Goal: Task Accomplishment & Management: Manage account settings

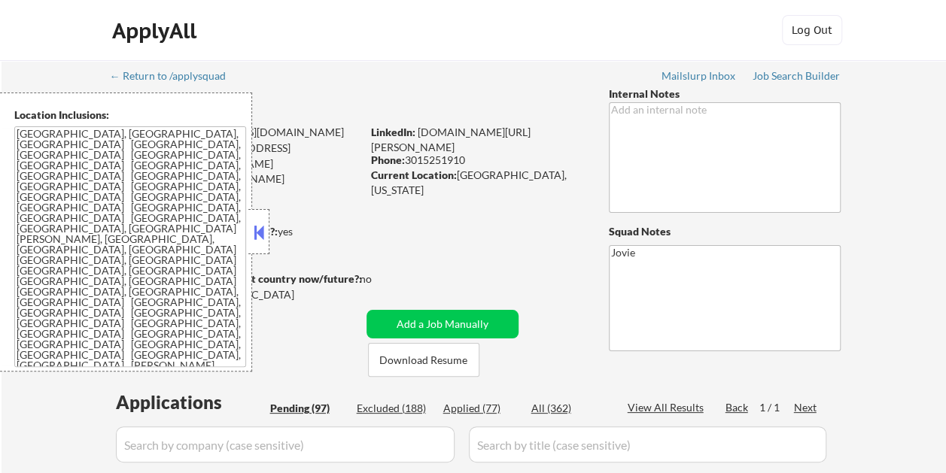
click at [263, 226] on button at bounding box center [259, 232] width 17 height 23
click at [262, 221] on button at bounding box center [259, 232] width 17 height 23
select select ""pending""
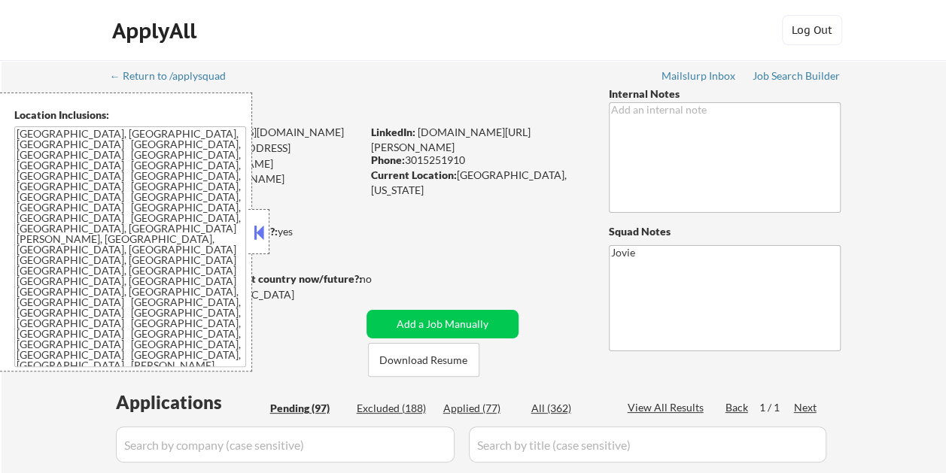
select select ""pending""
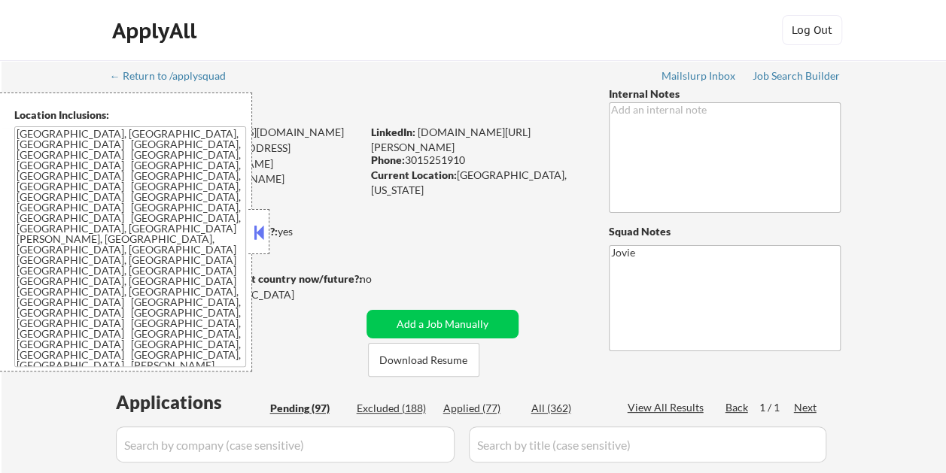
select select ""pending""
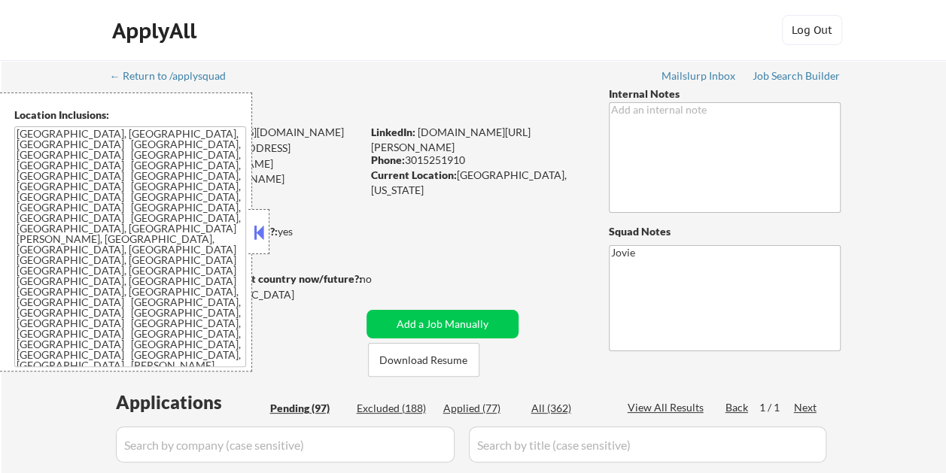
select select ""pending""
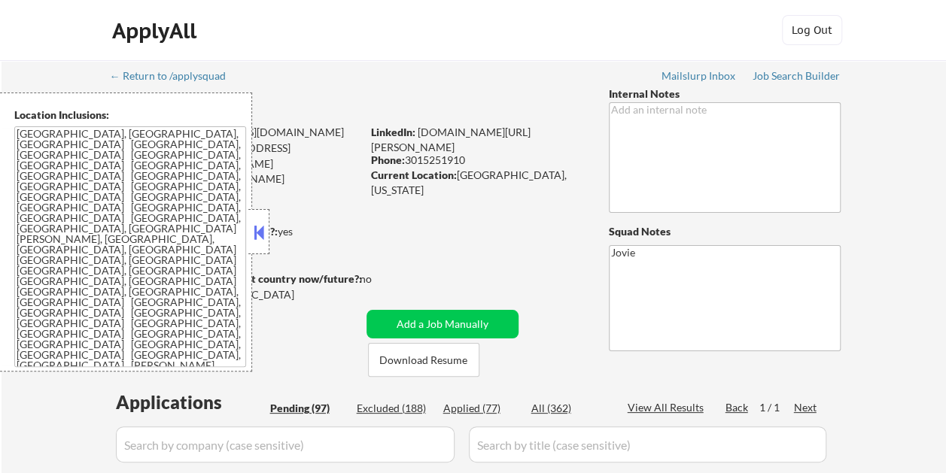
select select ""pending""
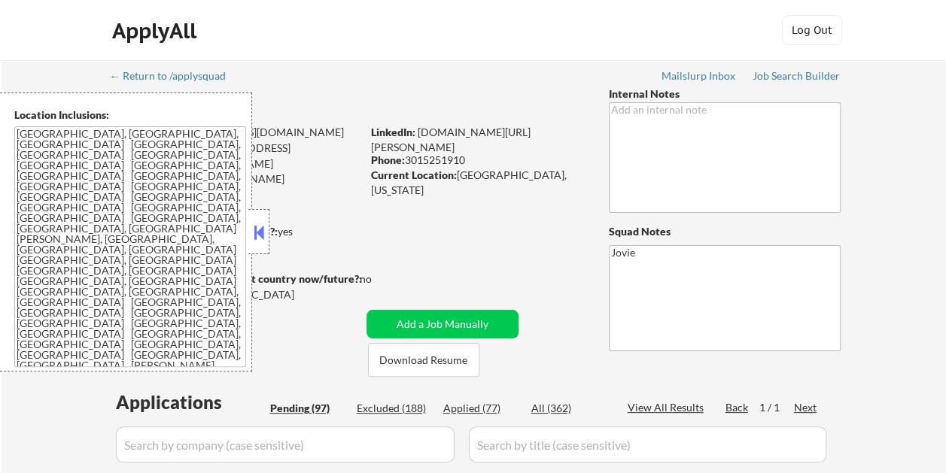
select select ""pending""
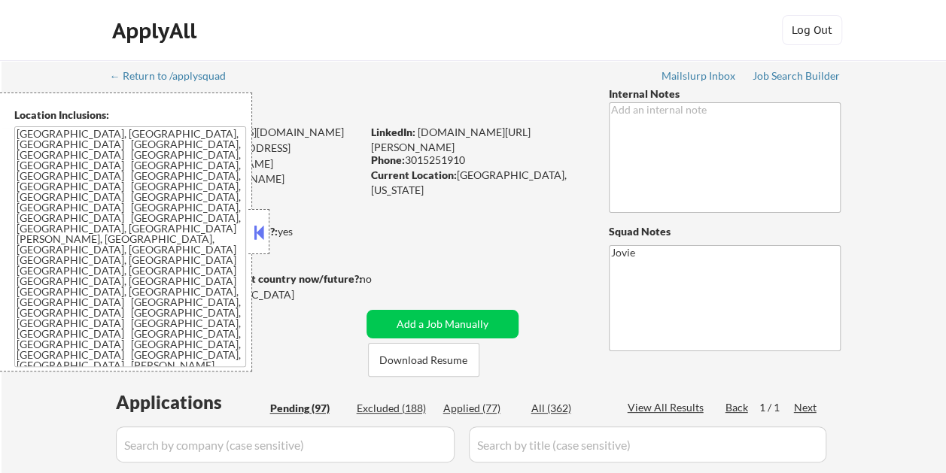
select select ""pending""
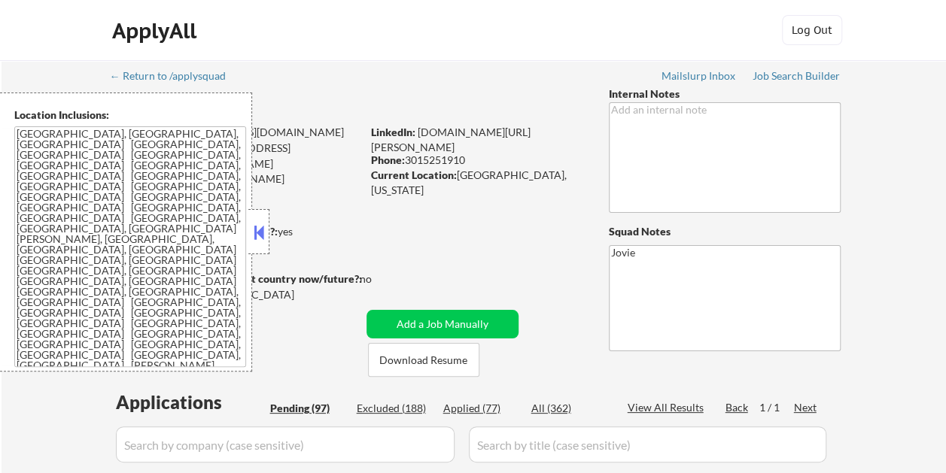
select select ""pending""
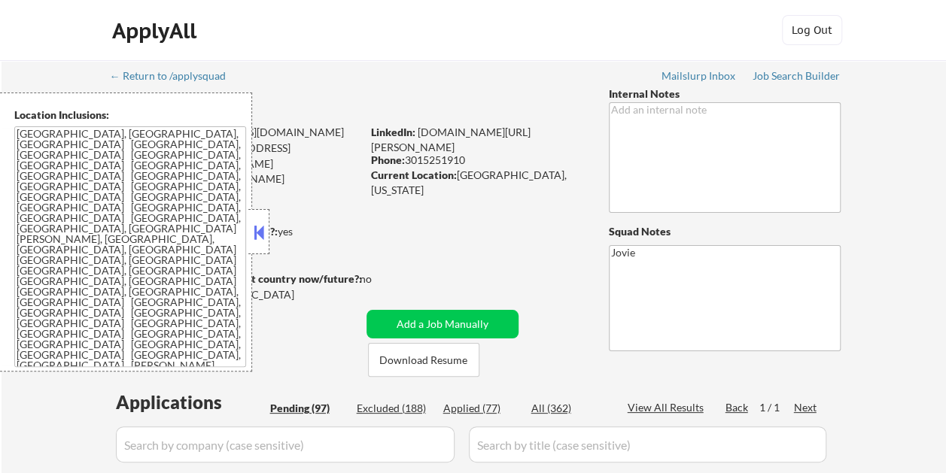
select select ""pending""
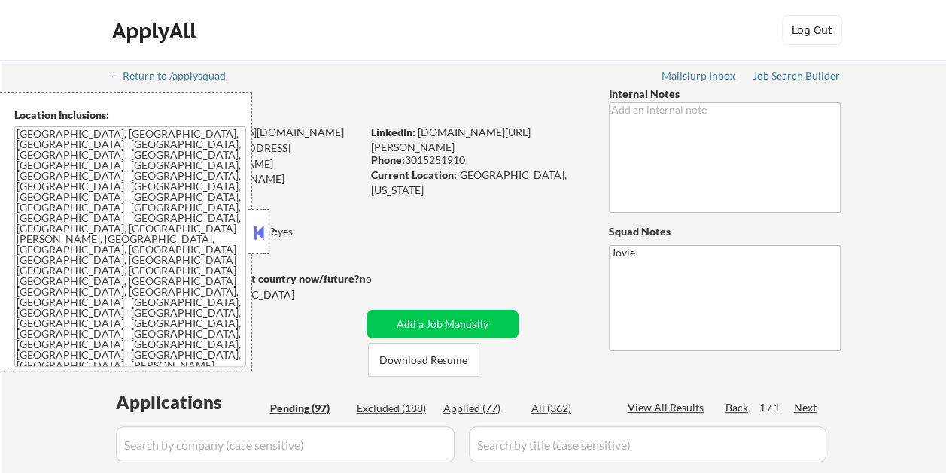
select select ""pending""
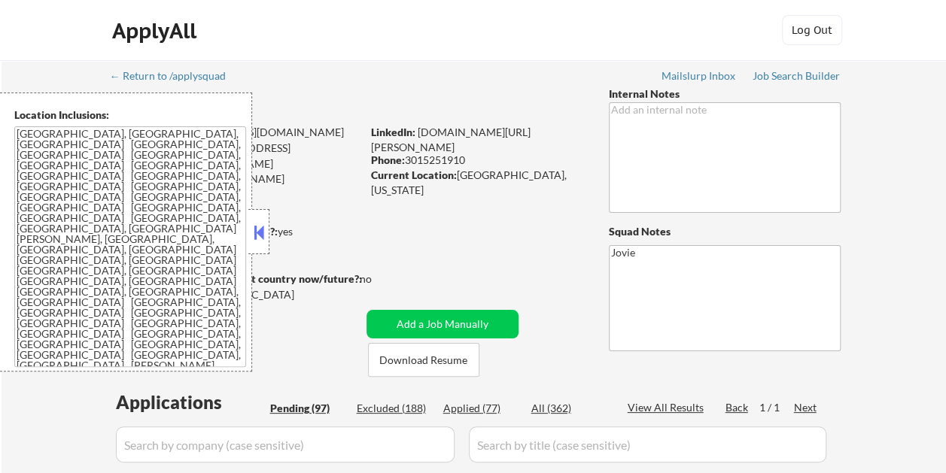
select select ""pending""
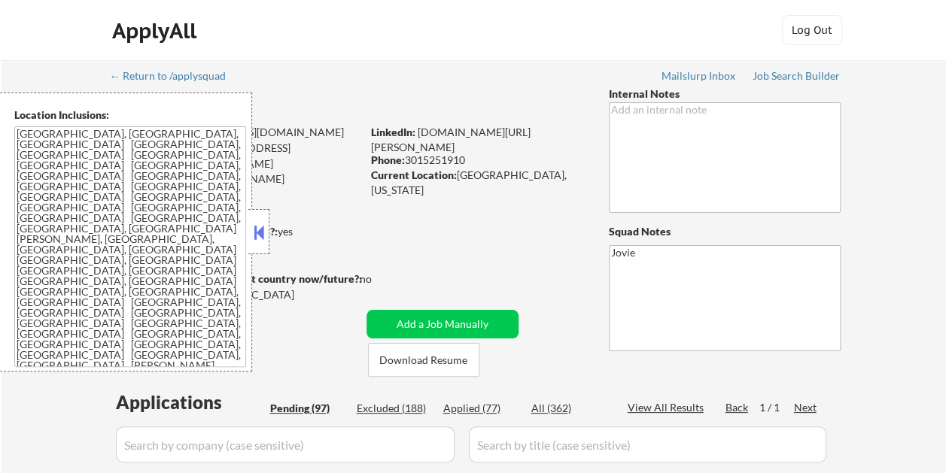
select select ""pending""
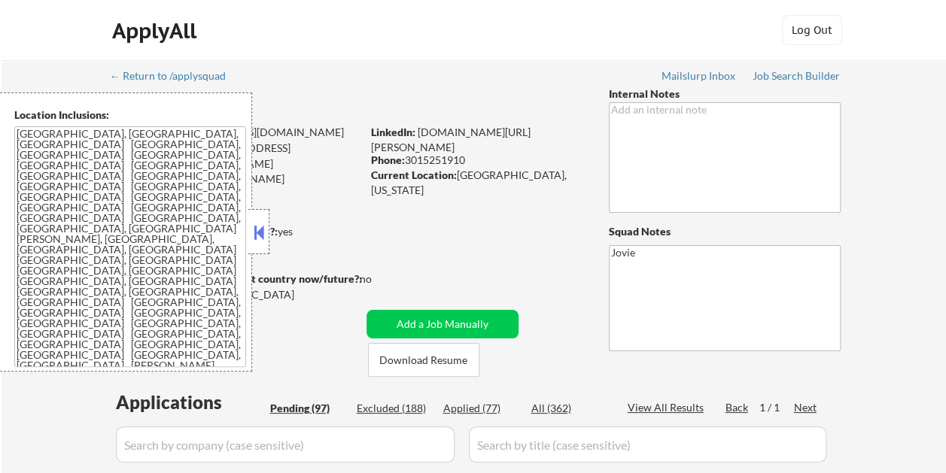
select select ""pending""
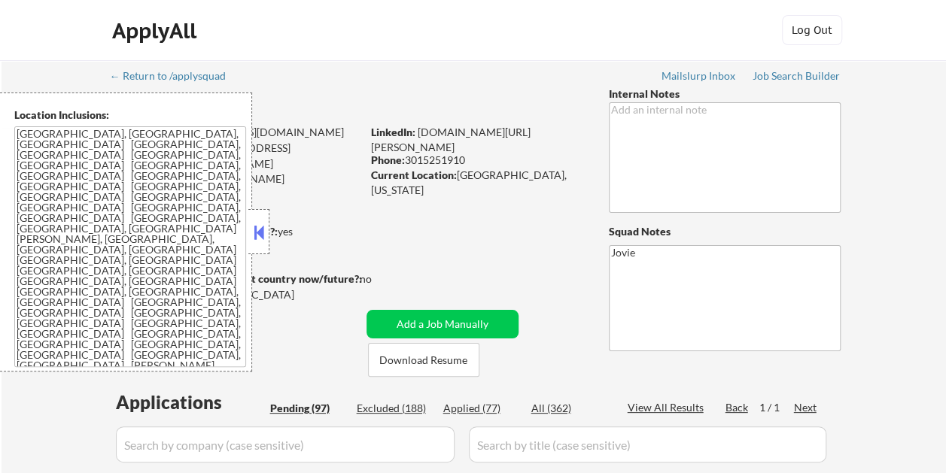
select select ""pending""
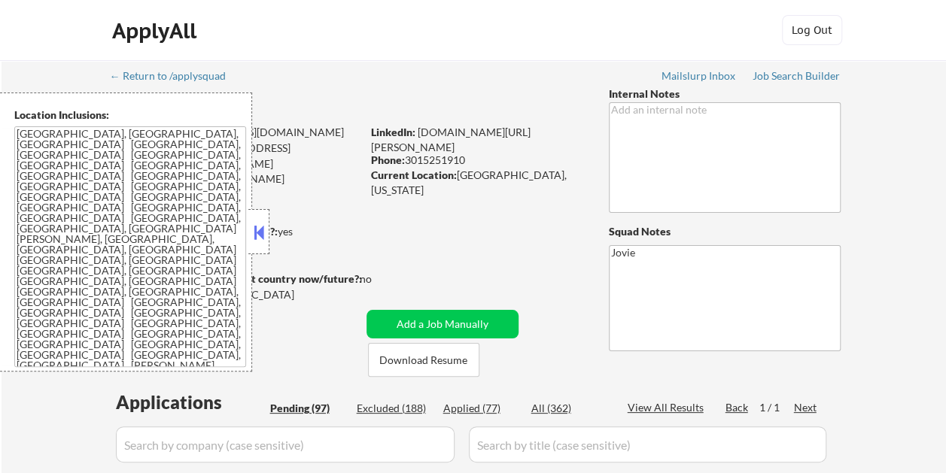
select select ""pending""
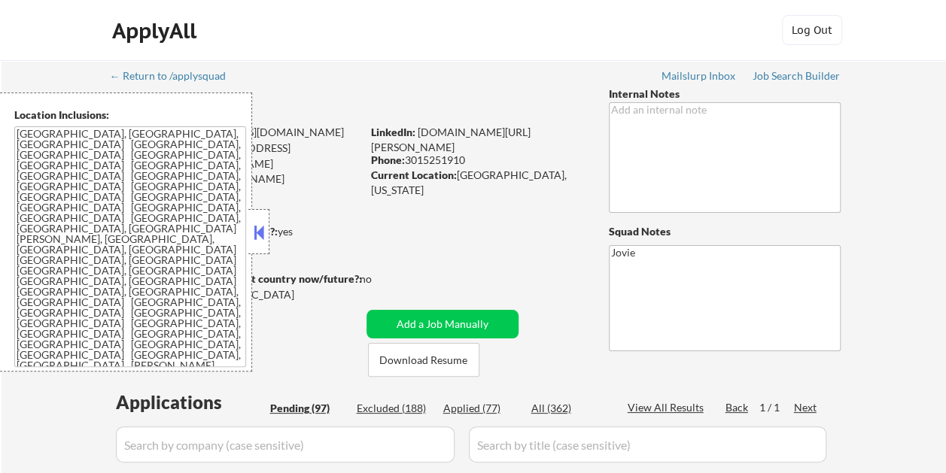
select select ""pending""
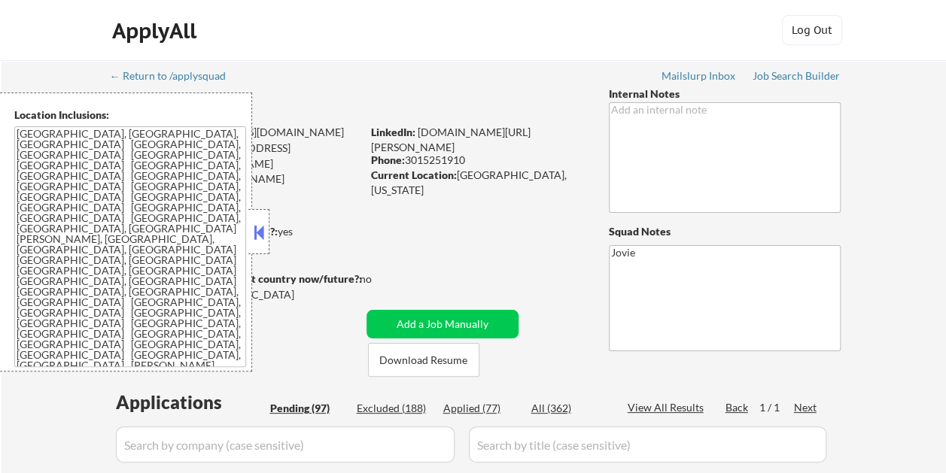
select select ""pending""
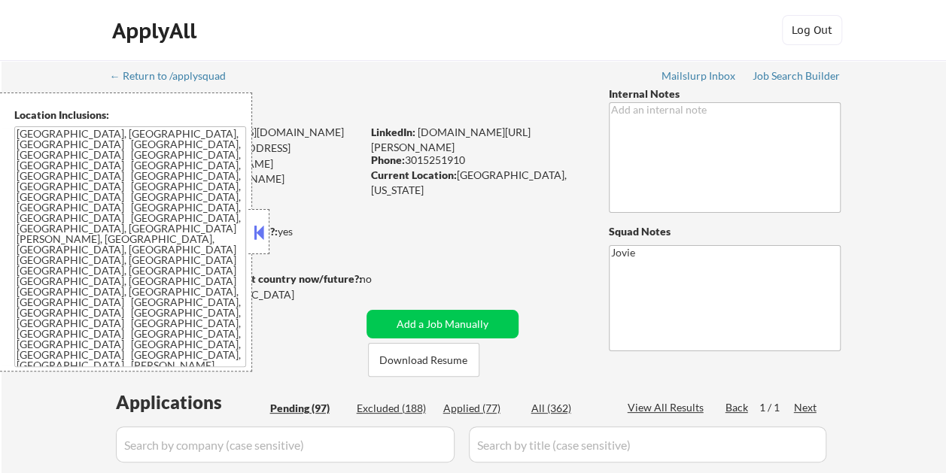
select select ""pending""
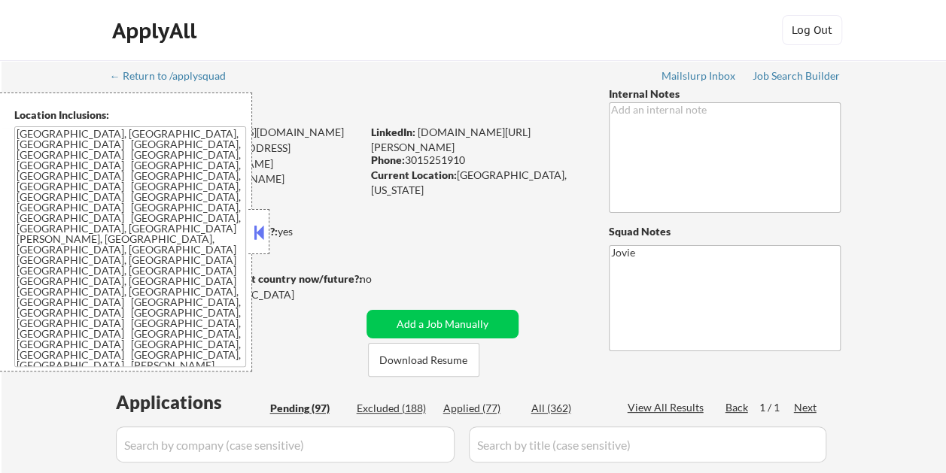
select select ""pending""
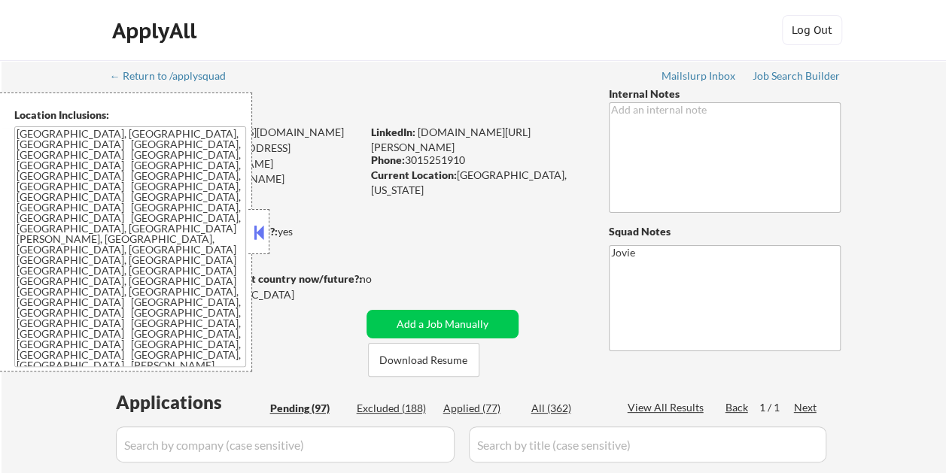
select select ""pending""
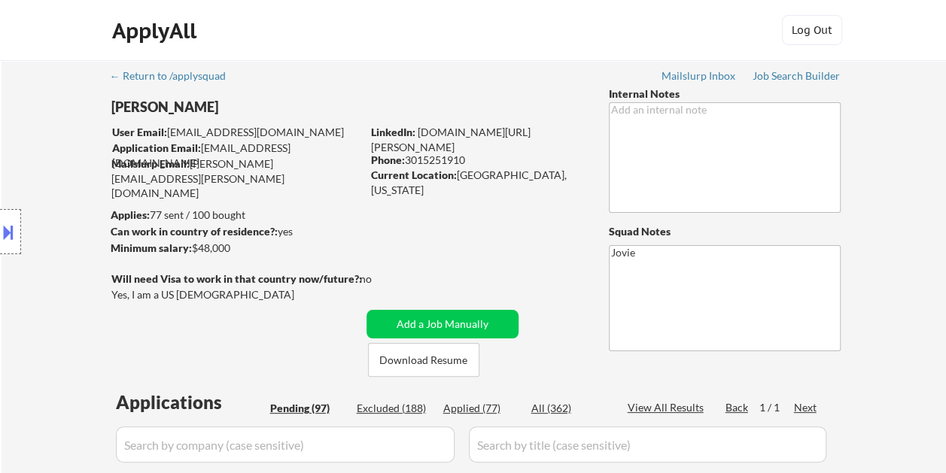
click at [263, 235] on div "Location Inclusions: Rockville, MD North Bethesda, MD Derwood, MD Gaithersburg,…" at bounding box center [134, 232] width 269 height 279
click at [430, 358] on button "Download Resume" at bounding box center [423, 360] width 111 height 34
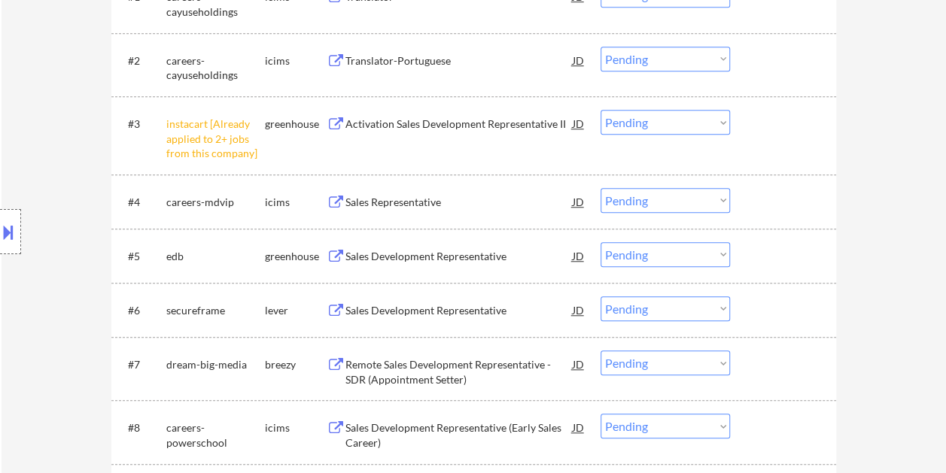
scroll to position [602, 0]
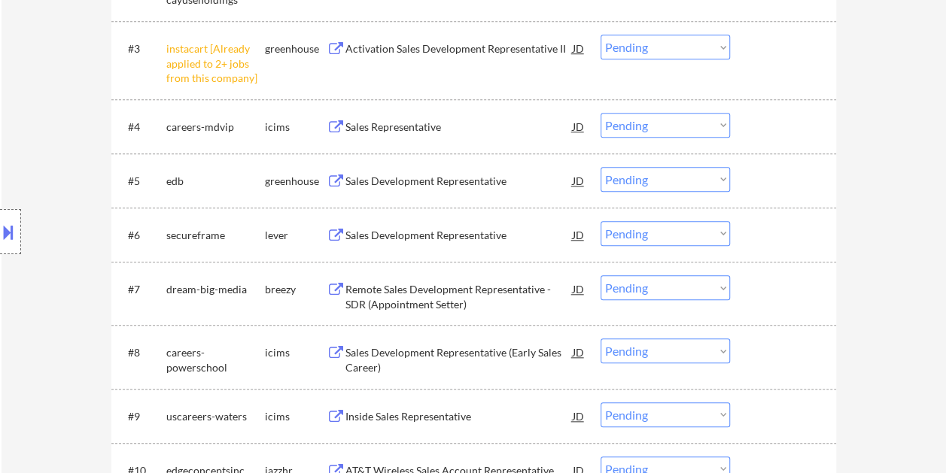
drag, startPoint x: 790, startPoint y: 181, endPoint x: 751, endPoint y: 187, distance: 39.6
click at [790, 181] on div at bounding box center [785, 180] width 66 height 27
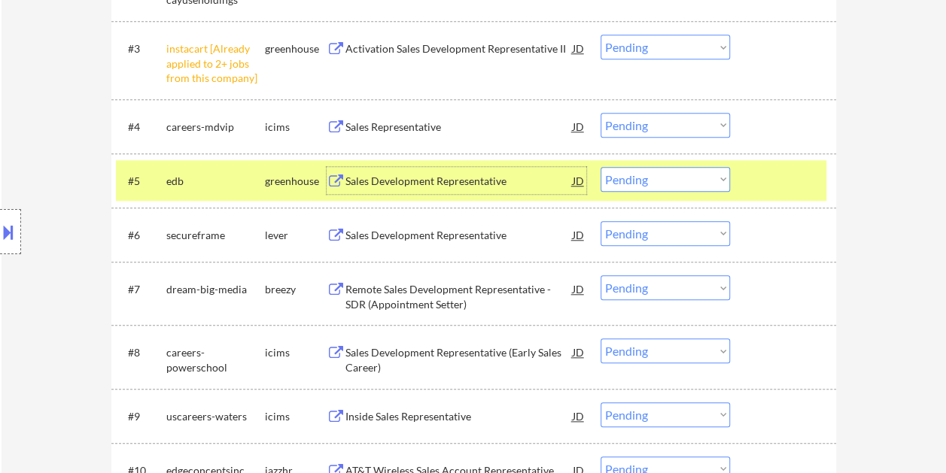
click at [454, 177] on div "Sales Development Representative" at bounding box center [458, 181] width 227 height 15
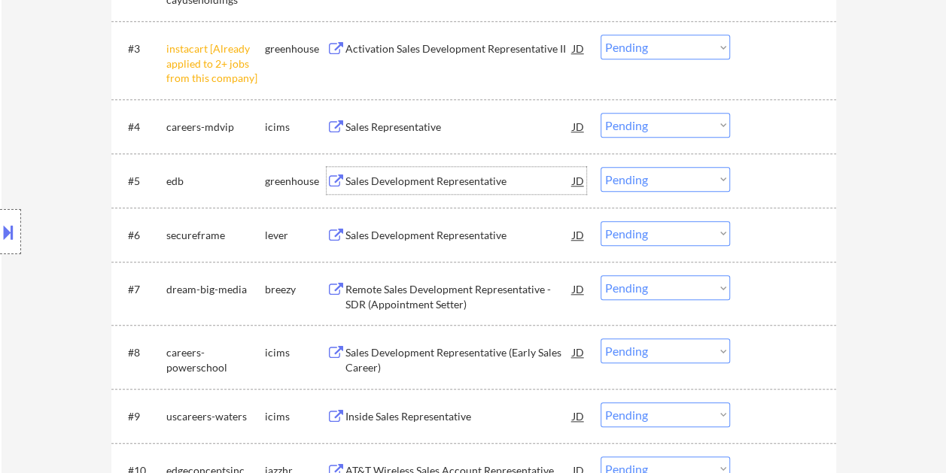
click at [770, 179] on div at bounding box center [785, 180] width 66 height 27
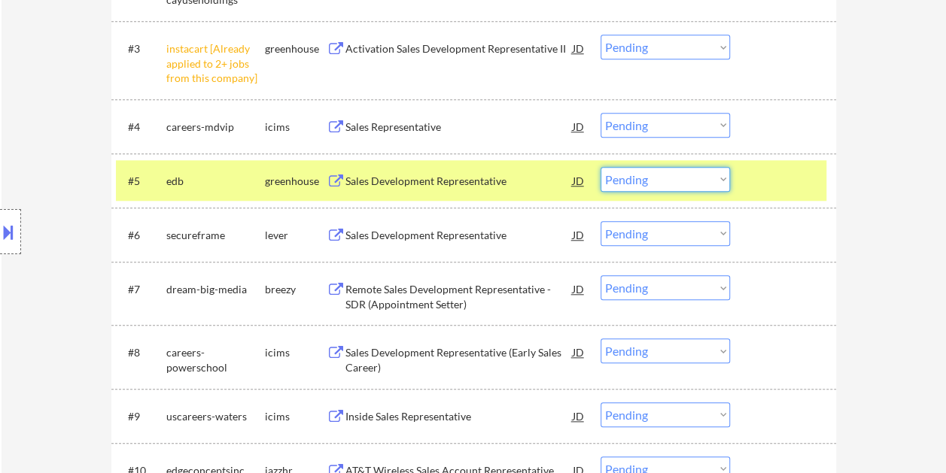
click at [722, 179] on select "Choose an option... Pending Applied Excluded (Questions) Excluded (Expired) Exc…" at bounding box center [664, 179] width 129 height 25
click at [600, 167] on select "Choose an option... Pending Applied Excluded (Questions) Excluded (Expired) Exc…" at bounding box center [664, 179] width 129 height 25
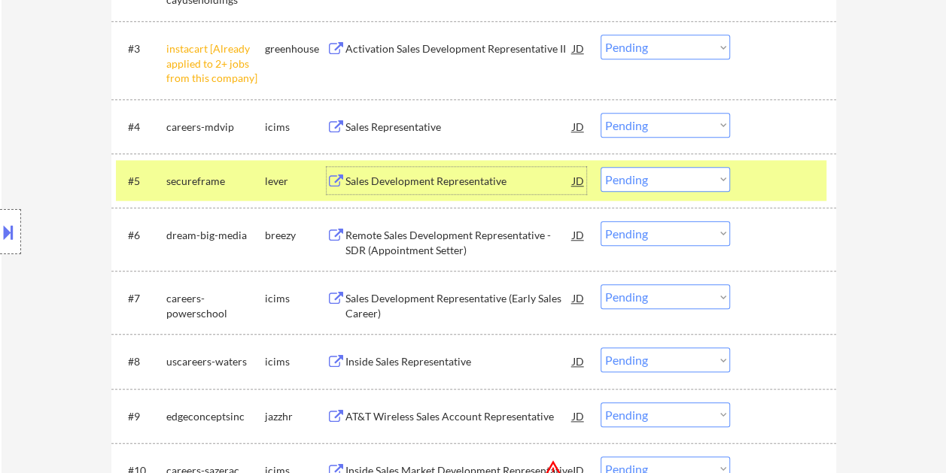
click at [439, 175] on div "Sales Development Representative" at bounding box center [458, 181] width 227 height 15
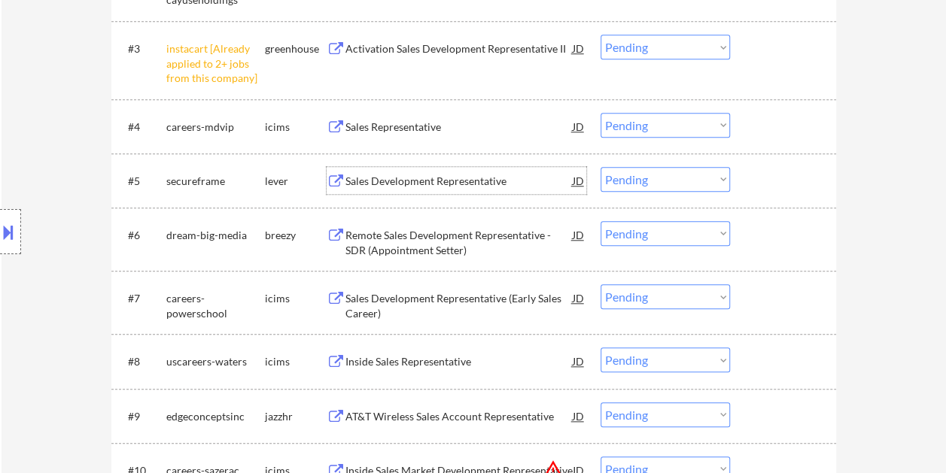
drag, startPoint x: 758, startPoint y: 169, endPoint x: 727, endPoint y: 179, distance: 32.6
click at [757, 169] on div at bounding box center [785, 180] width 66 height 27
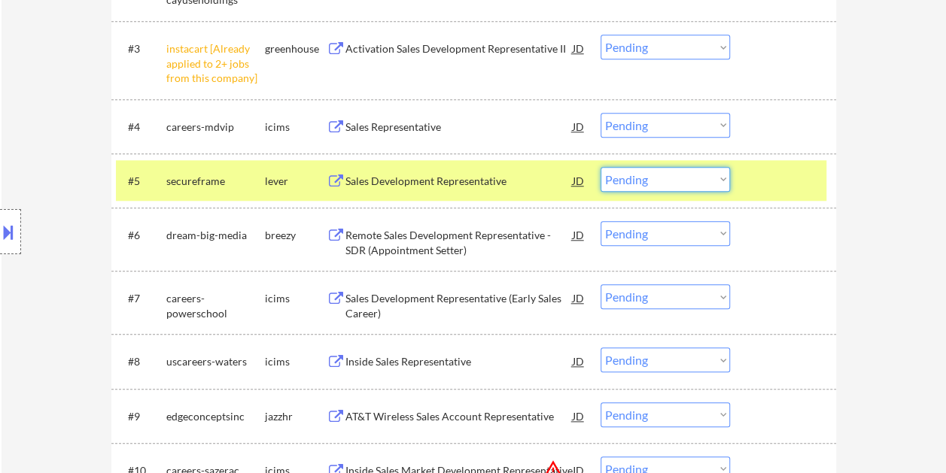
click at [706, 182] on select "Choose an option... Pending Applied Excluded (Questions) Excluded (Expired) Exc…" at bounding box center [664, 179] width 129 height 25
click at [600, 167] on select "Choose an option... Pending Applied Excluded (Questions) Excluded (Expired) Exc…" at bounding box center [664, 179] width 129 height 25
select select ""pending""
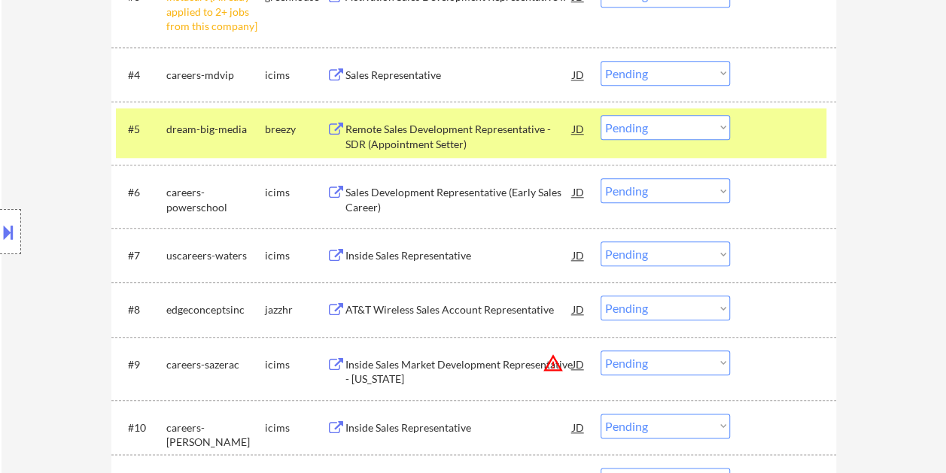
scroll to position [677, 0]
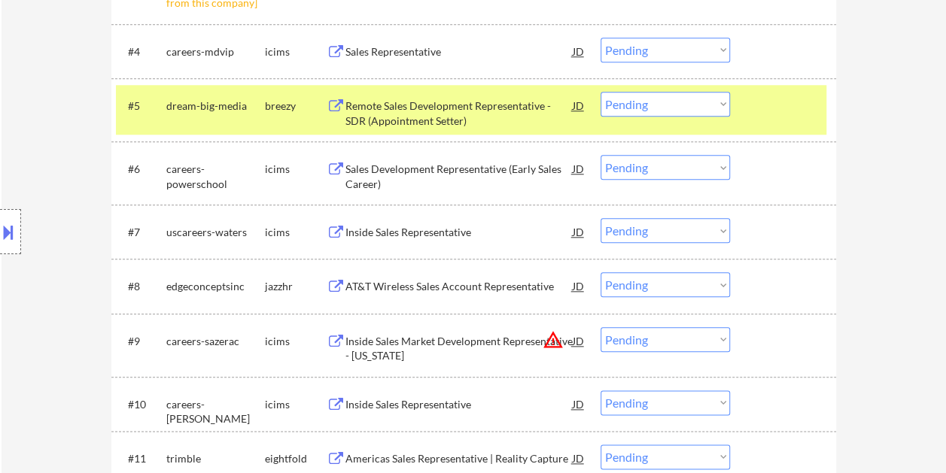
click at [743, 110] on div "#5 dream-big-media breezy Remote Sales Development Representative - SDR (Appoin…" at bounding box center [471, 110] width 710 height 50
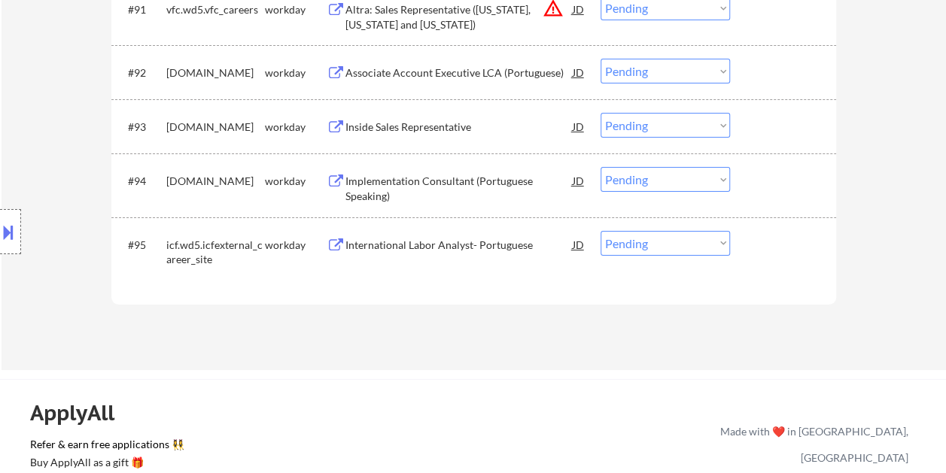
scroll to position [5567, 0]
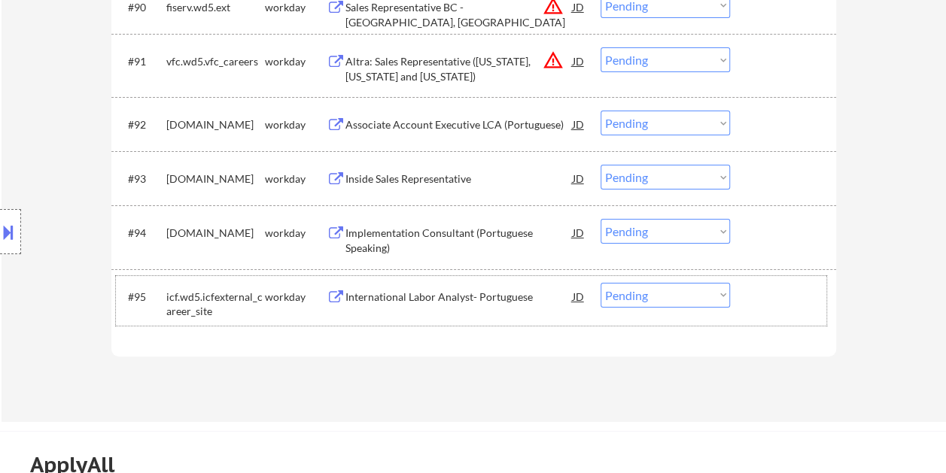
click at [761, 302] on div at bounding box center [785, 296] width 66 height 27
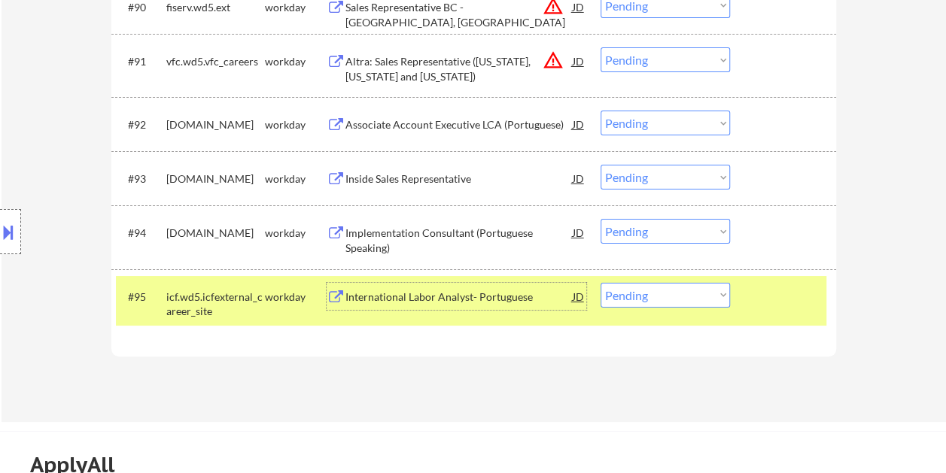
click at [424, 300] on div "International Labor Analyst- Portuguese" at bounding box center [458, 297] width 227 height 15
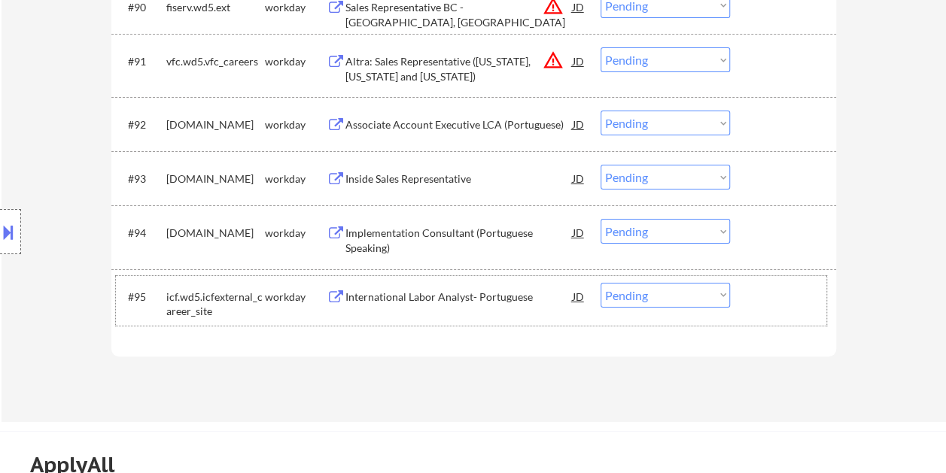
click at [752, 299] on div at bounding box center [785, 296] width 66 height 27
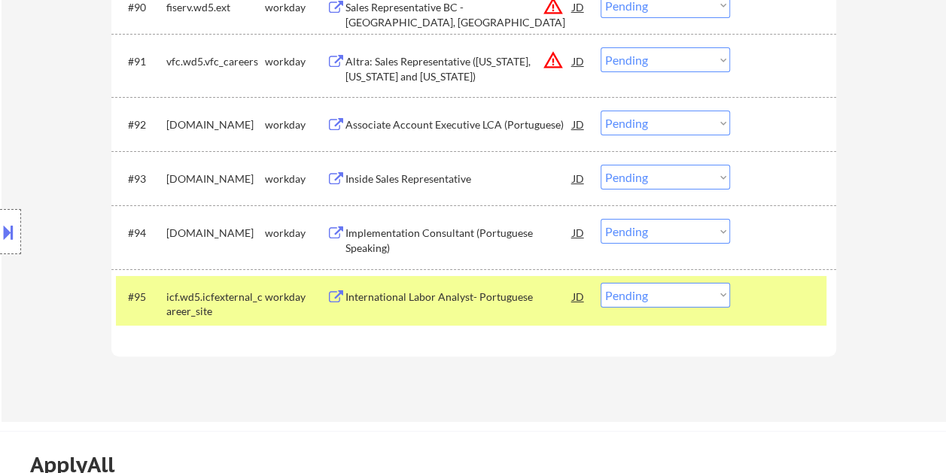
click at [715, 290] on select "Choose an option... Pending Applied Excluded (Questions) Excluded (Expired) Exc…" at bounding box center [664, 295] width 129 height 25
select select ""excluded__bad_match_""
click at [600, 283] on select "Choose an option... Pending Applied Excluded (Questions) Excluded (Expired) Exc…" at bounding box center [664, 295] width 129 height 25
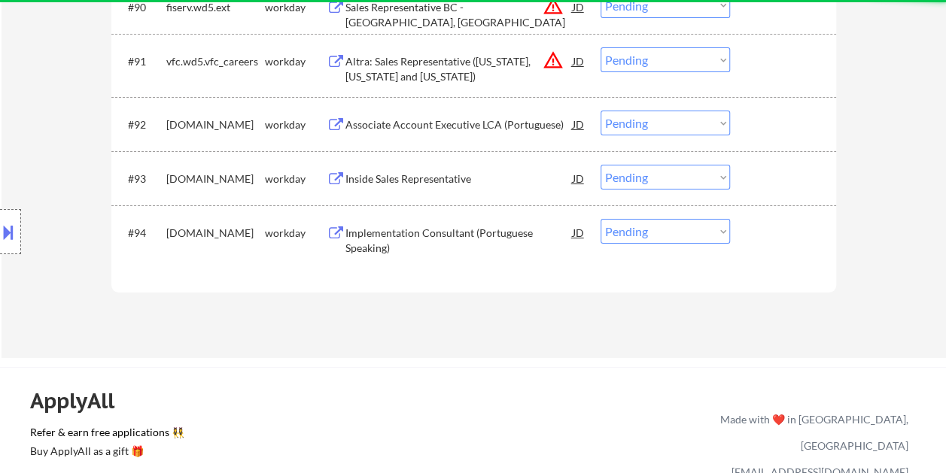
click at [773, 227] on div at bounding box center [785, 232] width 66 height 27
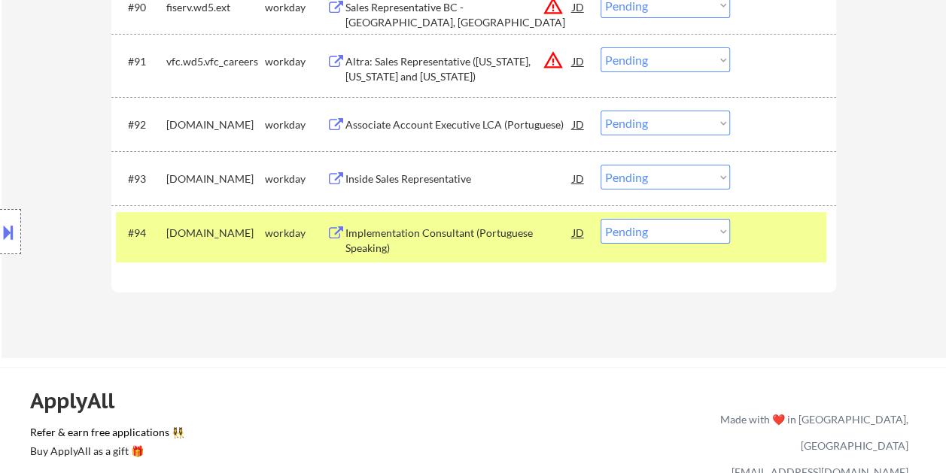
click at [457, 234] on div "Implementation Consultant (Portuguese Speaking)" at bounding box center [458, 240] width 227 height 29
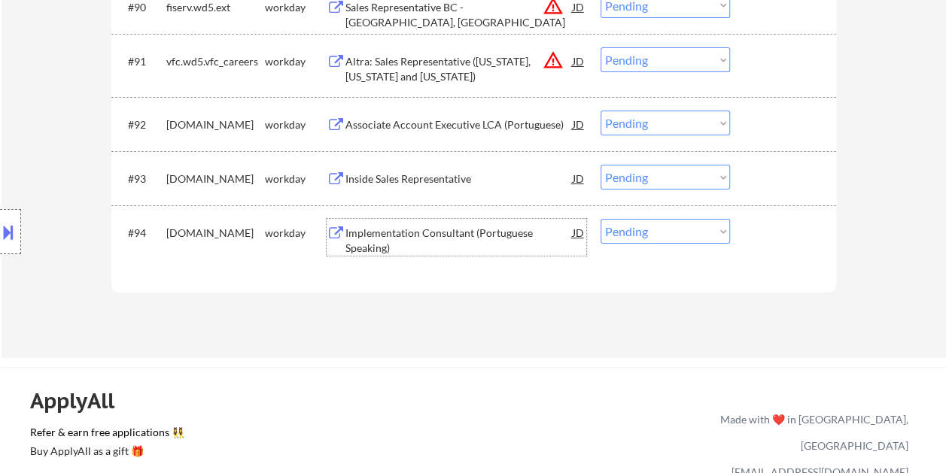
drag, startPoint x: 790, startPoint y: 253, endPoint x: 767, endPoint y: 249, distance: 22.9
click at [784, 251] on div "#94 workiva.wd1.careers workday Implementation Consultant (Portuguese Speaking)…" at bounding box center [471, 237] width 710 height 50
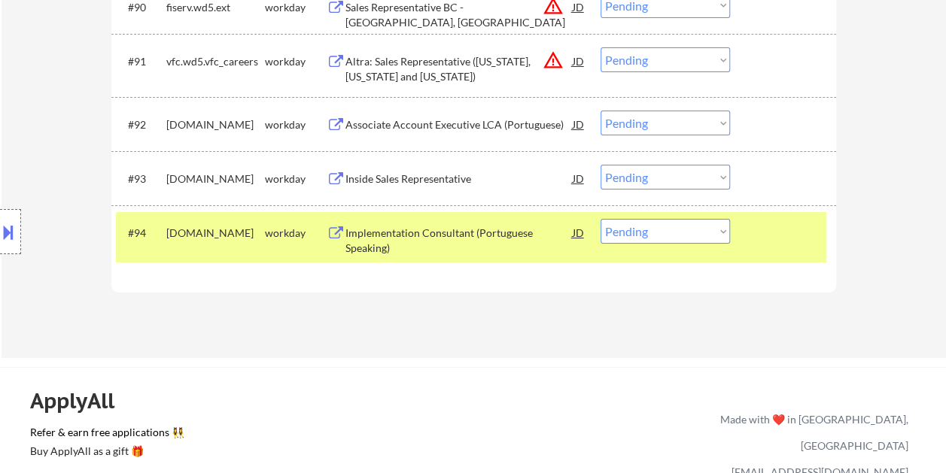
click at [714, 222] on select "Choose an option... Pending Applied Excluded (Questions) Excluded (Expired) Exc…" at bounding box center [664, 231] width 129 height 25
select select ""excluded__bad_match_""
click at [600, 219] on select "Choose an option... Pending Applied Excluded (Questions) Excluded (Expired) Exc…" at bounding box center [664, 231] width 129 height 25
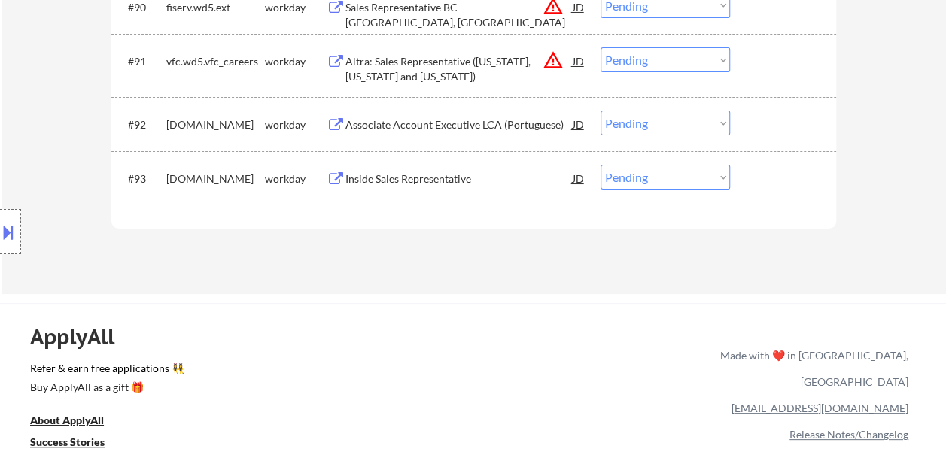
click at [796, 185] on div at bounding box center [785, 178] width 66 height 27
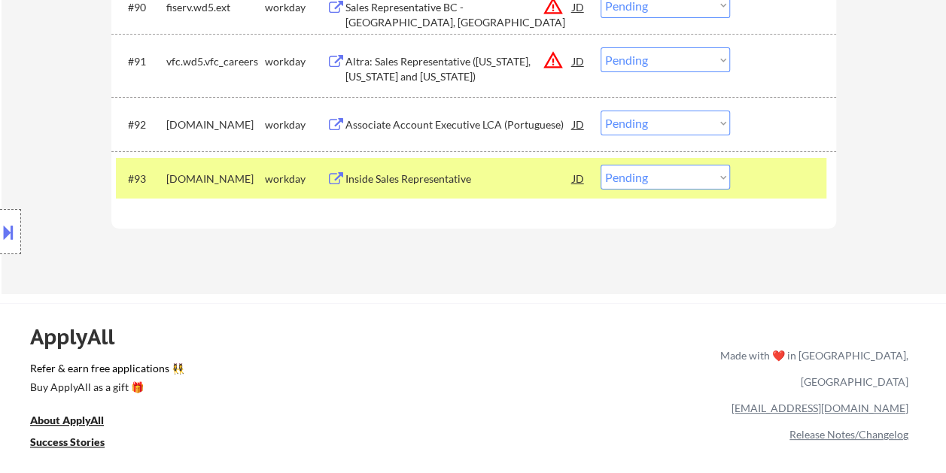
click at [430, 171] on div "Inside Sales Representative" at bounding box center [458, 178] width 227 height 27
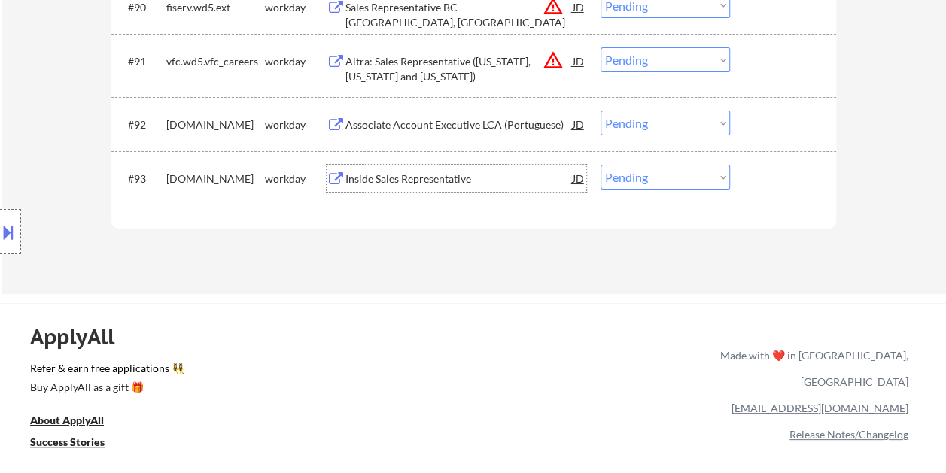
drag, startPoint x: 782, startPoint y: 197, endPoint x: 746, endPoint y: 188, distance: 37.2
click at [779, 197] on div "#93 gtweed.wd1.careers workday Inside Sales Representative JD warning_amber Cho…" at bounding box center [471, 178] width 710 height 41
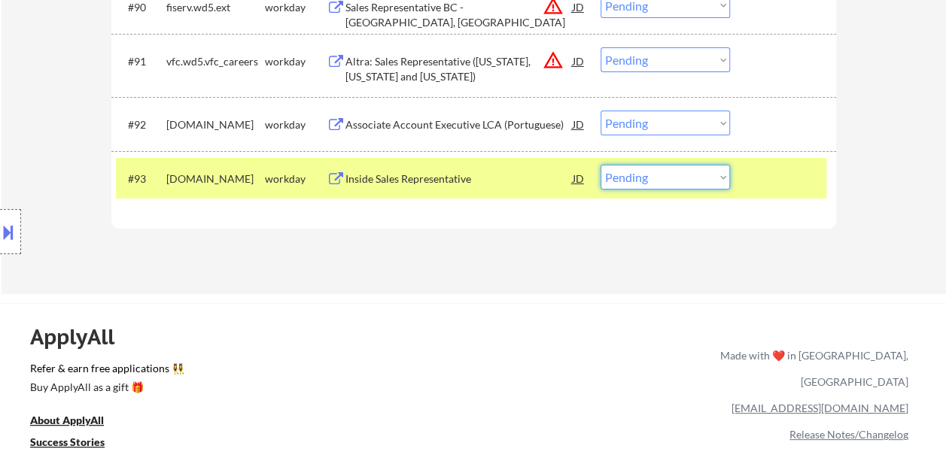
click at [715, 177] on select "Choose an option... Pending Applied Excluded (Questions) Excluded (Expired) Exc…" at bounding box center [664, 177] width 129 height 25
select select ""applied""
click at [600, 165] on select "Choose an option... Pending Applied Excluded (Questions) Excluded (Expired) Exc…" at bounding box center [664, 177] width 129 height 25
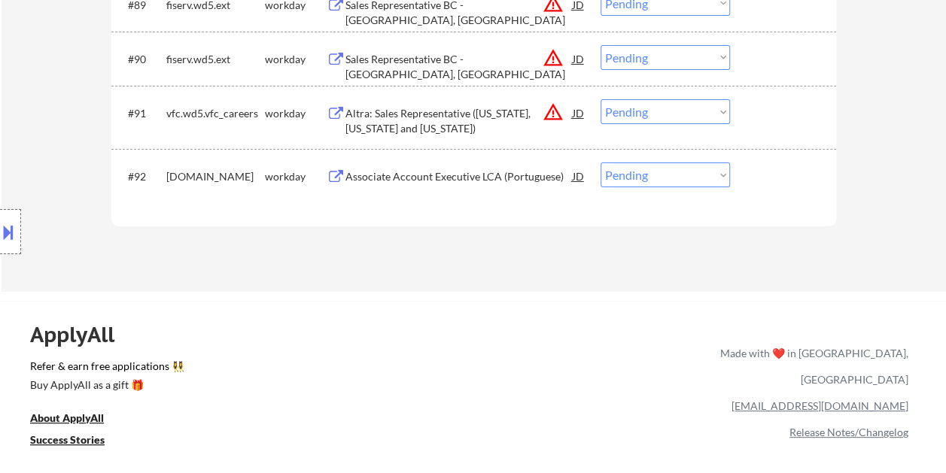
scroll to position [5492, 0]
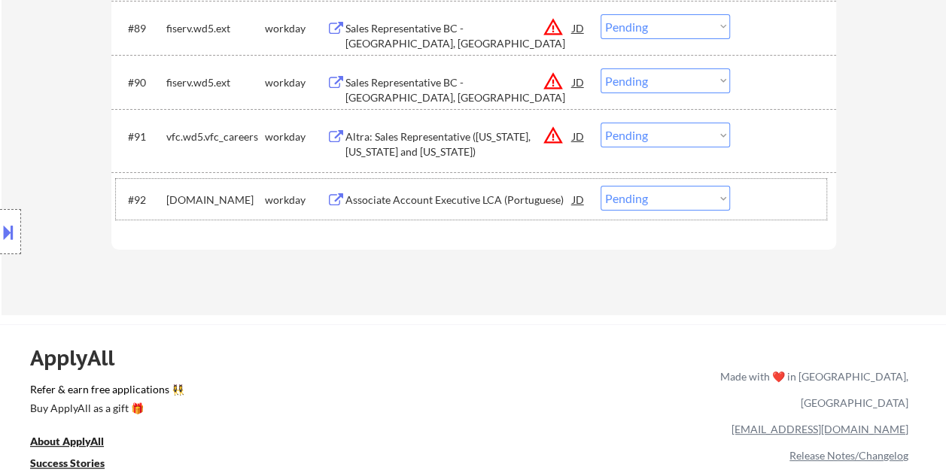
click at [757, 187] on div at bounding box center [785, 199] width 66 height 27
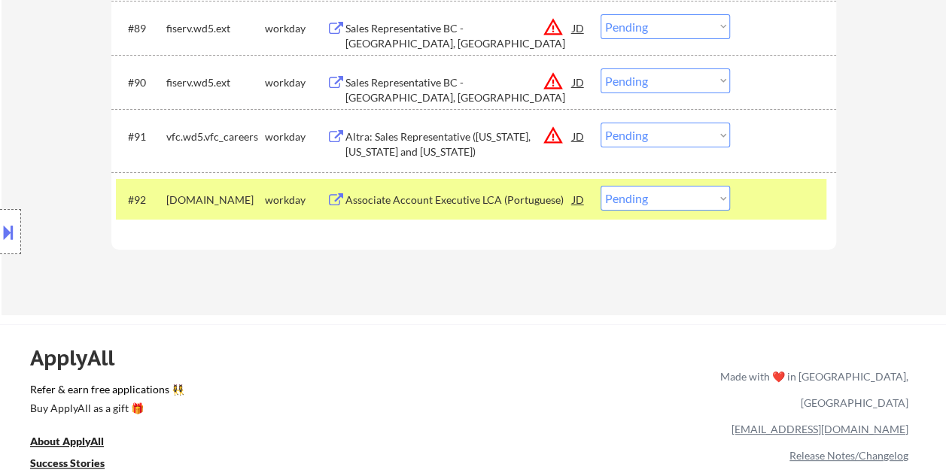
click at [486, 196] on div "Associate Account Executive LCA (Portuguese)" at bounding box center [458, 200] width 227 height 15
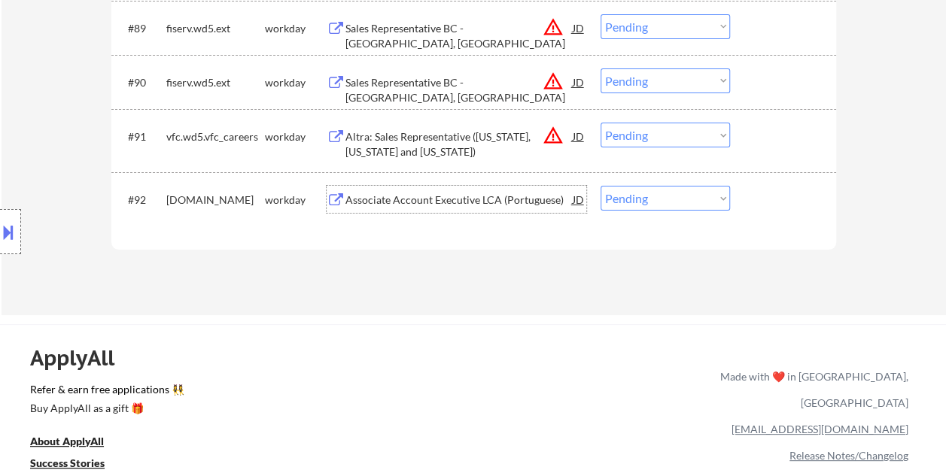
click at [764, 202] on div at bounding box center [785, 199] width 66 height 27
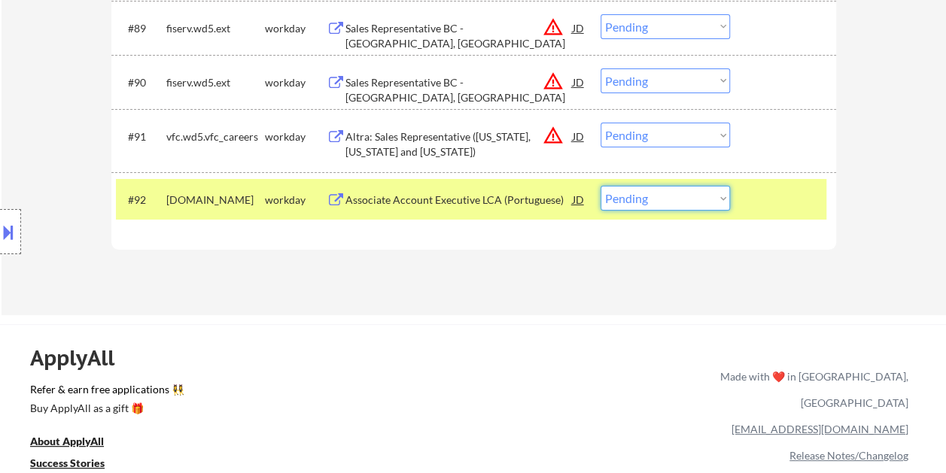
click at [714, 200] on select "Choose an option... Pending Applied Excluded (Questions) Excluded (Expired) Exc…" at bounding box center [664, 198] width 129 height 25
select select ""excluded__expired_""
click at [600, 186] on select "Choose an option... Pending Applied Excluded (Questions) Excluded (Expired) Exc…" at bounding box center [664, 198] width 129 height 25
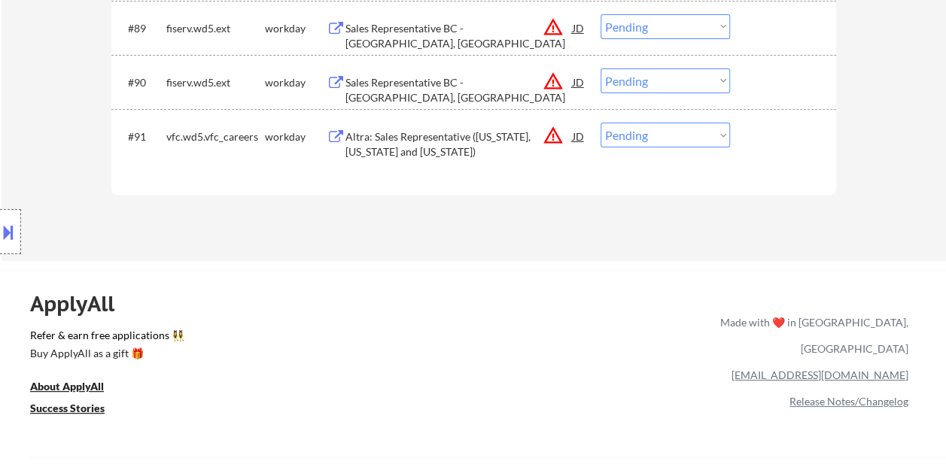
click at [787, 152] on div "#91 vfc.wd5.vfc_careers workday Altra: Sales Representative (Minnesota, North D…" at bounding box center [471, 141] width 710 height 50
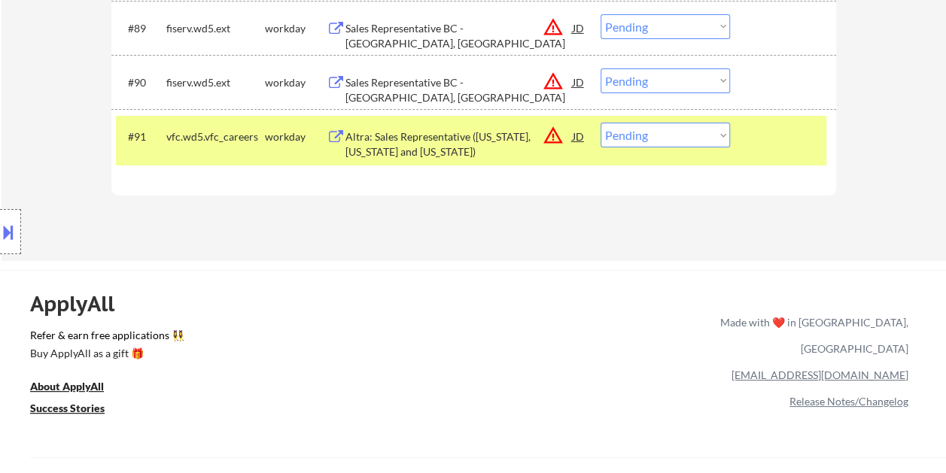
click at [486, 152] on div "Altra: Sales Representative (Minnesota, North Dakota and South Dakota)" at bounding box center [458, 143] width 227 height 29
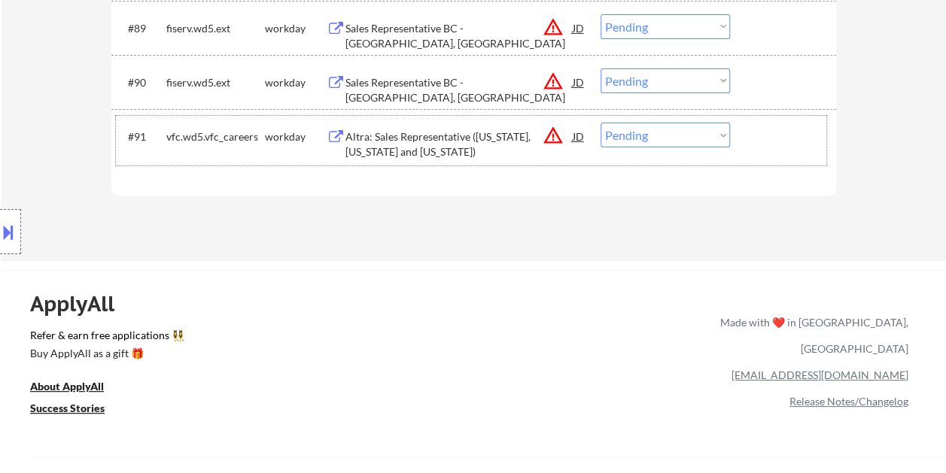
click at [752, 137] on div at bounding box center [785, 136] width 66 height 27
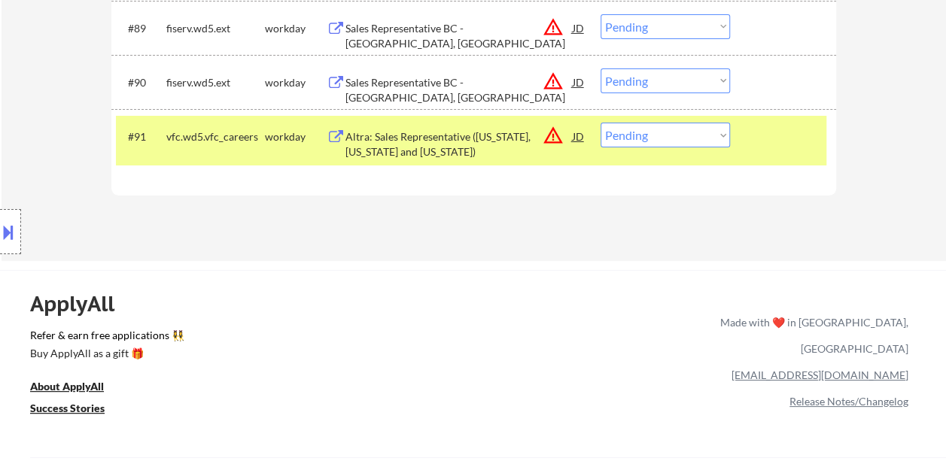
click at [715, 139] on select "Choose an option... Pending Applied Excluded (Questions) Excluded (Expired) Exc…" at bounding box center [664, 135] width 129 height 25
select select ""excluded__bad_match_""
click at [600, 123] on select "Choose an option... Pending Applied Excluded (Questions) Excluded (Expired) Exc…" at bounding box center [664, 135] width 129 height 25
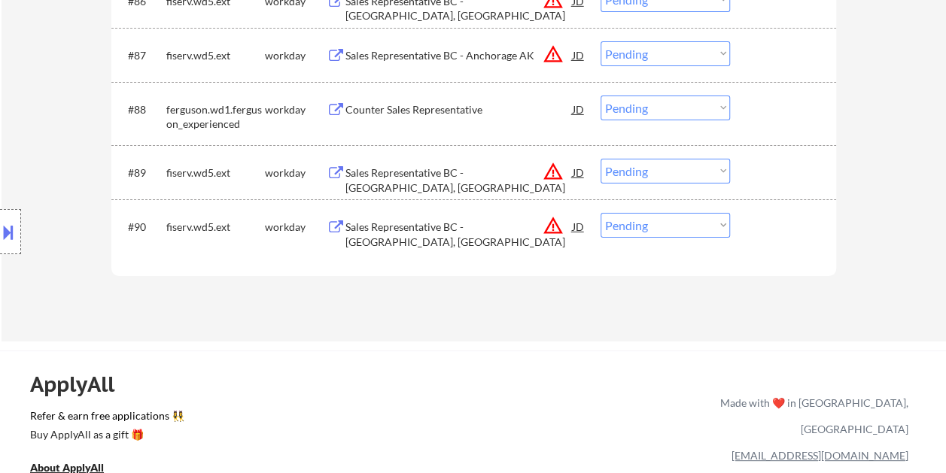
scroll to position [5341, 0]
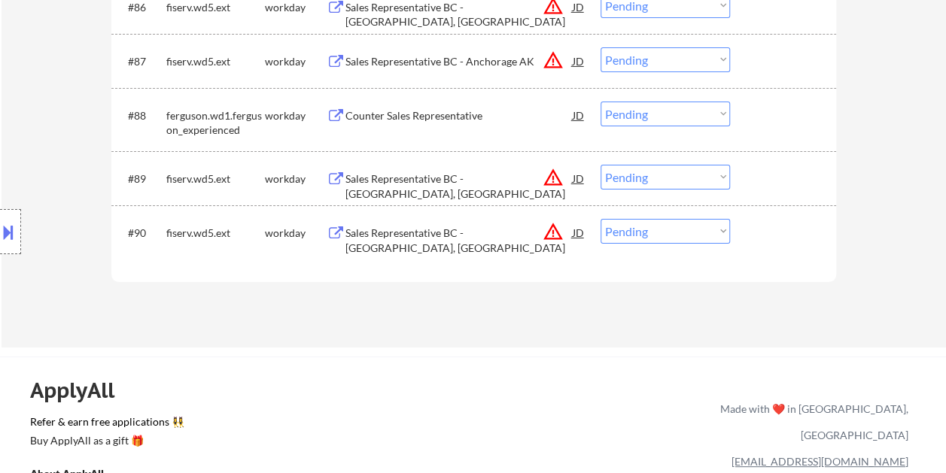
click at [793, 245] on div at bounding box center [785, 232] width 66 height 27
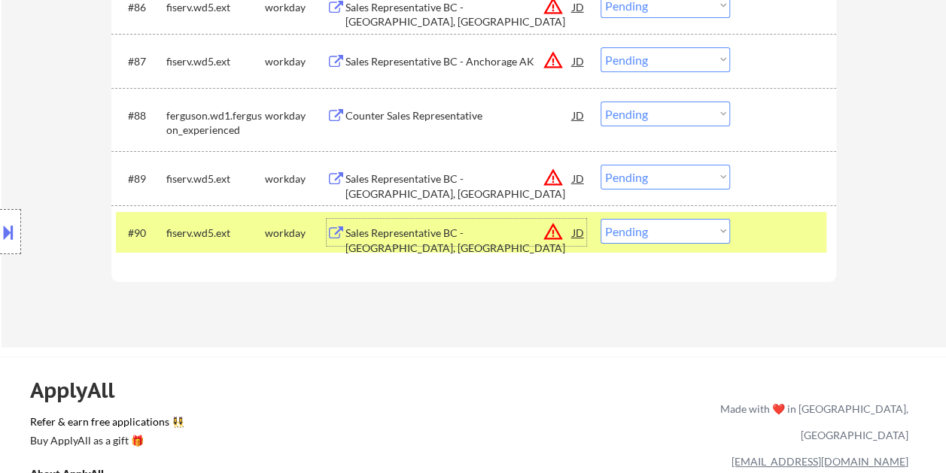
click at [463, 233] on div "Sales Representative BC - The Bronx, NY" at bounding box center [458, 240] width 227 height 29
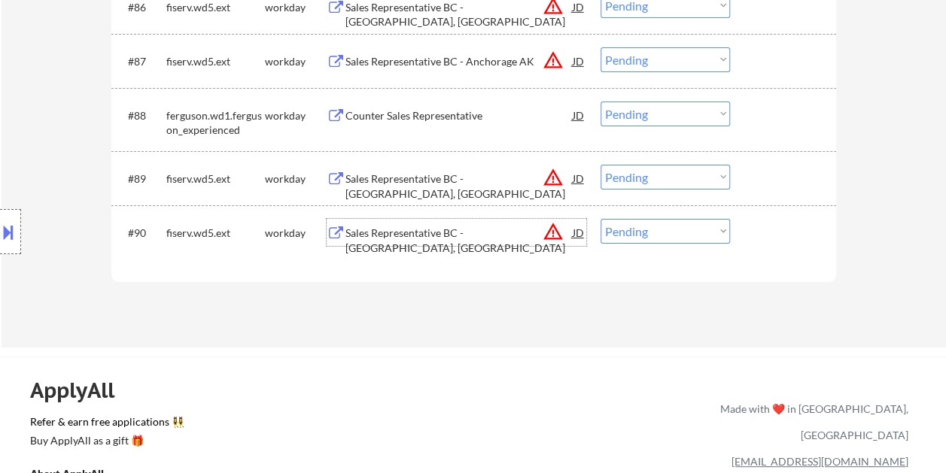
click at [767, 232] on div at bounding box center [785, 232] width 66 height 27
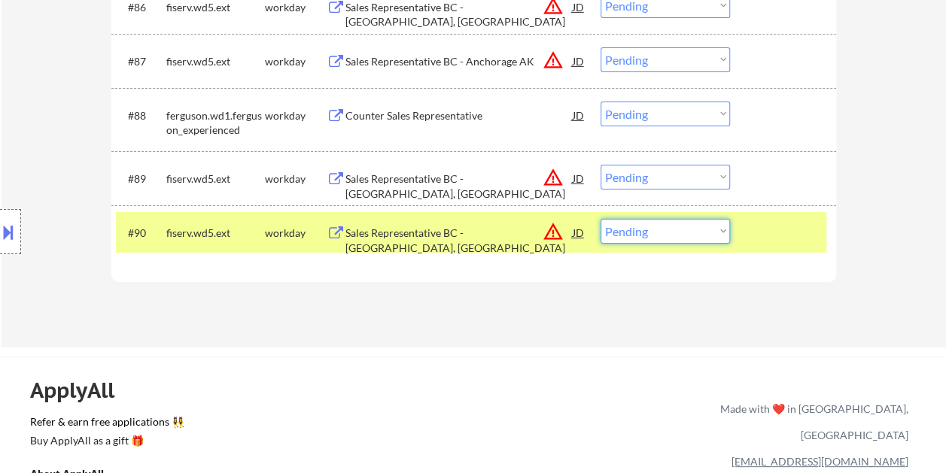
click at [704, 227] on select "Choose an option... Pending Applied Excluded (Questions) Excluded (Expired) Exc…" at bounding box center [664, 231] width 129 height 25
select select ""excluded__bad_match_""
click at [600, 219] on select "Choose an option... Pending Applied Excluded (Questions) Excluded (Expired) Exc…" at bounding box center [664, 231] width 129 height 25
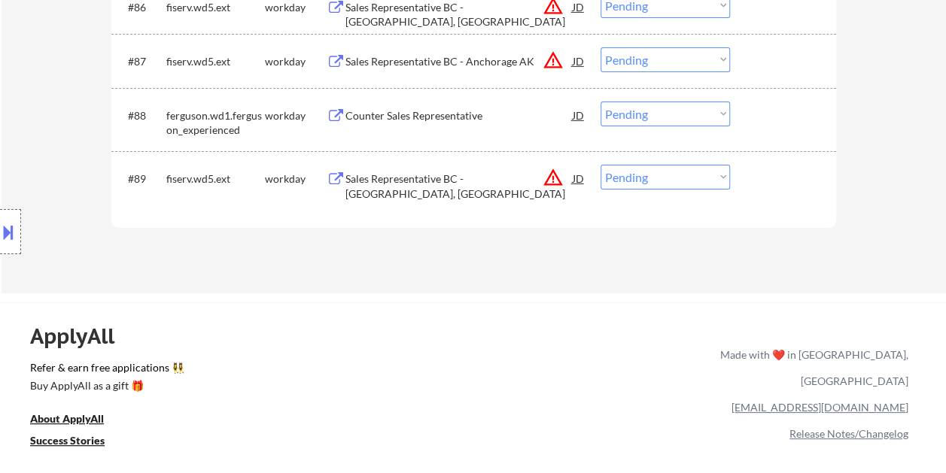
click at [753, 169] on div at bounding box center [785, 178] width 66 height 27
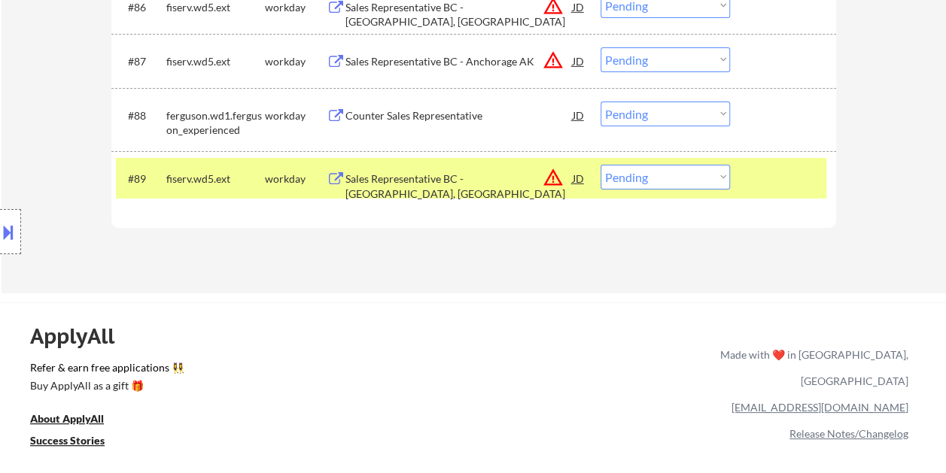
click at [462, 172] on div "Sales Representative BC - Jersey City, NJ" at bounding box center [458, 186] width 227 height 29
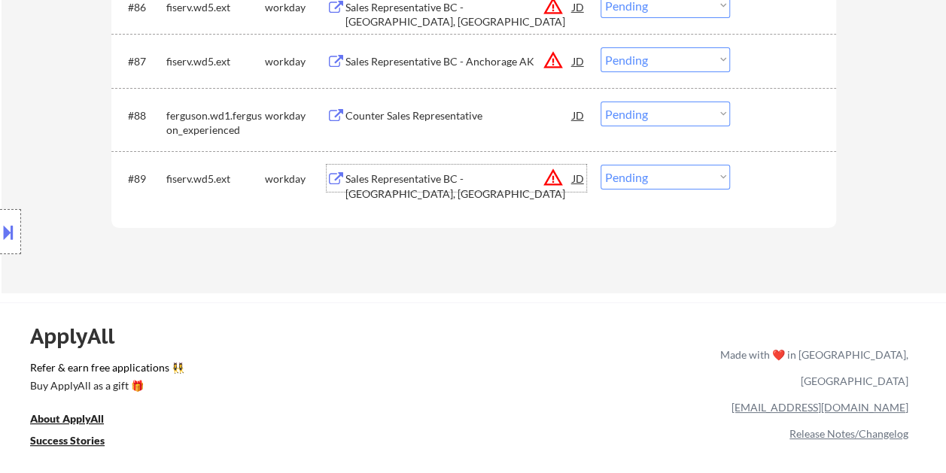
drag, startPoint x: 785, startPoint y: 193, endPoint x: 775, endPoint y: 194, distance: 10.6
click at [784, 194] on div "#89 fiserv.wd5.ext workday Sales Representative BC - Jersey City, NJ JD warning…" at bounding box center [471, 178] width 710 height 41
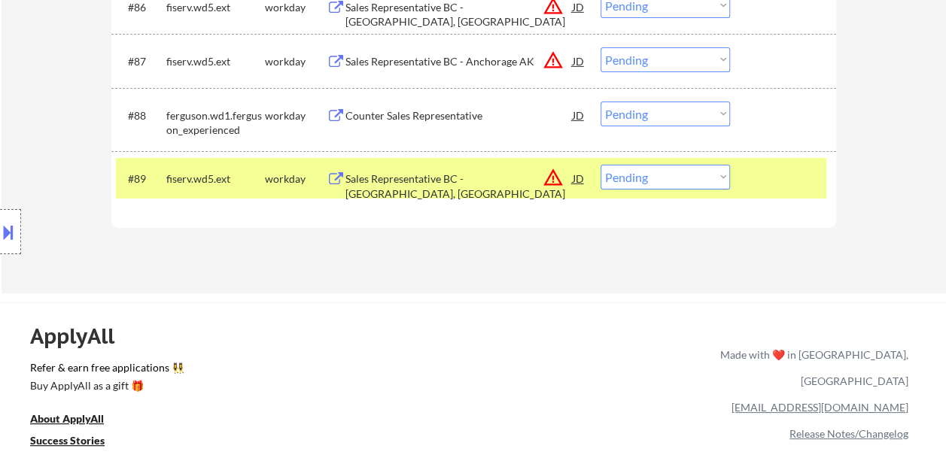
click at [718, 178] on select "Choose an option... Pending Applied Excluded (Questions) Excluded (Expired) Exc…" at bounding box center [664, 177] width 129 height 25
select select ""excluded__location_""
click at [600, 165] on select "Choose an option... Pending Applied Excluded (Questions) Excluded (Expired) Exc…" at bounding box center [664, 177] width 129 height 25
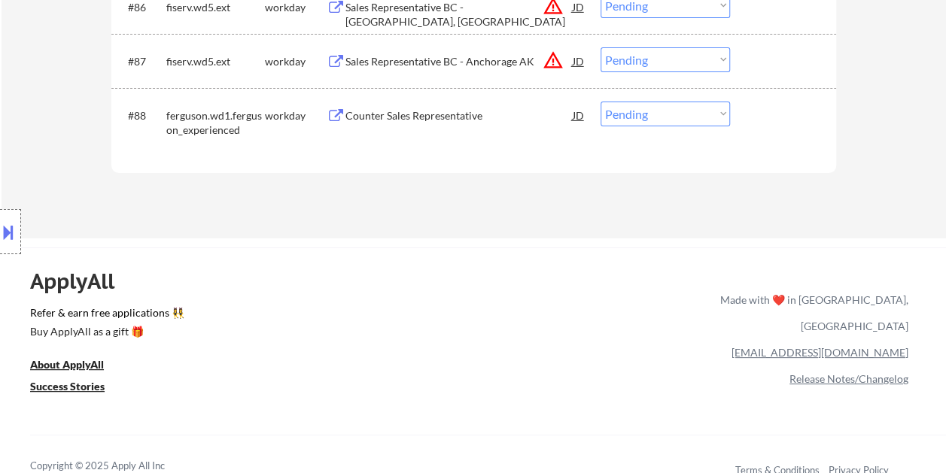
click at [749, 123] on div "#88 ferguson.wd1.ferguson_experienced workday Counter Sales Representative JD w…" at bounding box center [471, 120] width 710 height 50
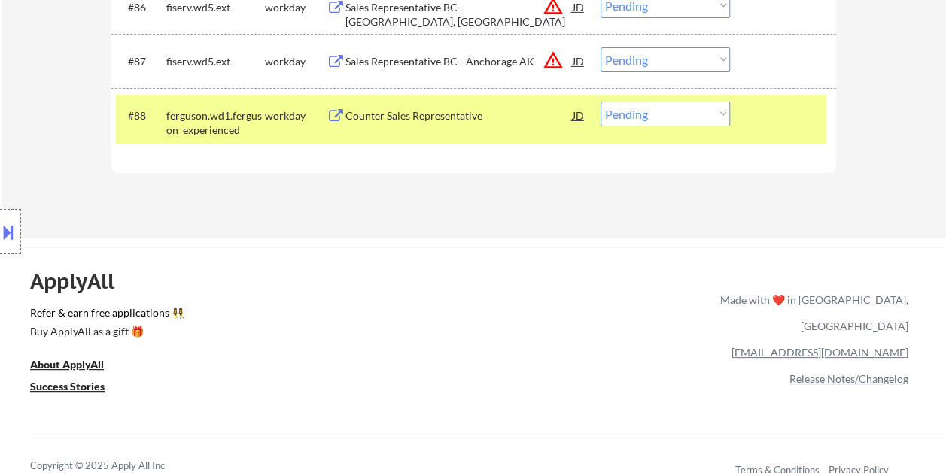
click at [417, 108] on div "Counter Sales Representative" at bounding box center [458, 115] width 227 height 15
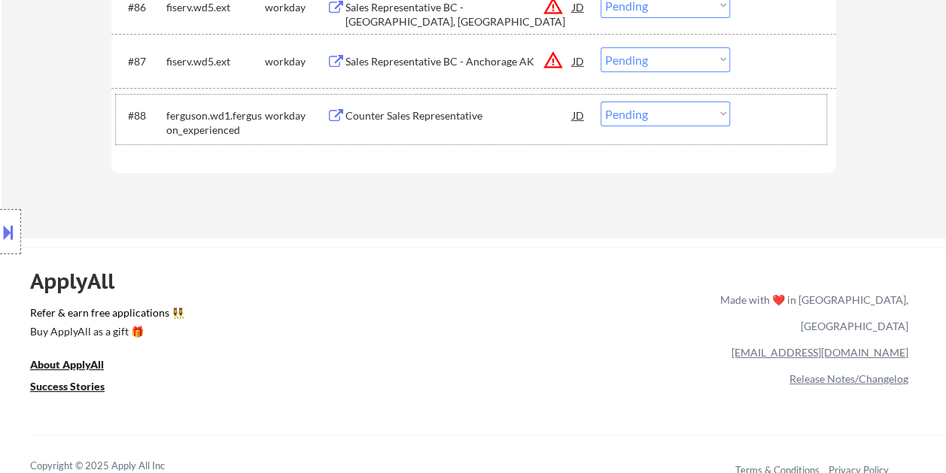
click at [789, 122] on div at bounding box center [785, 115] width 66 height 27
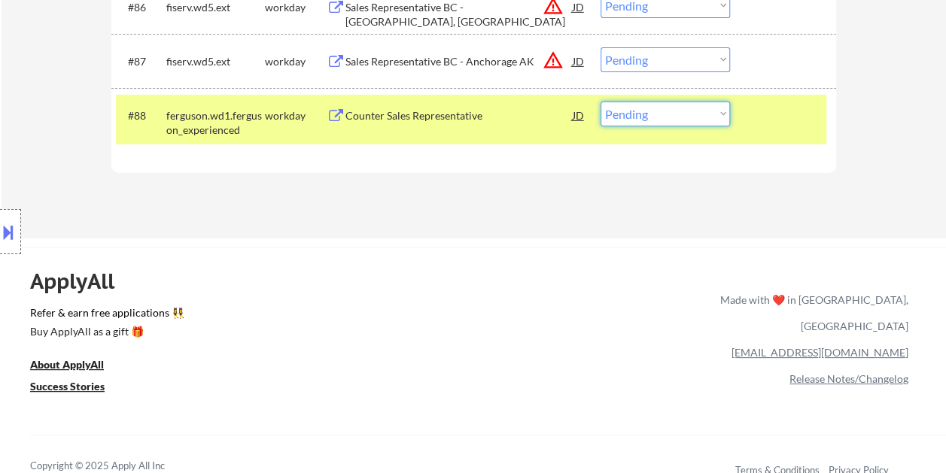
click at [659, 113] on select "Choose an option... Pending Applied Excluded (Questions) Excluded (Expired) Exc…" at bounding box center [664, 114] width 129 height 25
select select ""applied""
click at [600, 102] on select "Choose an option... Pending Applied Excluded (Questions) Excluded (Expired) Exc…" at bounding box center [664, 114] width 129 height 25
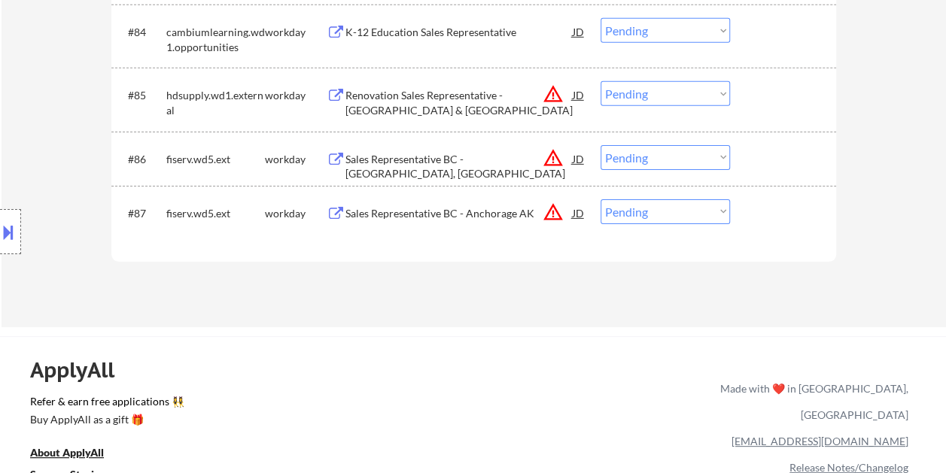
scroll to position [5191, 0]
click at [776, 214] on div at bounding box center [785, 211] width 66 height 27
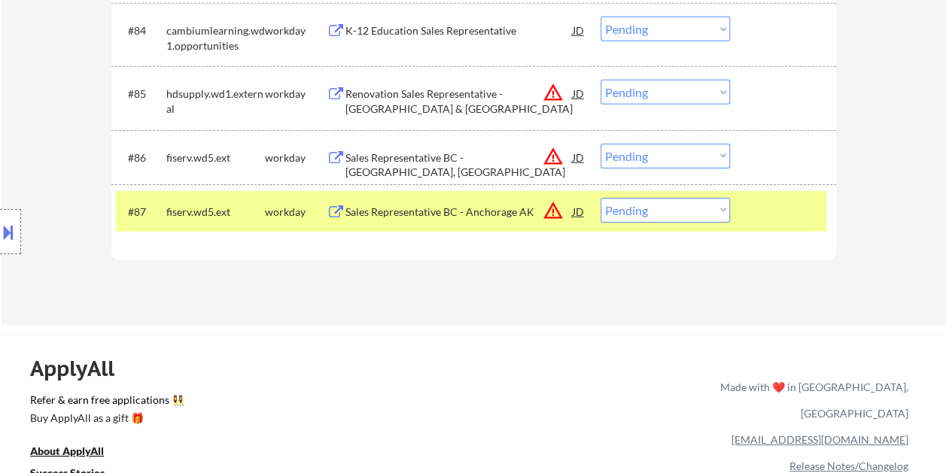
click at [430, 208] on div "Sales Representative BC - Anchorage AK" at bounding box center [458, 212] width 227 height 15
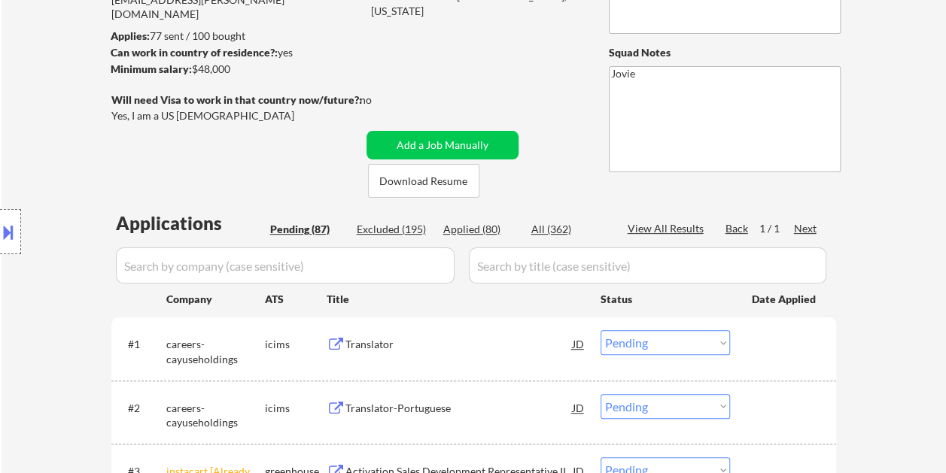
scroll to position [226, 0]
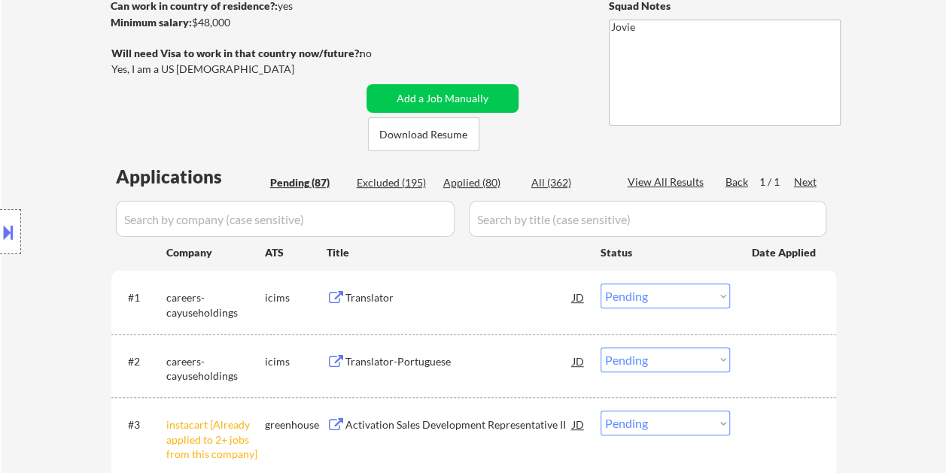
click at [469, 184] on div "Applied (80)" at bounding box center [480, 182] width 75 height 15
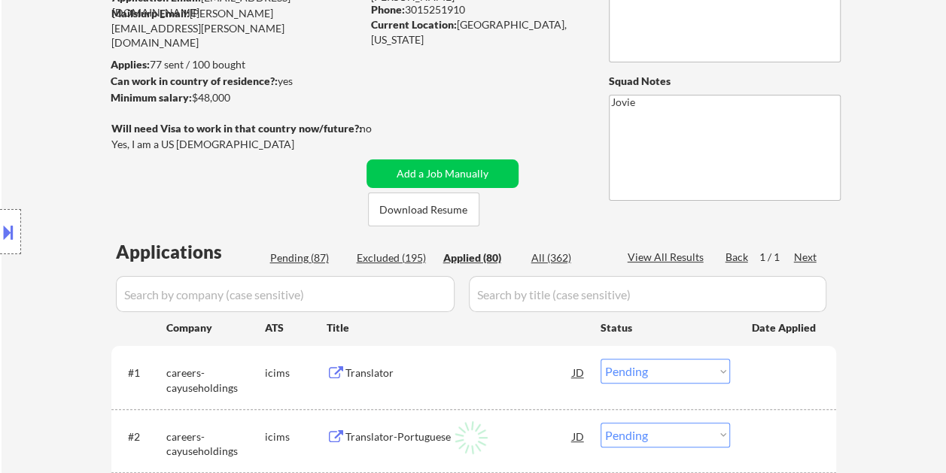
select select ""applied""
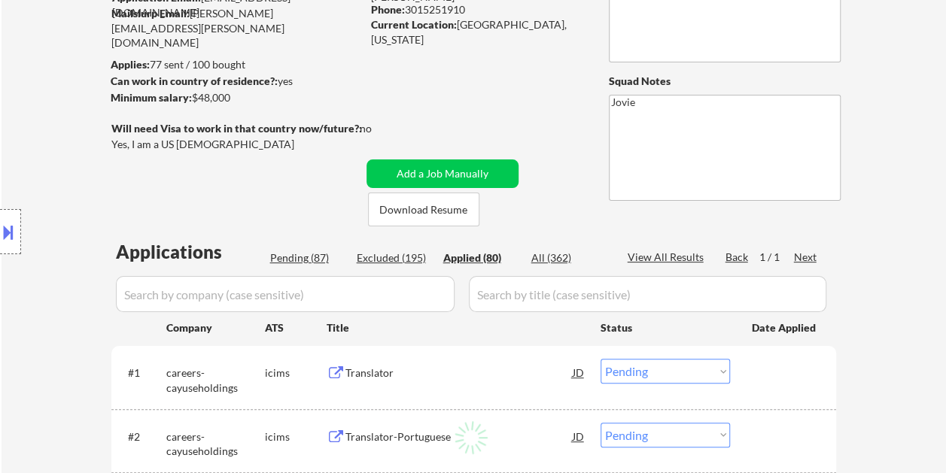
select select ""applied""
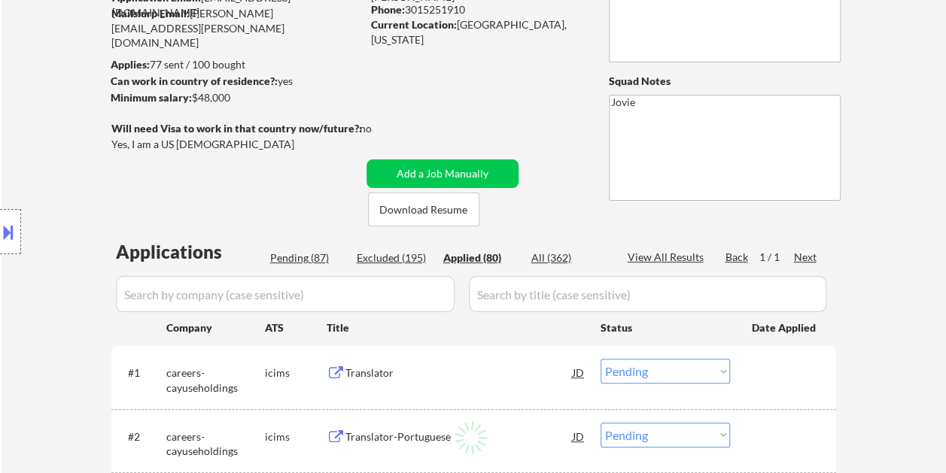
select select ""applied""
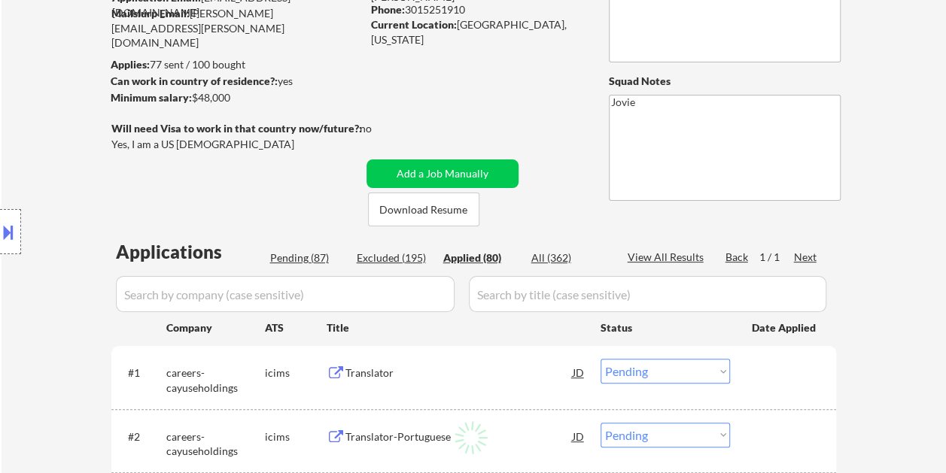
select select ""applied""
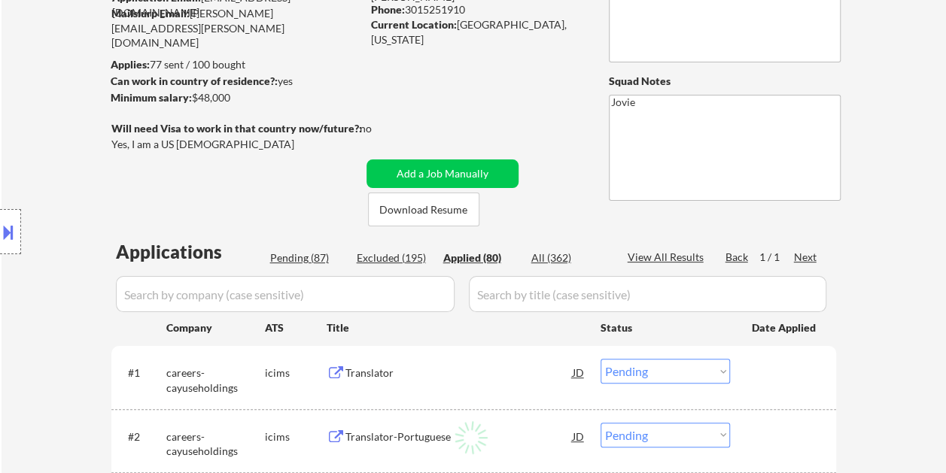
select select ""applied""
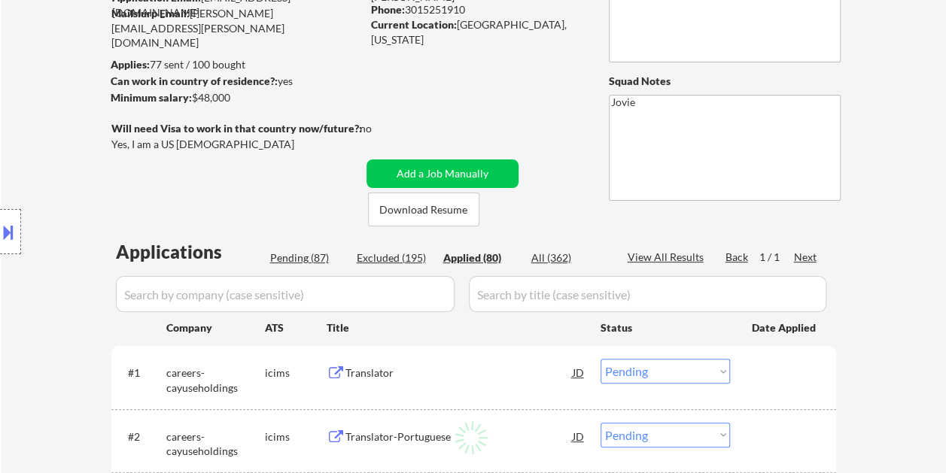
select select ""applied""
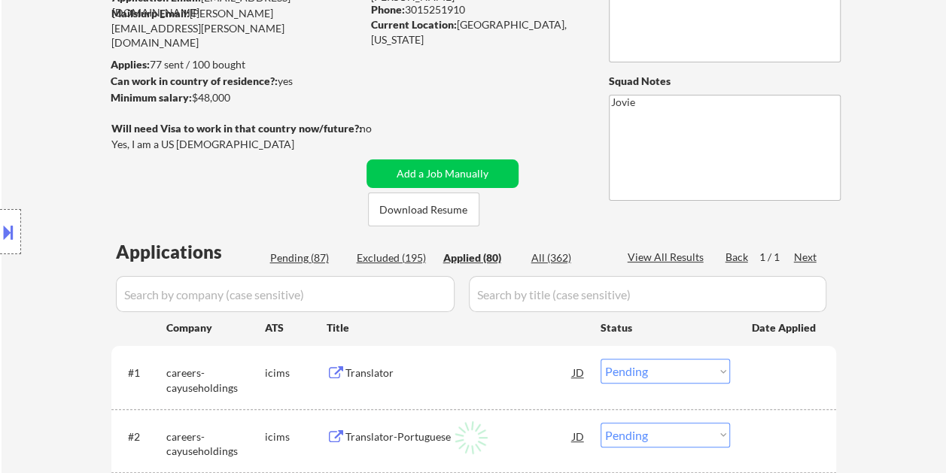
select select ""applied""
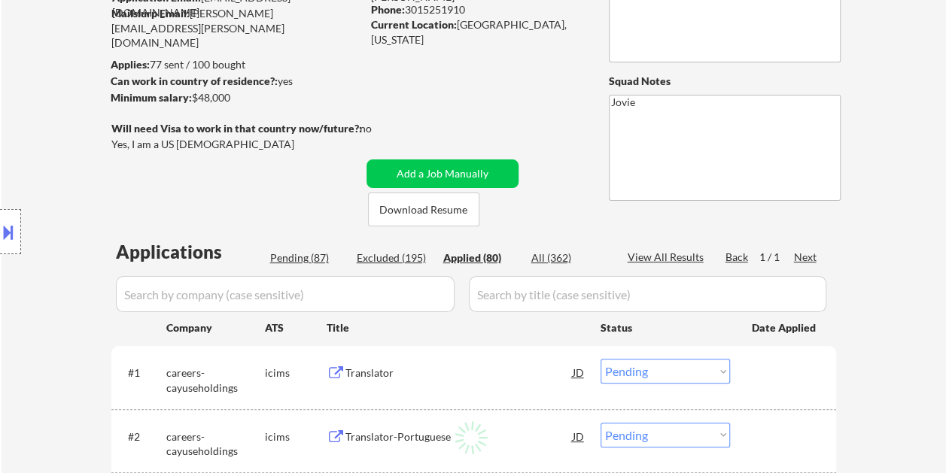
select select ""applied""
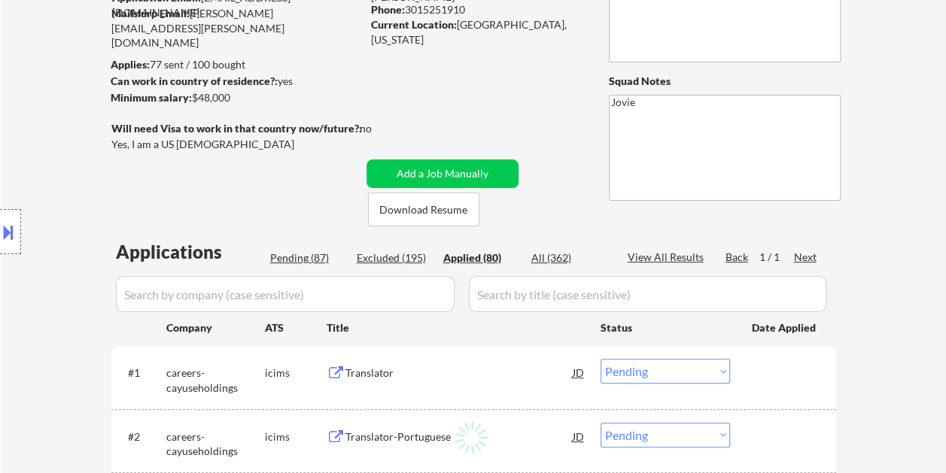
select select ""applied""
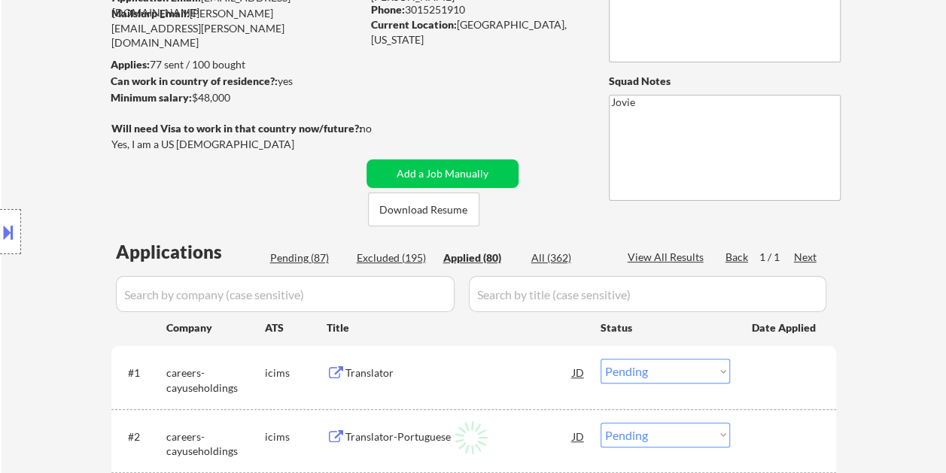
select select ""applied""
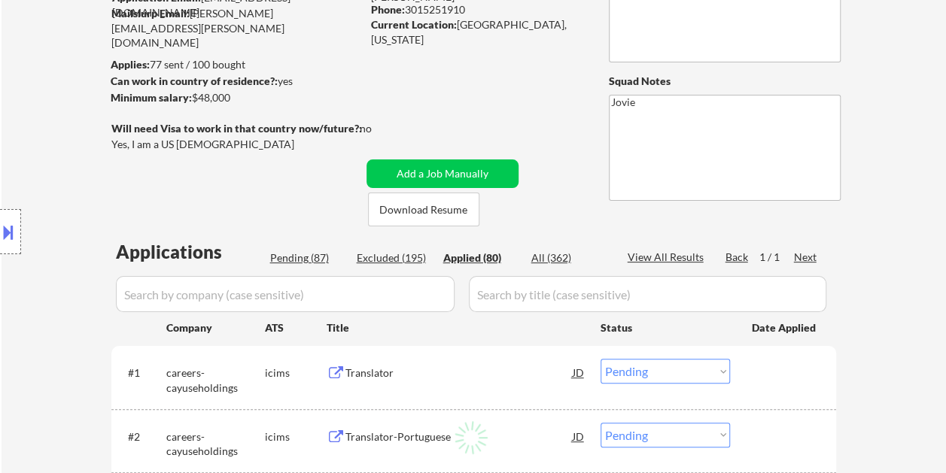
select select ""applied""
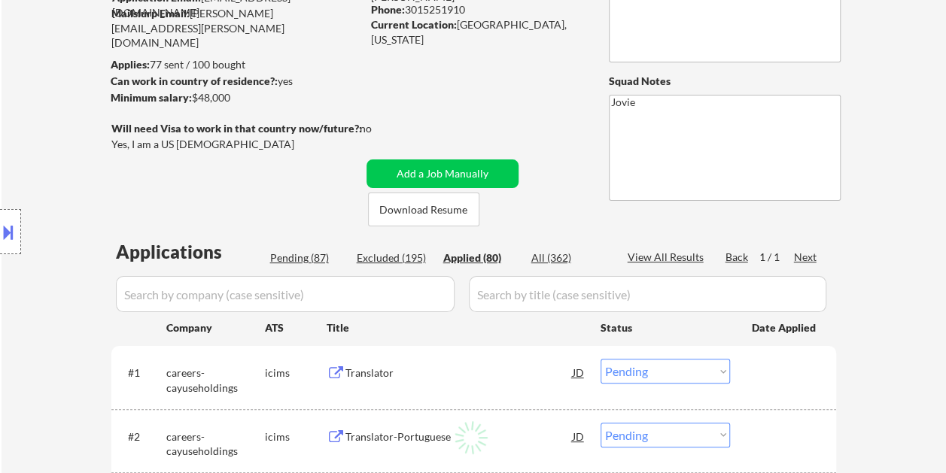
select select ""applied""
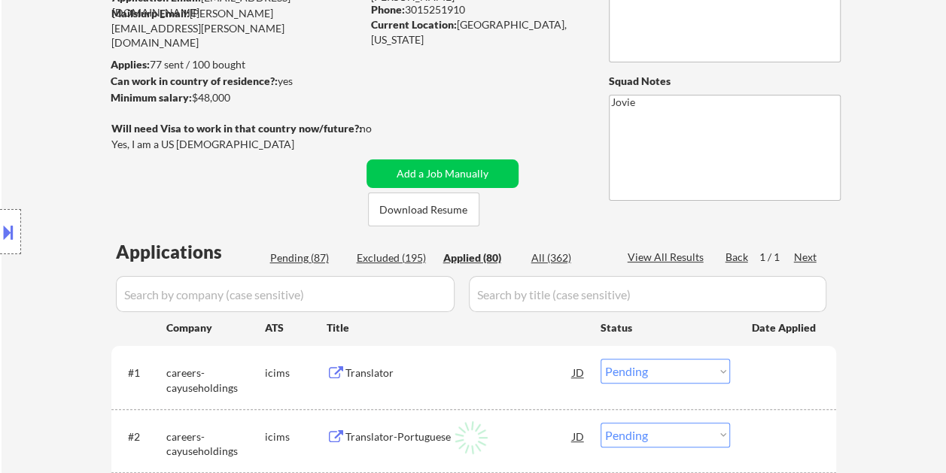
select select ""applied""
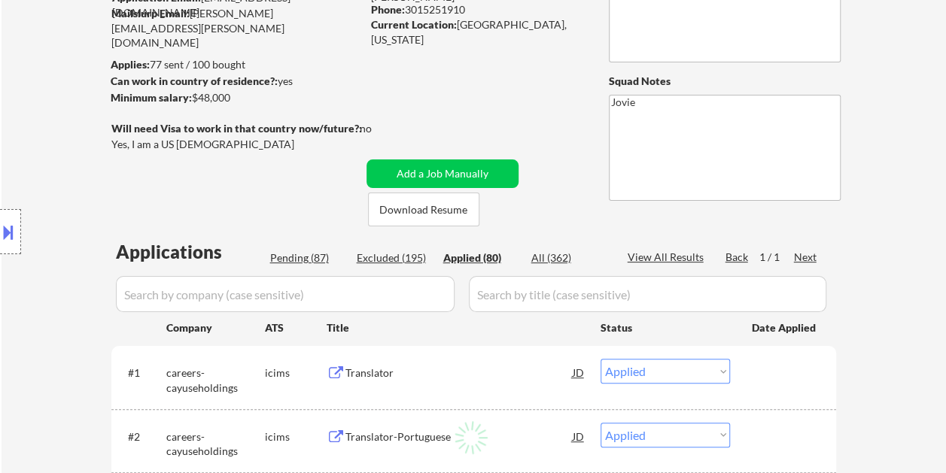
select select ""applied""
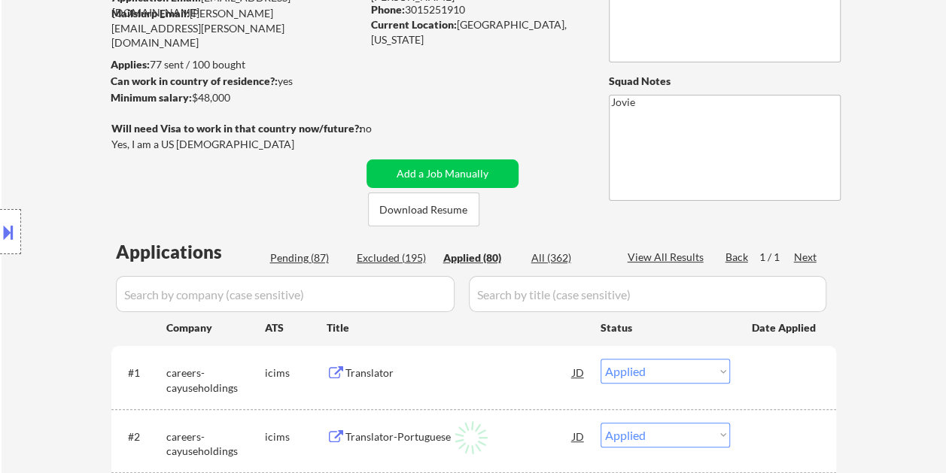
select select ""applied""
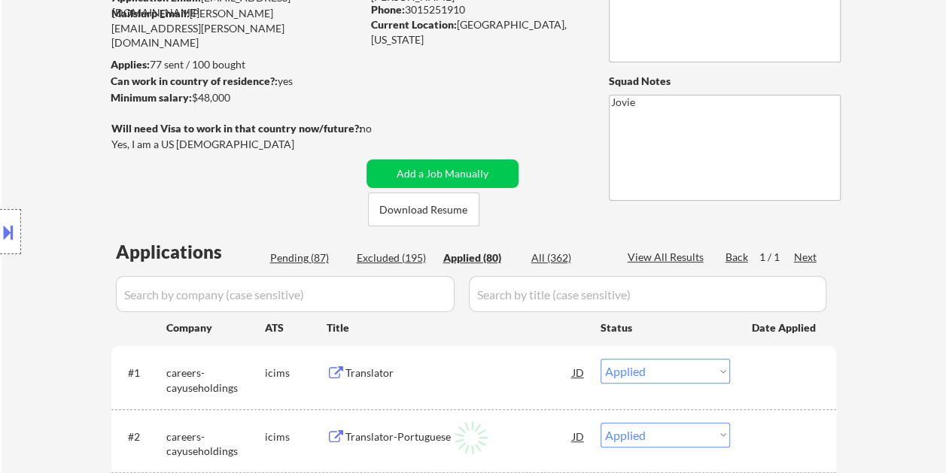
select select ""applied""
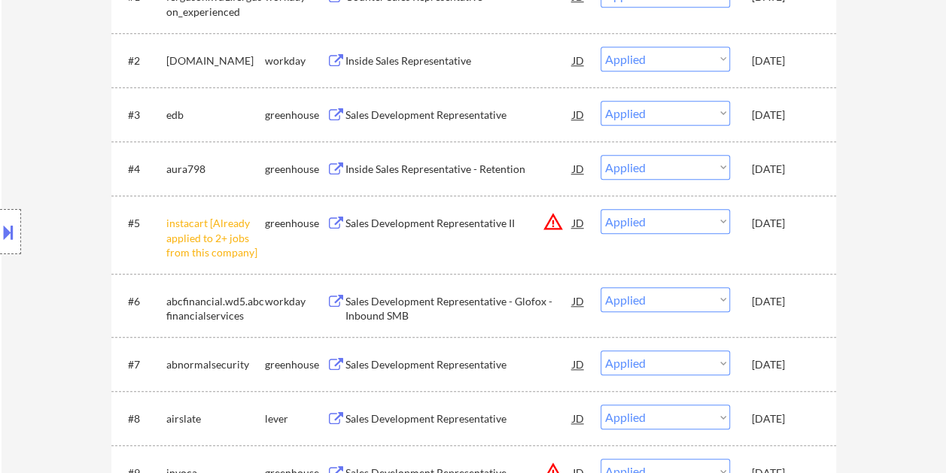
scroll to position [376, 0]
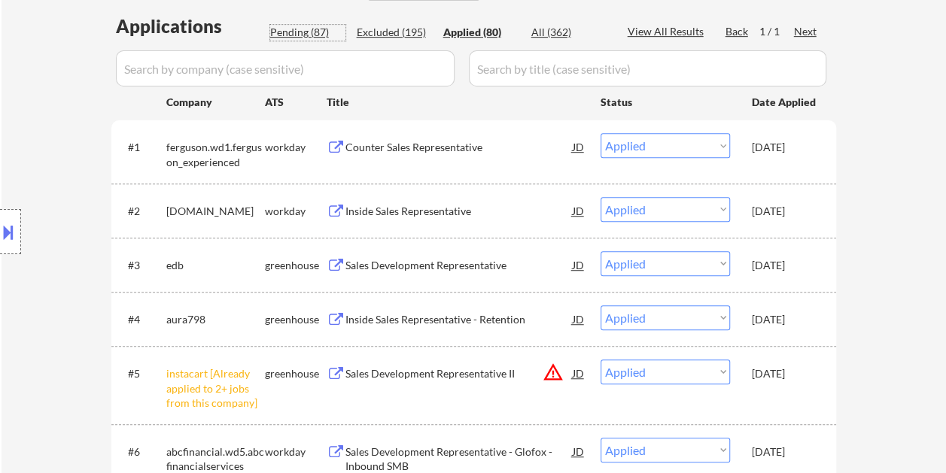
click at [287, 27] on div "Pending (87)" at bounding box center [307, 32] width 75 height 15
select select ""pending""
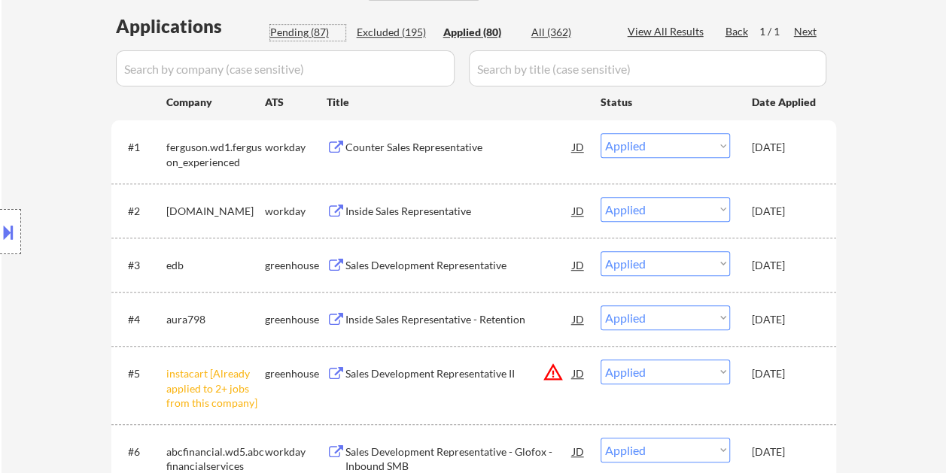
select select ""pending""
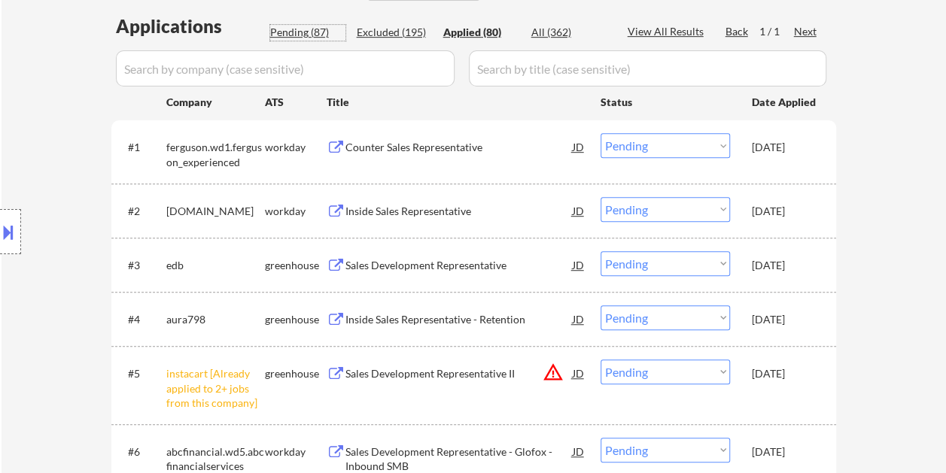
select select ""pending""
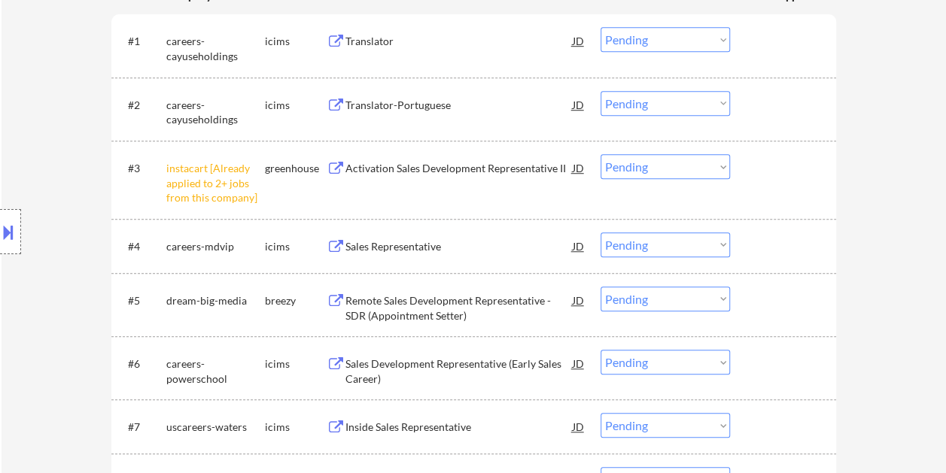
scroll to position [451, 0]
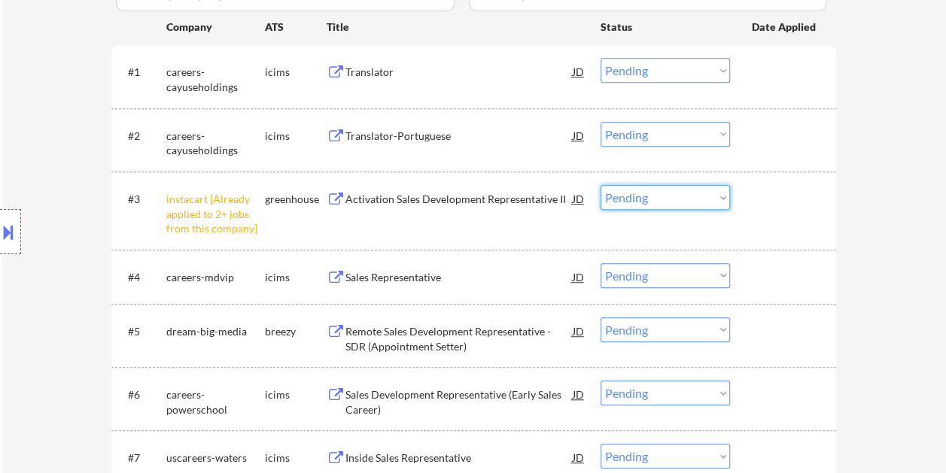
click at [688, 195] on select "Choose an option... Pending Applied Excluded (Questions) Excluded (Expired) Exc…" at bounding box center [664, 197] width 129 height 25
click at [600, 185] on select "Choose an option... Pending Applied Excluded (Questions) Excluded (Expired) Exc…" at bounding box center [664, 197] width 129 height 25
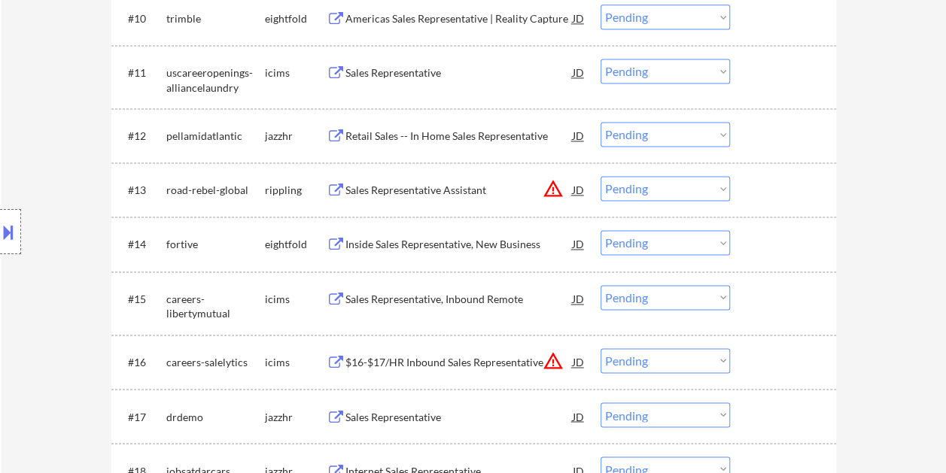
scroll to position [1053, 0]
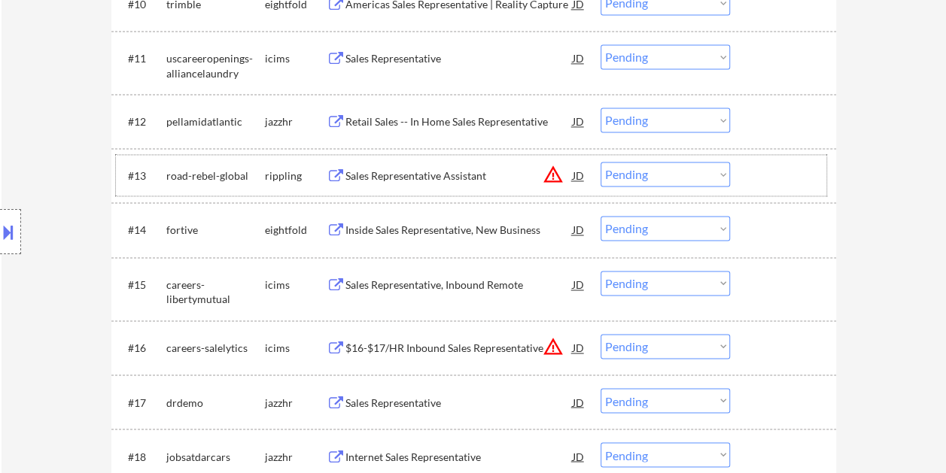
click at [752, 166] on div at bounding box center [785, 175] width 66 height 27
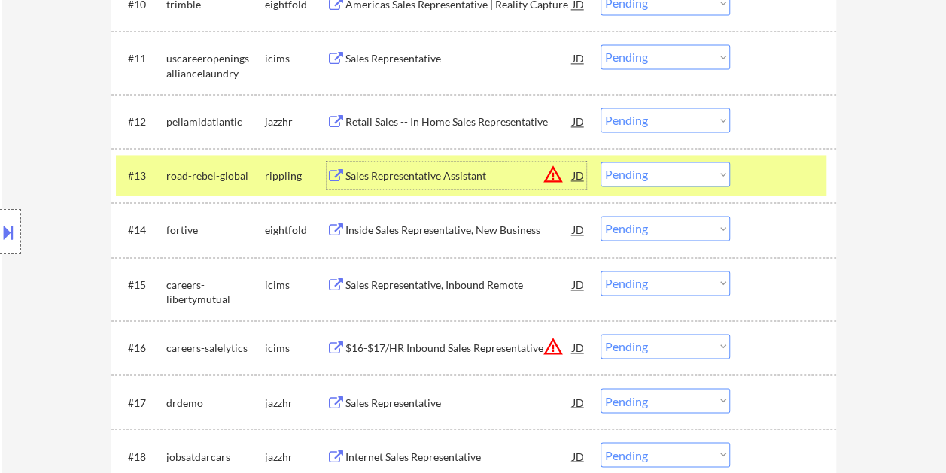
click at [468, 172] on div "Sales Representative Assistant" at bounding box center [458, 176] width 227 height 15
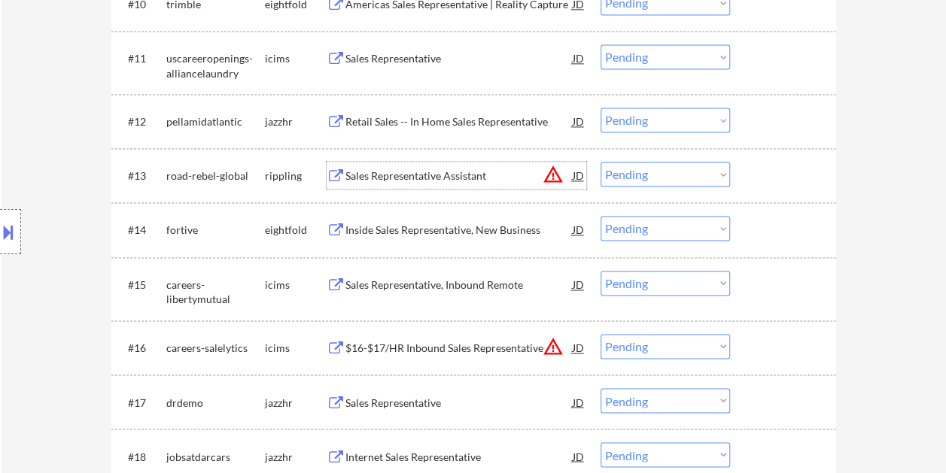
drag, startPoint x: 763, startPoint y: 175, endPoint x: 733, endPoint y: 177, distance: 29.4
click at [758, 175] on div at bounding box center [785, 175] width 66 height 27
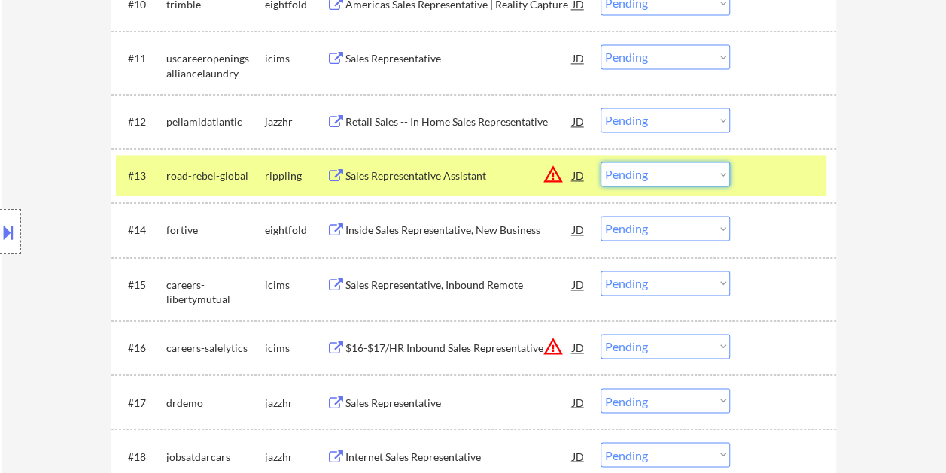
click at [718, 177] on select "Choose an option... Pending Applied Excluded (Questions) Excluded (Expired) Exc…" at bounding box center [664, 174] width 129 height 25
click at [600, 162] on select "Choose an option... Pending Applied Excluded (Questions) Excluded (Expired) Exc…" at bounding box center [664, 174] width 129 height 25
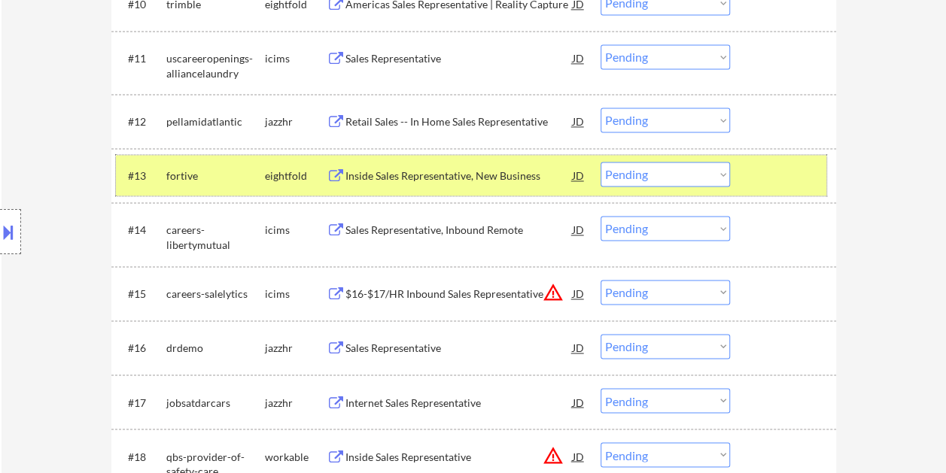
click at [761, 178] on div at bounding box center [785, 175] width 66 height 27
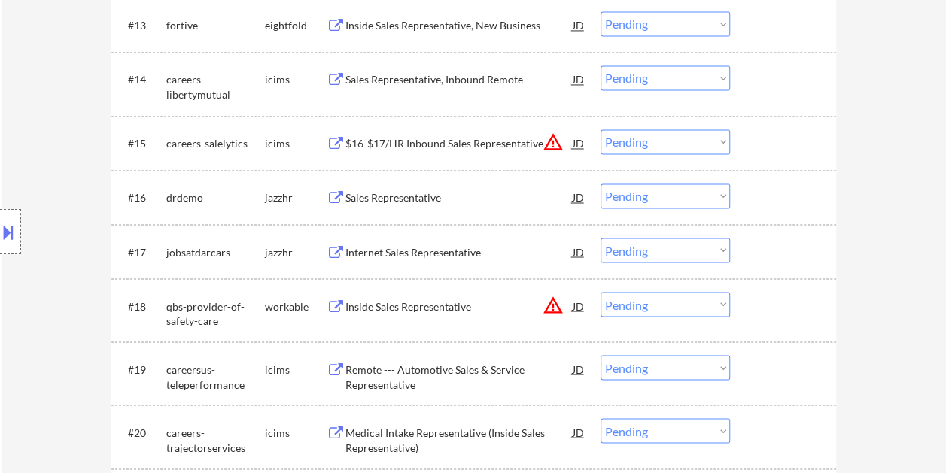
scroll to position [1279, 0]
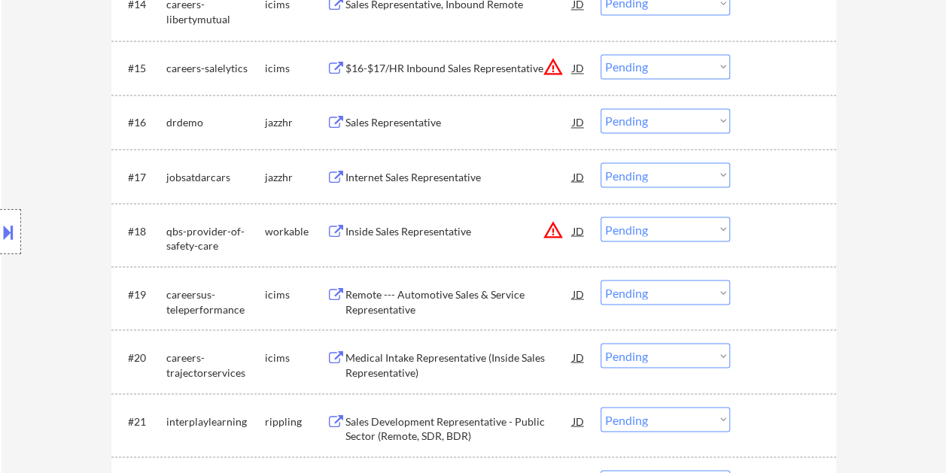
click at [787, 241] on div at bounding box center [785, 230] width 66 height 27
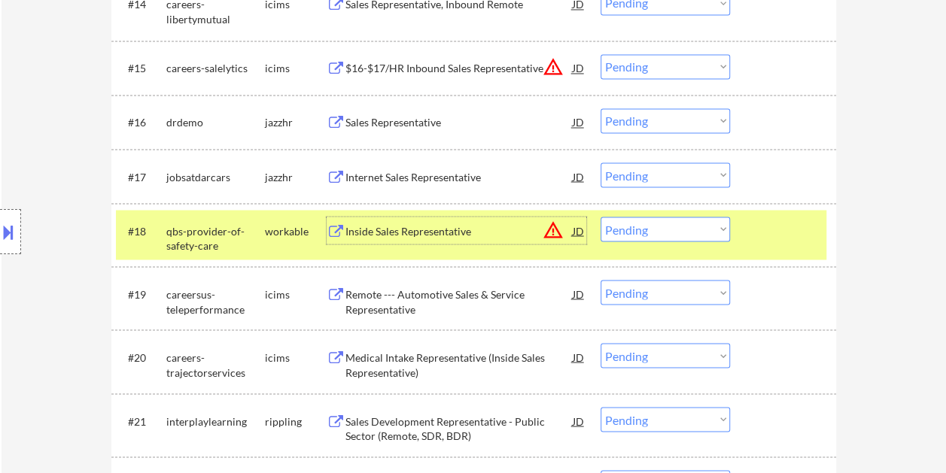
click at [481, 226] on div "Inside Sales Representative" at bounding box center [458, 230] width 227 height 15
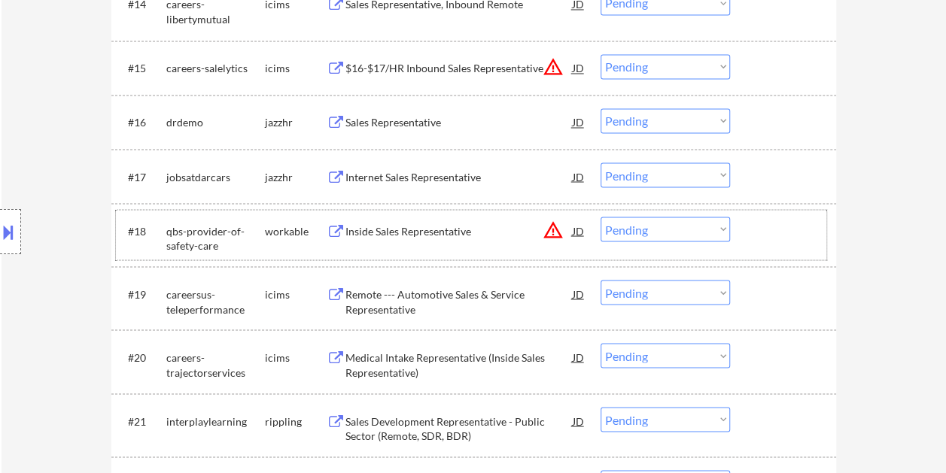
drag, startPoint x: 766, startPoint y: 252, endPoint x: 754, endPoint y: 251, distance: 12.1
click at [764, 251] on div "#18 qbs-provider-of-safety-care workable Inside Sales Representative JD warning…" at bounding box center [471, 235] width 710 height 50
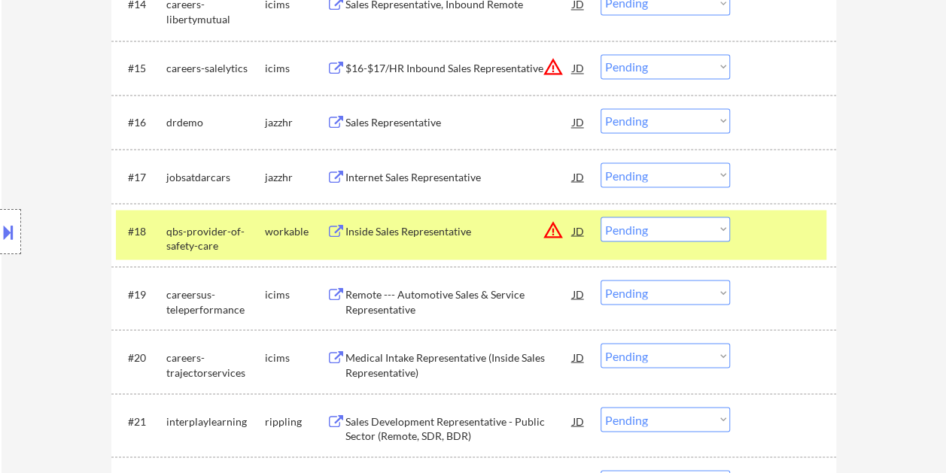
click at [707, 219] on select "Choose an option... Pending Applied Excluded (Questions) Excluded (Expired) Exc…" at bounding box center [664, 229] width 129 height 25
click at [600, 217] on select "Choose an option... Pending Applied Excluded (Questions) Excluded (Expired) Exc…" at bounding box center [664, 229] width 129 height 25
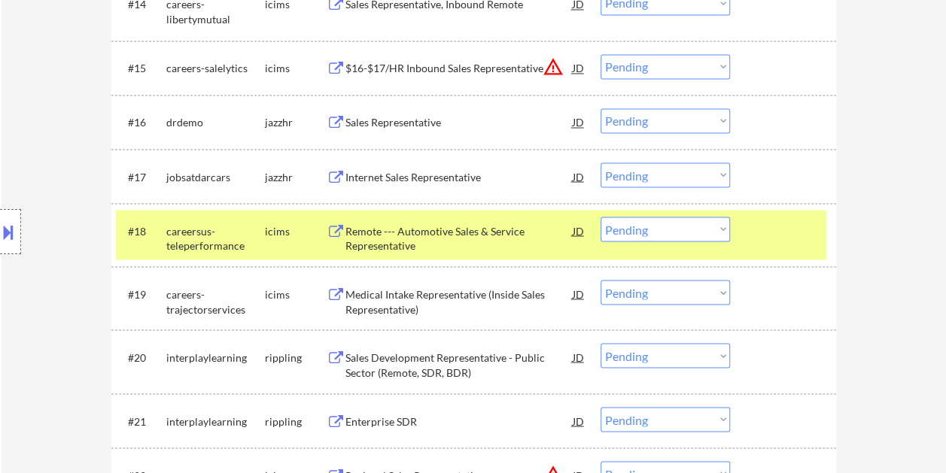
click at [773, 230] on div at bounding box center [785, 230] width 66 height 27
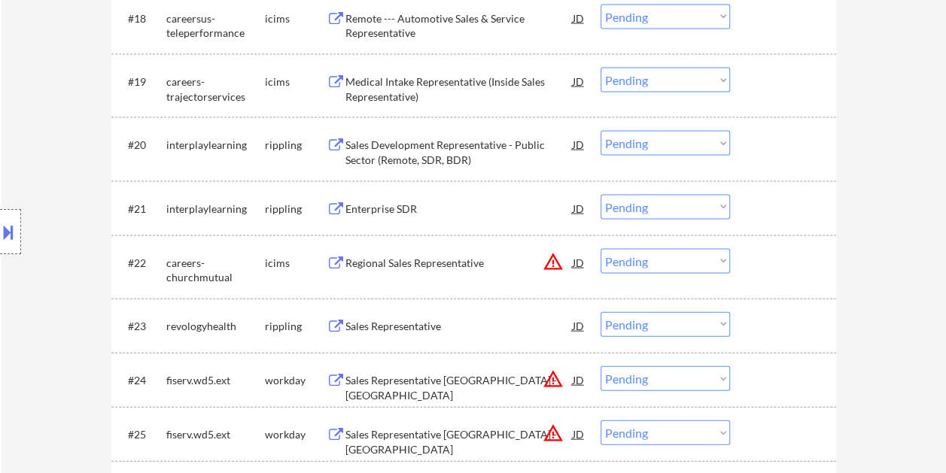
scroll to position [1580, 0]
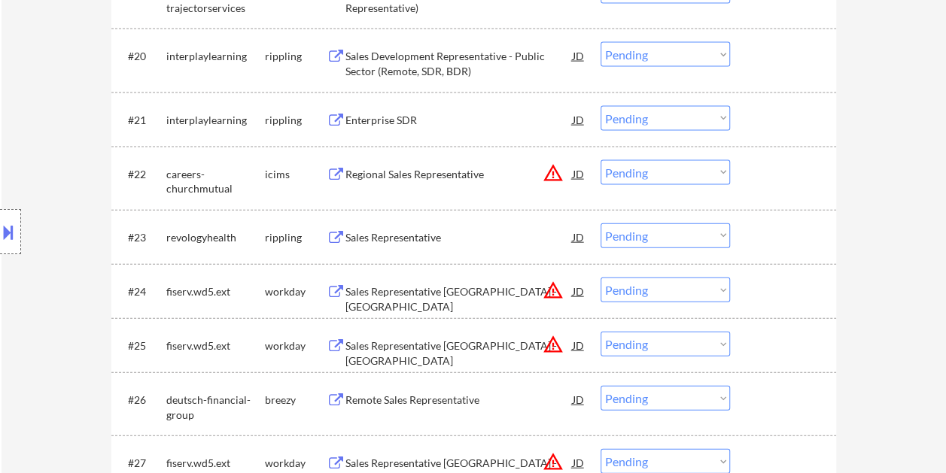
click at [761, 119] on div at bounding box center [785, 119] width 66 height 27
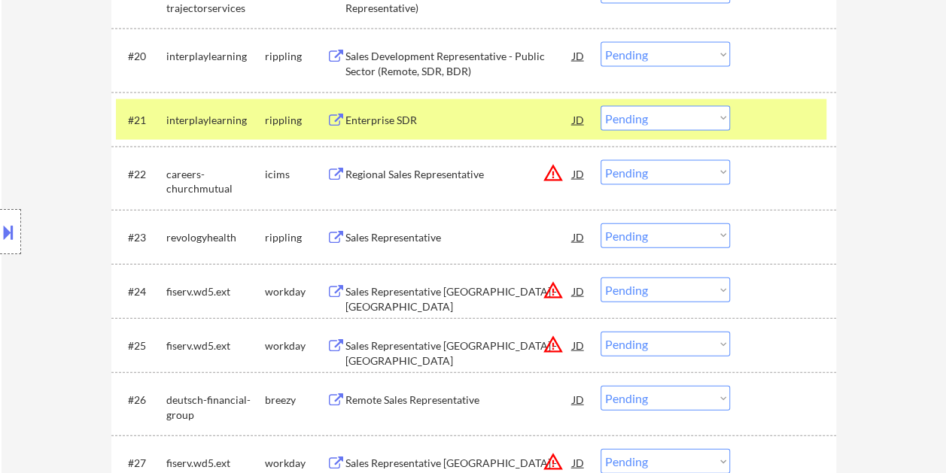
click at [497, 116] on div "Enterprise SDR" at bounding box center [458, 120] width 227 height 15
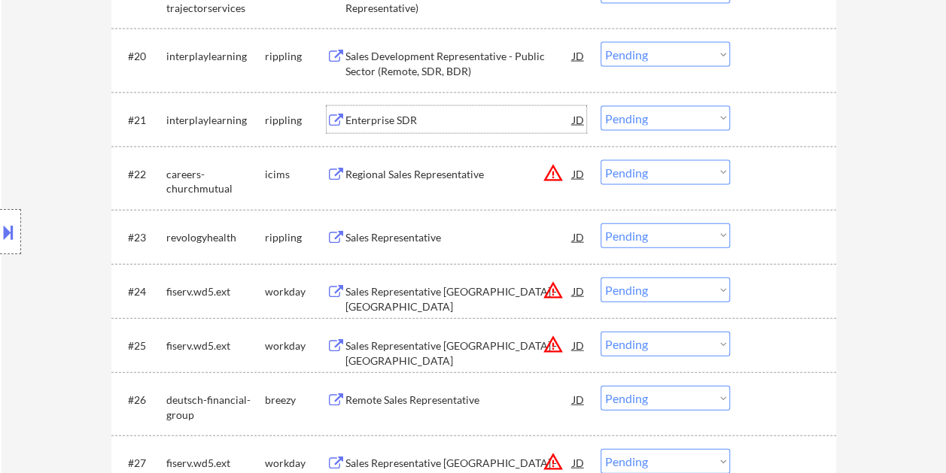
click at [761, 120] on div at bounding box center [785, 119] width 66 height 27
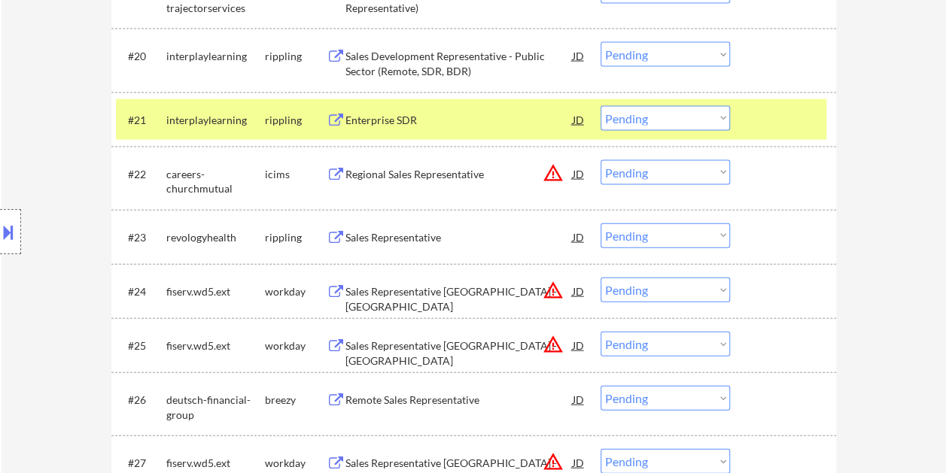
click at [721, 123] on select "Choose an option... Pending Applied Excluded (Questions) Excluded (Expired) Exc…" at bounding box center [664, 118] width 129 height 25
click at [600, 106] on select "Choose an option... Pending Applied Excluded (Questions) Excluded (Expired) Exc…" at bounding box center [664, 118] width 129 height 25
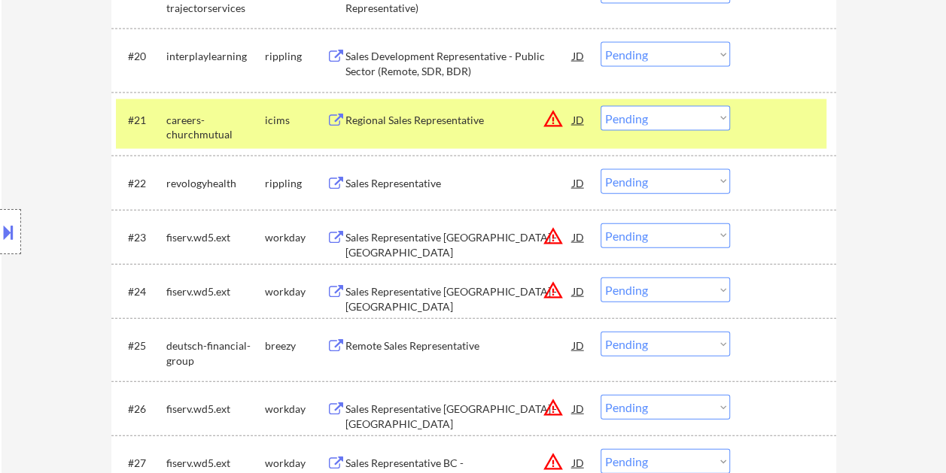
click at [736, 129] on div "#21 careers-churchmutual icims Regional Sales Representative JD warning_amber C…" at bounding box center [471, 124] width 710 height 50
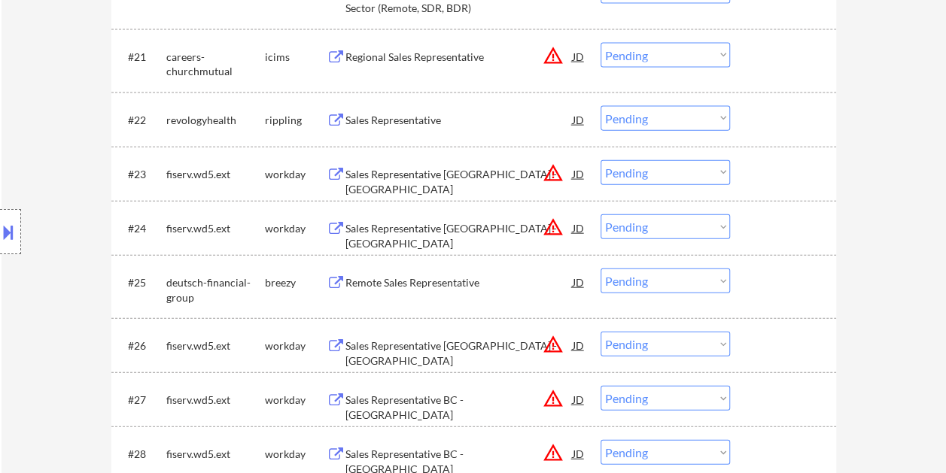
scroll to position [1655, 0]
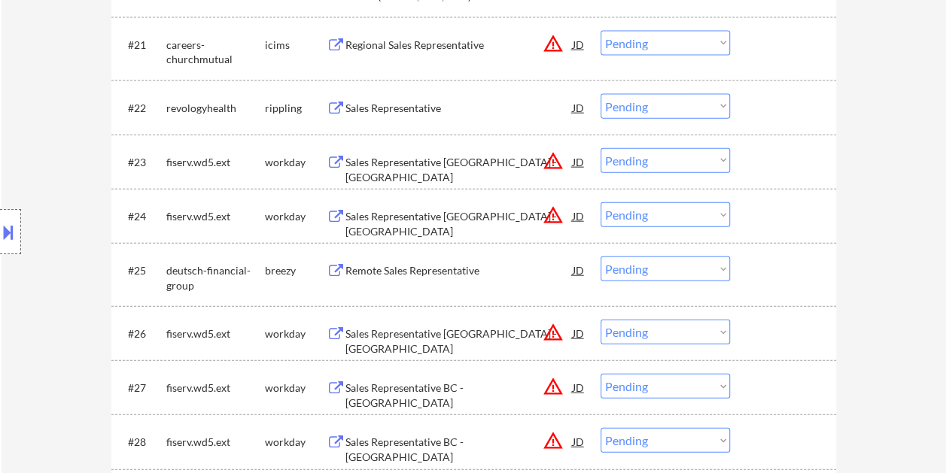
click at [749, 107] on div "#22 revologyhealth rippling Sales Representative JD warning_amber Choose an opt…" at bounding box center [471, 107] width 710 height 41
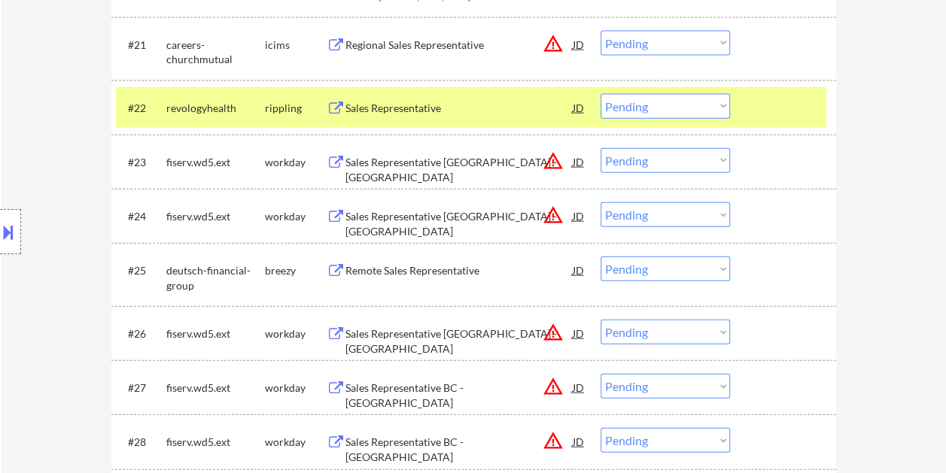
click at [394, 105] on div "Sales Representative" at bounding box center [458, 108] width 227 height 15
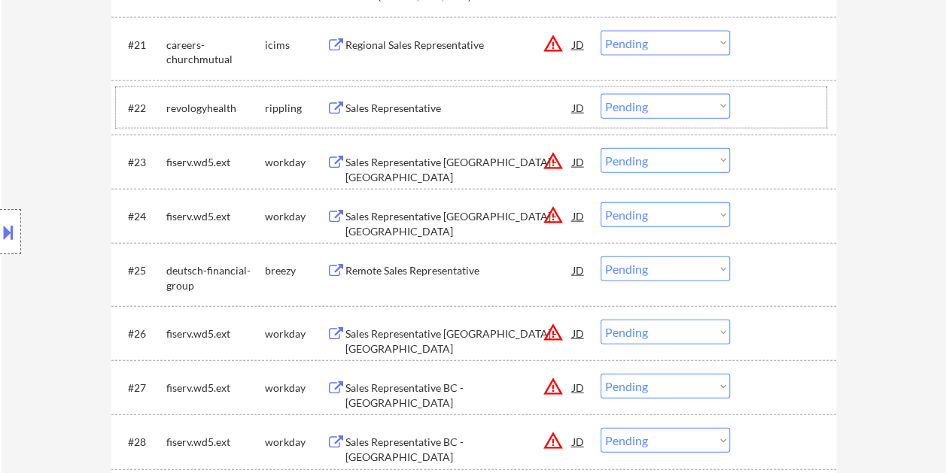
click at [746, 106] on div "#22 revologyhealth rippling Sales Representative JD warning_amber Choose an opt…" at bounding box center [471, 107] width 710 height 41
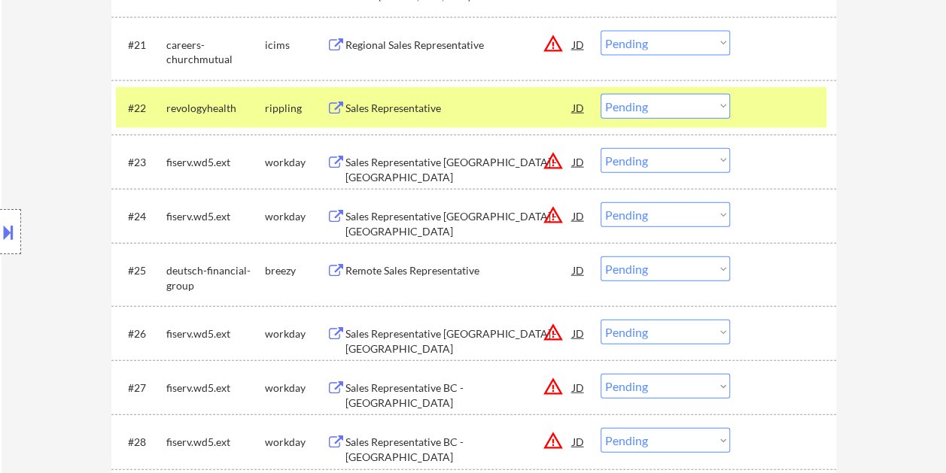
click at [720, 105] on select "Choose an option... Pending Applied Excluded (Questions) Excluded (Expired) Exc…" at bounding box center [664, 106] width 129 height 25
click at [600, 94] on select "Choose an option... Pending Applied Excluded (Questions) Excluded (Expired) Exc…" at bounding box center [664, 106] width 129 height 25
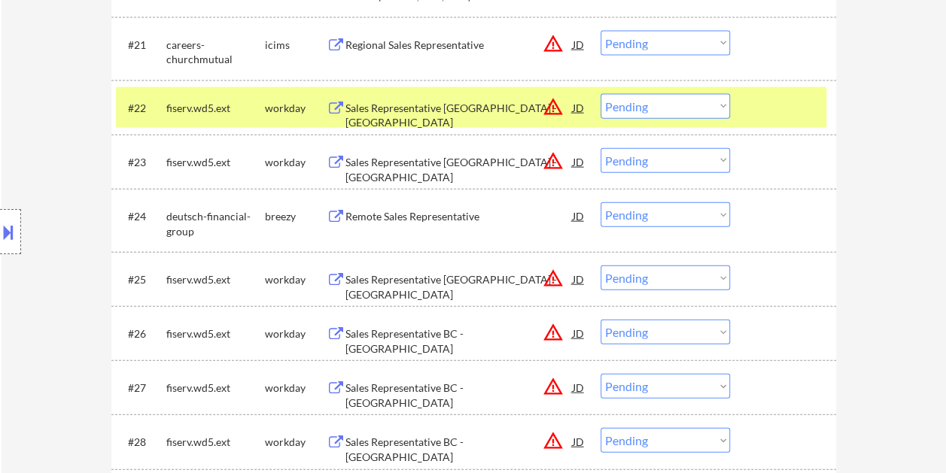
click at [752, 114] on div at bounding box center [785, 107] width 66 height 27
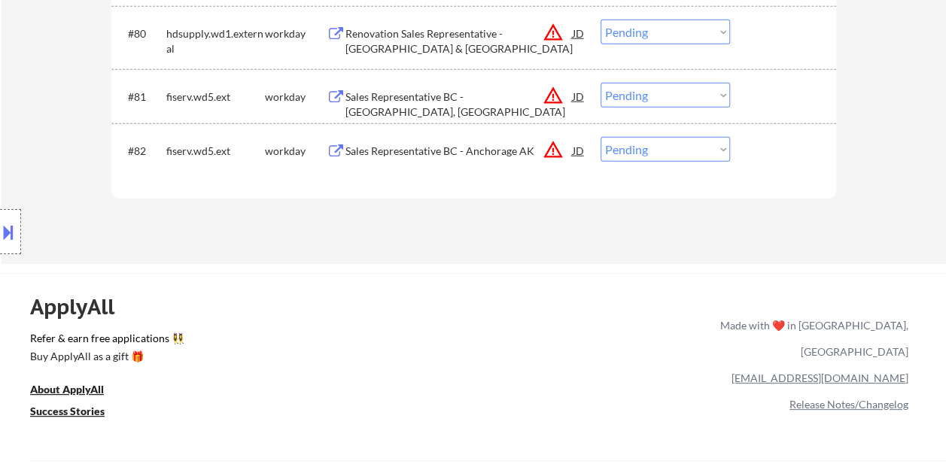
scroll to position [4965, 0]
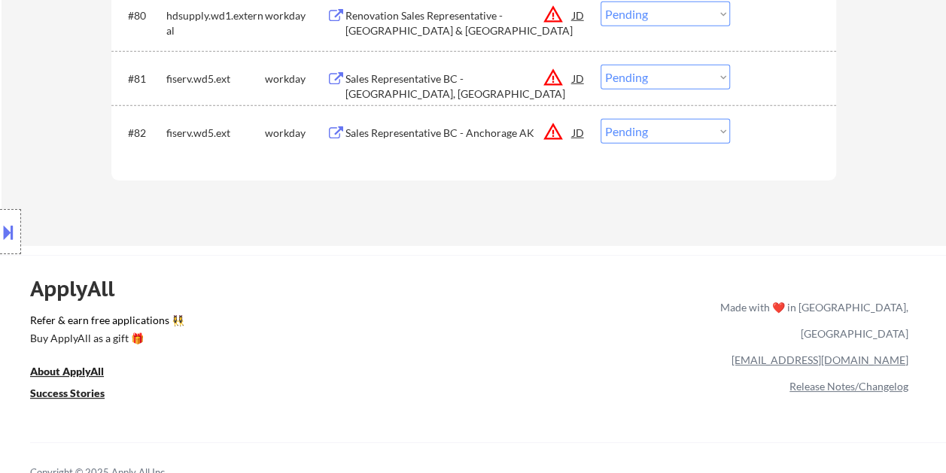
click at [760, 128] on div at bounding box center [785, 132] width 66 height 27
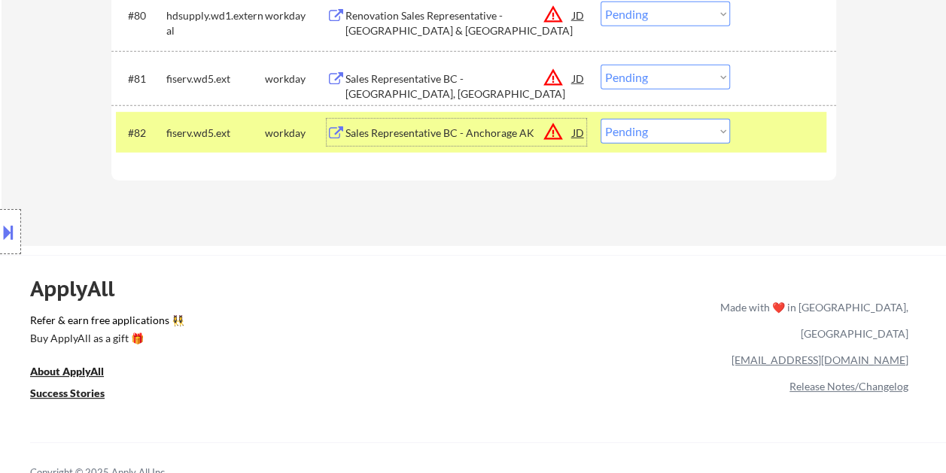
click at [436, 126] on div "Sales Representative BC - Anchorage AK" at bounding box center [458, 133] width 227 height 15
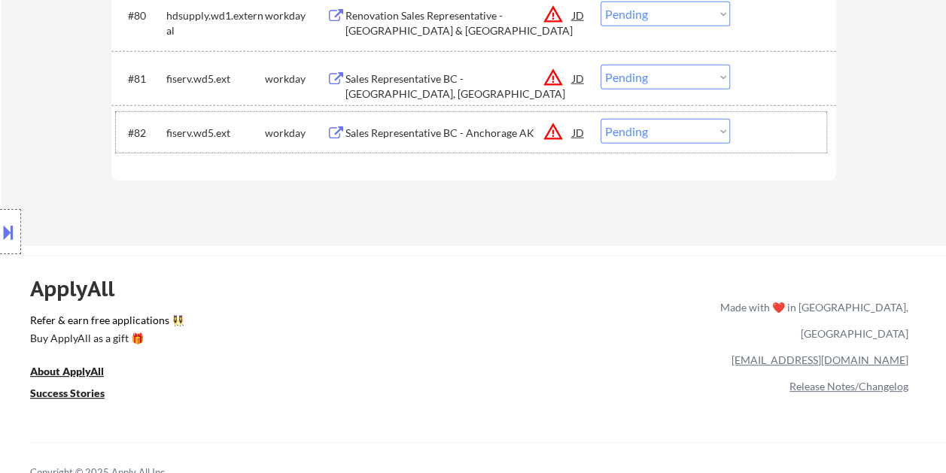
click at [752, 134] on div at bounding box center [785, 132] width 66 height 27
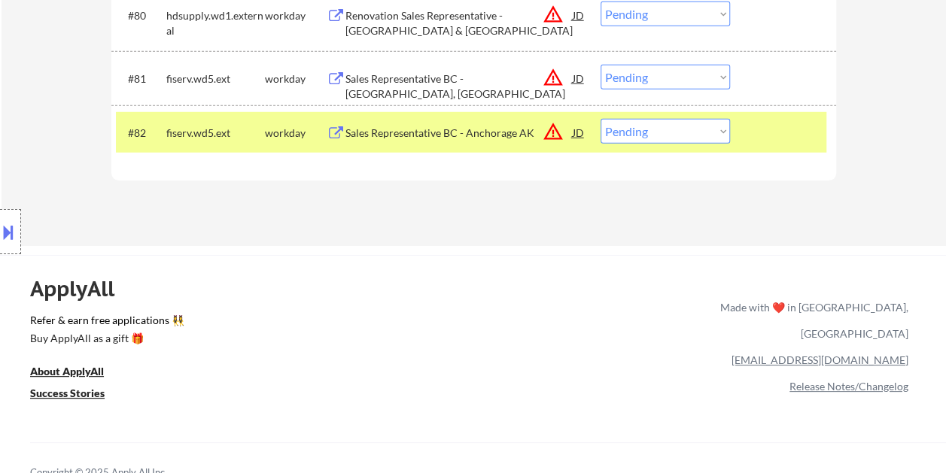
click at [711, 132] on select "Choose an option... Pending Applied Excluded (Questions) Excluded (Expired) Exc…" at bounding box center [664, 131] width 129 height 25
click at [600, 119] on select "Choose an option... Pending Applied Excluded (Questions) Excluded (Expired) Exc…" at bounding box center [664, 131] width 129 height 25
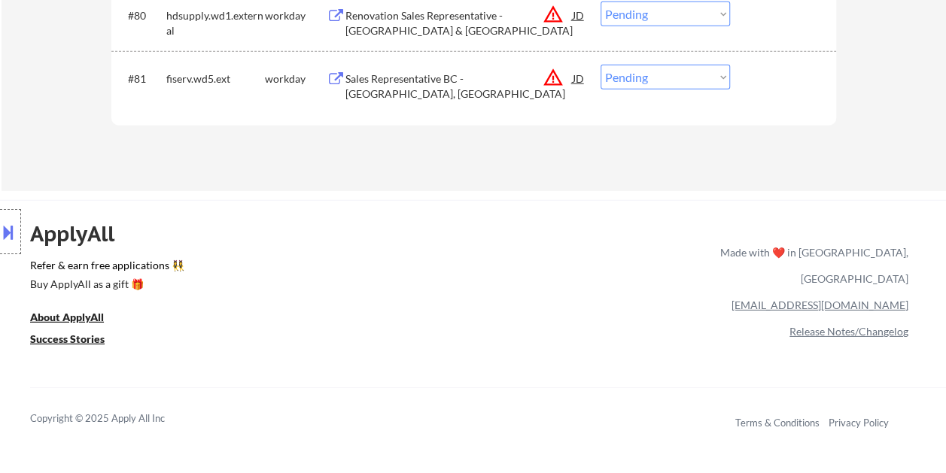
click at [778, 73] on div at bounding box center [785, 78] width 66 height 27
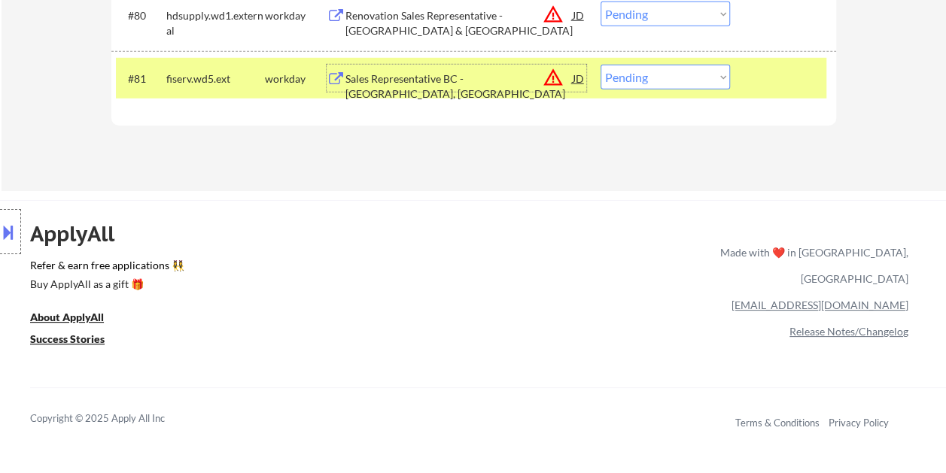
click at [408, 71] on div "Sales Representative BC - Boise, ID" at bounding box center [458, 78] width 227 height 27
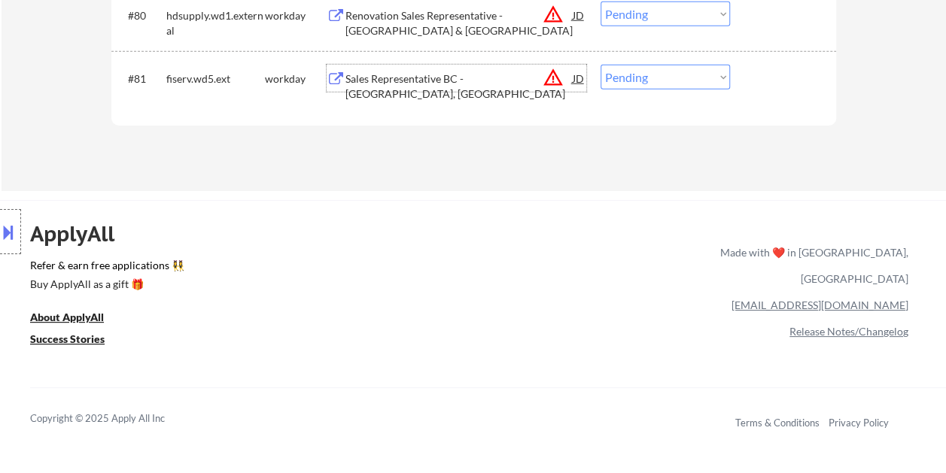
click at [749, 77] on div "#81 fiserv.wd5.ext workday Sales Representative BC - Boise, ID JD warning_amber…" at bounding box center [471, 78] width 710 height 41
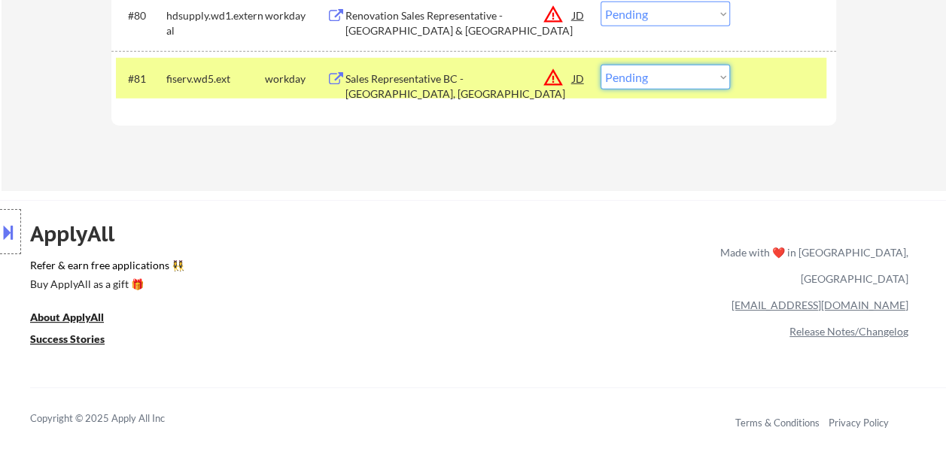
click at [719, 77] on select "Choose an option... Pending Applied Excluded (Questions) Excluded (Expired) Exc…" at bounding box center [664, 77] width 129 height 25
click at [600, 65] on select "Choose an option... Pending Applied Excluded (Questions) Excluded (Expired) Exc…" at bounding box center [664, 77] width 129 height 25
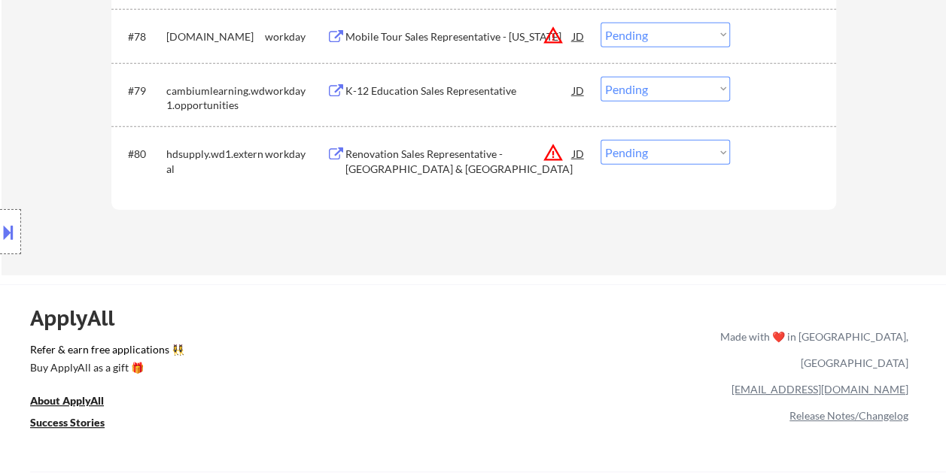
scroll to position [4815, 0]
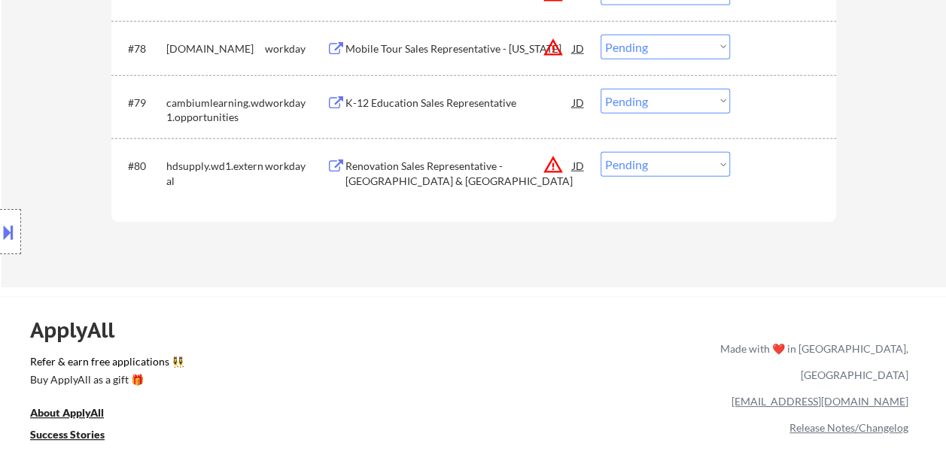
click at [793, 175] on div at bounding box center [785, 165] width 66 height 27
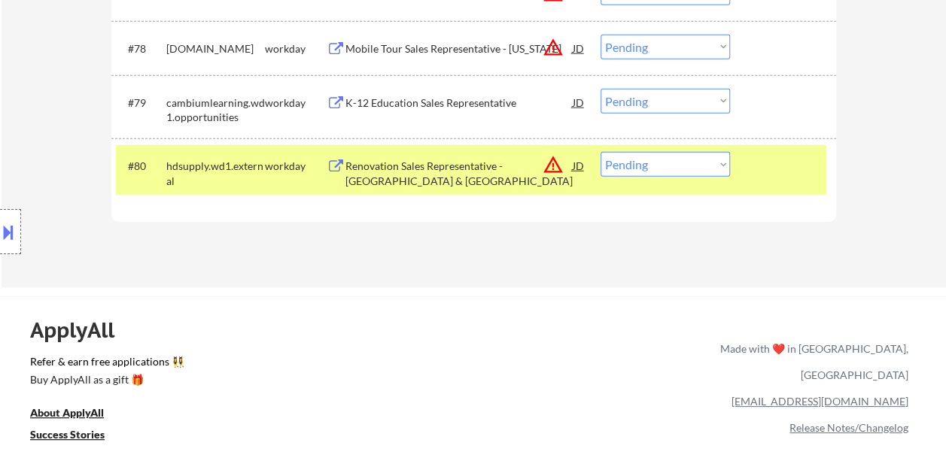
click at [452, 170] on div "Renovation Sales Representative - Greensboro & Durham" at bounding box center [458, 173] width 227 height 29
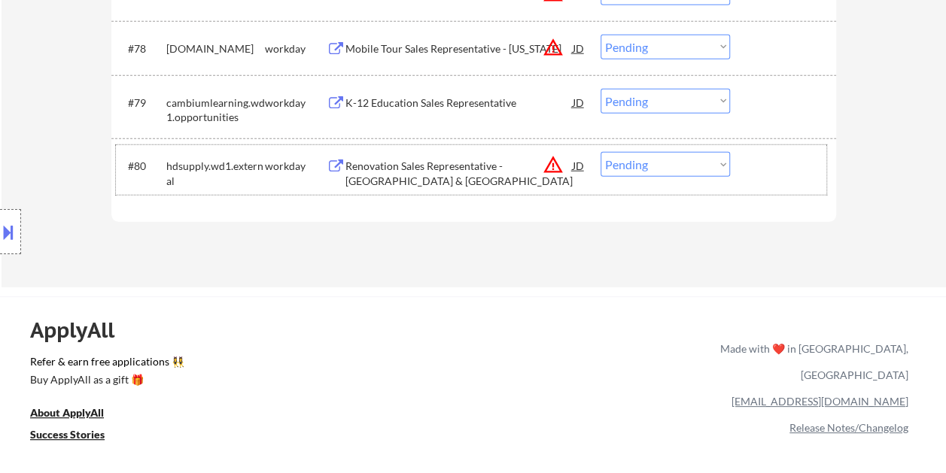
click at [748, 177] on div "#80 hdsupply.wd1.external workday Renovation Sales Representative - Greensboro …" at bounding box center [471, 170] width 710 height 50
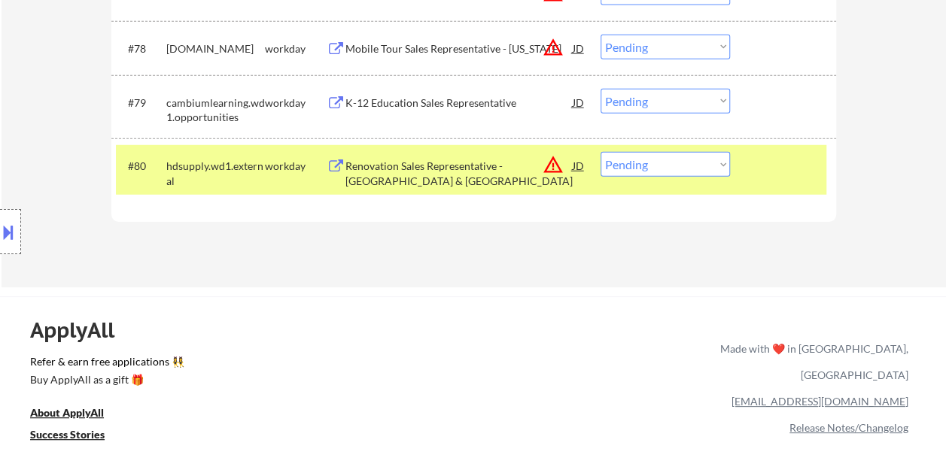
click at [713, 167] on select "Choose an option... Pending Applied Excluded (Questions) Excluded (Expired) Exc…" at bounding box center [664, 164] width 129 height 25
click at [600, 152] on select "Choose an option... Pending Applied Excluded (Questions) Excluded (Expired) Exc…" at bounding box center [664, 164] width 129 height 25
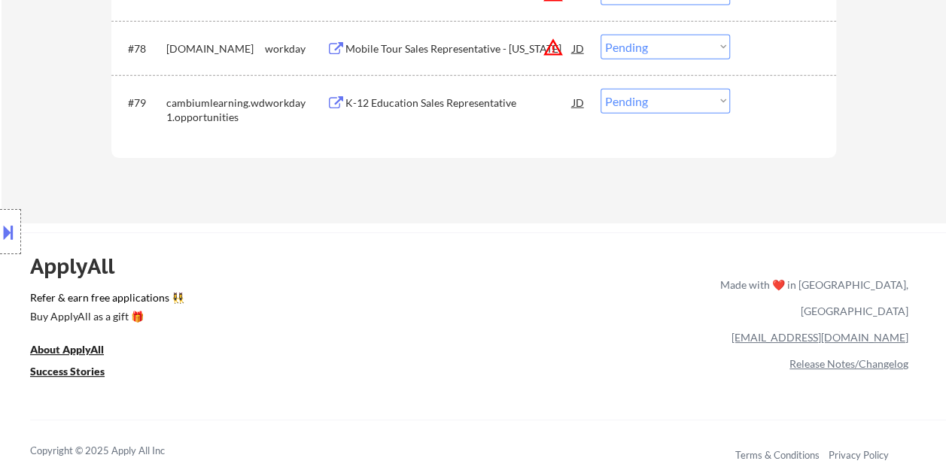
click at [791, 99] on div at bounding box center [785, 102] width 66 height 27
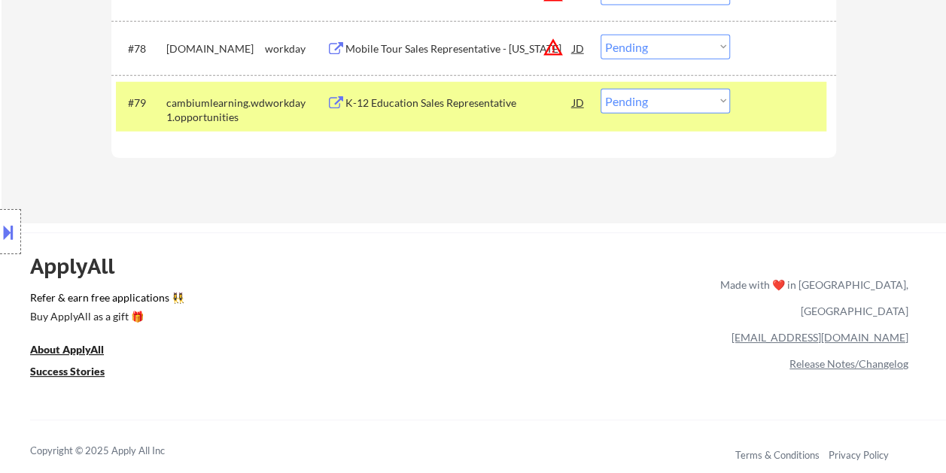
click at [403, 100] on div "K-12 Education Sales Representative" at bounding box center [458, 103] width 227 height 15
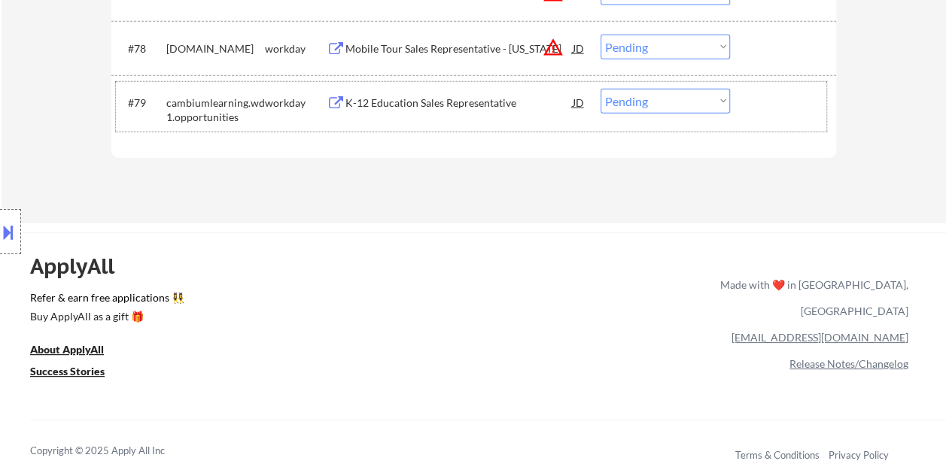
click at [759, 87] on div "#79 cambiumlearning.wd1.opportunities workday K-12 Education Sales Representati…" at bounding box center [471, 107] width 710 height 50
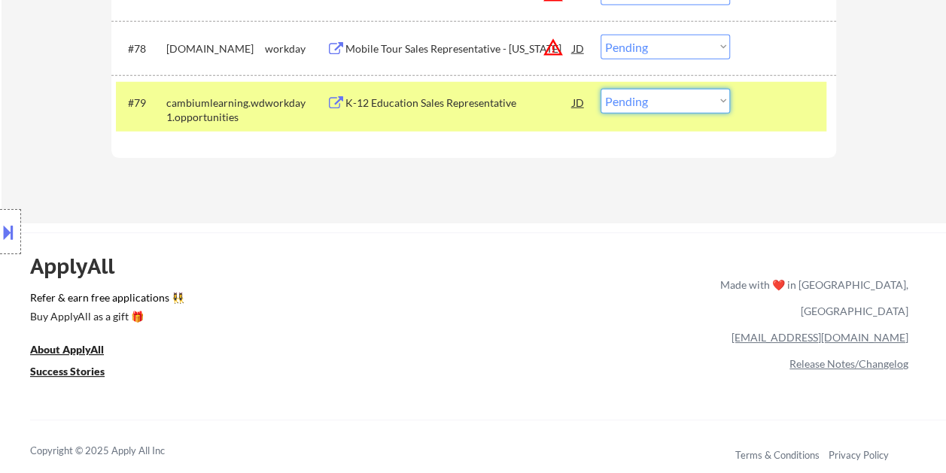
click at [714, 110] on select "Choose an option... Pending Applied Excluded (Questions) Excluded (Expired) Exc…" at bounding box center [664, 101] width 129 height 25
click at [600, 89] on select "Choose an option... Pending Applied Excluded (Questions) Excluded (Expired) Exc…" at bounding box center [664, 101] width 129 height 25
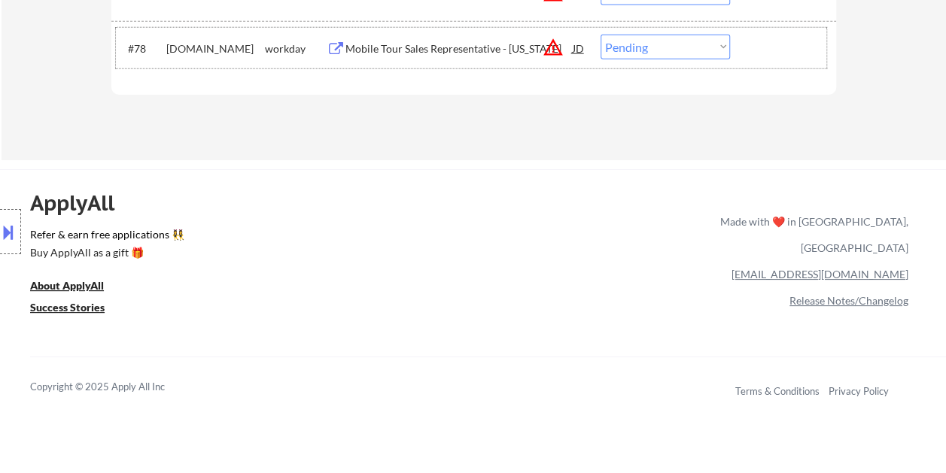
click at [755, 55] on div at bounding box center [785, 48] width 66 height 27
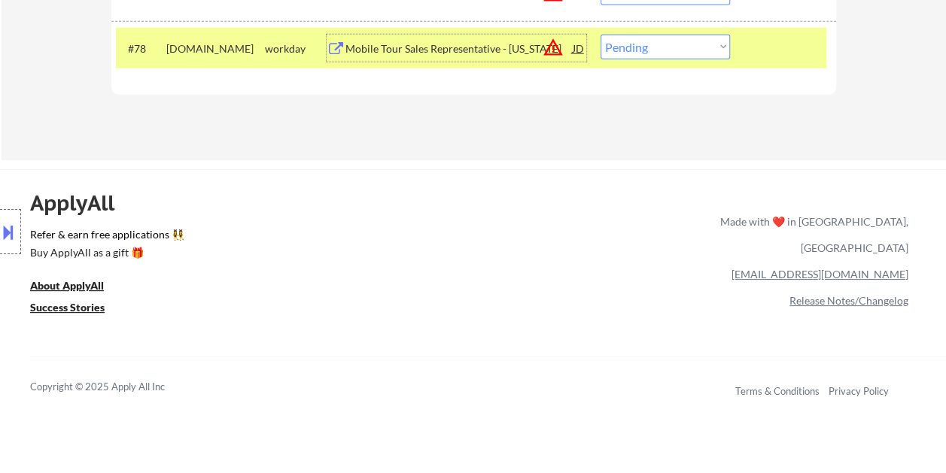
click at [387, 53] on div "Mobile Tour Sales Representative - Texas" at bounding box center [458, 48] width 227 height 15
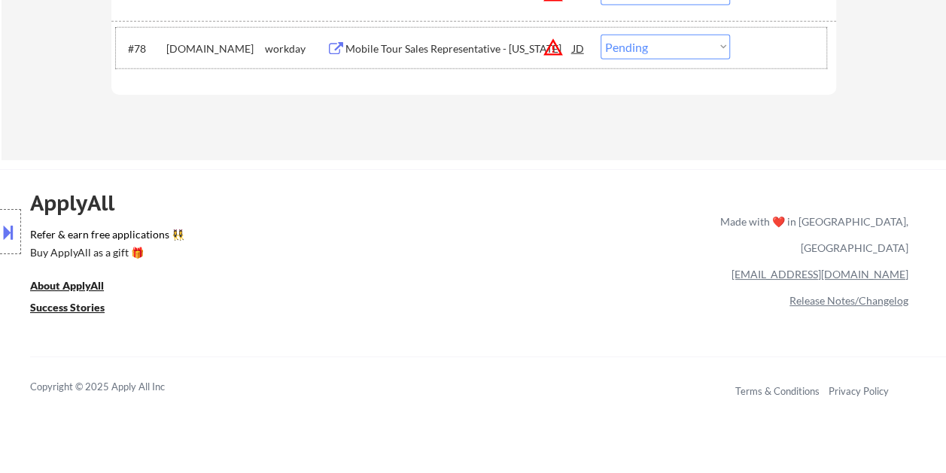
click at [767, 56] on div at bounding box center [785, 48] width 66 height 27
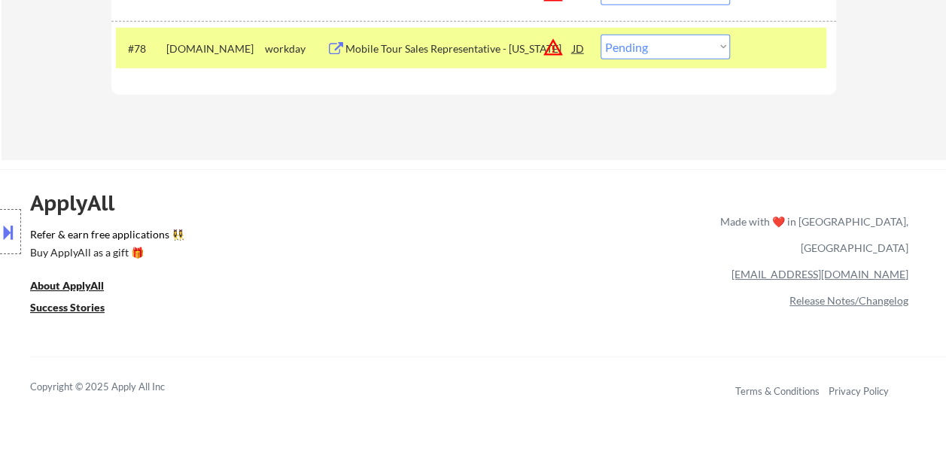
click at [715, 51] on select "Choose an option... Pending Applied Excluded (Questions) Excluded (Expired) Exc…" at bounding box center [664, 47] width 129 height 25
click at [600, 35] on select "Choose an option... Pending Applied Excluded (Questions) Excluded (Expired) Exc…" at bounding box center [664, 47] width 129 height 25
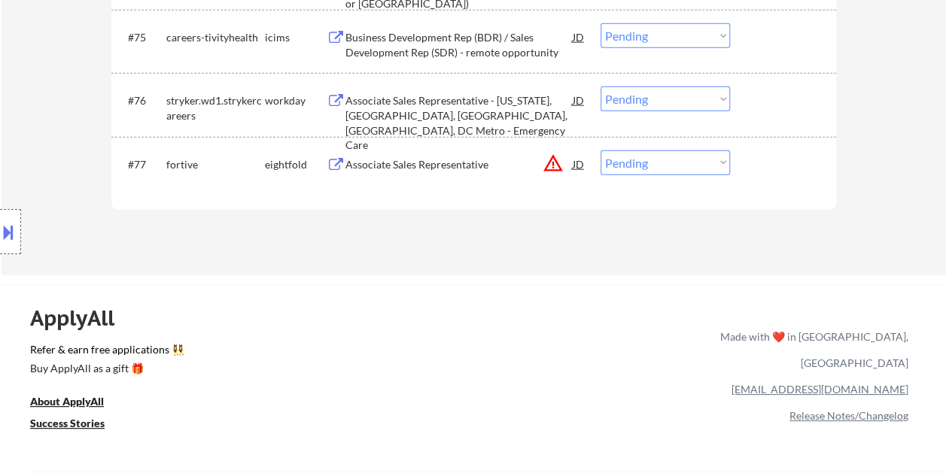
scroll to position [4589, 0]
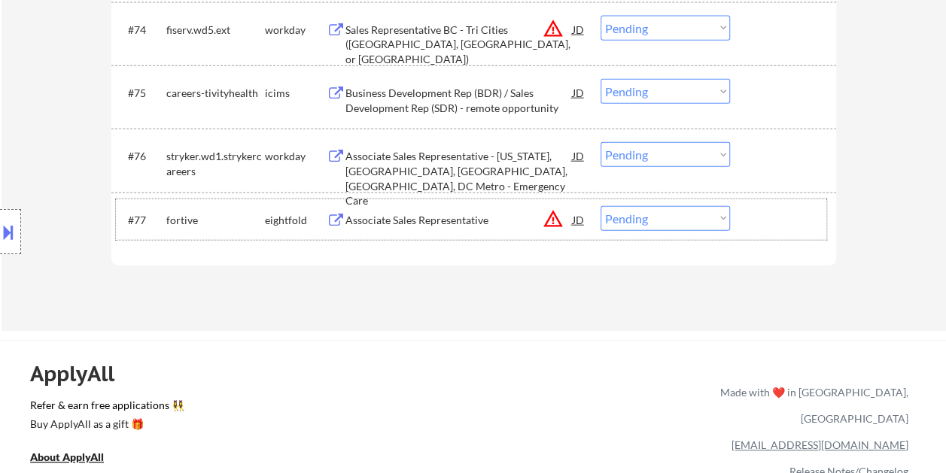
click at [772, 211] on div at bounding box center [785, 219] width 66 height 27
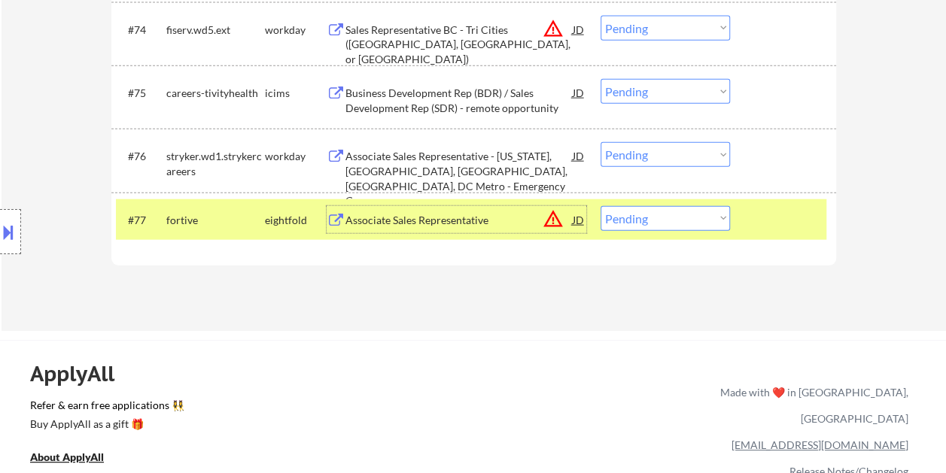
click at [427, 224] on div "Associate Sales Representative" at bounding box center [458, 220] width 227 height 15
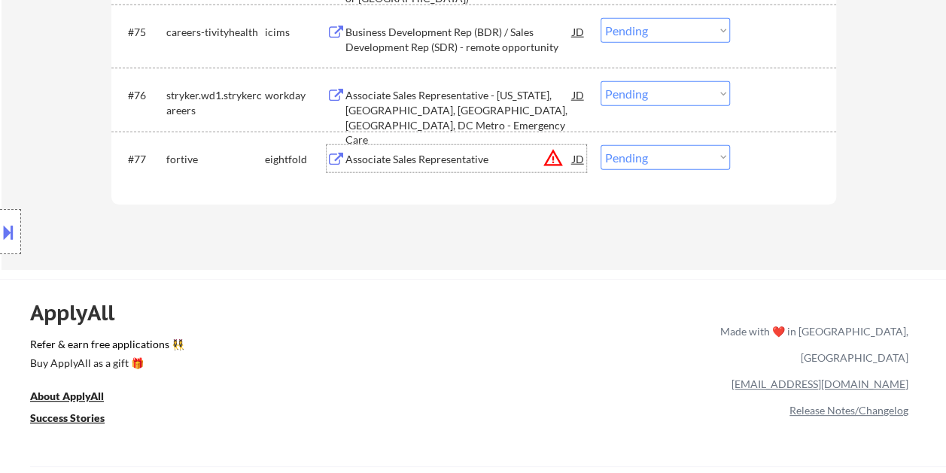
scroll to position [4572, 0]
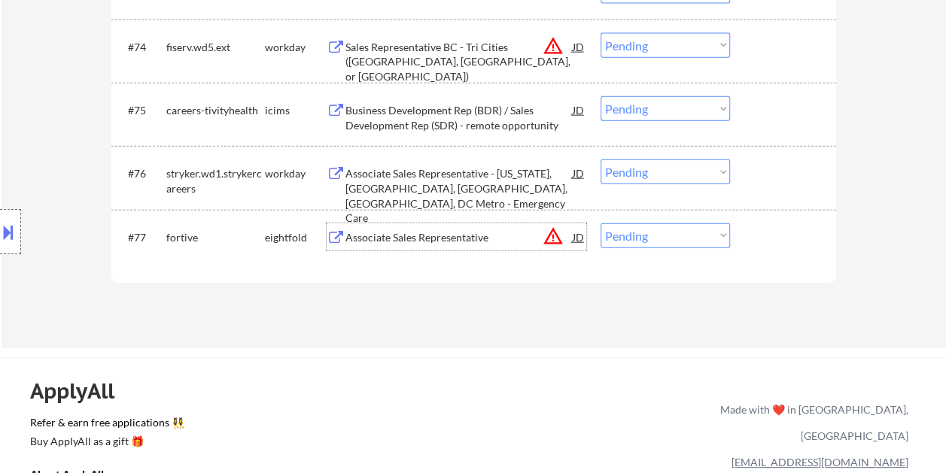
click at [772, 239] on div at bounding box center [785, 236] width 66 height 27
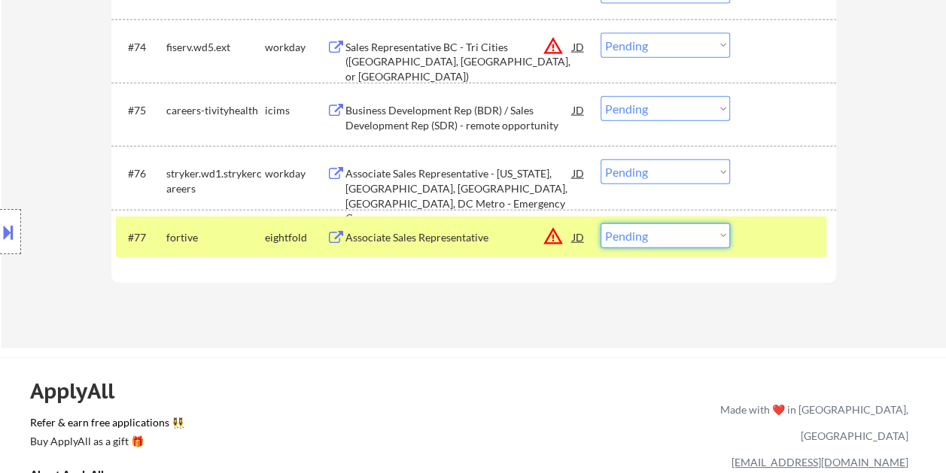
click at [703, 234] on select "Choose an option... Pending Applied Excluded (Questions) Excluded (Expired) Exc…" at bounding box center [664, 235] width 129 height 25
click at [600, 223] on select "Choose an option... Pending Applied Excluded (Questions) Excluded (Expired) Exc…" at bounding box center [664, 235] width 129 height 25
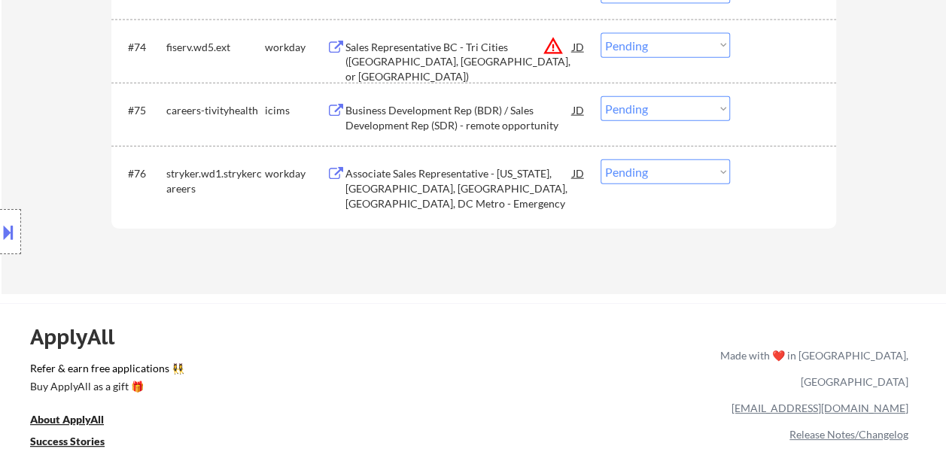
click at [763, 188] on div "#76 stryker.wd1.strykercareers workday Associate Sales Representative - Washing…" at bounding box center [471, 178] width 710 height 50
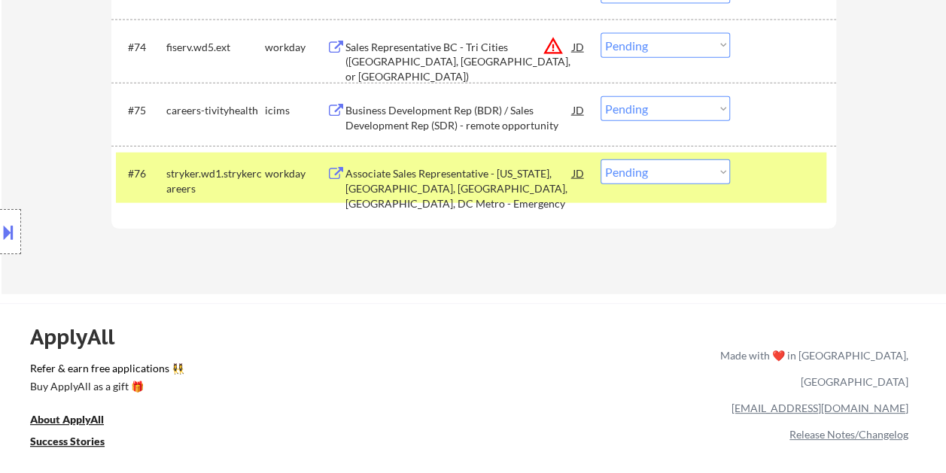
click at [415, 169] on div "Associate Sales Representative - Washington, DC, Baltimore, MD, DC Metro - Emer…" at bounding box center [458, 195] width 227 height 59
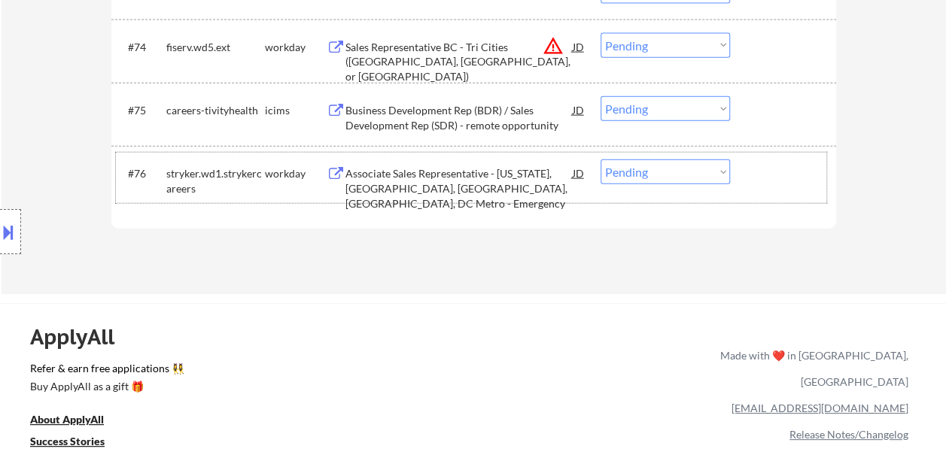
click at [812, 182] on div at bounding box center [785, 172] width 66 height 27
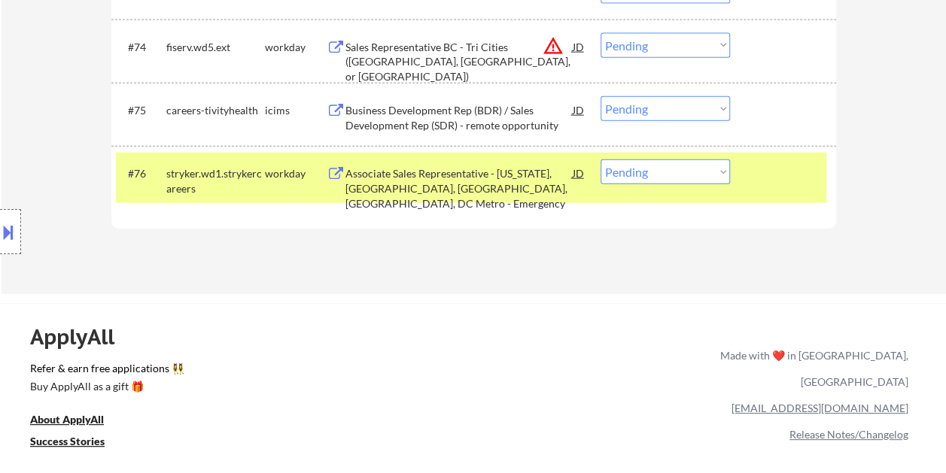
click at [727, 178] on select "Choose an option... Pending Applied Excluded (Questions) Excluded (Expired) Exc…" at bounding box center [664, 171] width 129 height 25
click at [600, 159] on select "Choose an option... Pending Applied Excluded (Questions) Excluded (Expired) Exc…" at bounding box center [664, 171] width 129 height 25
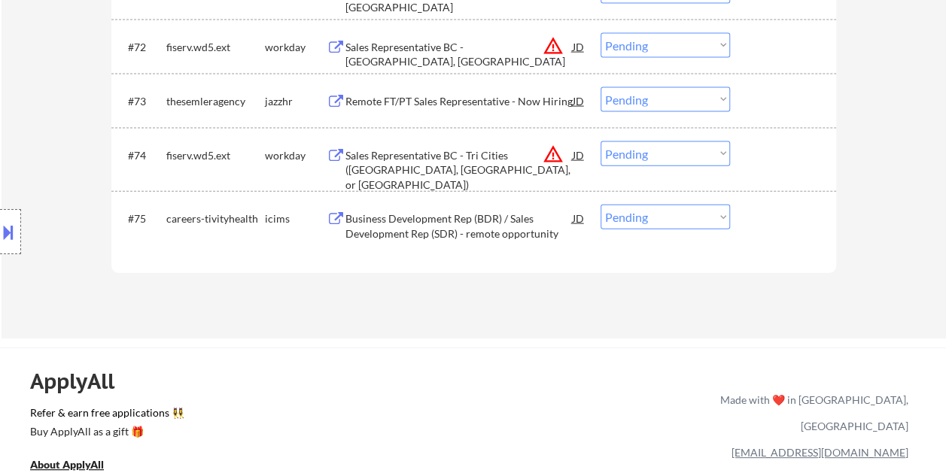
scroll to position [4421, 0]
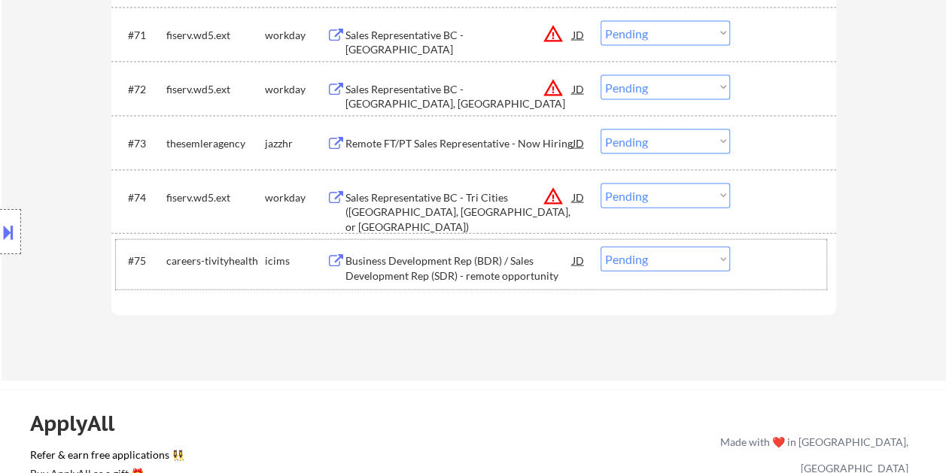
drag, startPoint x: 752, startPoint y: 255, endPoint x: 575, endPoint y: 266, distance: 177.1
click at [754, 256] on div at bounding box center [785, 260] width 66 height 27
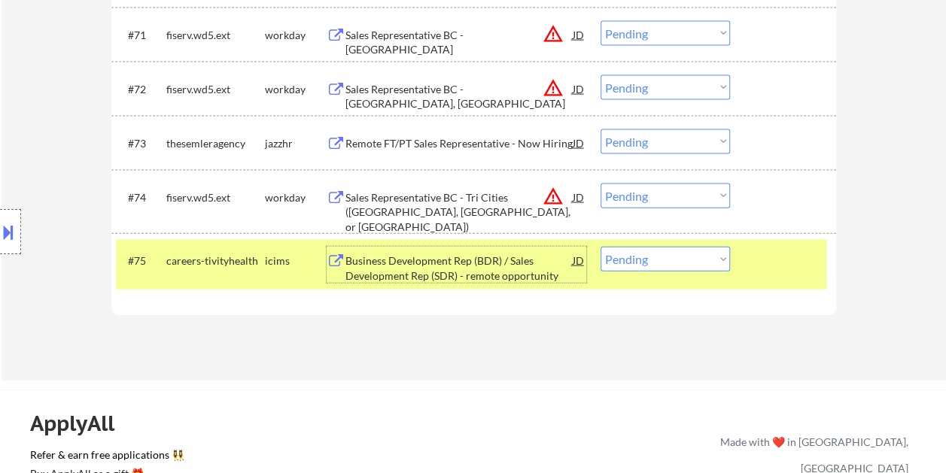
click at [524, 256] on div "Business Development Rep (BDR) / Sales Development Rep (SDR) - remote opportuni…" at bounding box center [458, 268] width 227 height 29
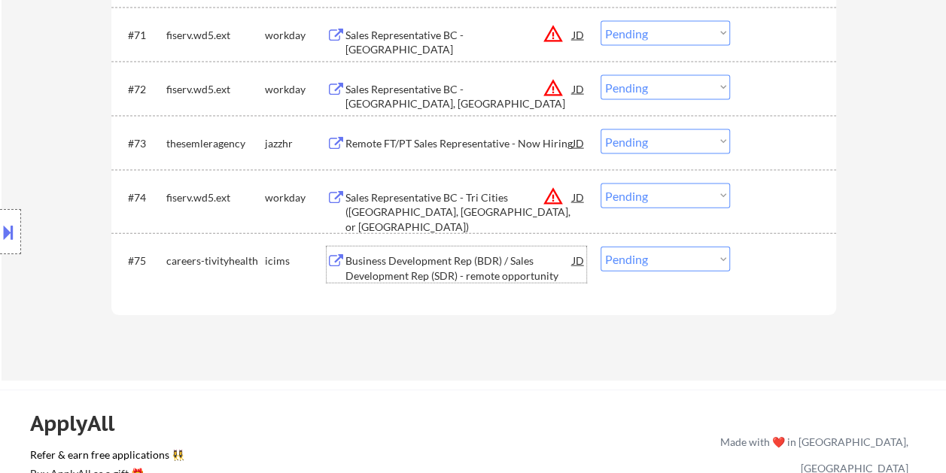
click at [789, 205] on div at bounding box center [785, 197] width 66 height 27
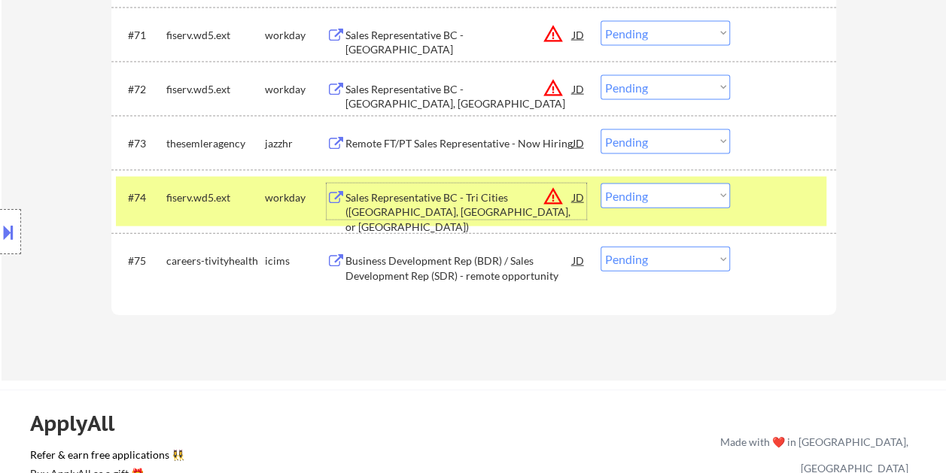
click at [477, 195] on div "Sales Representative BC - Tri Cities (Kennewick, Pasco, or Richland)" at bounding box center [458, 212] width 227 height 44
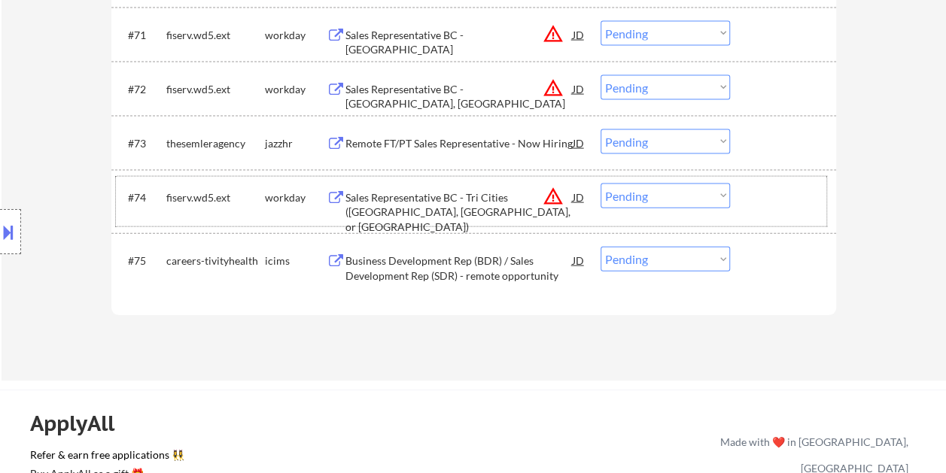
click at [766, 205] on div at bounding box center [785, 197] width 66 height 27
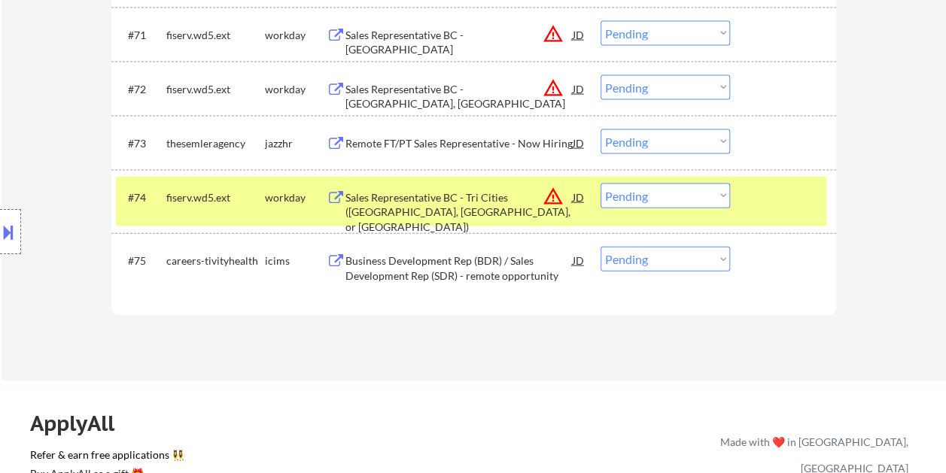
click at [722, 202] on select "Choose an option... Pending Applied Excluded (Questions) Excluded (Expired) Exc…" at bounding box center [664, 196] width 129 height 25
click at [600, 184] on select "Choose an option... Pending Applied Excluded (Questions) Excluded (Expired) Exc…" at bounding box center [664, 196] width 129 height 25
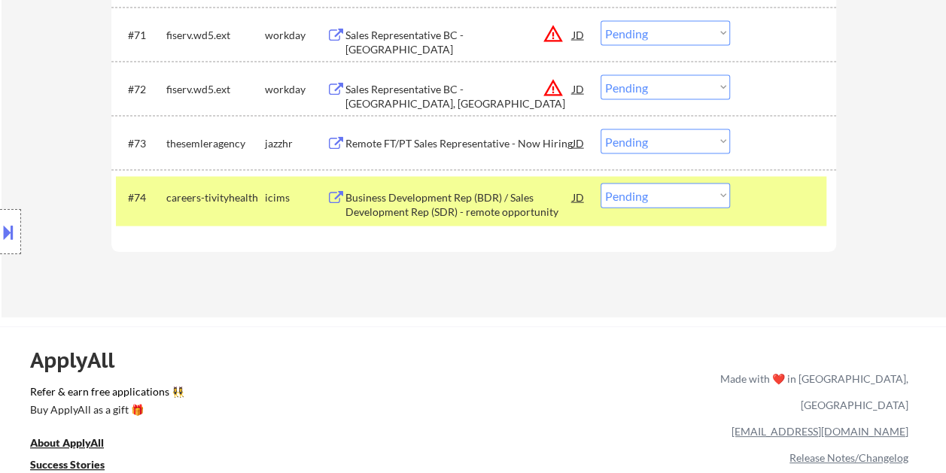
click at [783, 196] on div at bounding box center [785, 197] width 66 height 27
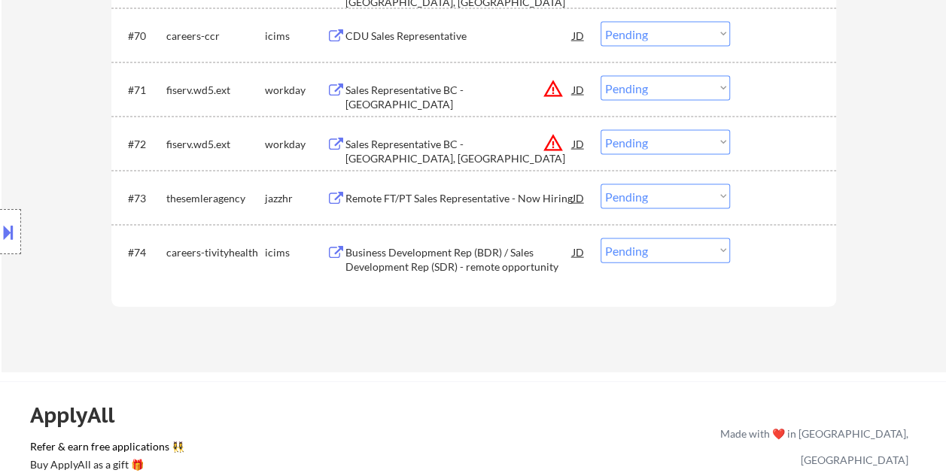
scroll to position [4346, 0]
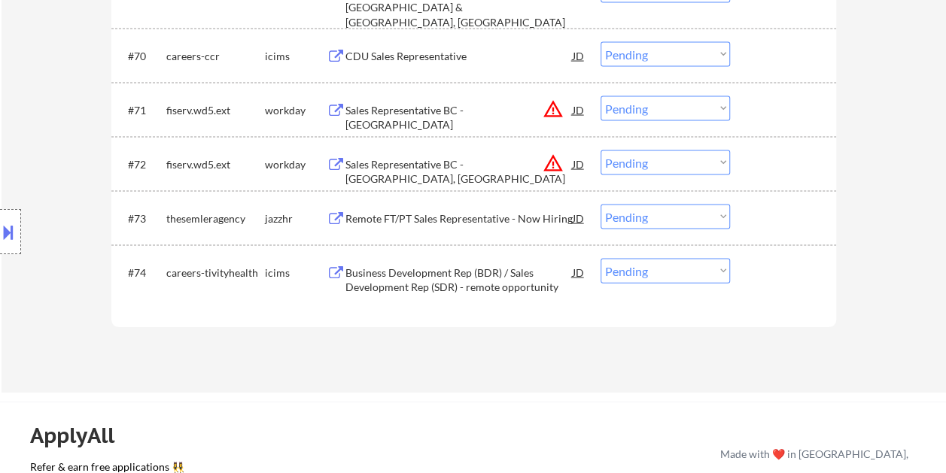
click at [772, 164] on div at bounding box center [785, 163] width 66 height 27
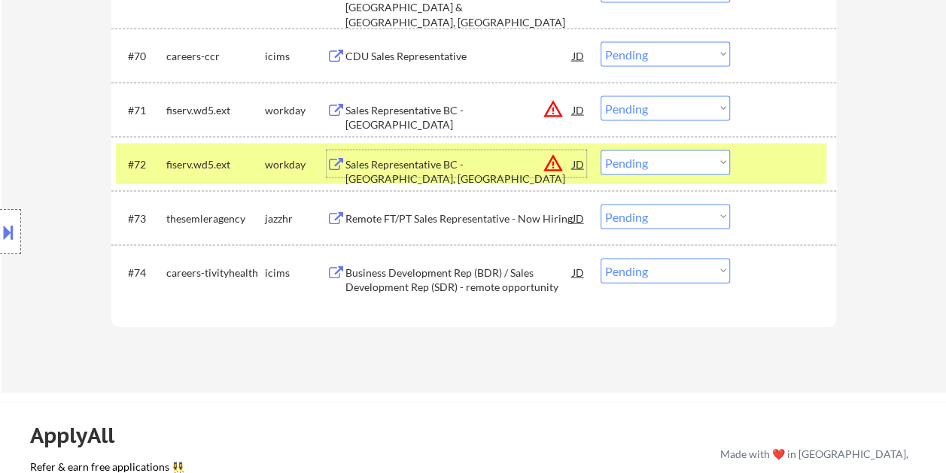
click at [501, 155] on div "Sales Representative BC - Salt Lake City, UT" at bounding box center [458, 163] width 227 height 27
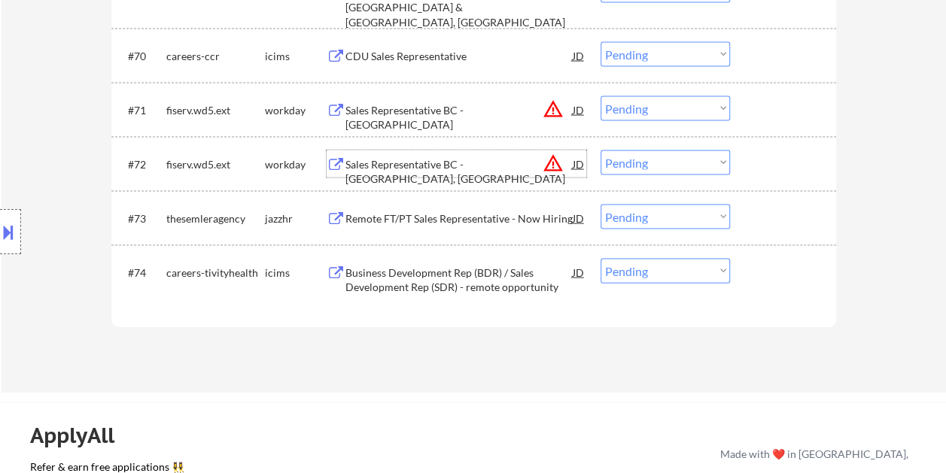
click at [775, 167] on div at bounding box center [785, 163] width 66 height 27
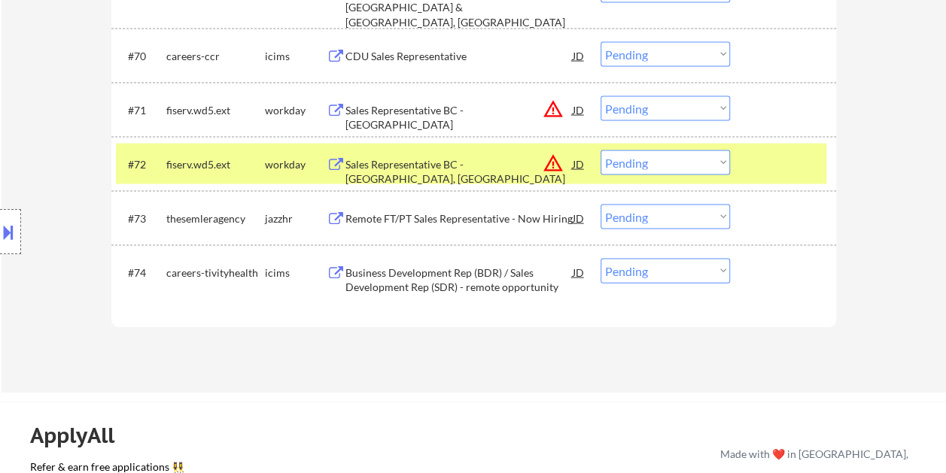
click at [694, 163] on select "Choose an option... Pending Applied Excluded (Questions) Excluded (Expired) Exc…" at bounding box center [664, 162] width 129 height 25
click at [600, 150] on select "Choose an option... Pending Applied Excluded (Questions) Excluded (Expired) Exc…" at bounding box center [664, 162] width 129 height 25
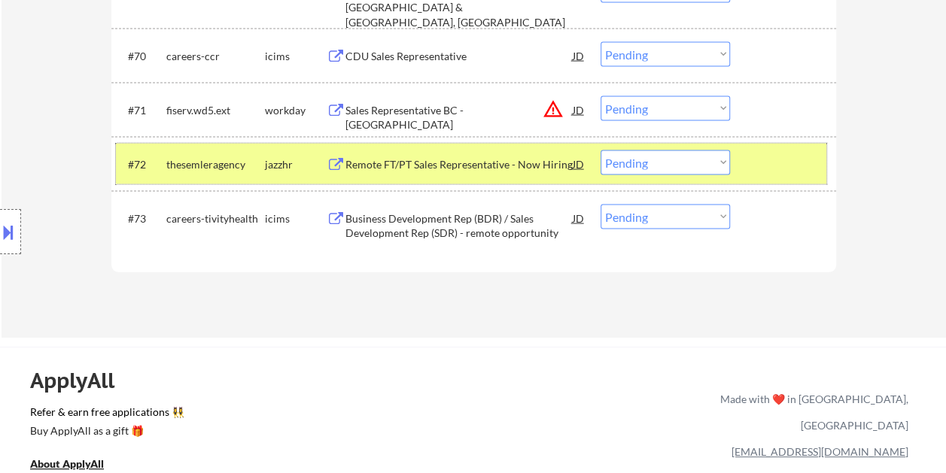
click at [782, 166] on div at bounding box center [785, 163] width 66 height 27
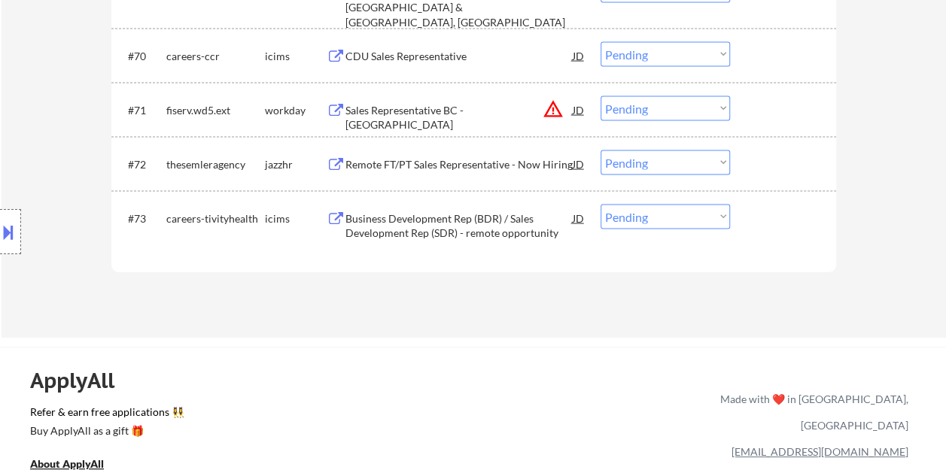
click at [788, 110] on div at bounding box center [785, 109] width 66 height 27
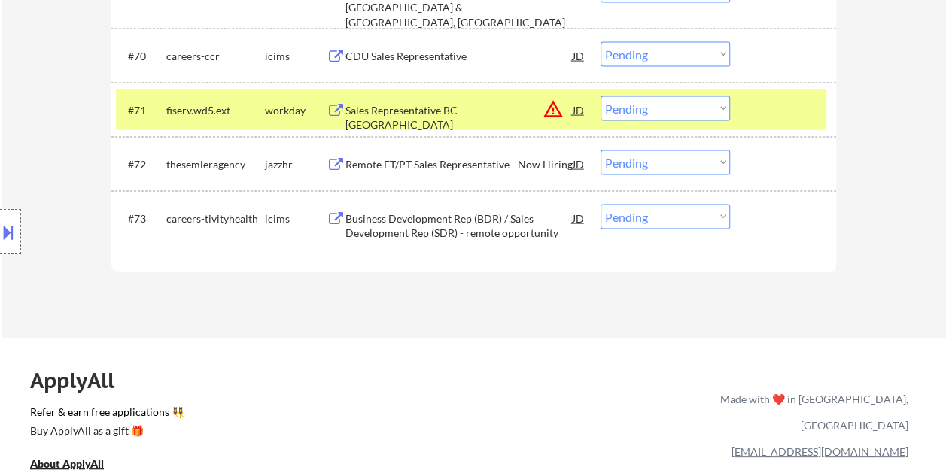
click at [447, 99] on div "Sales Representative BC - West Palm Beach" at bounding box center [458, 109] width 227 height 27
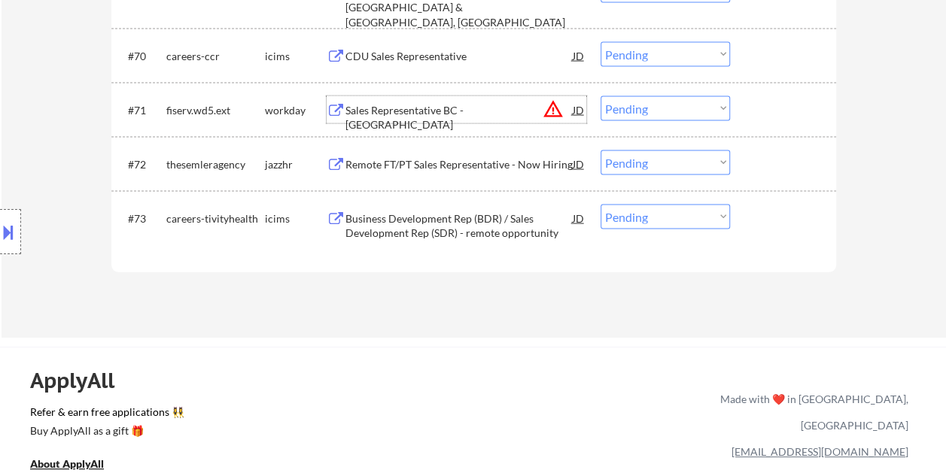
click at [784, 101] on div at bounding box center [785, 109] width 66 height 27
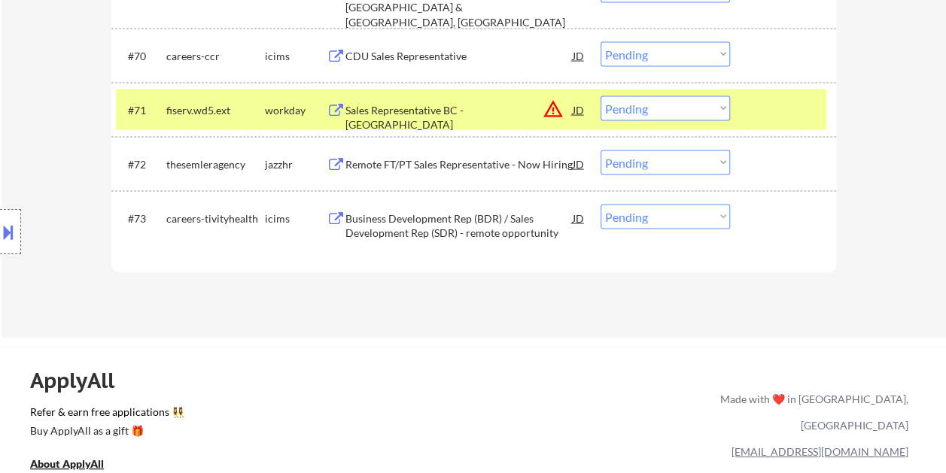
click at [709, 113] on select "Choose an option... Pending Applied Excluded (Questions) Excluded (Expired) Exc…" at bounding box center [664, 108] width 129 height 25
click at [600, 96] on select "Choose an option... Pending Applied Excluded (Questions) Excluded (Expired) Exc…" at bounding box center [664, 108] width 129 height 25
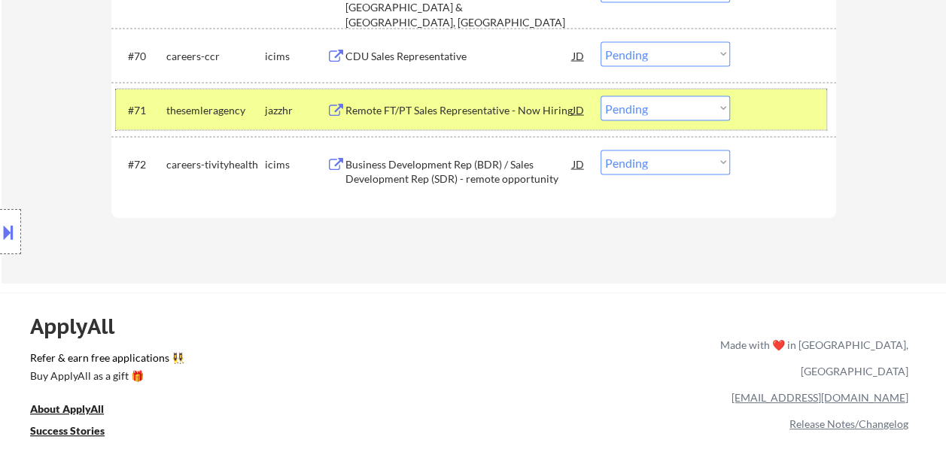
click at [763, 111] on div at bounding box center [785, 109] width 66 height 27
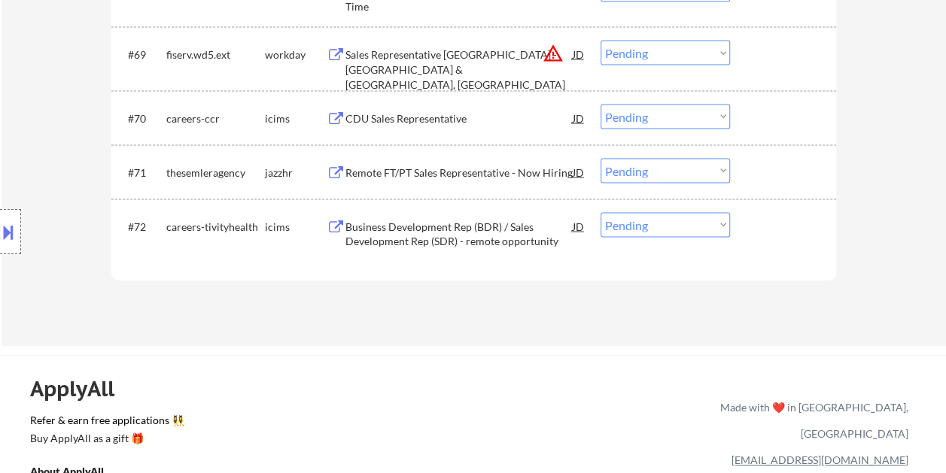
scroll to position [4195, 0]
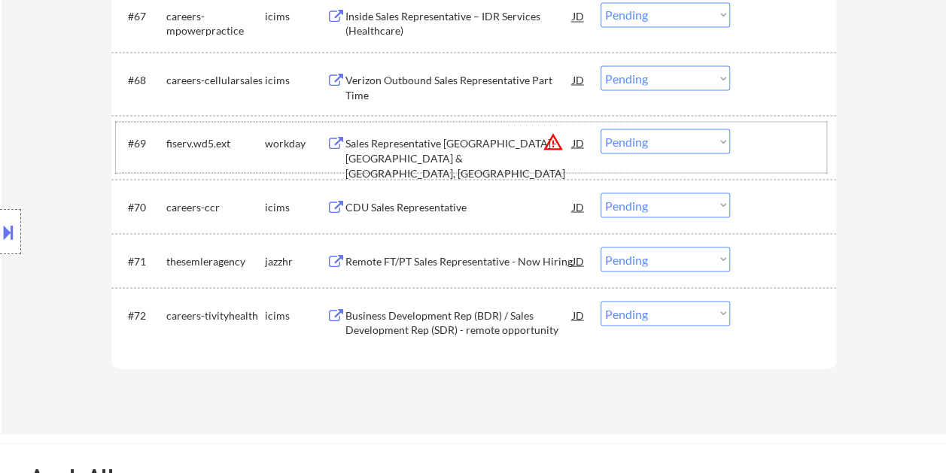
click at [756, 152] on div at bounding box center [785, 142] width 66 height 27
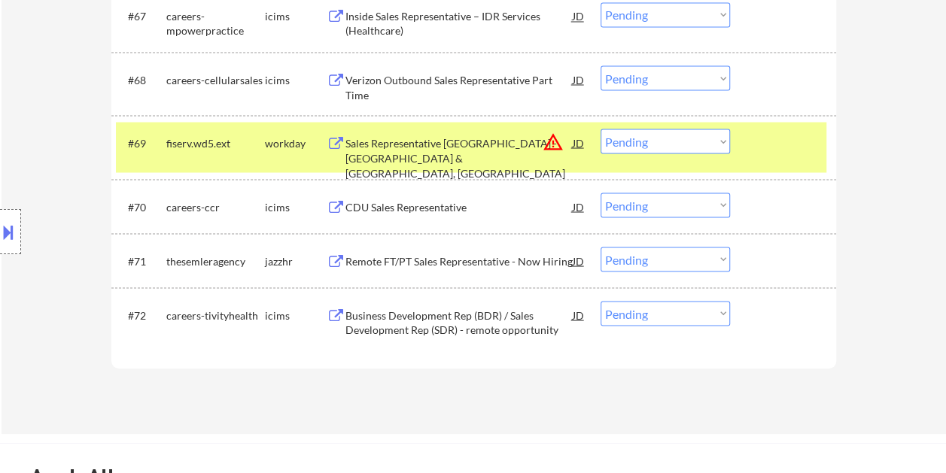
click at [498, 140] on div "Sales Representative BC - Brooklyn & Staten Island, NY" at bounding box center [458, 157] width 227 height 44
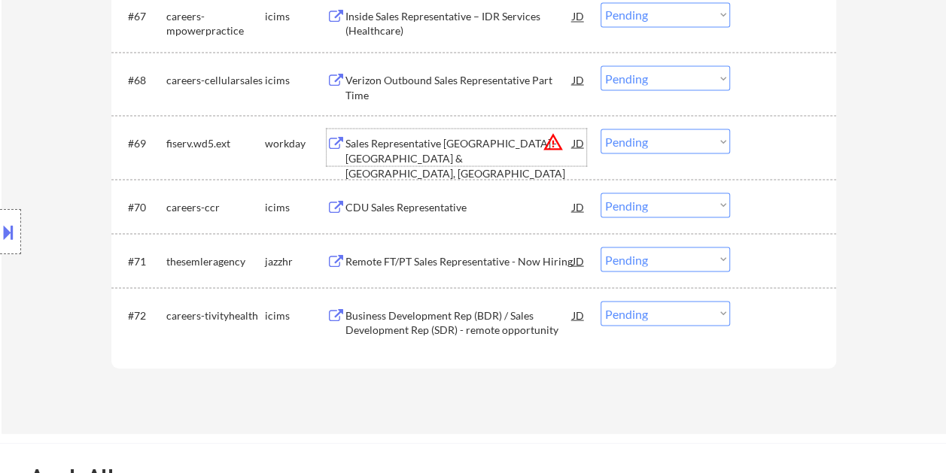
click at [754, 143] on div at bounding box center [785, 142] width 66 height 27
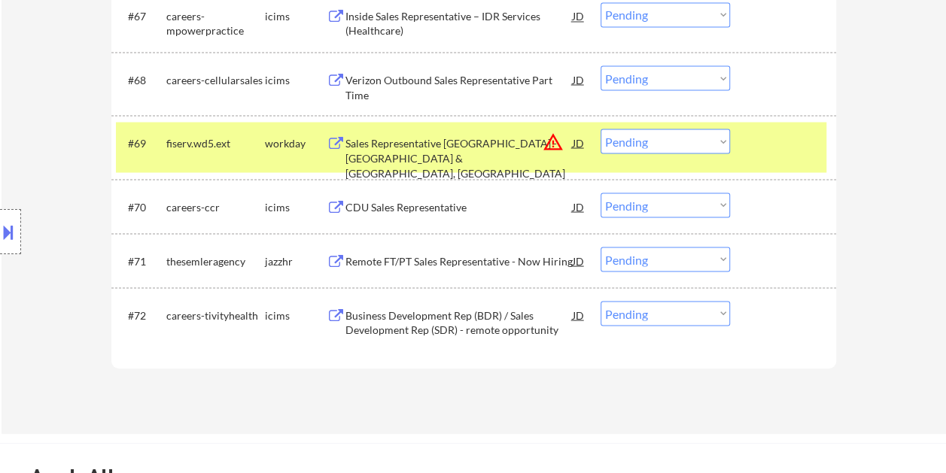
click at [730, 146] on div "#69 fiserv.wd5.ext workday Sales Representative BC - Brooklyn & Staten Island, …" at bounding box center [471, 147] width 710 height 50
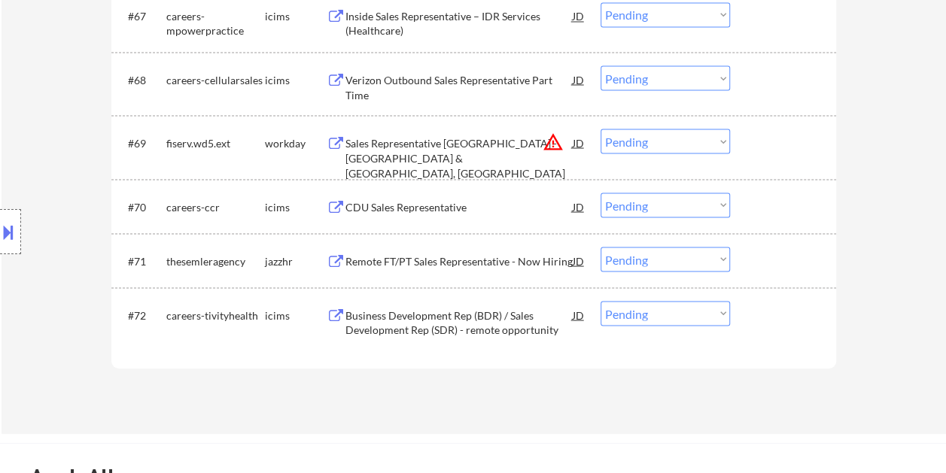
click at [761, 138] on div at bounding box center [785, 142] width 66 height 27
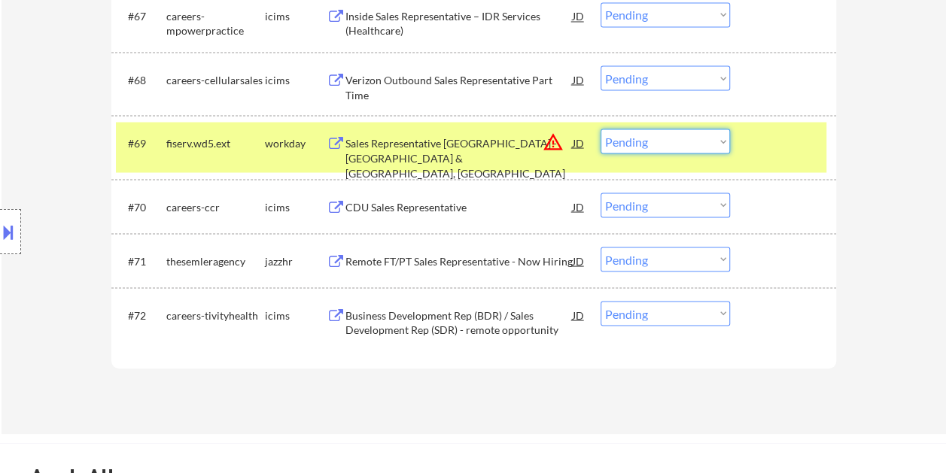
click at [712, 144] on select "Choose an option... Pending Applied Excluded (Questions) Excluded (Expired) Exc…" at bounding box center [664, 141] width 129 height 25
click at [600, 129] on select "Choose an option... Pending Applied Excluded (Questions) Excluded (Expired) Exc…" at bounding box center [664, 141] width 129 height 25
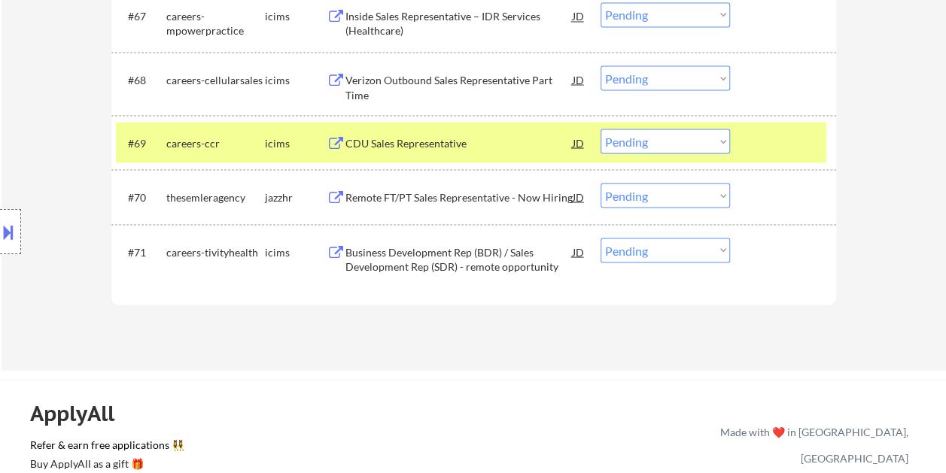
click at [760, 159] on div "#69 careers-ccr icims CDU Sales Representative JD warning_amber Choose an optio…" at bounding box center [471, 142] width 710 height 41
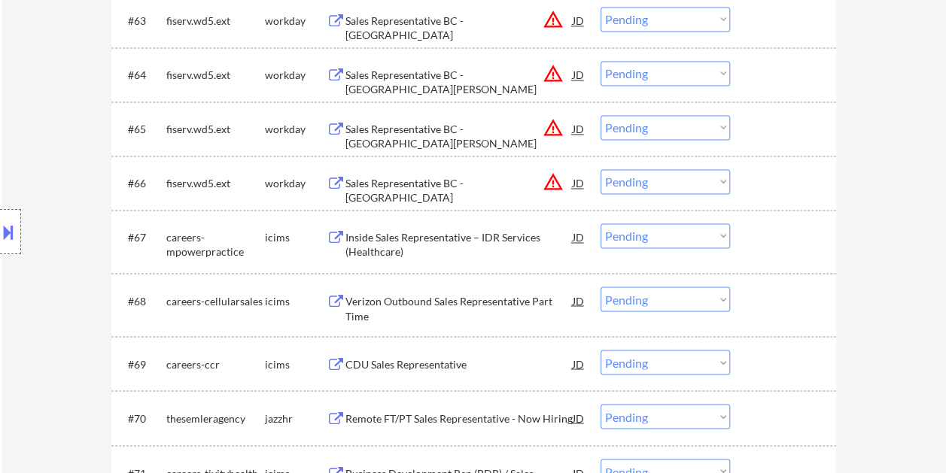
scroll to position [3970, 0]
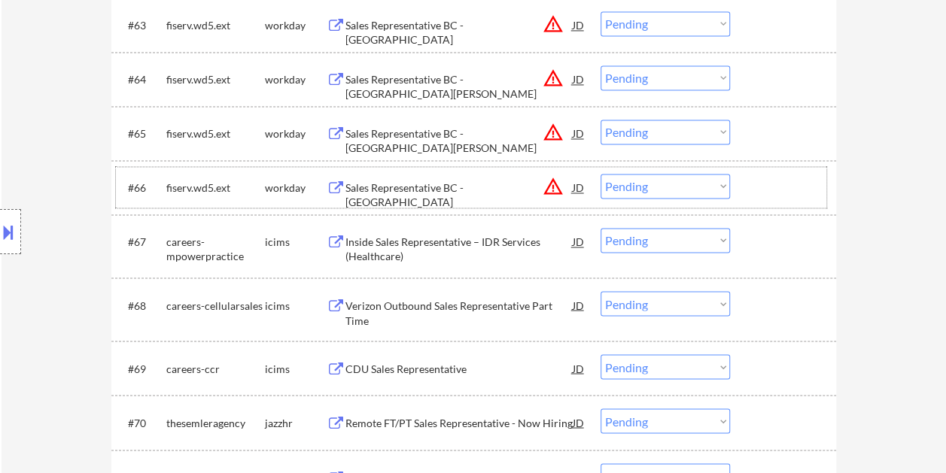
click at [776, 179] on div at bounding box center [785, 187] width 66 height 27
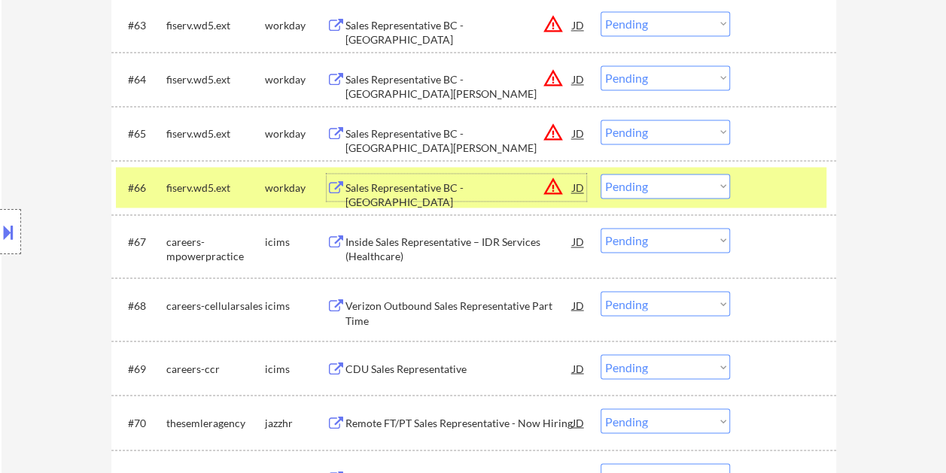
click at [503, 181] on div "Sales Representative BC - Happy Valley" at bounding box center [458, 195] width 227 height 29
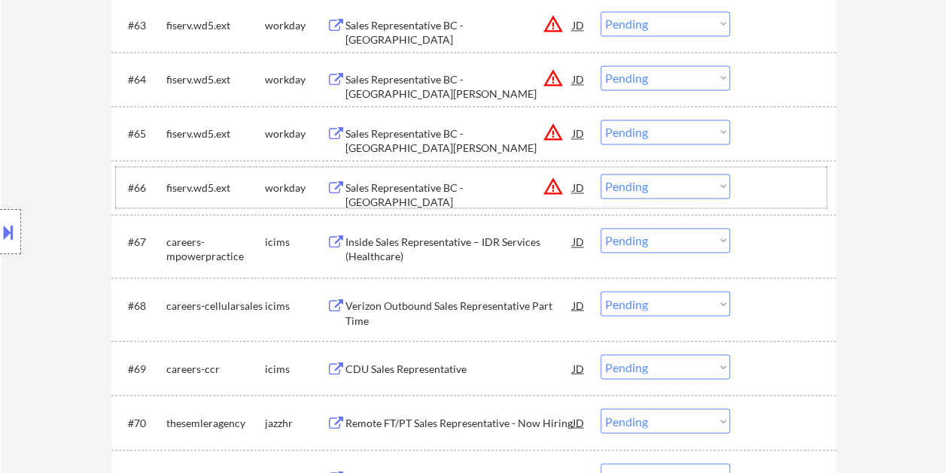
click at [788, 197] on div at bounding box center [785, 187] width 66 height 27
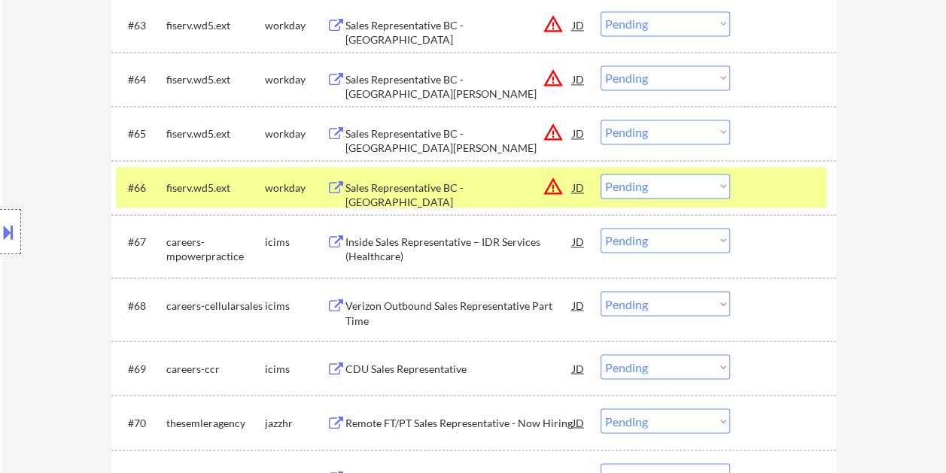
click at [717, 179] on select "Choose an option... Pending Applied Excluded (Questions) Excluded (Expired) Exc…" at bounding box center [664, 186] width 129 height 25
click at [600, 174] on select "Choose an option... Pending Applied Excluded (Questions) Excluded (Expired) Exc…" at bounding box center [664, 186] width 129 height 25
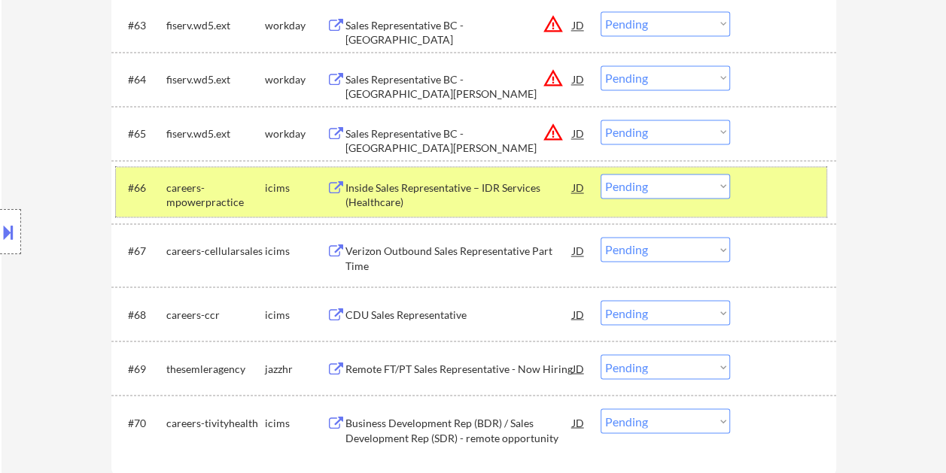
click at [748, 191] on div "#66 careers-mpowerpractice icims Inside Sales Representative – IDR Services (He…" at bounding box center [471, 192] width 710 height 50
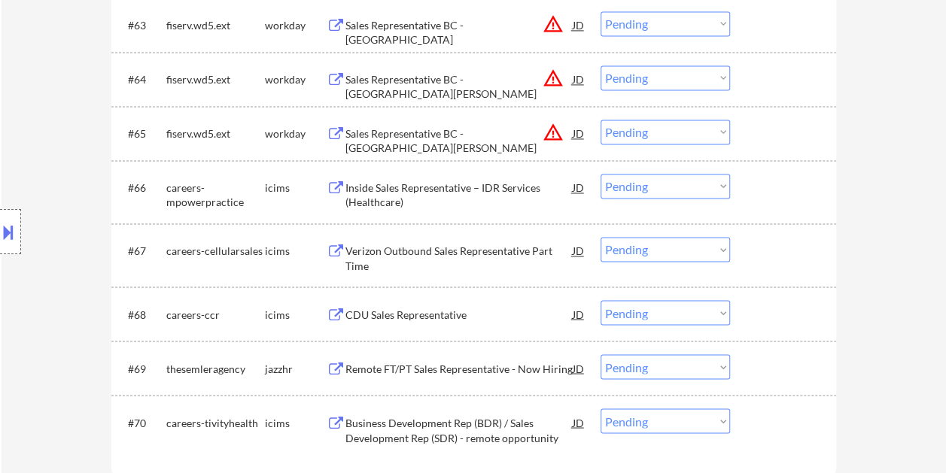
scroll to position [3895, 0]
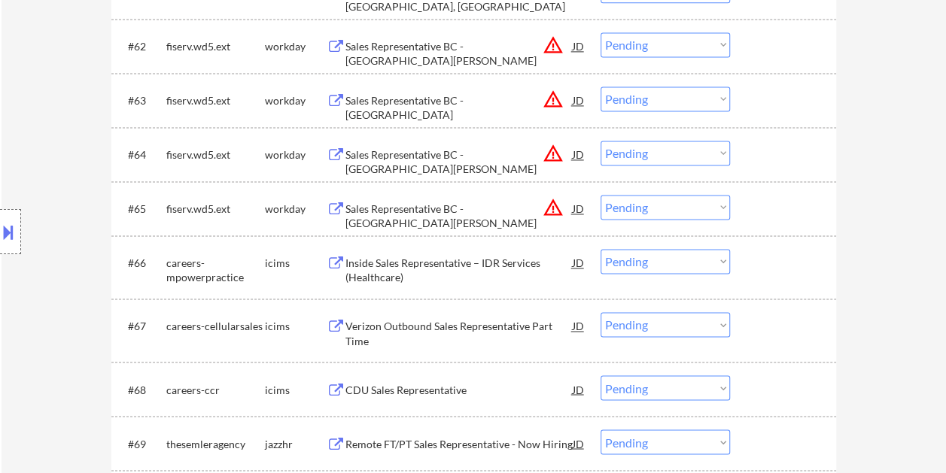
click at [786, 209] on div at bounding box center [785, 208] width 66 height 27
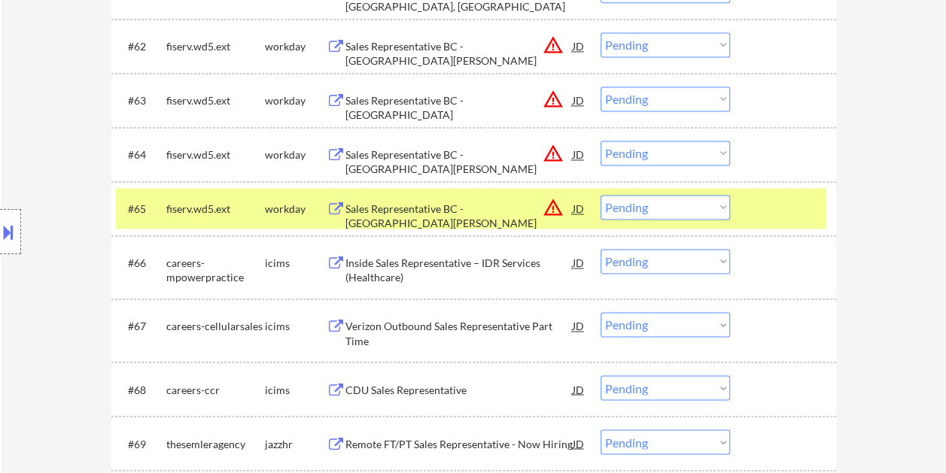
click at [427, 212] on div "Sales Representative BC - Fort Wayne" at bounding box center [458, 216] width 227 height 29
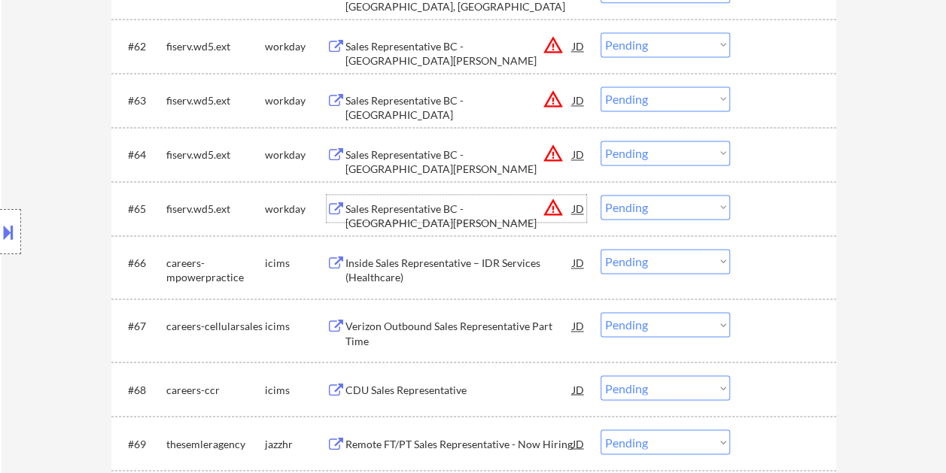
click at [737, 199] on div "#65 fiserv.wd5.ext workday Sales Representative BC - Fort Wayne JD warning_ambe…" at bounding box center [471, 208] width 710 height 41
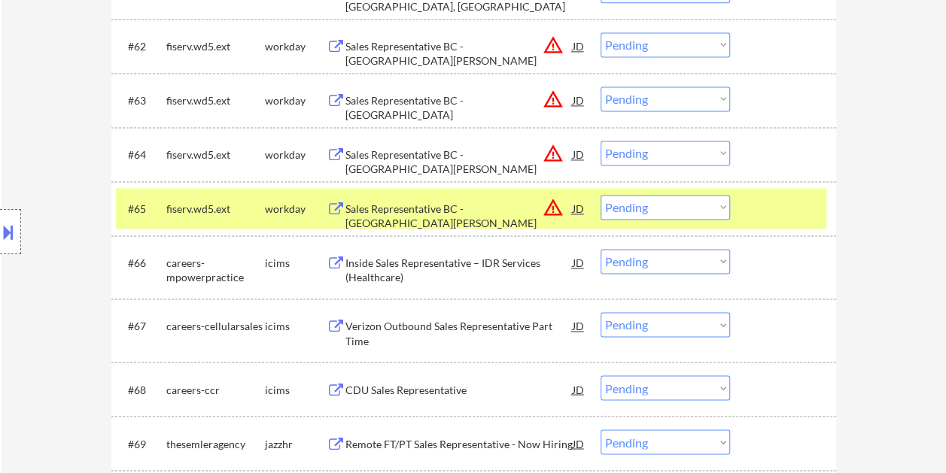
click at [718, 206] on select "Choose an option... Pending Applied Excluded (Questions) Excluded (Expired) Exc…" at bounding box center [664, 207] width 129 height 25
click at [600, 195] on select "Choose an option... Pending Applied Excluded (Questions) Excluded (Expired) Exc…" at bounding box center [664, 207] width 129 height 25
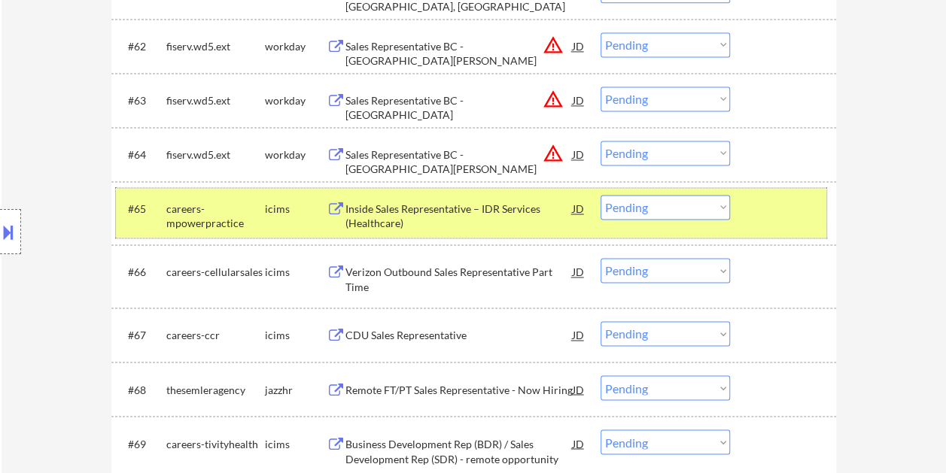
click at [776, 222] on div "#65 careers-mpowerpractice icims Inside Sales Representative – IDR Services (He…" at bounding box center [471, 213] width 710 height 50
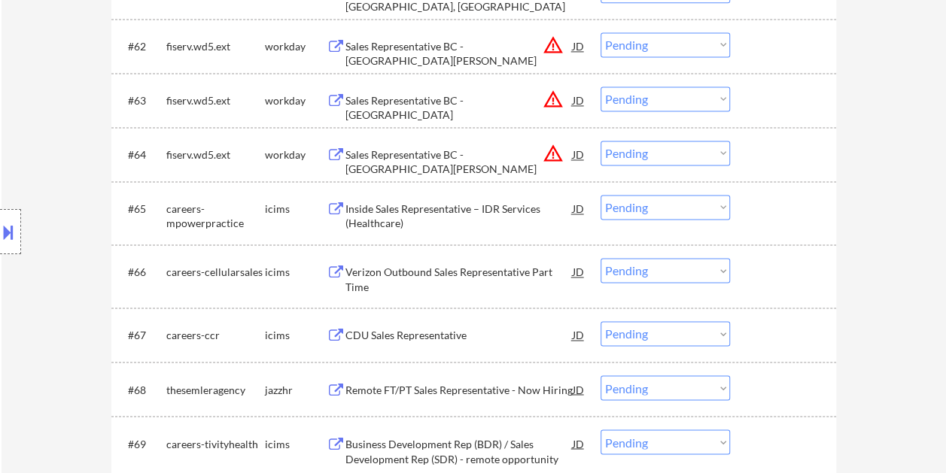
scroll to position [3819, 0]
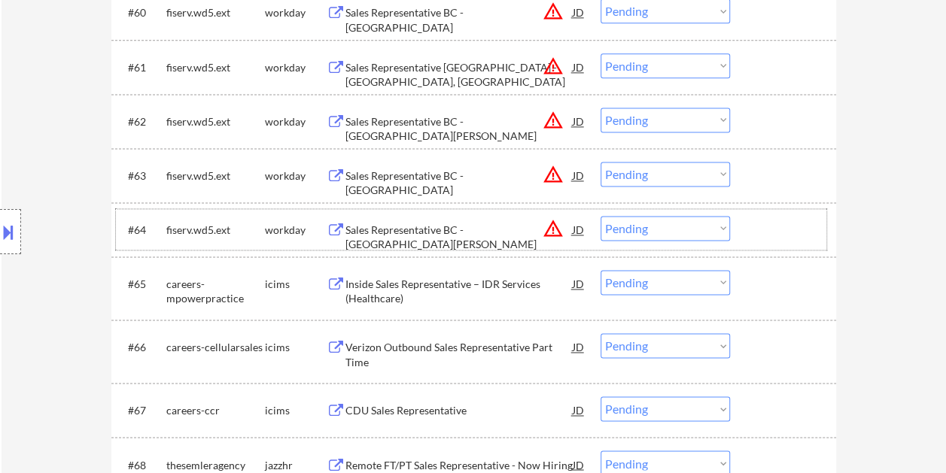
click at [767, 223] on div at bounding box center [785, 229] width 66 height 27
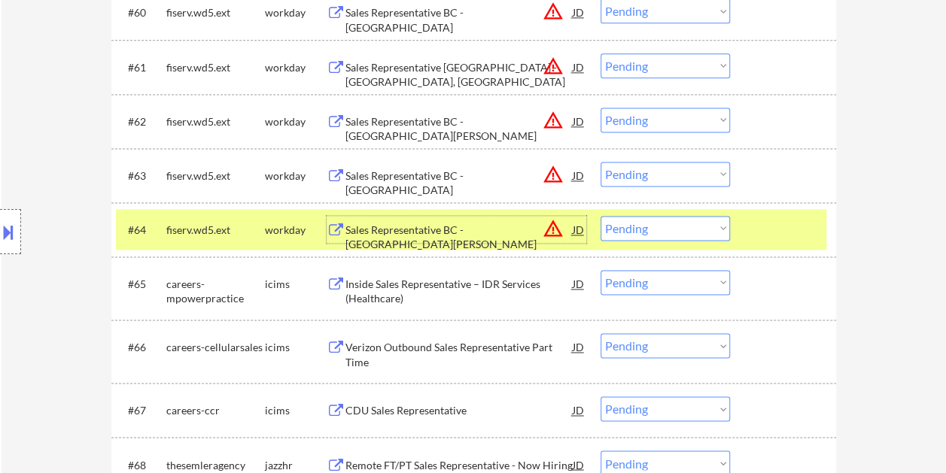
click at [436, 226] on div "Sales Representative BC - Fort Meyers" at bounding box center [458, 237] width 227 height 29
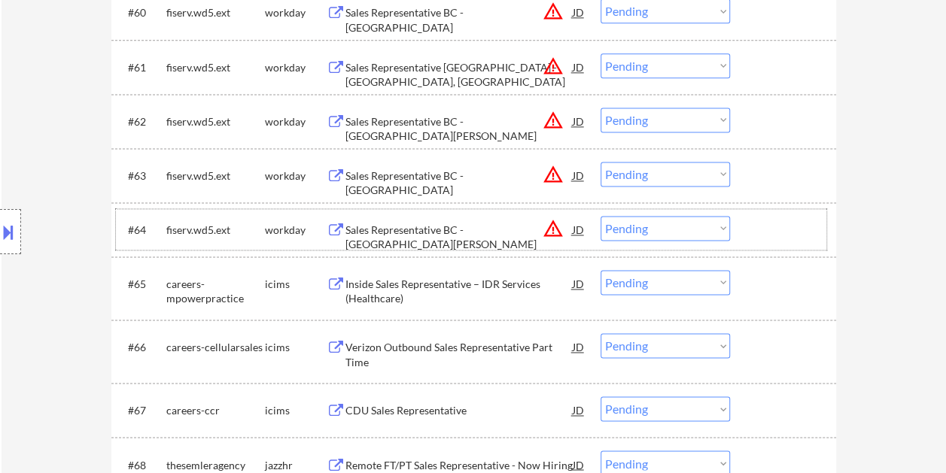
click at [739, 216] on div "#64 fiserv.wd5.ext workday Sales Representative BC - Fort Meyers JD warning_amb…" at bounding box center [471, 229] width 710 height 41
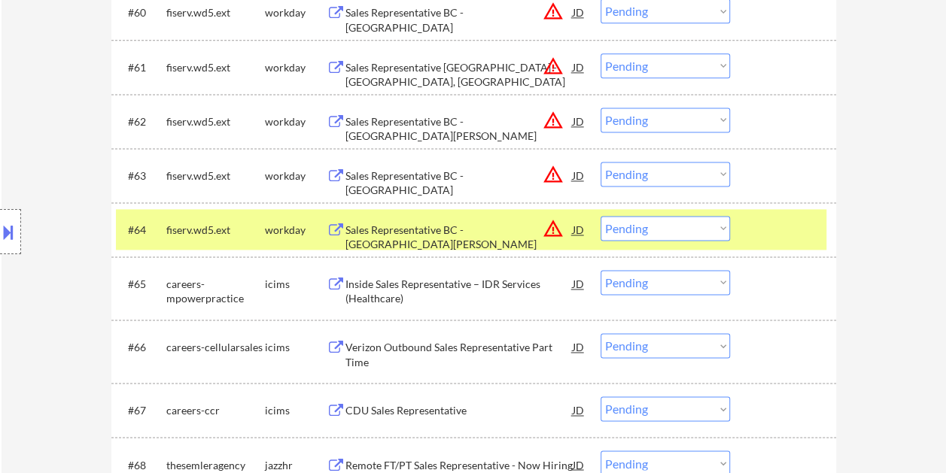
click at [703, 225] on select "Choose an option... Pending Applied Excluded (Questions) Excluded (Expired) Exc…" at bounding box center [664, 228] width 129 height 25
click at [600, 216] on select "Choose an option... Pending Applied Excluded (Questions) Excluded (Expired) Exc…" at bounding box center [664, 228] width 129 height 25
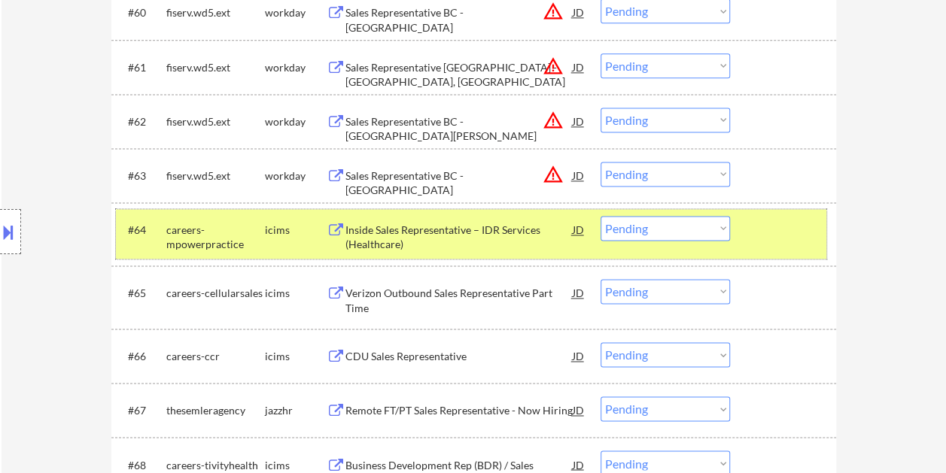
click at [773, 235] on div at bounding box center [785, 229] width 66 height 27
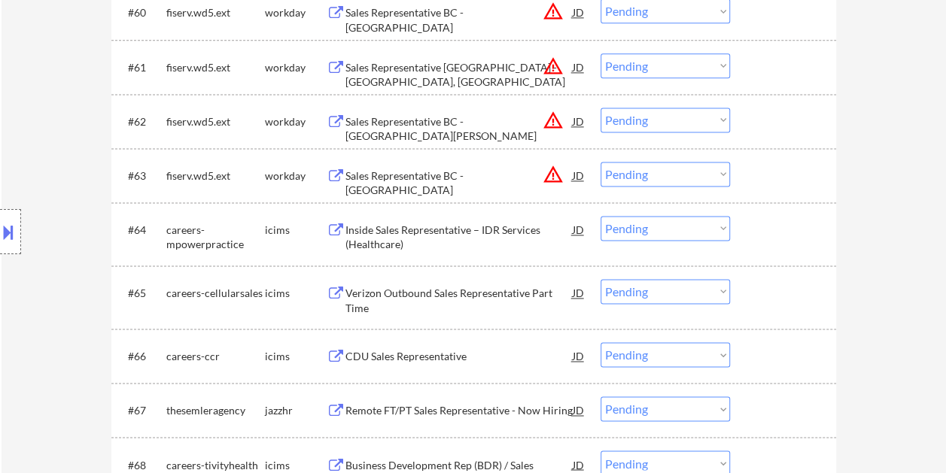
click at [770, 175] on div at bounding box center [785, 175] width 66 height 27
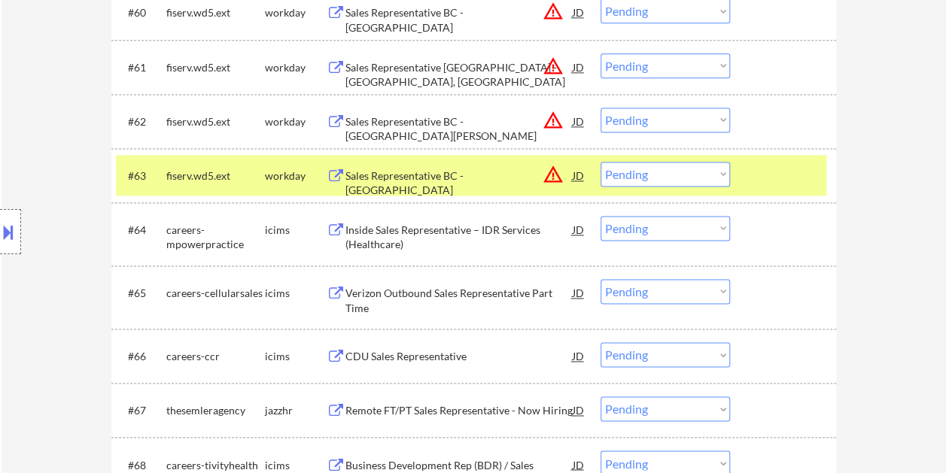
click at [373, 173] on div "Sales Representative BC - Corpus Christi" at bounding box center [458, 183] width 227 height 29
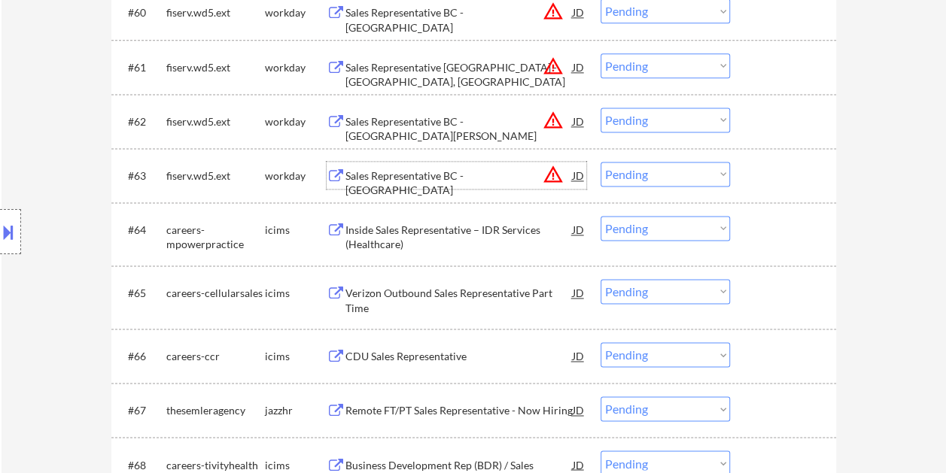
drag, startPoint x: 761, startPoint y: 181, endPoint x: 734, endPoint y: 178, distance: 27.2
click at [761, 180] on div at bounding box center [785, 175] width 66 height 27
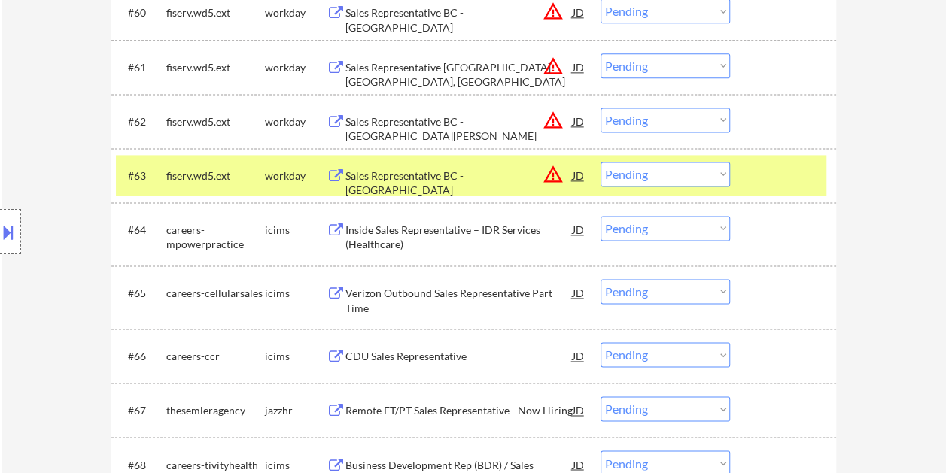
click at [723, 179] on select "Choose an option... Pending Applied Excluded (Questions) Excluded (Expired) Exc…" at bounding box center [664, 174] width 129 height 25
click at [600, 162] on select "Choose an option... Pending Applied Excluded (Questions) Excluded (Expired) Exc…" at bounding box center [664, 174] width 129 height 25
click at [12, 221] on button at bounding box center [8, 232] width 17 height 25
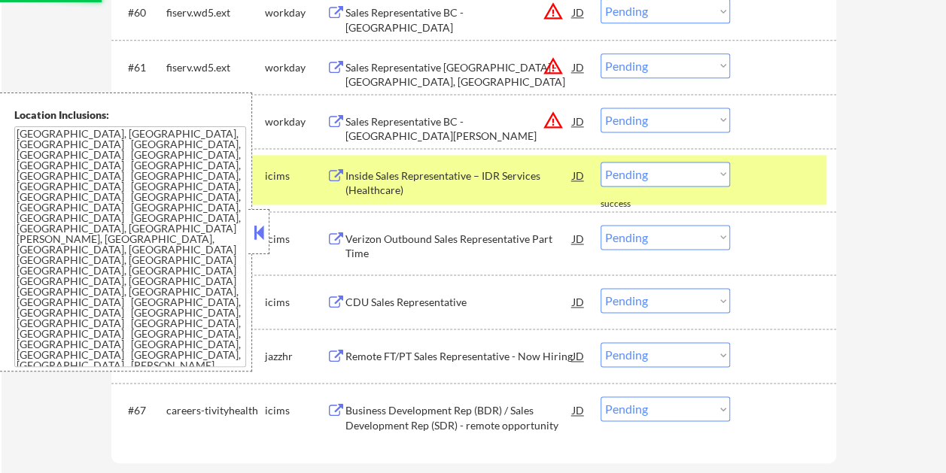
click at [260, 231] on button at bounding box center [259, 232] width 17 height 23
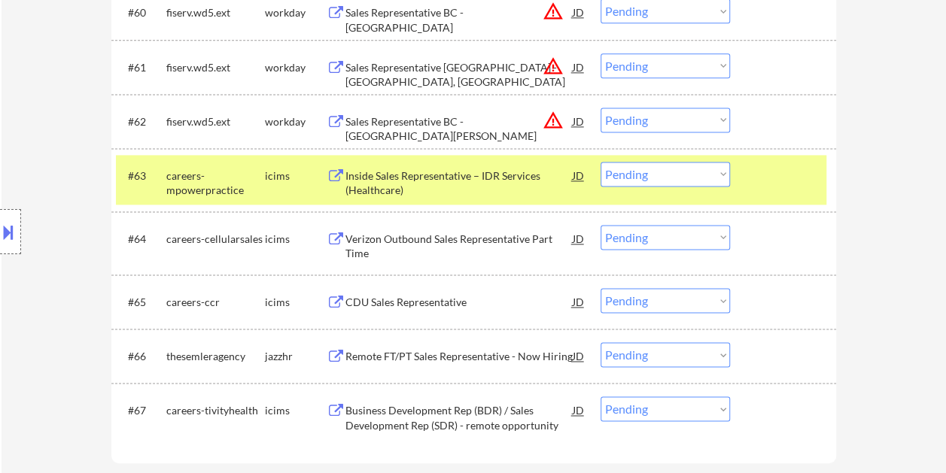
click at [754, 184] on div at bounding box center [785, 175] width 66 height 27
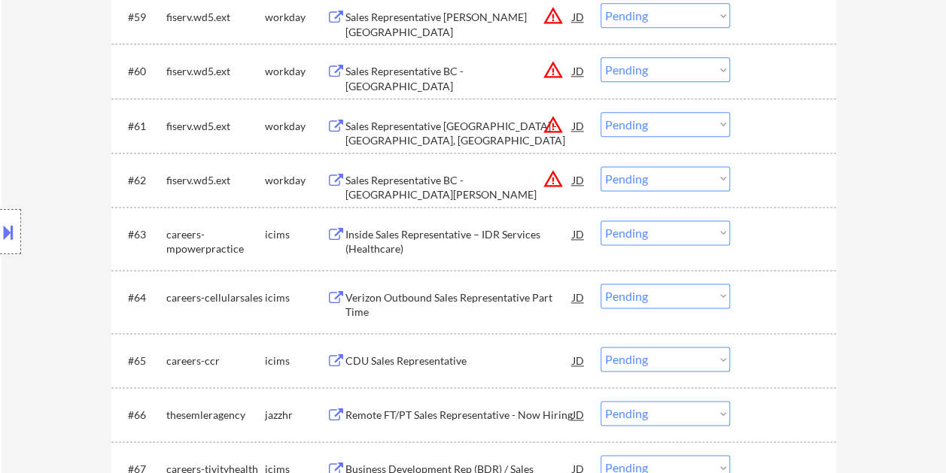
scroll to position [3744, 0]
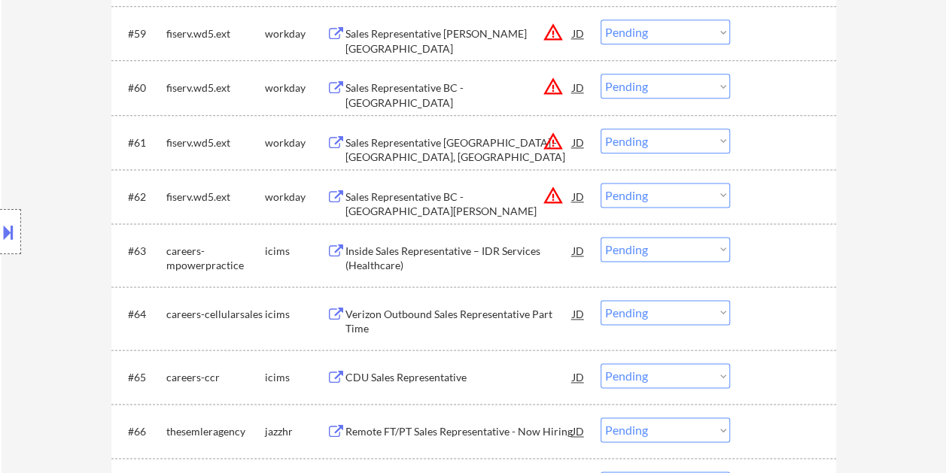
click at [772, 189] on div at bounding box center [785, 196] width 66 height 27
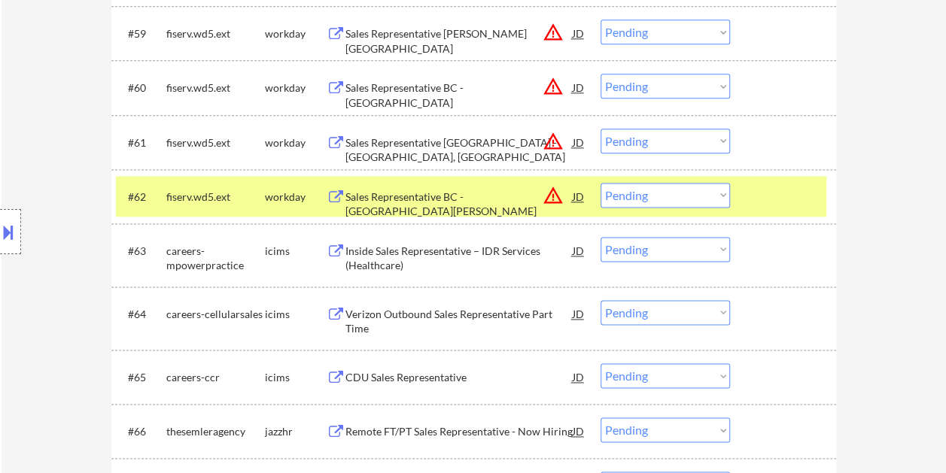
click at [506, 199] on div "Sales Representative BC - East Troy" at bounding box center [458, 204] width 227 height 29
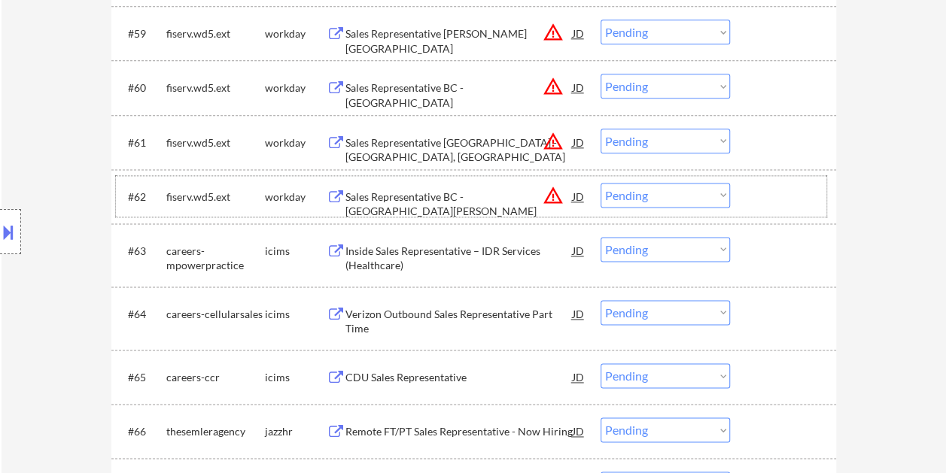
drag, startPoint x: 775, startPoint y: 190, endPoint x: 717, endPoint y: 191, distance: 57.9
click at [760, 190] on div at bounding box center [785, 196] width 66 height 27
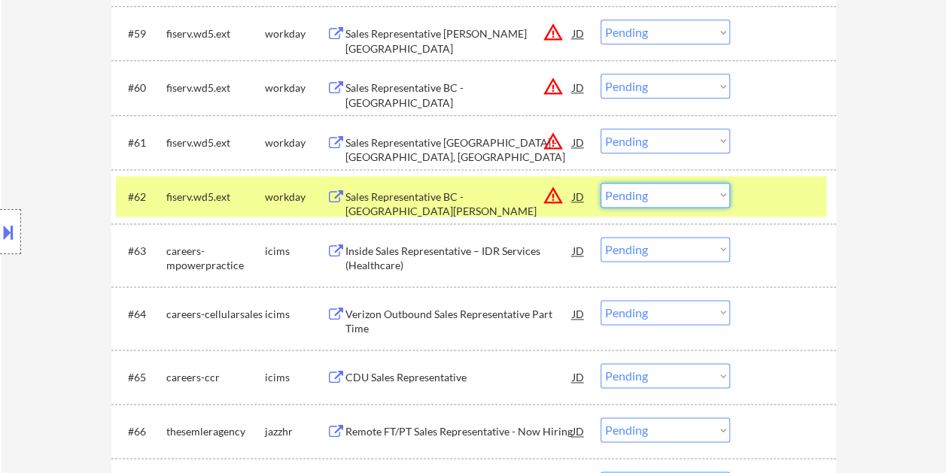
click at [710, 191] on select "Choose an option... Pending Applied Excluded (Questions) Excluded (Expired) Exc…" at bounding box center [664, 195] width 129 height 25
click at [600, 183] on select "Choose an option... Pending Applied Excluded (Questions) Excluded (Expired) Exc…" at bounding box center [664, 195] width 129 height 25
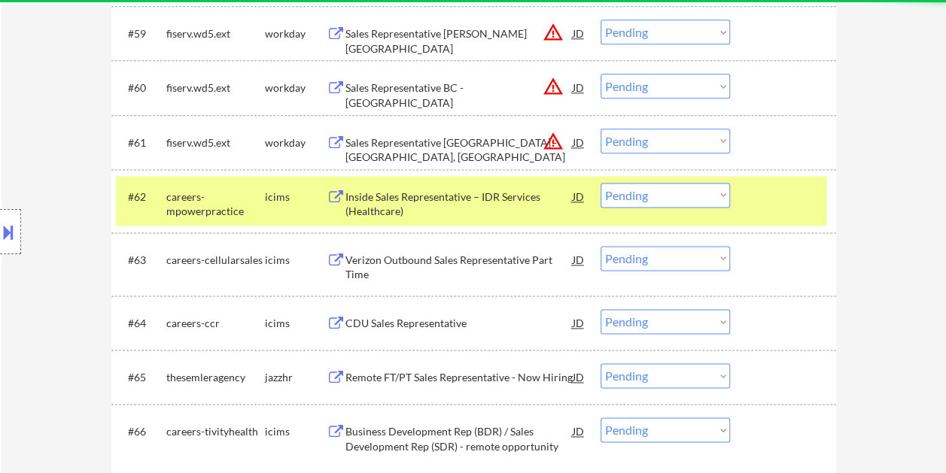
click at [796, 205] on div at bounding box center [785, 196] width 66 height 27
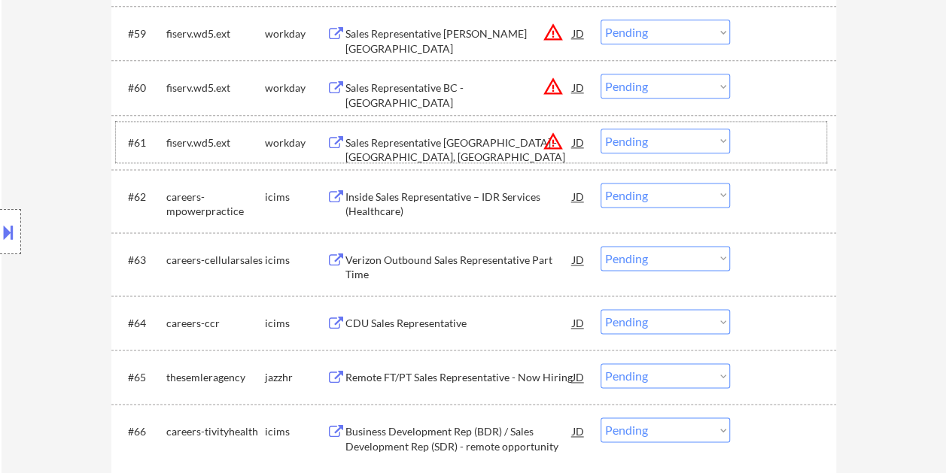
click at [785, 139] on div at bounding box center [785, 142] width 66 height 27
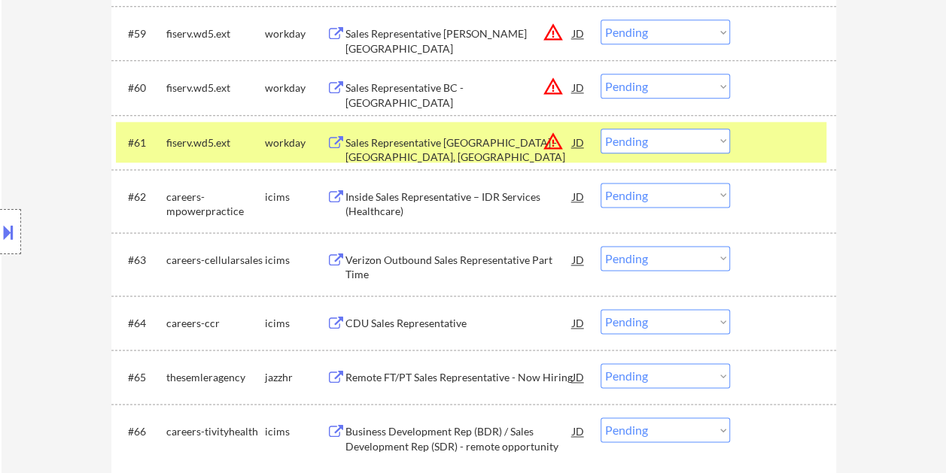
click at [497, 134] on div "Sales Representative BC - Westchester, CT" at bounding box center [458, 142] width 227 height 27
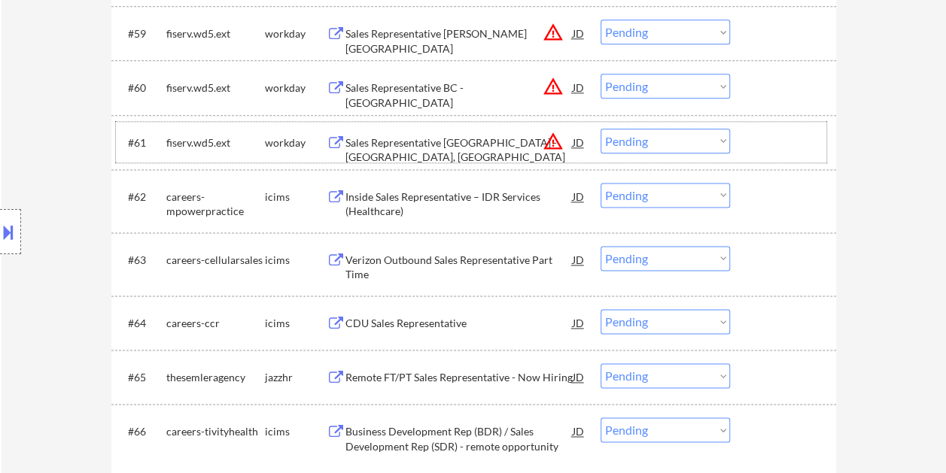
drag, startPoint x: 766, startPoint y: 126, endPoint x: 731, endPoint y: 141, distance: 37.7
click at [766, 127] on div "#61 fiserv.wd5.ext workday Sales Representative BC - Westchester, CT JD warning…" at bounding box center [471, 142] width 710 height 41
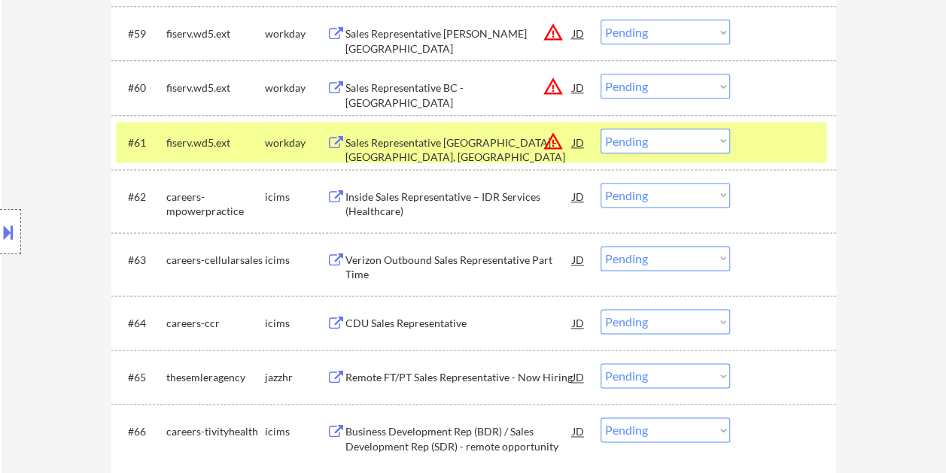
click at [722, 141] on select "Choose an option... Pending Applied Excluded (Questions) Excluded (Expired) Exc…" at bounding box center [664, 141] width 129 height 25
click at [600, 129] on select "Choose an option... Pending Applied Excluded (Questions) Excluded (Expired) Exc…" at bounding box center [664, 141] width 129 height 25
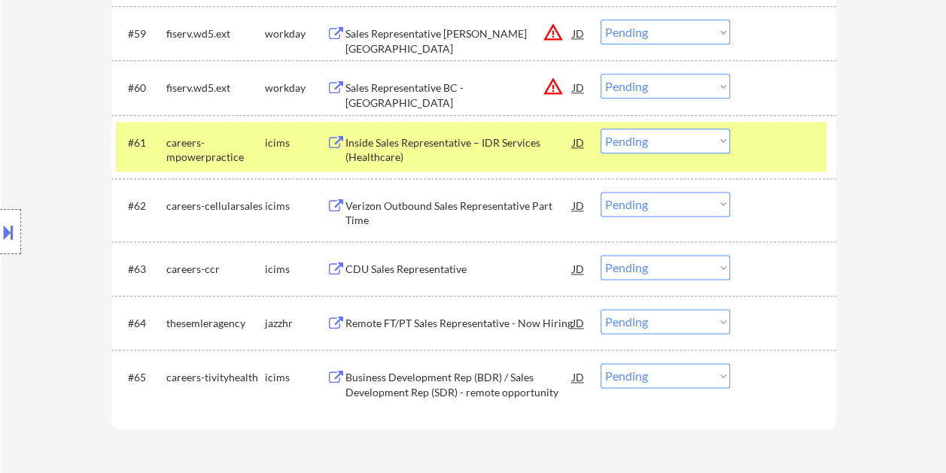
click at [779, 149] on div at bounding box center [785, 142] width 66 height 27
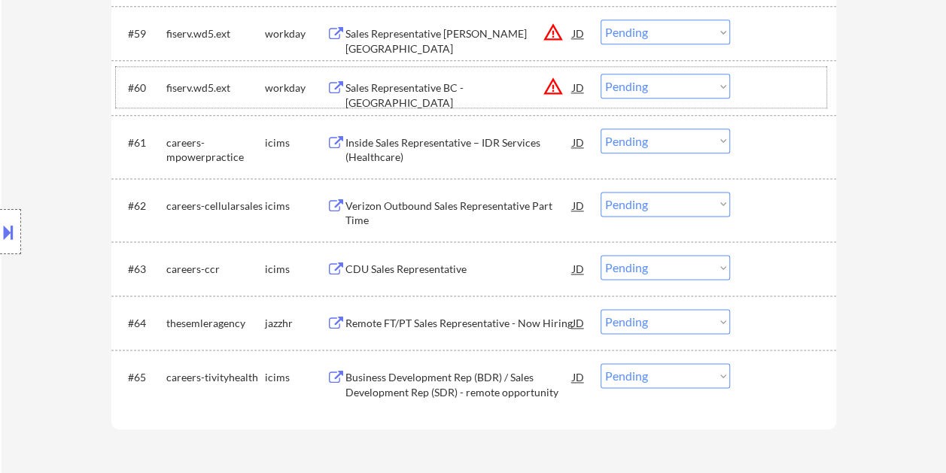
click at [763, 86] on div at bounding box center [785, 87] width 66 height 27
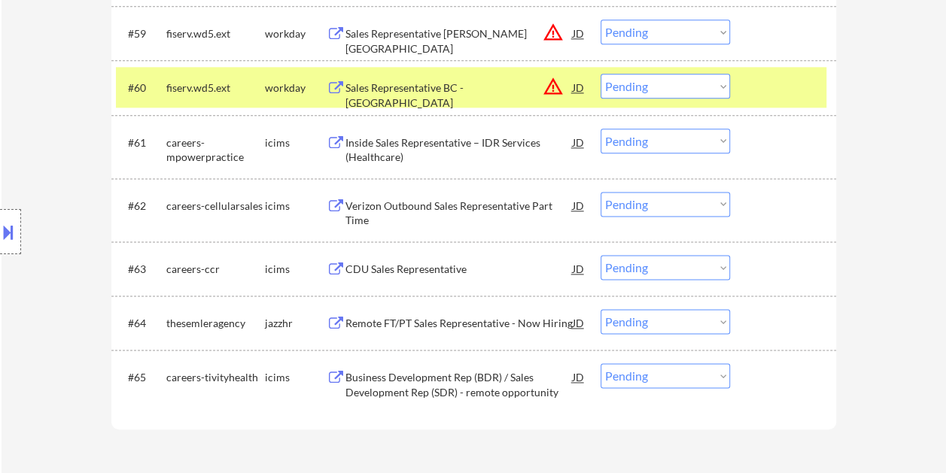
click at [381, 90] on div "Sales Representative BC - Kanas City" at bounding box center [458, 94] width 227 height 29
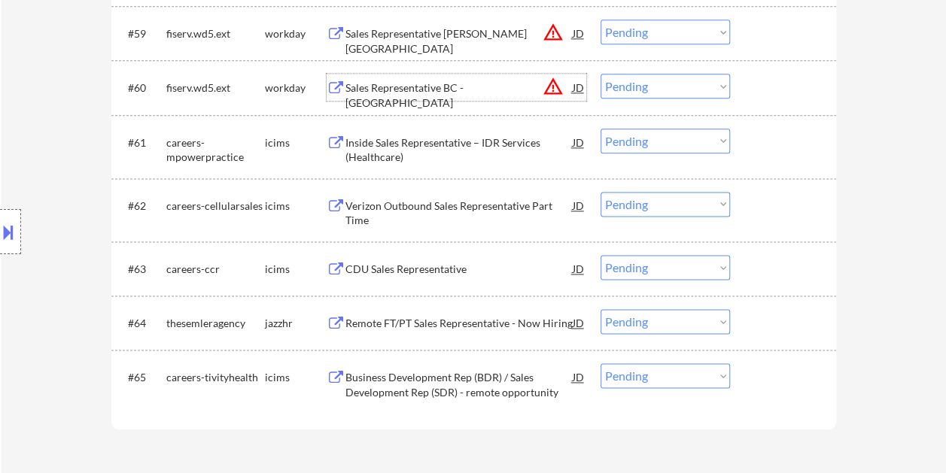
click at [785, 91] on div at bounding box center [785, 87] width 66 height 27
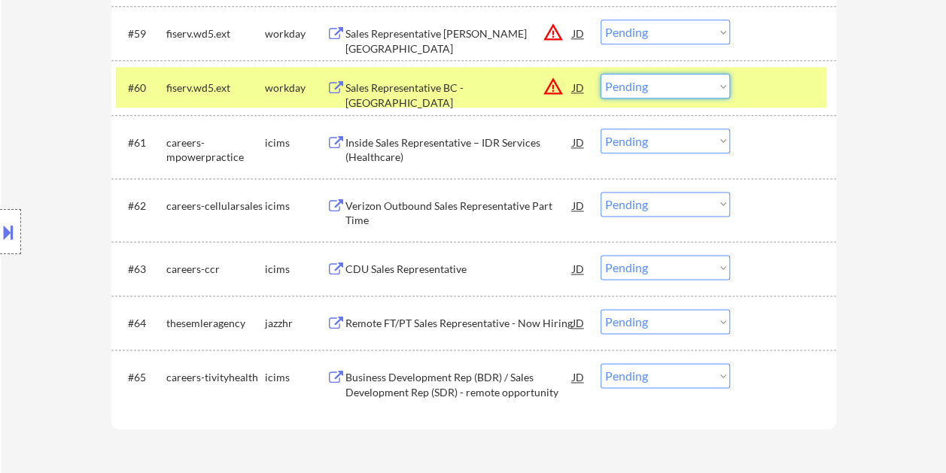
click at [727, 84] on select "Choose an option... Pending Applied Excluded (Questions) Excluded (Expired) Exc…" at bounding box center [664, 86] width 129 height 25
click at [600, 74] on select "Choose an option... Pending Applied Excluded (Questions) Excluded (Expired) Exc…" at bounding box center [664, 86] width 129 height 25
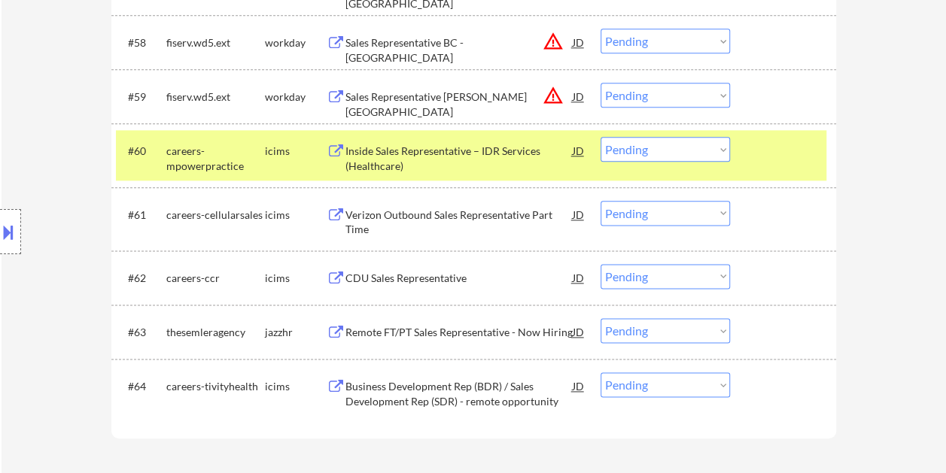
scroll to position [3594, 0]
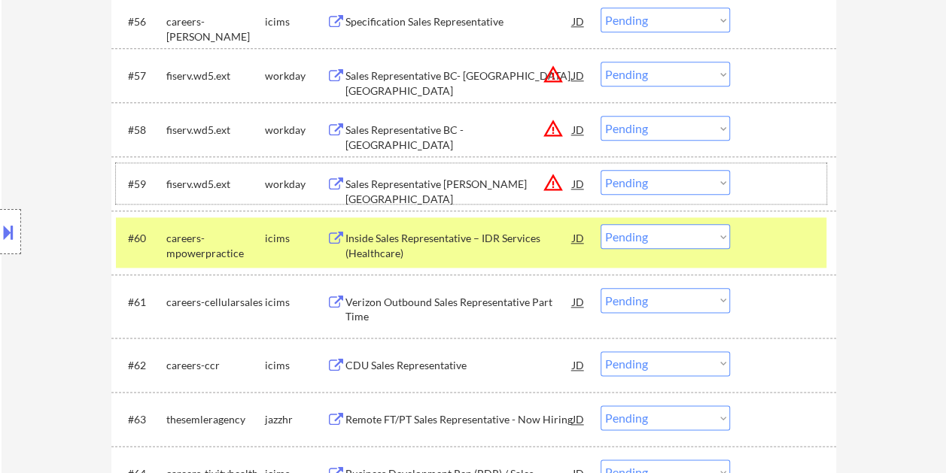
click at [761, 184] on div at bounding box center [785, 183] width 66 height 27
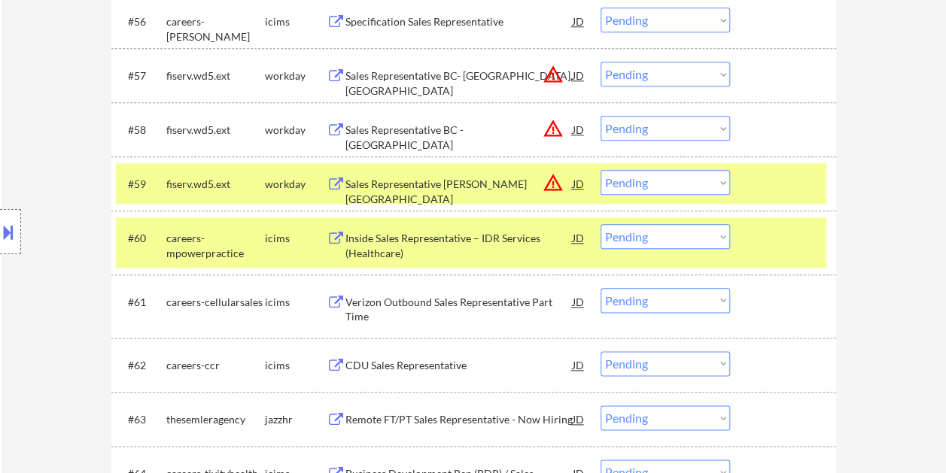
click at [460, 184] on div "Sales Representative BC - Virgina Beach" at bounding box center [458, 191] width 227 height 29
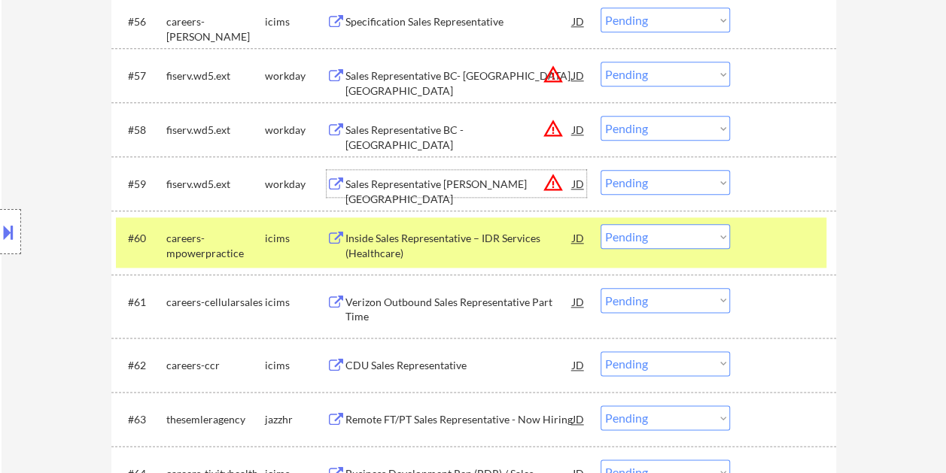
click at [790, 237] on div at bounding box center [785, 237] width 66 height 27
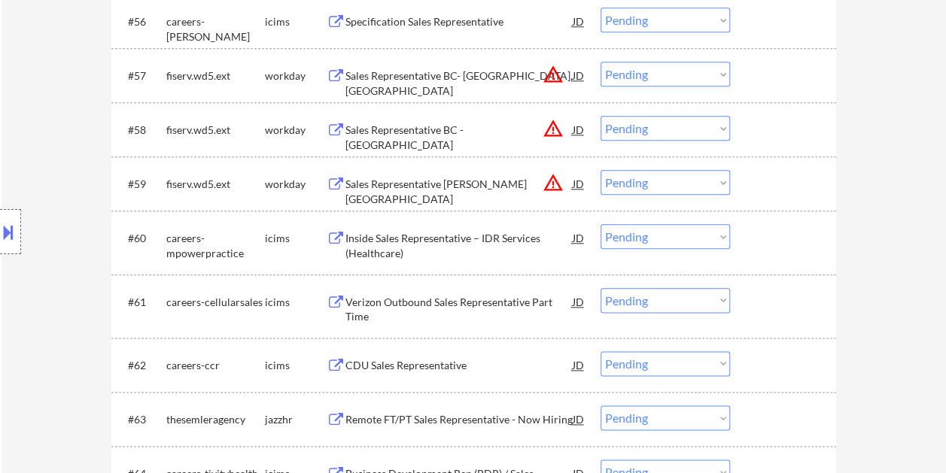
click at [775, 191] on div at bounding box center [785, 183] width 66 height 27
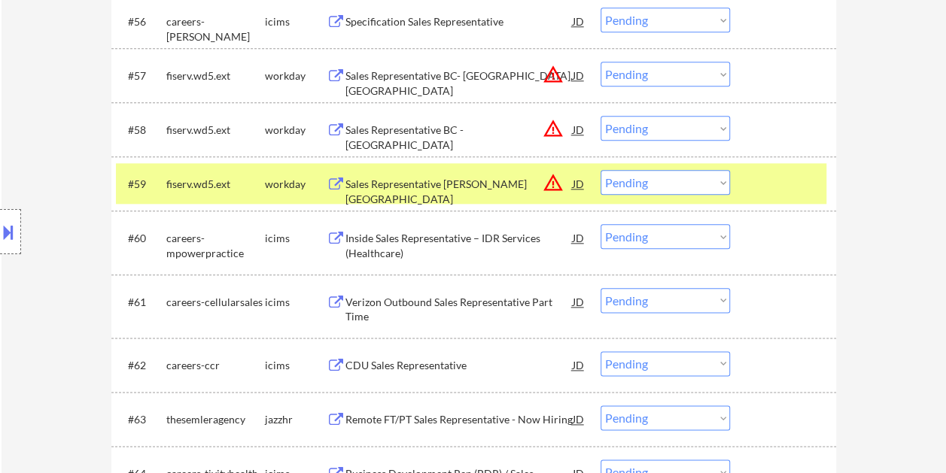
click at [725, 180] on select "Choose an option... Pending Applied Excluded (Questions) Excluded (Expired) Exc…" at bounding box center [664, 182] width 129 height 25
click at [600, 170] on select "Choose an option... Pending Applied Excluded (Questions) Excluded (Expired) Exc…" at bounding box center [664, 182] width 129 height 25
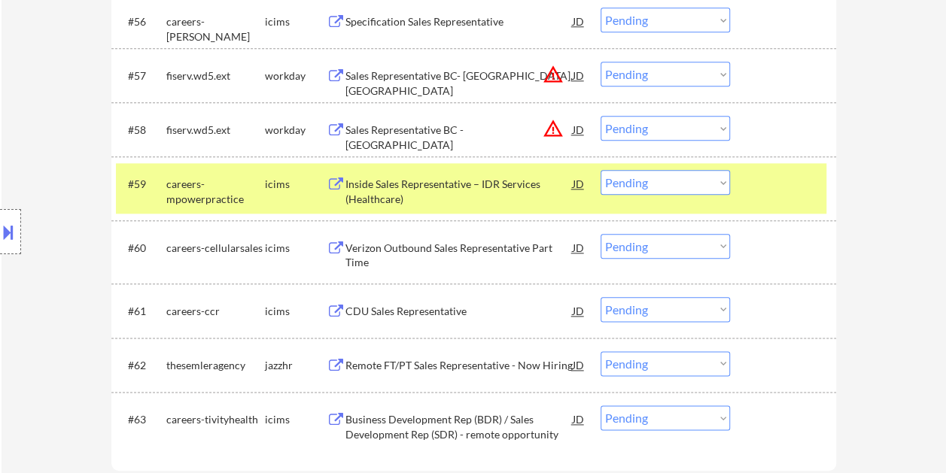
click at [776, 191] on div at bounding box center [785, 183] width 66 height 27
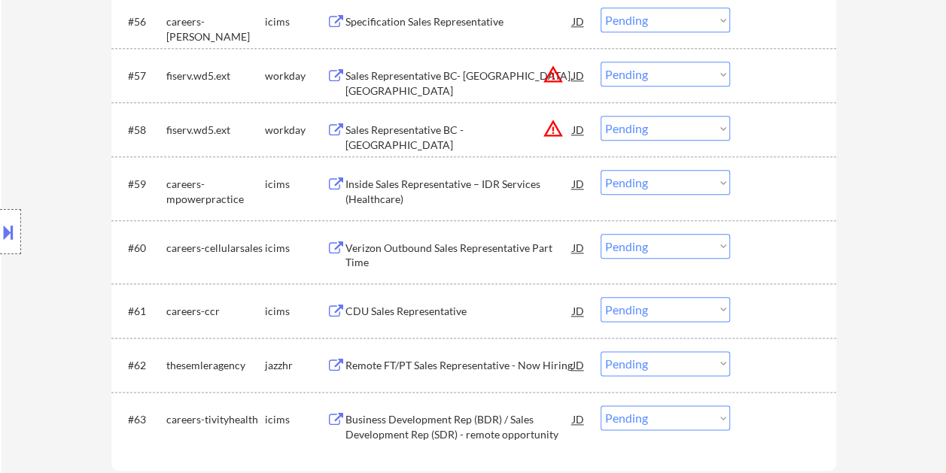
click at [763, 120] on div at bounding box center [785, 129] width 66 height 27
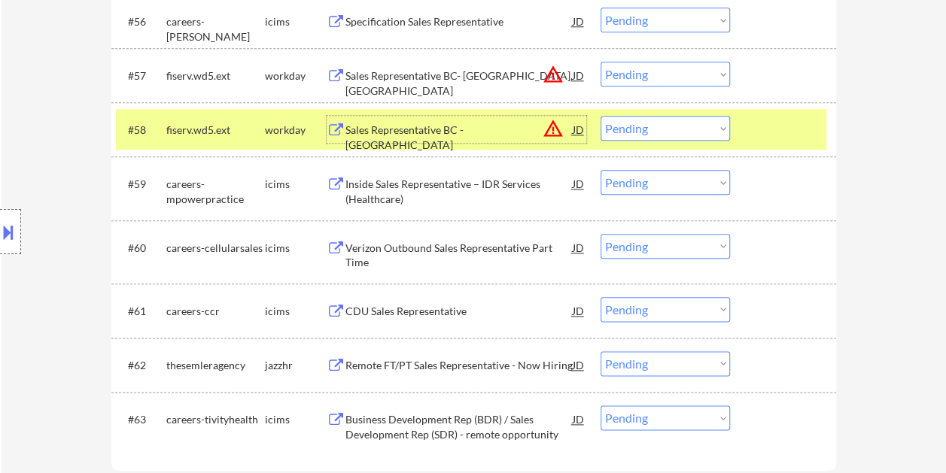
click at [500, 130] on div "Sales Representative BC - Grand Island" at bounding box center [458, 137] width 227 height 29
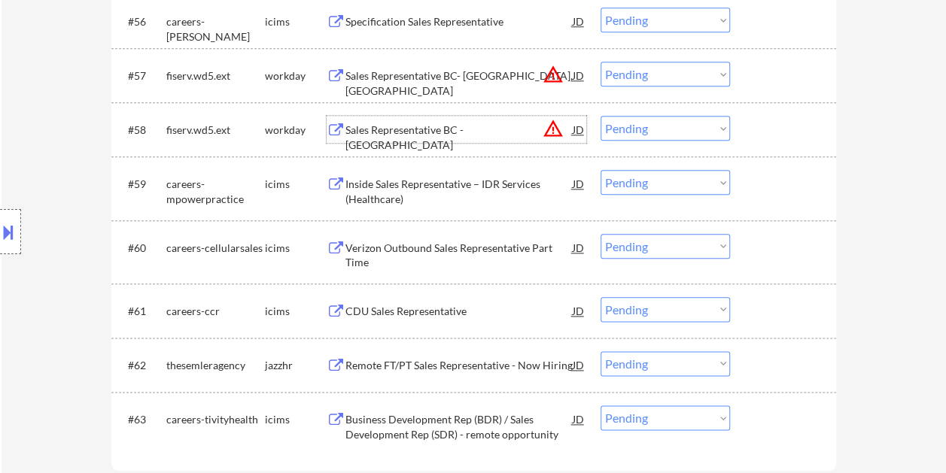
click at [748, 123] on div "#58 fiserv.wd5.ext workday Sales Representative BC - Grand Island JD warning_am…" at bounding box center [471, 129] width 710 height 41
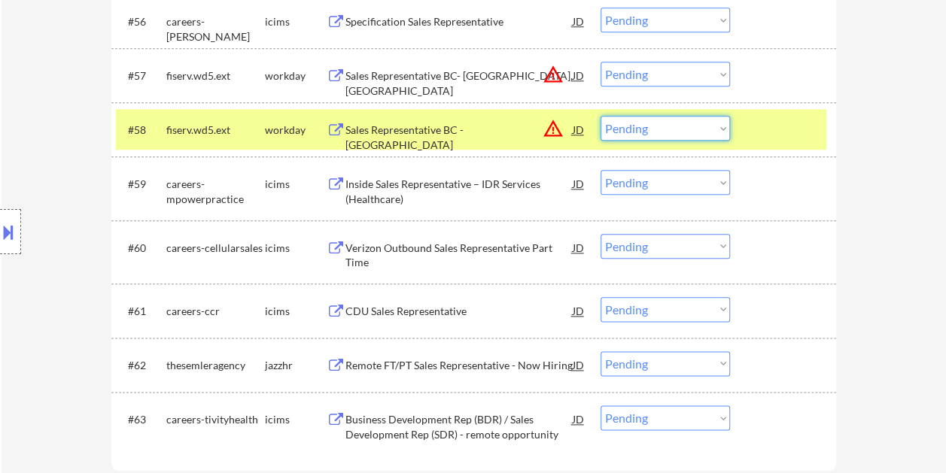
click at [717, 126] on select "Choose an option... Pending Applied Excluded (Questions) Excluded (Expired) Exc…" at bounding box center [664, 128] width 129 height 25
click at [600, 116] on select "Choose an option... Pending Applied Excluded (Questions) Excluded (Expired) Exc…" at bounding box center [664, 128] width 129 height 25
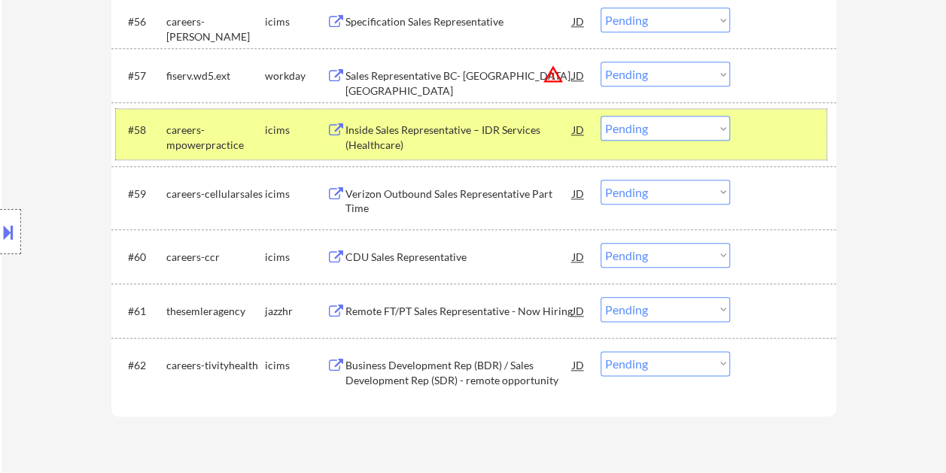
click at [728, 141] on div "#58 careers-mpowerpractice icims Inside Sales Representative – IDR Services (He…" at bounding box center [471, 134] width 710 height 50
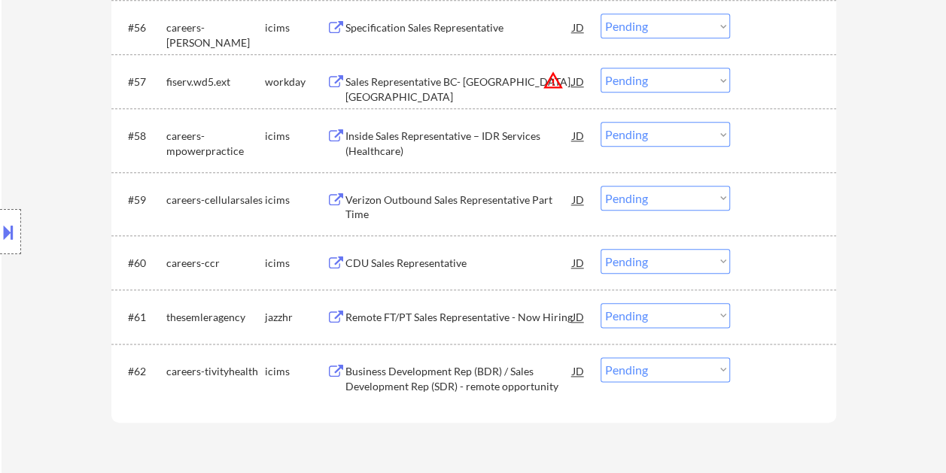
scroll to position [3518, 0]
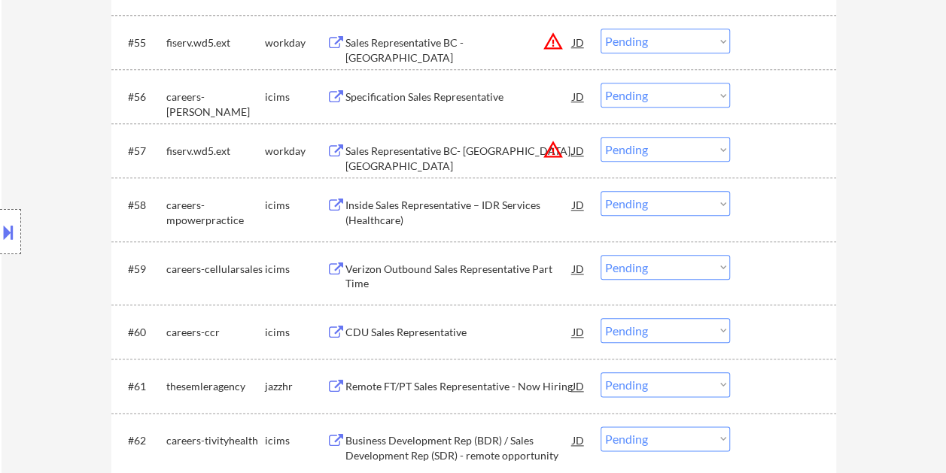
click at [749, 139] on div "#57 fiserv.wd5.ext workday Sales Representative BC- Edison, NJ JD warning_amber…" at bounding box center [471, 150] width 710 height 41
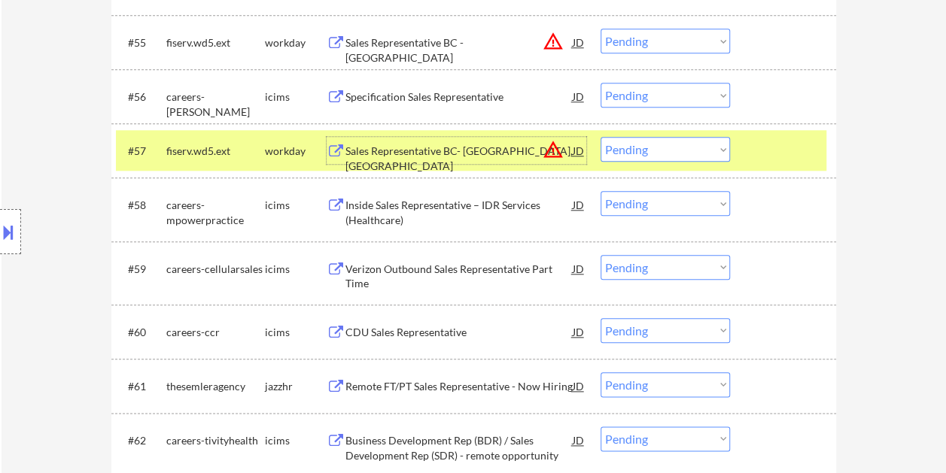
click at [490, 149] on div "Sales Representative BC- Edison, NJ" at bounding box center [458, 158] width 227 height 29
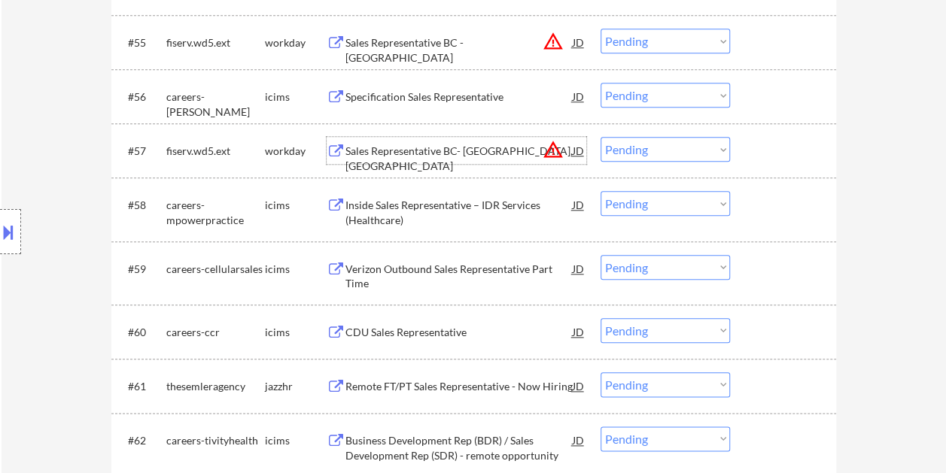
drag, startPoint x: 781, startPoint y: 161, endPoint x: 708, endPoint y: 150, distance: 73.7
click at [780, 161] on div at bounding box center [785, 150] width 66 height 27
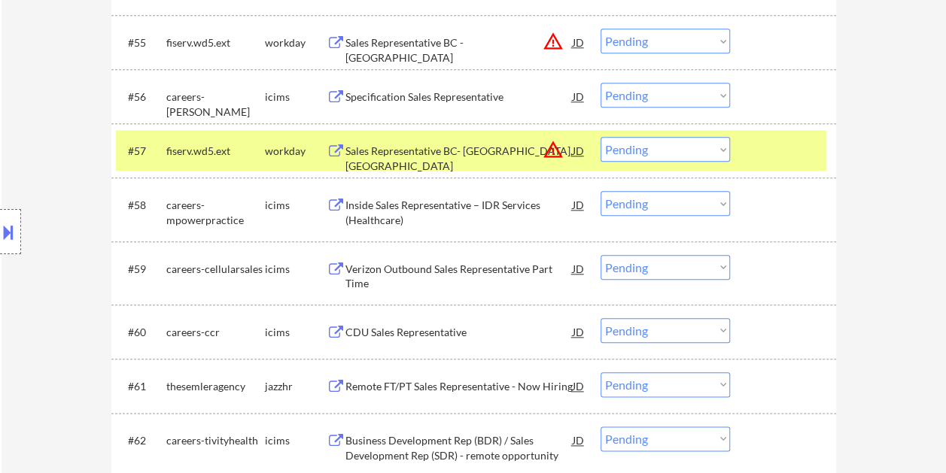
click at [703, 150] on select "Choose an option... Pending Applied Excluded (Questions) Excluded (Expired) Exc…" at bounding box center [664, 149] width 129 height 25
click at [600, 137] on select "Choose an option... Pending Applied Excluded (Questions) Excluded (Expired) Exc…" at bounding box center [664, 149] width 129 height 25
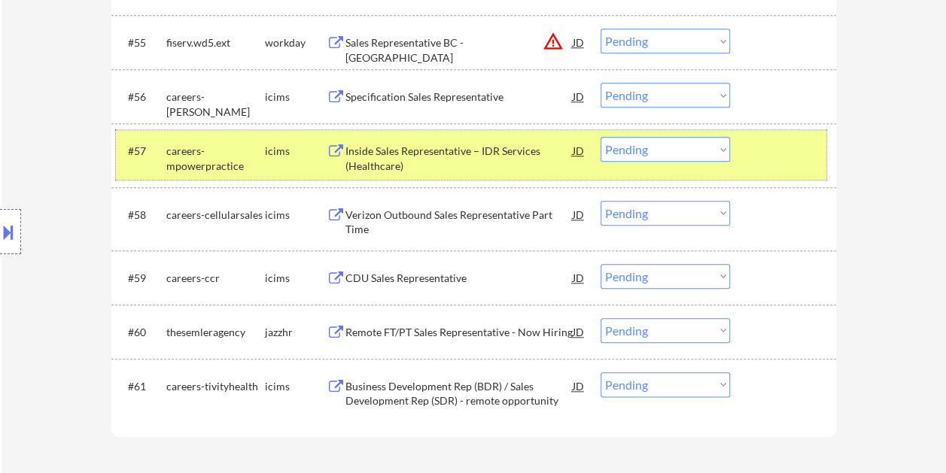
click at [763, 149] on div at bounding box center [785, 150] width 66 height 27
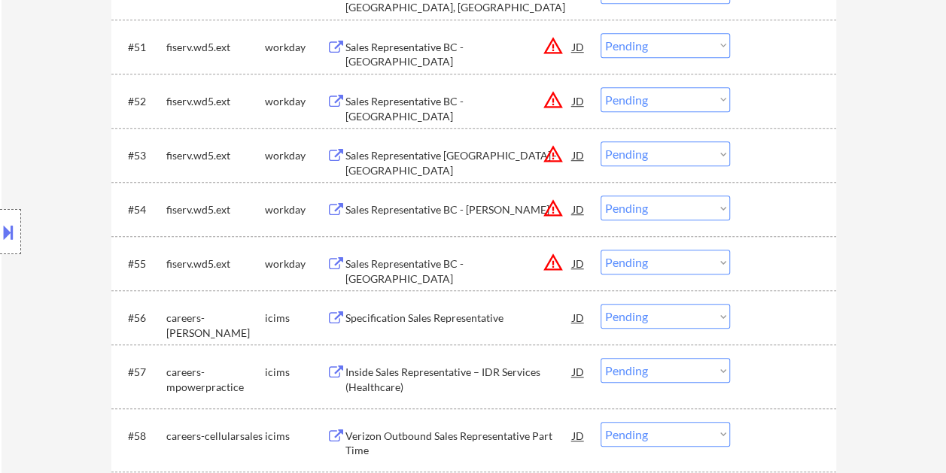
scroll to position [3293, 0]
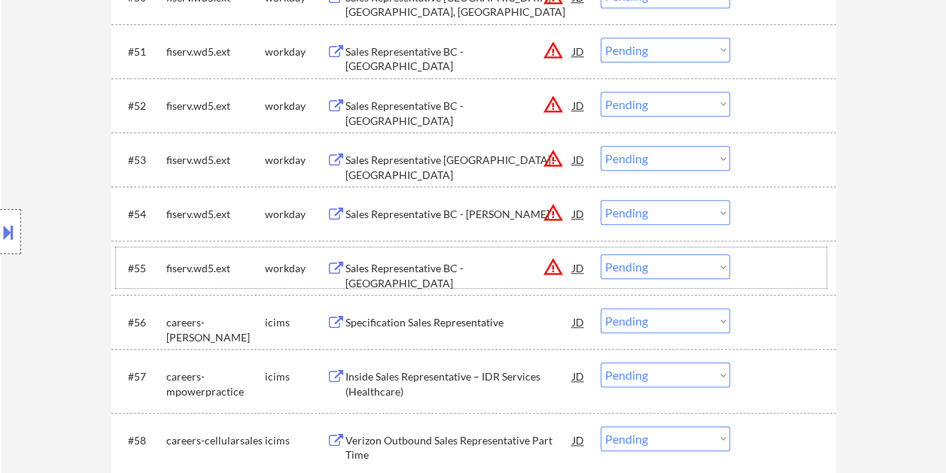
drag, startPoint x: 761, startPoint y: 268, endPoint x: 543, endPoint y: 274, distance: 218.2
click at [760, 269] on div at bounding box center [785, 267] width 66 height 27
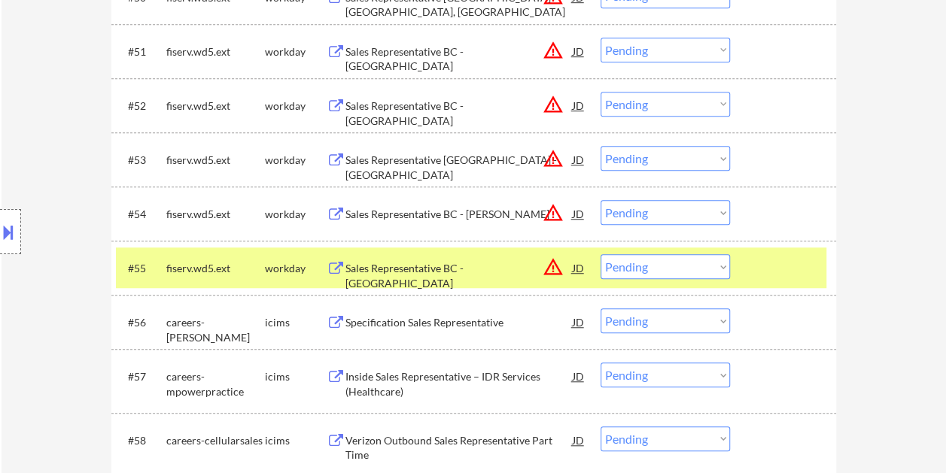
click at [445, 272] on div "Sales Representative BC - Port Charlotte" at bounding box center [458, 275] width 227 height 29
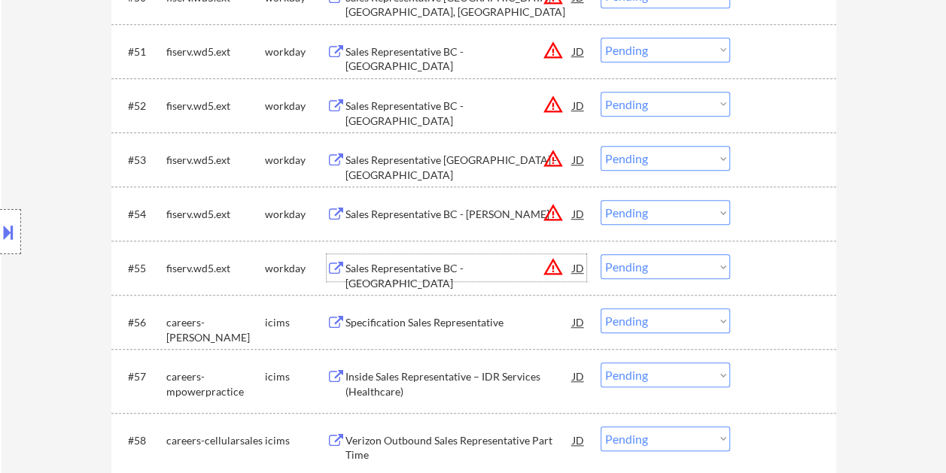
click at [770, 278] on div at bounding box center [785, 267] width 66 height 27
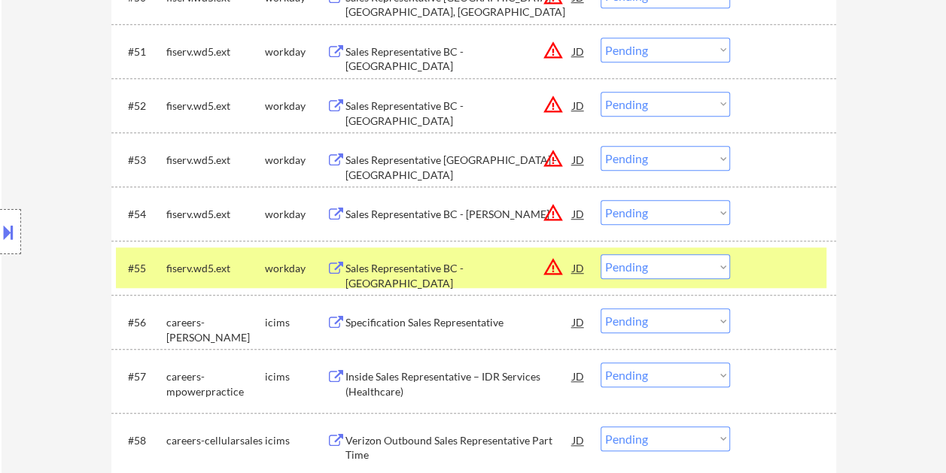
click at [715, 266] on select "Choose an option... Pending Applied Excluded (Questions) Excluded (Expired) Exc…" at bounding box center [664, 266] width 129 height 25
click at [600, 254] on select "Choose an option... Pending Applied Excluded (Questions) Excluded (Expired) Exc…" at bounding box center [664, 266] width 129 height 25
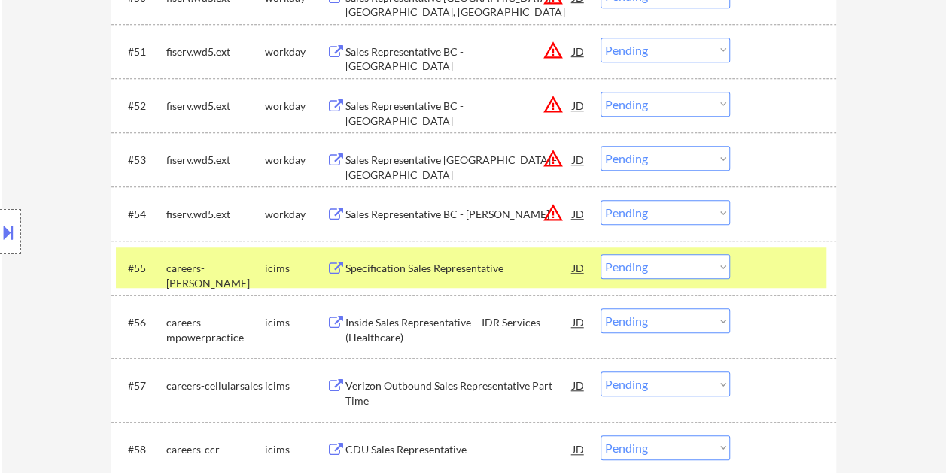
click at [752, 204] on div at bounding box center [785, 213] width 66 height 27
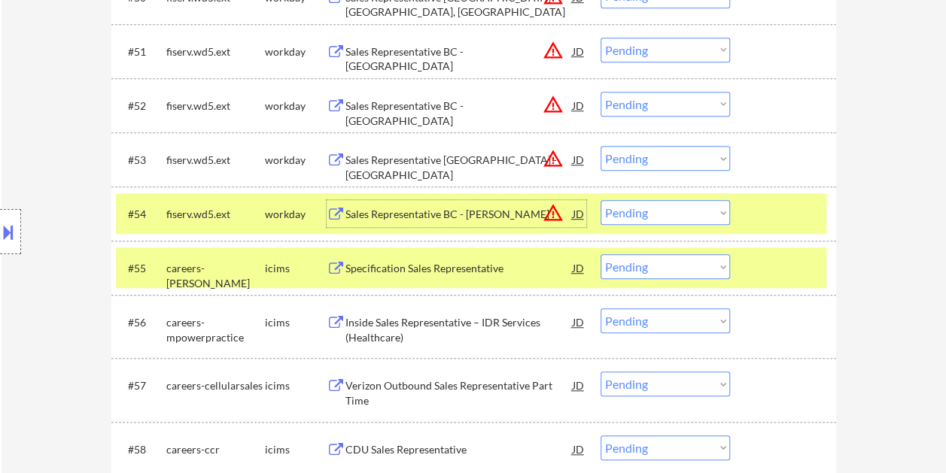
click at [499, 208] on div "Sales Representative BC - Billings" at bounding box center [458, 214] width 227 height 15
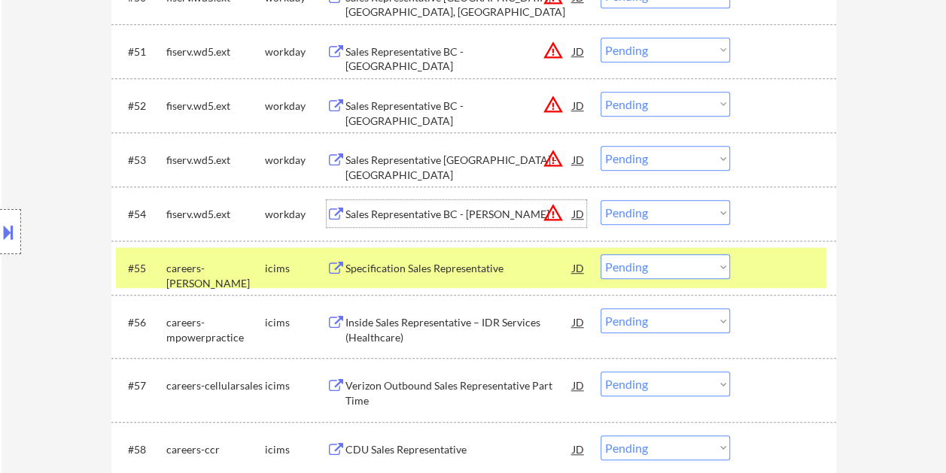
click at [779, 272] on div at bounding box center [785, 267] width 66 height 27
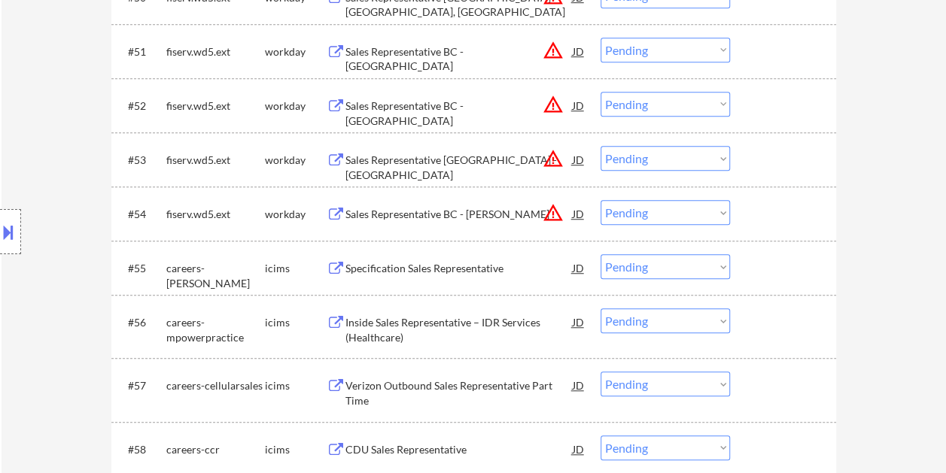
click at [748, 209] on div "#54 fiserv.wd5.ext workday Sales Representative BC - Billings JD warning_amber …" at bounding box center [471, 213] width 710 height 41
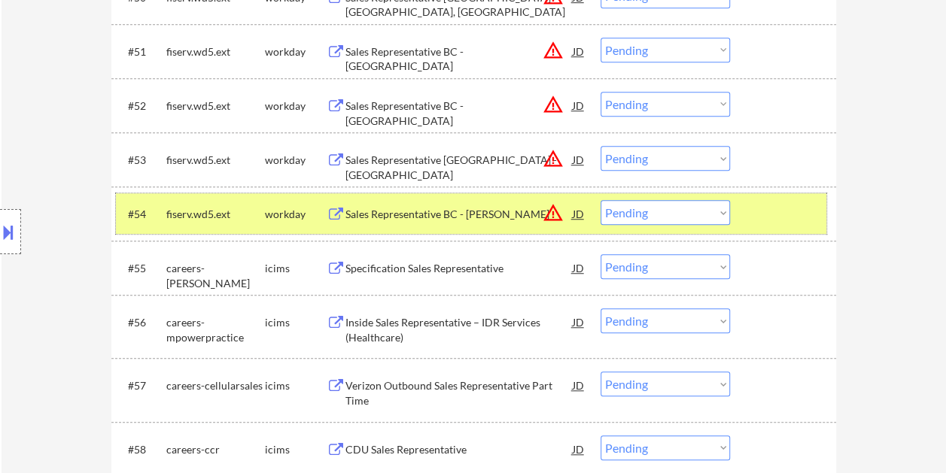
click at [689, 214] on select "Choose an option... Pending Applied Excluded (Questions) Excluded (Expired) Exc…" at bounding box center [664, 212] width 129 height 25
click at [600, 200] on select "Choose an option... Pending Applied Excluded (Questions) Excluded (Expired) Exc…" at bounding box center [664, 212] width 129 height 25
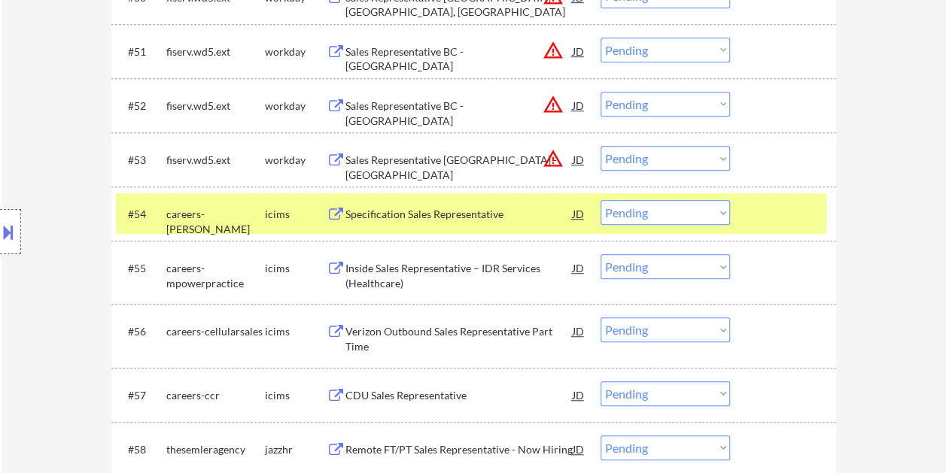
click at [767, 232] on div "#54 careers-hayward icims Specification Sales Representative JD warning_amber C…" at bounding box center [471, 213] width 710 height 41
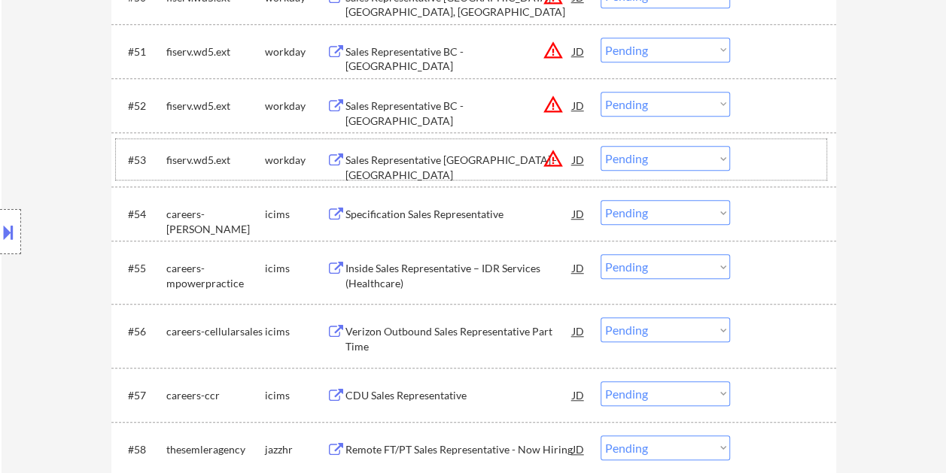
click at [797, 164] on div at bounding box center [785, 159] width 66 height 27
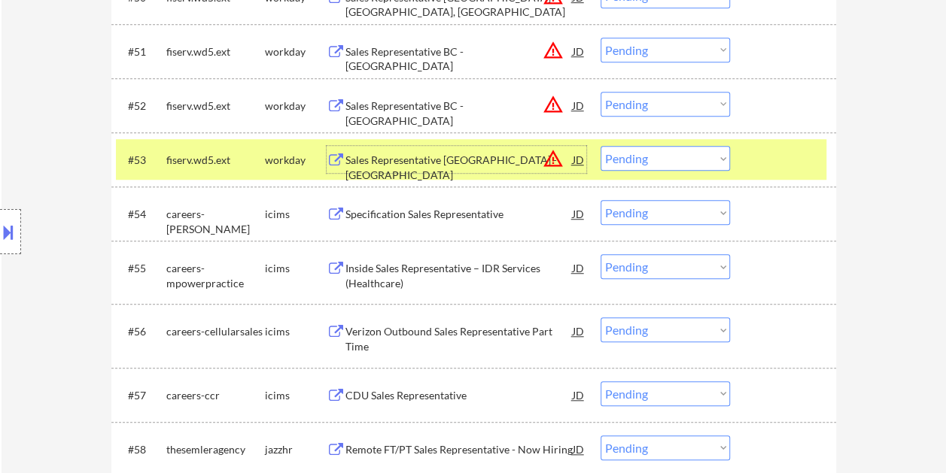
click at [430, 157] on div "Sales Representative BC - Boise" at bounding box center [458, 167] width 227 height 29
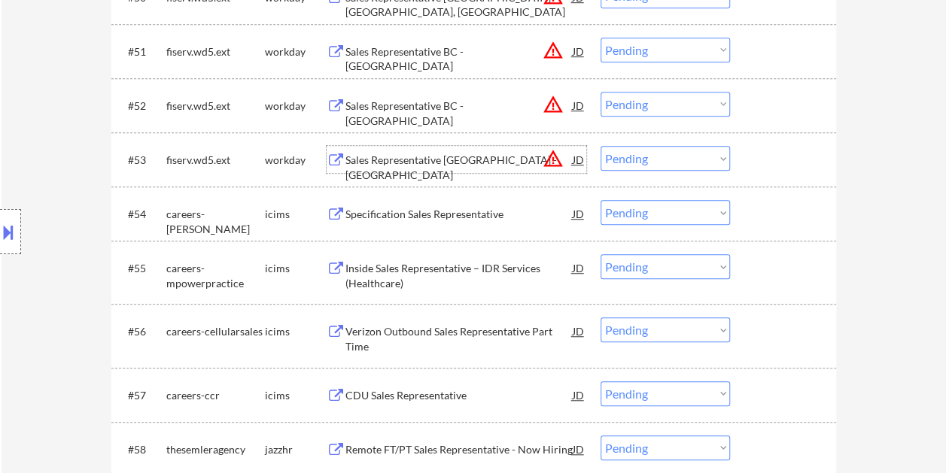
click at [740, 156] on div "#53 fiserv.wd5.ext workday Sales Representative BC - Boise JD warning_amber Cho…" at bounding box center [471, 159] width 710 height 41
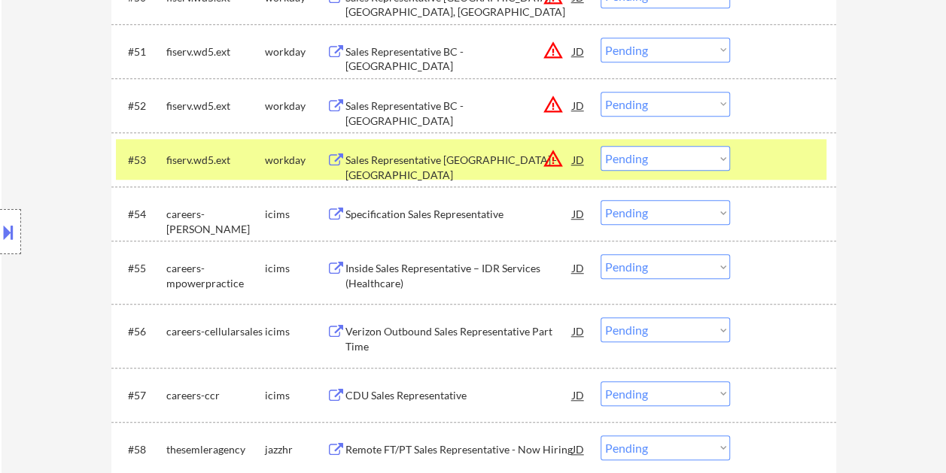
click at [721, 158] on select "Choose an option... Pending Applied Excluded (Questions) Excluded (Expired) Exc…" at bounding box center [664, 158] width 129 height 25
click at [600, 146] on select "Choose an option... Pending Applied Excluded (Questions) Excluded (Expired) Exc…" at bounding box center [664, 158] width 129 height 25
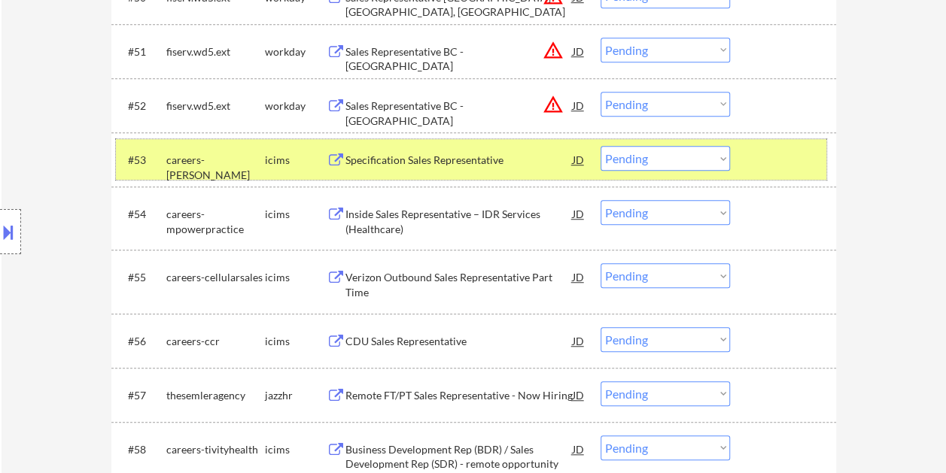
click at [764, 161] on div at bounding box center [785, 159] width 66 height 27
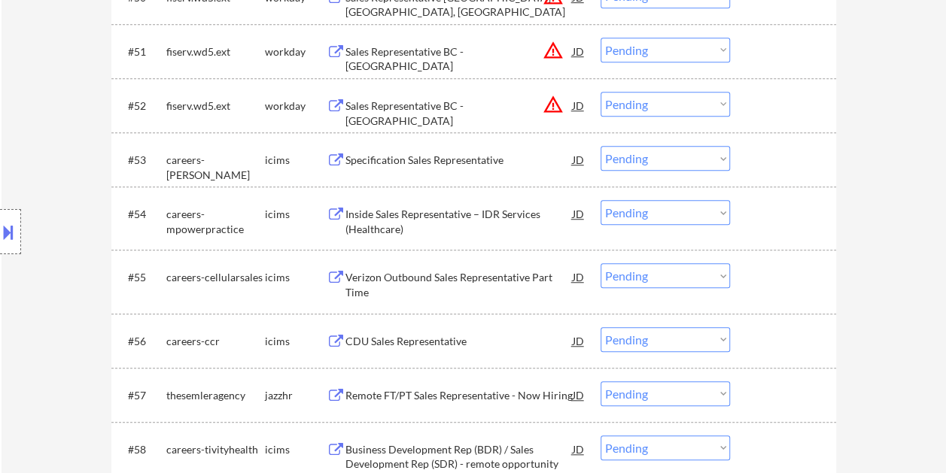
click at [754, 101] on div at bounding box center [785, 105] width 66 height 27
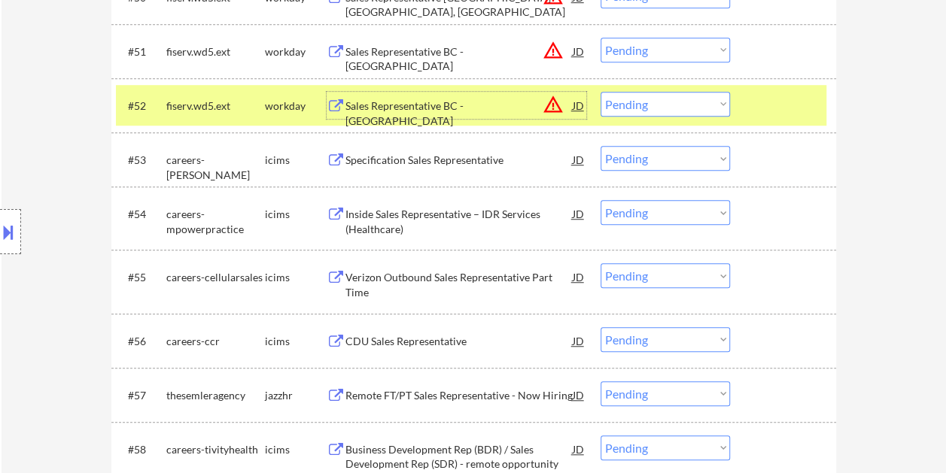
click at [497, 102] on div "Sales Representative BC - Savannah" at bounding box center [458, 113] width 227 height 29
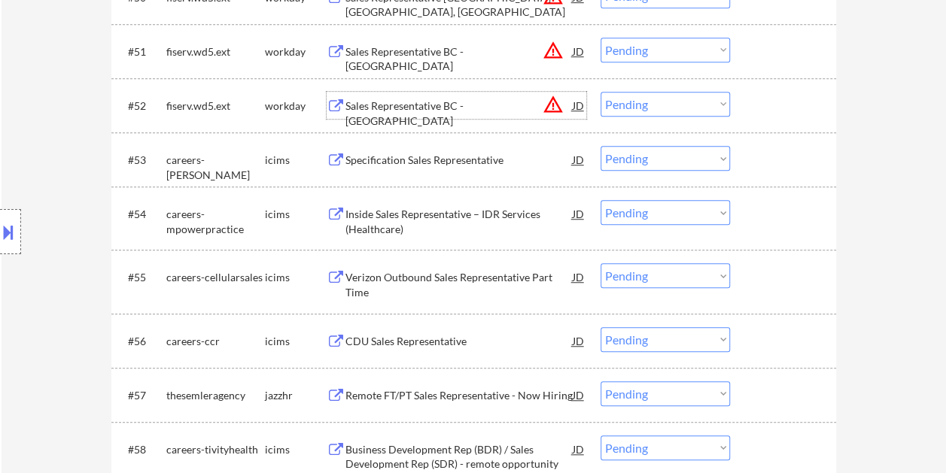
drag, startPoint x: 751, startPoint y: 93, endPoint x: 741, endPoint y: 96, distance: 10.0
click at [749, 93] on div "#52 fiserv.wd5.ext workday Sales Representative BC - Savannah JD warning_amber …" at bounding box center [471, 105] width 710 height 41
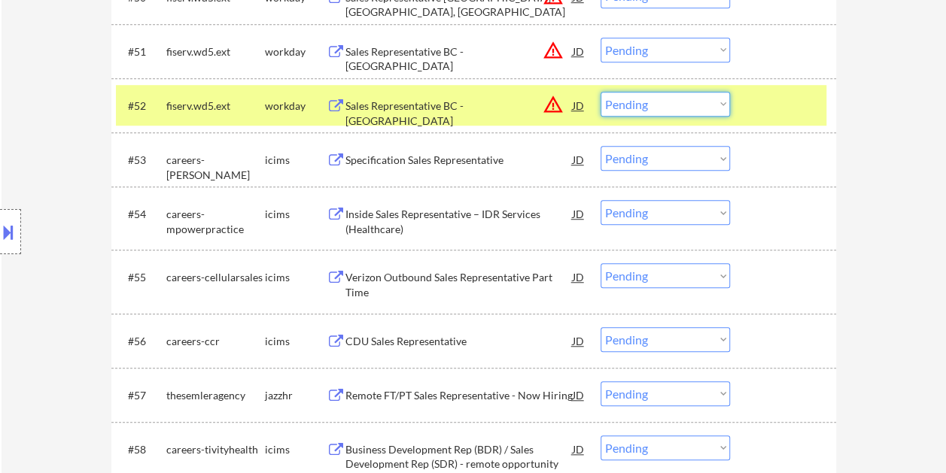
drag, startPoint x: 724, startPoint y: 102, endPoint x: 715, endPoint y: 116, distance: 16.9
click at [724, 102] on select "Choose an option... Pending Applied Excluded (Questions) Excluded (Expired) Exc…" at bounding box center [664, 104] width 129 height 25
click at [600, 92] on select "Choose an option... Pending Applied Excluded (Questions) Excluded (Expired) Exc…" at bounding box center [664, 104] width 129 height 25
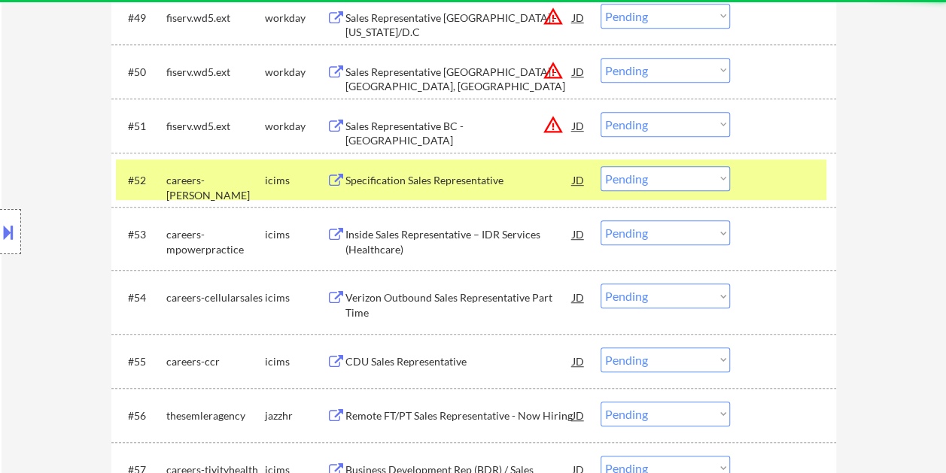
scroll to position [3217, 0]
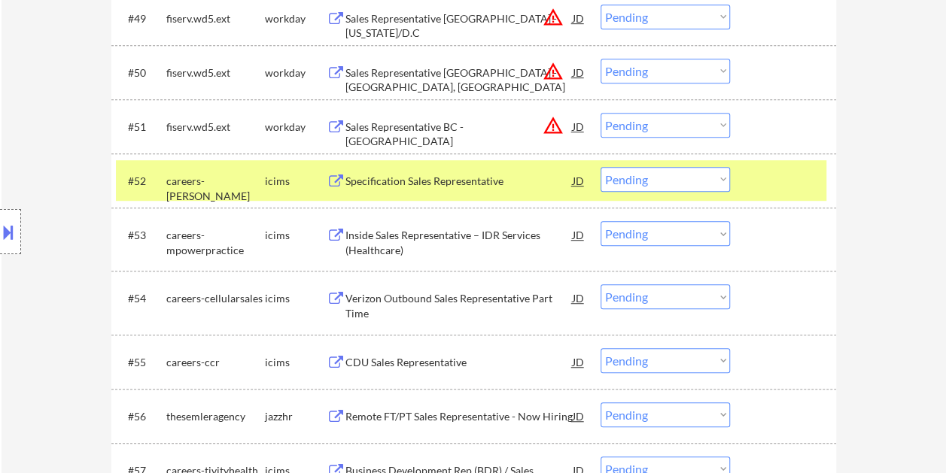
click at [785, 178] on div at bounding box center [785, 180] width 66 height 27
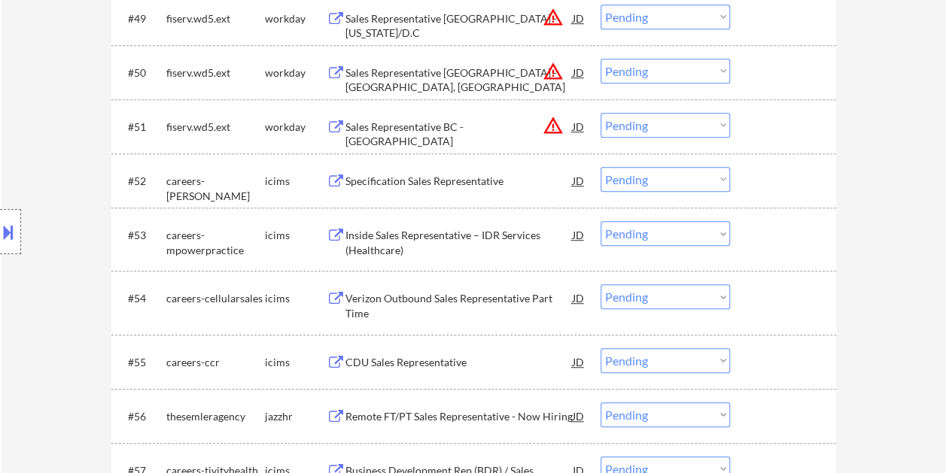
click at [731, 97] on div "#50 fiserv.wd5.ext workday Sales Representative BC - Columbus, OH JD warning_am…" at bounding box center [473, 72] width 724 height 54
click at [758, 134] on div at bounding box center [785, 126] width 66 height 27
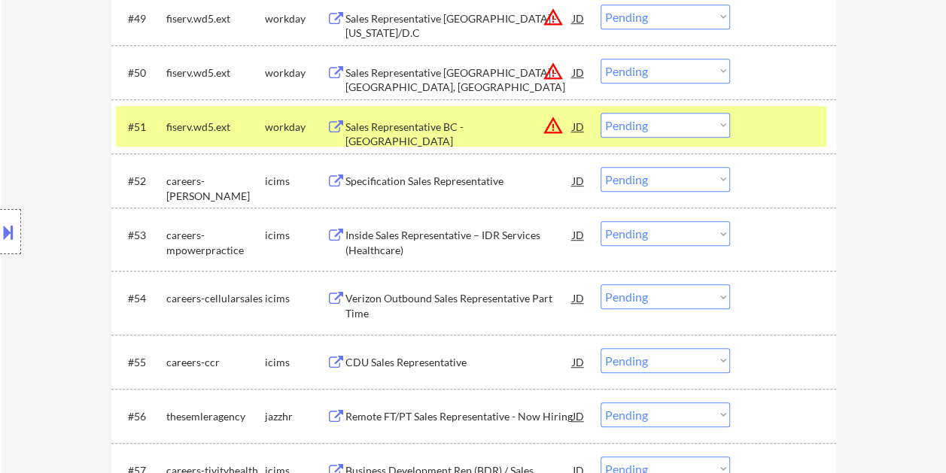
click at [499, 123] on div "Sales Representative BC - Asheville" at bounding box center [458, 134] width 227 height 29
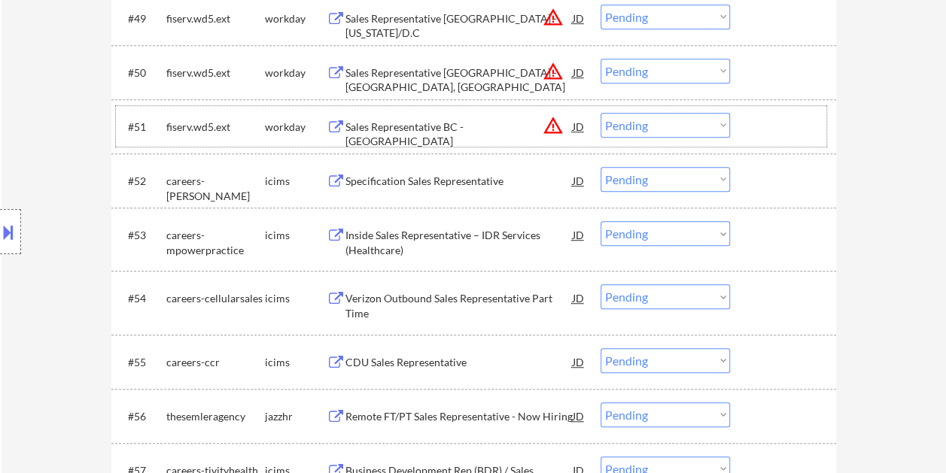
click at [754, 117] on div at bounding box center [785, 126] width 66 height 27
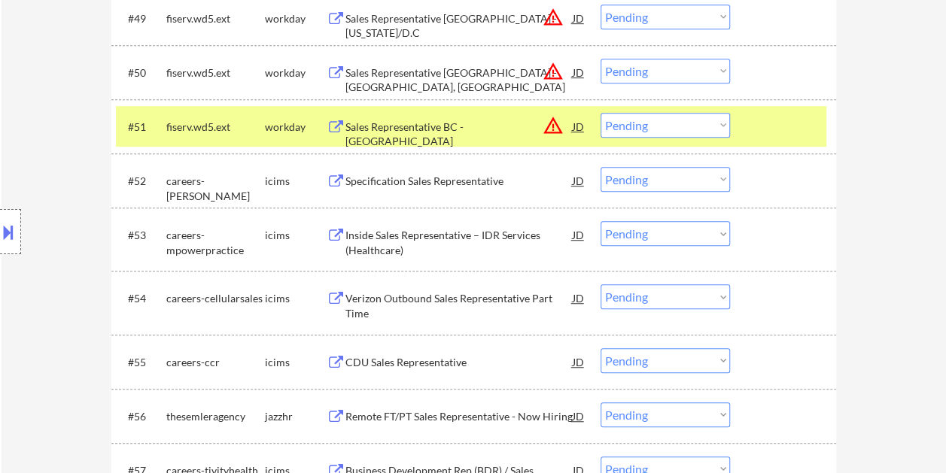
click at [716, 126] on select "Choose an option... Pending Applied Excluded (Questions) Excluded (Expired) Exc…" at bounding box center [664, 125] width 129 height 25
click at [600, 113] on select "Choose an option... Pending Applied Excluded (Questions) Excluded (Expired) Exc…" at bounding box center [664, 125] width 129 height 25
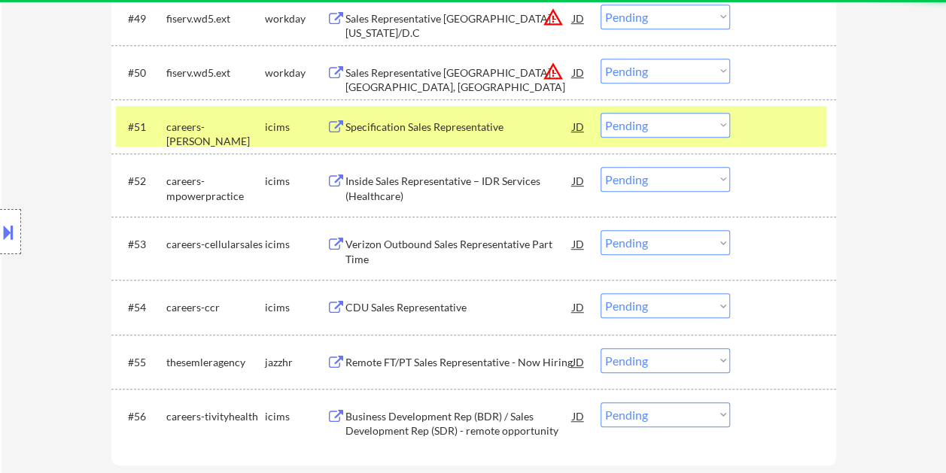
click at [746, 134] on div "#51 careers-hayward icims Specification Sales Representative JD warning_amber C…" at bounding box center [471, 126] width 710 height 41
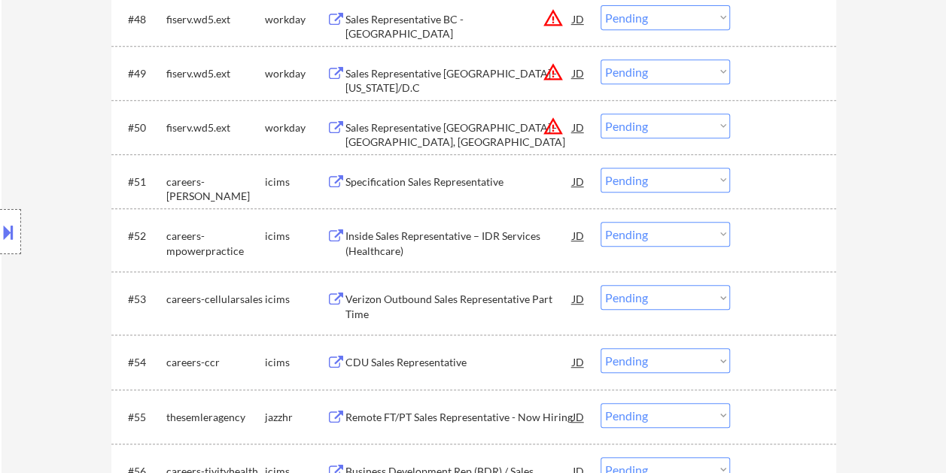
scroll to position [3142, 0]
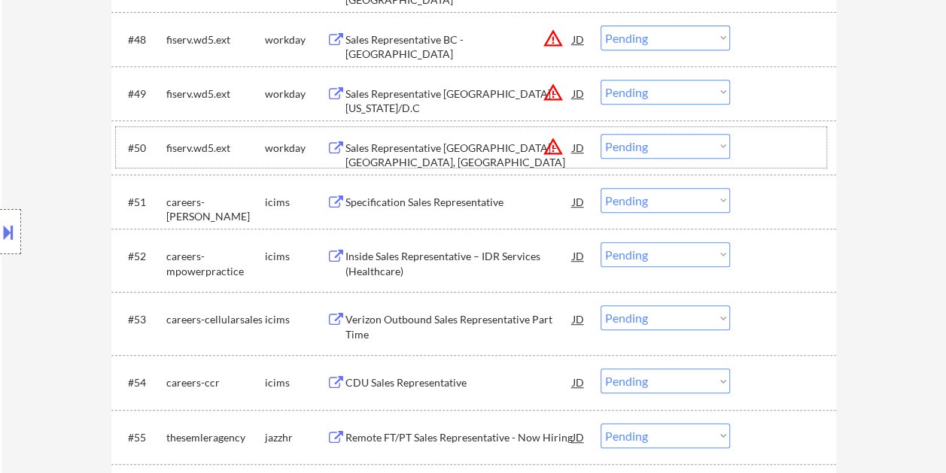
click at [755, 146] on div at bounding box center [785, 147] width 66 height 27
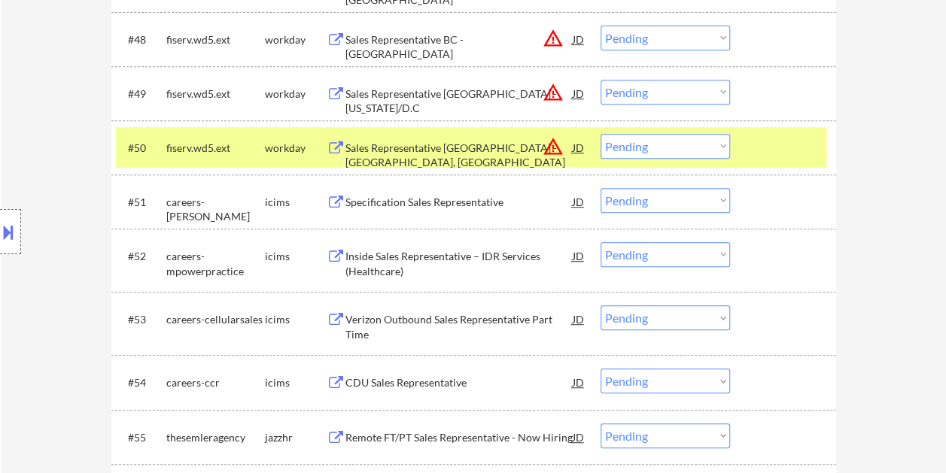
click at [472, 152] on div "Sales Representative BC - Columbus, OH" at bounding box center [458, 155] width 227 height 29
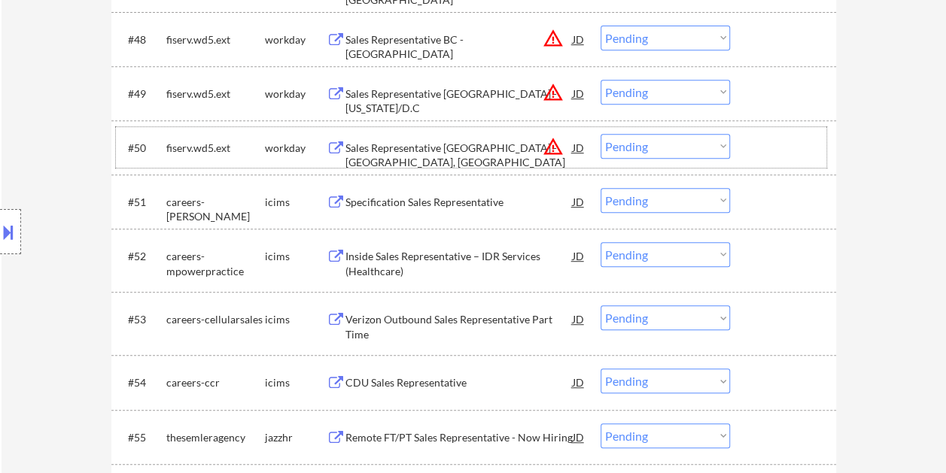
drag, startPoint x: 782, startPoint y: 147, endPoint x: 718, endPoint y: 150, distance: 64.0
click at [781, 147] on div at bounding box center [785, 147] width 66 height 27
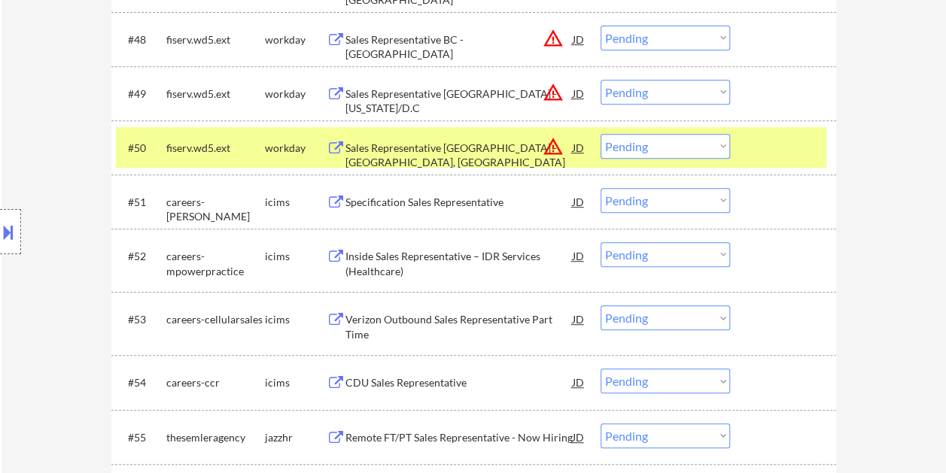
click at [713, 150] on select "Choose an option... Pending Applied Excluded (Questions) Excluded (Expired) Exc…" at bounding box center [664, 146] width 129 height 25
click at [600, 134] on select "Choose an option... Pending Applied Excluded (Questions) Excluded (Expired) Exc…" at bounding box center [664, 146] width 129 height 25
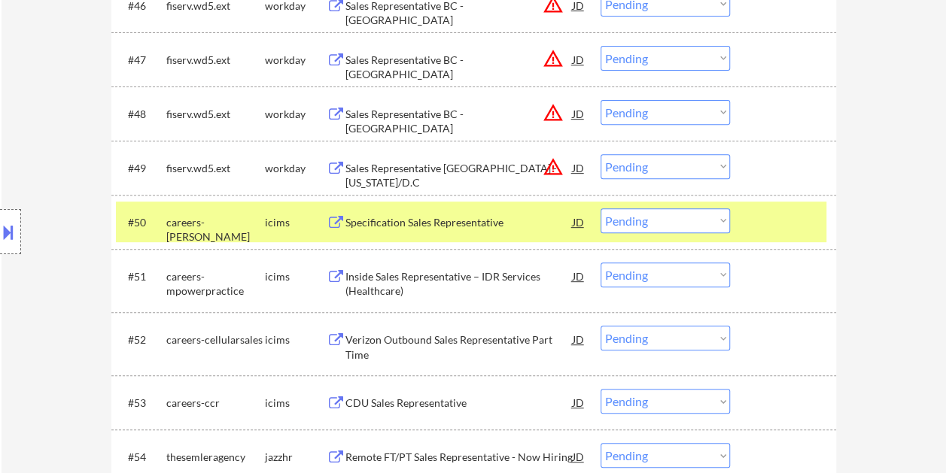
scroll to position [3067, 0]
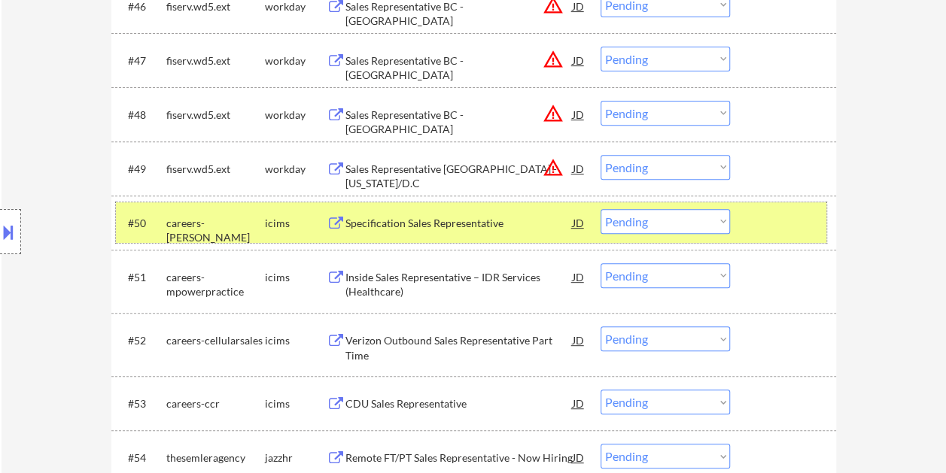
click at [791, 205] on div "#50 careers-hayward icims Specification Sales Representative JD warning_amber C…" at bounding box center [471, 222] width 710 height 41
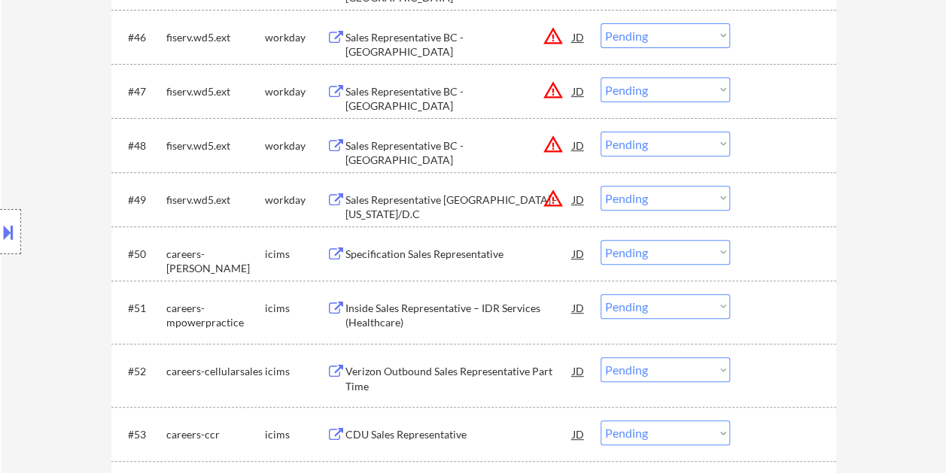
scroll to position [3014, 0]
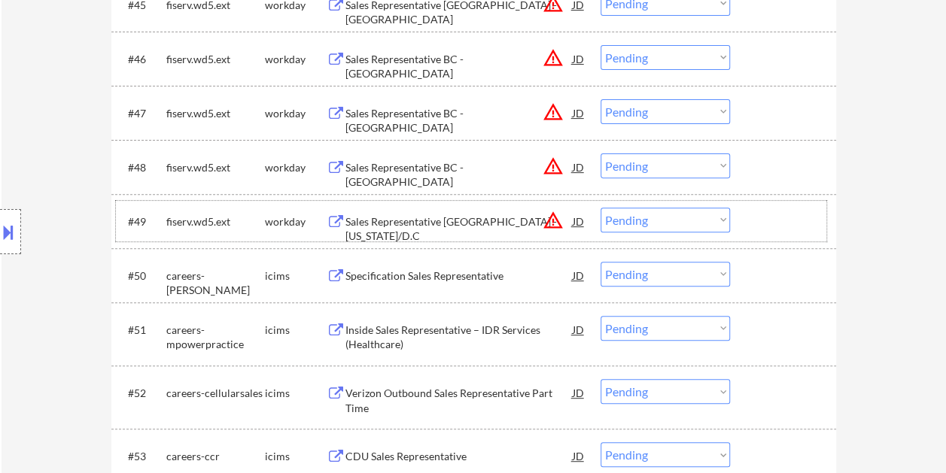
click at [770, 226] on div at bounding box center [785, 221] width 66 height 27
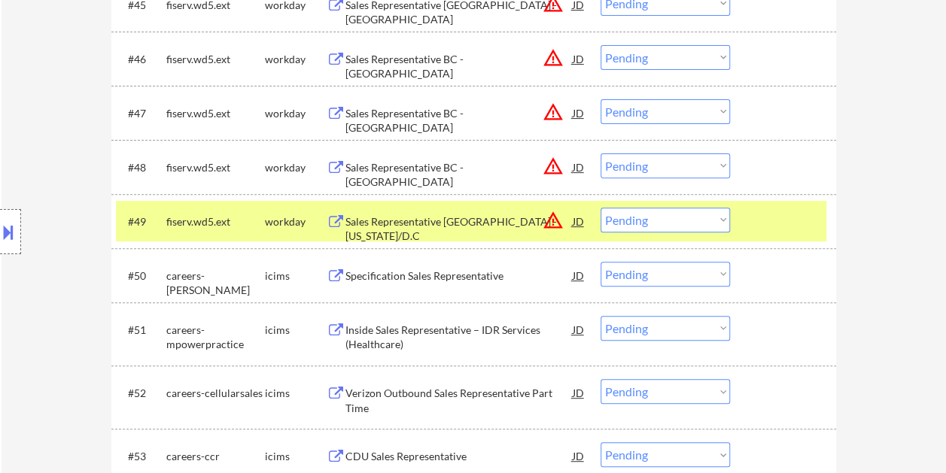
click at [500, 218] on div "Sales Representative BC - Maryland/D.C" at bounding box center [458, 228] width 227 height 29
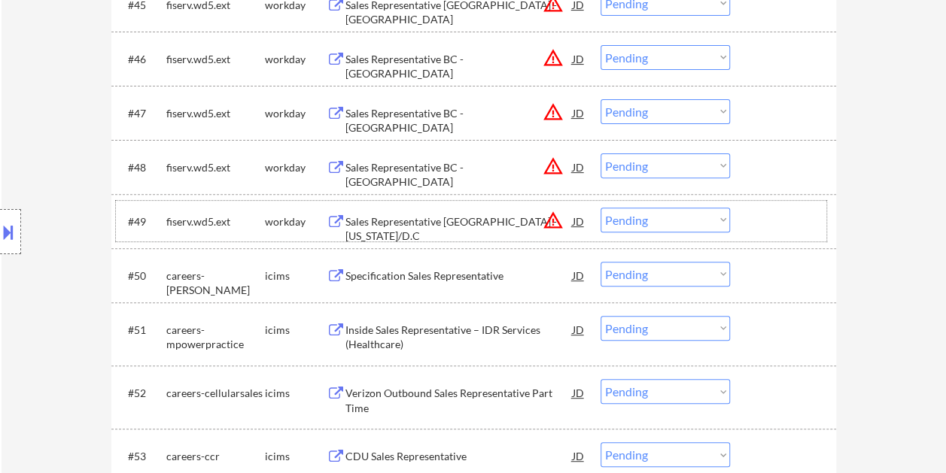
click at [760, 218] on div at bounding box center [785, 221] width 66 height 27
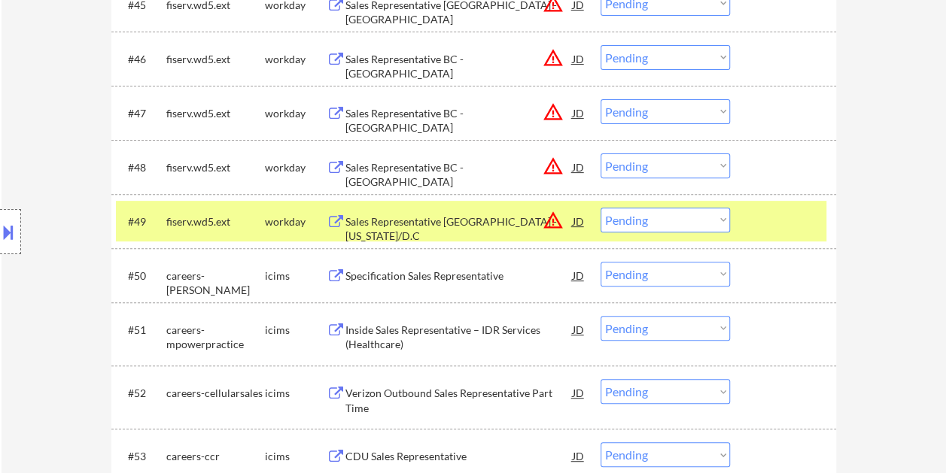
click at [715, 218] on select "Choose an option... Pending Applied Excluded (Questions) Excluded (Expired) Exc…" at bounding box center [664, 220] width 129 height 25
click at [600, 208] on select "Choose an option... Pending Applied Excluded (Questions) Excluded (Expired) Exc…" at bounding box center [664, 220] width 129 height 25
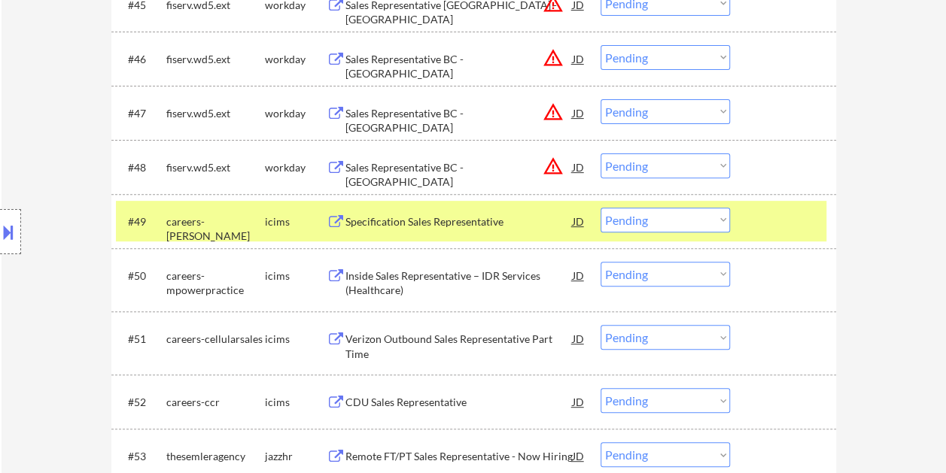
click at [789, 235] on div "#49 careers-hayward icims Specification Sales Representative JD warning_amber C…" at bounding box center [471, 221] width 710 height 41
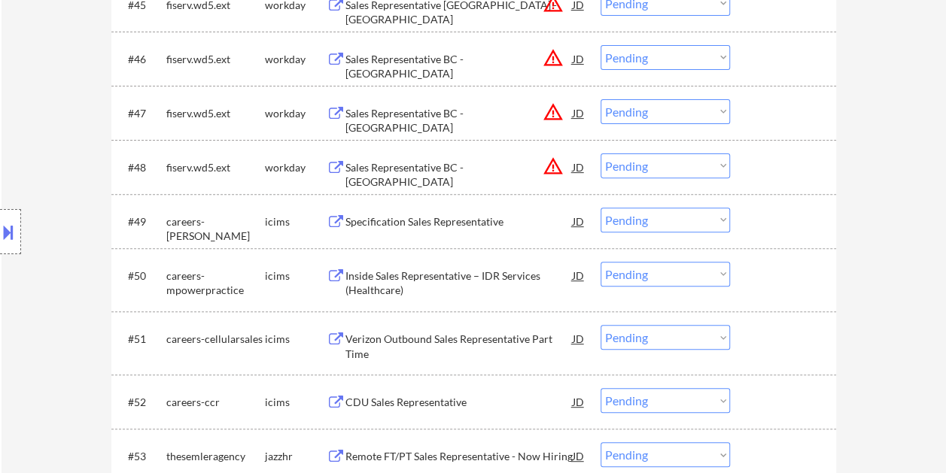
scroll to position [2939, 0]
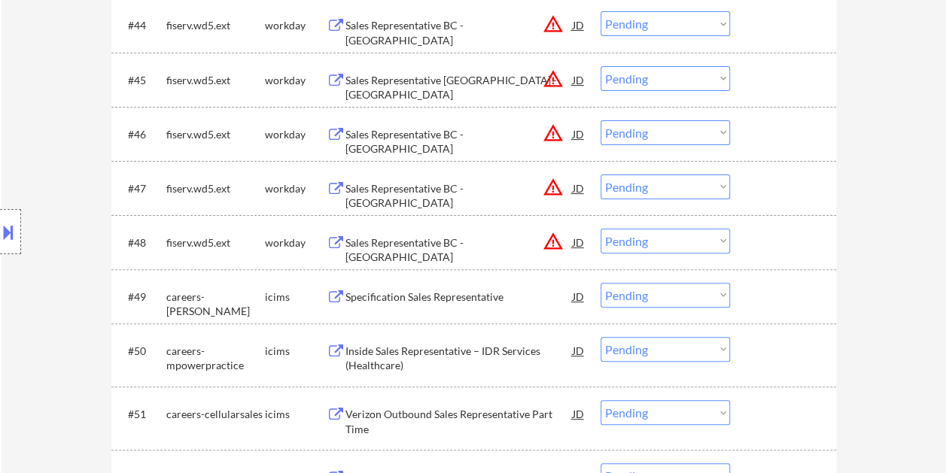
click at [754, 239] on div at bounding box center [785, 242] width 66 height 27
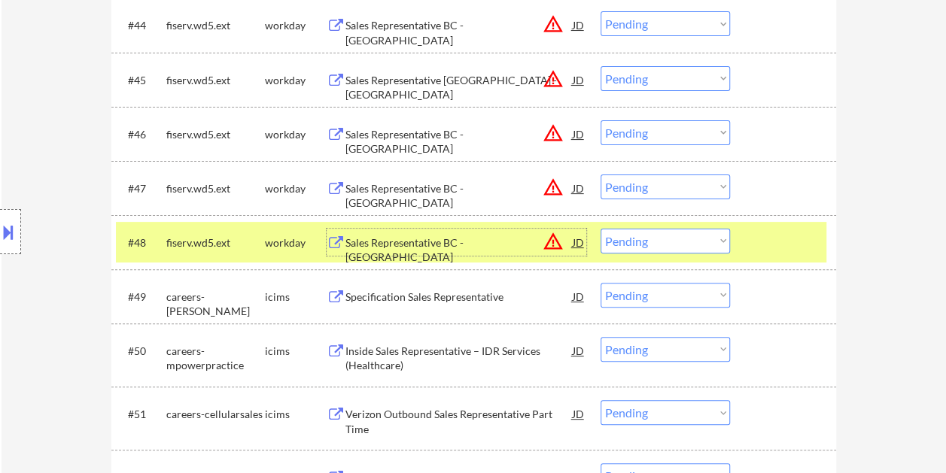
click at [497, 241] on div "Sales Representative BC - Concord" at bounding box center [458, 249] width 227 height 29
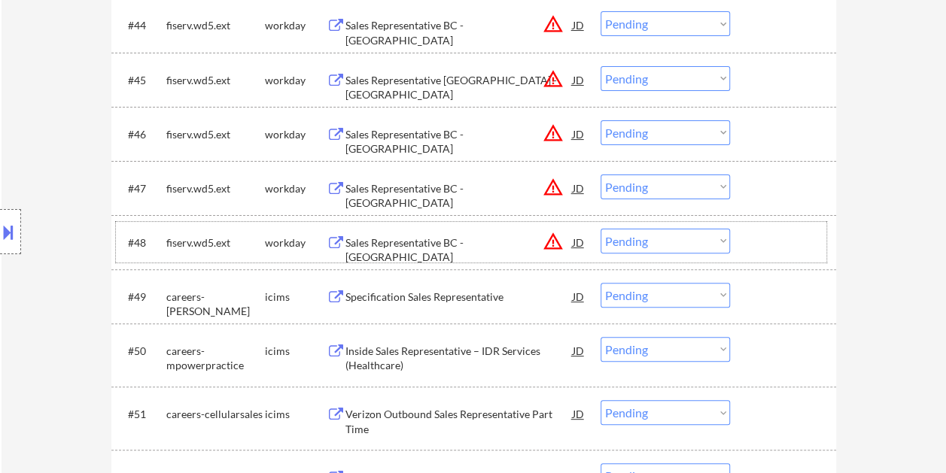
drag, startPoint x: 753, startPoint y: 254, endPoint x: 725, endPoint y: 253, distance: 27.9
click at [752, 254] on div at bounding box center [785, 242] width 66 height 27
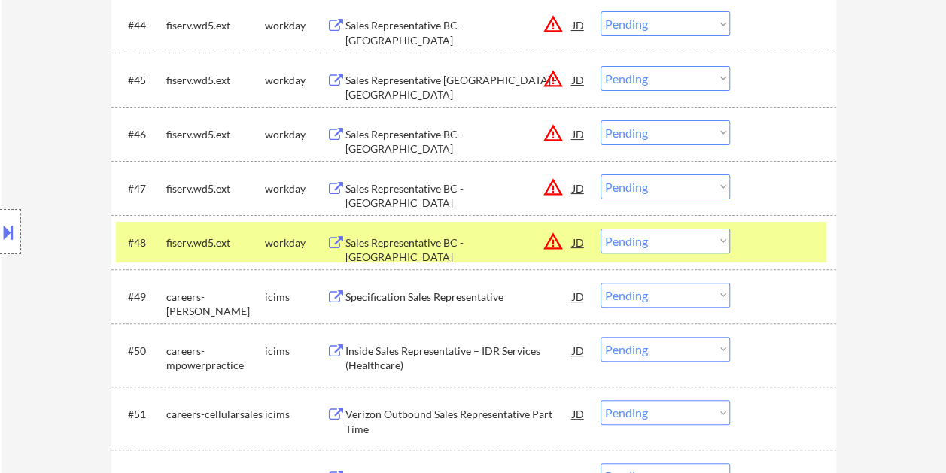
click at [711, 250] on select "Choose an option... Pending Applied Excluded (Questions) Excluded (Expired) Exc…" at bounding box center [664, 241] width 129 height 25
click at [600, 229] on select "Choose an option... Pending Applied Excluded (Questions) Excluded (Expired) Exc…" at bounding box center [664, 241] width 129 height 25
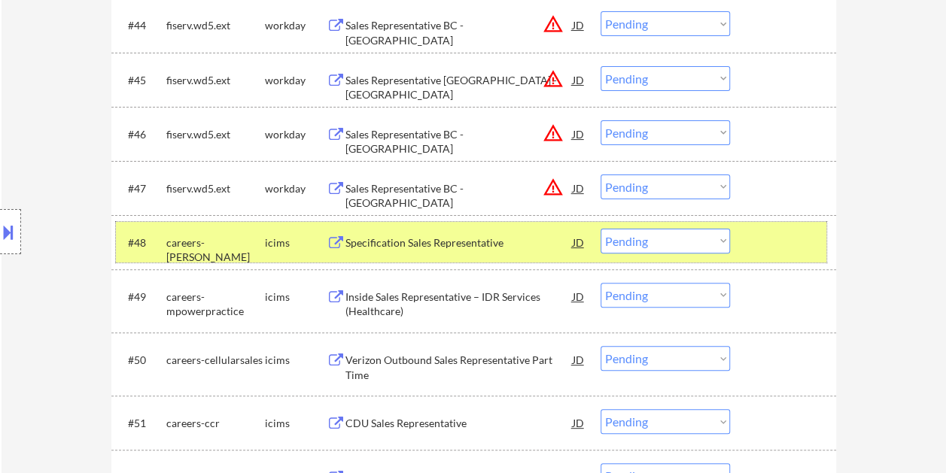
click at [762, 241] on div at bounding box center [785, 242] width 66 height 27
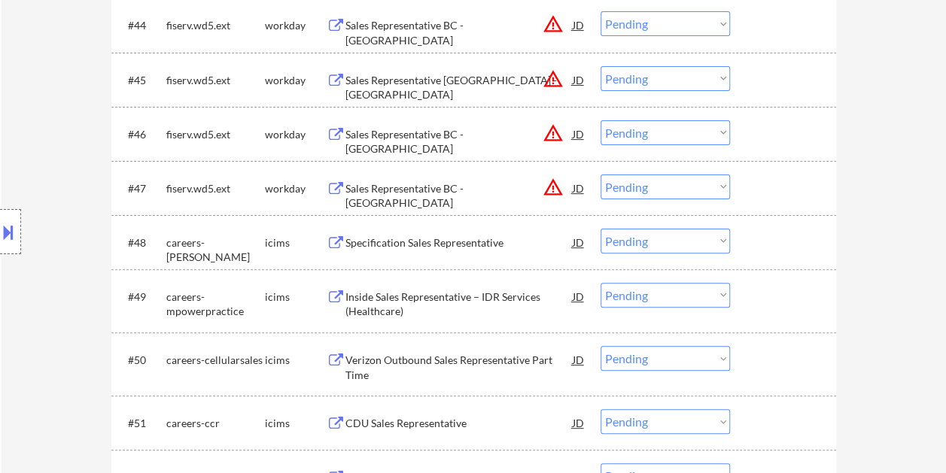
click at [764, 181] on div at bounding box center [785, 188] width 66 height 27
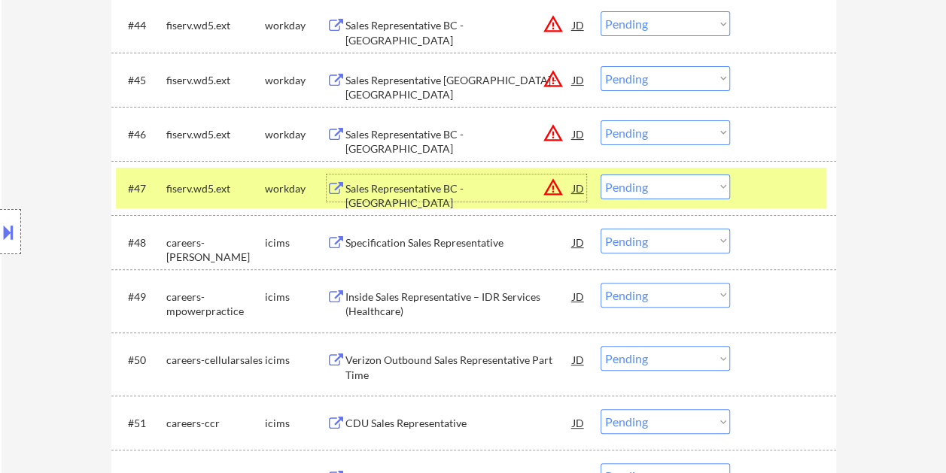
click at [463, 184] on div "Sales Representative BC - Austin" at bounding box center [458, 195] width 227 height 29
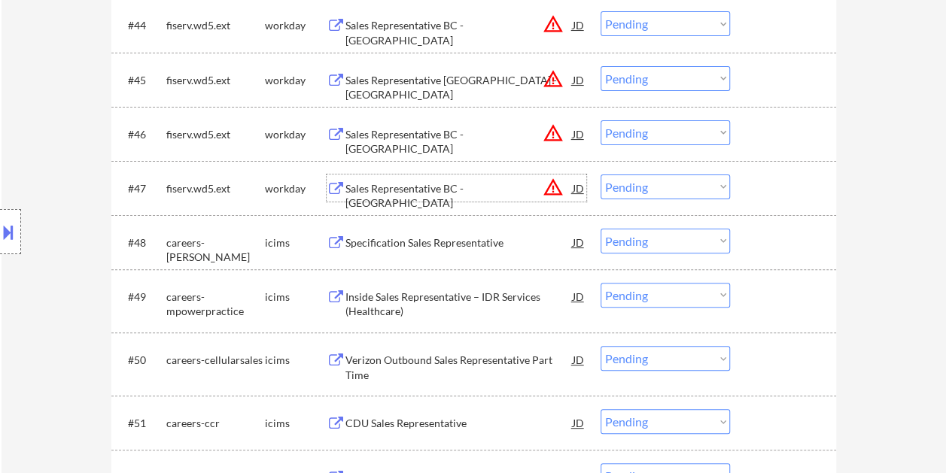
drag, startPoint x: 772, startPoint y: 176, endPoint x: 737, endPoint y: 193, distance: 38.4
click at [766, 180] on div at bounding box center [785, 188] width 66 height 27
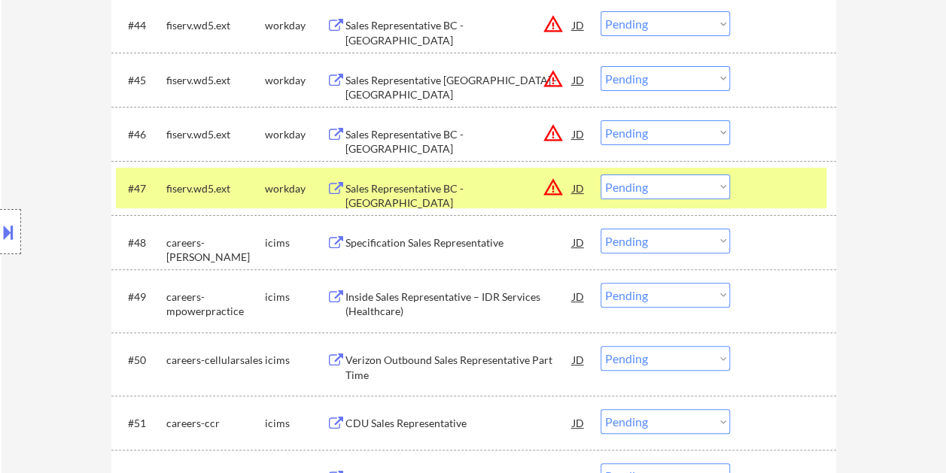
click at [718, 191] on select "Choose an option... Pending Applied Excluded (Questions) Excluded (Expired) Exc…" at bounding box center [664, 187] width 129 height 25
click at [600, 175] on select "Choose an option... Pending Applied Excluded (Questions) Excluded (Expired) Exc…" at bounding box center [664, 187] width 129 height 25
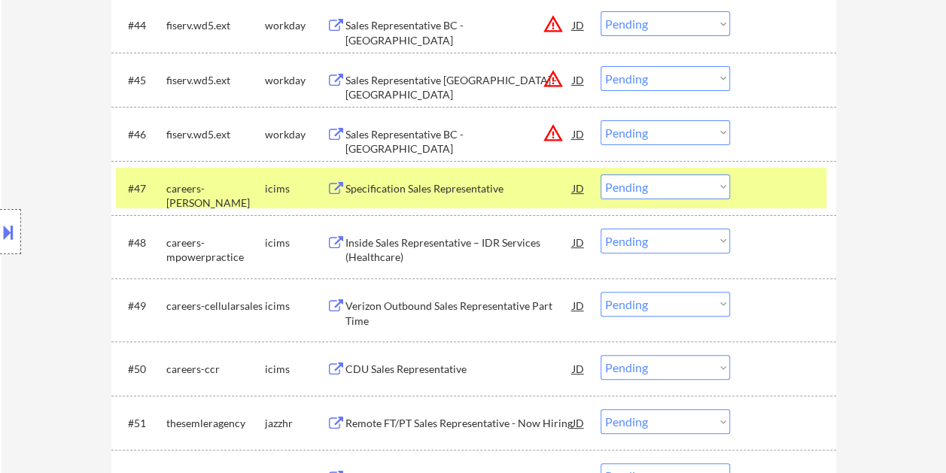
click at [754, 190] on div at bounding box center [785, 188] width 66 height 27
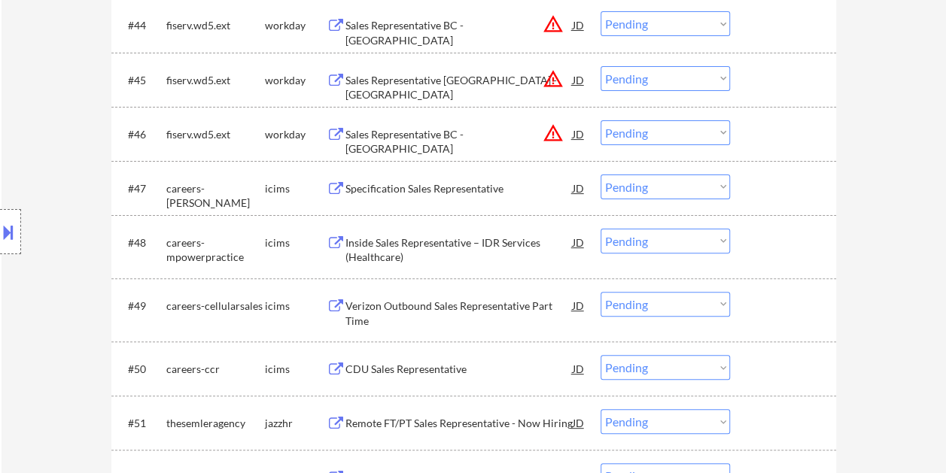
click at [752, 126] on div at bounding box center [785, 133] width 66 height 27
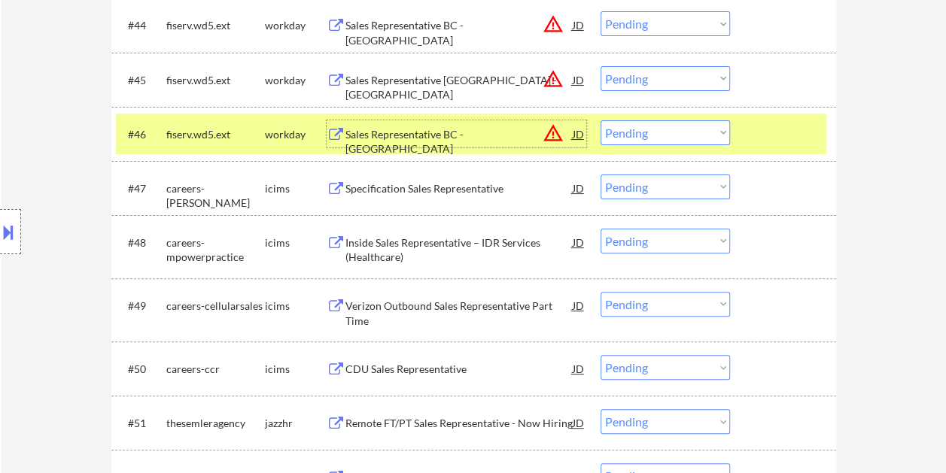
click at [396, 128] on div "Sales Representative BC - Detroit" at bounding box center [458, 141] width 227 height 29
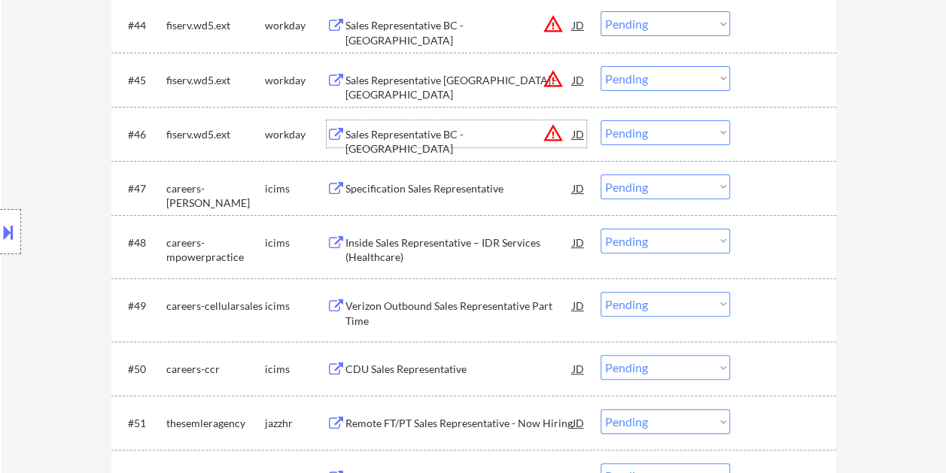
click at [758, 129] on div at bounding box center [785, 133] width 66 height 27
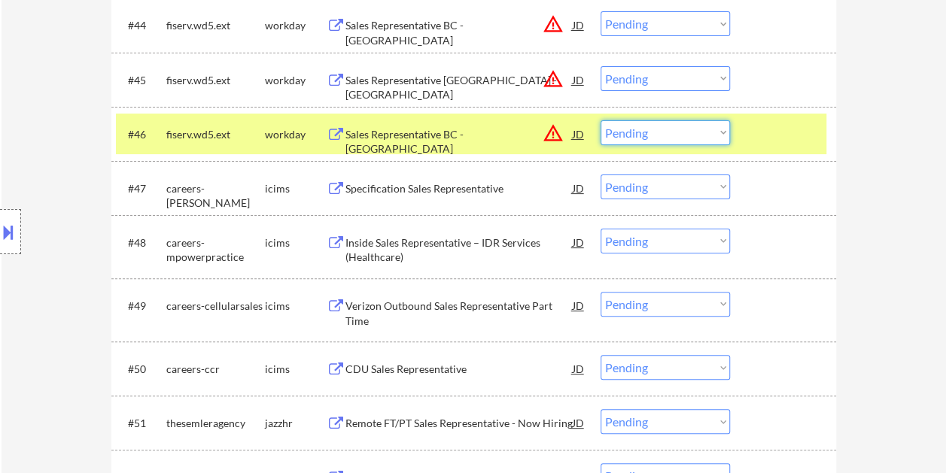
click at [728, 134] on select "Choose an option... Pending Applied Excluded (Questions) Excluded (Expired) Exc…" at bounding box center [664, 132] width 129 height 25
click at [600, 120] on select "Choose an option... Pending Applied Excluded (Questions) Excluded (Expired) Exc…" at bounding box center [664, 132] width 129 height 25
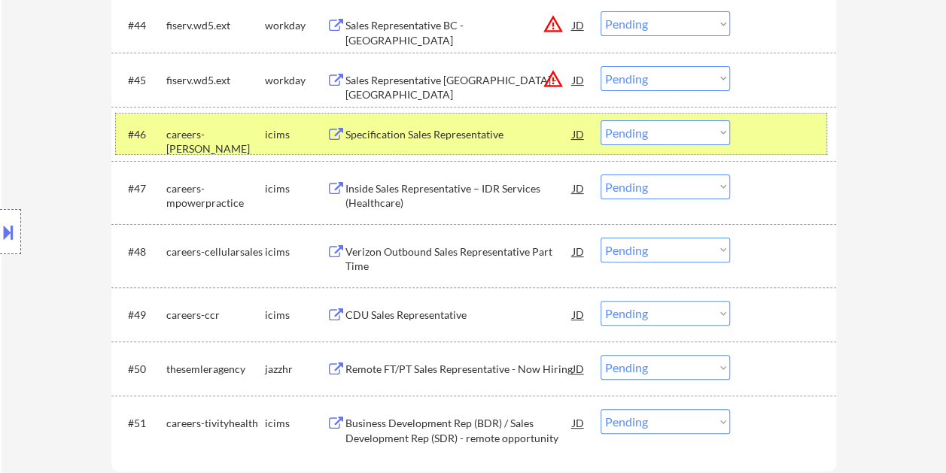
click at [749, 147] on div "#46 careers-hayward icims Specification Sales Representative JD warning_amber C…" at bounding box center [471, 134] width 710 height 41
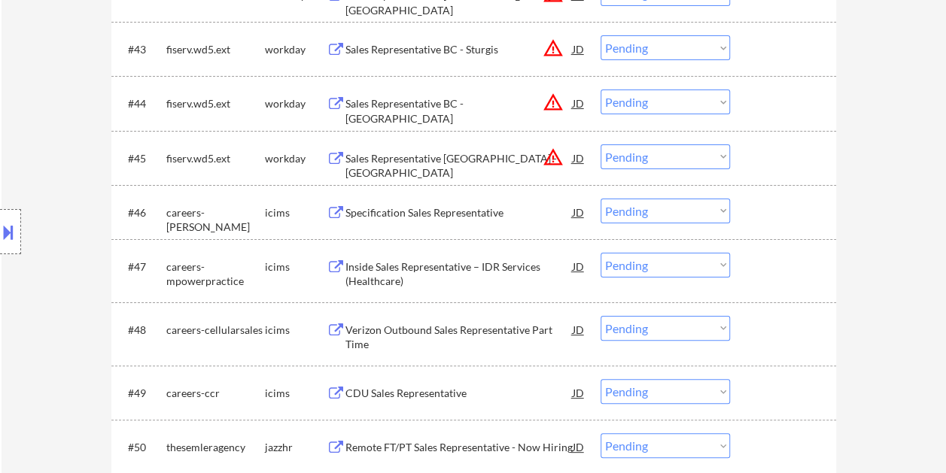
scroll to position [2789, 0]
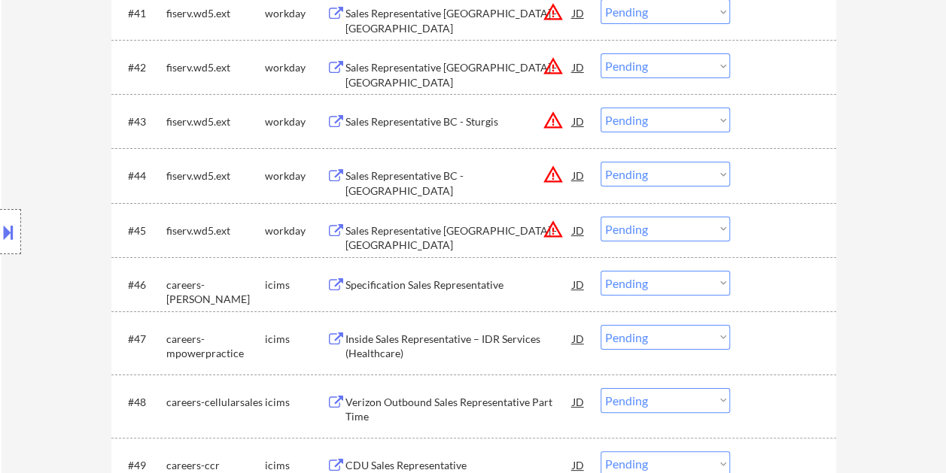
click at [749, 232] on div "#45 fiserv.wd5.ext workday Sales Representative BC - Tampa JD warning_amber Cho…" at bounding box center [471, 230] width 710 height 41
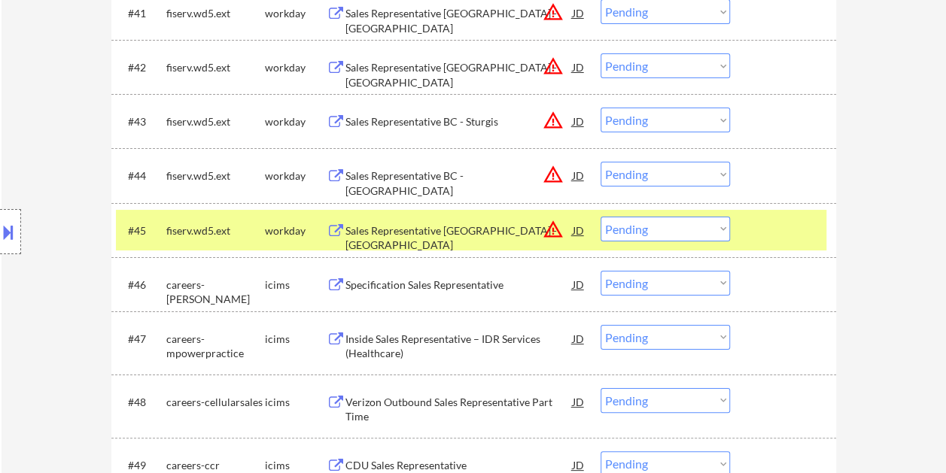
click at [424, 218] on div "Sales Representative BC - Tampa" at bounding box center [458, 230] width 227 height 27
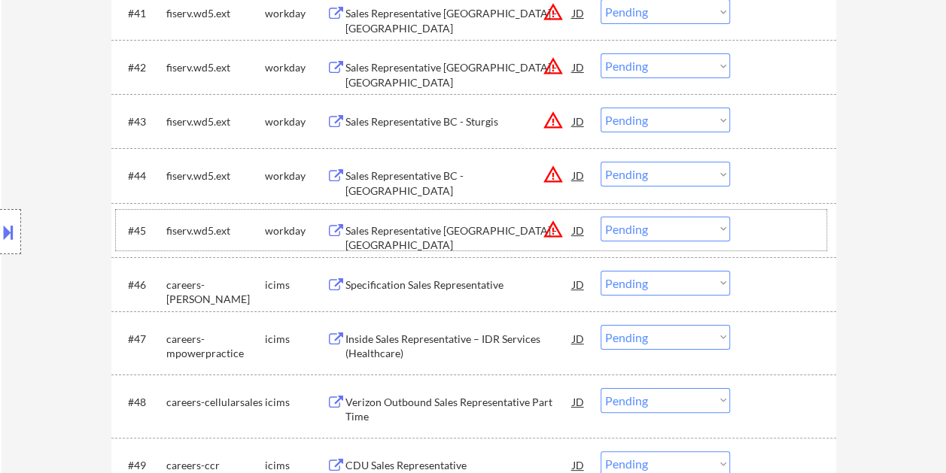
click at [752, 218] on div at bounding box center [785, 230] width 66 height 27
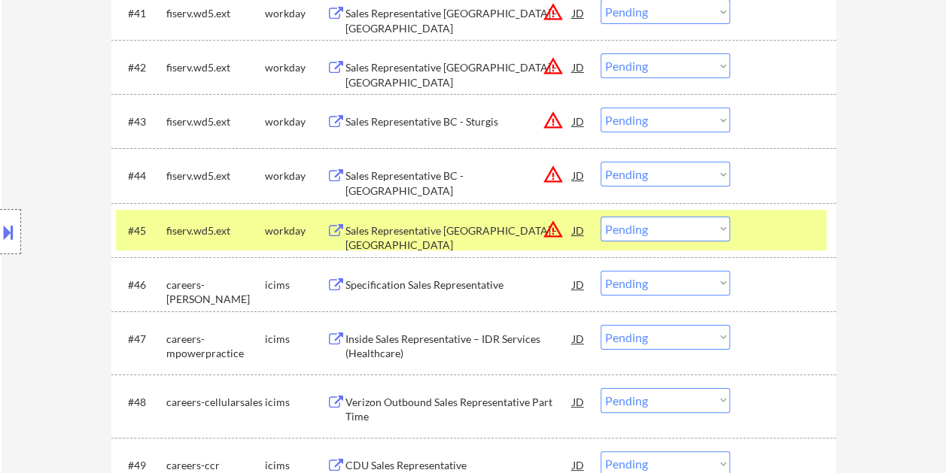
click at [715, 233] on select "Choose an option... Pending Applied Excluded (Questions) Excluded (Expired) Exc…" at bounding box center [664, 229] width 129 height 25
click at [600, 217] on select "Choose an option... Pending Applied Excluded (Questions) Excluded (Expired) Exc…" at bounding box center [664, 229] width 129 height 25
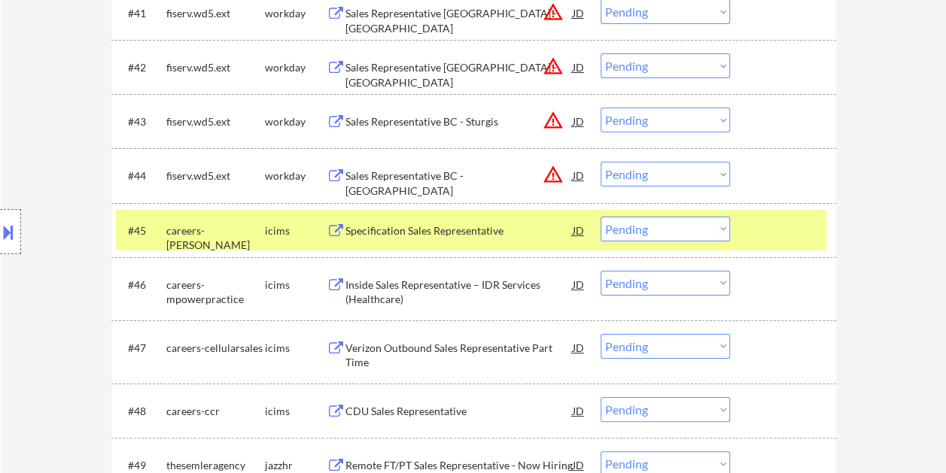
click at [776, 232] on div at bounding box center [785, 230] width 66 height 27
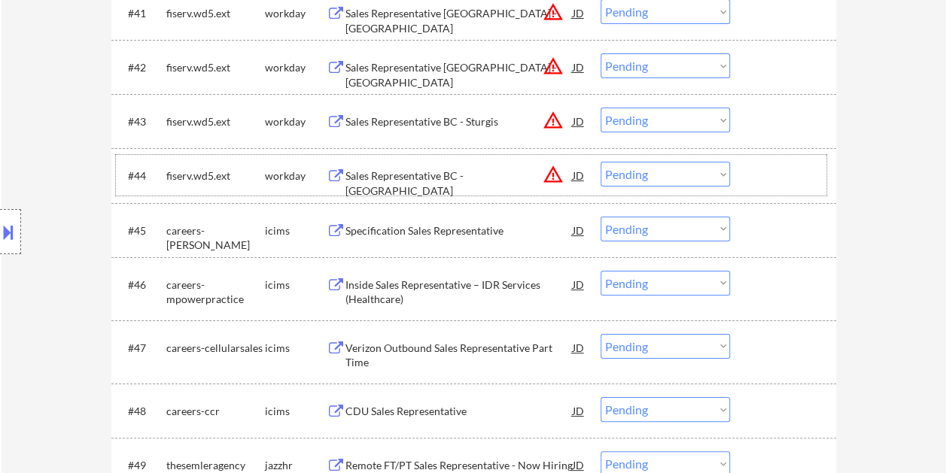
click at [785, 177] on div at bounding box center [785, 175] width 66 height 27
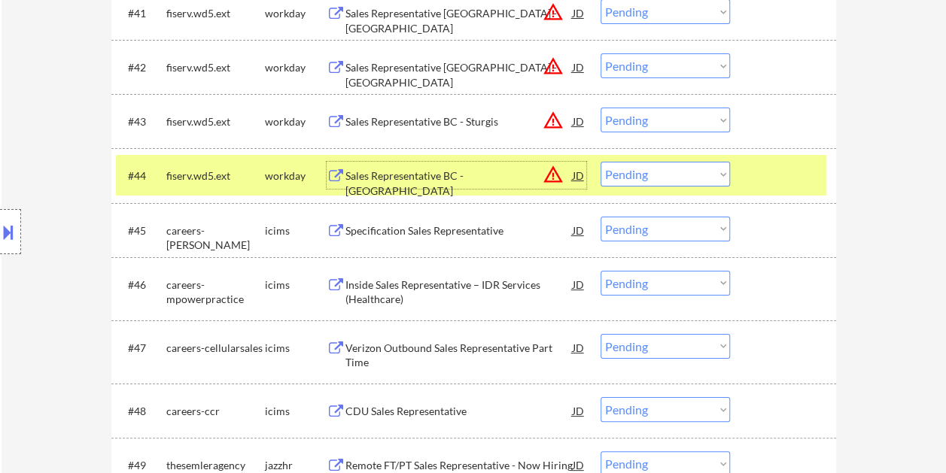
click at [429, 170] on div "Sales Representative BC - Cleveland" at bounding box center [458, 183] width 227 height 29
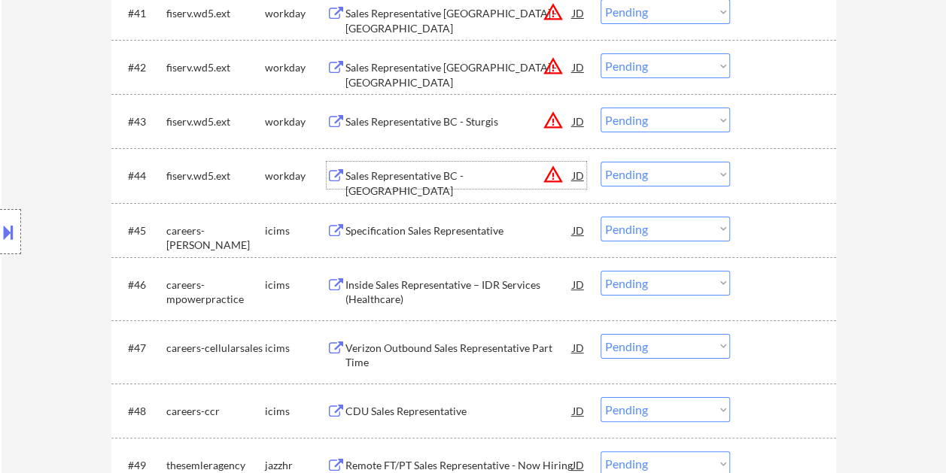
click at [781, 173] on div at bounding box center [785, 175] width 66 height 27
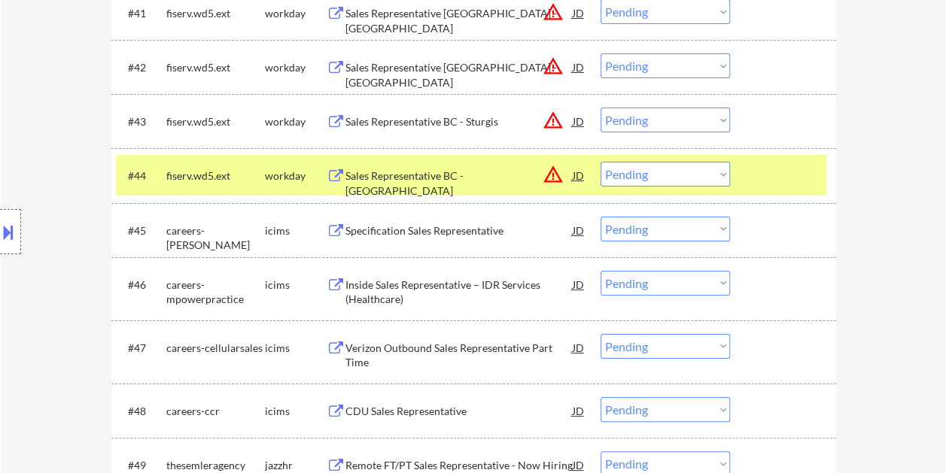
click at [718, 185] on select "Choose an option... Pending Applied Excluded (Questions) Excluded (Expired) Exc…" at bounding box center [664, 174] width 129 height 25
click at [600, 162] on select "Choose an option... Pending Applied Excluded (Questions) Excluded (Expired) Exc…" at bounding box center [664, 174] width 129 height 25
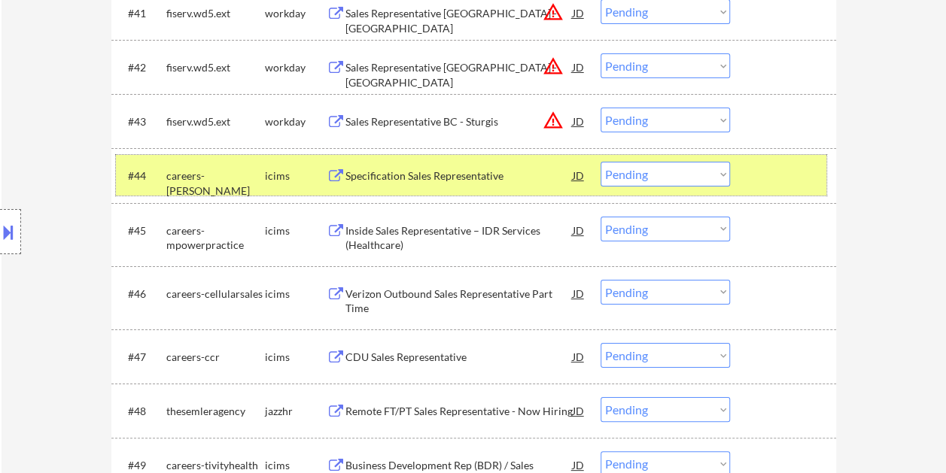
click at [781, 178] on div at bounding box center [785, 175] width 66 height 27
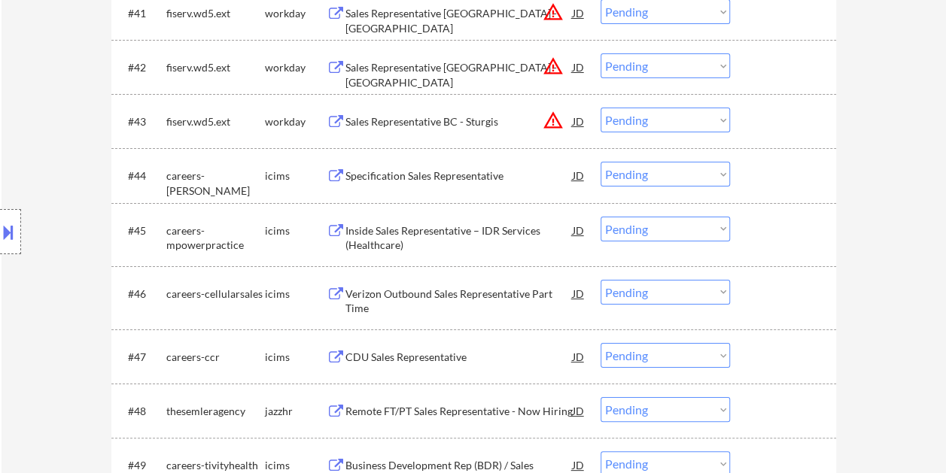
click at [752, 115] on div at bounding box center [785, 121] width 66 height 27
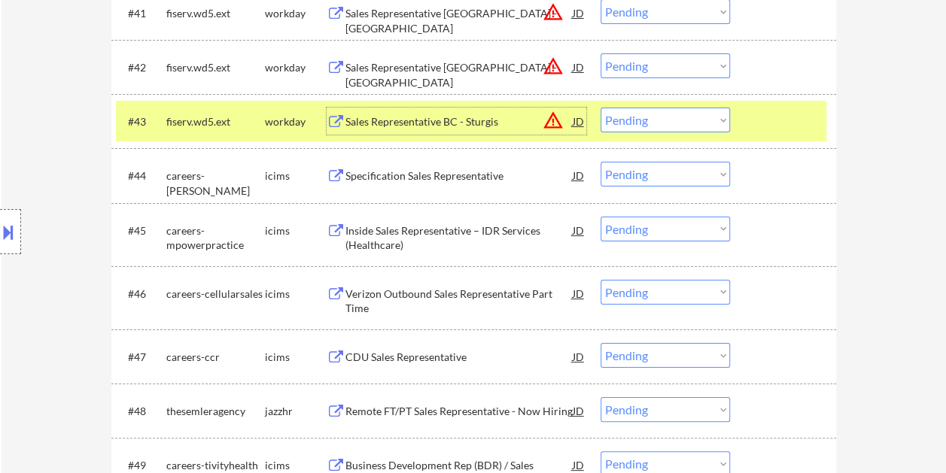
click at [493, 110] on div "Sales Representative BC - Sturgis" at bounding box center [458, 121] width 227 height 27
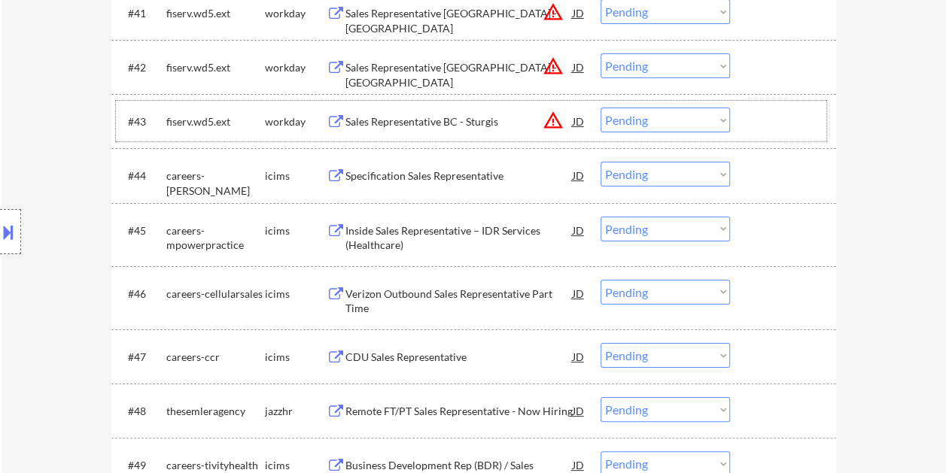
click at [764, 114] on div at bounding box center [785, 121] width 66 height 27
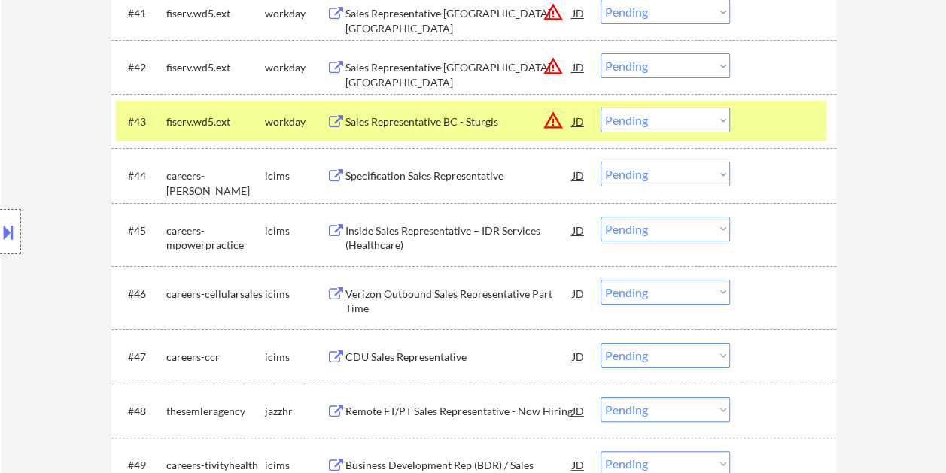
click at [710, 122] on select "Choose an option... Pending Applied Excluded (Questions) Excluded (Expired) Exc…" at bounding box center [664, 120] width 129 height 25
click at [600, 108] on select "Choose an option... Pending Applied Excluded (Questions) Excluded (Expired) Exc…" at bounding box center [664, 120] width 129 height 25
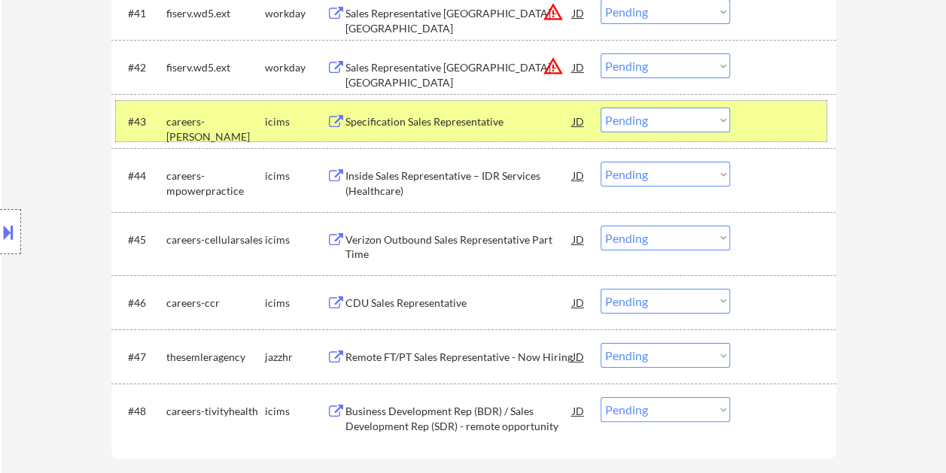
click at [787, 120] on div at bounding box center [785, 121] width 66 height 27
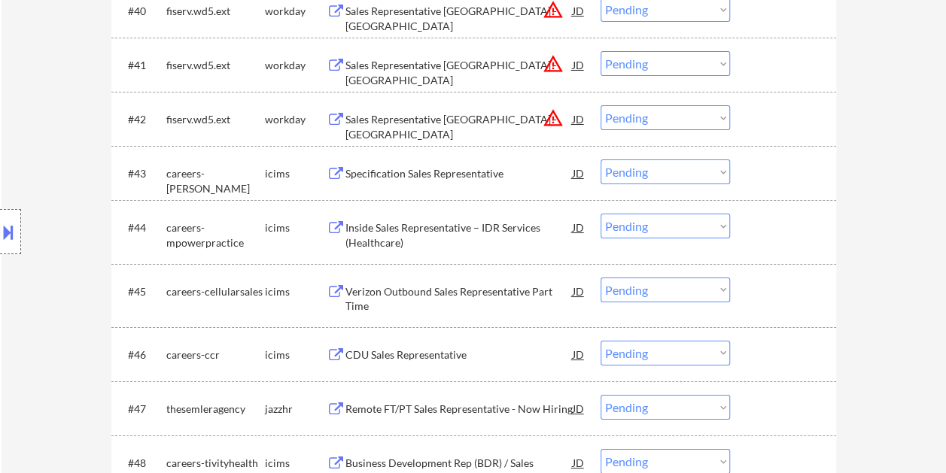
scroll to position [2713, 0]
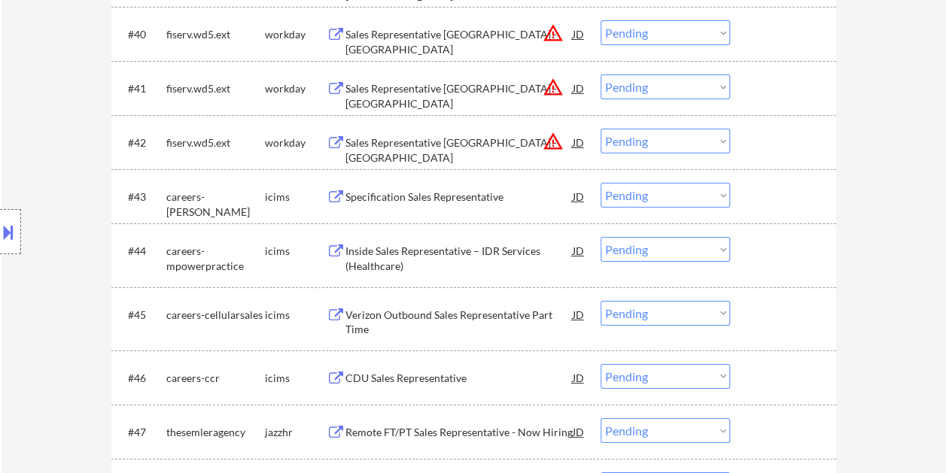
drag, startPoint x: 747, startPoint y: 136, endPoint x: 689, endPoint y: 155, distance: 60.9
click at [749, 136] on div "#42 fiserv.wd5.ext workday Sales Representative BC - Portland JD warning_amber …" at bounding box center [471, 142] width 710 height 41
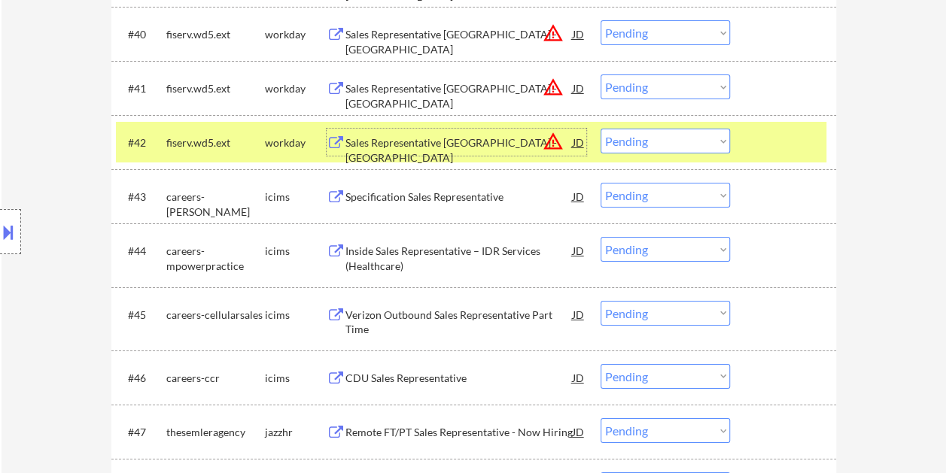
click at [478, 147] on div "Sales Representative BC - Portland" at bounding box center [458, 149] width 227 height 29
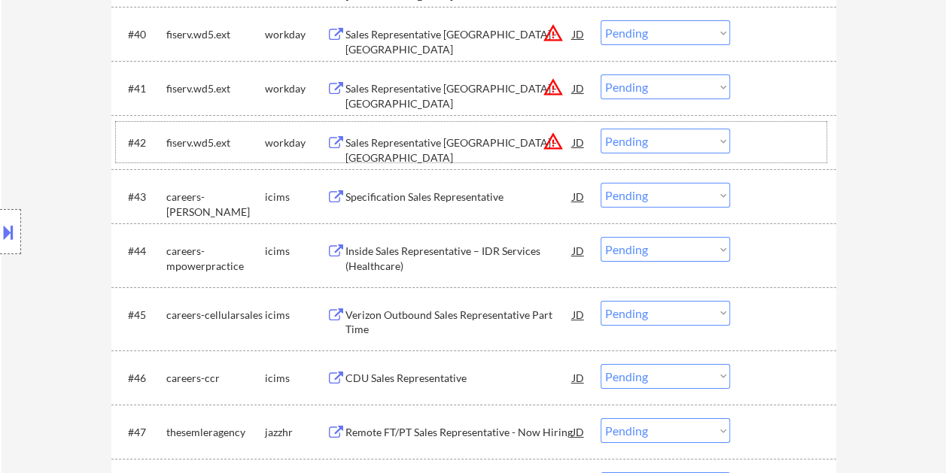
click at [765, 150] on div at bounding box center [785, 142] width 66 height 27
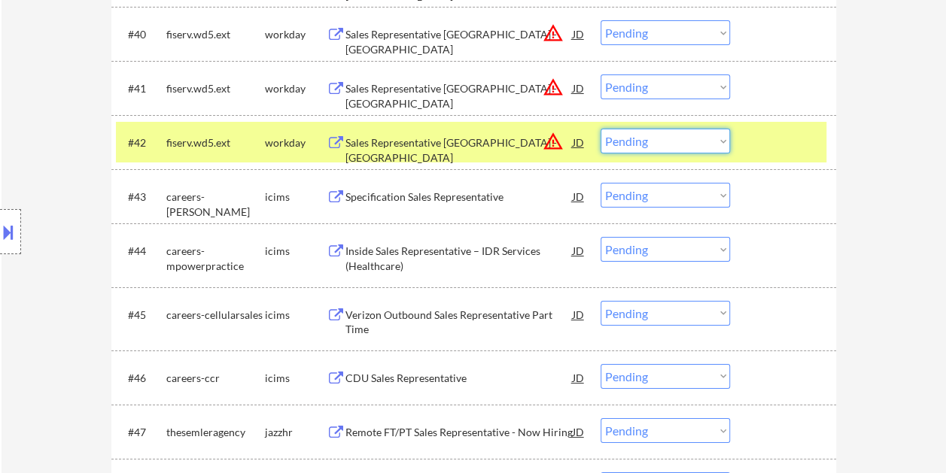
click at [714, 145] on select "Choose an option... Pending Applied Excluded (Questions) Excluded (Expired) Exc…" at bounding box center [664, 141] width 129 height 25
click at [600, 129] on select "Choose an option... Pending Applied Excluded (Questions) Excluded (Expired) Exc…" at bounding box center [664, 141] width 129 height 25
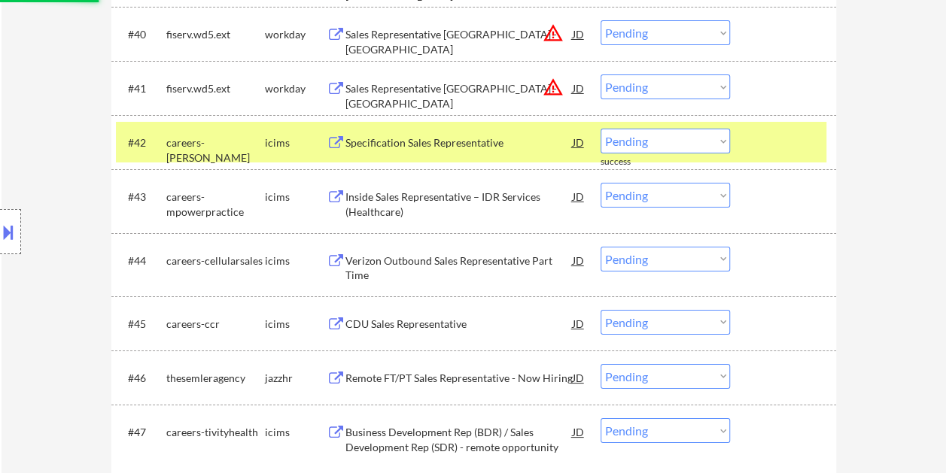
click at [773, 137] on div at bounding box center [785, 142] width 66 height 27
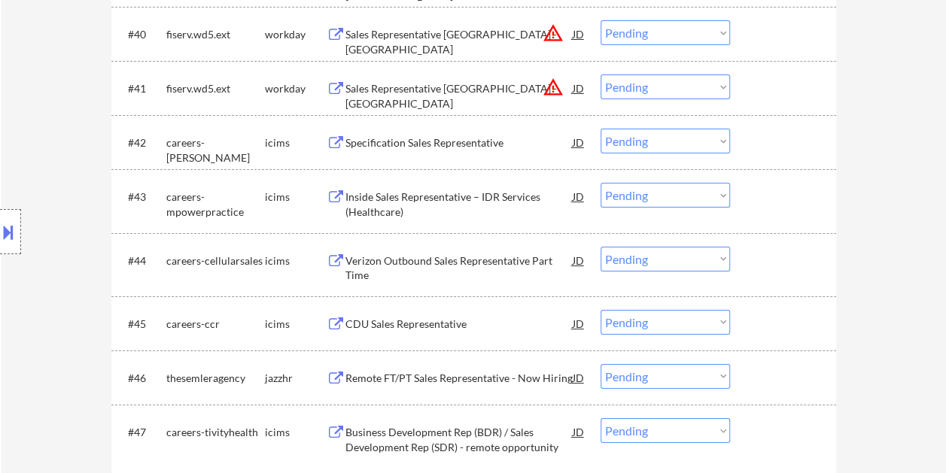
click at [763, 71] on div "#41 fiserv.wd5.ext workday Sales Representative BC - Lexington JD warning_amber…" at bounding box center [471, 88] width 710 height 41
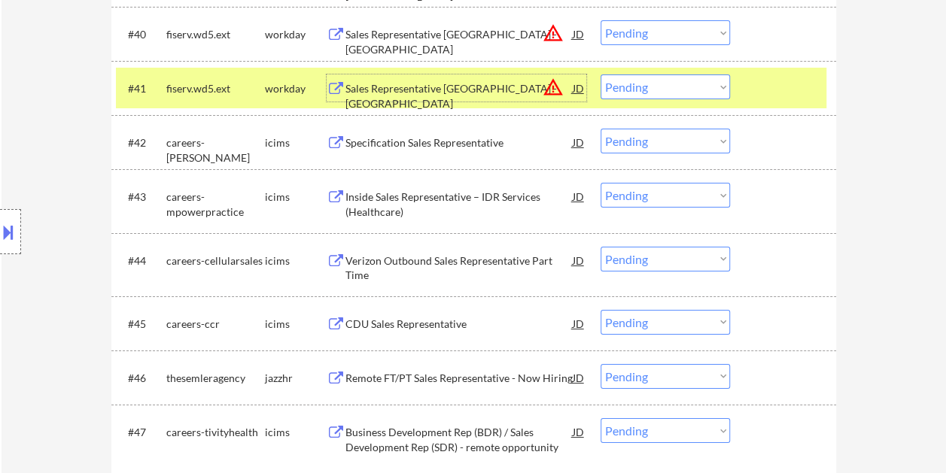
click at [510, 84] on div "Sales Representative BC - Lexington" at bounding box center [458, 95] width 227 height 29
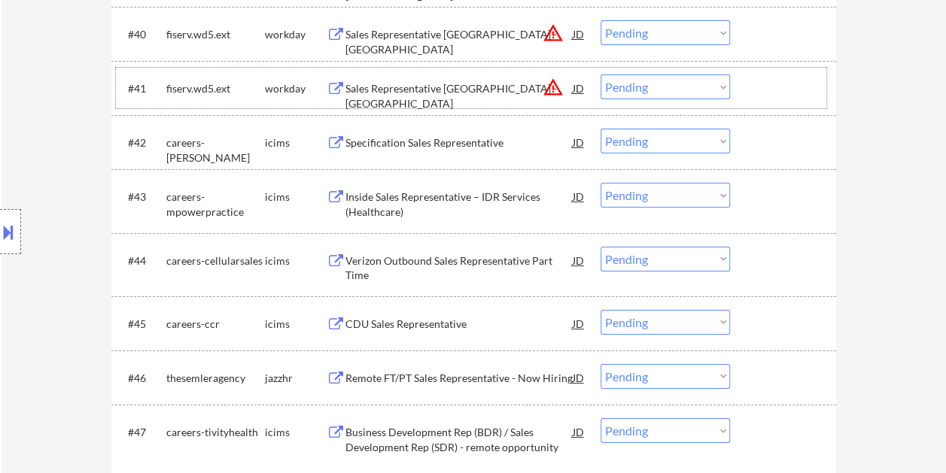
click at [760, 81] on div at bounding box center [785, 87] width 66 height 27
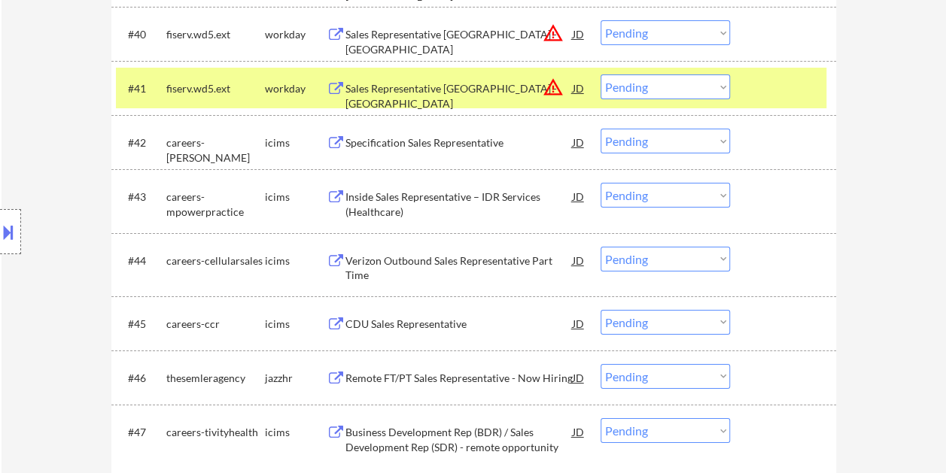
click at [721, 85] on select "Choose an option... Pending Applied Excluded (Questions) Excluded (Expired) Exc…" at bounding box center [664, 86] width 129 height 25
click at [600, 74] on select "Choose an option... Pending Applied Excluded (Questions) Excluded (Expired) Exc…" at bounding box center [664, 86] width 129 height 25
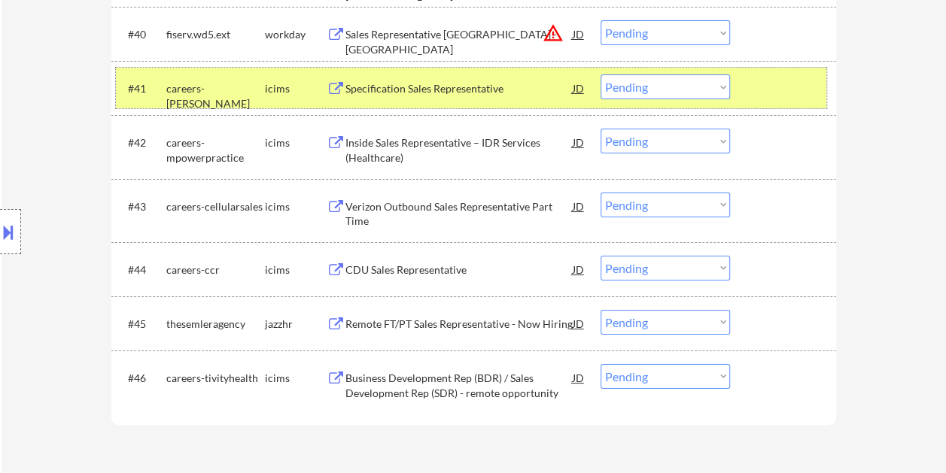
click at [791, 89] on div at bounding box center [785, 87] width 66 height 27
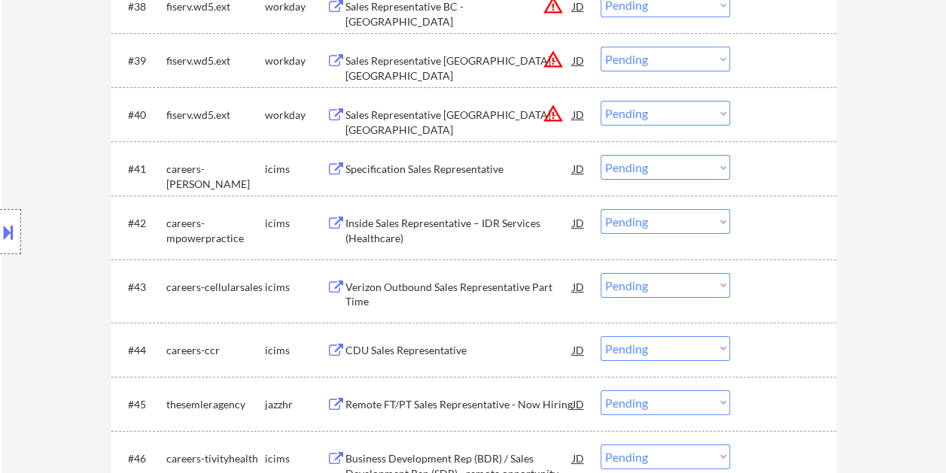
scroll to position [2563, 0]
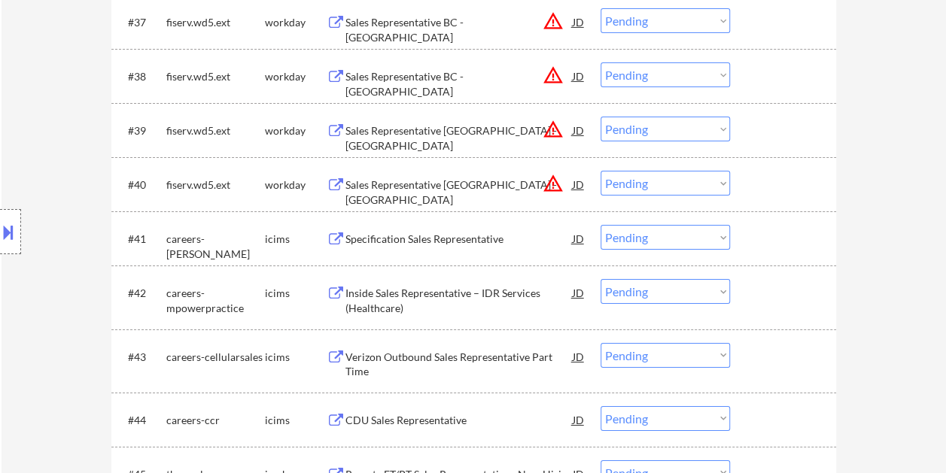
click at [767, 162] on div "#40 fiserv.wd5.ext workday Sales Representative BC - Minneapolis JD warning_amb…" at bounding box center [473, 184] width 724 height 54
drag, startPoint x: 710, startPoint y: 180, endPoint x: 744, endPoint y: 181, distance: 33.9
click at [744, 181] on div "#40 fiserv.wd5.ext workday Sales Representative BC - Minneapolis JD warning_amb…" at bounding box center [471, 184] width 710 height 41
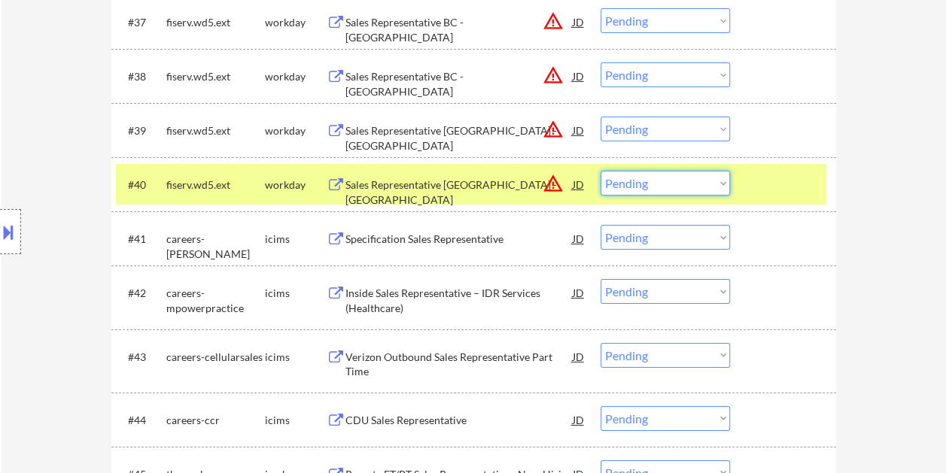
click at [749, 182] on div "#40 fiserv.wd5.ext workday Sales Representative BC - Minneapolis JD warning_amb…" at bounding box center [471, 184] width 710 height 41
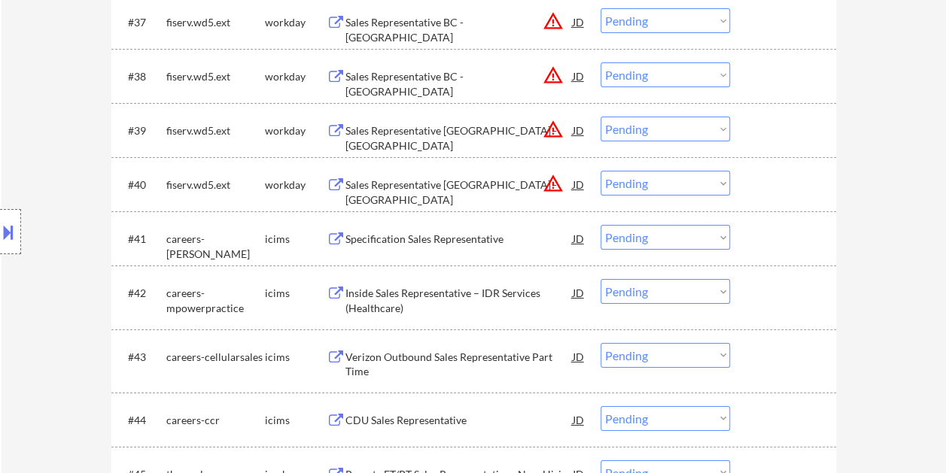
drag, startPoint x: 782, startPoint y: 184, endPoint x: 638, endPoint y: 178, distance: 144.6
click at [782, 184] on div at bounding box center [785, 184] width 66 height 27
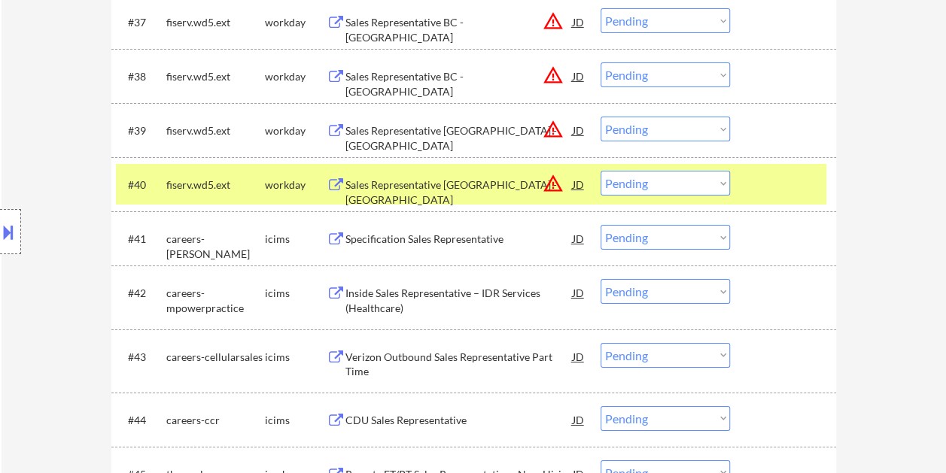
click at [541, 187] on div "Sales Representative BC - Minneapolis" at bounding box center [458, 192] width 227 height 29
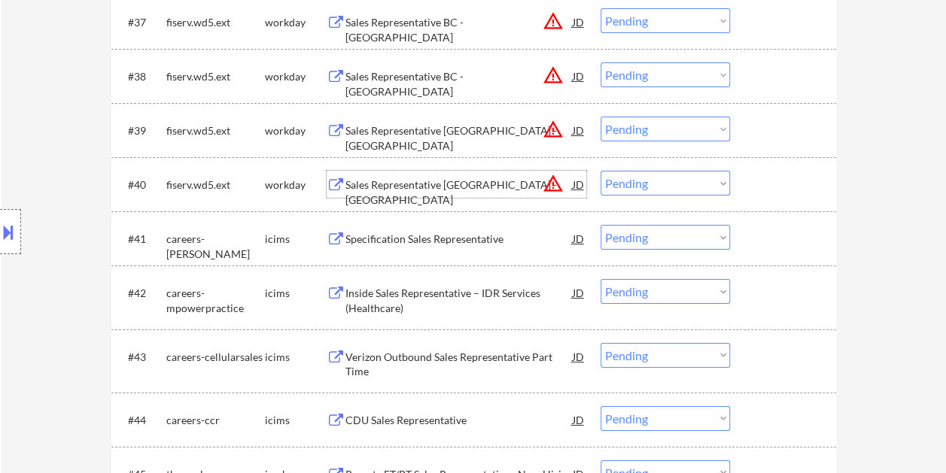
drag, startPoint x: 756, startPoint y: 187, endPoint x: 718, endPoint y: 184, distance: 38.5
click at [755, 187] on div at bounding box center [785, 184] width 66 height 27
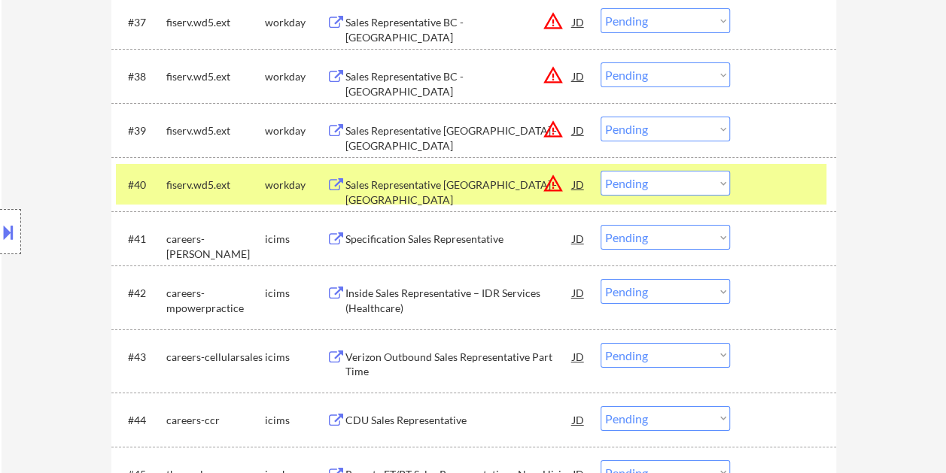
click at [707, 183] on select "Choose an option... Pending Applied Excluded (Questions) Excluded (Expired) Exc…" at bounding box center [664, 183] width 129 height 25
click at [600, 171] on select "Choose an option... Pending Applied Excluded (Questions) Excluded (Expired) Exc…" at bounding box center [664, 183] width 129 height 25
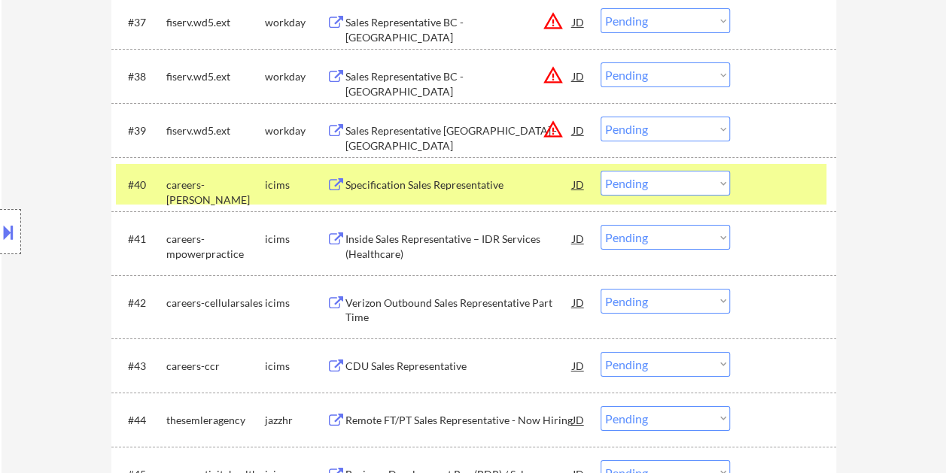
click at [805, 181] on div at bounding box center [785, 184] width 66 height 27
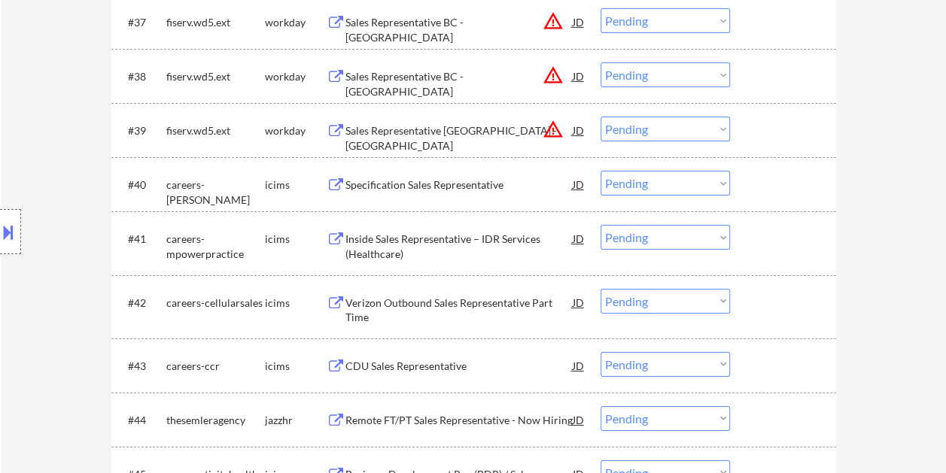
click at [758, 125] on div at bounding box center [785, 130] width 66 height 27
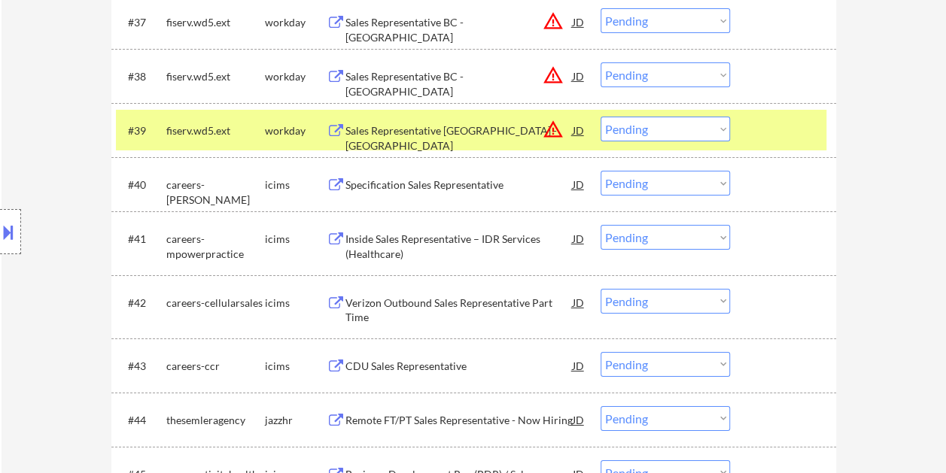
click at [364, 117] on div "Sales Representative BC - Newark" at bounding box center [458, 130] width 227 height 27
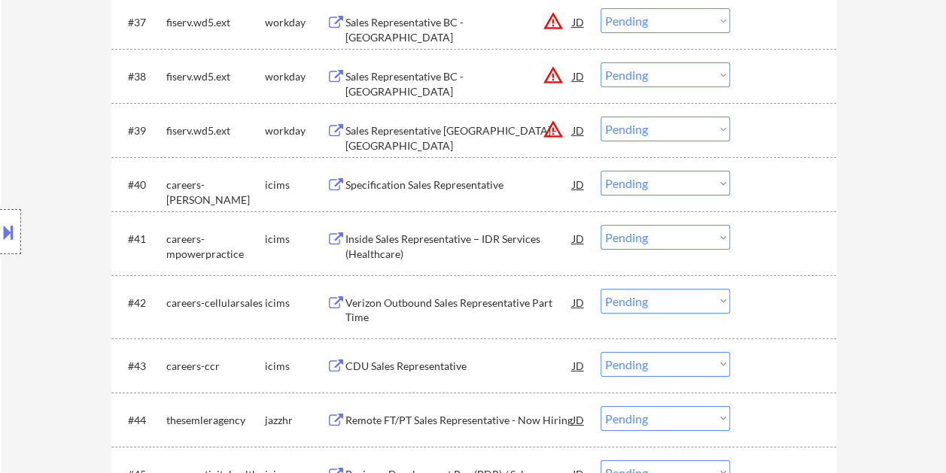
drag, startPoint x: 789, startPoint y: 98, endPoint x: 724, endPoint y: 125, distance: 70.1
click at [788, 99] on div "#38 fiserv.wd5.ext workday Sales Representative BC - Medford JD warning_amber C…" at bounding box center [473, 76] width 724 height 54
click at [767, 126] on div at bounding box center [785, 130] width 66 height 27
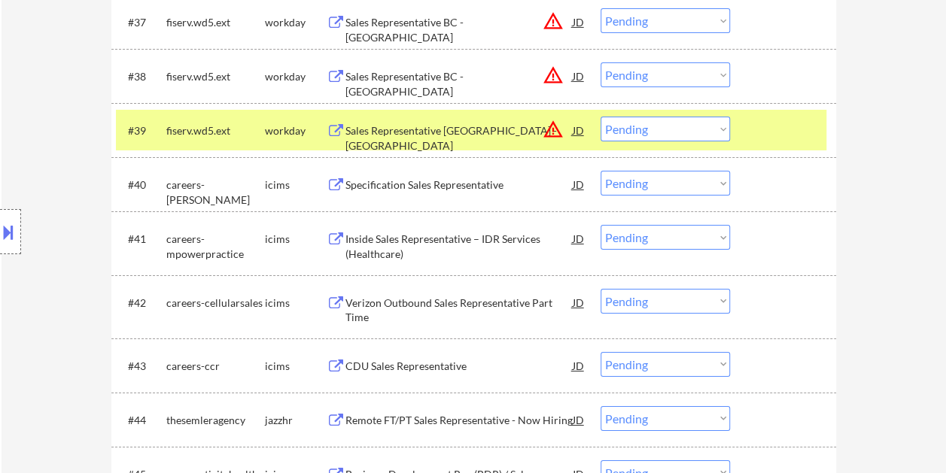
click at [711, 124] on select "Choose an option... Pending Applied Excluded (Questions) Excluded (Expired) Exc…" at bounding box center [664, 129] width 129 height 25
click at [600, 117] on select "Choose an option... Pending Applied Excluded (Questions) Excluded (Expired) Exc…" at bounding box center [664, 129] width 129 height 25
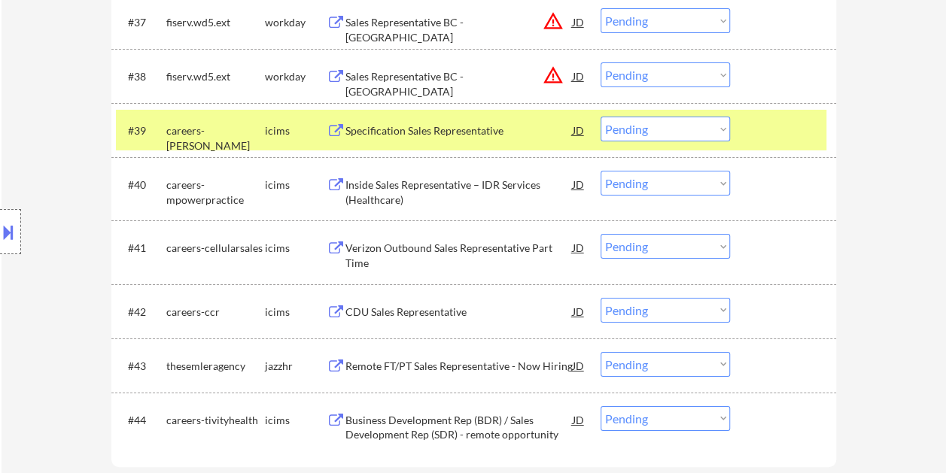
click at [782, 123] on div at bounding box center [785, 130] width 66 height 27
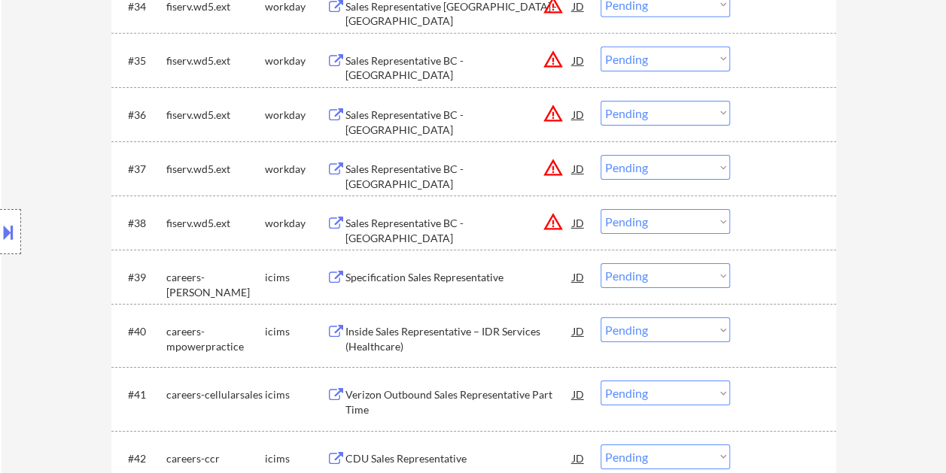
scroll to position [2413, 0]
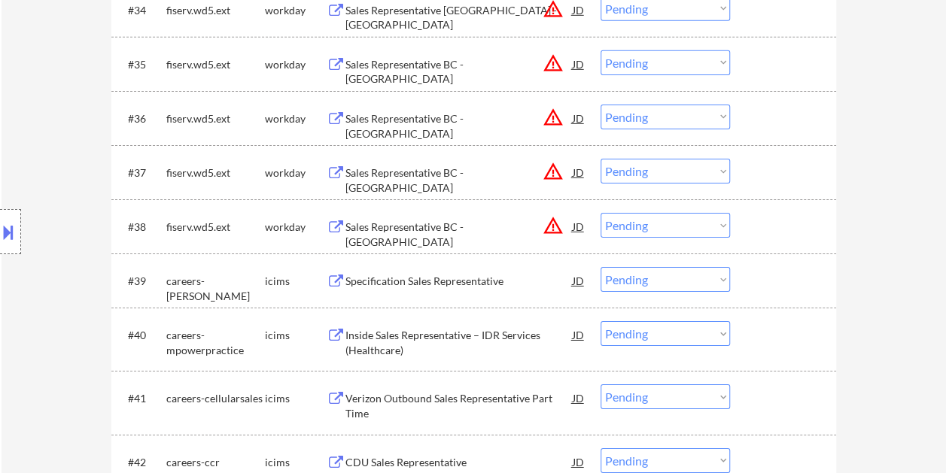
click at [776, 211] on div "#38 fiserv.wd5.ext workday Sales Representative BC - Medford JD warning_amber C…" at bounding box center [471, 226] width 710 height 41
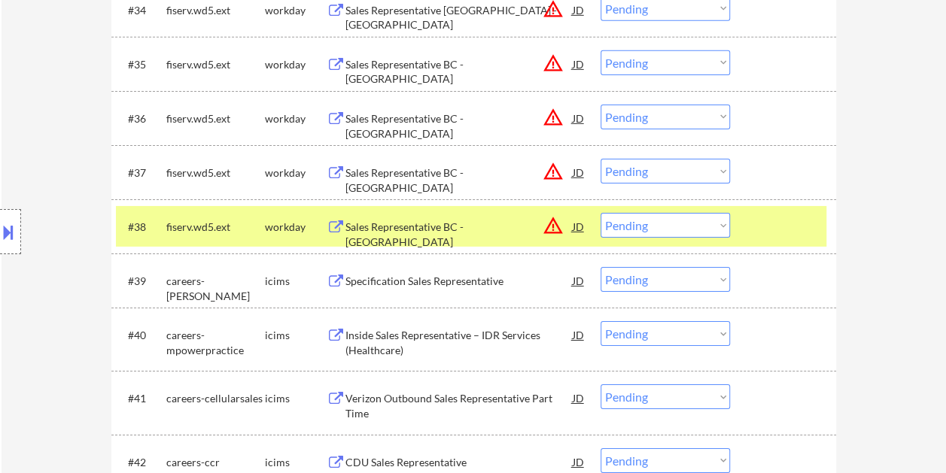
click at [370, 220] on div "Sales Representative BC - Medford" at bounding box center [458, 234] width 227 height 29
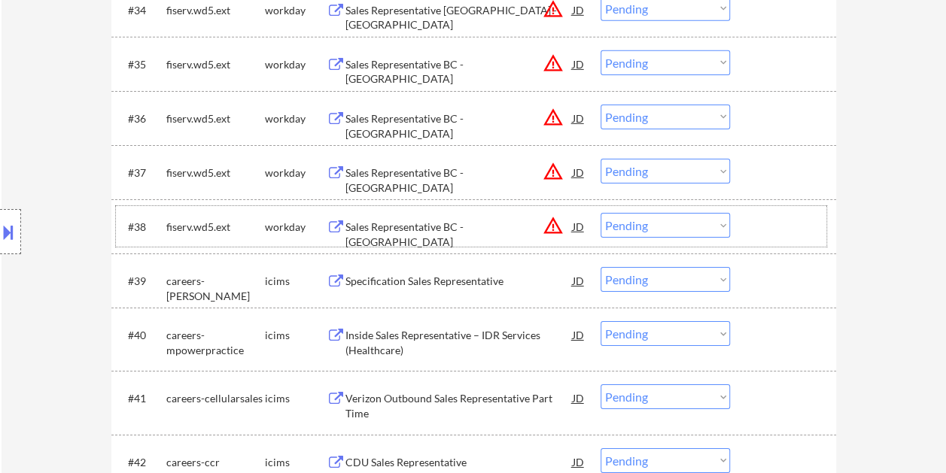
click at [749, 226] on div "#38 fiserv.wd5.ext workday Sales Representative BC - Medford JD warning_amber C…" at bounding box center [471, 226] width 710 height 41
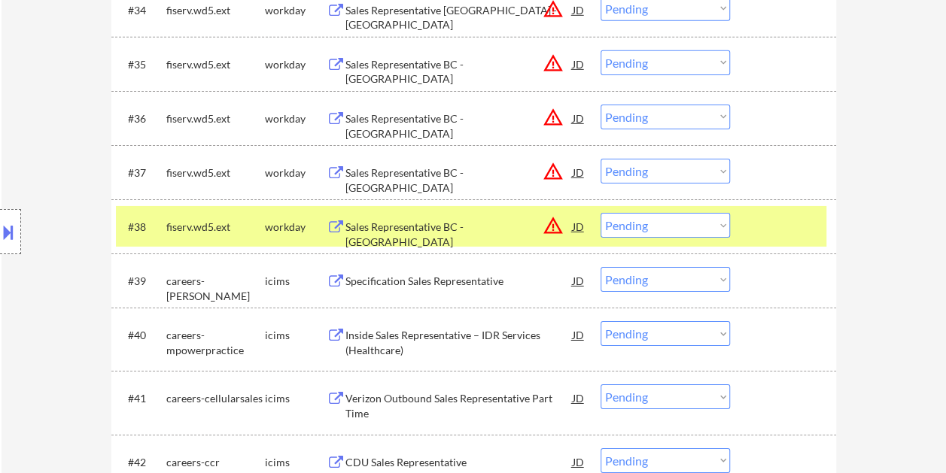
click at [715, 226] on select "Choose an option... Pending Applied Excluded (Questions) Excluded (Expired) Exc…" at bounding box center [664, 225] width 129 height 25
click at [600, 213] on select "Choose an option... Pending Applied Excluded (Questions) Excluded (Expired) Exc…" at bounding box center [664, 225] width 129 height 25
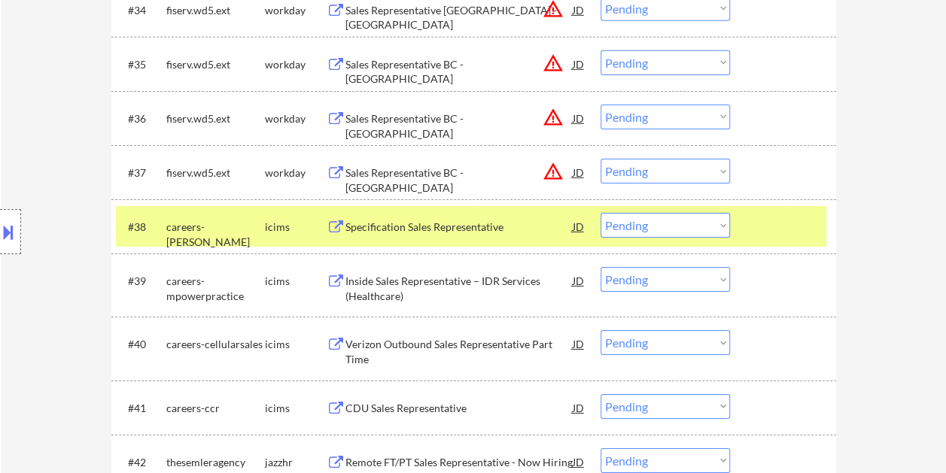
click at [746, 228] on div "#38 careers-hayward icims Specification Sales Representative JD warning_amber C…" at bounding box center [471, 226] width 710 height 41
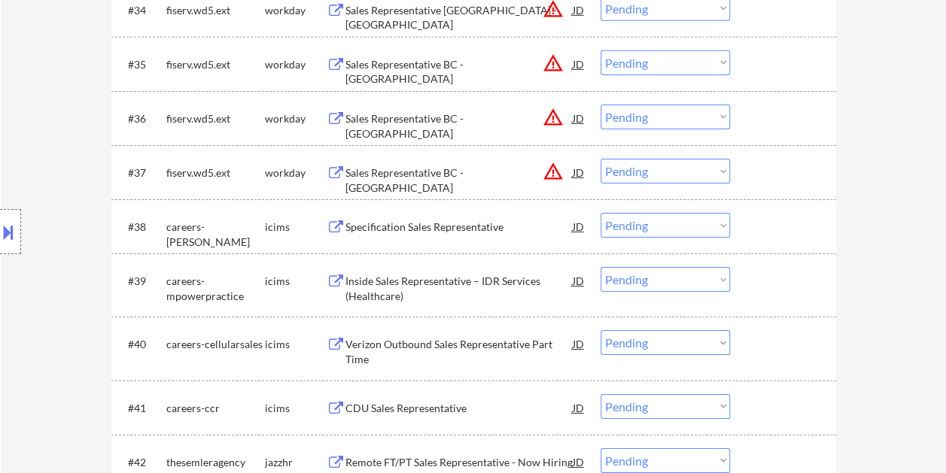
drag, startPoint x: 775, startPoint y: 180, endPoint x: 738, endPoint y: 183, distance: 37.0
click at [775, 180] on div at bounding box center [785, 172] width 66 height 27
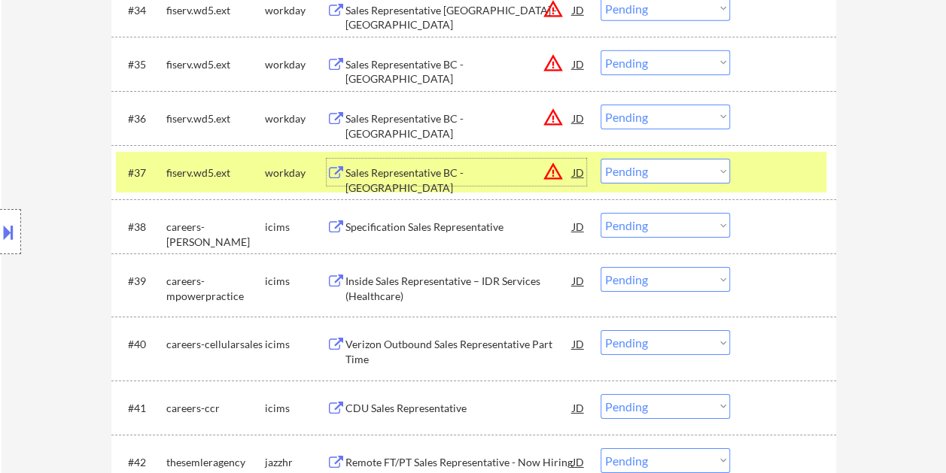
click at [451, 166] on div "Sales Representative BC - Orlando" at bounding box center [458, 180] width 227 height 29
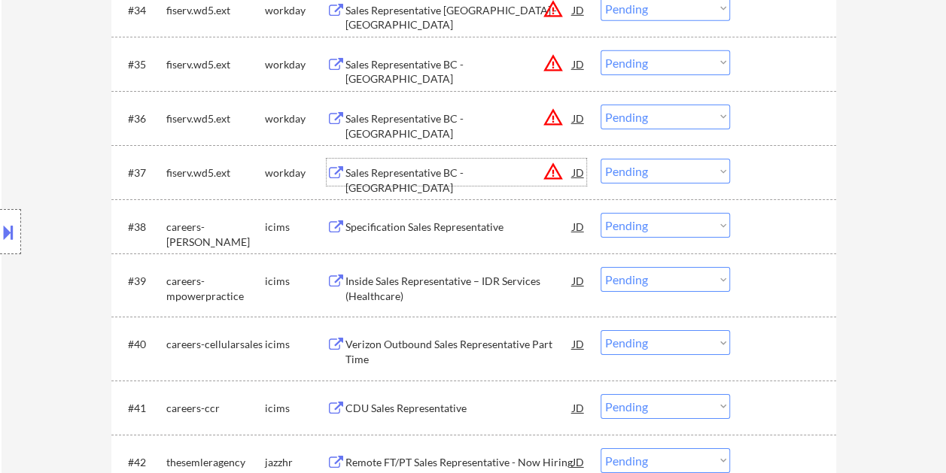
click at [769, 171] on div at bounding box center [785, 172] width 66 height 27
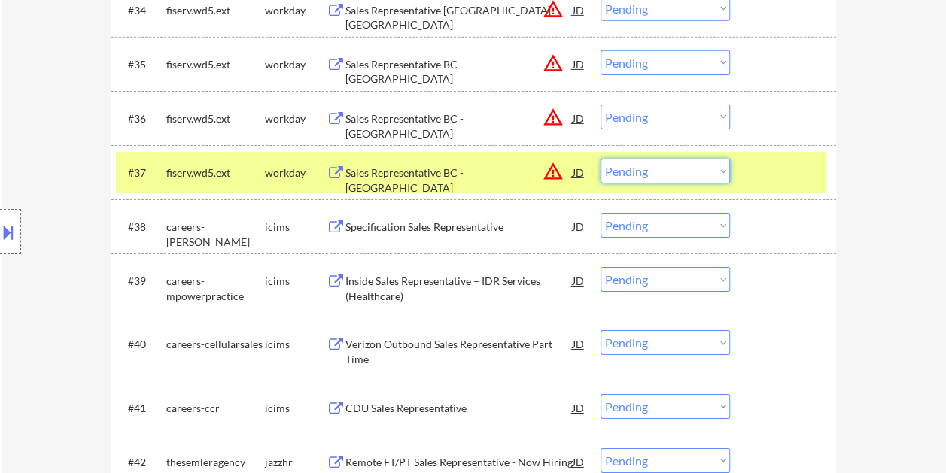
click at [722, 171] on select "Choose an option... Pending Applied Excluded (Questions) Excluded (Expired) Exc…" at bounding box center [664, 171] width 129 height 25
click at [600, 159] on select "Choose an option... Pending Applied Excluded (Questions) Excluded (Expired) Exc…" at bounding box center [664, 171] width 129 height 25
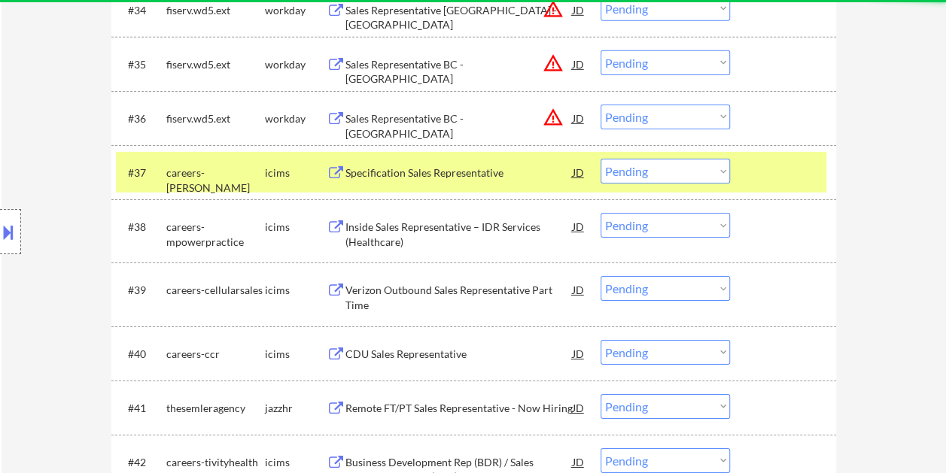
click at [767, 162] on div at bounding box center [785, 172] width 66 height 27
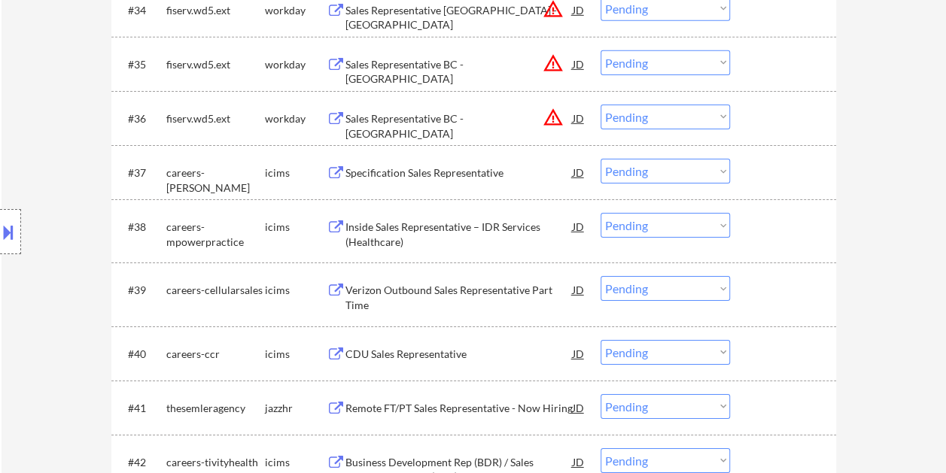
click at [758, 129] on div at bounding box center [785, 118] width 66 height 27
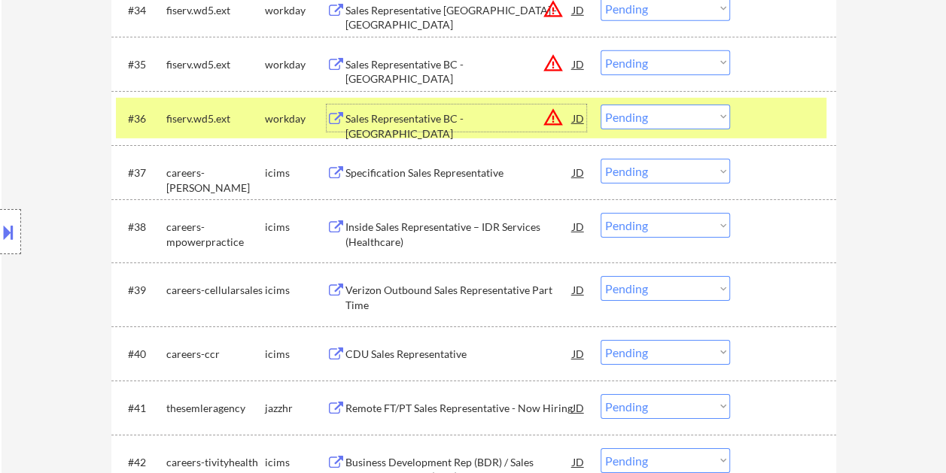
click at [441, 114] on div "Sales Representative BC - Poughkeepsie" at bounding box center [458, 125] width 227 height 29
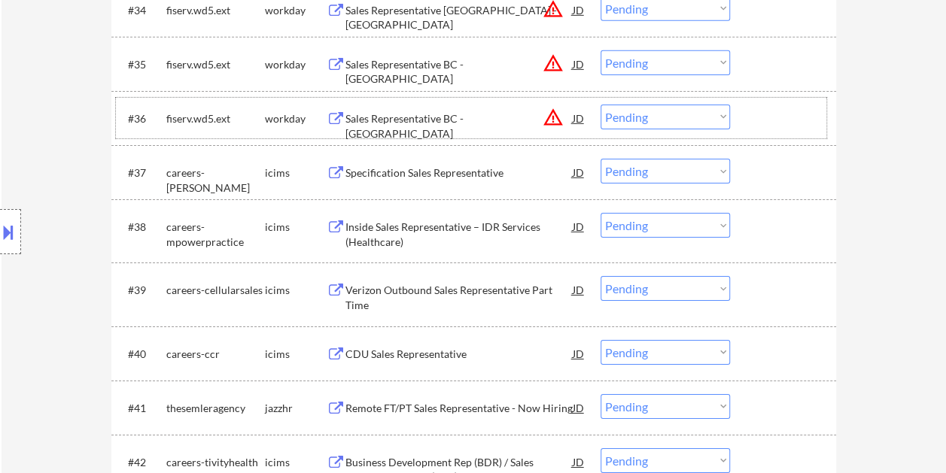
click at [755, 112] on div at bounding box center [785, 118] width 66 height 27
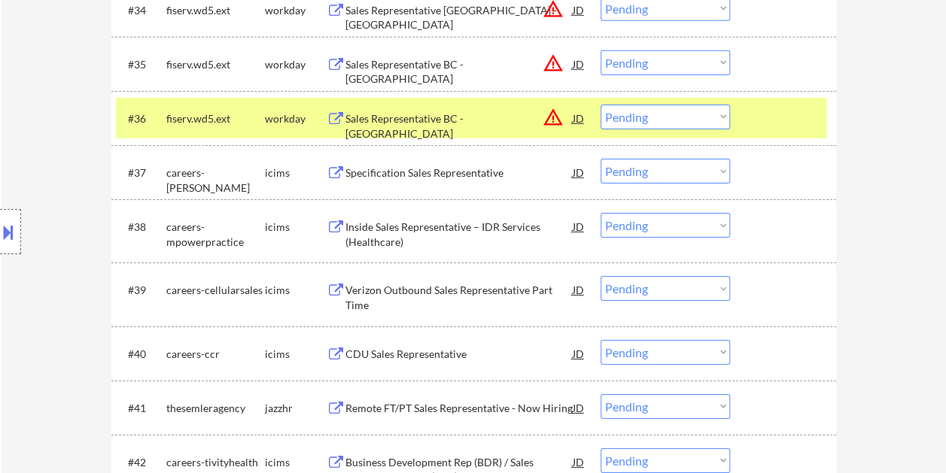
click at [693, 113] on select "Choose an option... Pending Applied Excluded (Questions) Excluded (Expired) Exc…" at bounding box center [664, 117] width 129 height 25
click at [600, 105] on select "Choose an option... Pending Applied Excluded (Questions) Excluded (Expired) Exc…" at bounding box center [664, 117] width 129 height 25
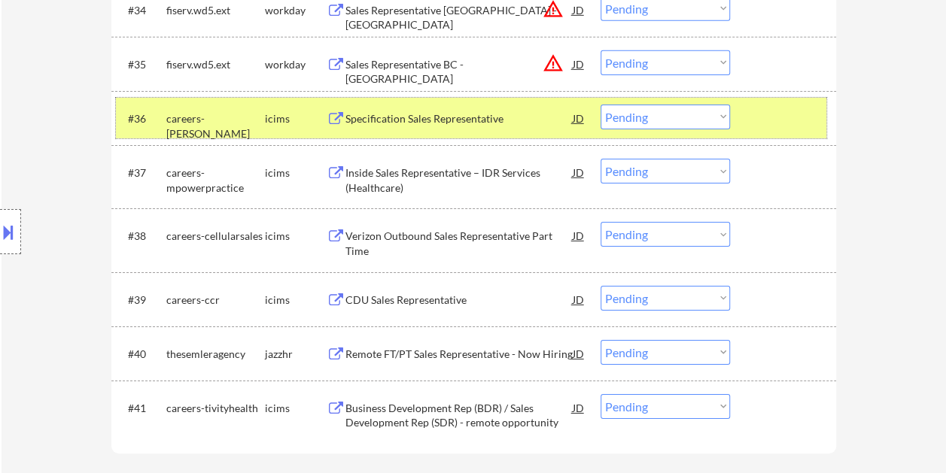
click at [752, 119] on div at bounding box center [785, 118] width 66 height 27
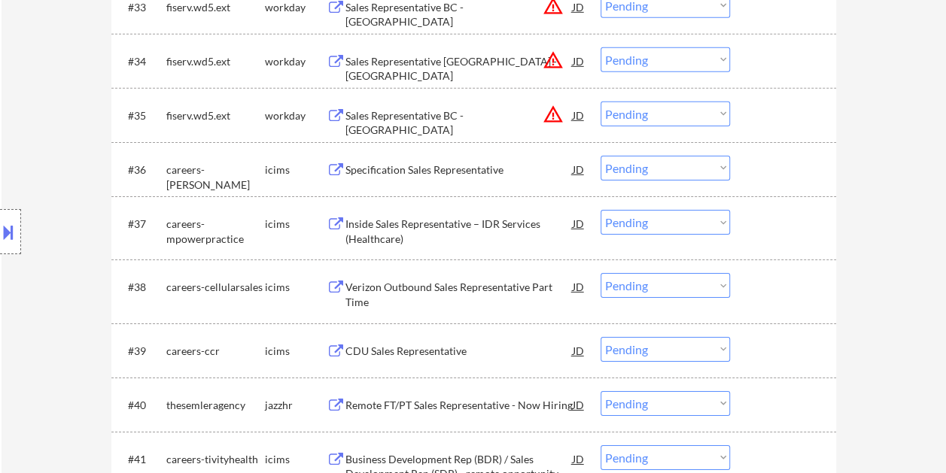
scroll to position [2337, 0]
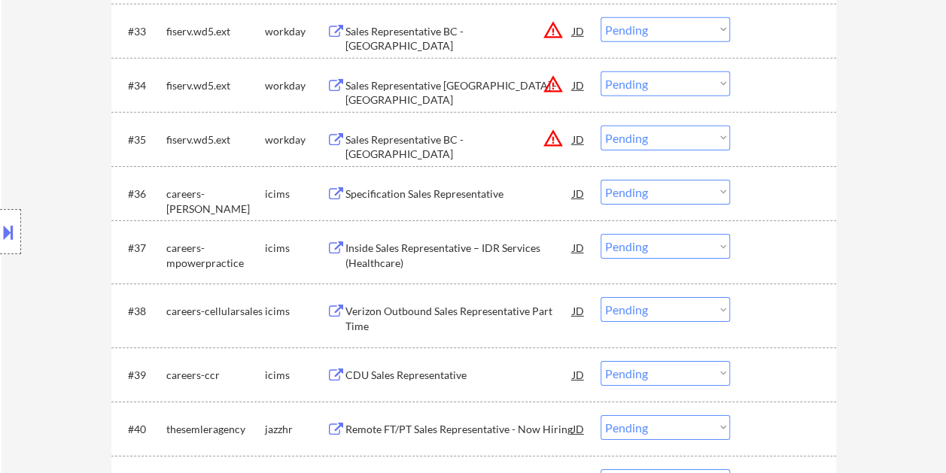
click at [761, 140] on div at bounding box center [785, 139] width 66 height 27
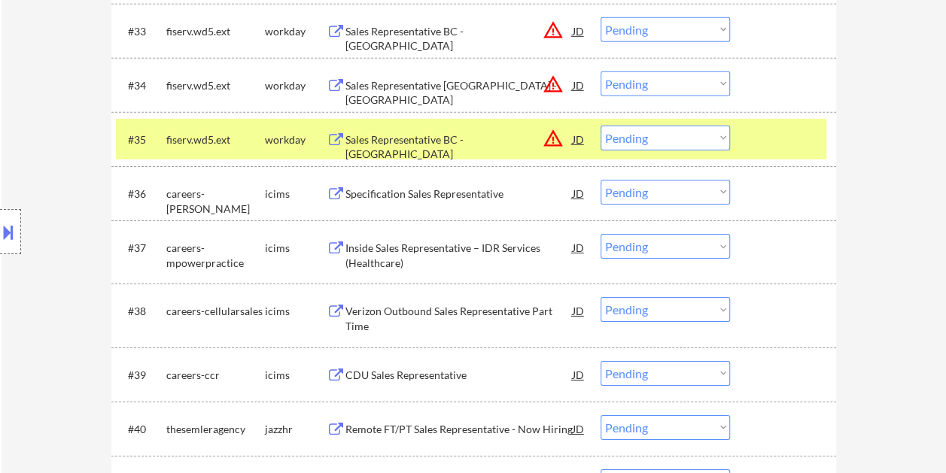
click at [457, 138] on div "Sales Representative BC - Queens" at bounding box center [458, 146] width 227 height 29
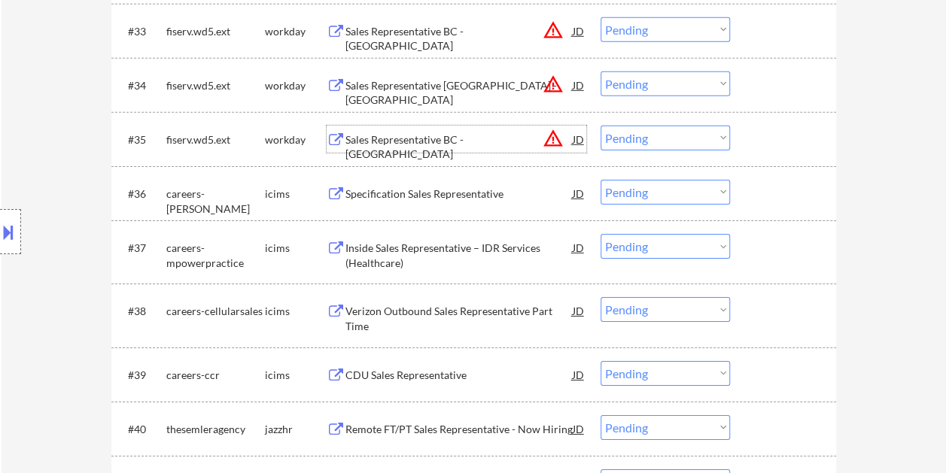
click at [748, 137] on div "#35 fiserv.wd5.ext workday Sales Representative BC - Queens JD warning_amber Ch…" at bounding box center [471, 139] width 710 height 41
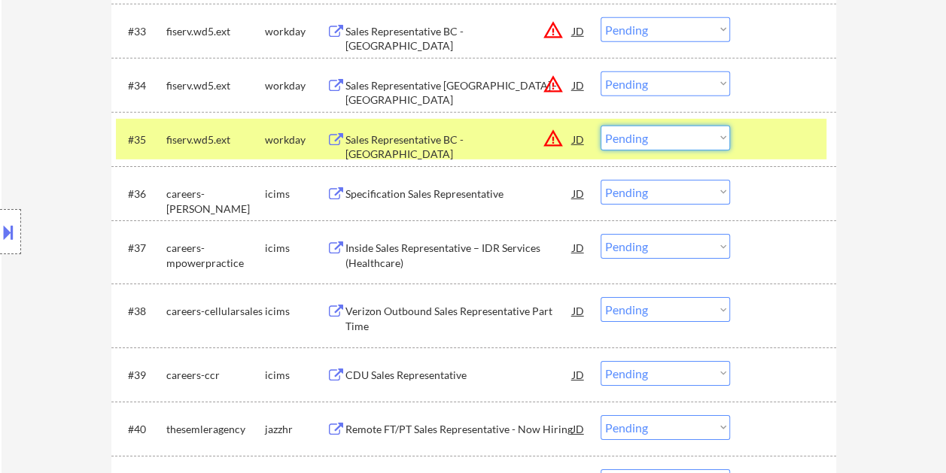
click at [715, 144] on select "Choose an option... Pending Applied Excluded (Questions) Excluded (Expired) Exc…" at bounding box center [664, 138] width 129 height 25
click at [600, 126] on select "Choose an option... Pending Applied Excluded (Questions) Excluded (Expired) Exc…" at bounding box center [664, 138] width 129 height 25
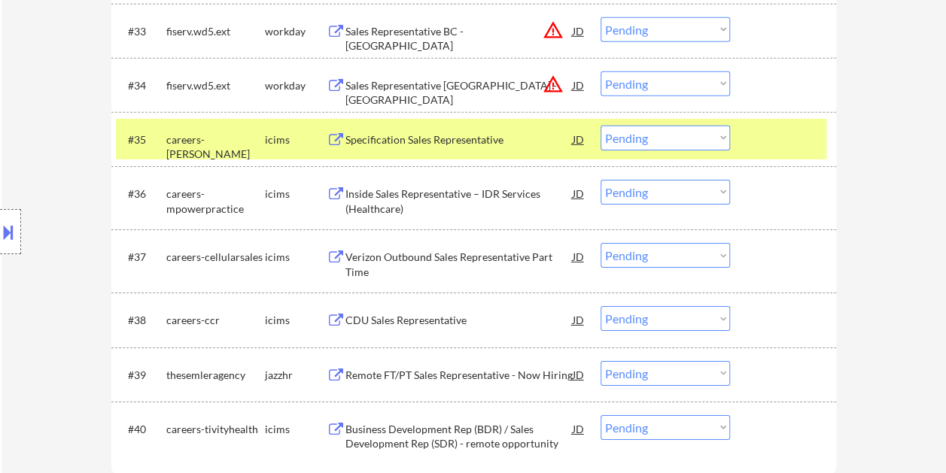
click at [758, 140] on div at bounding box center [785, 139] width 66 height 27
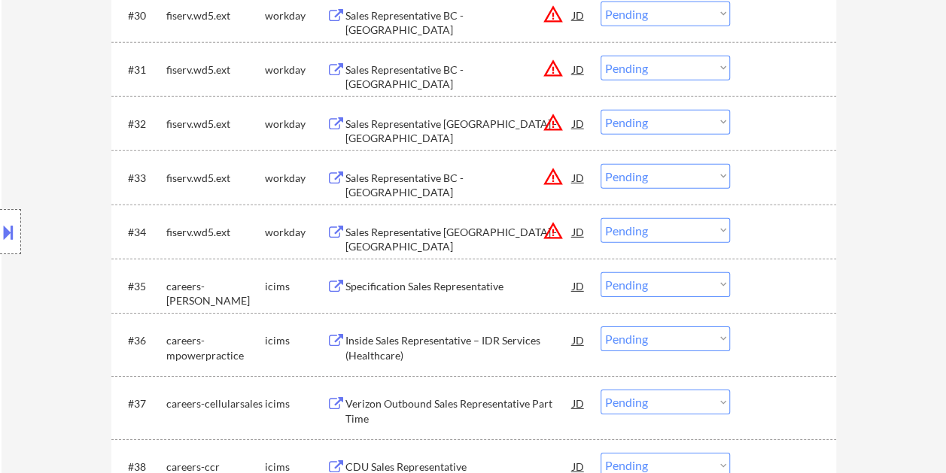
scroll to position [2187, 0]
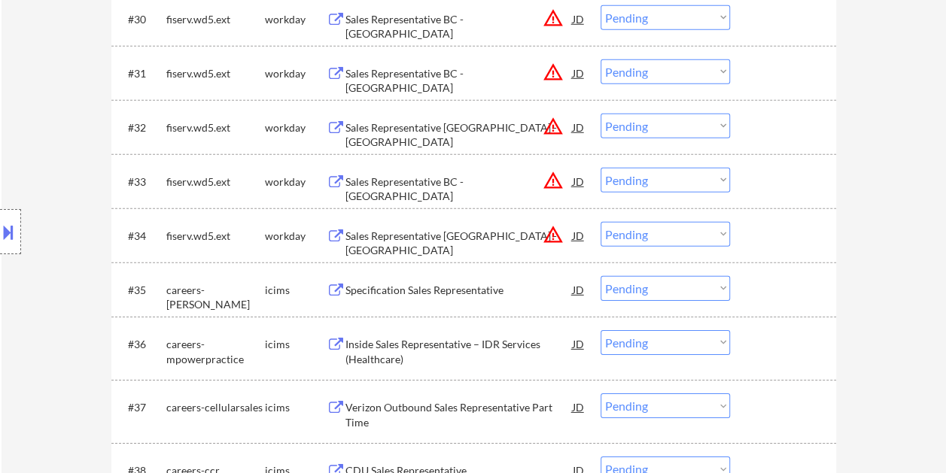
click at [757, 226] on div at bounding box center [785, 235] width 66 height 27
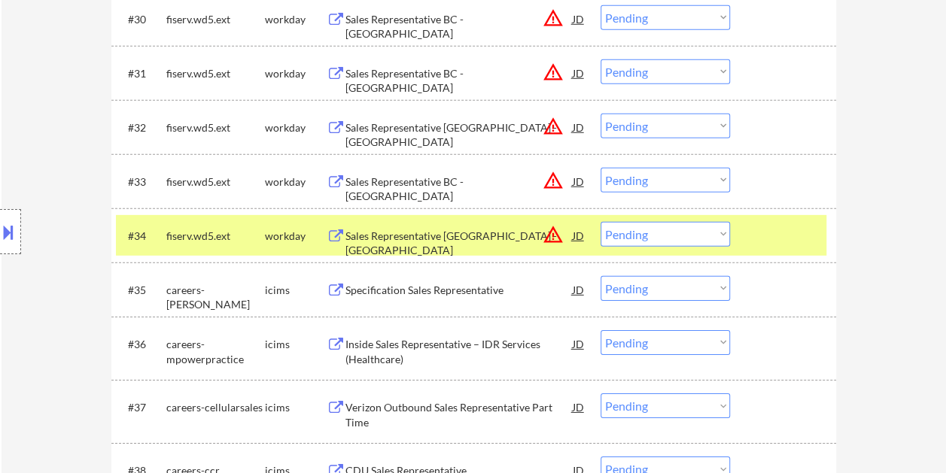
click at [474, 218] on div "#34 fiserv.wd5.ext workday Sales Representative BC - Albany JD warning_amber Ch…" at bounding box center [471, 235] width 710 height 41
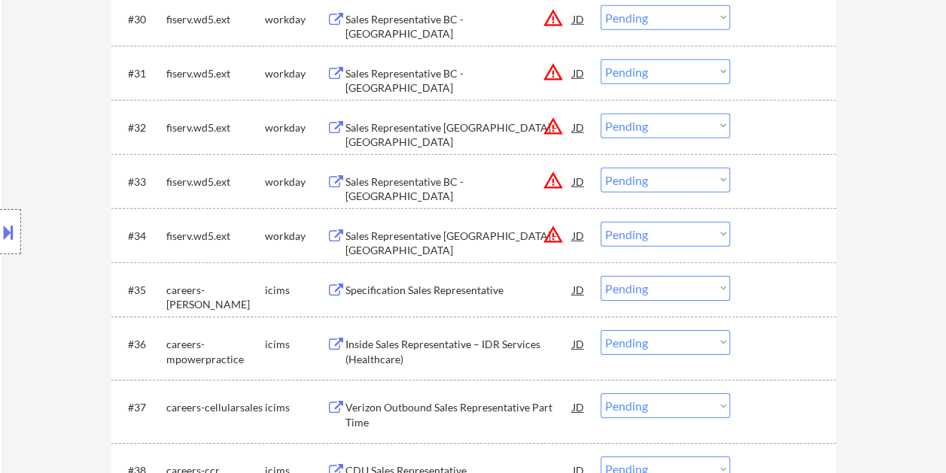
click at [790, 236] on div at bounding box center [785, 235] width 66 height 27
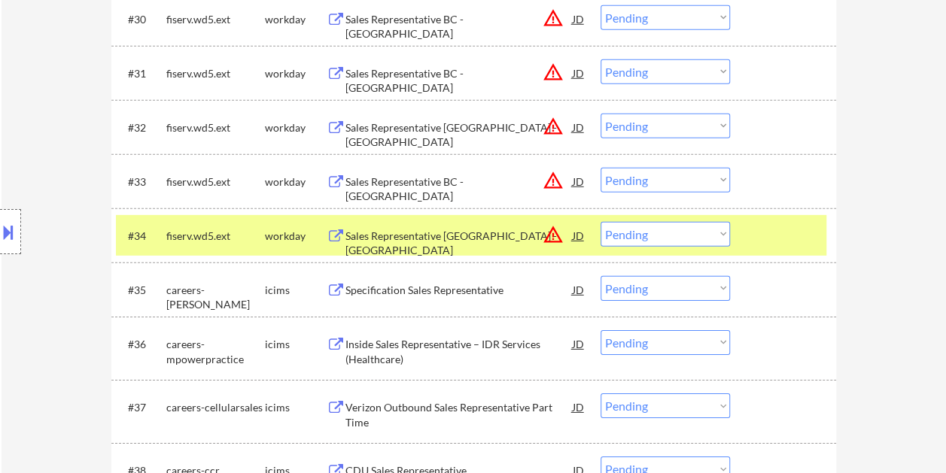
click at [521, 232] on div "Sales Representative BC - Albany" at bounding box center [458, 243] width 227 height 29
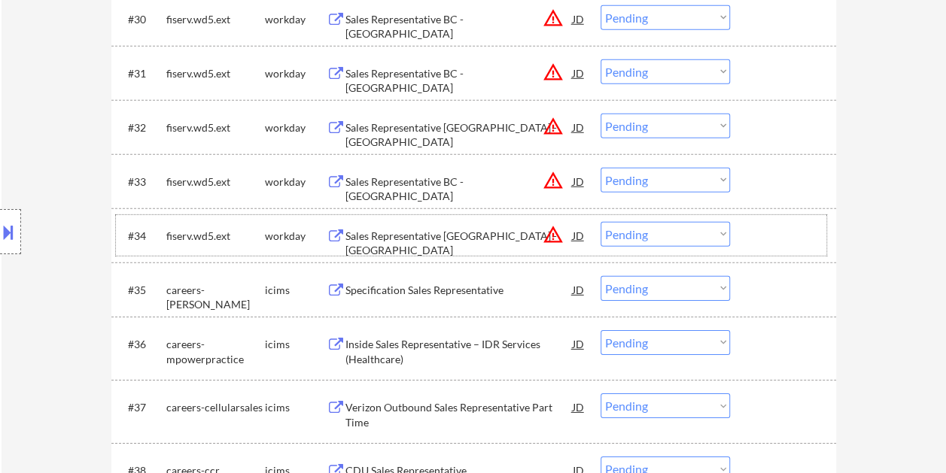
click at [781, 233] on div at bounding box center [785, 235] width 66 height 27
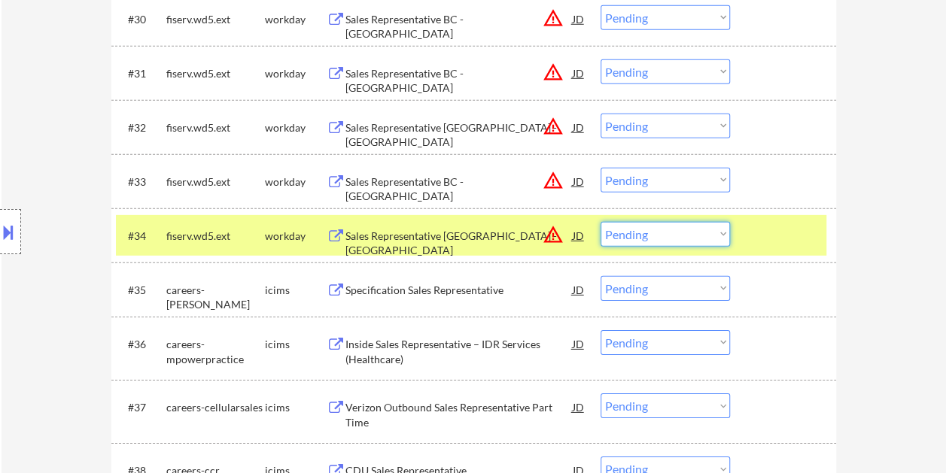
click at [719, 232] on select "Choose an option... Pending Applied Excluded (Questions) Excluded (Expired) Exc…" at bounding box center [664, 234] width 129 height 25
click at [600, 222] on select "Choose an option... Pending Applied Excluded (Questions) Excluded (Expired) Exc…" at bounding box center [664, 234] width 129 height 25
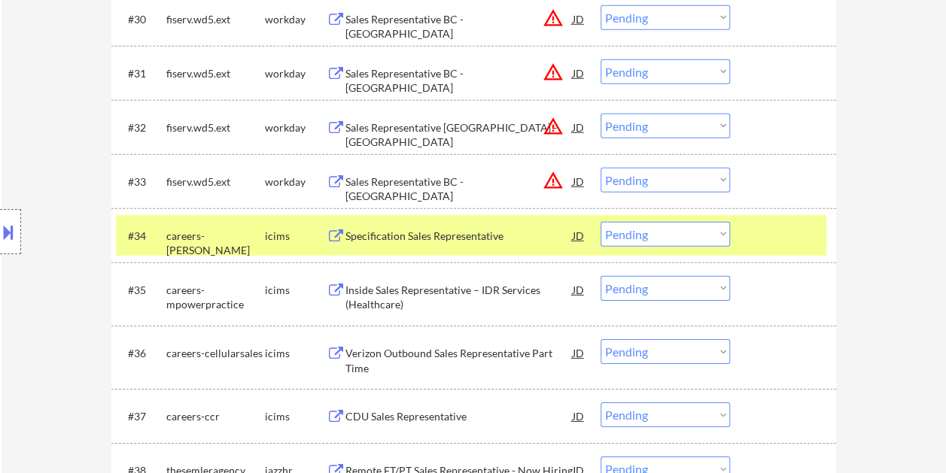
click at [763, 232] on div at bounding box center [785, 235] width 66 height 27
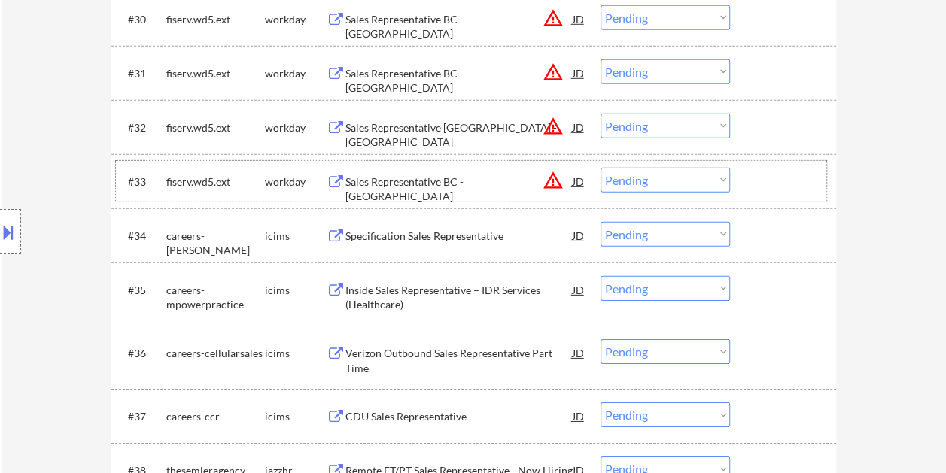
click at [761, 180] on div at bounding box center [785, 181] width 66 height 27
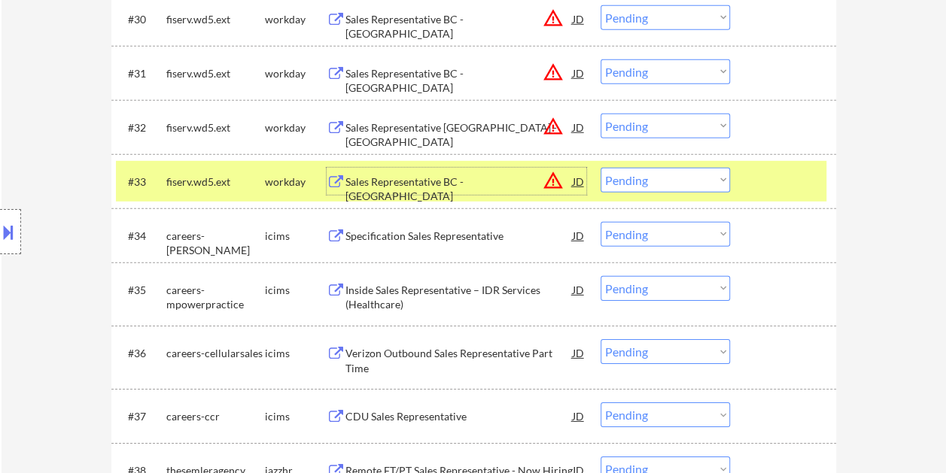
click at [432, 181] on div "Sales Representative BC - Sacramento" at bounding box center [458, 189] width 227 height 29
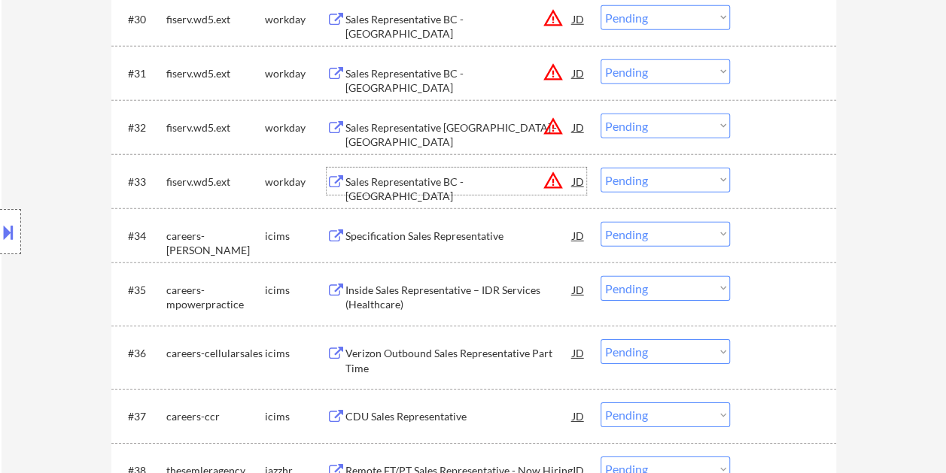
click at [745, 175] on div "#33 fiserv.wd5.ext workday Sales Representative BC - Sacramento JD warning_ambe…" at bounding box center [471, 181] width 710 height 41
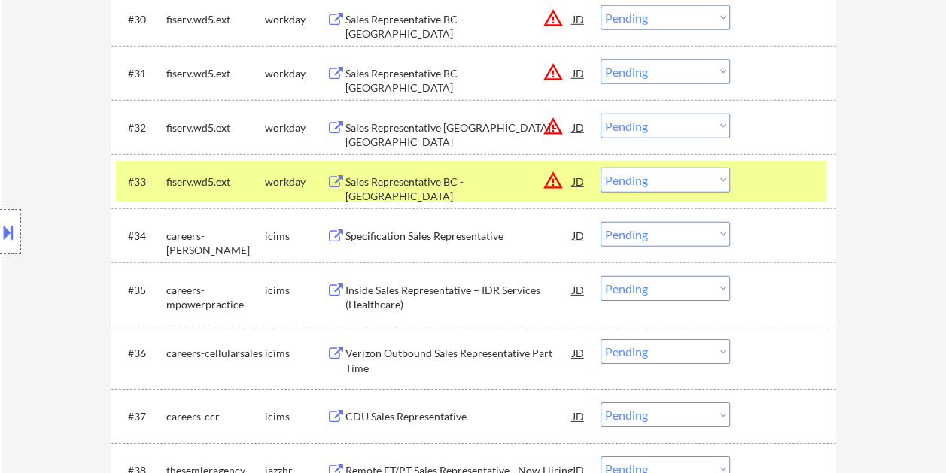
click at [721, 178] on select "Choose an option... Pending Applied Excluded (Questions) Excluded (Expired) Exc…" at bounding box center [664, 180] width 129 height 25
click at [600, 168] on select "Choose an option... Pending Applied Excluded (Questions) Excluded (Expired) Exc…" at bounding box center [664, 180] width 129 height 25
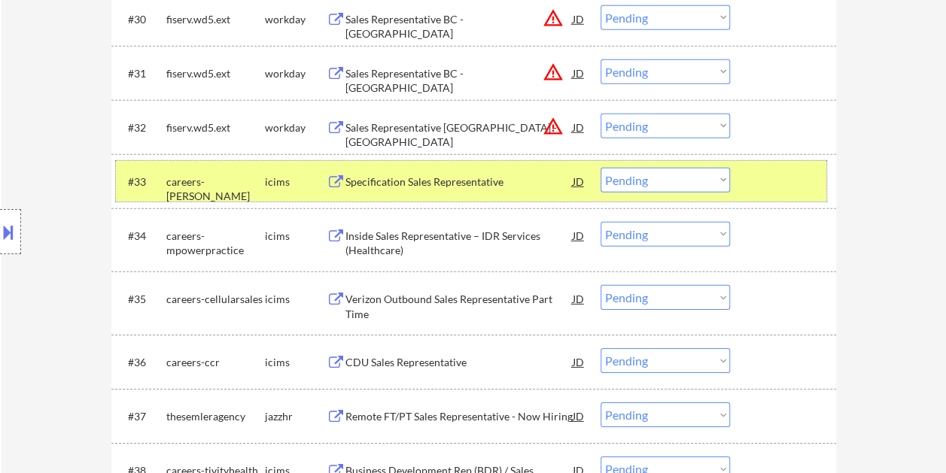
click at [754, 179] on div at bounding box center [785, 181] width 66 height 27
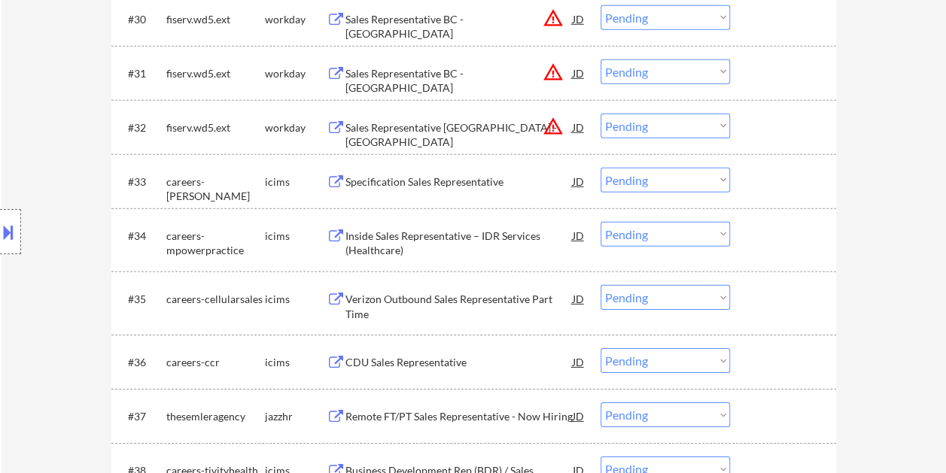
drag, startPoint x: 782, startPoint y: 129, endPoint x: 725, endPoint y: 141, distance: 57.5
click at [779, 131] on div at bounding box center [785, 127] width 66 height 27
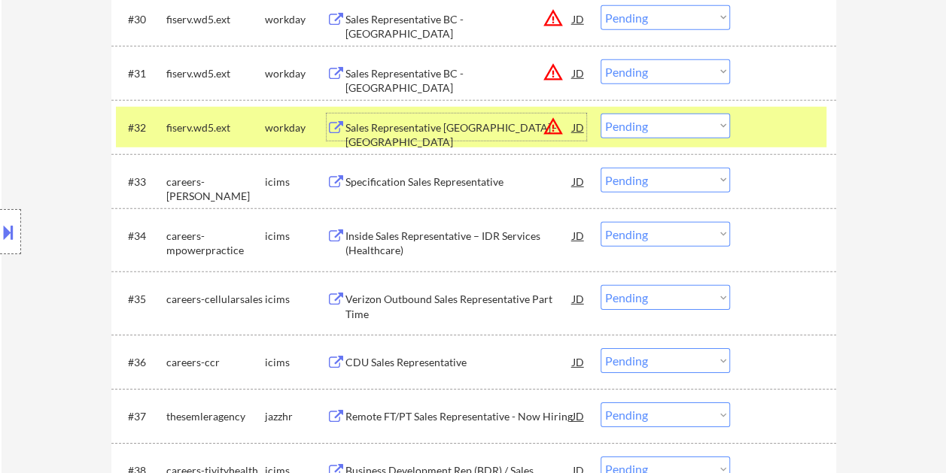
click at [492, 125] on div "Sales Representative BC - Honolulu" at bounding box center [458, 134] width 227 height 29
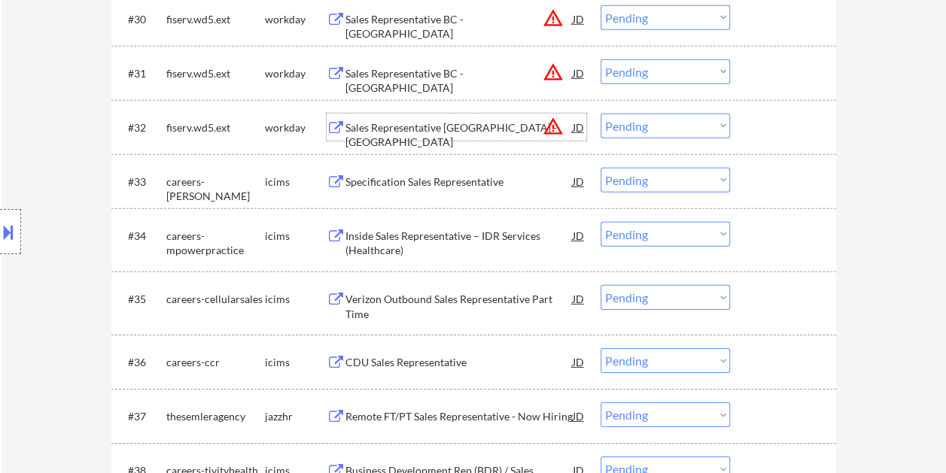
drag, startPoint x: 769, startPoint y: 123, endPoint x: 761, endPoint y: 126, distance: 8.6
click at [768, 123] on div at bounding box center [785, 127] width 66 height 27
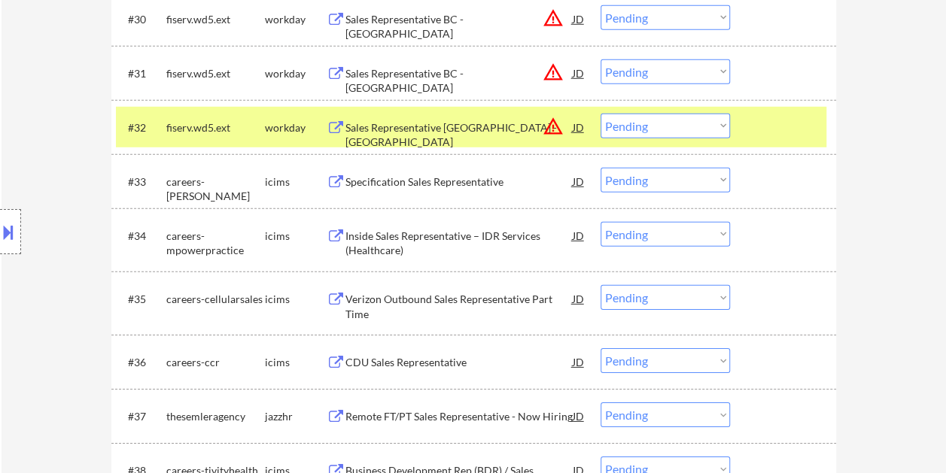
click at [696, 114] on select "Choose an option... Pending Applied Excluded (Questions) Excluded (Expired) Exc…" at bounding box center [664, 126] width 129 height 25
click at [600, 114] on select "Choose an option... Pending Applied Excluded (Questions) Excluded (Expired) Exc…" at bounding box center [664, 126] width 129 height 25
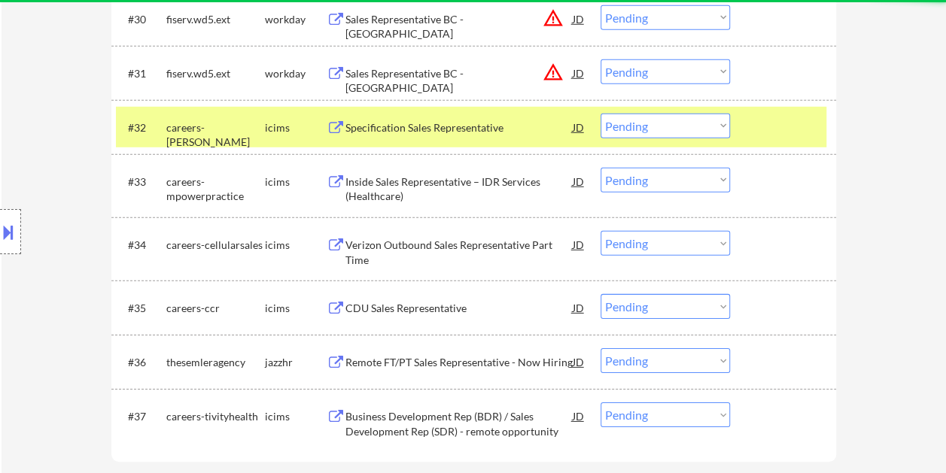
click at [757, 138] on div at bounding box center [785, 127] width 66 height 27
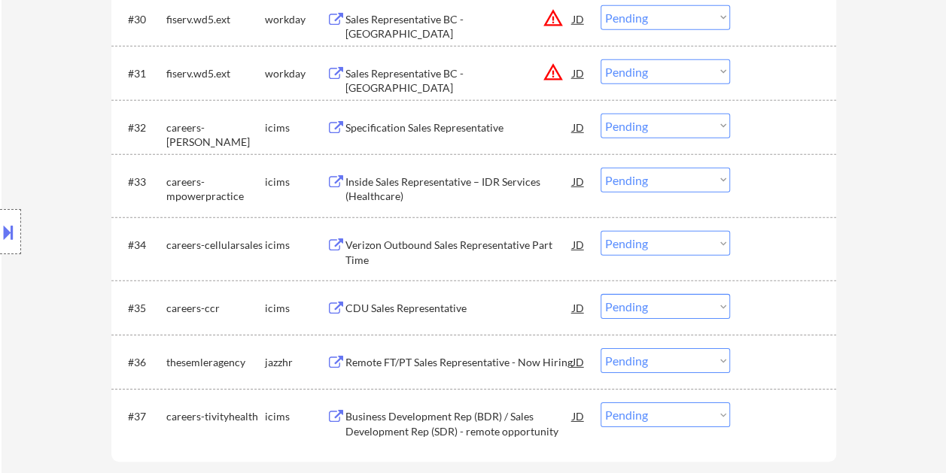
click at [767, 77] on div at bounding box center [785, 72] width 66 height 27
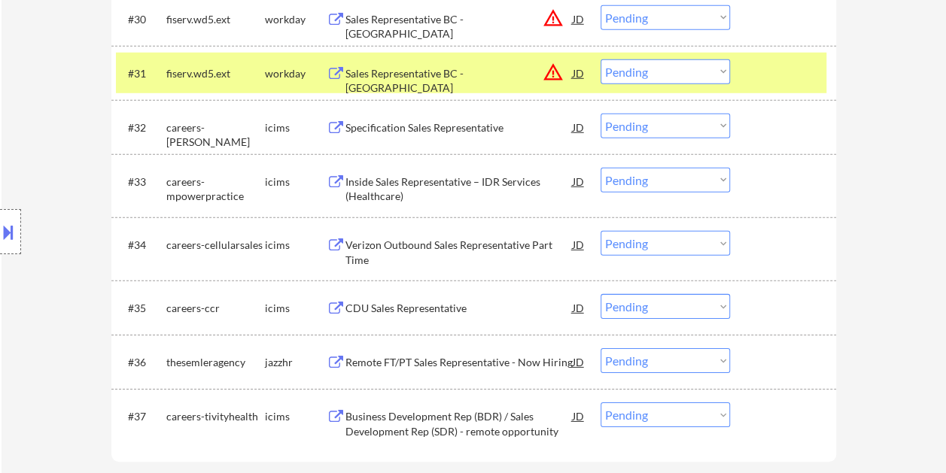
click at [421, 69] on div "Sales Representative BC - Dallas" at bounding box center [458, 80] width 227 height 29
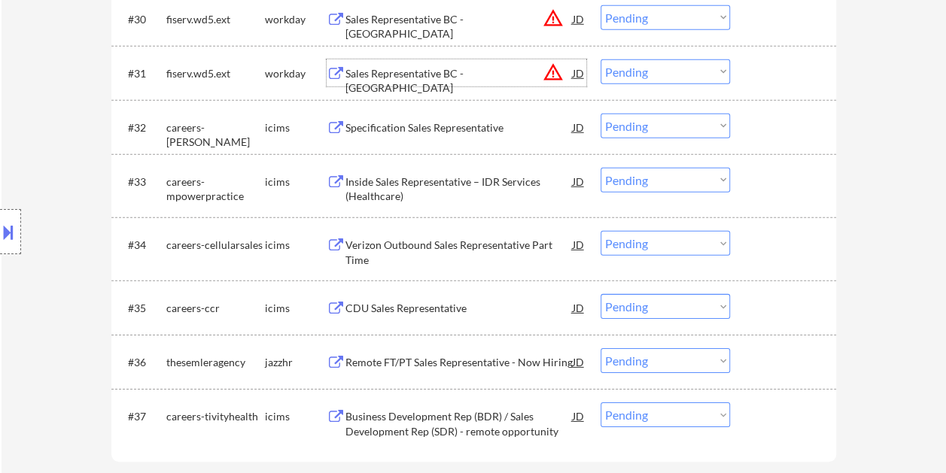
drag, startPoint x: 761, startPoint y: 64, endPoint x: 745, endPoint y: 69, distance: 17.4
click at [758, 65] on div at bounding box center [785, 72] width 66 height 27
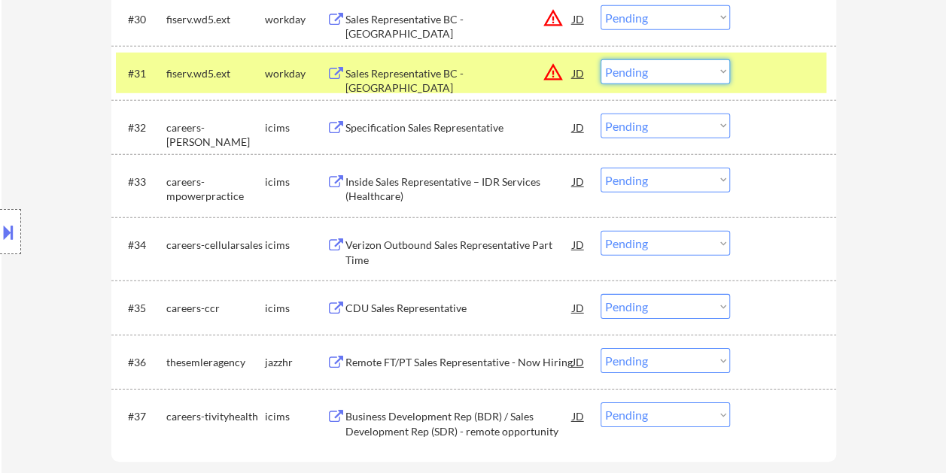
click at [715, 71] on select "Choose an option... Pending Applied Excluded (Questions) Excluded (Expired) Exc…" at bounding box center [664, 71] width 129 height 25
click at [600, 59] on select "Choose an option... Pending Applied Excluded (Questions) Excluded (Expired) Exc…" at bounding box center [664, 71] width 129 height 25
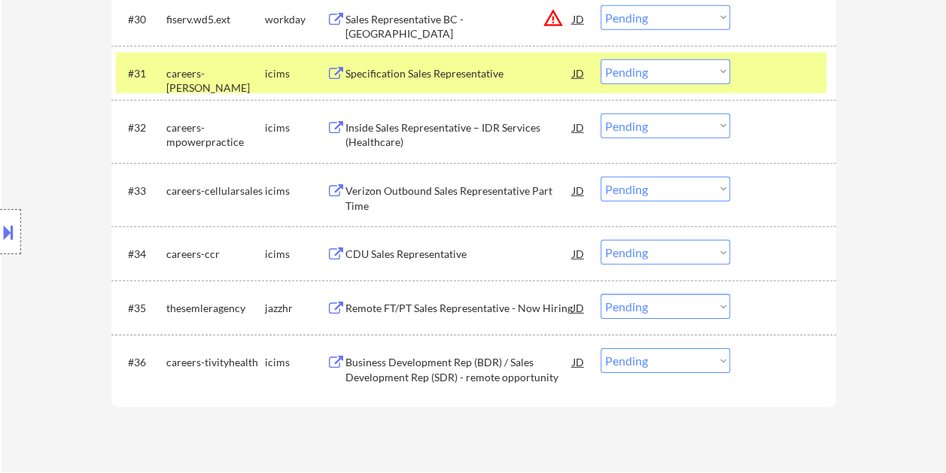
click at [731, 68] on div "#31 careers-hayward icims Specification Sales Representative JD warning_amber C…" at bounding box center [471, 73] width 710 height 41
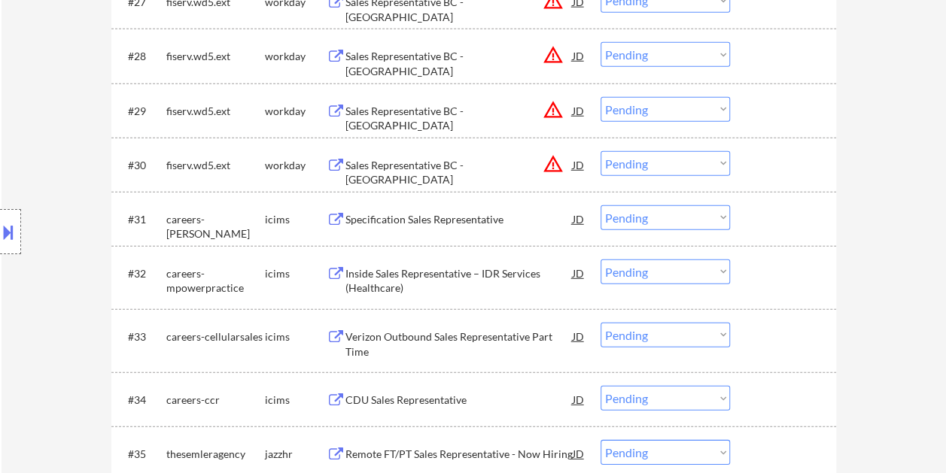
scroll to position [2036, 0]
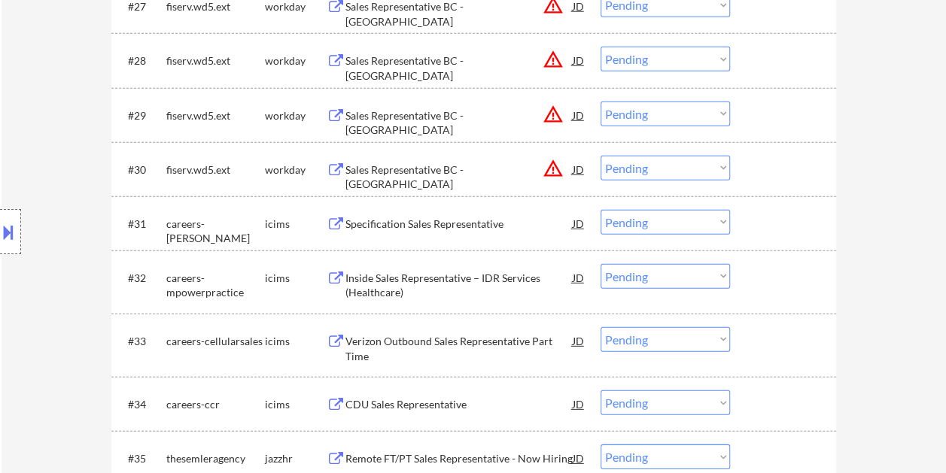
click at [805, 170] on div at bounding box center [785, 169] width 66 height 27
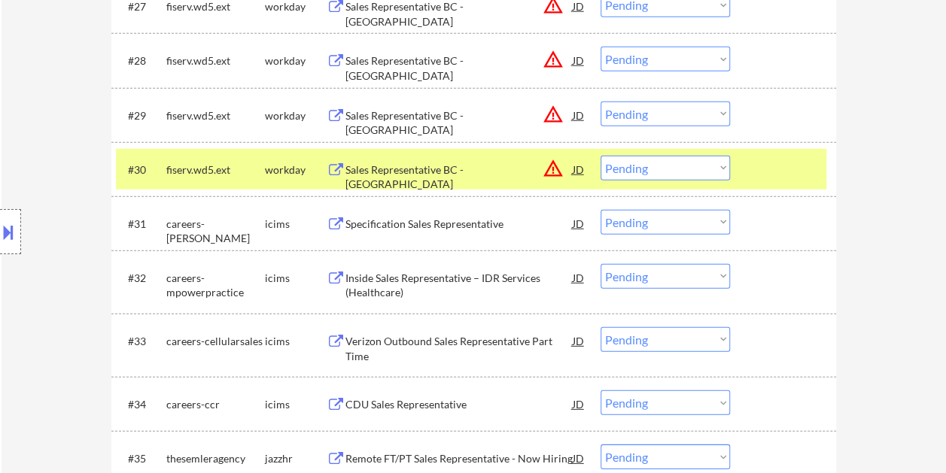
click at [466, 157] on div "Sales Representative BC - Cincinnati" at bounding box center [458, 169] width 227 height 27
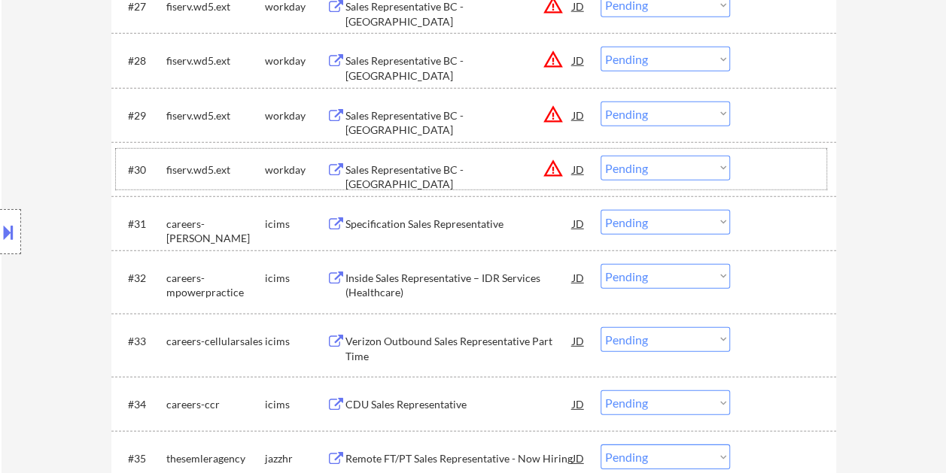
click at [775, 167] on div at bounding box center [785, 169] width 66 height 27
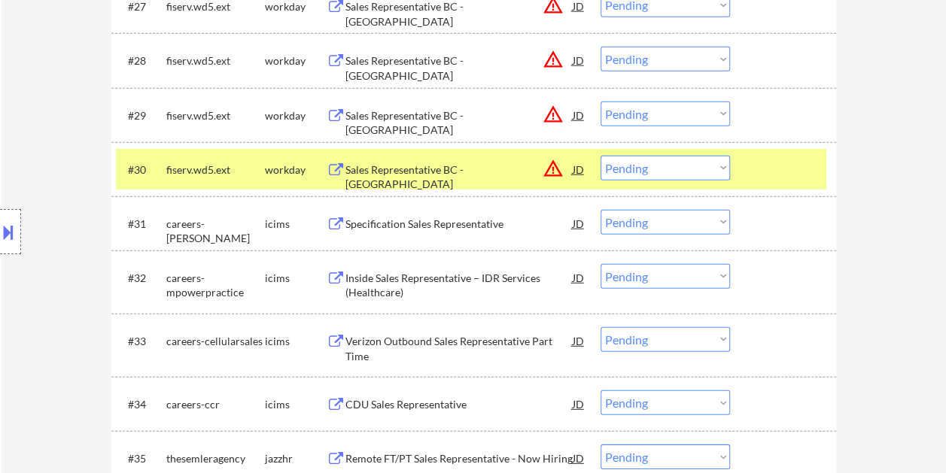
click at [708, 166] on select "Choose an option... Pending Applied Excluded (Questions) Excluded (Expired) Exc…" at bounding box center [664, 168] width 129 height 25
click at [600, 156] on select "Choose an option... Pending Applied Excluded (Questions) Excluded (Expired) Exc…" at bounding box center [664, 168] width 129 height 25
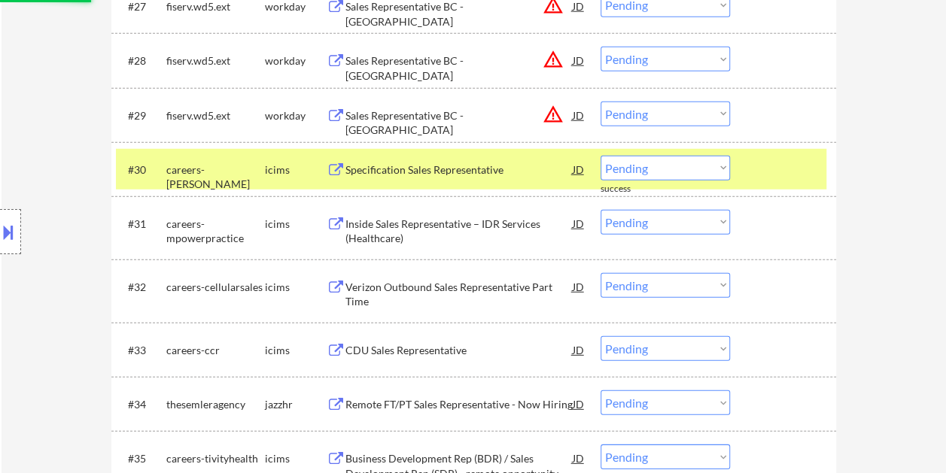
click at [771, 158] on div at bounding box center [785, 169] width 66 height 27
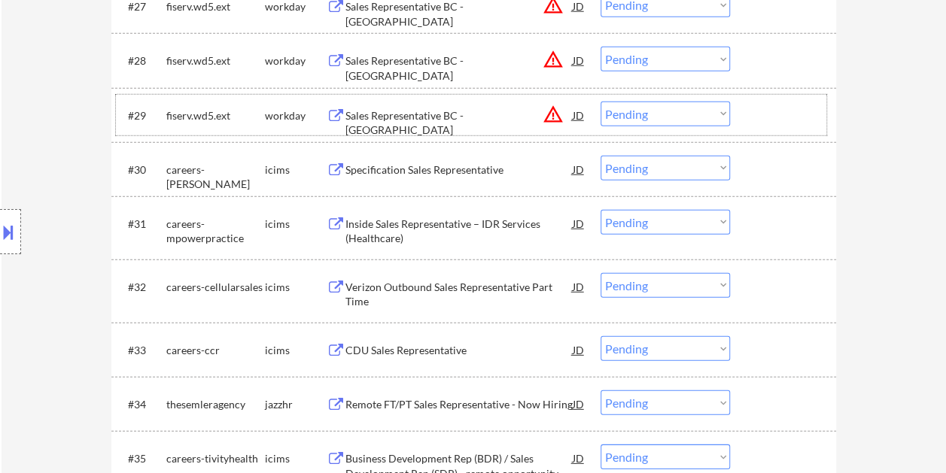
click at [774, 108] on div at bounding box center [785, 115] width 66 height 27
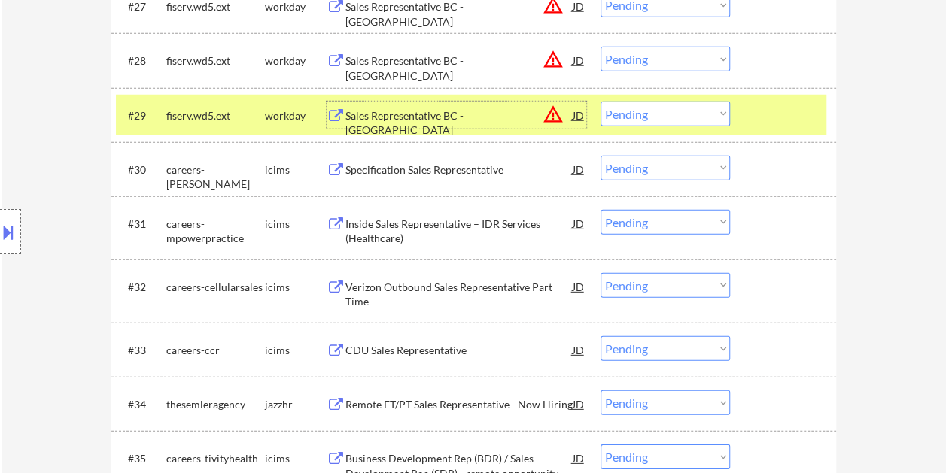
click at [471, 108] on div "Sales Representative BC - Phoenix" at bounding box center [458, 122] width 227 height 29
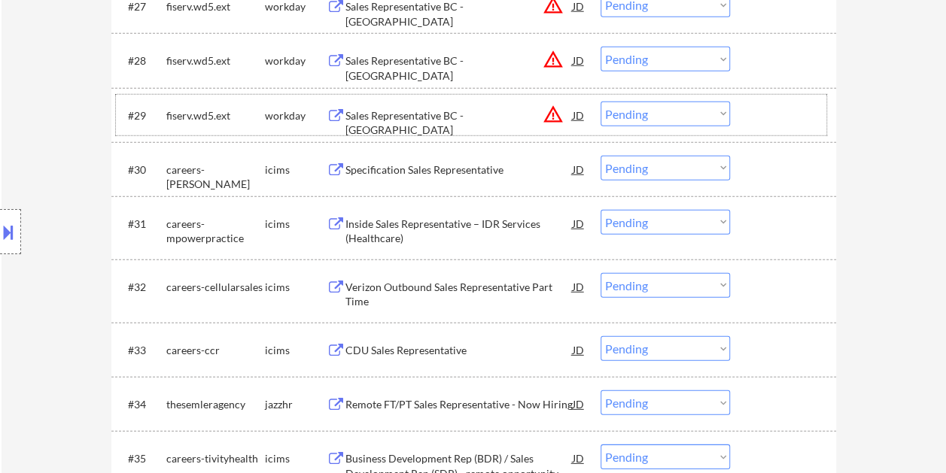
click at [752, 111] on div at bounding box center [785, 115] width 66 height 27
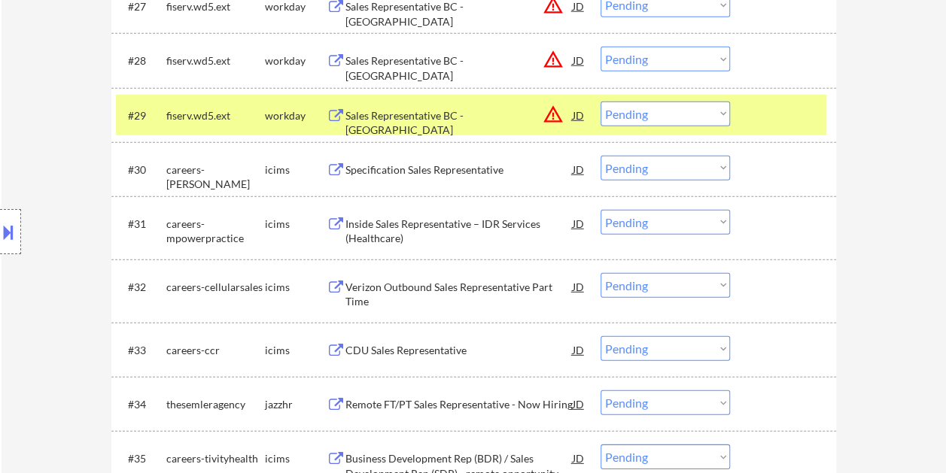
click at [714, 110] on select "Choose an option... Pending Applied Excluded (Questions) Excluded (Expired) Exc…" at bounding box center [664, 114] width 129 height 25
click at [600, 102] on select "Choose an option... Pending Applied Excluded (Questions) Excluded (Expired) Exc…" at bounding box center [664, 114] width 129 height 25
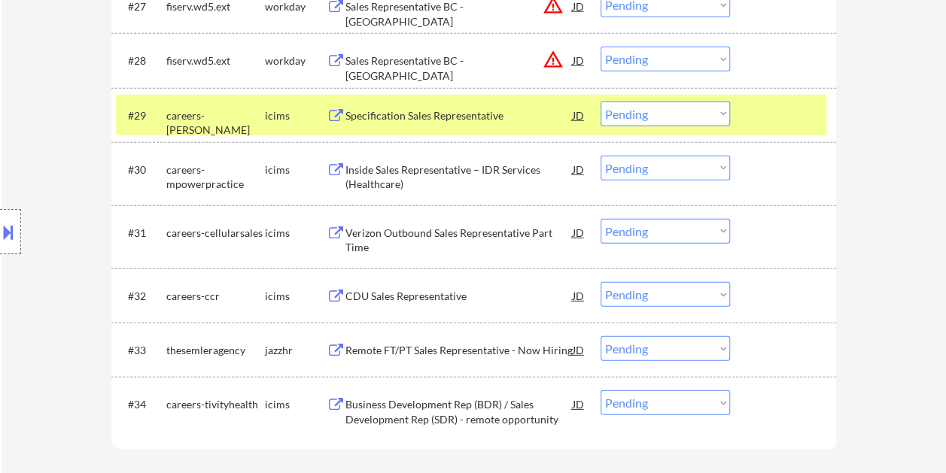
click at [743, 112] on div "#29 careers-hayward icims Specification Sales Representative JD warning_amber C…" at bounding box center [471, 115] width 710 height 41
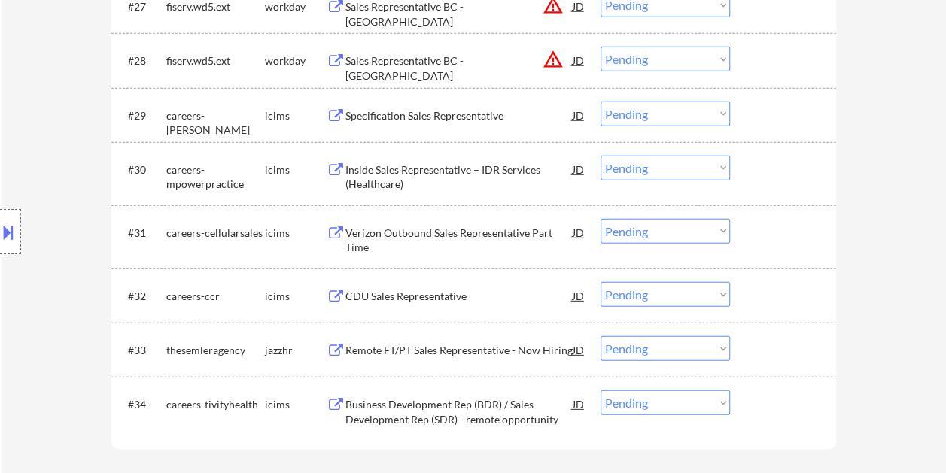
scroll to position [1961, 0]
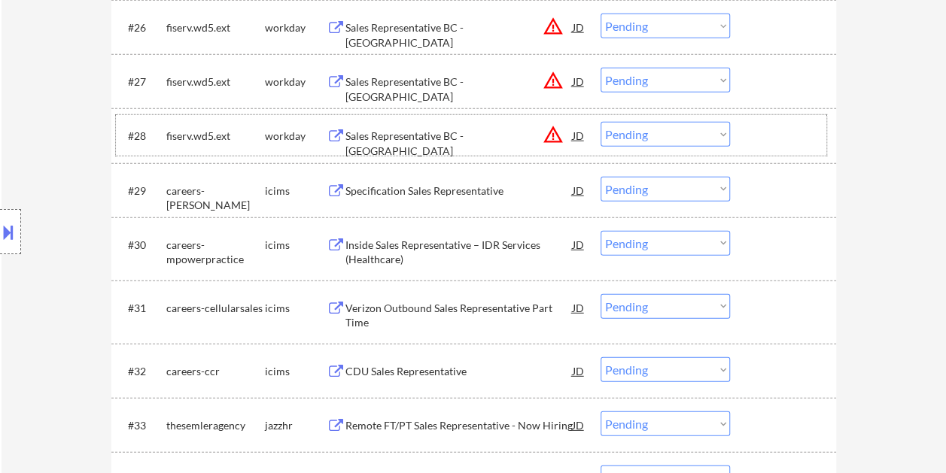
click at [784, 136] on div at bounding box center [785, 135] width 66 height 27
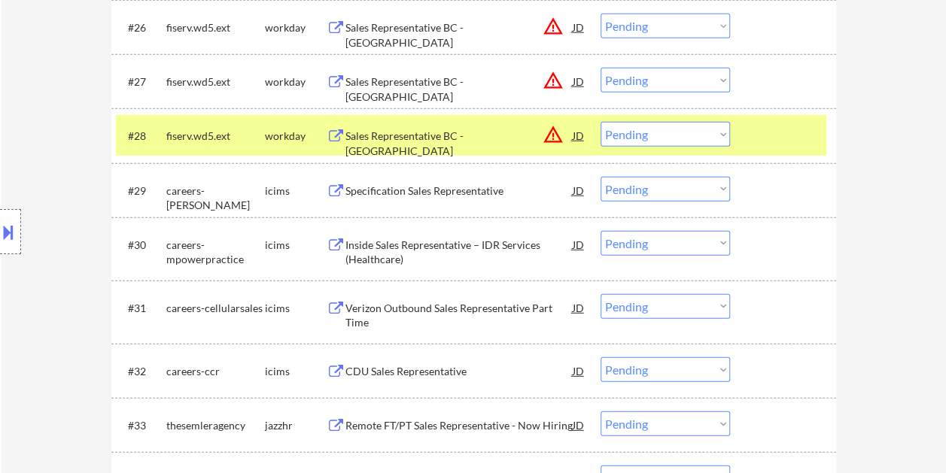
click at [497, 132] on div "Sales Representative BC - Syracuse" at bounding box center [458, 143] width 227 height 29
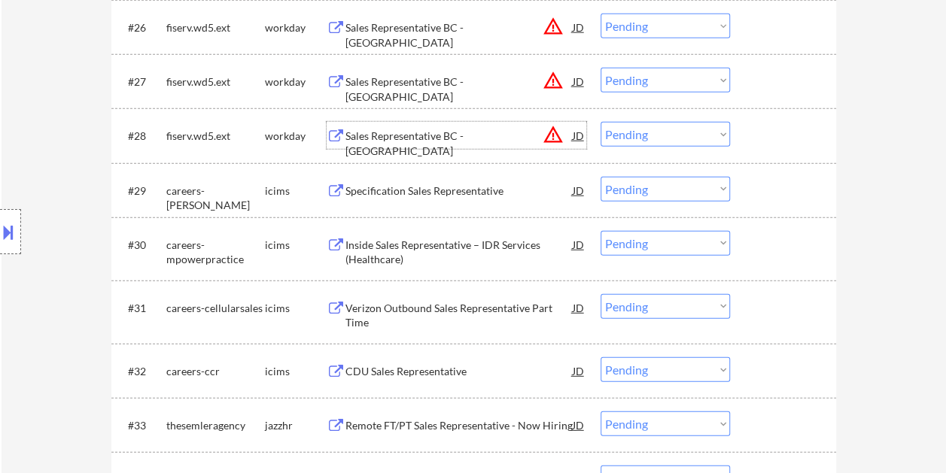
drag, startPoint x: 763, startPoint y: 129, endPoint x: 737, endPoint y: 137, distance: 26.7
click at [762, 129] on div at bounding box center [785, 135] width 66 height 27
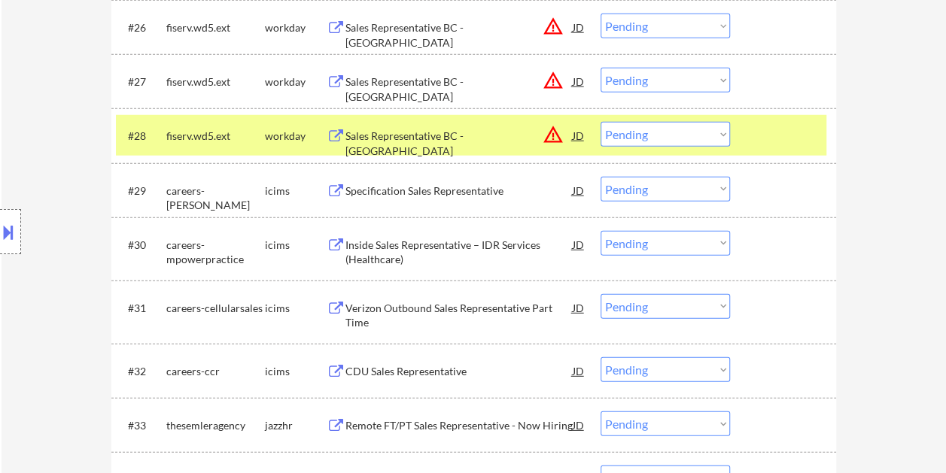
click at [715, 140] on select "Choose an option... Pending Applied Excluded (Questions) Excluded (Expired) Exc…" at bounding box center [664, 134] width 129 height 25
click at [600, 122] on select "Choose an option... Pending Applied Excluded (Questions) Excluded (Expired) Exc…" at bounding box center [664, 134] width 129 height 25
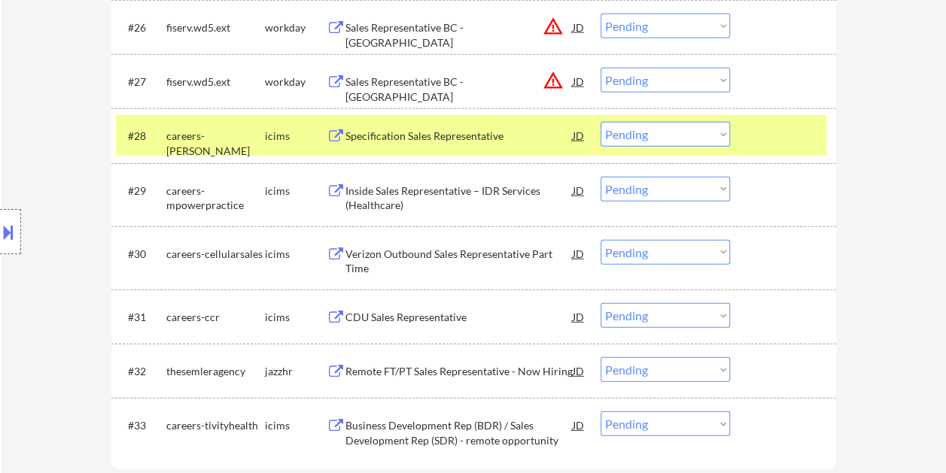
click at [752, 133] on div at bounding box center [785, 135] width 66 height 27
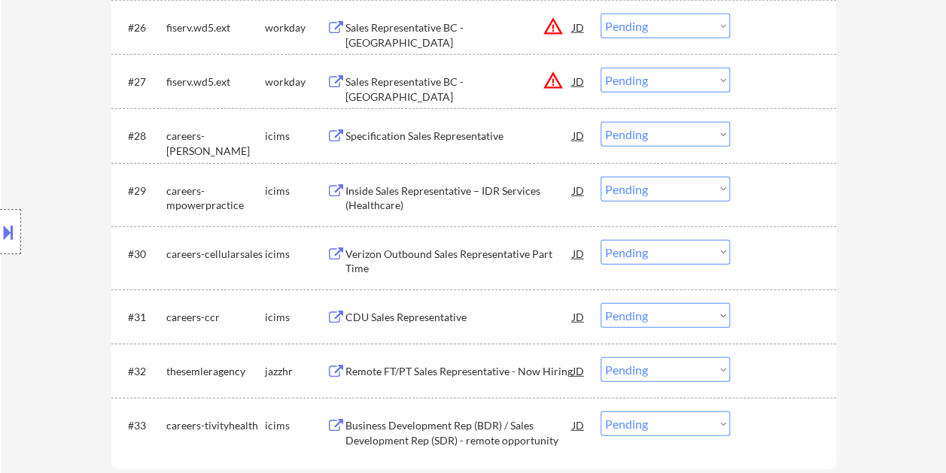
click at [767, 74] on div at bounding box center [785, 81] width 66 height 27
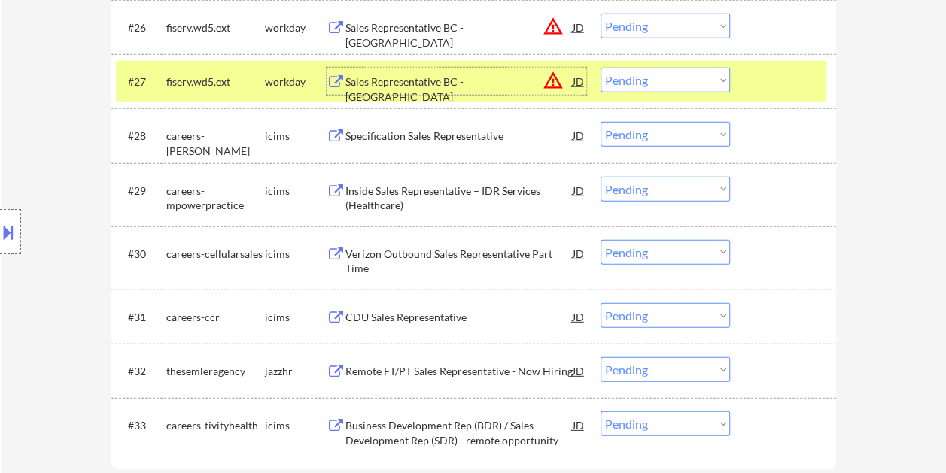
click at [436, 71] on div "Sales Representative BC - Hackensack" at bounding box center [458, 81] width 227 height 27
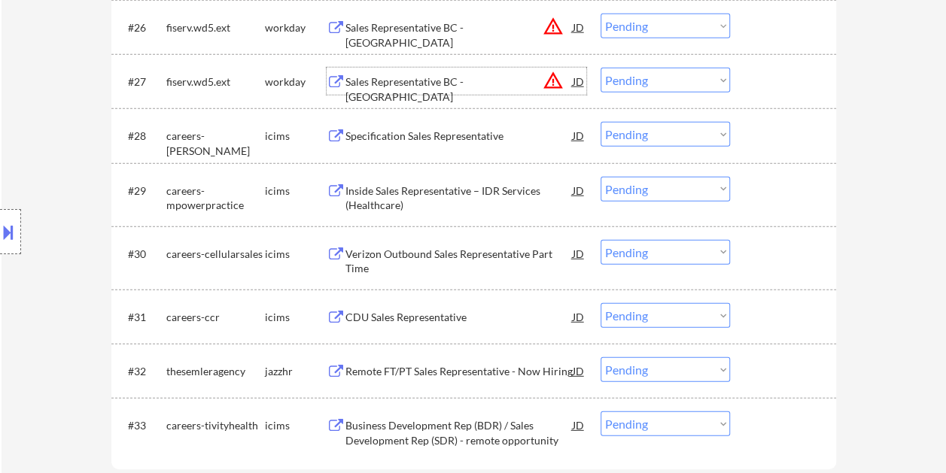
click at [749, 86] on div "#27 fiserv.wd5.ext workday Sales Representative BC - Hackensack JD warning_ambe…" at bounding box center [471, 81] width 710 height 41
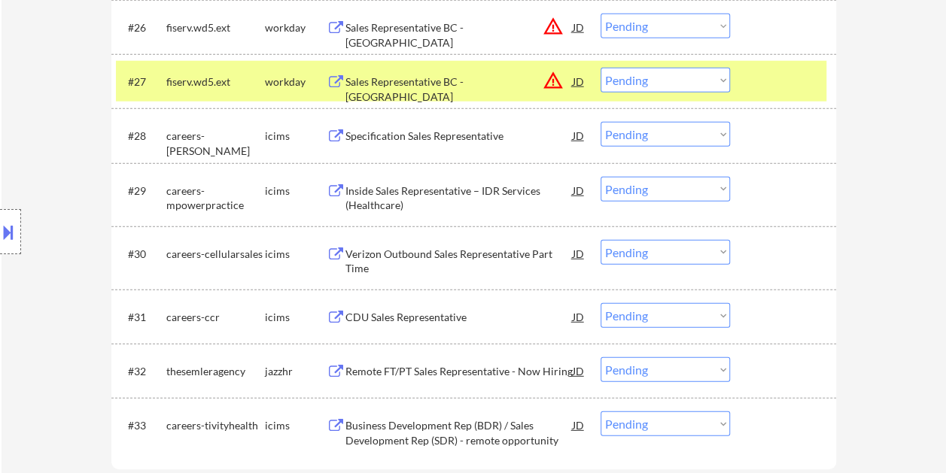
click at [718, 85] on select "Choose an option... Pending Applied Excluded (Questions) Excluded (Expired) Exc…" at bounding box center [664, 80] width 129 height 25
click at [600, 68] on select "Choose an option... Pending Applied Excluded (Questions) Excluded (Expired) Exc…" at bounding box center [664, 80] width 129 height 25
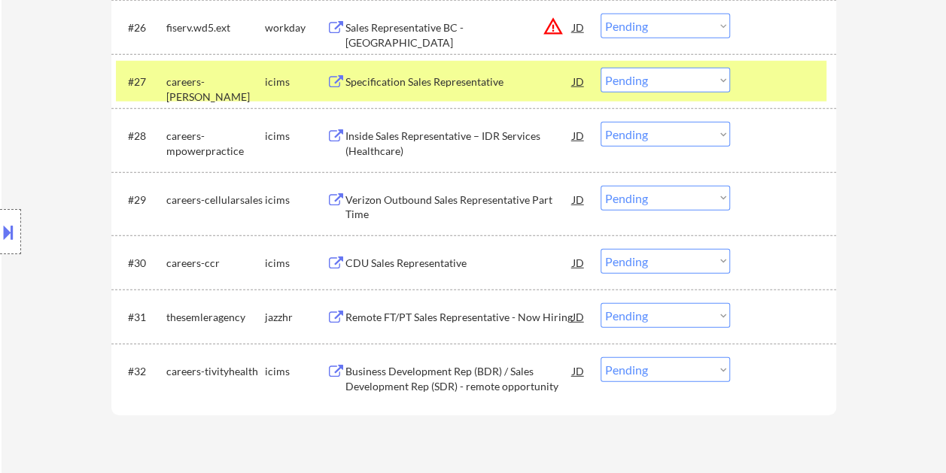
click at [777, 82] on div at bounding box center [785, 81] width 66 height 27
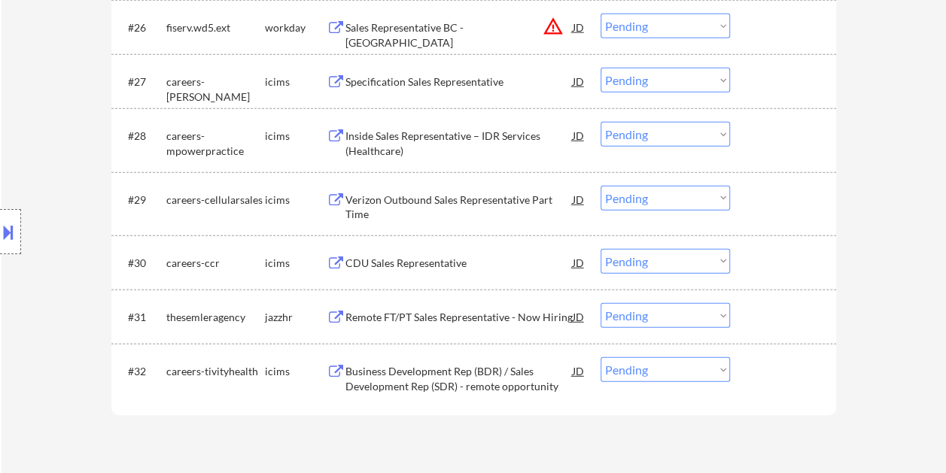
scroll to position [1886, 0]
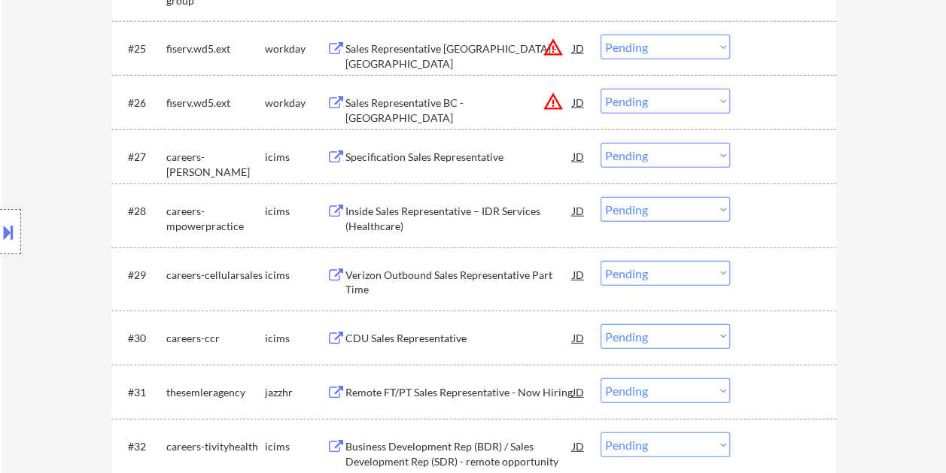
click at [764, 93] on div at bounding box center [785, 102] width 66 height 27
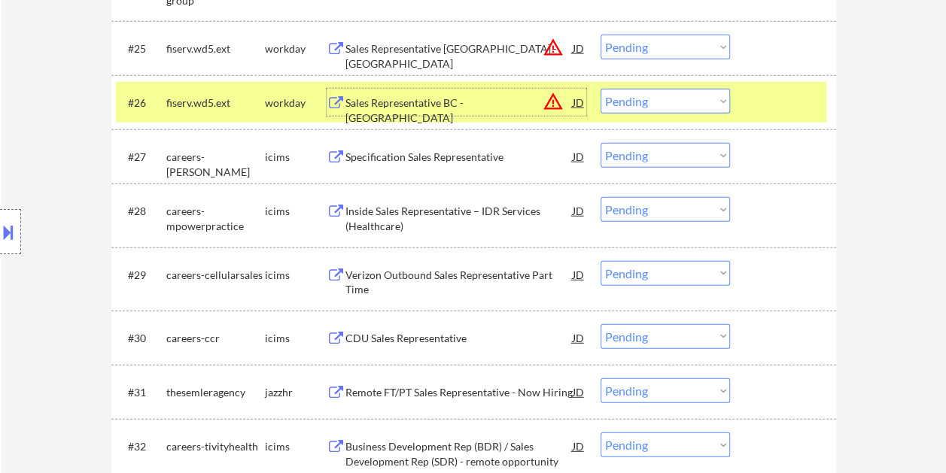
click at [425, 99] on div "Sales Representative BC - Greenfield" at bounding box center [458, 110] width 227 height 29
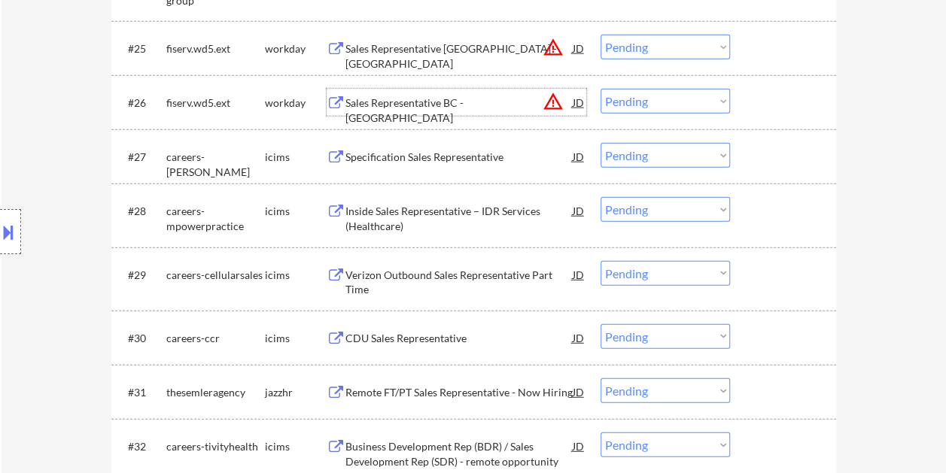
click at [754, 106] on div at bounding box center [785, 102] width 66 height 27
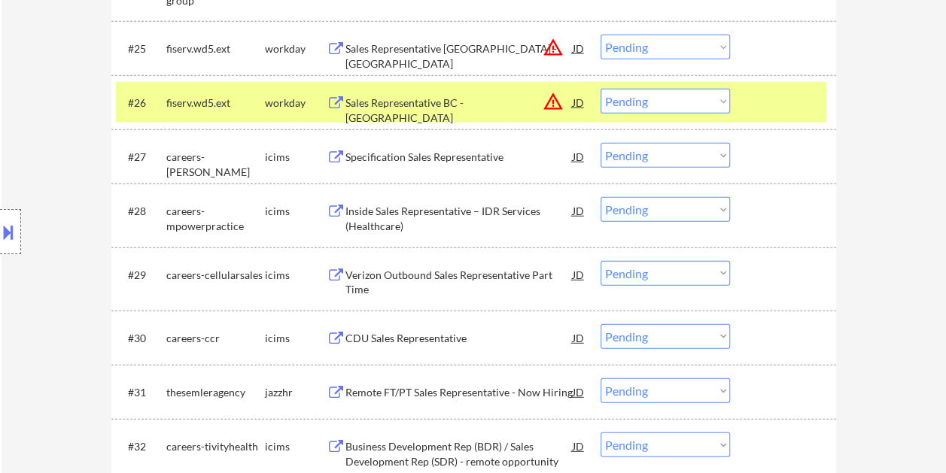
drag, startPoint x: 719, startPoint y: 105, endPoint x: 718, endPoint y: 114, distance: 9.2
click at [719, 105] on select "Choose an option... Pending Applied Excluded (Questions) Excluded (Expired) Exc…" at bounding box center [664, 101] width 129 height 25
click at [600, 89] on select "Choose an option... Pending Applied Excluded (Questions) Excluded (Expired) Exc…" at bounding box center [664, 101] width 129 height 25
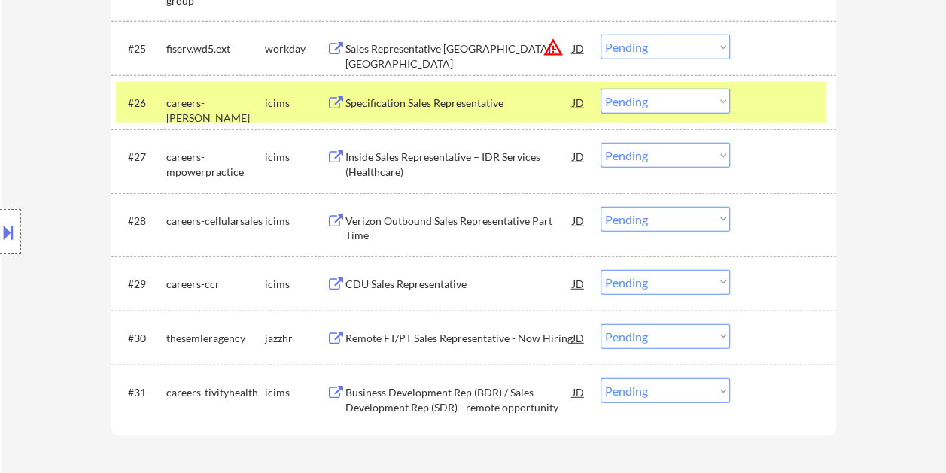
click at [772, 102] on div at bounding box center [785, 102] width 66 height 27
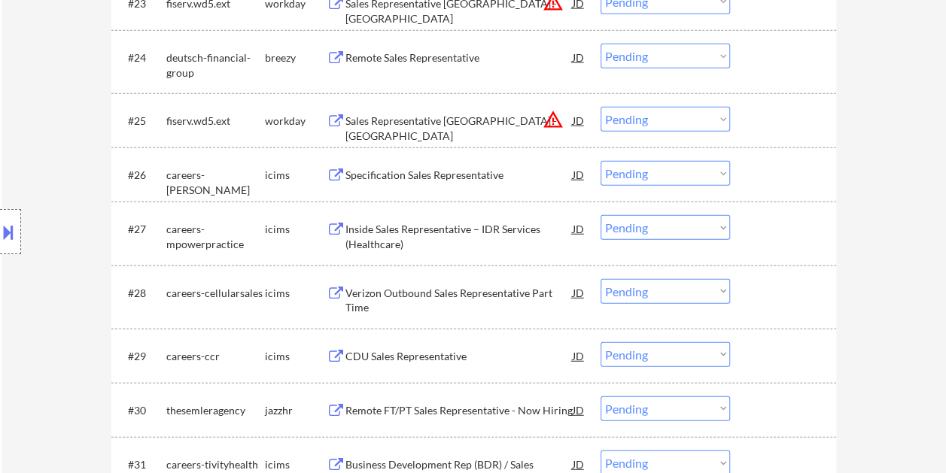
scroll to position [1805, 0]
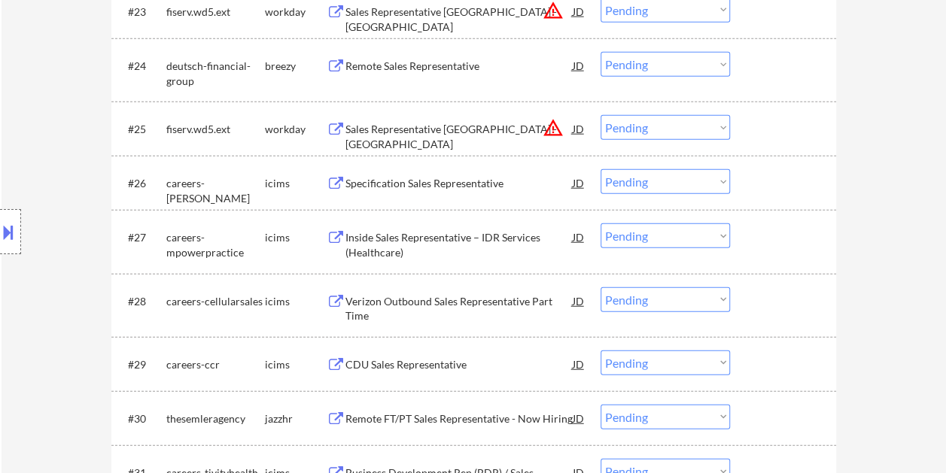
click at [789, 122] on div at bounding box center [785, 128] width 66 height 27
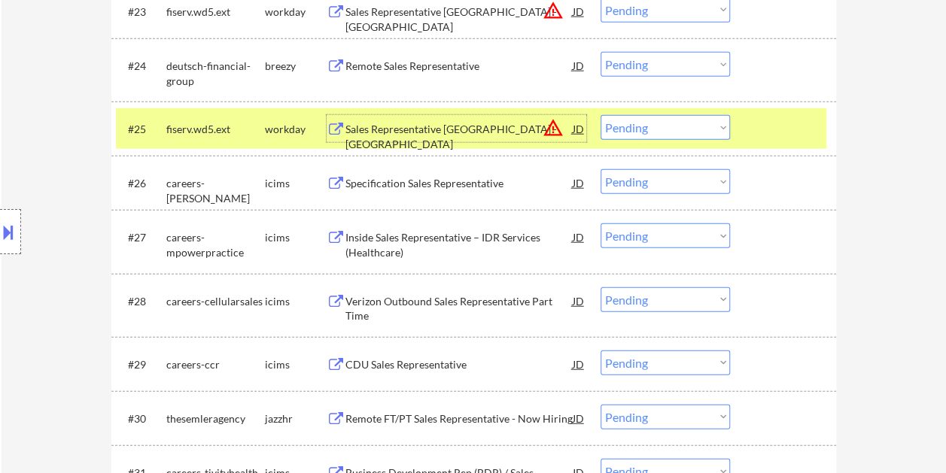
click at [492, 124] on div "Sales Representative BC - Denver" at bounding box center [458, 136] width 227 height 29
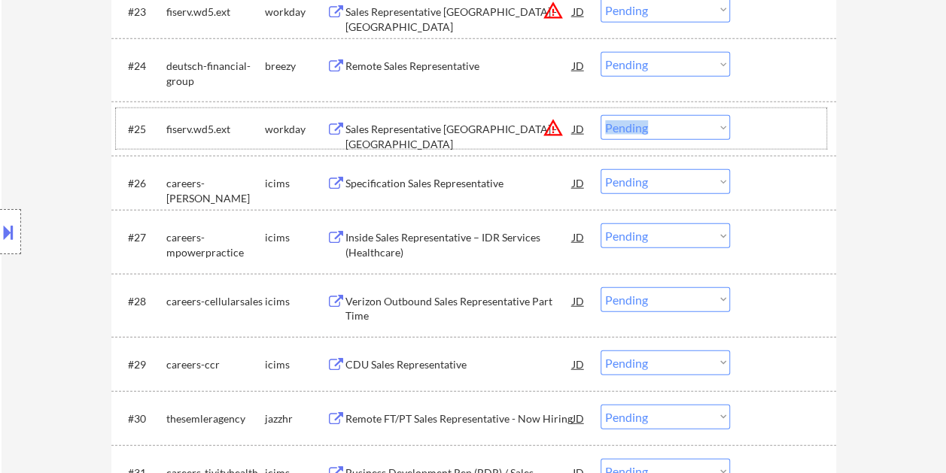
click at [742, 135] on div "#25 fiserv.wd5.ext workday Sales Representative BC - Denver JD warning_amber Ch…" at bounding box center [471, 128] width 710 height 41
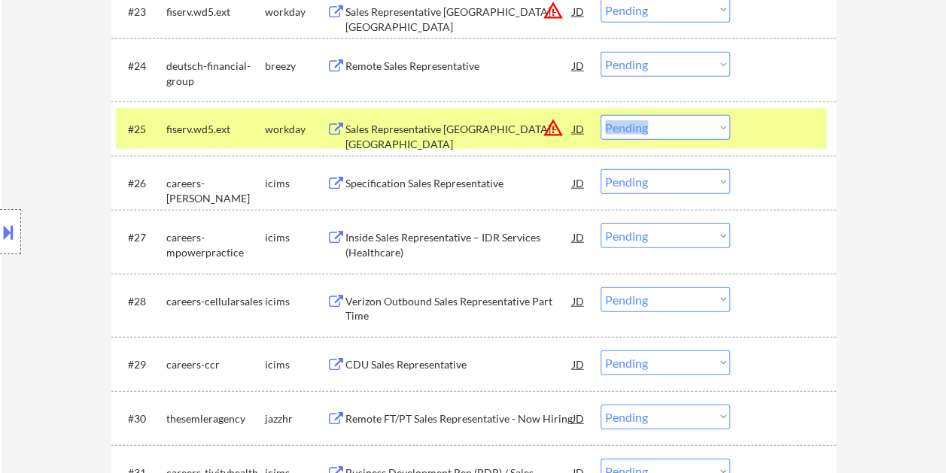
drag, startPoint x: 738, startPoint y: 135, endPoint x: 724, endPoint y: 126, distance: 16.9
click at [725, 126] on select "Choose an option... Pending Applied Excluded (Questions) Excluded (Expired) Exc…" at bounding box center [664, 127] width 129 height 25
click at [600, 115] on select "Choose an option... Pending Applied Excluded (Questions) Excluded (Expired) Exc…" at bounding box center [664, 127] width 129 height 25
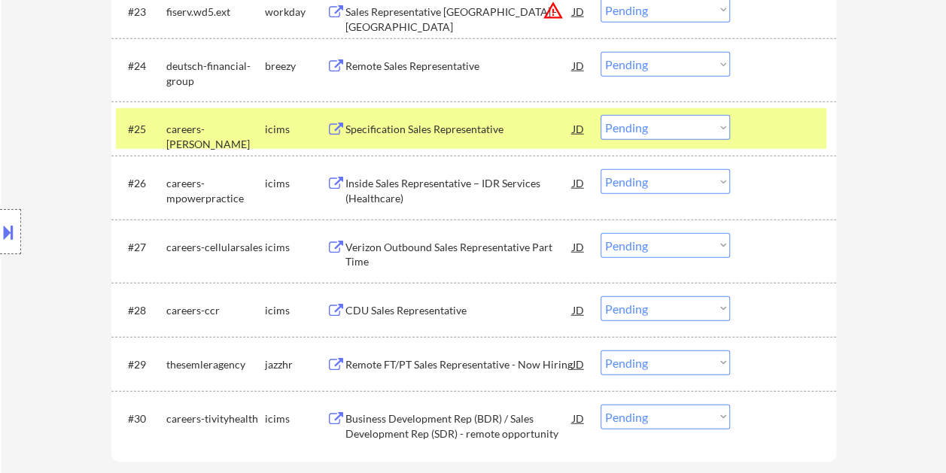
click at [758, 140] on div at bounding box center [785, 128] width 66 height 27
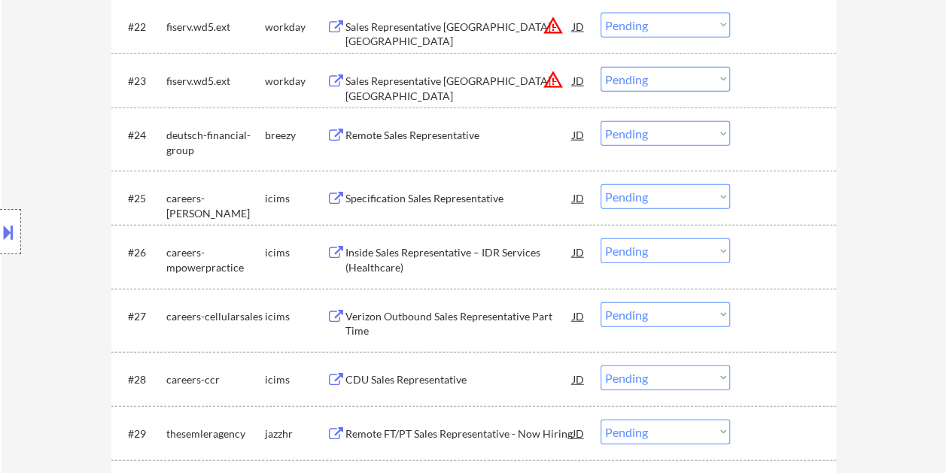
scroll to position [1655, 0]
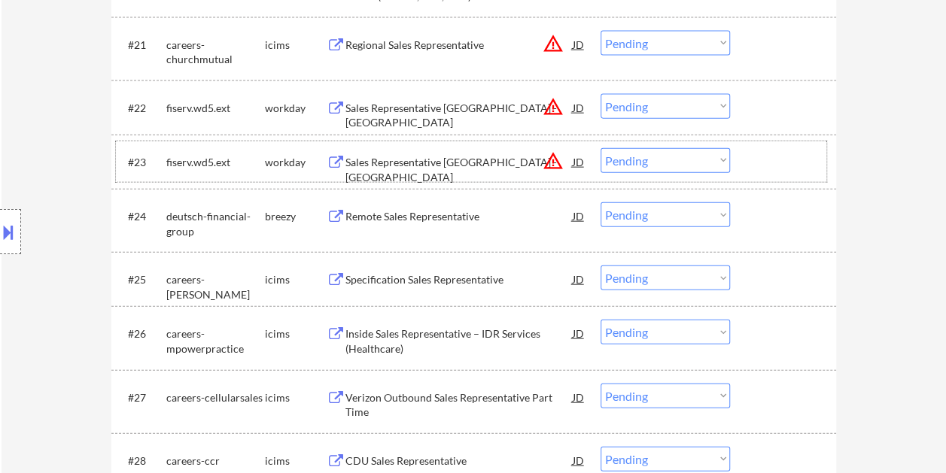
click at [779, 167] on div at bounding box center [785, 161] width 66 height 27
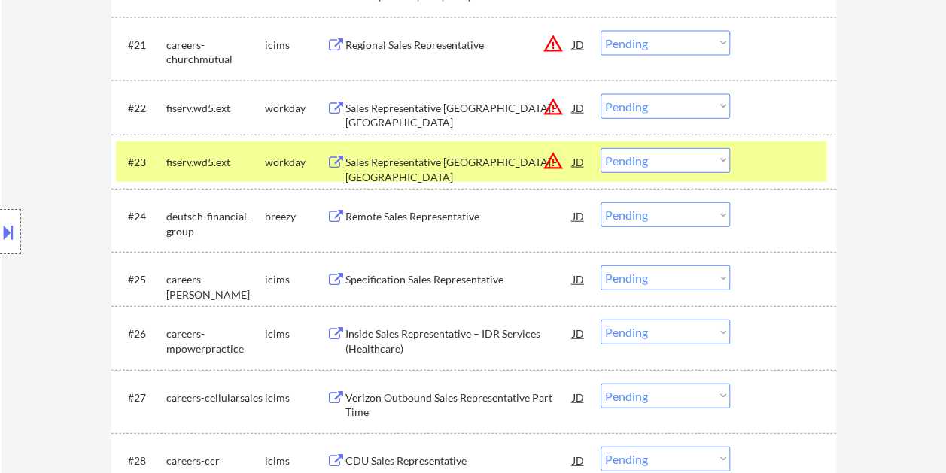
click at [437, 161] on div "Sales Representative BC - Monmouth" at bounding box center [458, 169] width 227 height 29
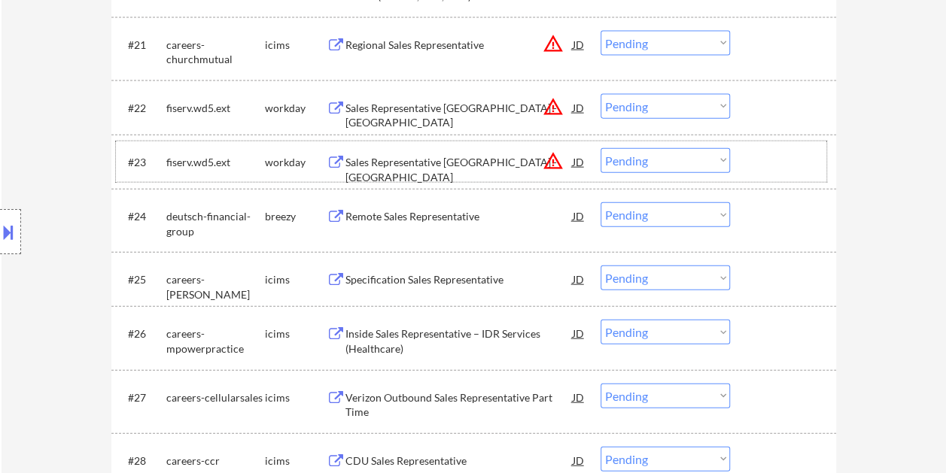
click at [767, 158] on div at bounding box center [785, 161] width 66 height 27
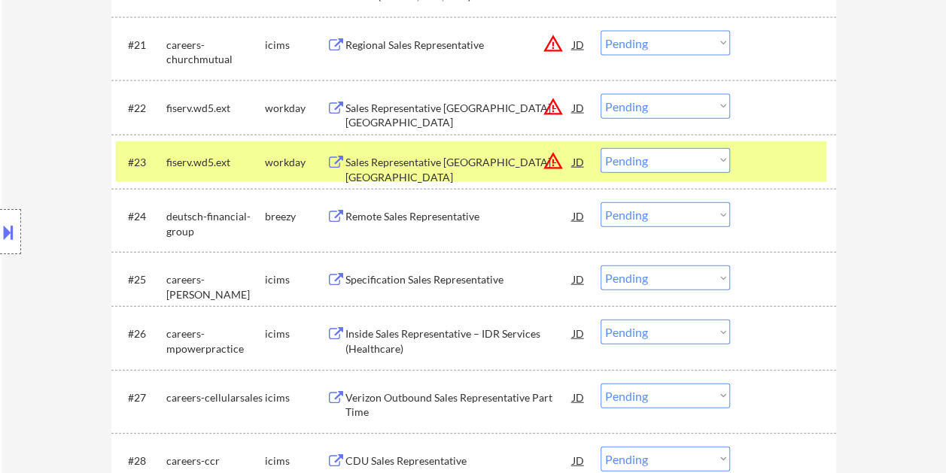
click at [719, 163] on select "Choose an option... Pending Applied Excluded (Questions) Excluded (Expired) Exc…" at bounding box center [664, 160] width 129 height 25
click at [600, 148] on select "Choose an option... Pending Applied Excluded (Questions) Excluded (Expired) Exc…" at bounding box center [664, 160] width 129 height 25
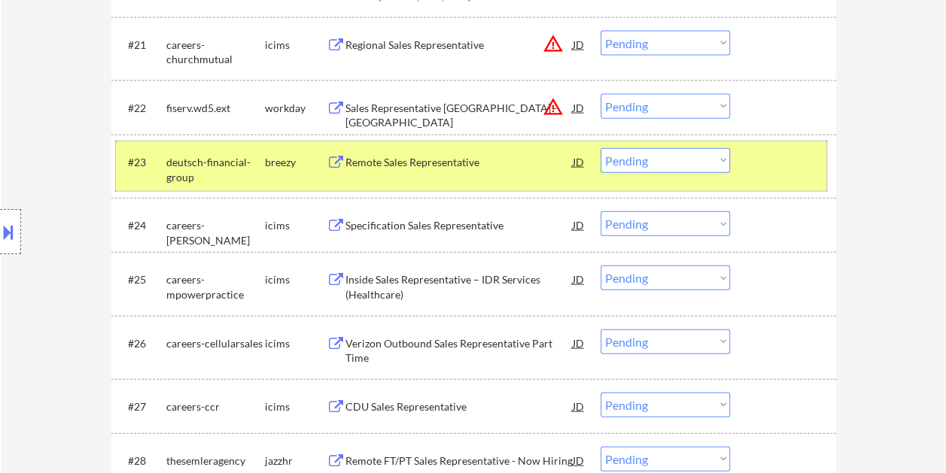
click at [779, 160] on div at bounding box center [785, 161] width 66 height 27
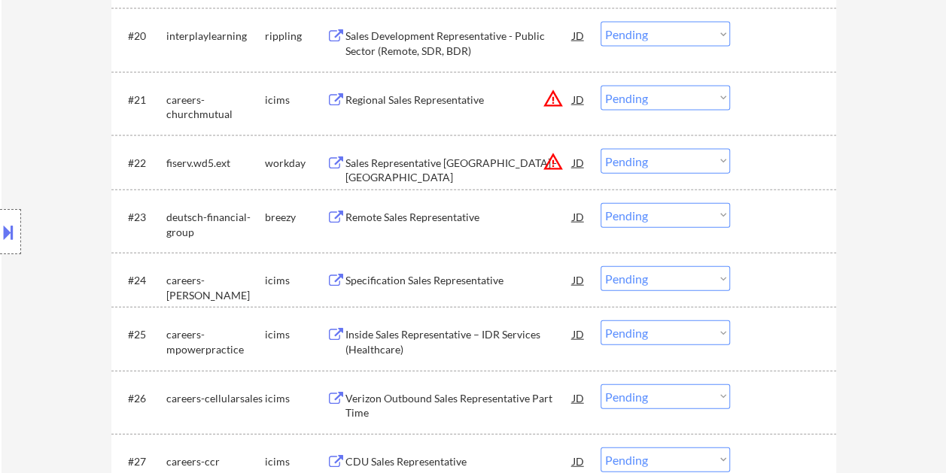
scroll to position [1580, 0]
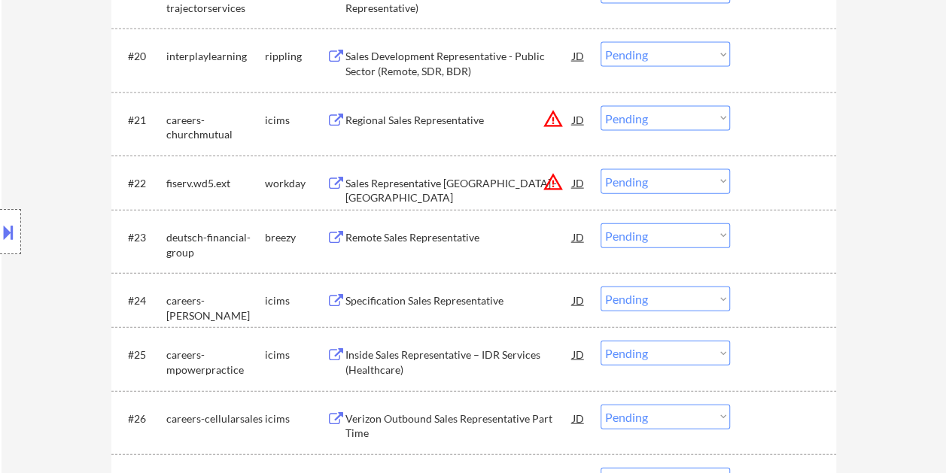
click at [773, 178] on div at bounding box center [785, 182] width 66 height 27
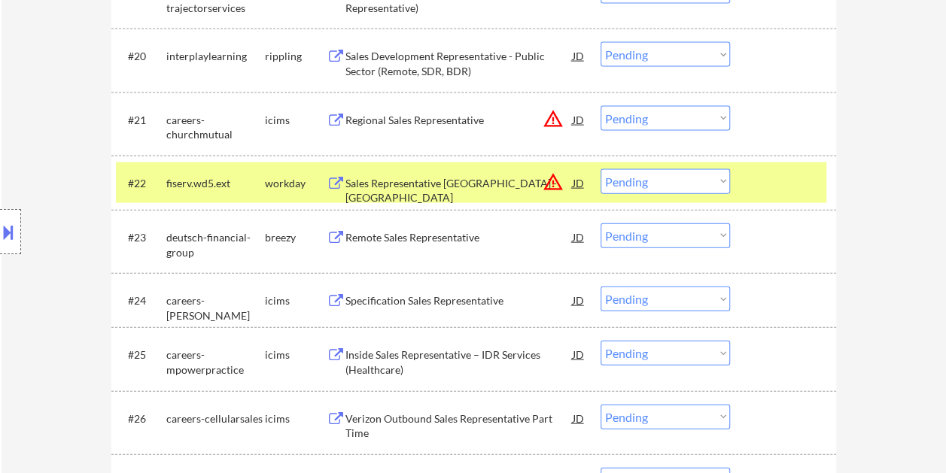
click at [460, 181] on div "Sales Representative BC - Seattle" at bounding box center [458, 190] width 227 height 29
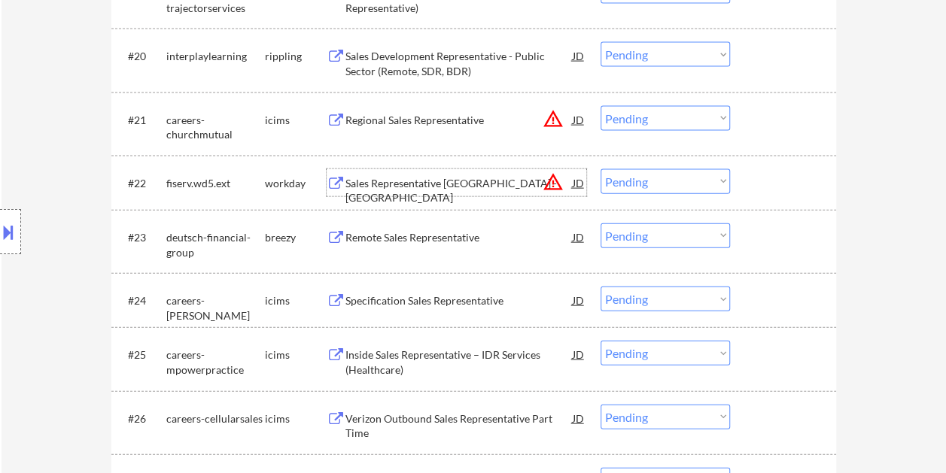
click at [749, 168] on div "#22 fiserv.wd5.ext workday Sales Representative BC - Seattle JD warning_amber C…" at bounding box center [471, 182] width 710 height 41
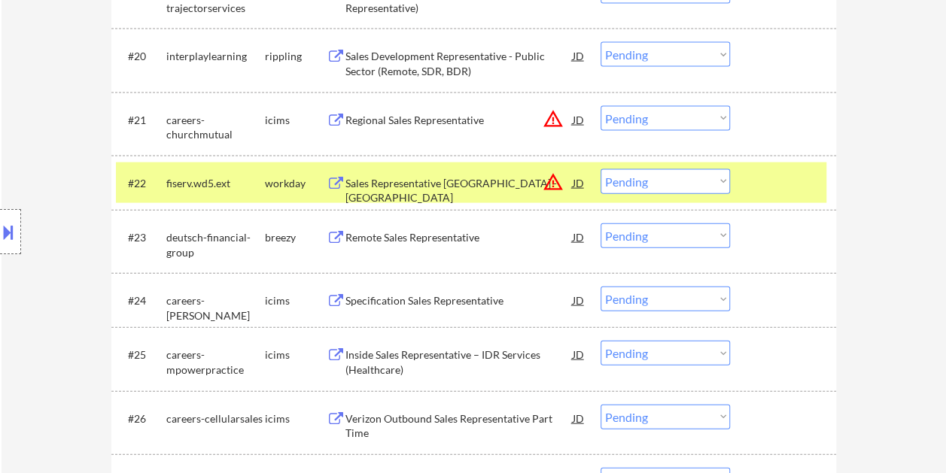
click at [709, 187] on select "Choose an option... Pending Applied Excluded (Questions) Excluded (Expired) Exc…" at bounding box center [664, 181] width 129 height 25
click at [600, 169] on select "Choose an option... Pending Applied Excluded (Questions) Excluded (Expired) Exc…" at bounding box center [664, 181] width 129 height 25
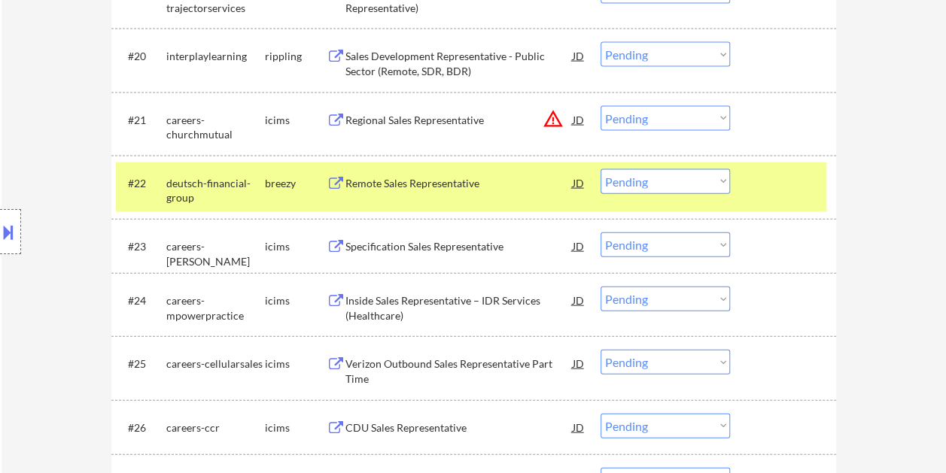
click at [755, 178] on div at bounding box center [785, 182] width 66 height 27
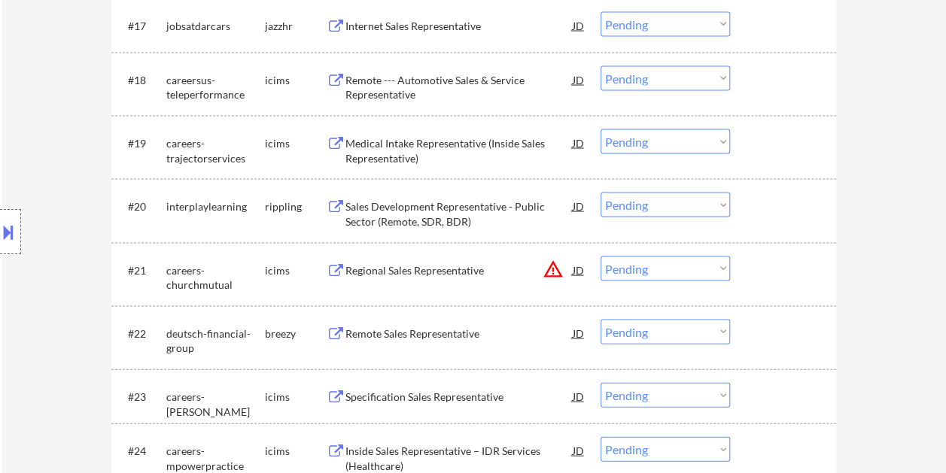
scroll to position [1429, 0]
drag, startPoint x: 784, startPoint y: 210, endPoint x: 653, endPoint y: 223, distance: 131.5
click at [773, 212] on div at bounding box center [785, 206] width 66 height 27
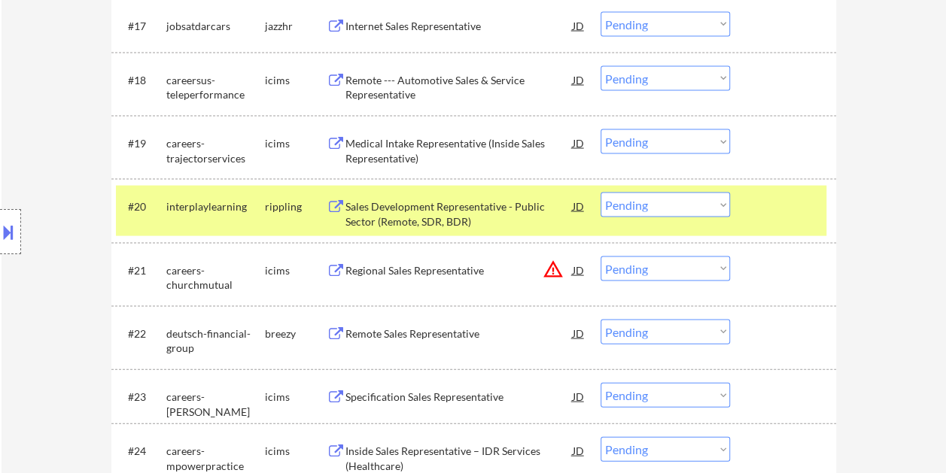
click at [498, 208] on div "Sales Development Representative - Public Sector (Remote, SDR, BDR)" at bounding box center [458, 213] width 227 height 29
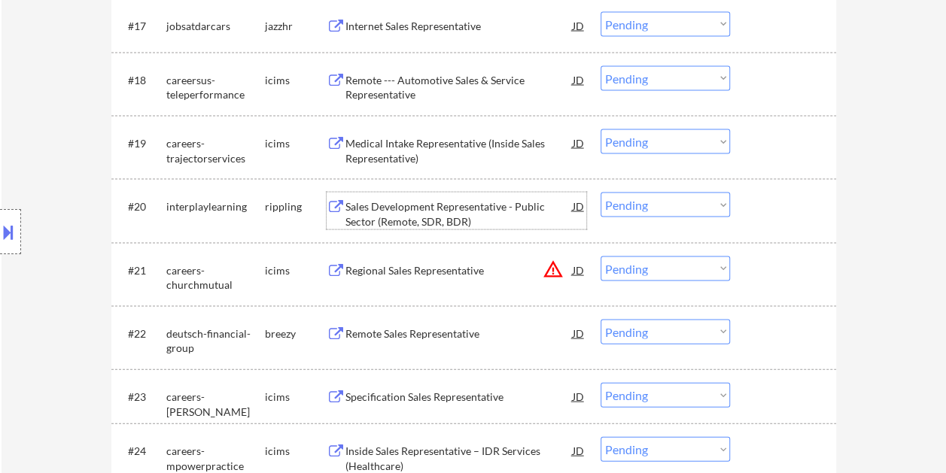
click at [763, 207] on div at bounding box center [785, 206] width 66 height 27
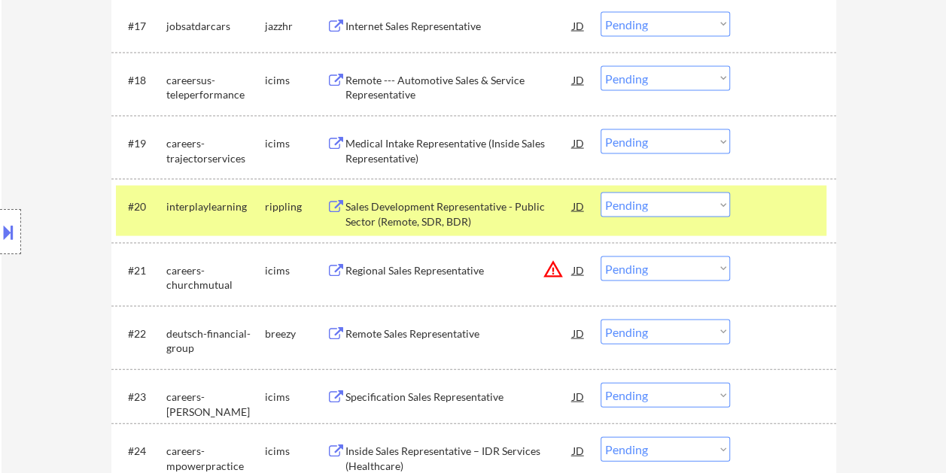
click at [723, 211] on select "Choose an option... Pending Applied Excluded (Questions) Excluded (Expired) Exc…" at bounding box center [664, 205] width 129 height 25
click at [600, 193] on select "Choose an option... Pending Applied Excluded (Questions) Excluded (Expired) Exc…" at bounding box center [664, 205] width 129 height 25
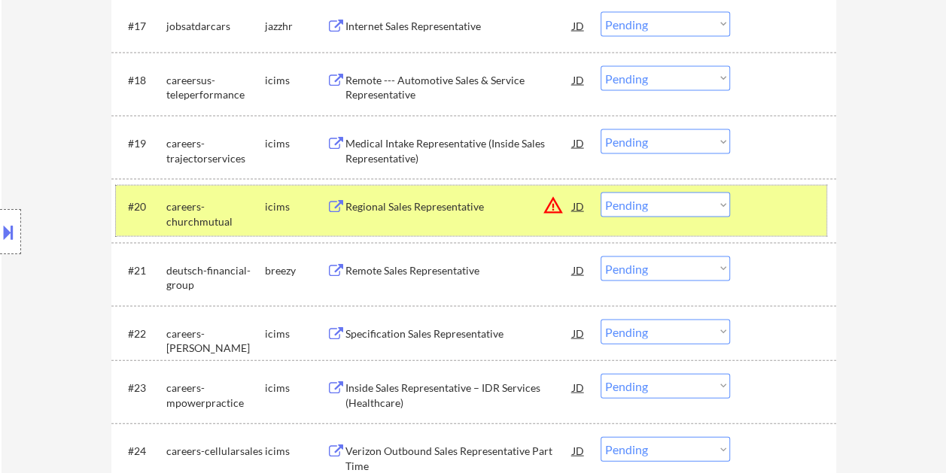
click at [773, 209] on div at bounding box center [785, 206] width 66 height 27
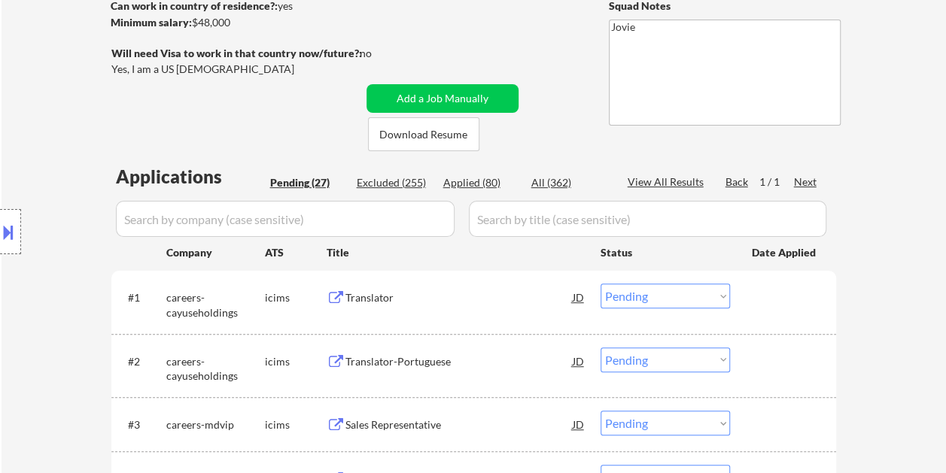
scroll to position [301, 0]
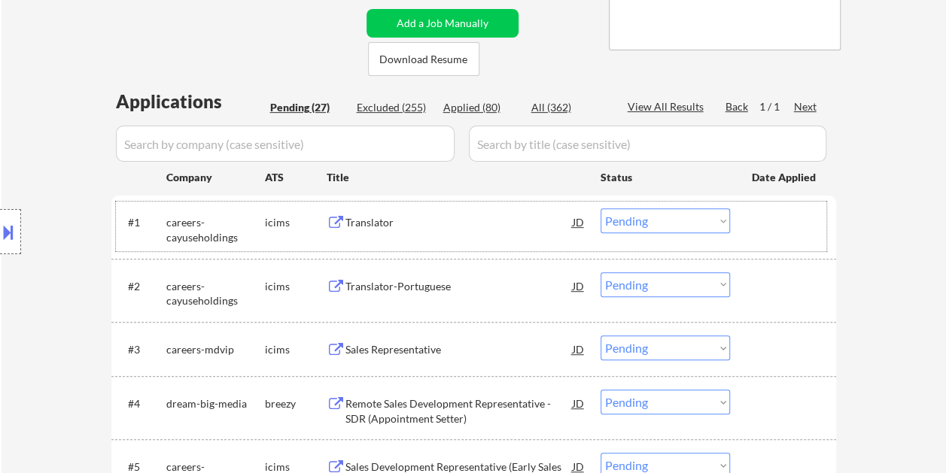
click at [753, 218] on div at bounding box center [785, 221] width 66 height 27
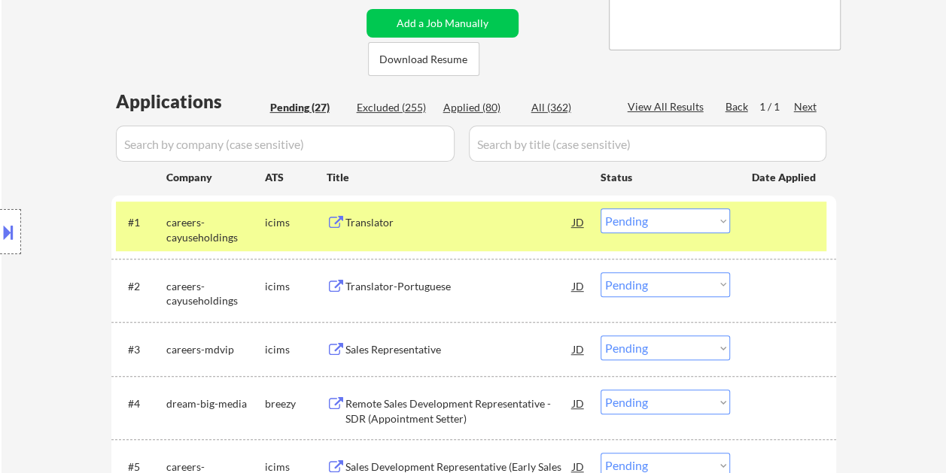
click at [408, 225] on div "Translator" at bounding box center [458, 222] width 227 height 15
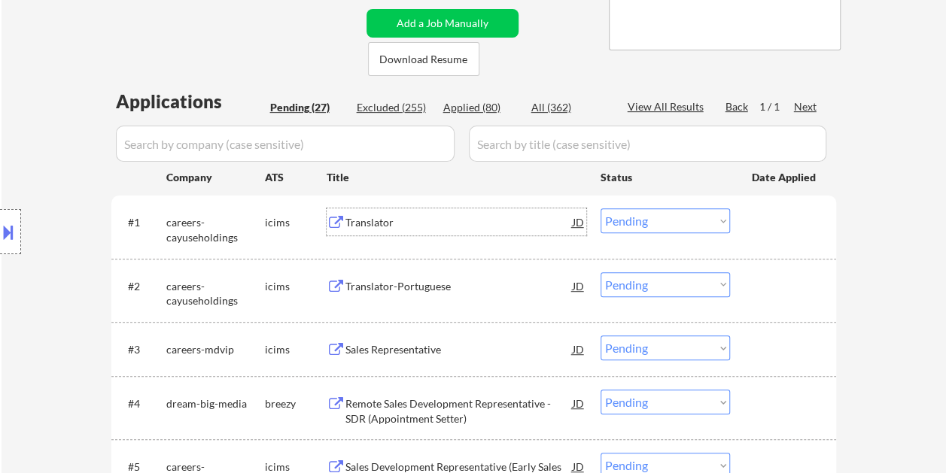
drag, startPoint x: 776, startPoint y: 223, endPoint x: 747, endPoint y: 230, distance: 30.3
click at [776, 224] on div at bounding box center [785, 221] width 66 height 27
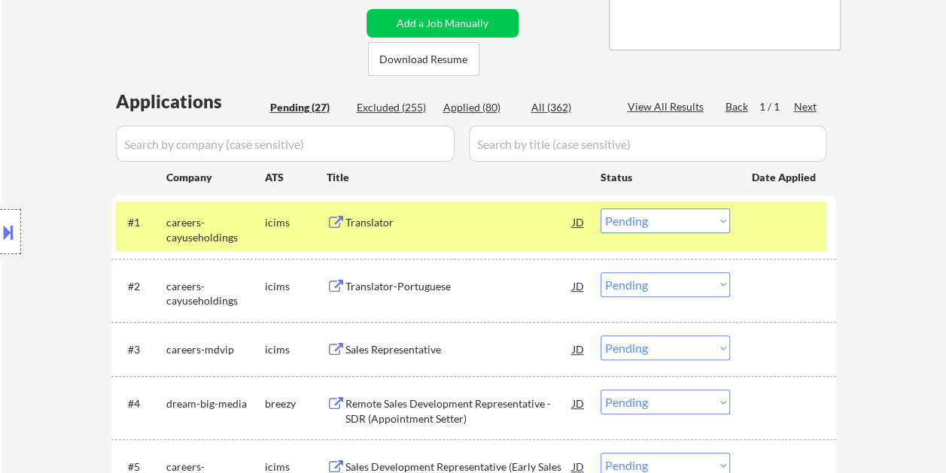
click at [721, 221] on select "Choose an option... Pending Applied Excluded (Questions) Excluded (Expired) Exc…" at bounding box center [664, 220] width 129 height 25
click at [600, 208] on select "Choose an option... Pending Applied Excluded (Questions) Excluded (Expired) Exc…" at bounding box center [664, 220] width 129 height 25
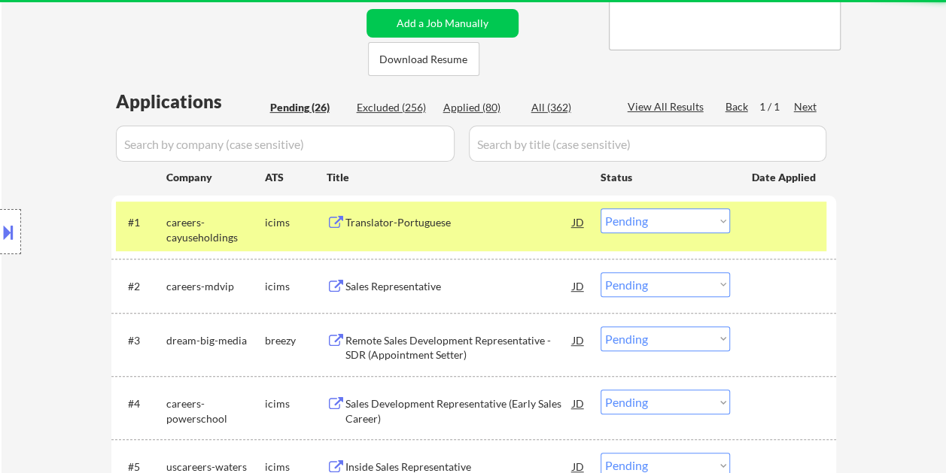
click at [761, 223] on div at bounding box center [785, 221] width 66 height 27
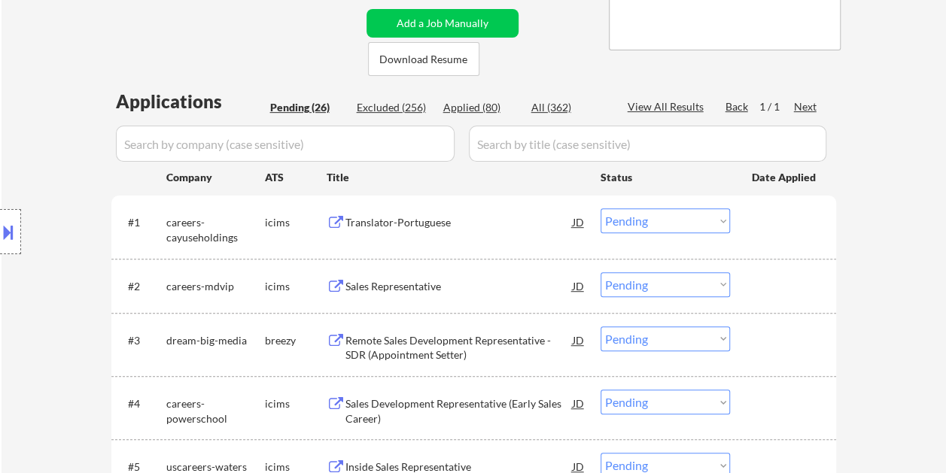
click at [755, 230] on div at bounding box center [785, 221] width 66 height 27
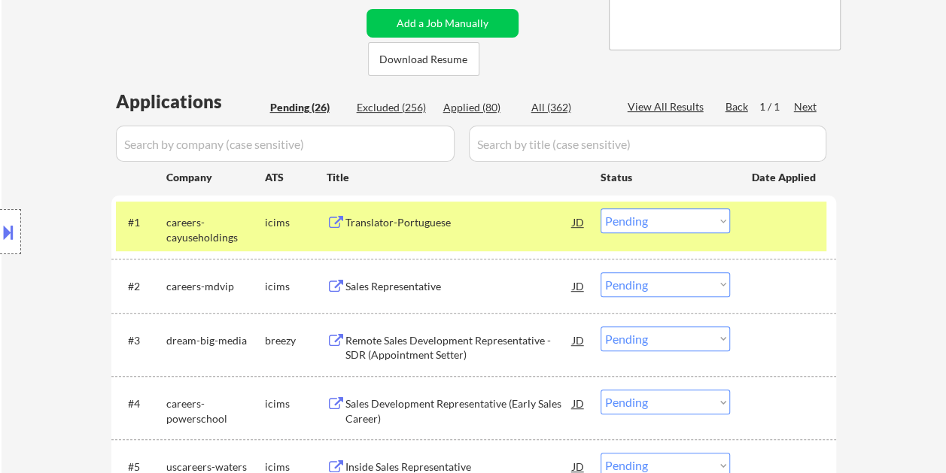
click at [412, 223] on div "Translator-Portuguese" at bounding box center [458, 222] width 227 height 15
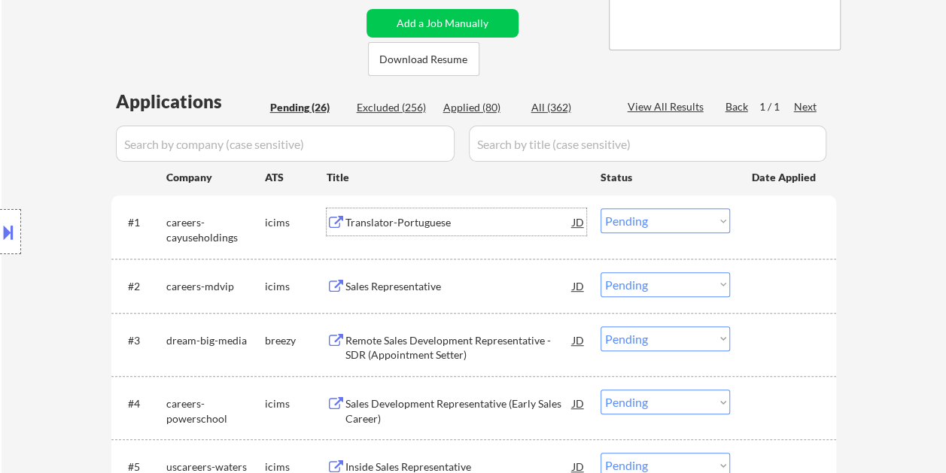
click at [761, 218] on div at bounding box center [785, 221] width 66 height 27
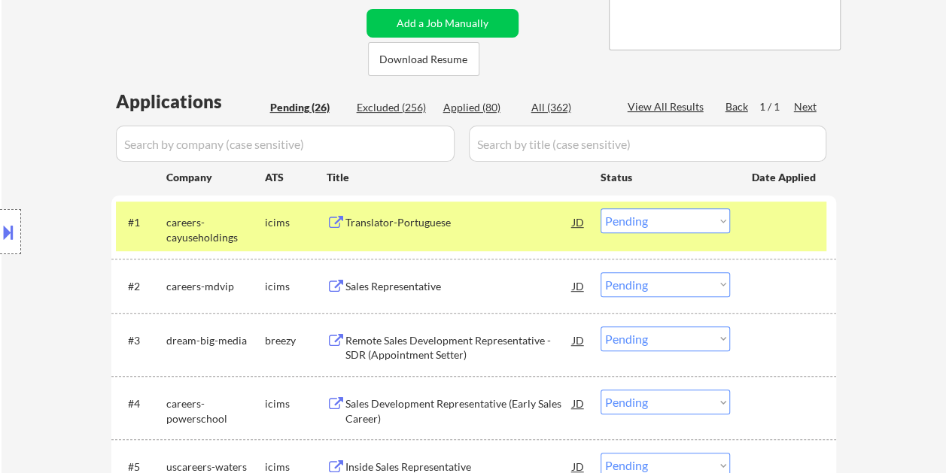
click at [705, 218] on select "Choose an option... Pending Applied Excluded (Questions) Excluded (Expired) Exc…" at bounding box center [664, 220] width 129 height 25
click at [600, 208] on select "Choose an option... Pending Applied Excluded (Questions) Excluded (Expired) Exc…" at bounding box center [664, 220] width 129 height 25
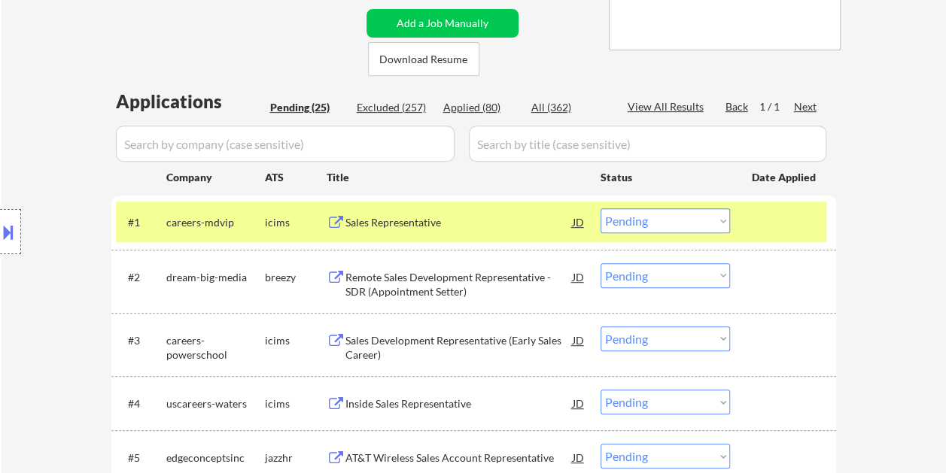
click at [768, 215] on div at bounding box center [785, 221] width 66 height 27
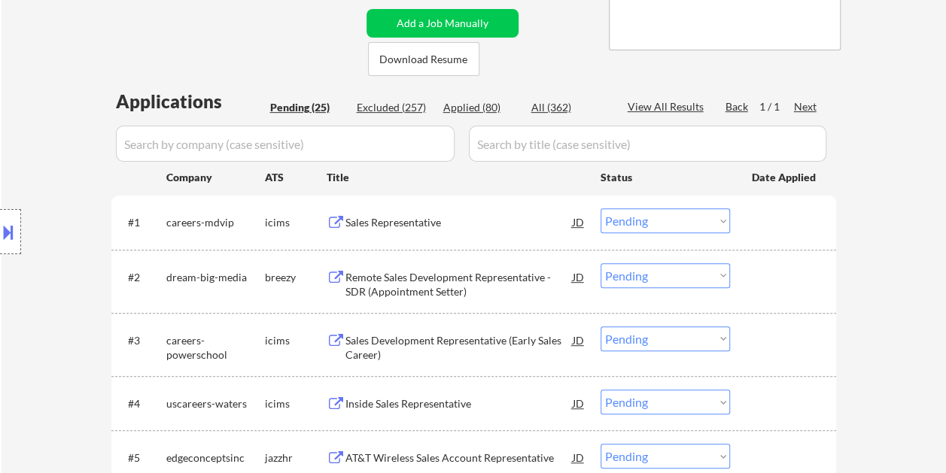
click at [767, 220] on div at bounding box center [785, 221] width 66 height 27
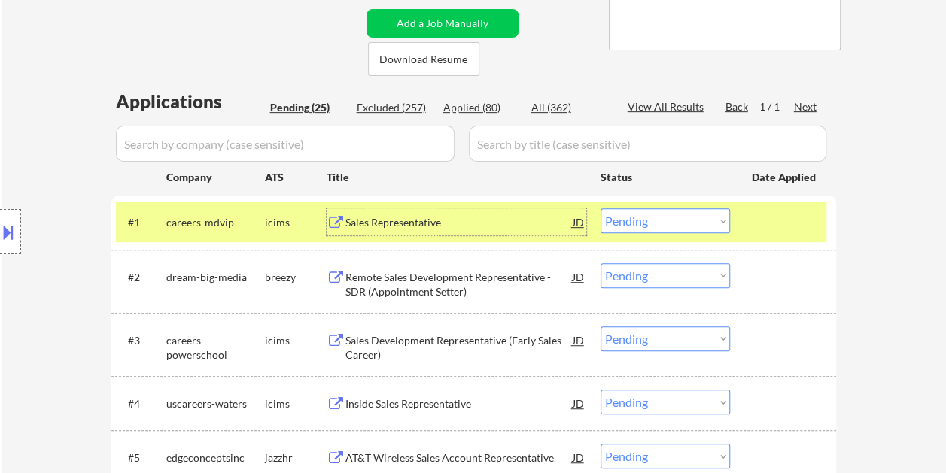
click at [433, 226] on div "Sales Representative" at bounding box center [458, 222] width 227 height 15
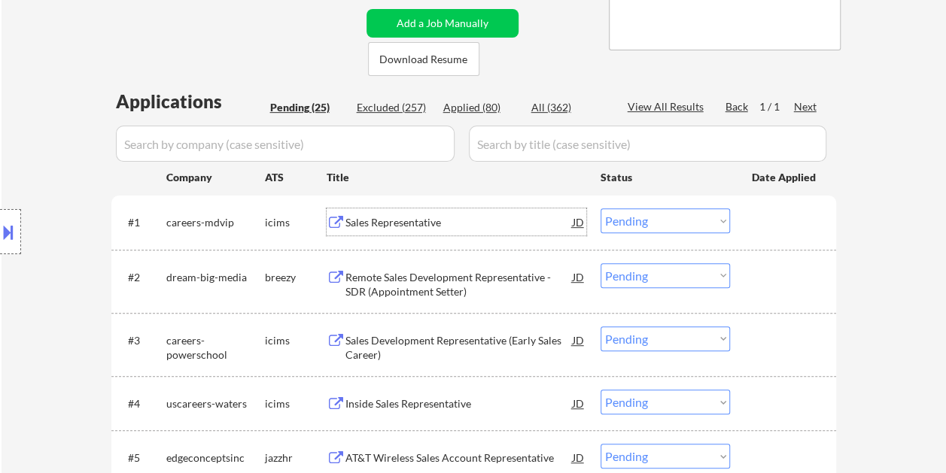
click at [742, 222] on div "#1 careers-mdvip icims Sales Representative JD Choose an option... Pending Appl…" at bounding box center [471, 222] width 710 height 41
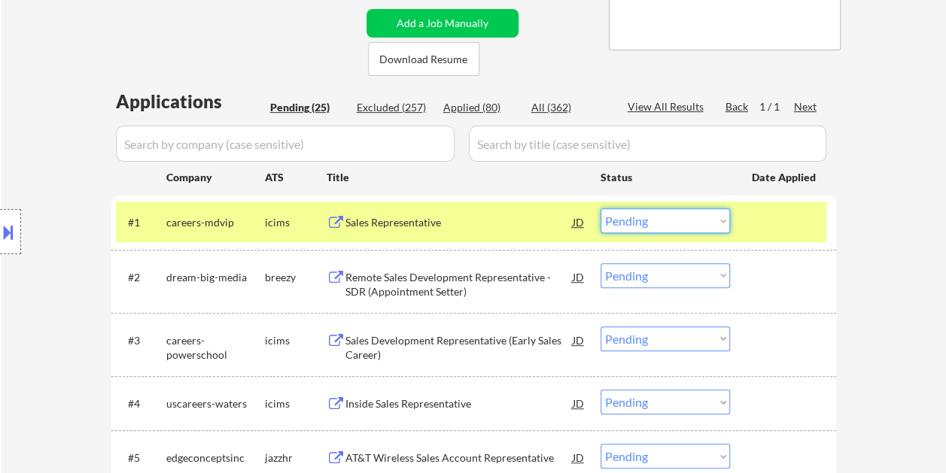
click at [727, 223] on select "Choose an option... Pending Applied Excluded (Questions) Excluded (Expired) Exc…" at bounding box center [664, 220] width 129 height 25
click at [600, 208] on select "Choose an option... Pending Applied Excluded (Questions) Excluded (Expired) Exc…" at bounding box center [664, 220] width 129 height 25
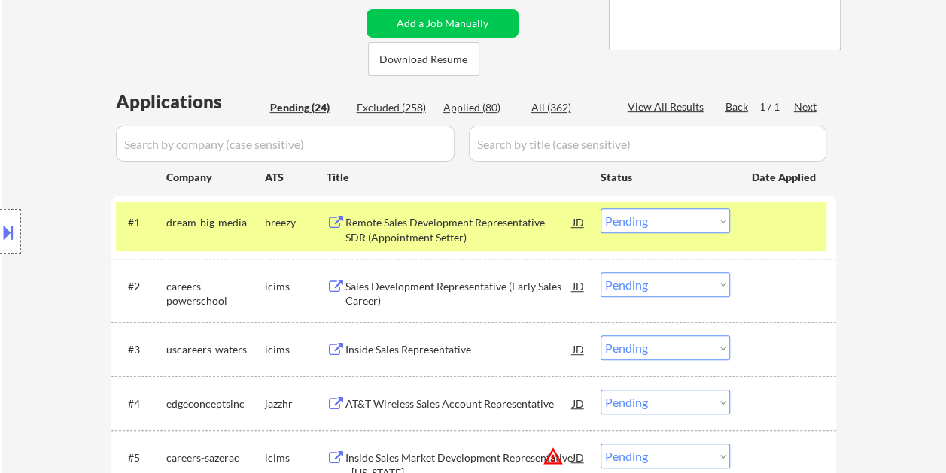
click at [755, 220] on div at bounding box center [785, 221] width 66 height 27
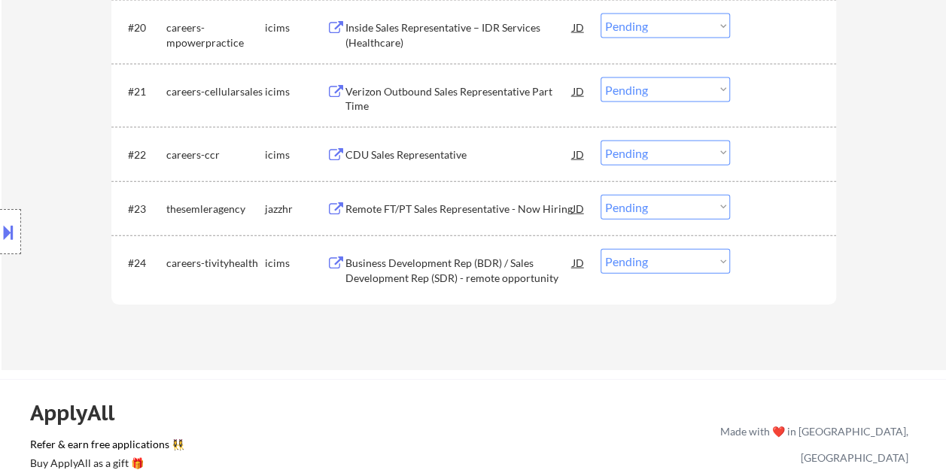
scroll to position [1580, 0]
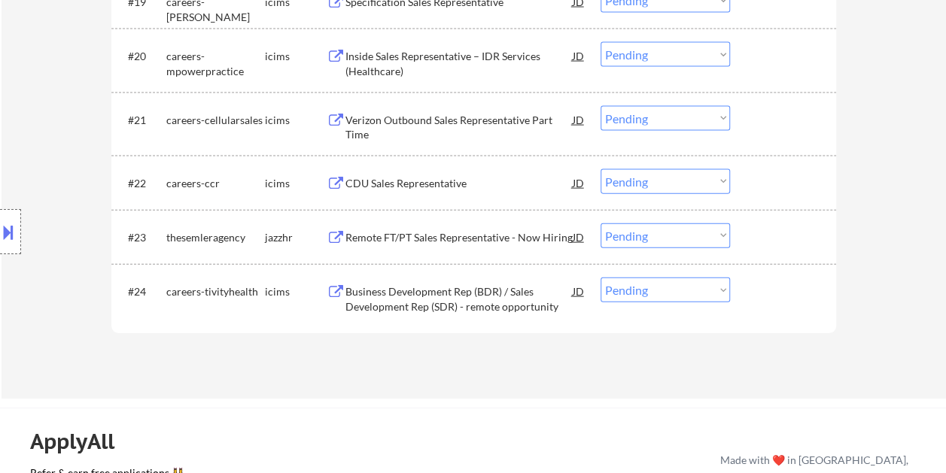
click at [748, 286] on div "#24 careers-tivityhealth icims Business Development Rep (BDR) / Sales Developme…" at bounding box center [471, 296] width 710 height 50
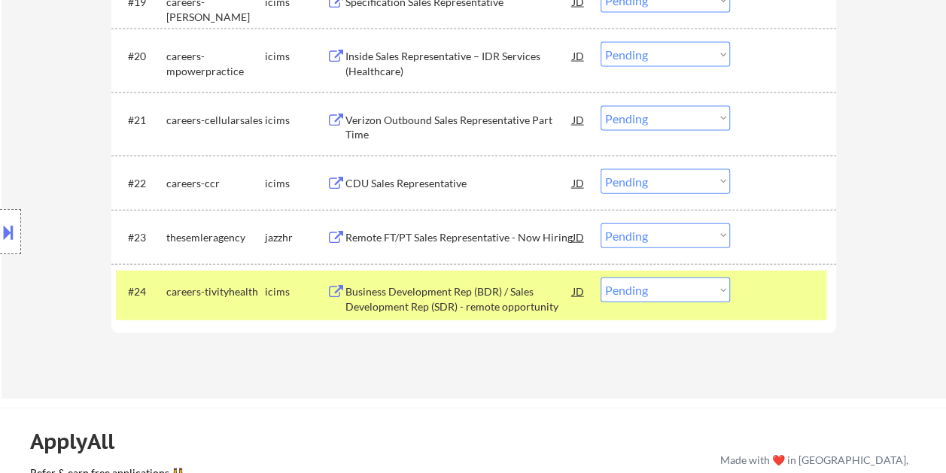
click at [529, 283] on div "Business Development Rep (BDR) / Sales Development Rep (SDR) - remote opportuni…" at bounding box center [458, 296] width 227 height 36
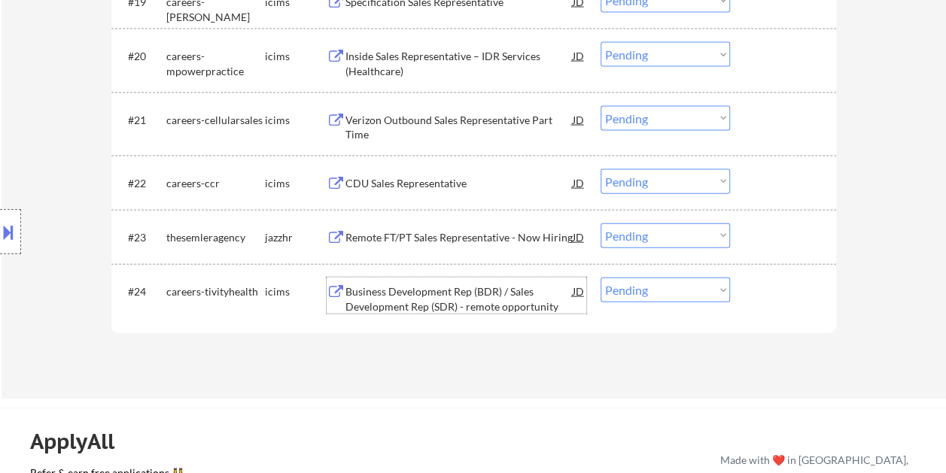
click at [767, 287] on div at bounding box center [785, 291] width 66 height 27
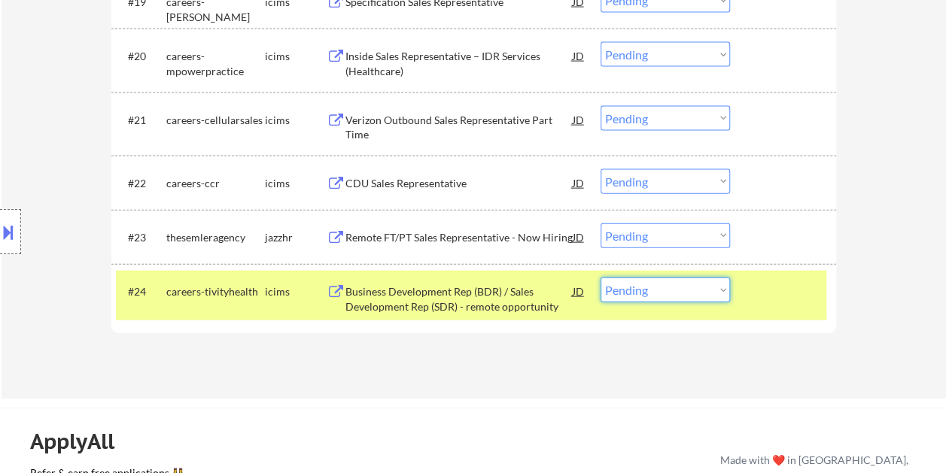
click at [724, 288] on select "Choose an option... Pending Applied Excluded (Questions) Excluded (Expired) Exc…" at bounding box center [664, 290] width 129 height 25
click at [600, 278] on select "Choose an option... Pending Applied Excluded (Questions) Excluded (Expired) Exc…" at bounding box center [664, 290] width 129 height 25
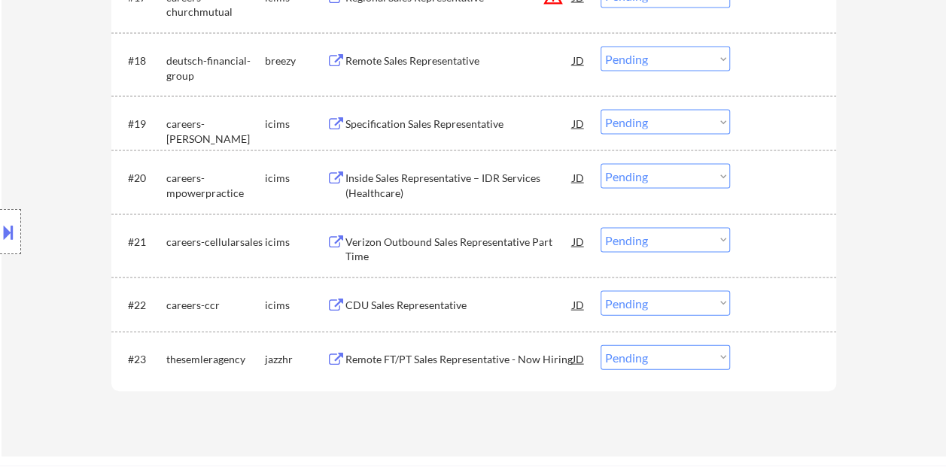
scroll to position [1429, 0]
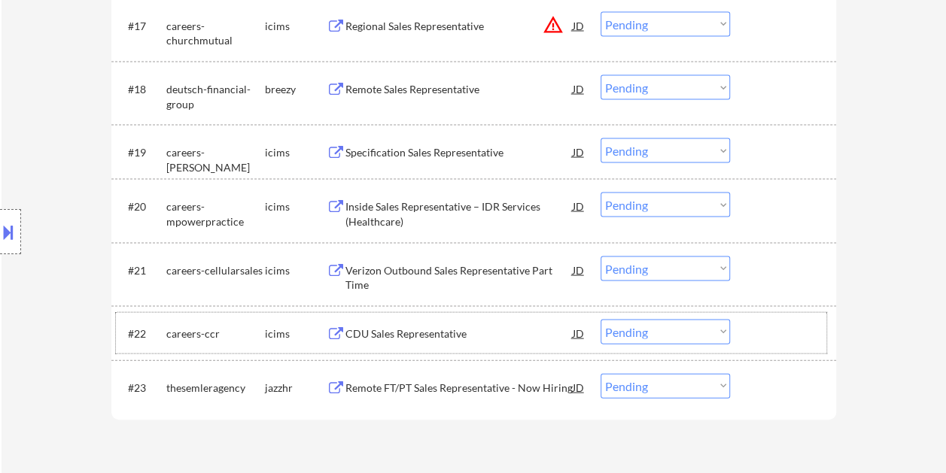
click at [768, 320] on div at bounding box center [785, 333] width 66 height 27
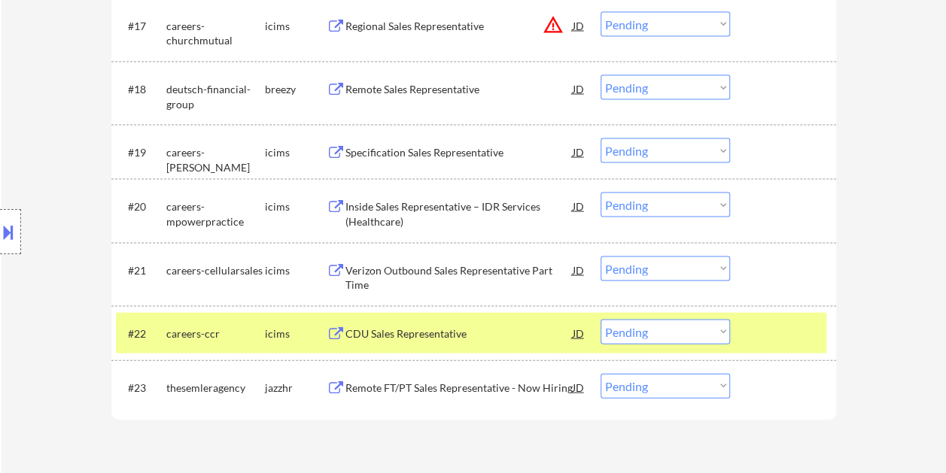
click at [506, 317] on div "#22 careers-ccr icims CDU Sales Representative JD warning_amber Choose an optio…" at bounding box center [471, 333] width 710 height 41
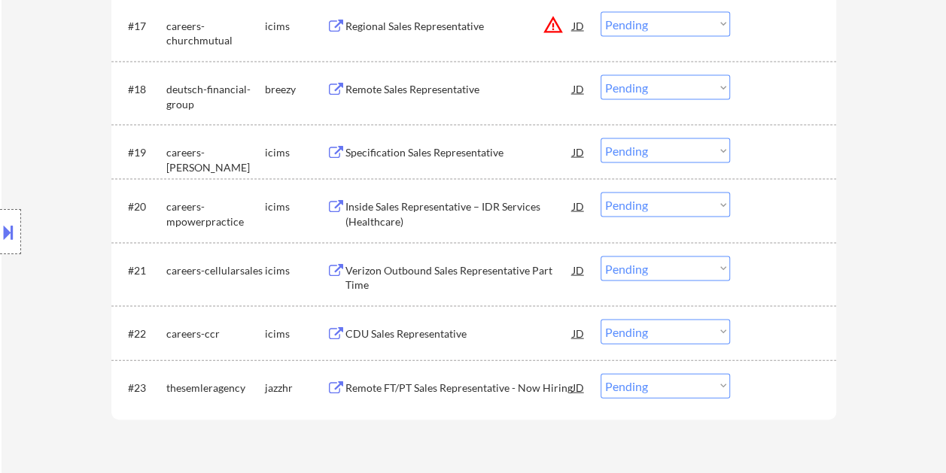
click at [820, 339] on div "#22 careers-ccr icims CDU Sales Representative JD warning_amber Choose an optio…" at bounding box center [471, 333] width 710 height 41
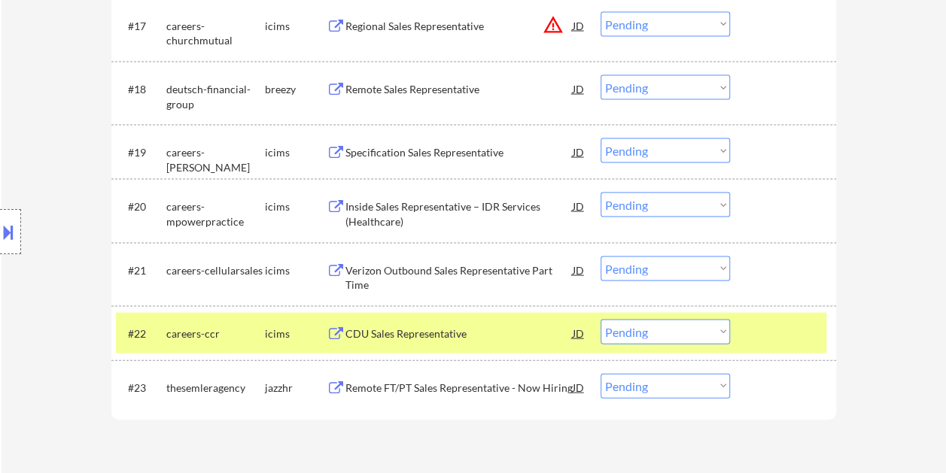
click at [509, 337] on div "CDU Sales Representative" at bounding box center [458, 333] width 227 height 15
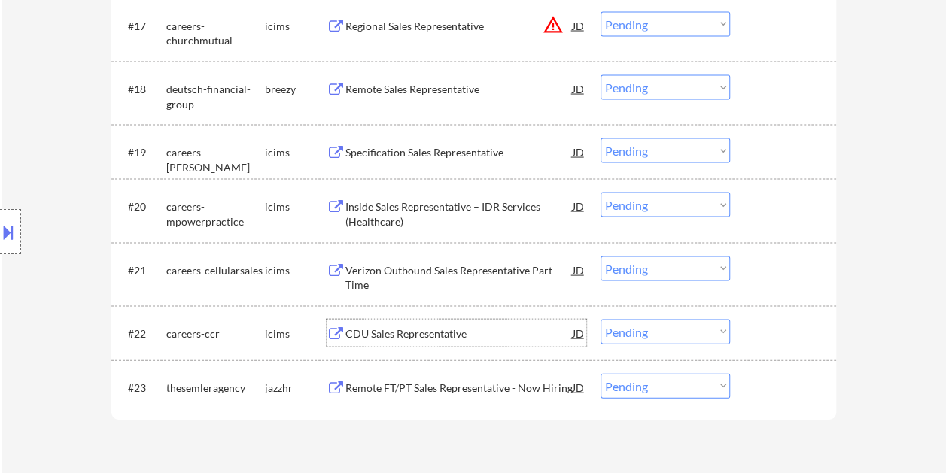
click at [770, 328] on div at bounding box center [785, 333] width 66 height 27
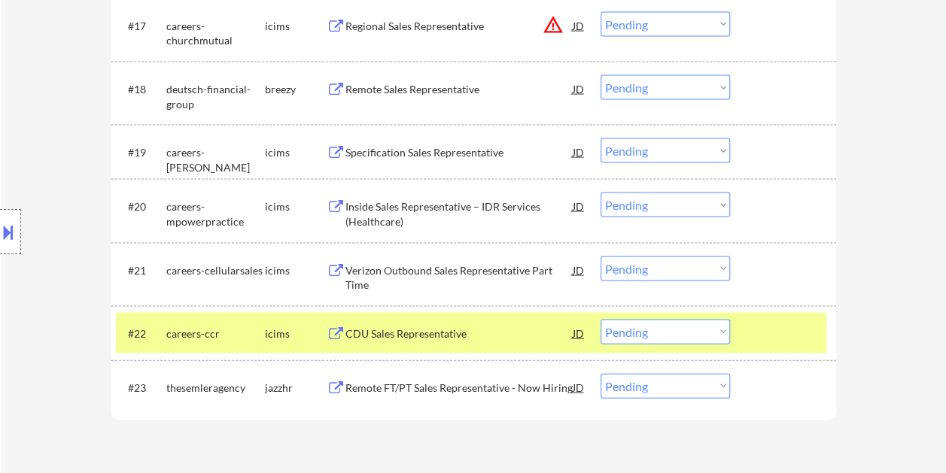
click at [728, 333] on select "Choose an option... Pending Applied Excluded (Questions) Excluded (Expired) Exc…" at bounding box center [664, 332] width 129 height 25
click at [600, 320] on select "Choose an option... Pending Applied Excluded (Questions) Excluded (Expired) Exc…" at bounding box center [664, 332] width 129 height 25
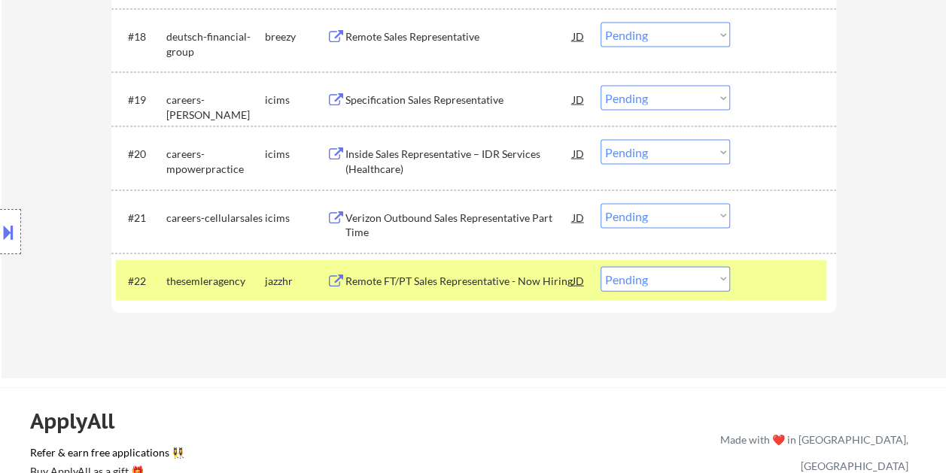
scroll to position [1505, 0]
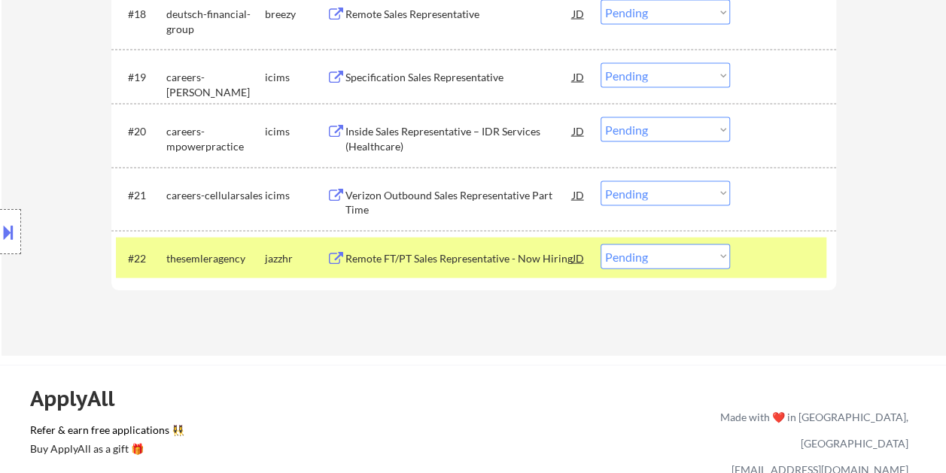
click at [802, 263] on div at bounding box center [785, 257] width 66 height 27
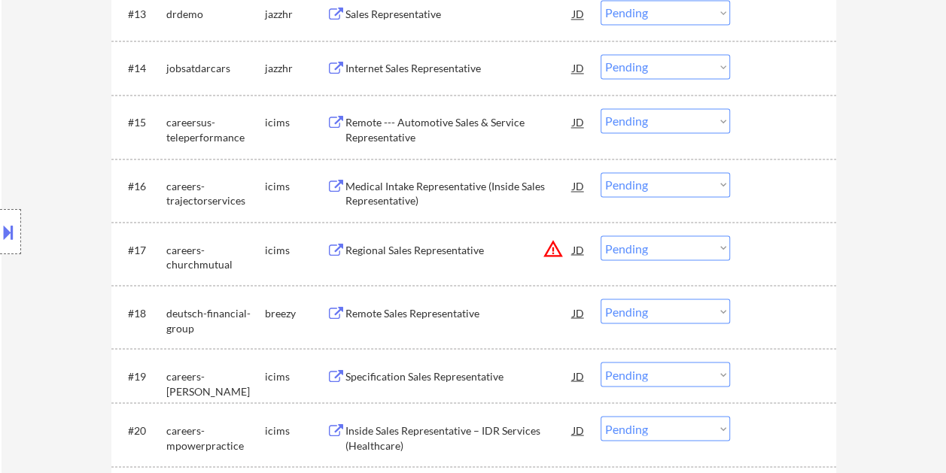
scroll to position [1204, 0]
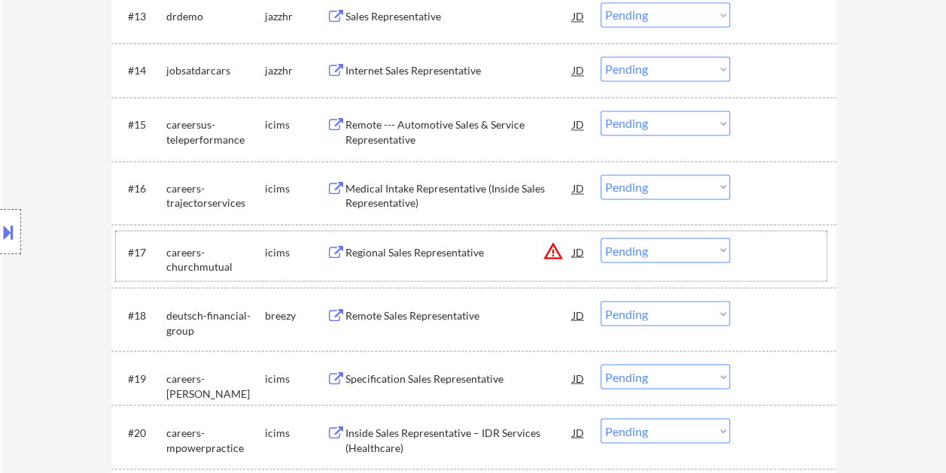
click at [806, 256] on div at bounding box center [785, 251] width 66 height 27
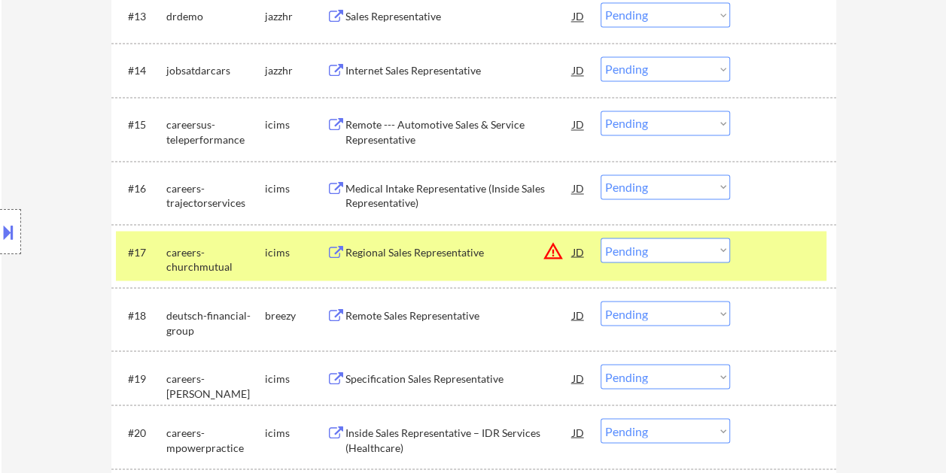
click at [469, 257] on div "Regional Sales Representative" at bounding box center [458, 251] width 227 height 15
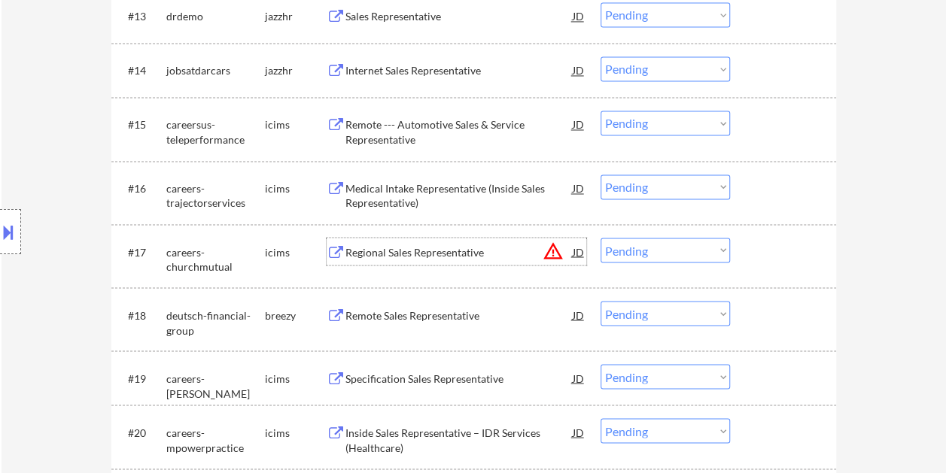
click at [778, 254] on div at bounding box center [785, 251] width 66 height 27
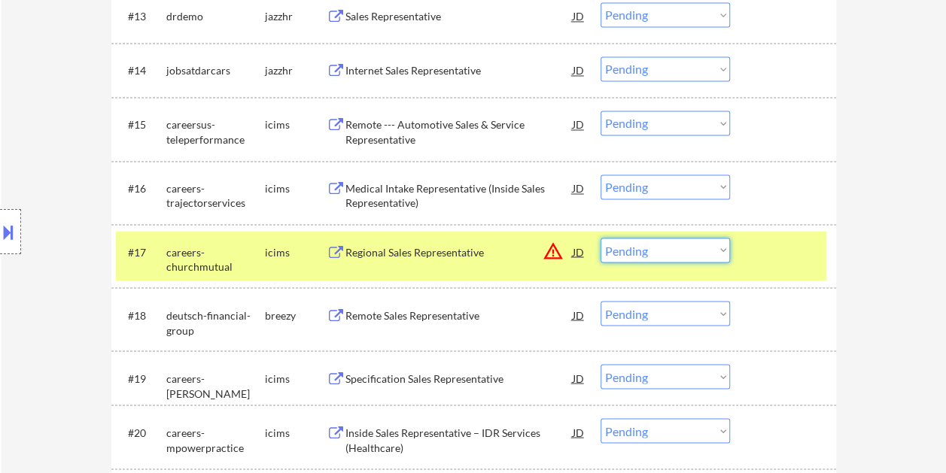
click at [717, 250] on select "Choose an option... Pending Applied Excluded (Questions) Excluded (Expired) Exc…" at bounding box center [664, 250] width 129 height 25
click at [600, 238] on select "Choose an option... Pending Applied Excluded (Questions) Excluded (Expired) Exc…" at bounding box center [664, 250] width 129 height 25
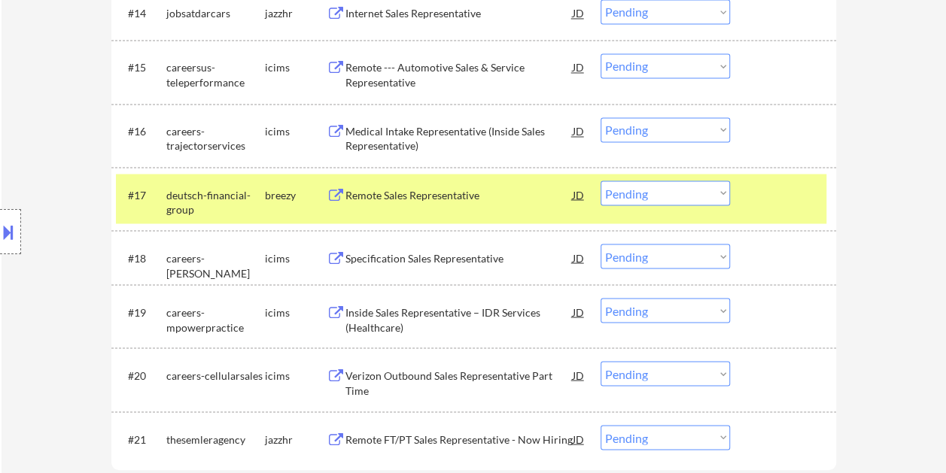
scroll to position [1279, 0]
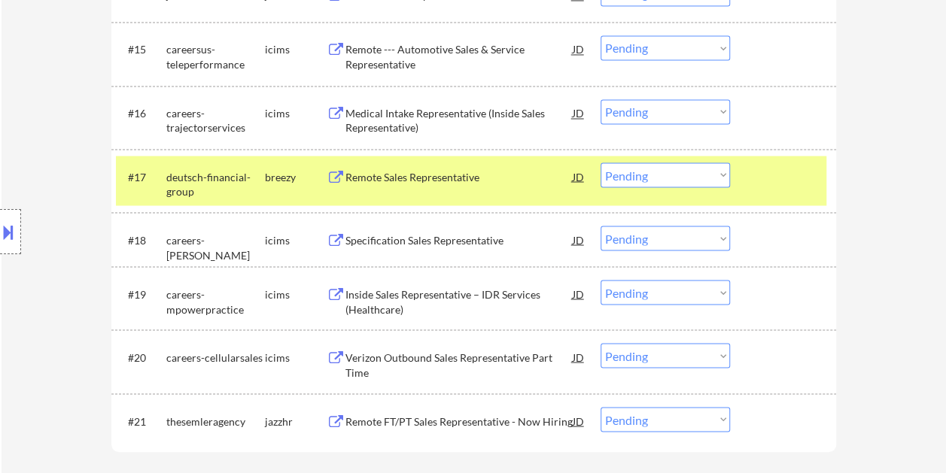
click at [760, 180] on div at bounding box center [785, 175] width 66 height 27
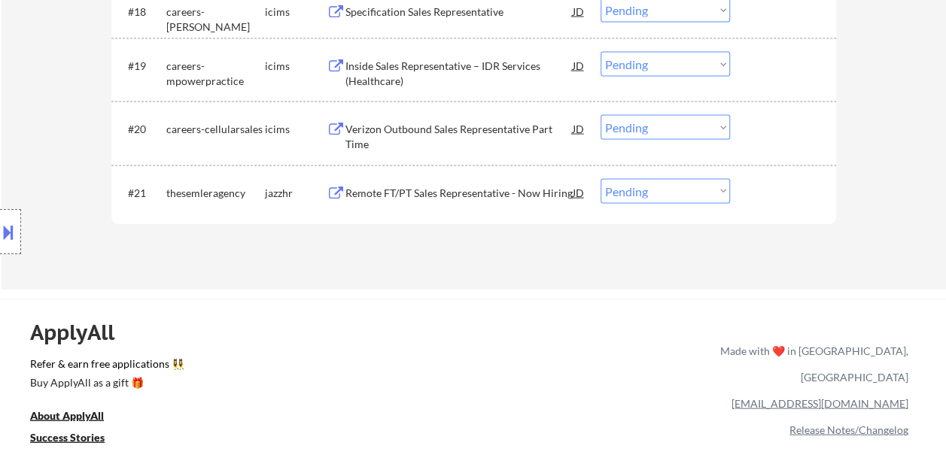
scroll to position [1505, 0]
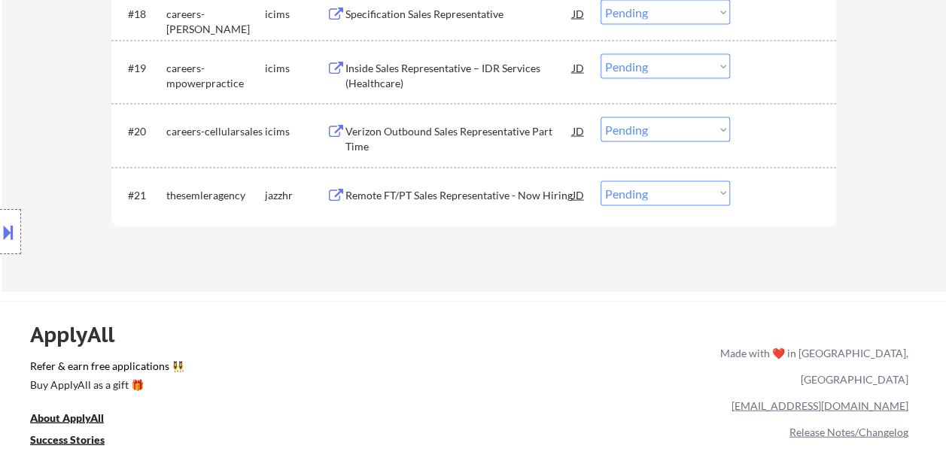
click at [760, 189] on div at bounding box center [785, 194] width 66 height 27
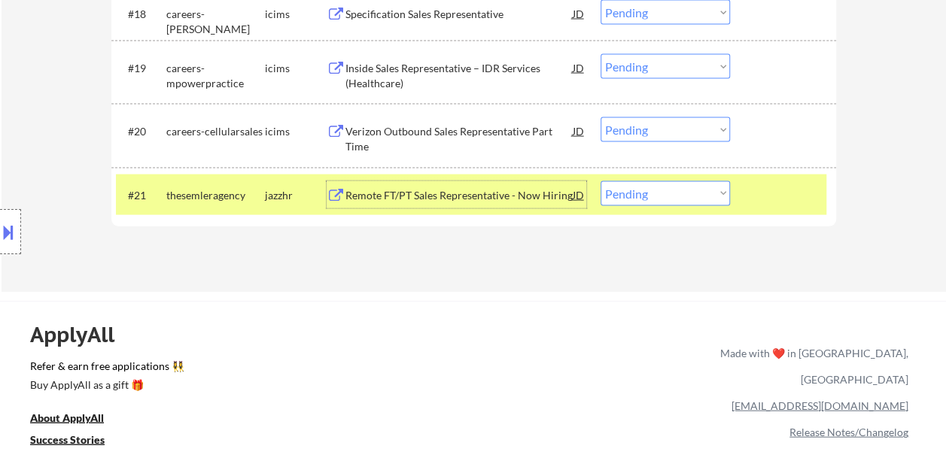
click at [544, 194] on div "Remote FT/PT Sales Representative - Now Hiring" at bounding box center [458, 195] width 227 height 15
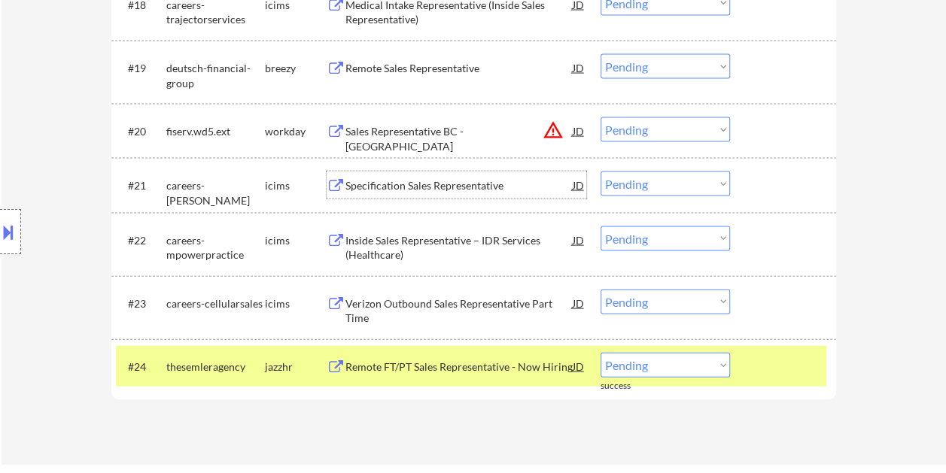
click at [719, 361] on select "Choose an option... Pending Applied Excluded (Questions) Excluded (Expired) Exc…" at bounding box center [664, 365] width 129 height 25
click at [600, 353] on select "Choose an option... Pending Applied Excluded (Questions) Excluded (Expired) Exc…" at bounding box center [664, 365] width 129 height 25
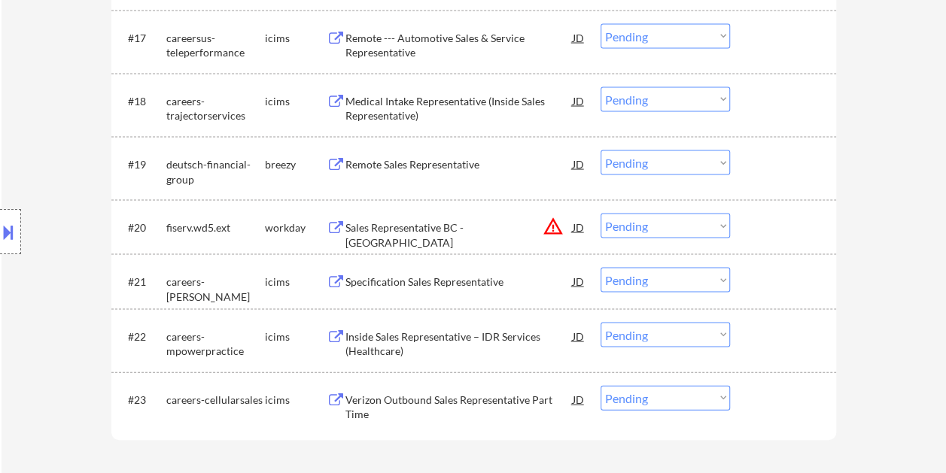
scroll to position [1429, 0]
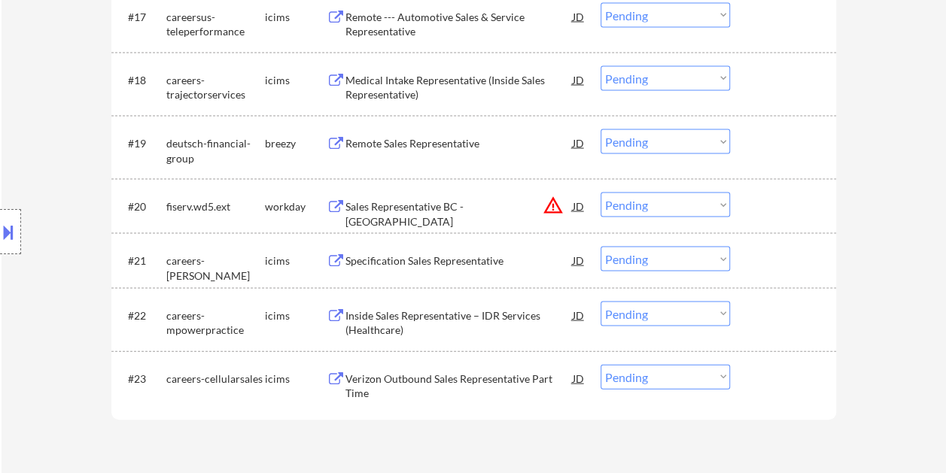
click at [770, 209] on div at bounding box center [785, 206] width 66 height 27
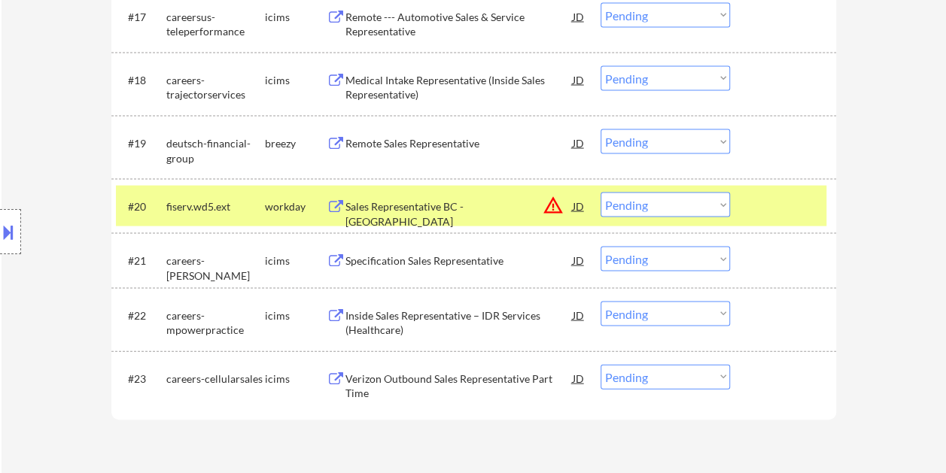
click at [750, 210] on div "#20 fiserv.wd5.ext workday Sales Representative BC - San Francisco JD warning_a…" at bounding box center [471, 206] width 710 height 41
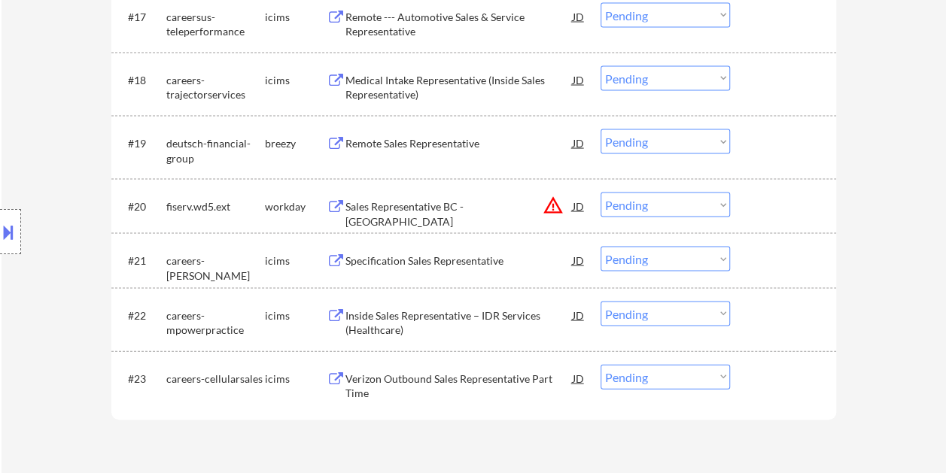
click at [769, 206] on div at bounding box center [785, 206] width 66 height 27
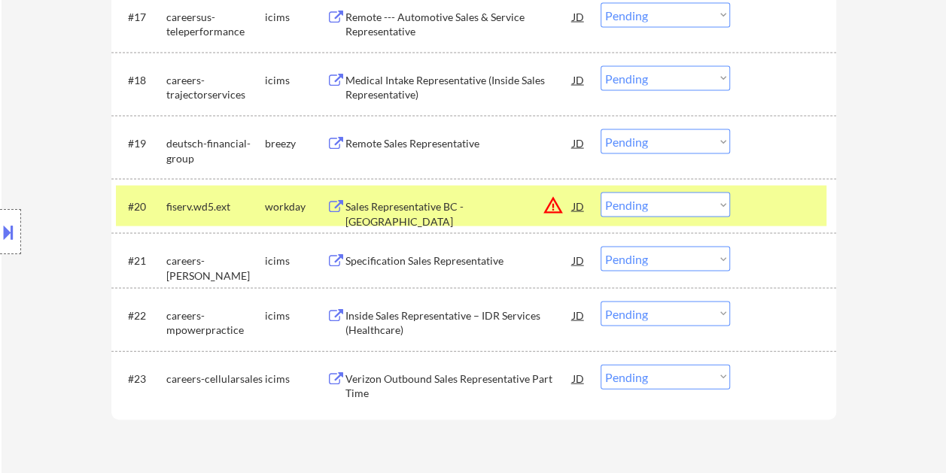
click at [746, 205] on div "#20 fiserv.wd5.ext workday Sales Representative BC - San Francisco JD warning_a…" at bounding box center [471, 206] width 710 height 41
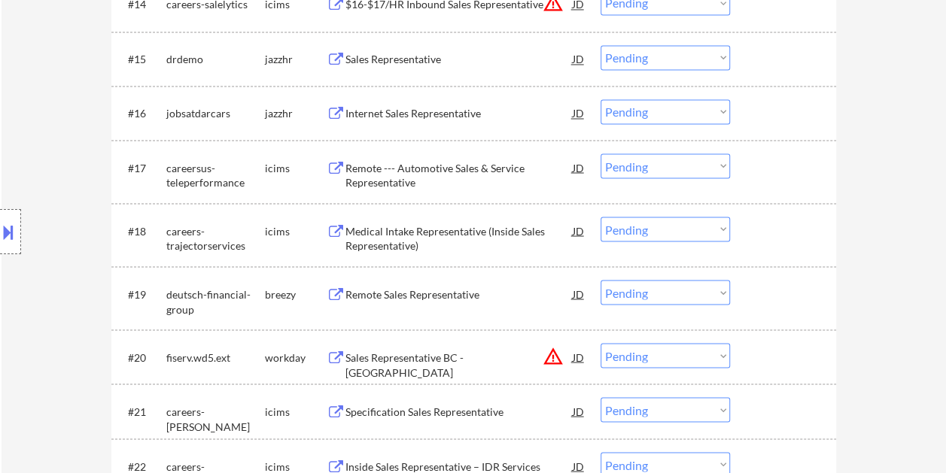
scroll to position [1354, 0]
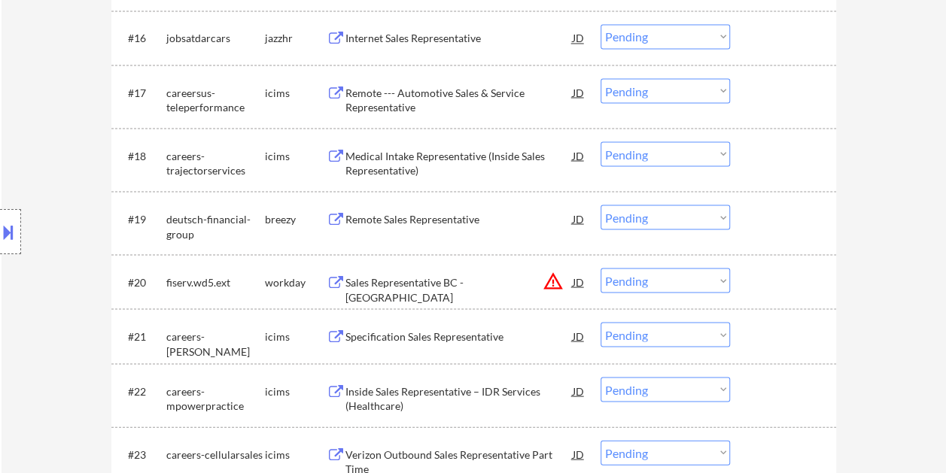
click at [785, 284] on div at bounding box center [785, 281] width 66 height 27
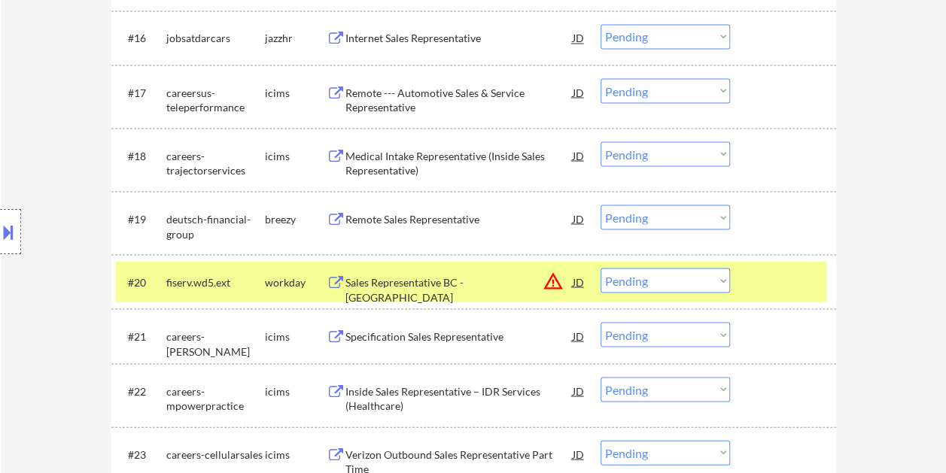
click at [453, 276] on div "Sales Representative BC - San Francisco" at bounding box center [458, 289] width 227 height 29
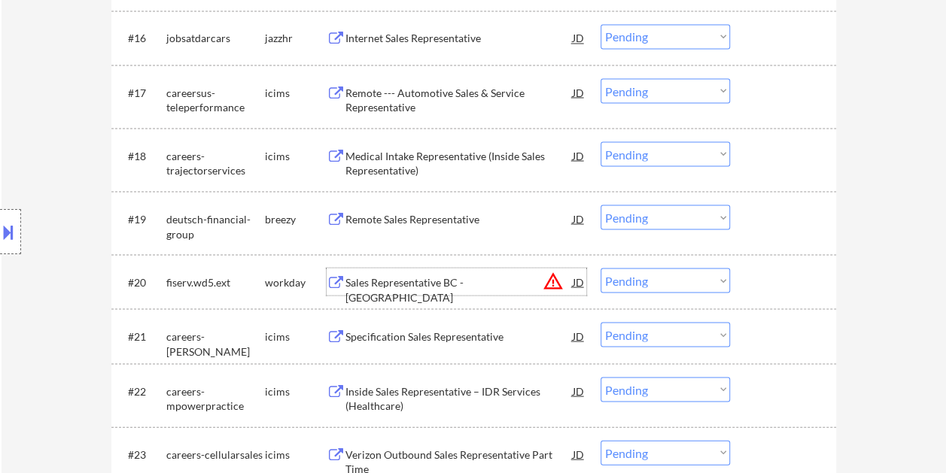
click at [772, 285] on div at bounding box center [785, 281] width 66 height 27
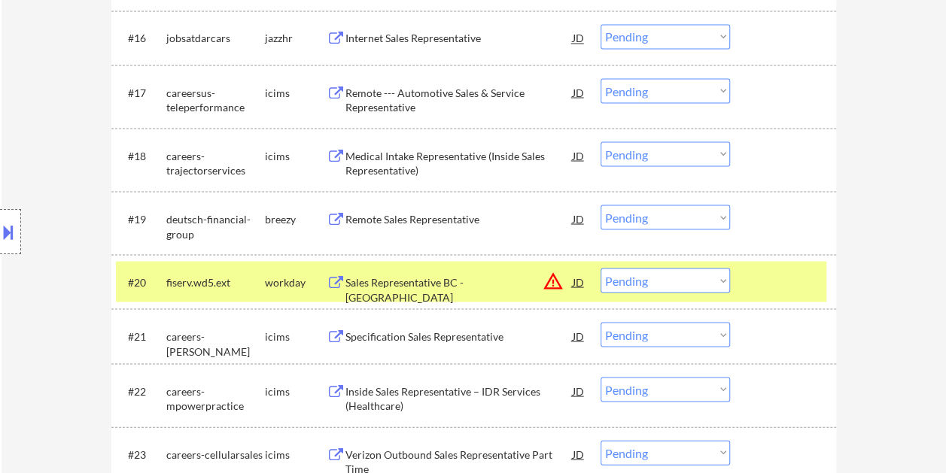
click at [696, 283] on select "Choose an option... Pending Applied Excluded (Questions) Excluded (Expired) Exc…" at bounding box center [664, 280] width 129 height 25
click at [600, 268] on select "Choose an option... Pending Applied Excluded (Questions) Excluded (Expired) Exc…" at bounding box center [664, 280] width 129 height 25
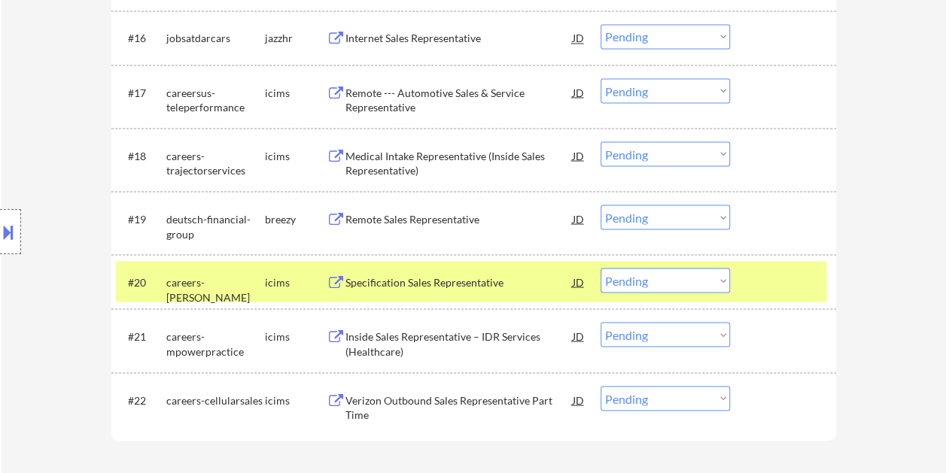
click at [743, 274] on div "#20 careers-hayward icims Specification Sales Representative JD warning_amber C…" at bounding box center [471, 281] width 710 height 41
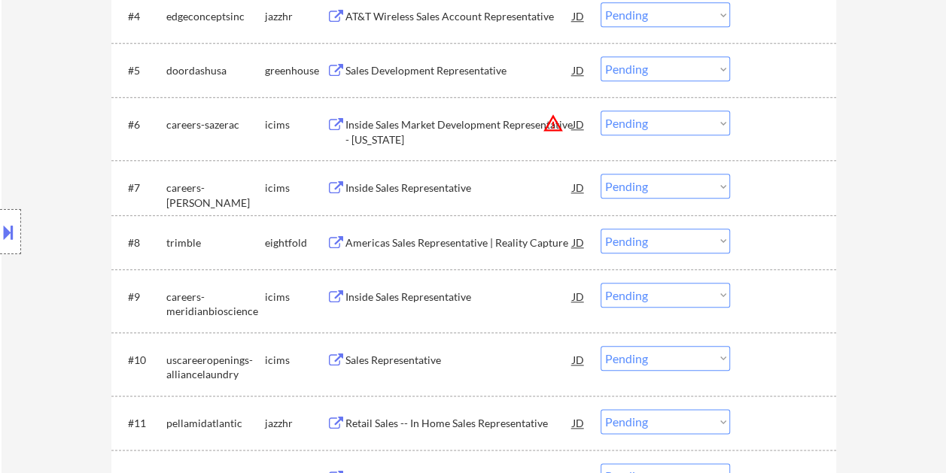
scroll to position [677, 0]
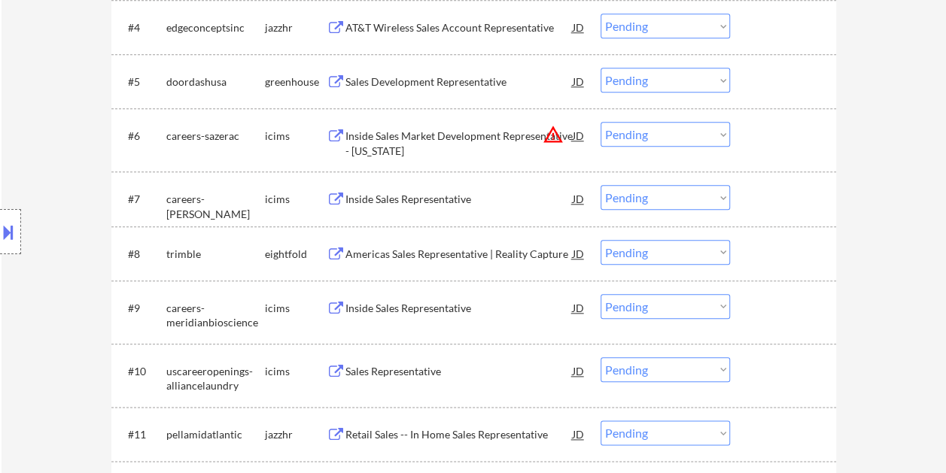
click at [782, 84] on div at bounding box center [785, 81] width 66 height 27
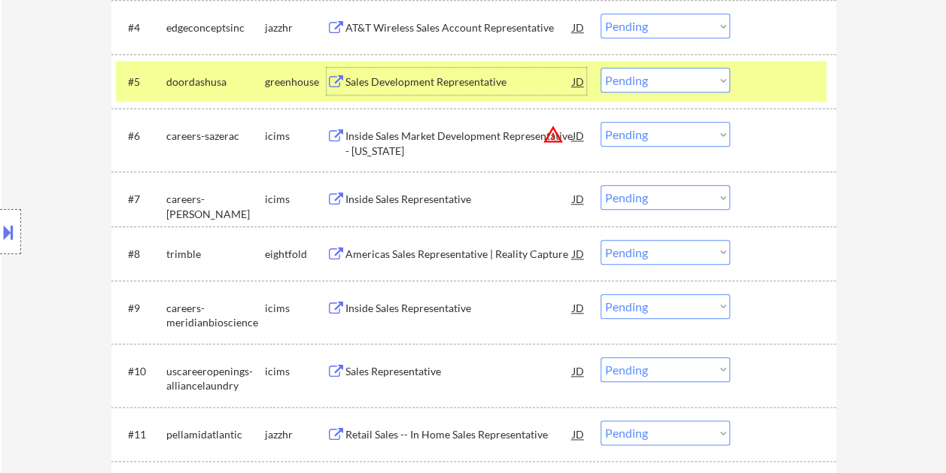
click at [487, 86] on div "Sales Development Representative" at bounding box center [458, 81] width 227 height 15
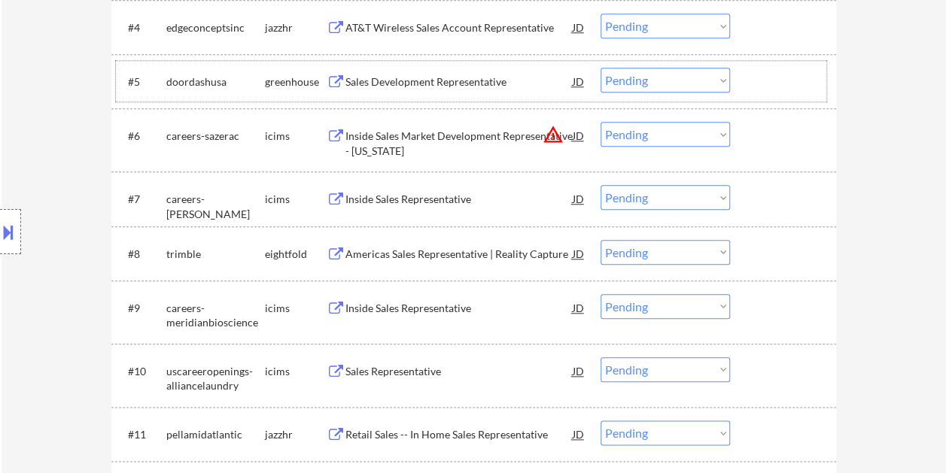
drag, startPoint x: 793, startPoint y: 85, endPoint x: 743, endPoint y: 84, distance: 49.7
click at [790, 85] on div at bounding box center [785, 81] width 66 height 27
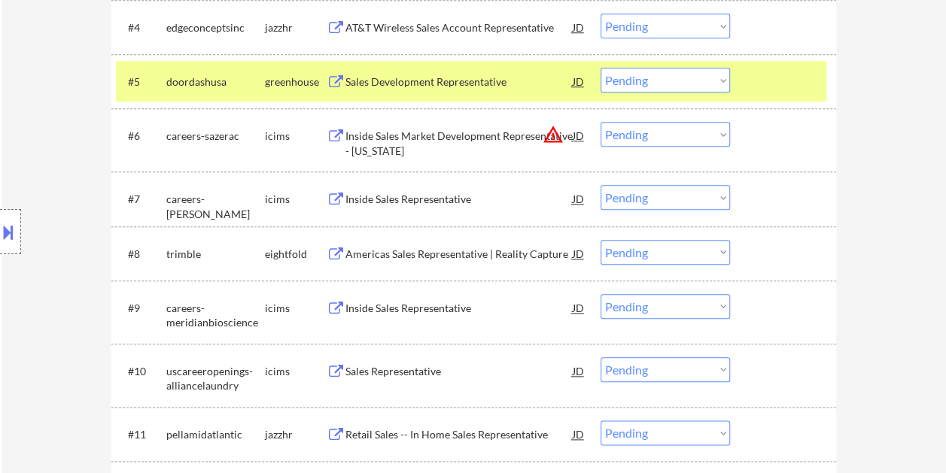
click at [725, 80] on select "Choose an option... Pending Applied Excluded (Questions) Excluded (Expired) Exc…" at bounding box center [664, 80] width 129 height 25
click at [600, 68] on select "Choose an option... Pending Applied Excluded (Questions) Excluded (Expired) Exc…" at bounding box center [664, 80] width 129 height 25
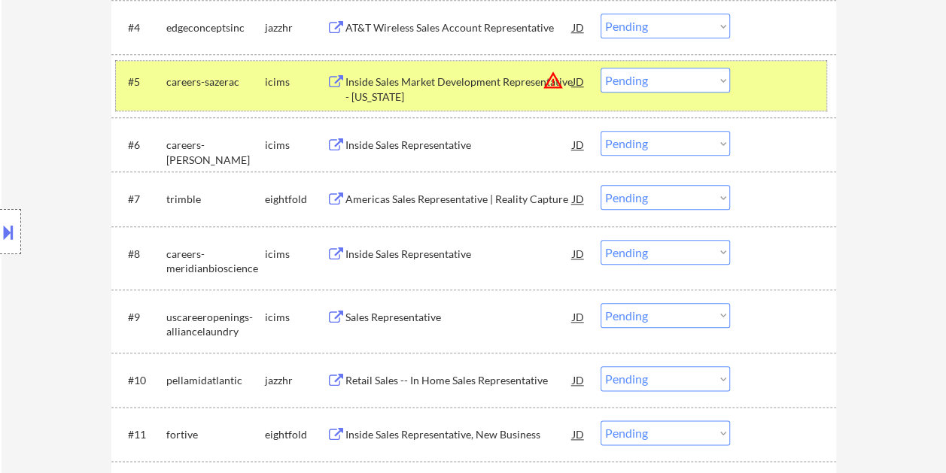
click at [757, 88] on div at bounding box center [785, 81] width 66 height 27
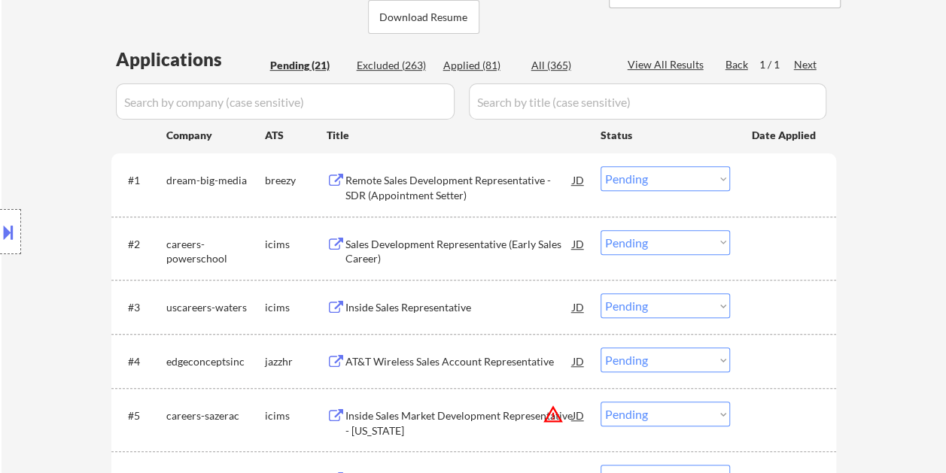
scroll to position [373, 0]
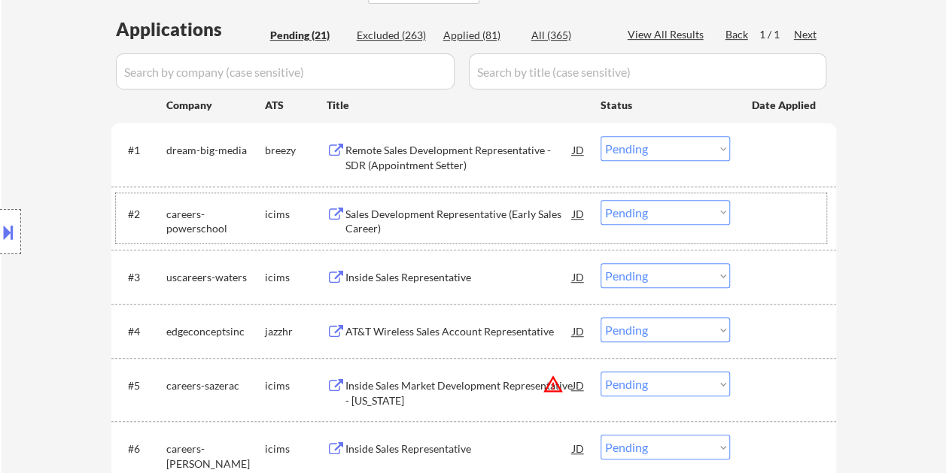
click at [761, 204] on div at bounding box center [785, 213] width 66 height 27
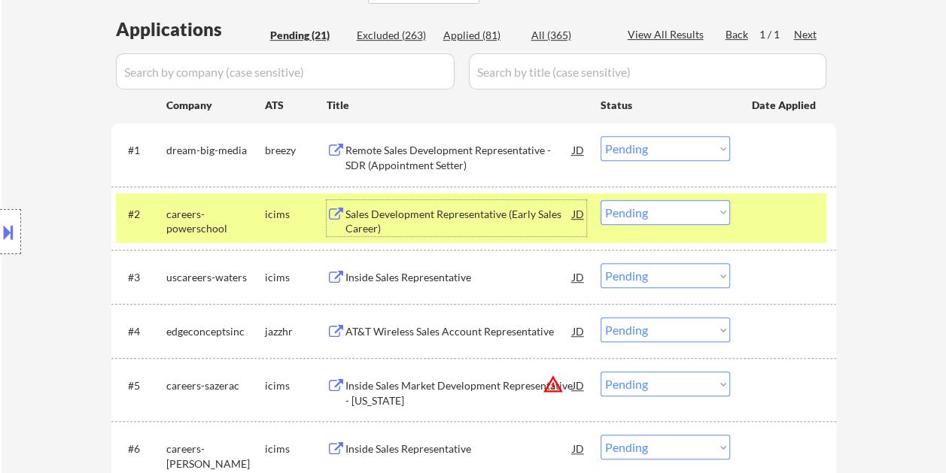
click at [463, 208] on div "Sales Development Representative (Early Sales Career)" at bounding box center [458, 221] width 227 height 29
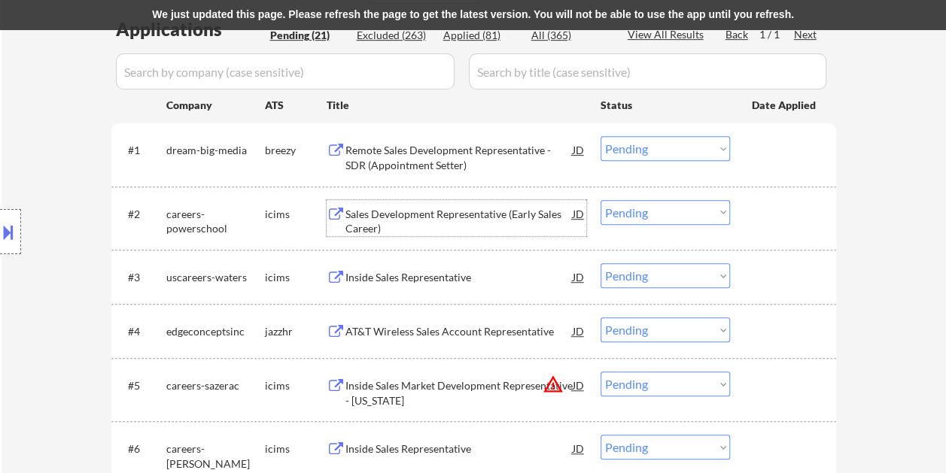
click at [787, 218] on div at bounding box center [785, 213] width 66 height 27
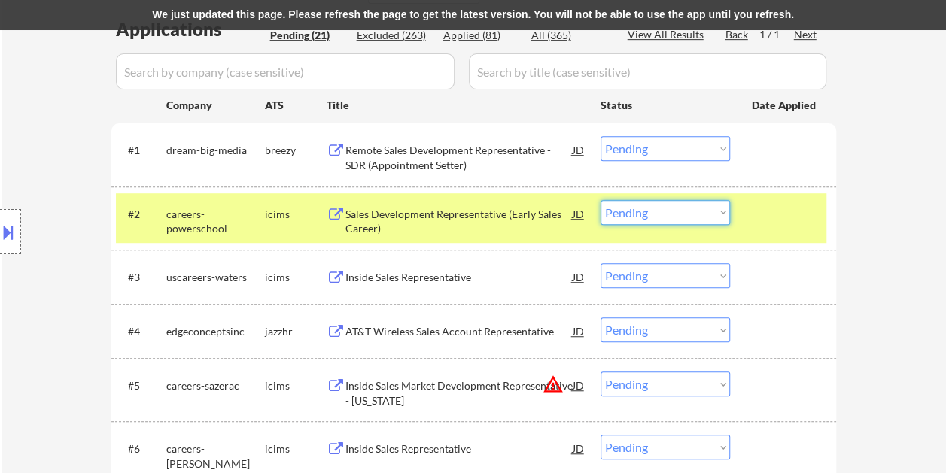
click at [722, 213] on select "Choose an option... Pending Applied Excluded (Questions) Excluded (Expired) Exc…" at bounding box center [664, 212] width 129 height 25
click at [600, 200] on select "Choose an option... Pending Applied Excluded (Questions) Excluded (Expired) Exc…" at bounding box center [664, 212] width 129 height 25
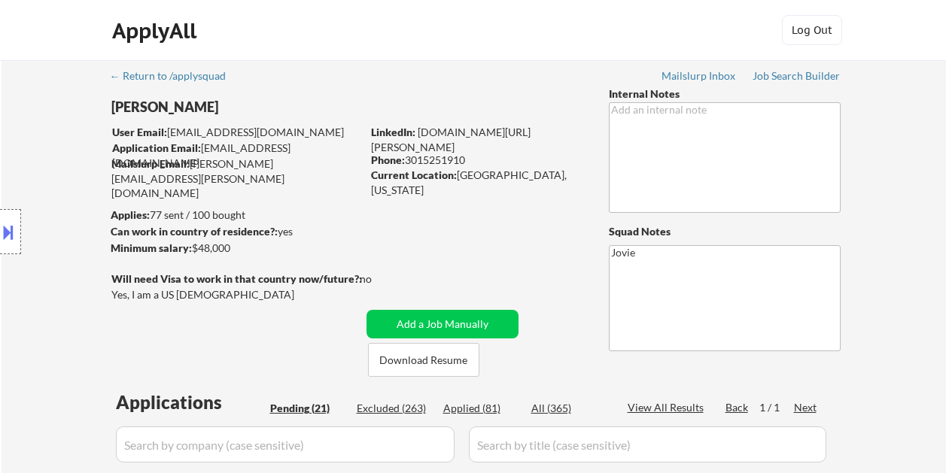
select select ""pending""
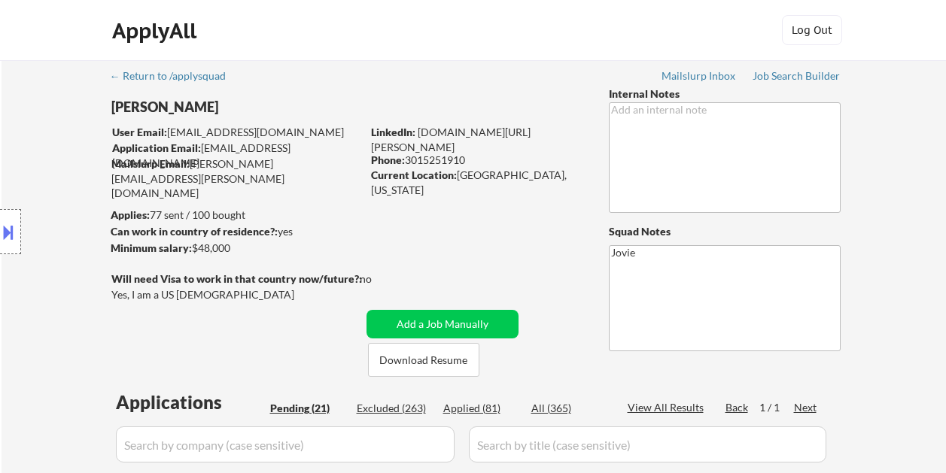
select select ""pending""
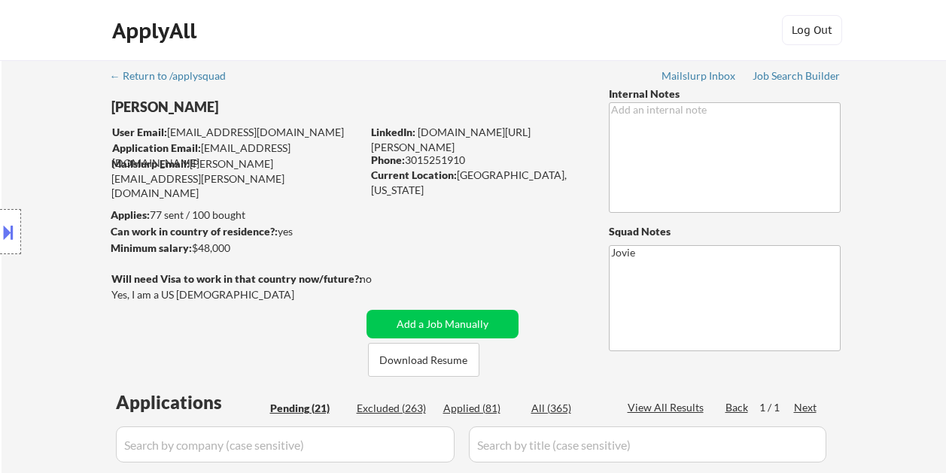
select select ""pending""
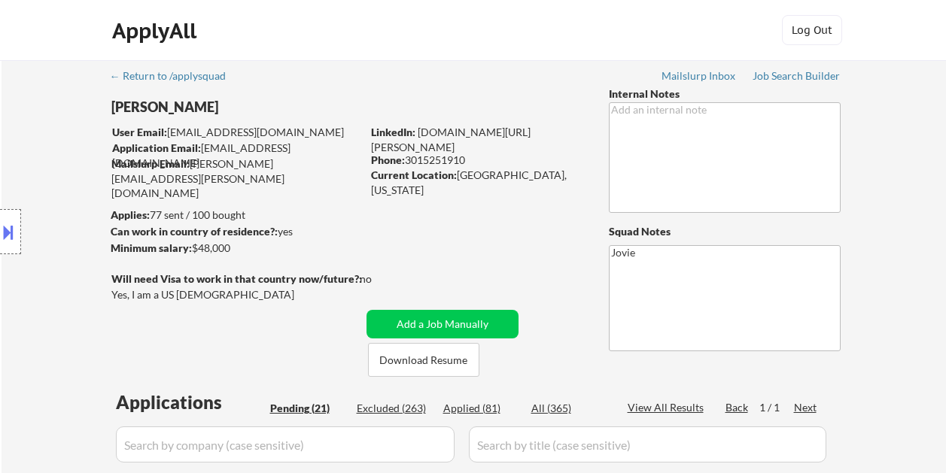
select select ""pending""
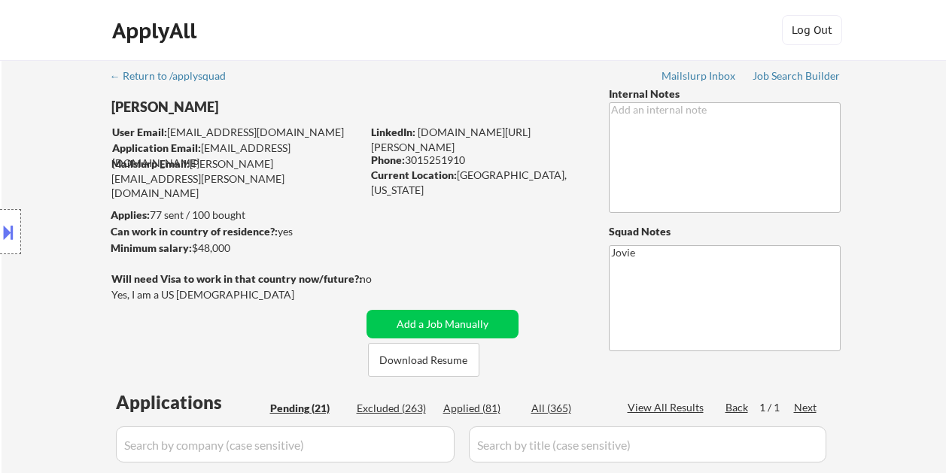
select select ""pending""
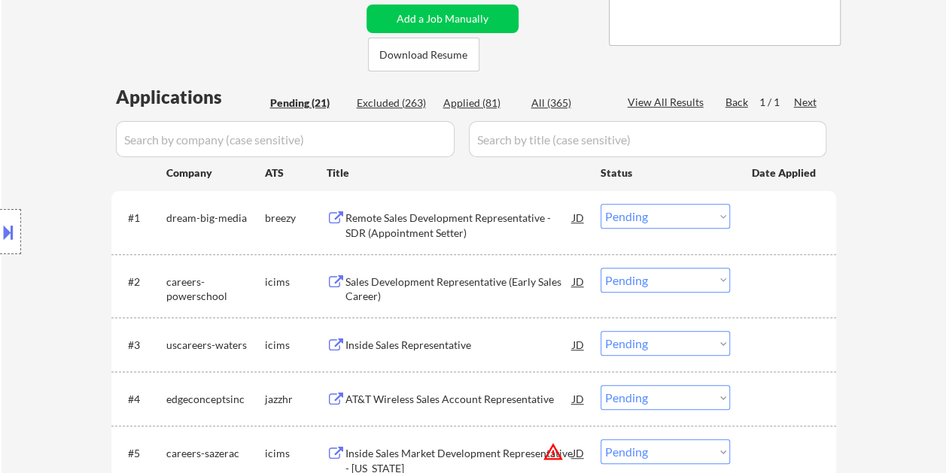
scroll to position [283, 0]
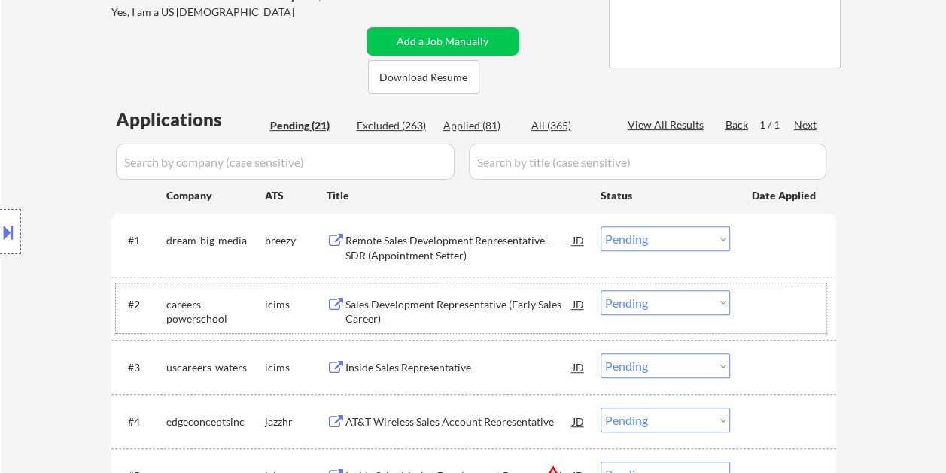
click at [768, 305] on div at bounding box center [785, 303] width 66 height 27
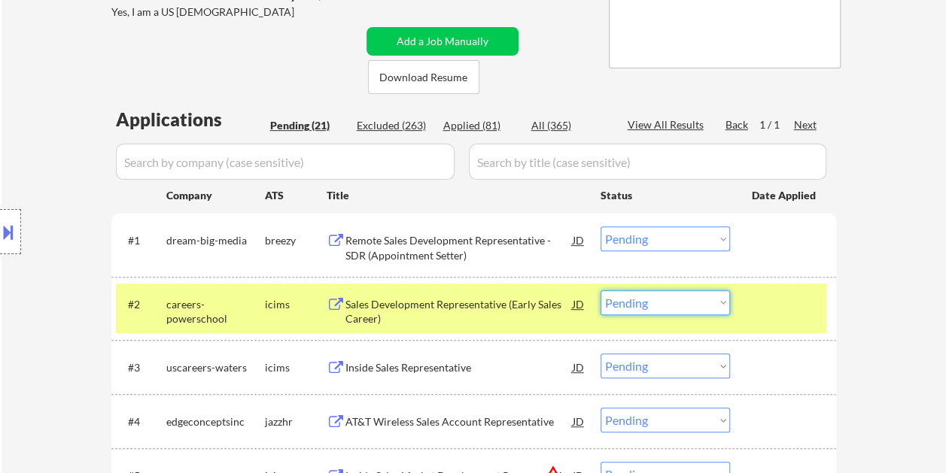
click at [718, 305] on select "Choose an option... Pending Applied Excluded (Questions) Excluded (Expired) Exc…" at bounding box center [664, 302] width 129 height 25
click at [600, 290] on select "Choose an option... Pending Applied Excluded (Questions) Excluded (Expired) Exc…" at bounding box center [664, 302] width 129 height 25
select select ""pending""
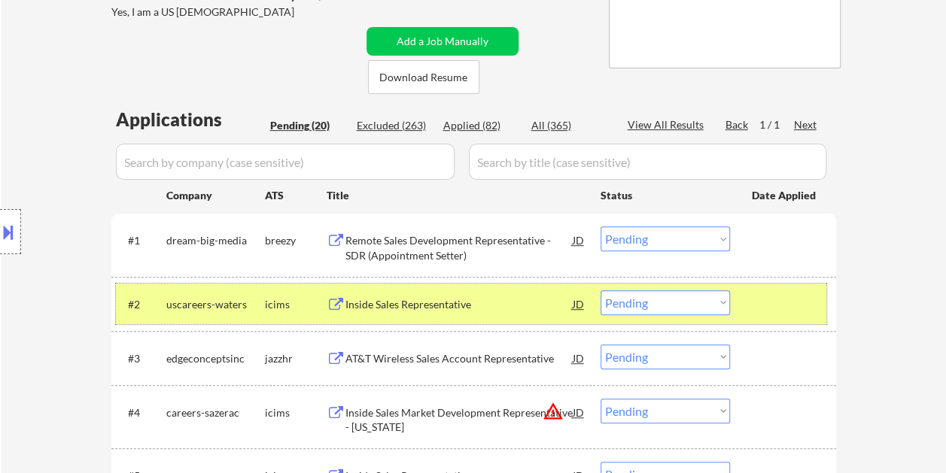
click at [805, 307] on div at bounding box center [785, 303] width 66 height 27
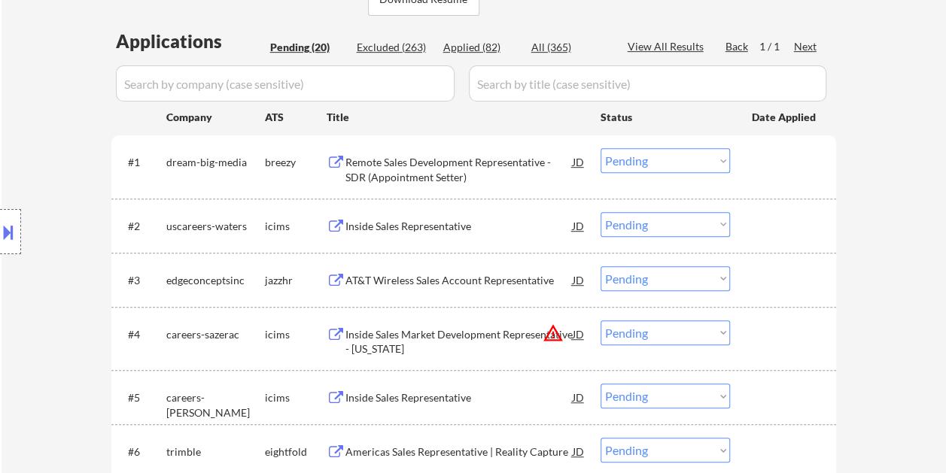
scroll to position [358, 0]
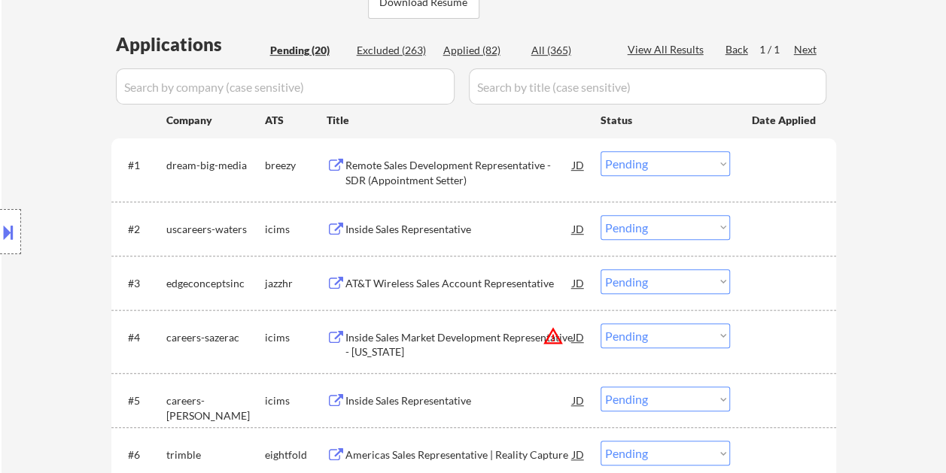
drag, startPoint x: 784, startPoint y: 172, endPoint x: 623, endPoint y: 178, distance: 161.1
click at [784, 172] on div at bounding box center [785, 164] width 66 height 27
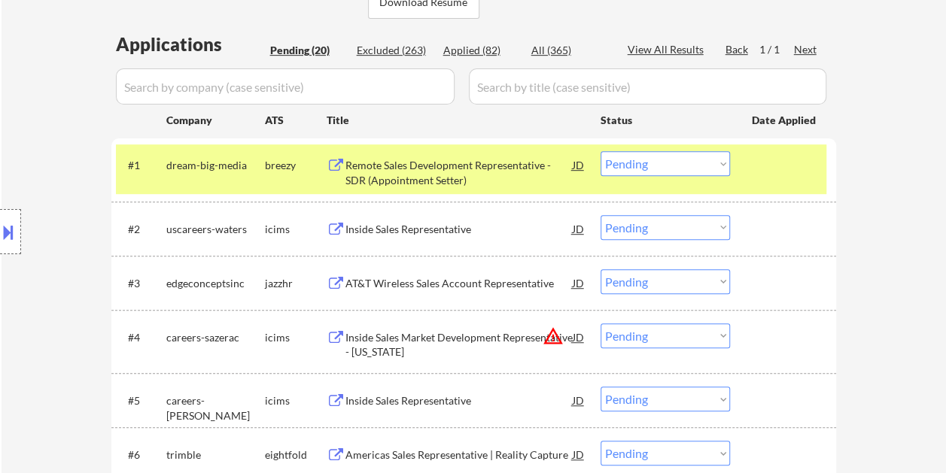
click at [500, 170] on div "Remote Sales Development Representative - SDR (Appointment Setter)" at bounding box center [458, 172] width 227 height 29
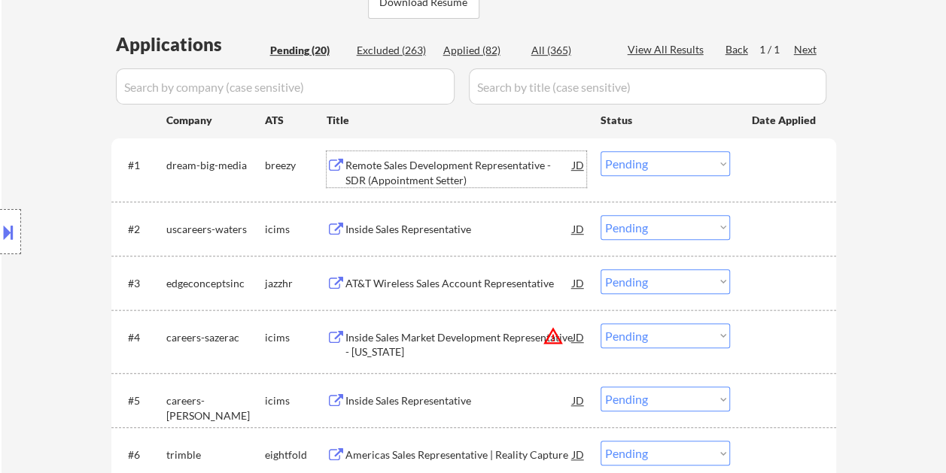
click at [758, 167] on div at bounding box center [785, 164] width 66 height 27
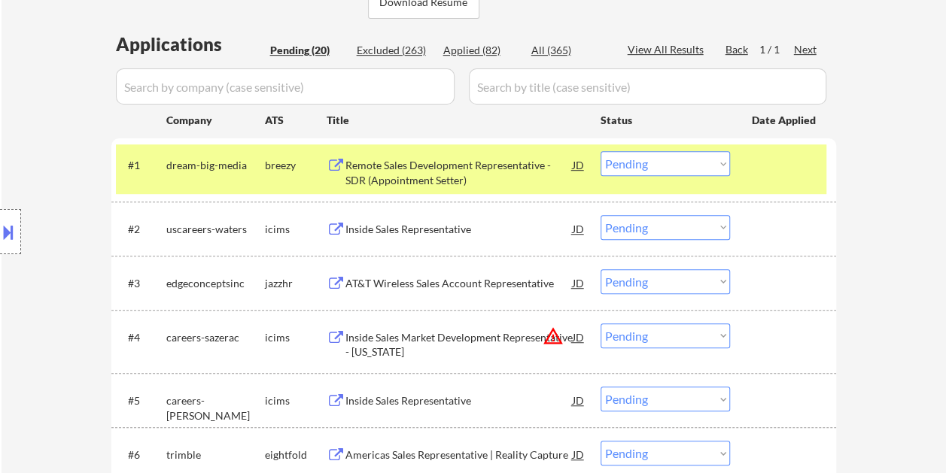
click at [703, 165] on select "Choose an option... Pending Applied Excluded (Questions) Excluded (Expired) Exc…" at bounding box center [664, 163] width 129 height 25
click at [600, 151] on select "Choose an option... Pending Applied Excluded (Questions) Excluded (Expired) Exc…" at bounding box center [664, 163] width 129 height 25
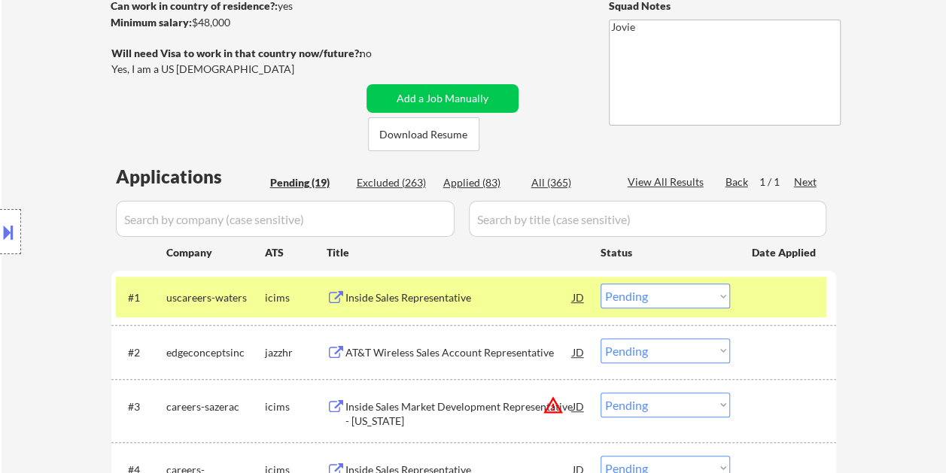
scroll to position [301, 0]
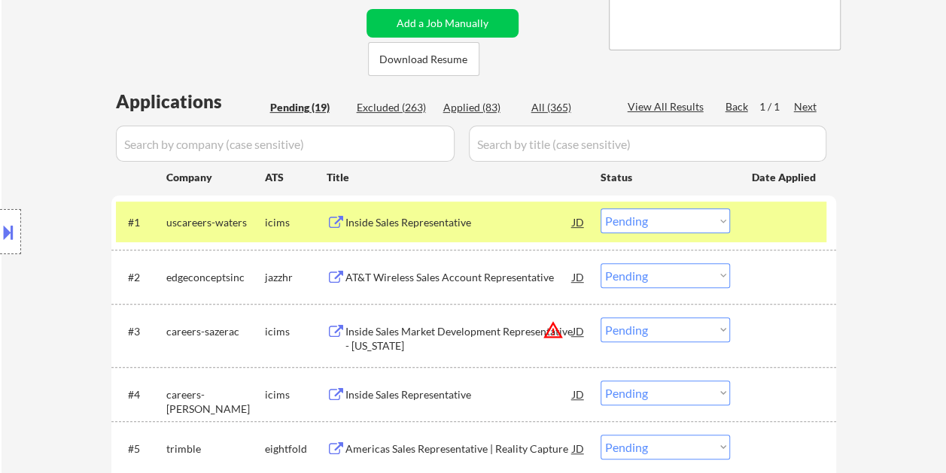
click at [742, 220] on div "#1 uscareers-waters icims Inside Sales Representative JD Choose an option... Pe…" at bounding box center [471, 222] width 710 height 41
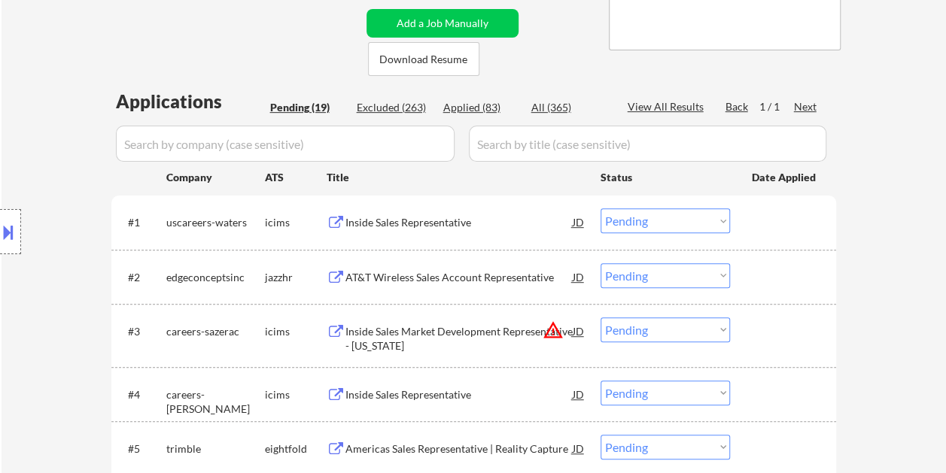
click at [746, 218] on div "#1 uscareers-waters icims Inside Sales Representative JD Choose an option... Pe…" at bounding box center [471, 222] width 710 height 41
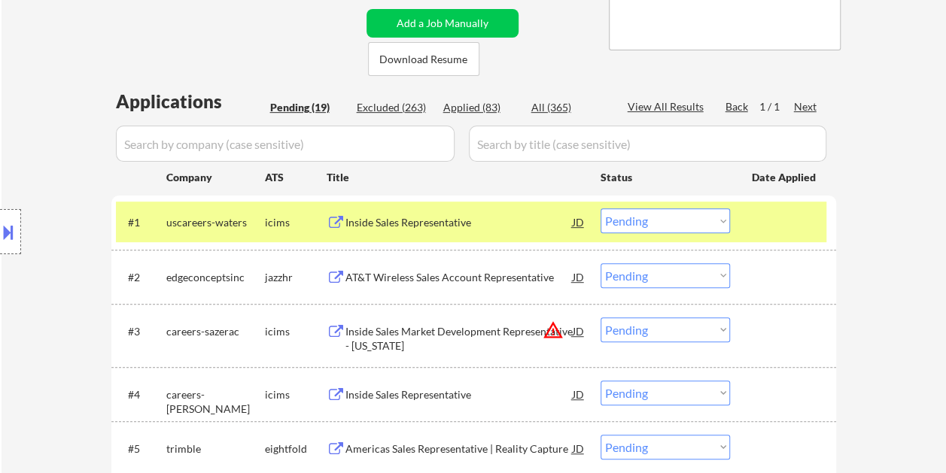
click at [450, 232] on div "Inside Sales Representative" at bounding box center [458, 221] width 227 height 27
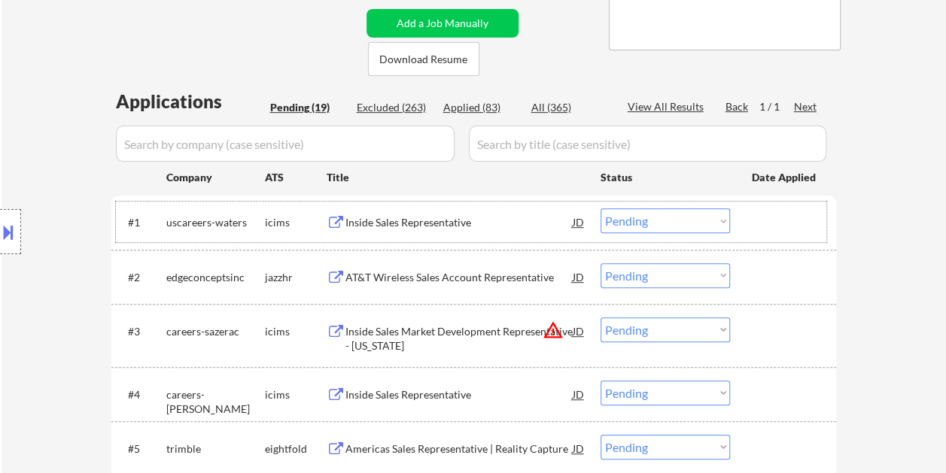
click at [752, 218] on div at bounding box center [785, 221] width 66 height 27
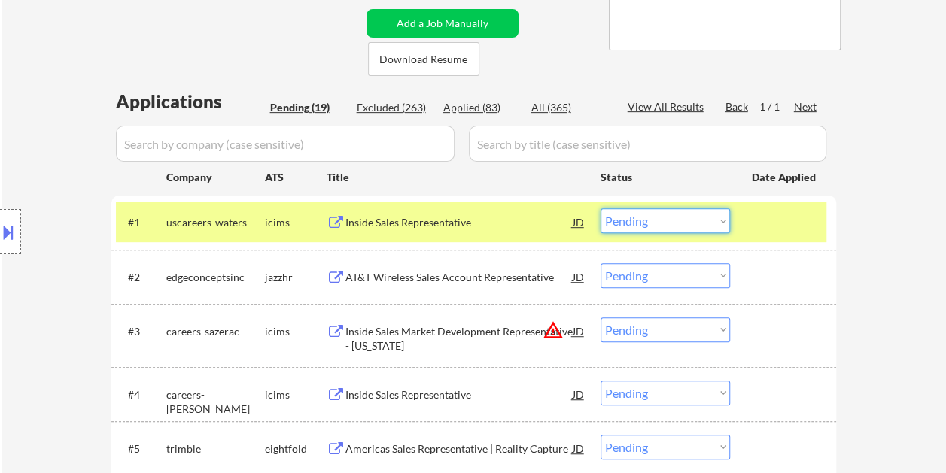
click at [718, 223] on select "Choose an option... Pending Applied Excluded (Questions) Excluded (Expired) Exc…" at bounding box center [664, 220] width 129 height 25
click at [600, 208] on select "Choose an option... Pending Applied Excluded (Questions) Excluded (Expired) Exc…" at bounding box center [664, 220] width 129 height 25
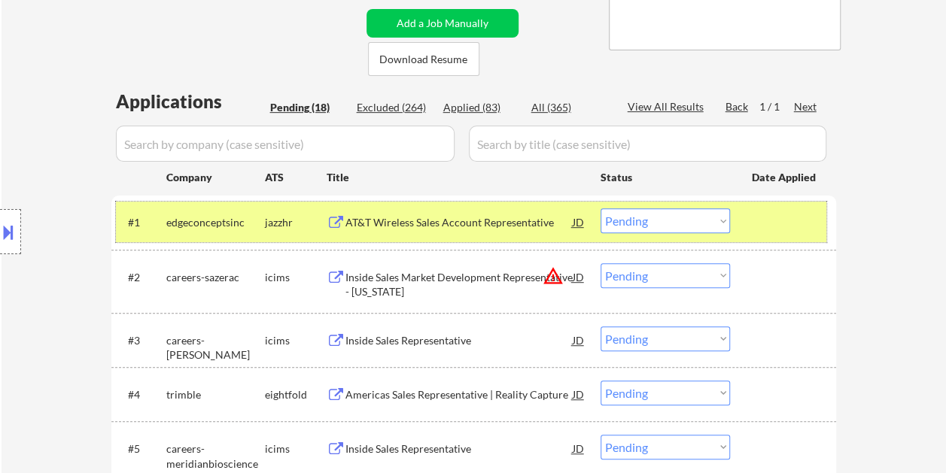
click at [779, 218] on div at bounding box center [785, 221] width 66 height 27
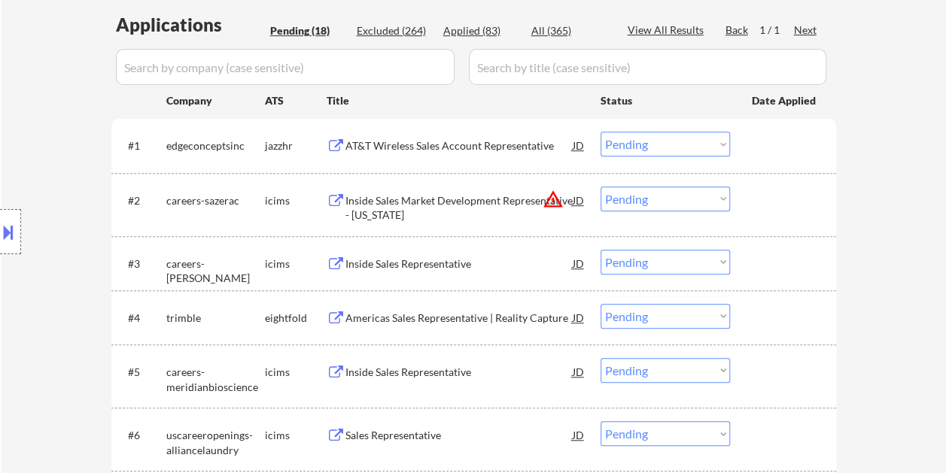
scroll to position [376, 0]
drag, startPoint x: 772, startPoint y: 129, endPoint x: 679, endPoint y: 172, distance: 103.0
click at [772, 129] on div "#1 edgeconceptsinc jazzhr AT&T Wireless Sales Account Representative JD Choose …" at bounding box center [471, 146] width 710 height 41
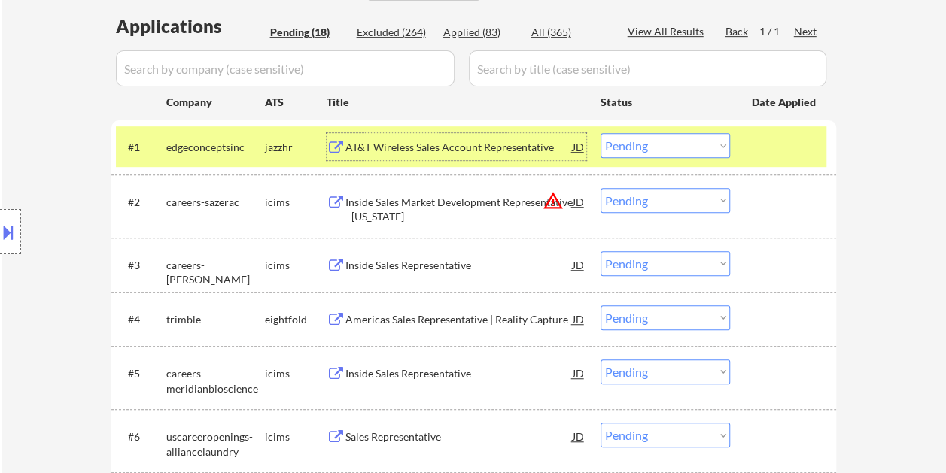
click at [500, 145] on div "AT&T Wireless Sales Account Representative" at bounding box center [458, 147] width 227 height 15
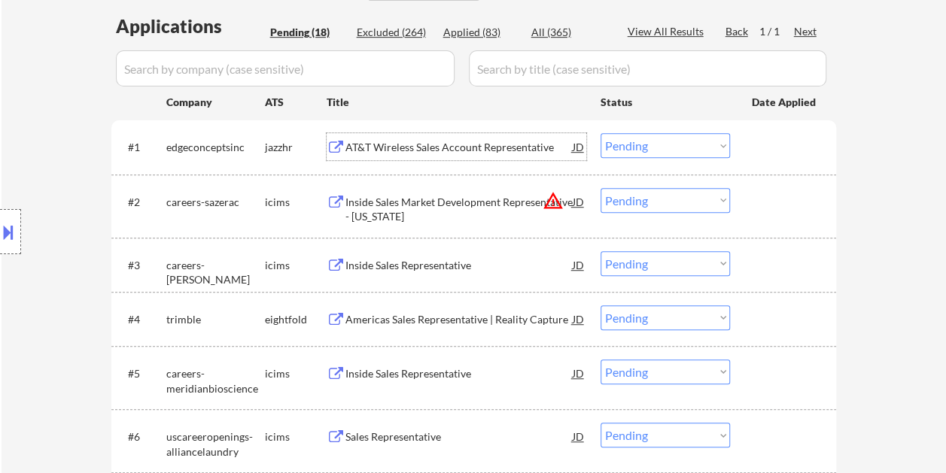
click at [742, 153] on div "#1 edgeconceptsinc jazzhr AT&T Wireless Sales Account Representative JD Choose …" at bounding box center [471, 146] width 710 height 41
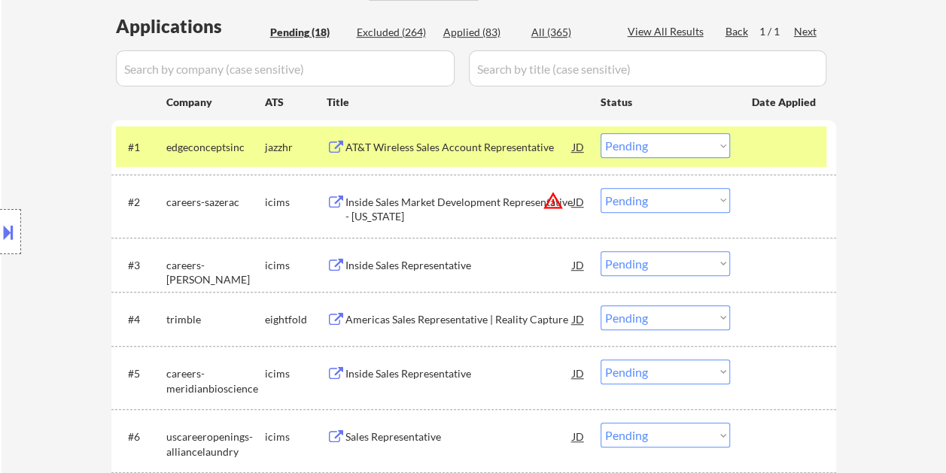
click at [720, 153] on select "Choose an option... Pending Applied Excluded (Questions) Excluded (Expired) Exc…" at bounding box center [664, 145] width 129 height 25
click at [600, 133] on select "Choose an option... Pending Applied Excluded (Questions) Excluded (Expired) Exc…" at bounding box center [664, 145] width 129 height 25
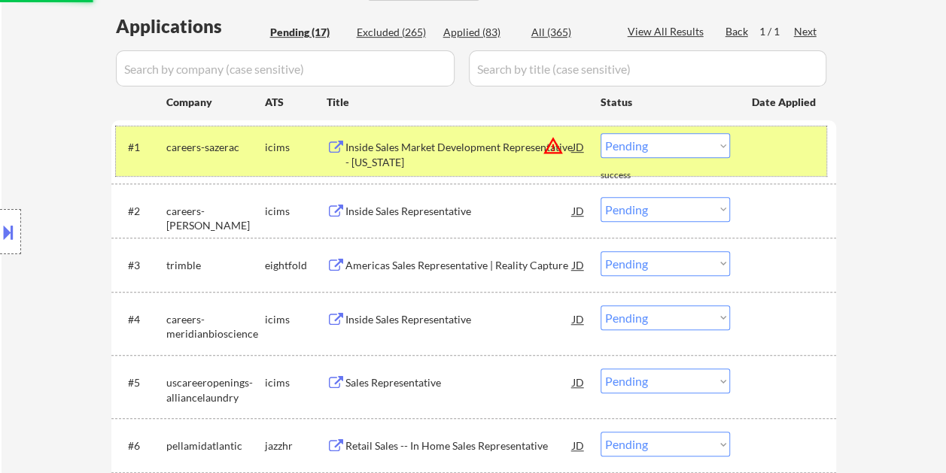
click at [767, 158] on div at bounding box center [785, 146] width 66 height 27
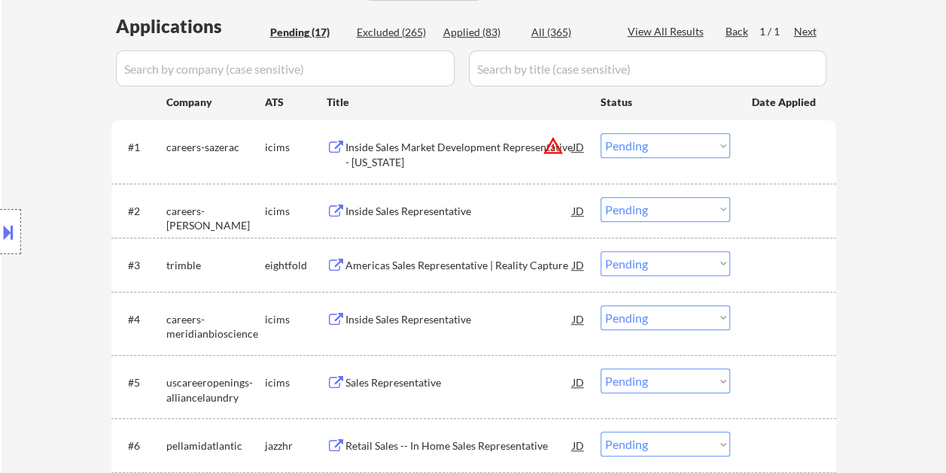
click at [752, 150] on div at bounding box center [785, 146] width 66 height 27
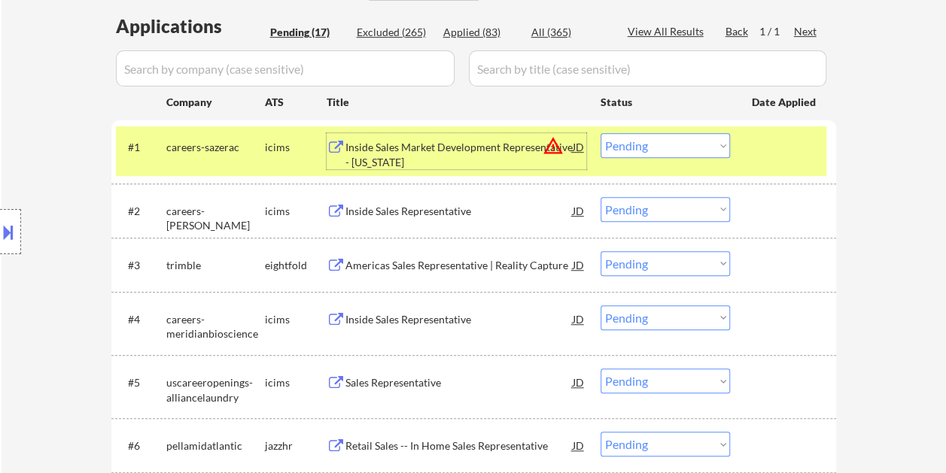
click at [456, 155] on div "Inside Sales Market Development Representative - Michigan" at bounding box center [458, 154] width 227 height 29
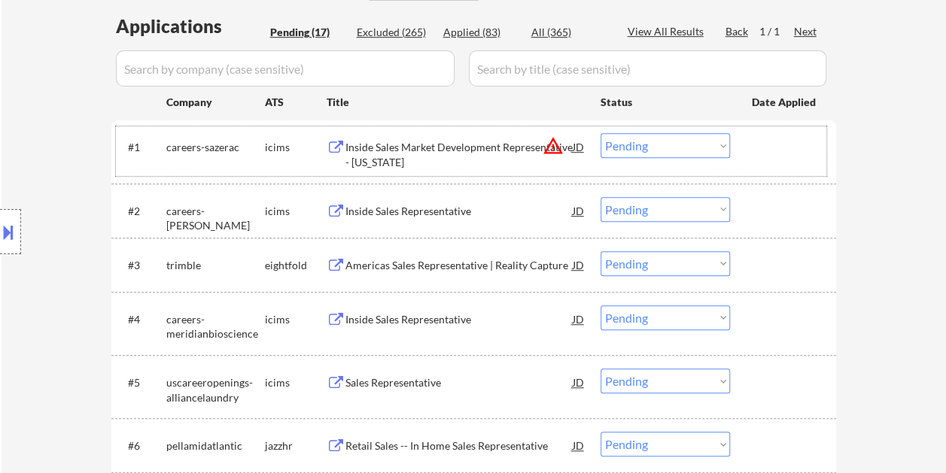
click at [759, 144] on div at bounding box center [785, 146] width 66 height 27
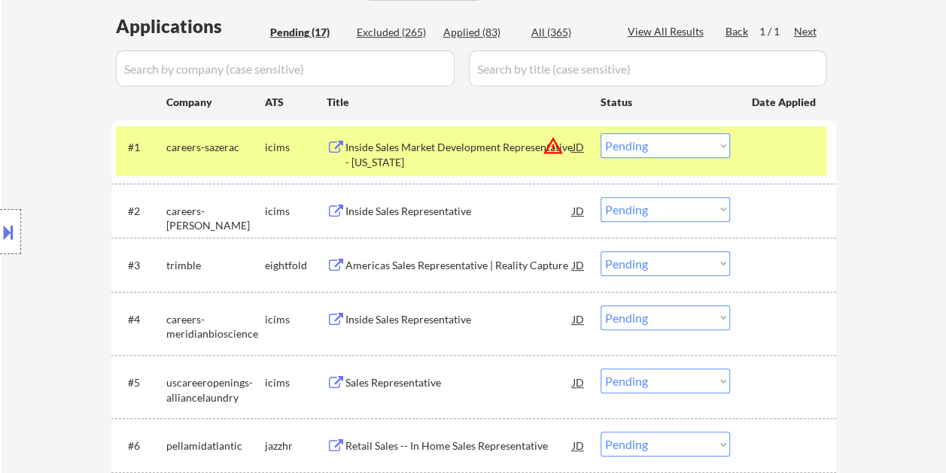
click at [724, 149] on select "Choose an option... Pending Applied Excluded (Questions) Excluded (Expired) Exc…" at bounding box center [664, 145] width 129 height 25
click at [600, 133] on select "Choose an option... Pending Applied Excluded (Questions) Excluded (Expired) Exc…" at bounding box center [664, 145] width 129 height 25
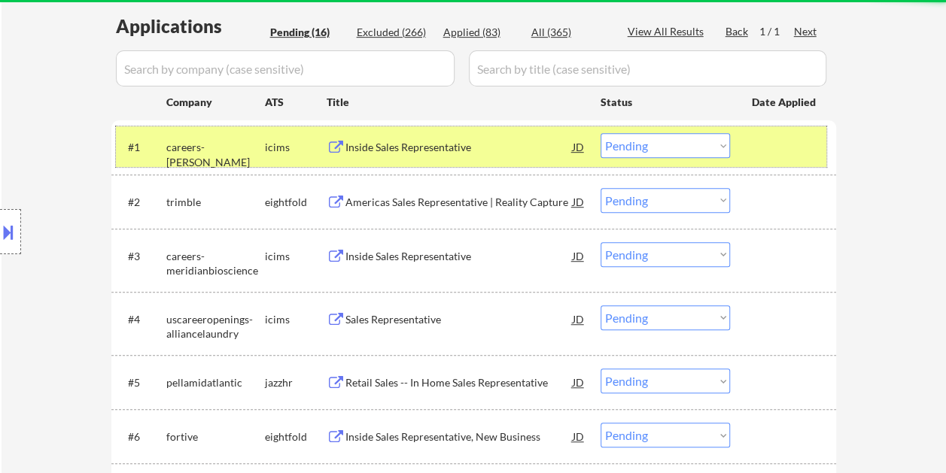
click at [777, 152] on div at bounding box center [785, 146] width 66 height 27
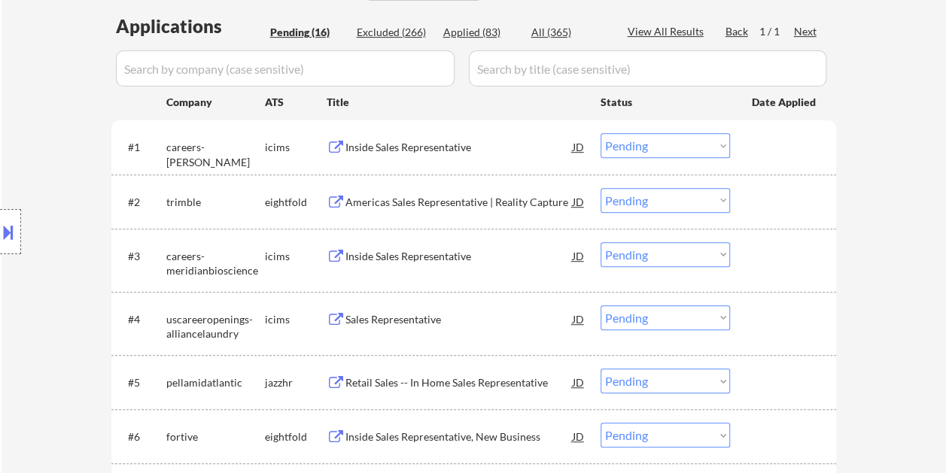
click at [756, 137] on div at bounding box center [785, 146] width 66 height 27
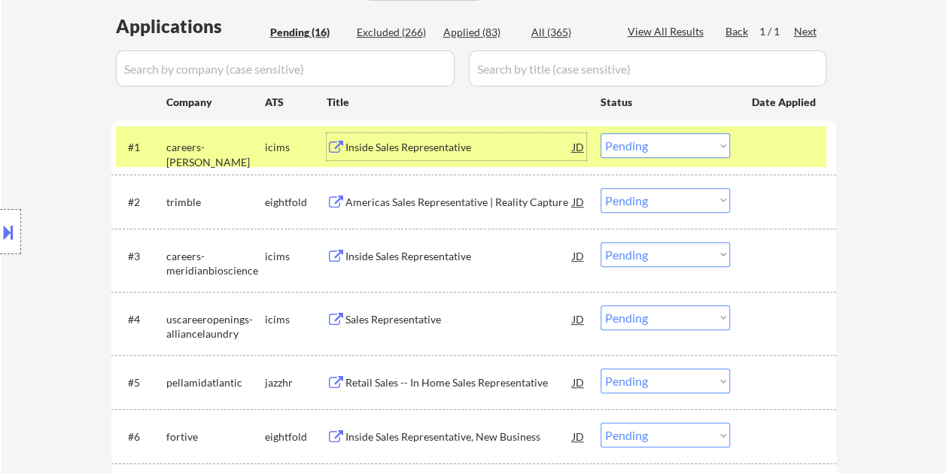
click at [399, 136] on div "Inside Sales Representative" at bounding box center [458, 146] width 227 height 27
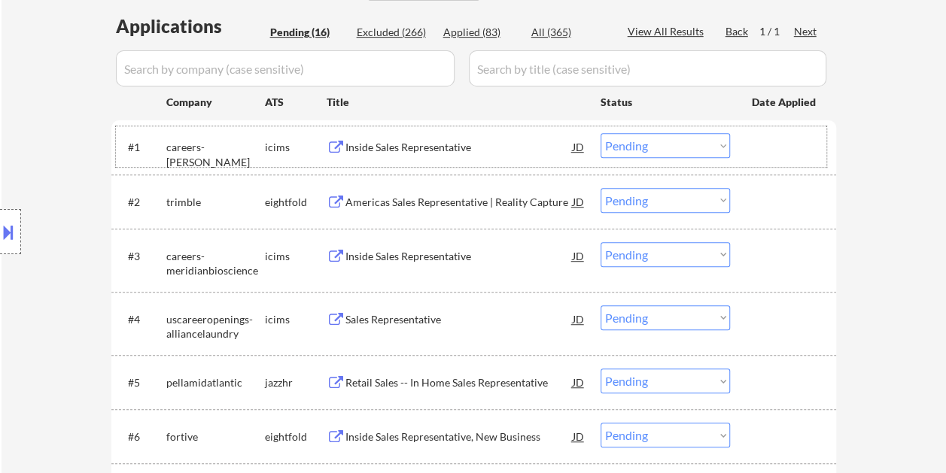
click at [752, 150] on div at bounding box center [785, 146] width 66 height 27
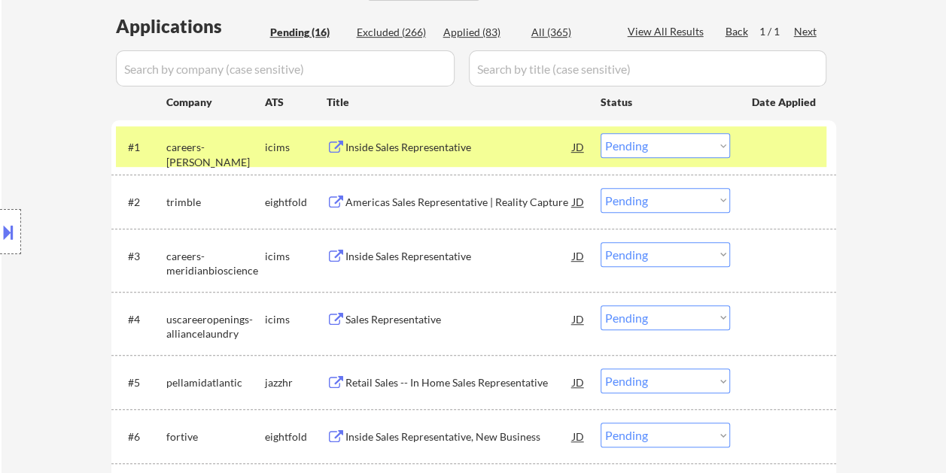
click at [716, 139] on select "Choose an option... Pending Applied Excluded (Questions) Excluded (Expired) Exc…" at bounding box center [664, 145] width 129 height 25
click at [600, 133] on select "Choose an option... Pending Applied Excluded (Questions) Excluded (Expired) Exc…" at bounding box center [664, 145] width 129 height 25
select select ""pending""
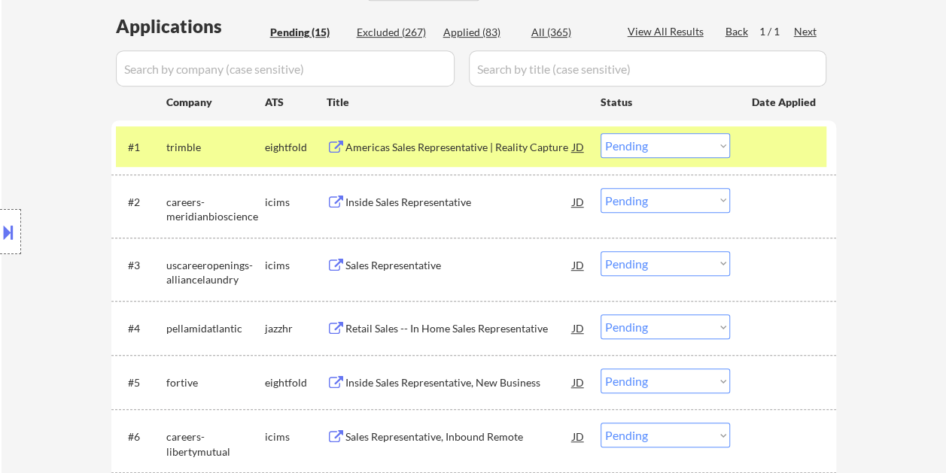
click at [778, 144] on div at bounding box center [785, 146] width 66 height 27
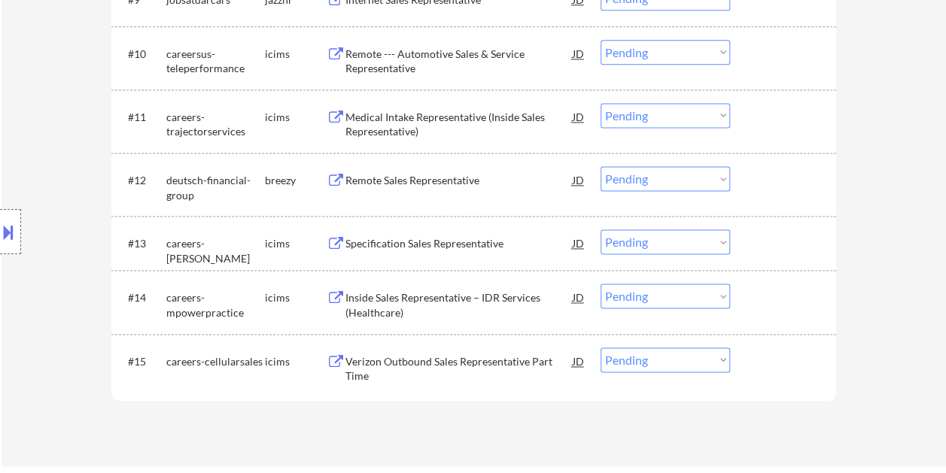
scroll to position [978, 0]
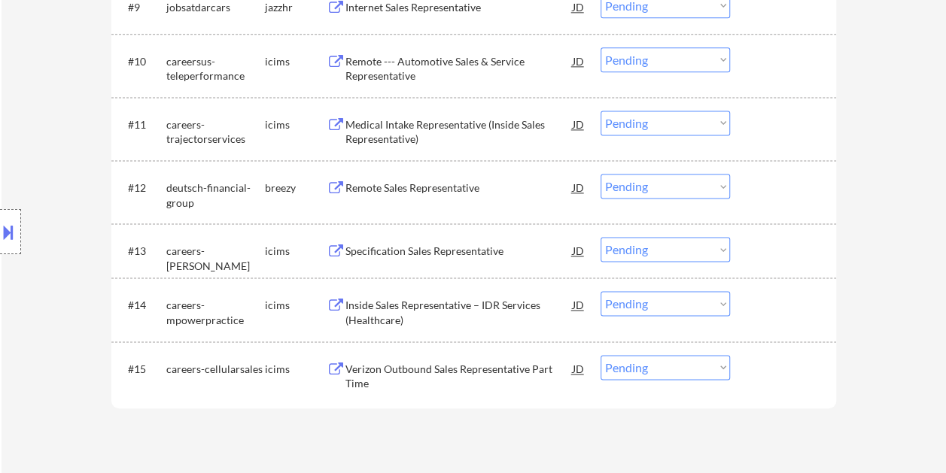
drag, startPoint x: 776, startPoint y: 367, endPoint x: 688, endPoint y: 375, distance: 88.3
click at [775, 367] on div at bounding box center [785, 368] width 66 height 27
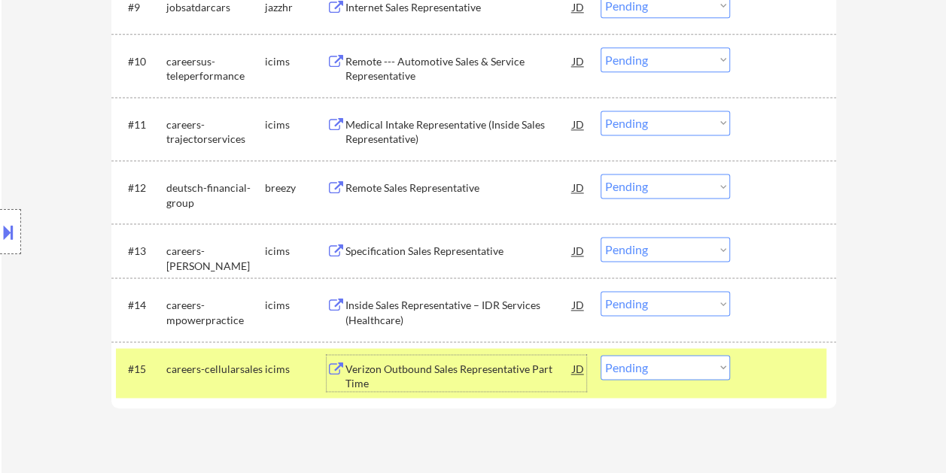
click at [518, 370] on div "Verizon Outbound Sales Representative Part Time" at bounding box center [458, 376] width 227 height 29
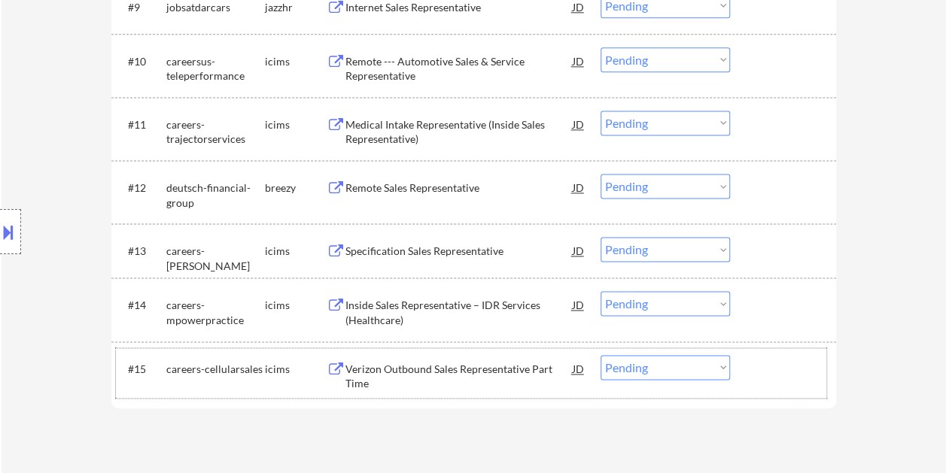
click at [772, 357] on div at bounding box center [785, 368] width 66 height 27
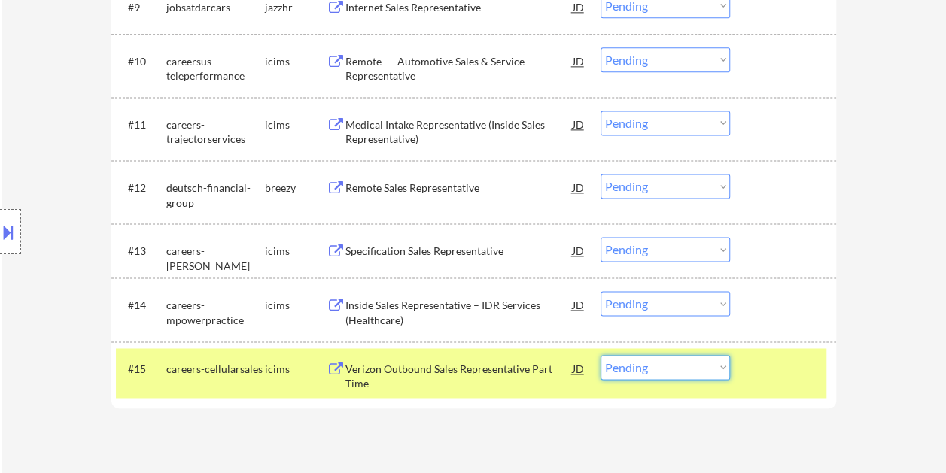
click at [711, 373] on select "Choose an option... Pending Applied Excluded (Questions) Excluded (Expired) Exc…" at bounding box center [664, 367] width 129 height 25
select select ""excluded""
click at [600, 355] on select "Choose an option... Pending Applied Excluded (Questions) Excluded (Expired) Exc…" at bounding box center [664, 367] width 129 height 25
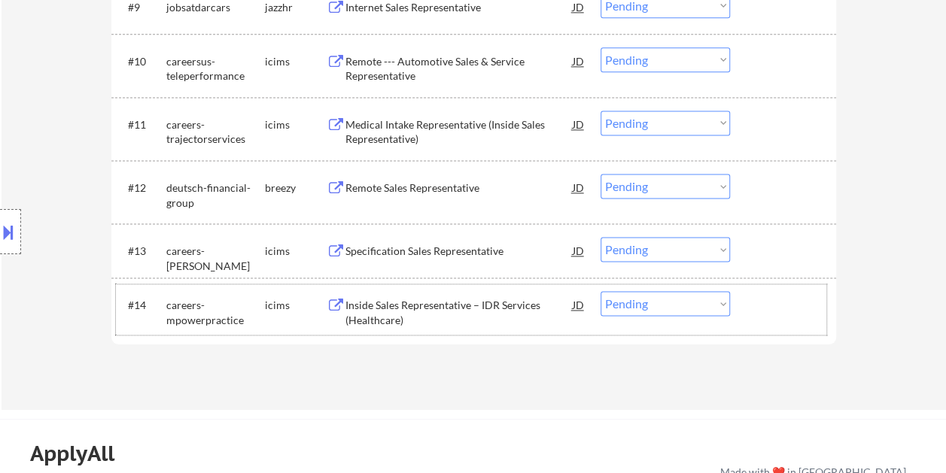
click at [774, 299] on div at bounding box center [785, 304] width 66 height 27
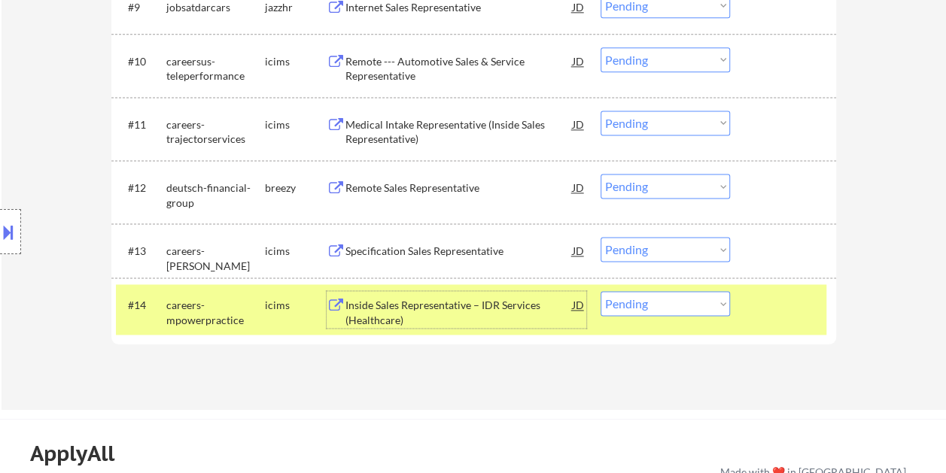
click at [450, 305] on div "Inside Sales Representative – IDR Services (Healthcare)" at bounding box center [458, 312] width 227 height 29
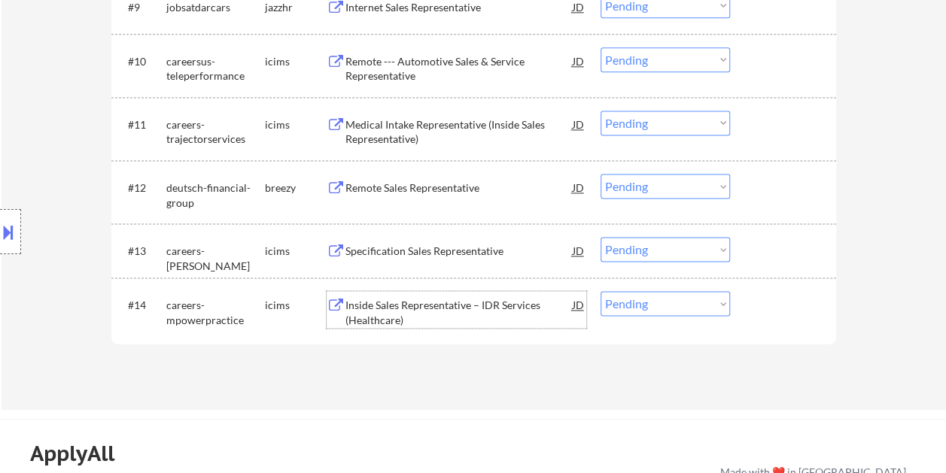
drag, startPoint x: 803, startPoint y: 320, endPoint x: 781, endPoint y: 320, distance: 22.6
click at [800, 320] on div "#14 careers-mpowerpractice icims Inside Sales Representative – IDR Services (He…" at bounding box center [471, 309] width 710 height 50
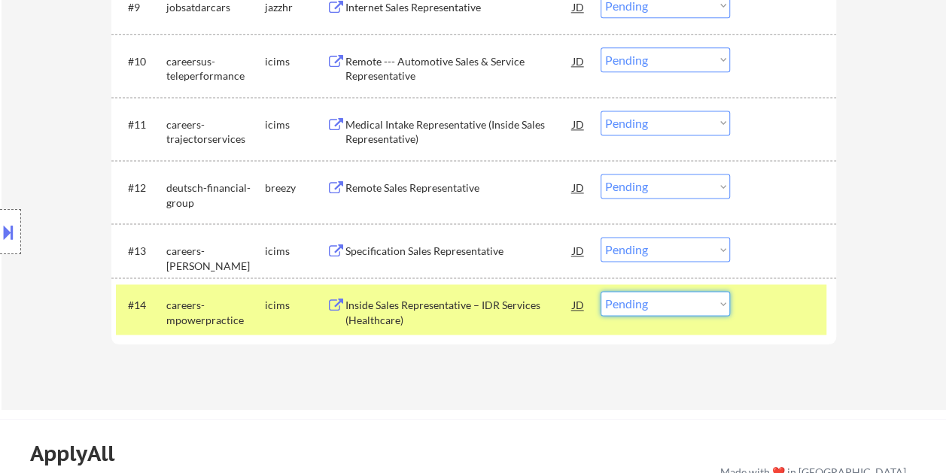
click at [720, 302] on select "Choose an option... Pending Applied Excluded (Questions) Excluded (Expired) Exc…" at bounding box center [664, 303] width 129 height 25
select select ""excluded__bad_match_""
click at [600, 291] on select "Choose an option... Pending Applied Excluded (Questions) Excluded (Expired) Exc…" at bounding box center [664, 303] width 129 height 25
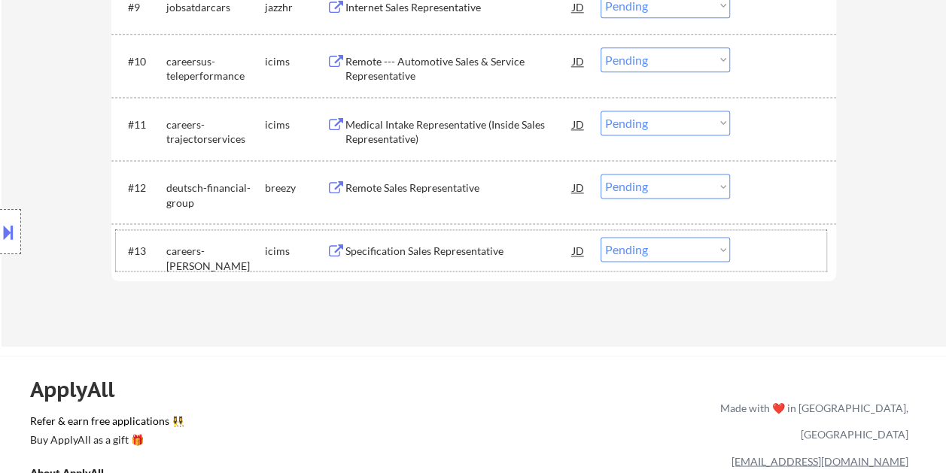
click at [767, 248] on div at bounding box center [785, 250] width 66 height 27
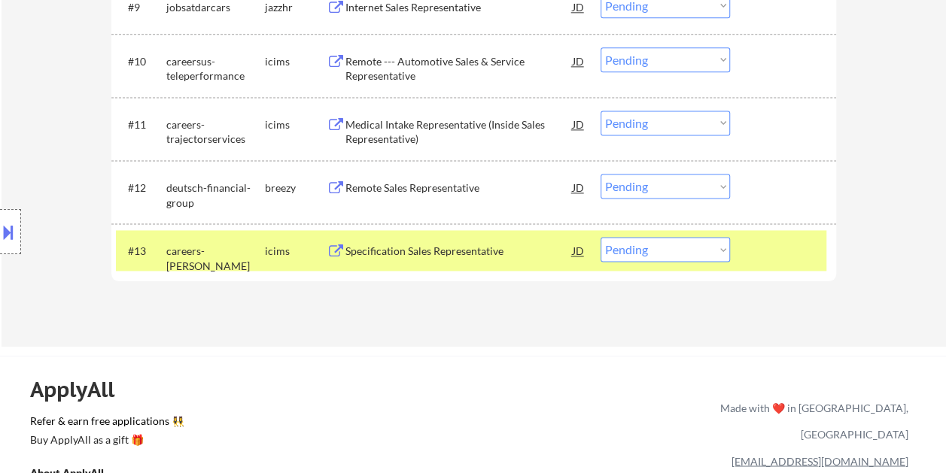
click at [396, 254] on div "Specification Sales Representative" at bounding box center [458, 251] width 227 height 15
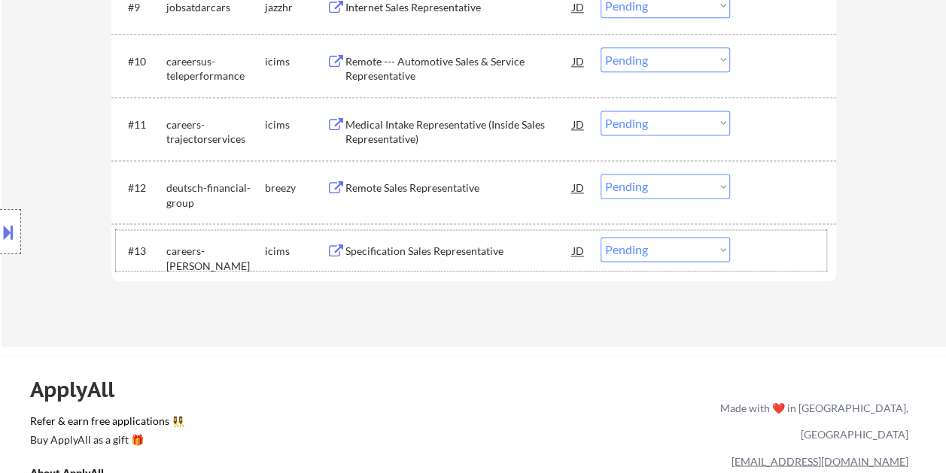
click at [744, 248] on div "#13 careers-hayward icims Specification Sales Representative JD warning_amber C…" at bounding box center [471, 250] width 710 height 41
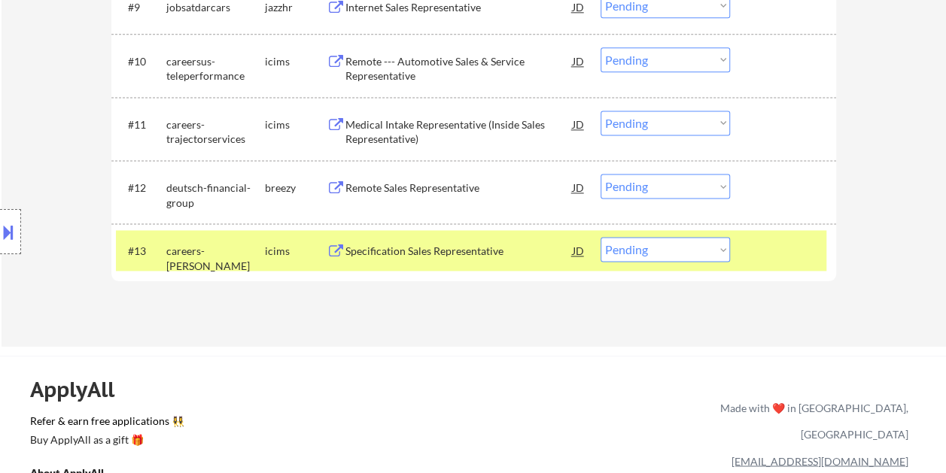
click at [713, 251] on select "Choose an option... Pending Applied Excluded (Questions) Excluded (Expired) Exc…" at bounding box center [664, 249] width 129 height 25
select select ""excluded__bad_match_""
click at [600, 237] on select "Choose an option... Pending Applied Excluded (Questions) Excluded (Expired) Exc…" at bounding box center [664, 249] width 129 height 25
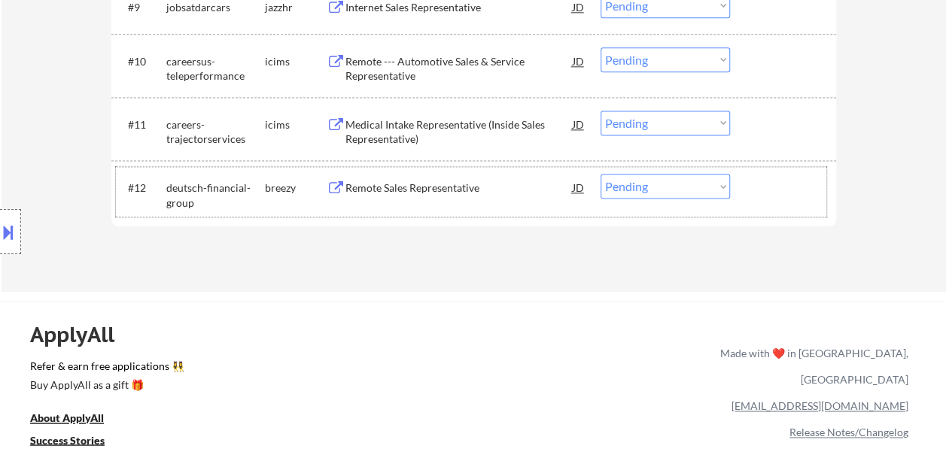
click at [762, 188] on div at bounding box center [785, 187] width 66 height 27
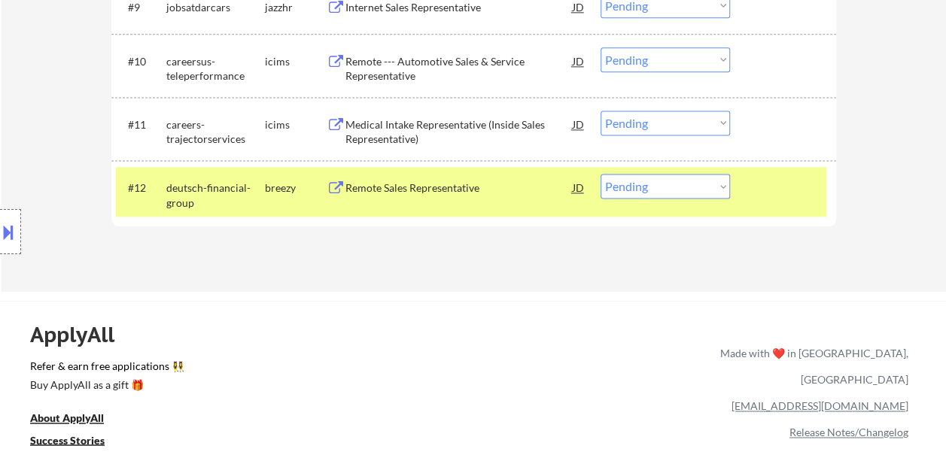
click at [445, 190] on div "Remote Sales Representative" at bounding box center [458, 188] width 227 height 15
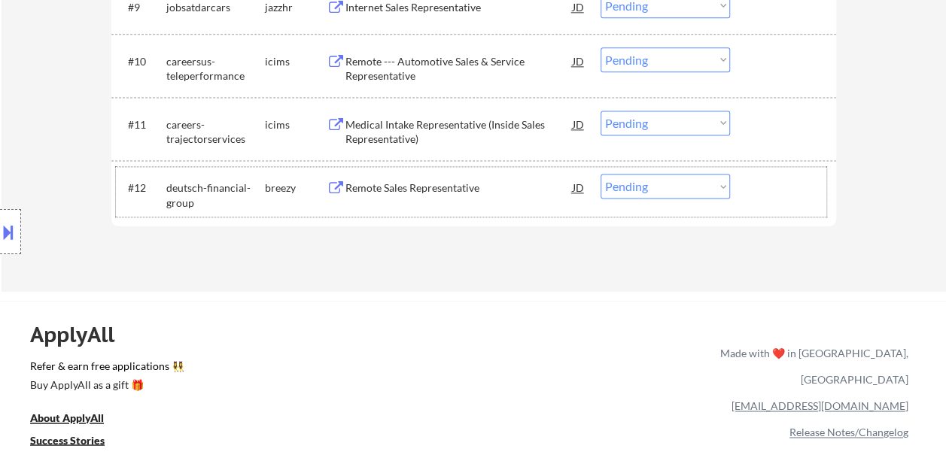
click at [766, 184] on div at bounding box center [785, 187] width 66 height 27
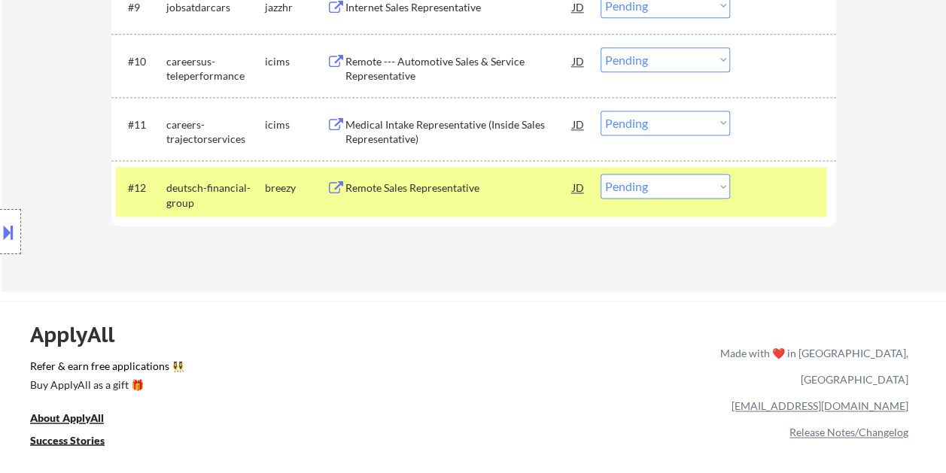
click at [718, 187] on select "Choose an option... Pending Applied Excluded (Questions) Excluded (Expired) Exc…" at bounding box center [664, 186] width 129 height 25
select select ""excluded__bad_match_""
click at [600, 174] on select "Choose an option... Pending Applied Excluded (Questions) Excluded (Expired) Exc…" at bounding box center [664, 186] width 129 height 25
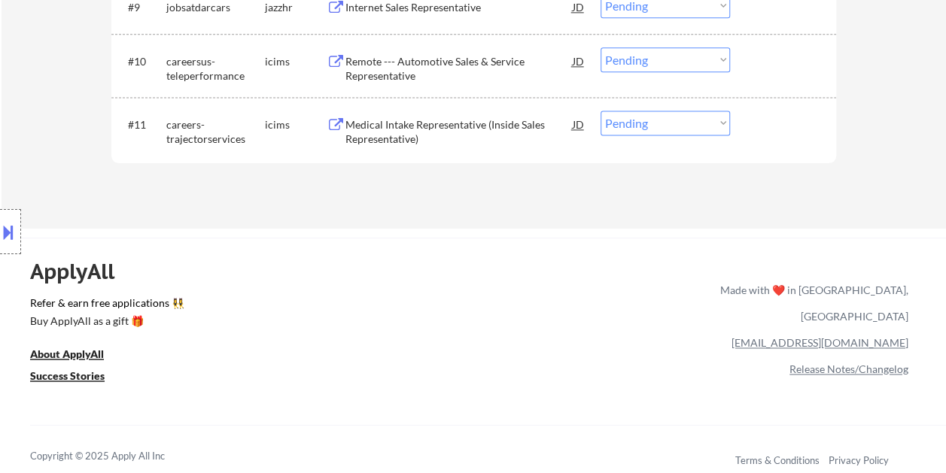
click at [776, 123] on div at bounding box center [785, 124] width 66 height 27
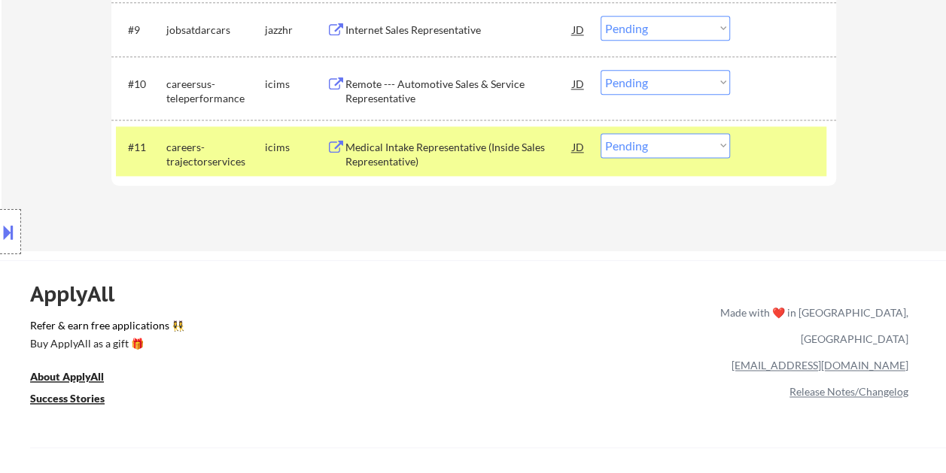
scroll to position [957, 0]
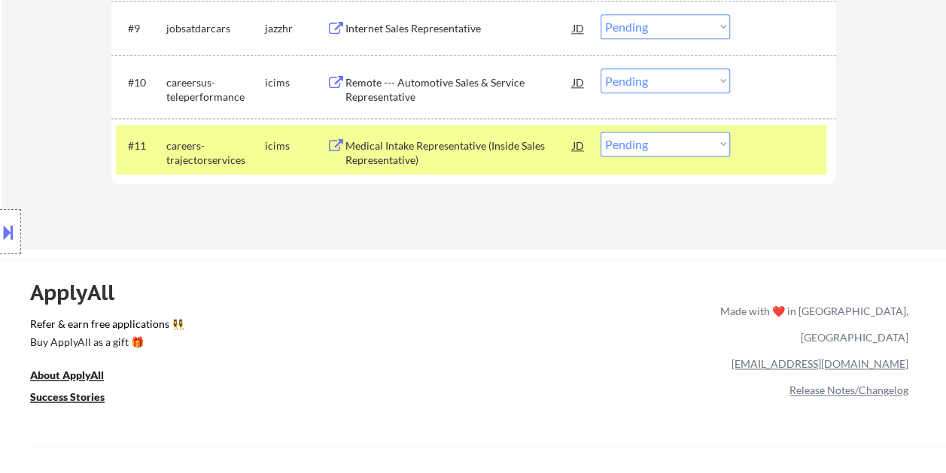
click at [458, 139] on div "Medical Intake Representative (Inside Sales Representative)" at bounding box center [458, 152] width 227 height 29
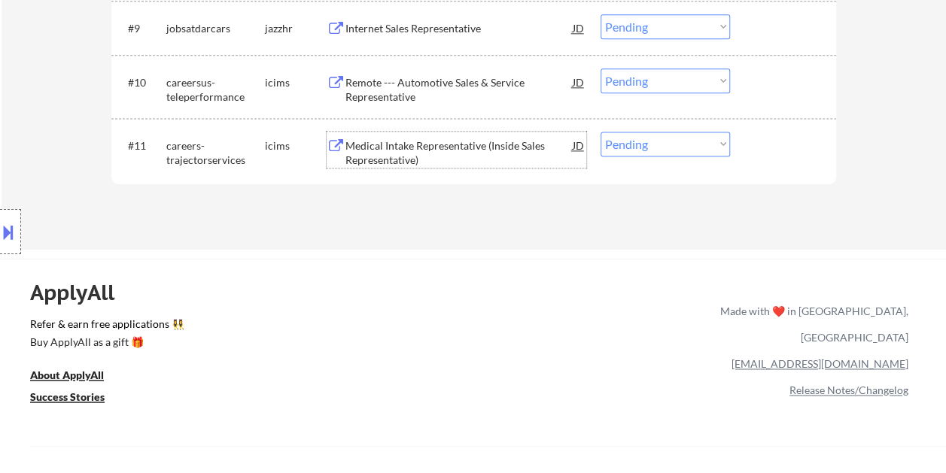
click at [770, 146] on div at bounding box center [785, 145] width 66 height 27
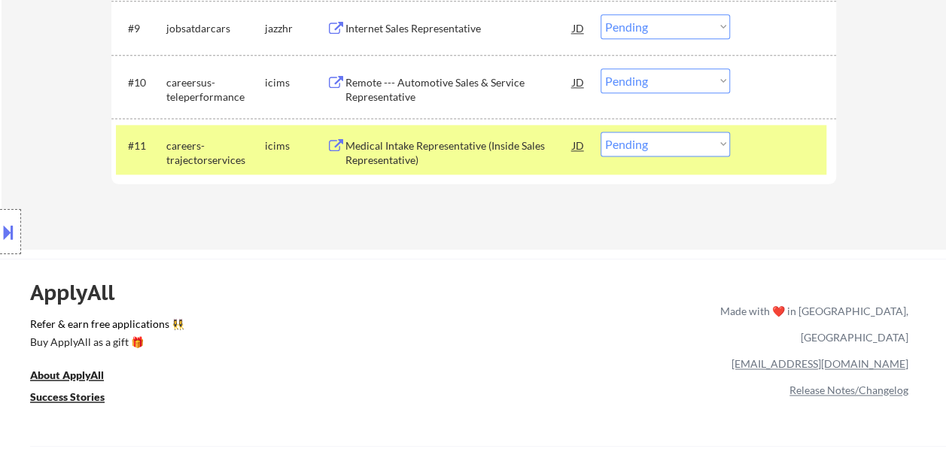
click at [723, 128] on div "#11 careers-trajectorservices icims Medical Intake Representative (Inside Sales…" at bounding box center [471, 150] width 710 height 50
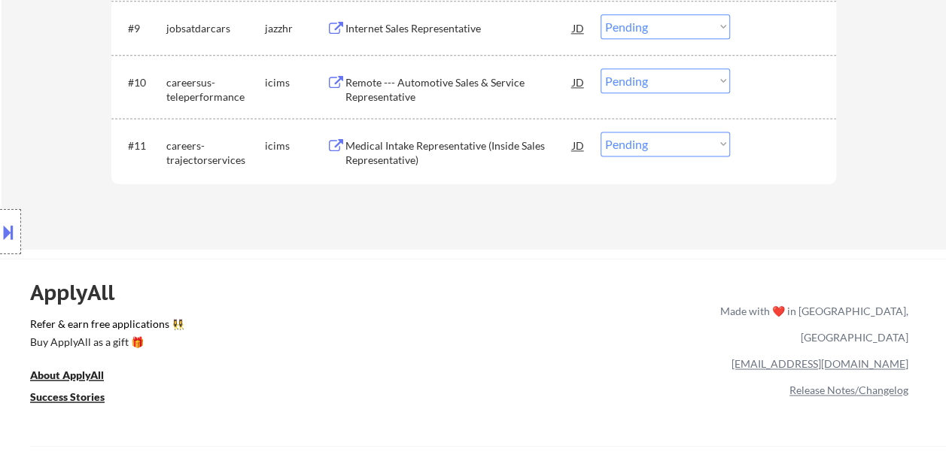
click at [756, 137] on div at bounding box center [785, 145] width 66 height 27
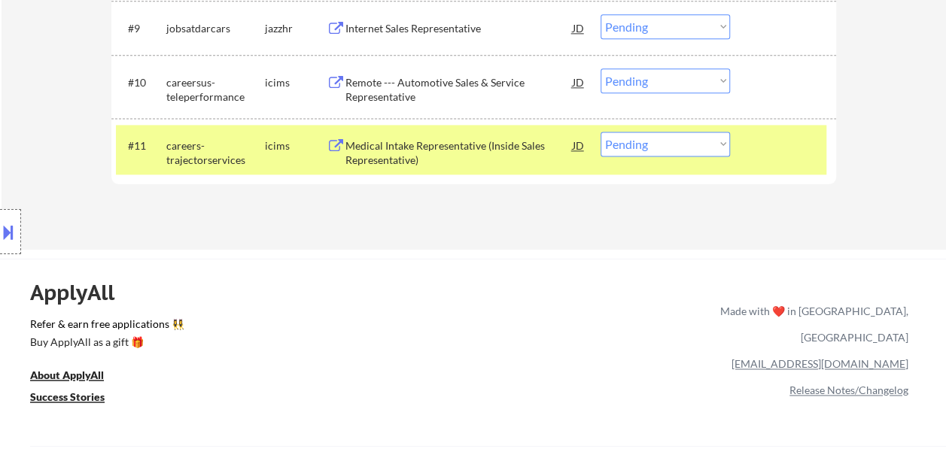
click at [721, 144] on select "Choose an option... Pending Applied Excluded (Questions) Excluded (Expired) Exc…" at bounding box center [664, 144] width 129 height 25
select select ""excluded__bad_match_""
click at [600, 132] on select "Choose an option... Pending Applied Excluded (Questions) Excluded (Expired) Exc…" at bounding box center [664, 144] width 129 height 25
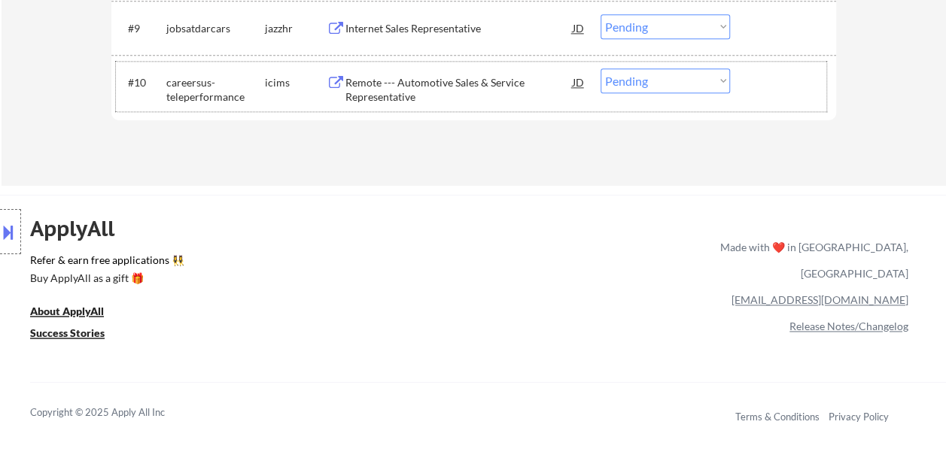
click at [780, 93] on div at bounding box center [785, 81] width 66 height 27
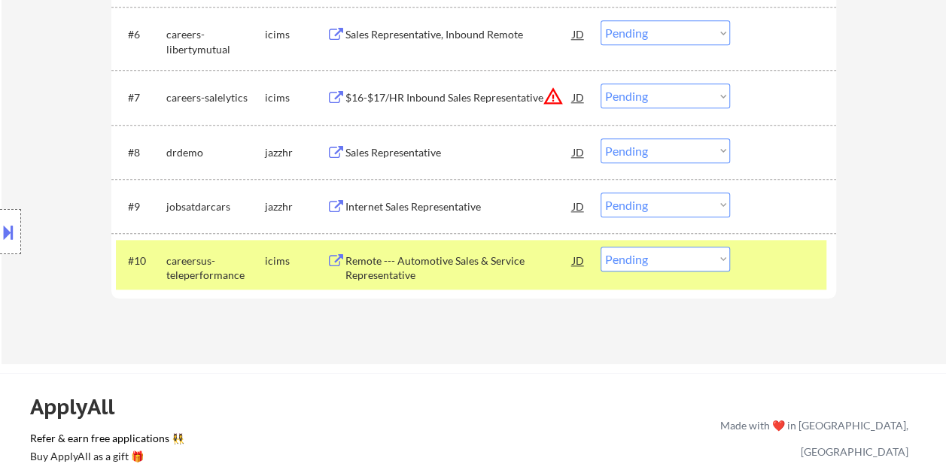
scroll to position [806, 0]
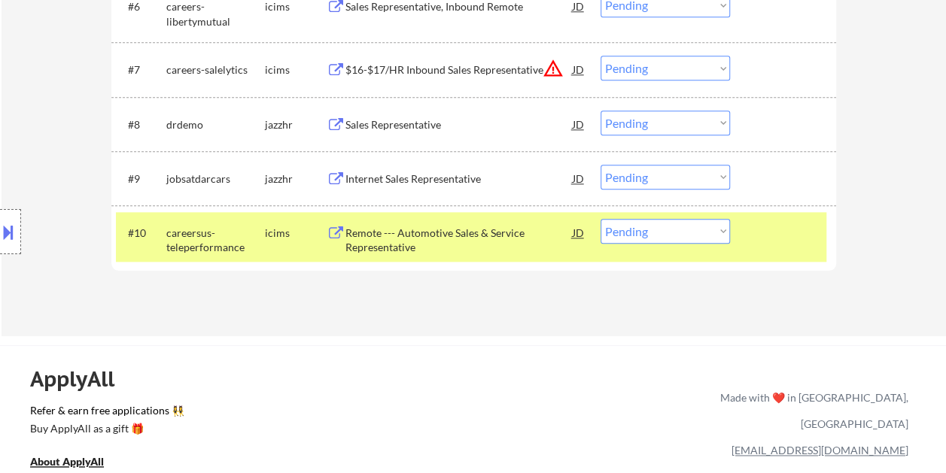
click at [764, 233] on div at bounding box center [785, 232] width 66 height 27
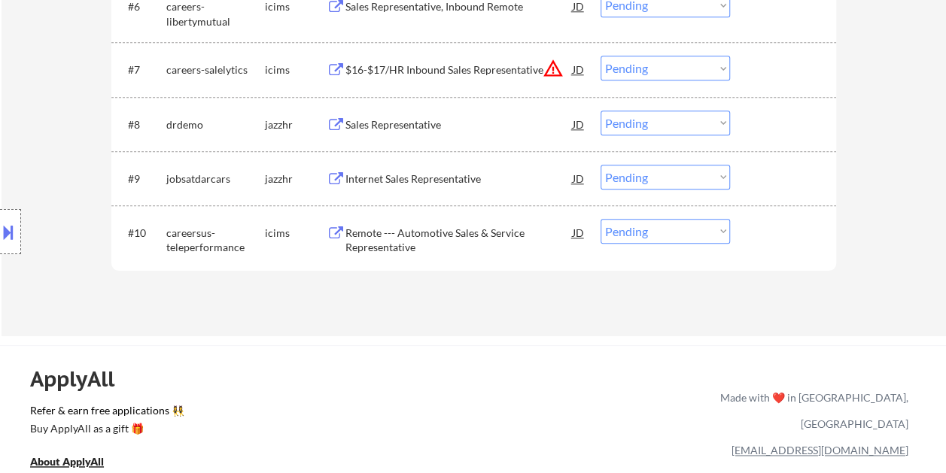
click at [769, 235] on div at bounding box center [785, 232] width 66 height 27
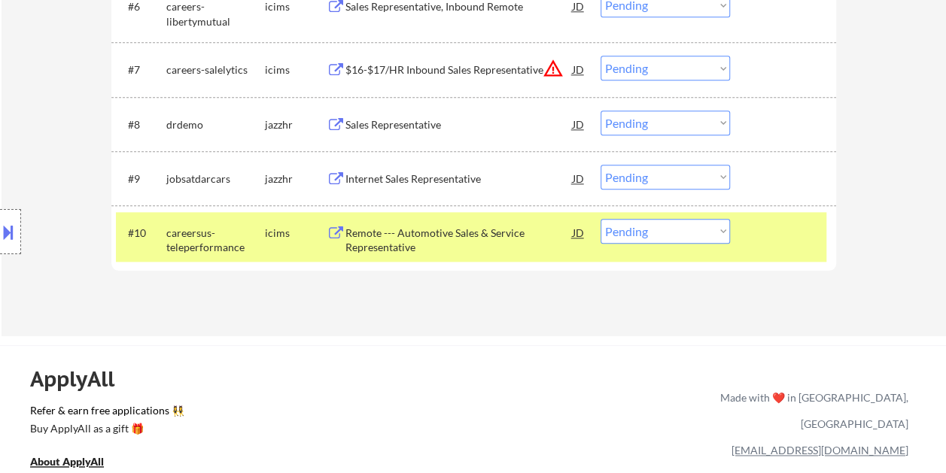
click at [462, 226] on div "Remote --- Automotive Sales & Service Representative" at bounding box center [458, 240] width 227 height 29
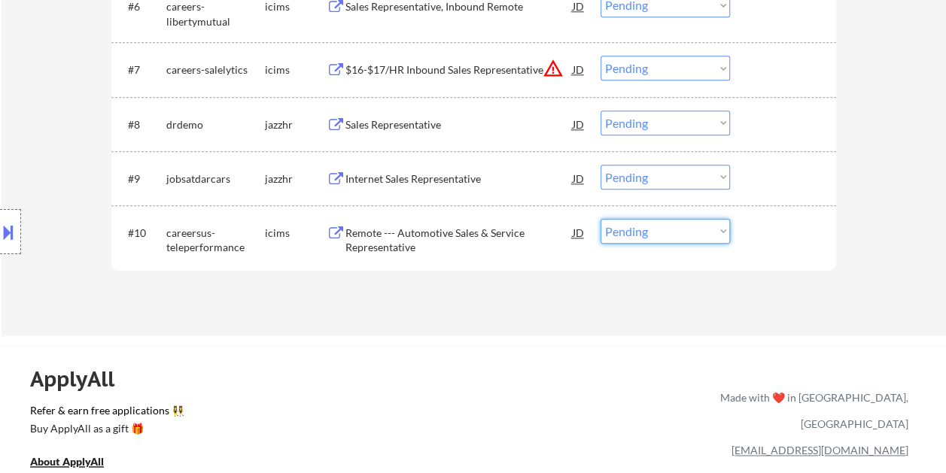
click at [685, 226] on select "Choose an option... Pending Applied Excluded (Questions) Excluded (Expired) Exc…" at bounding box center [664, 231] width 129 height 25
select select ""excluded""
click at [600, 219] on select "Choose an option... Pending Applied Excluded (Questions) Excluded (Expired) Exc…" at bounding box center [664, 231] width 129 height 25
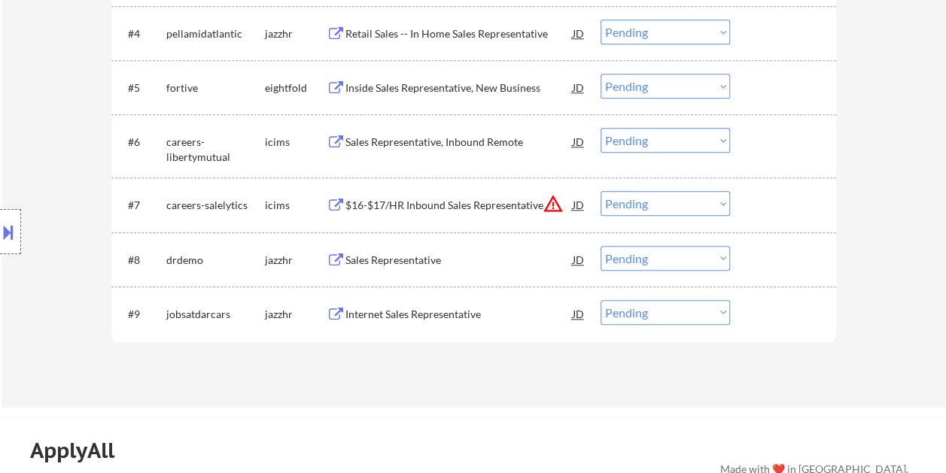
scroll to position [731, 0]
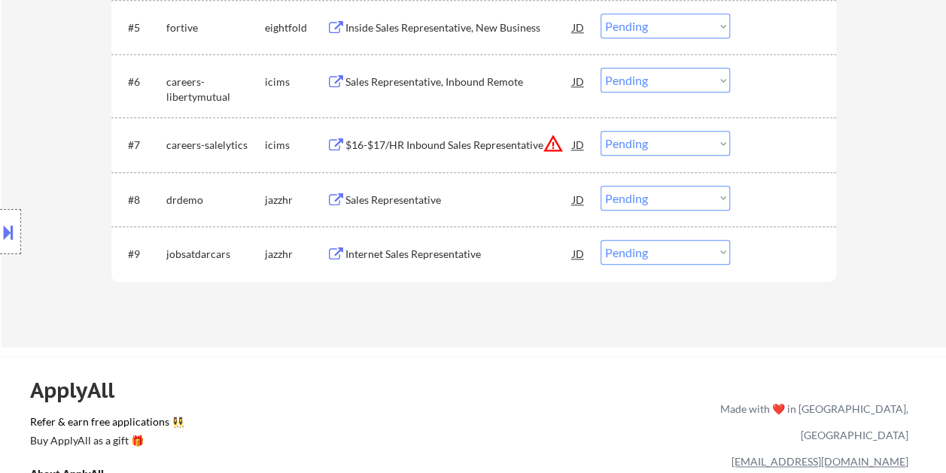
click at [784, 238] on div "#9 jobsatdarcars jazzhr Internet Sales Representative JD warning_amber Choose a…" at bounding box center [471, 253] width 710 height 41
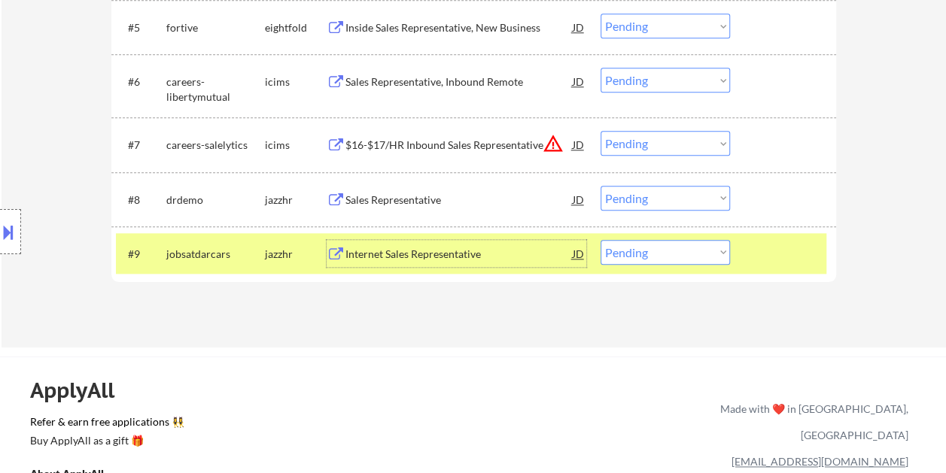
click at [504, 250] on div "Internet Sales Representative" at bounding box center [458, 254] width 227 height 15
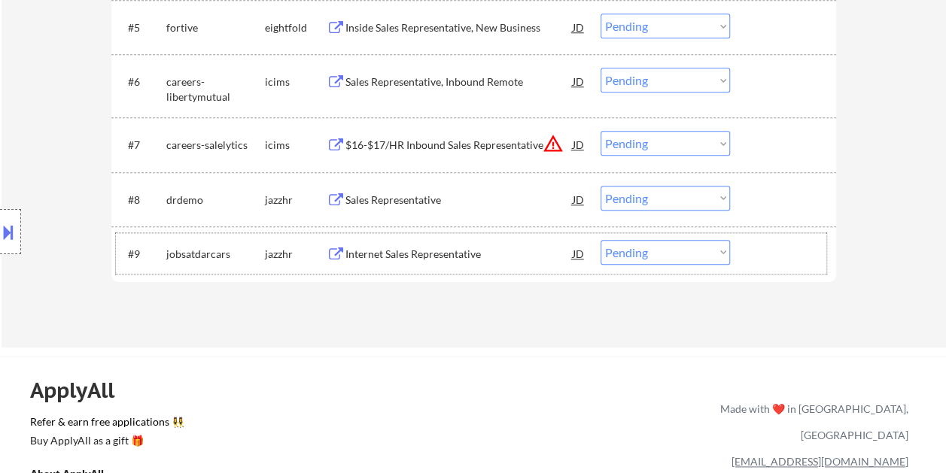
click at [774, 257] on div at bounding box center [785, 253] width 66 height 27
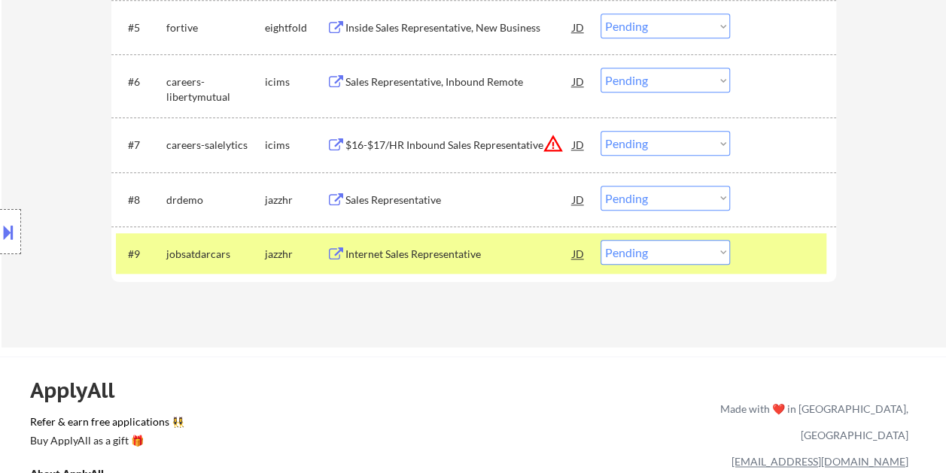
click at [701, 248] on select "Choose an option... Pending Applied Excluded (Questions) Excluded (Expired) Exc…" at bounding box center [664, 252] width 129 height 25
select select ""excluded__expired_""
click at [600, 240] on select "Choose an option... Pending Applied Excluded (Questions) Excluded (Expired) Exc…" at bounding box center [664, 252] width 129 height 25
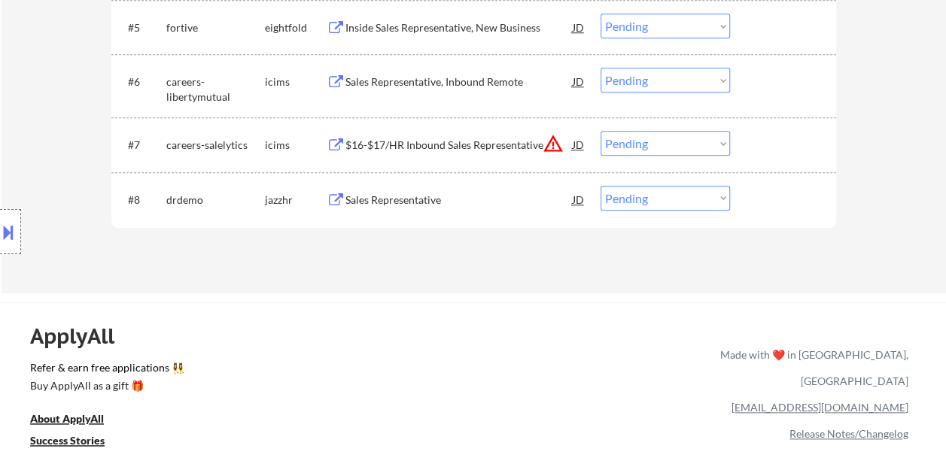
click at [742, 194] on div "#8 drdemo jazzhr Sales Representative JD warning_amber Choose an option... Pend…" at bounding box center [471, 199] width 710 height 41
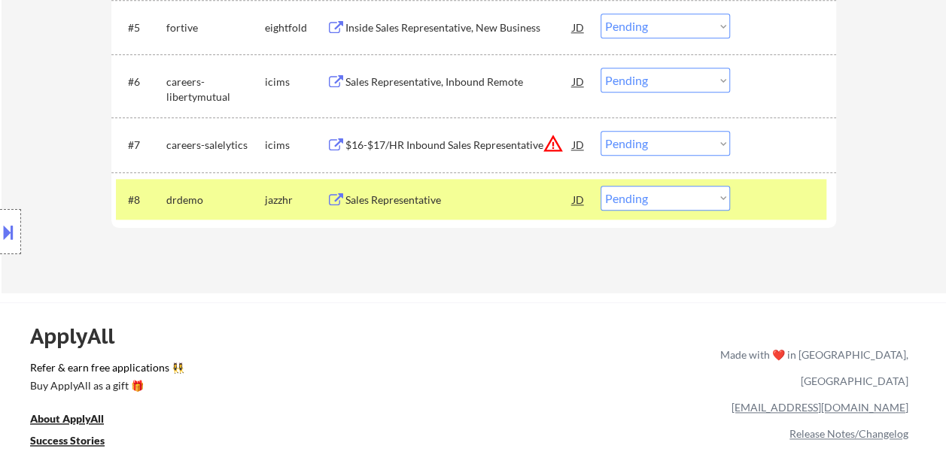
click at [423, 181] on div "#8 drdemo jazzhr Sales Representative JD warning_amber Choose an option... Pend…" at bounding box center [471, 199] width 710 height 41
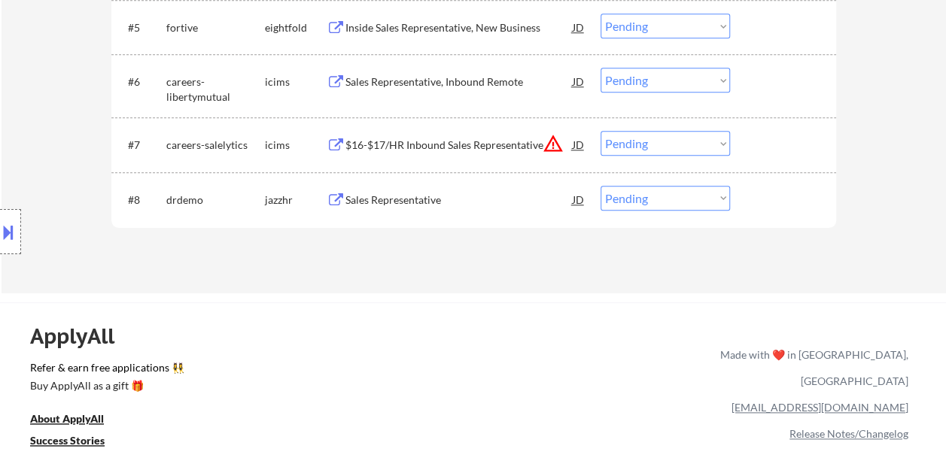
click at [784, 217] on div "#8 drdemo jazzhr Sales Representative JD warning_amber Choose an option... Pend…" at bounding box center [471, 199] width 710 height 41
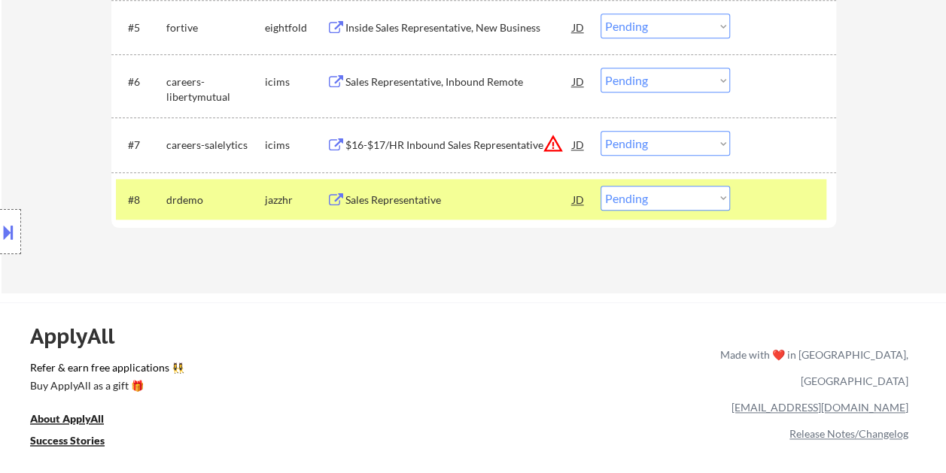
click at [460, 187] on div "Sales Representative" at bounding box center [458, 199] width 227 height 27
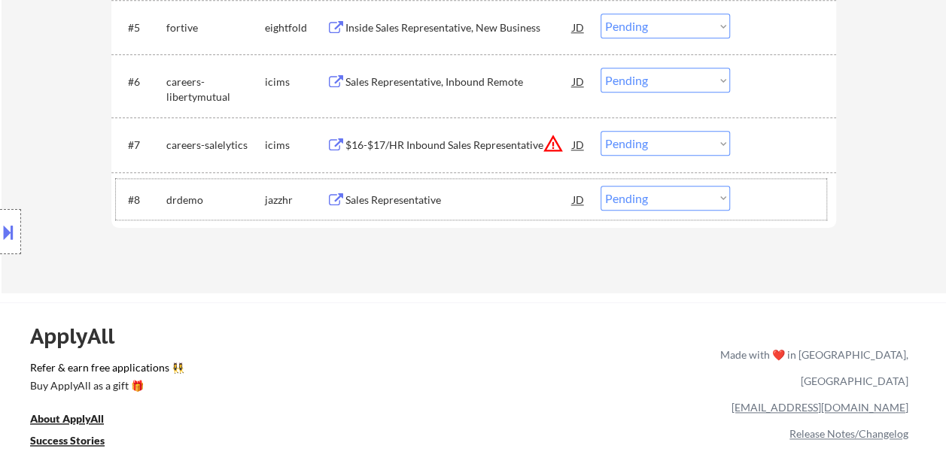
drag, startPoint x: 778, startPoint y: 199, endPoint x: 737, endPoint y: 203, distance: 40.8
click at [777, 200] on div at bounding box center [785, 199] width 66 height 27
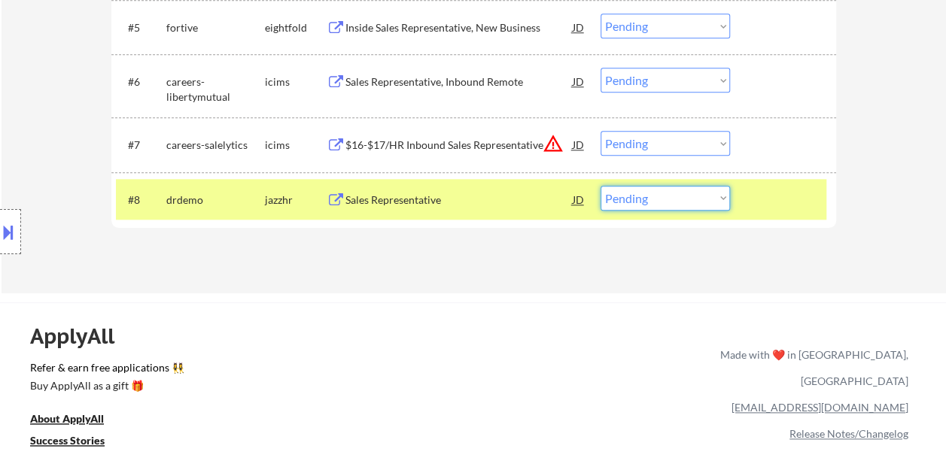
click at [721, 194] on select "Choose an option... Pending Applied Excluded (Questions) Excluded (Expired) Exc…" at bounding box center [664, 198] width 129 height 25
select select ""excluded""
click at [600, 186] on select "Choose an option... Pending Applied Excluded (Questions) Excluded (Expired) Exc…" at bounding box center [664, 198] width 129 height 25
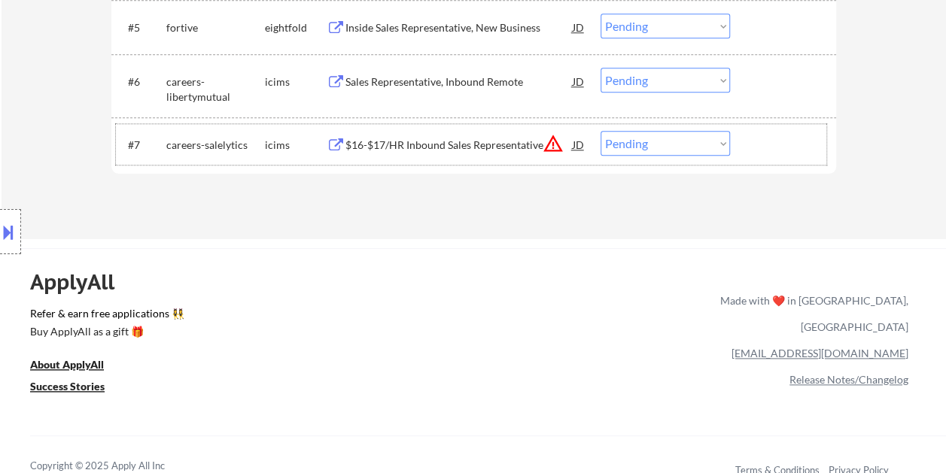
click at [760, 138] on div at bounding box center [785, 144] width 66 height 27
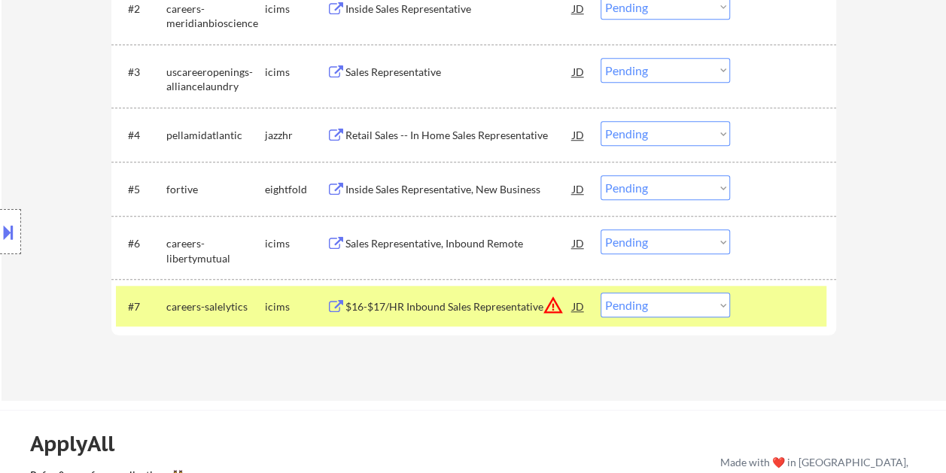
scroll to position [581, 0]
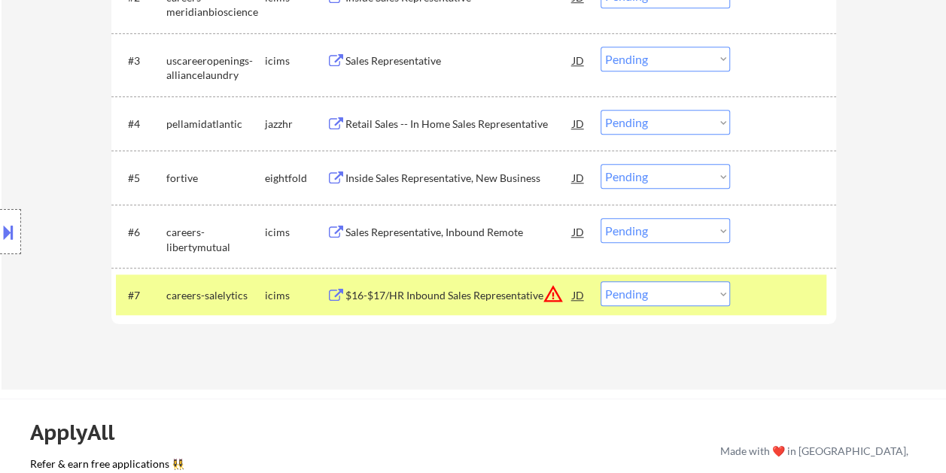
click at [773, 302] on div at bounding box center [785, 294] width 66 height 27
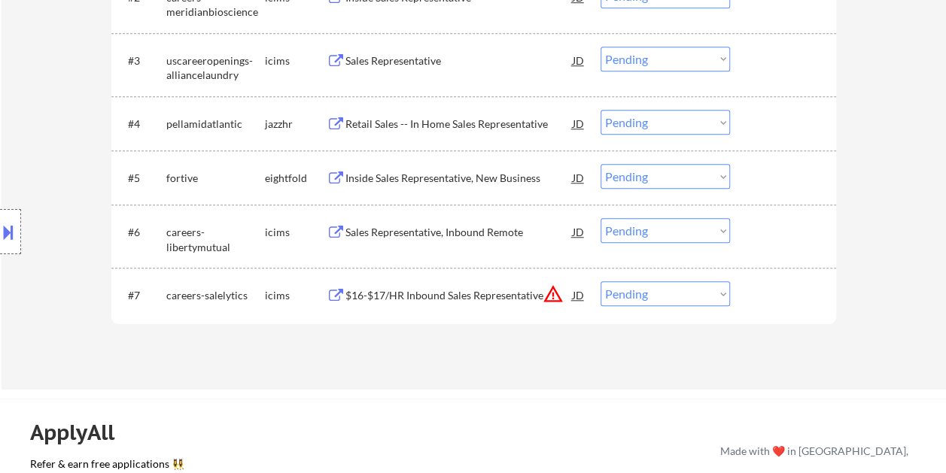
click at [770, 294] on div at bounding box center [785, 294] width 66 height 27
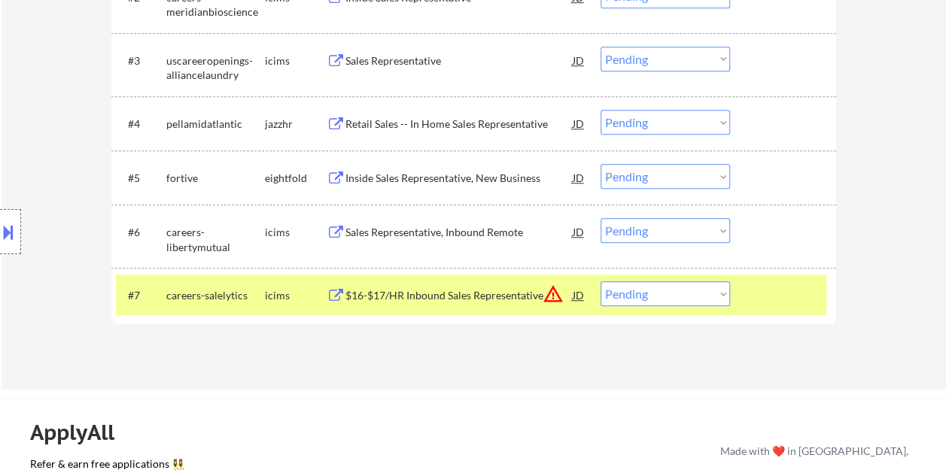
click at [480, 296] on div "$16-$17/HR Inbound Sales Representative" at bounding box center [458, 295] width 227 height 15
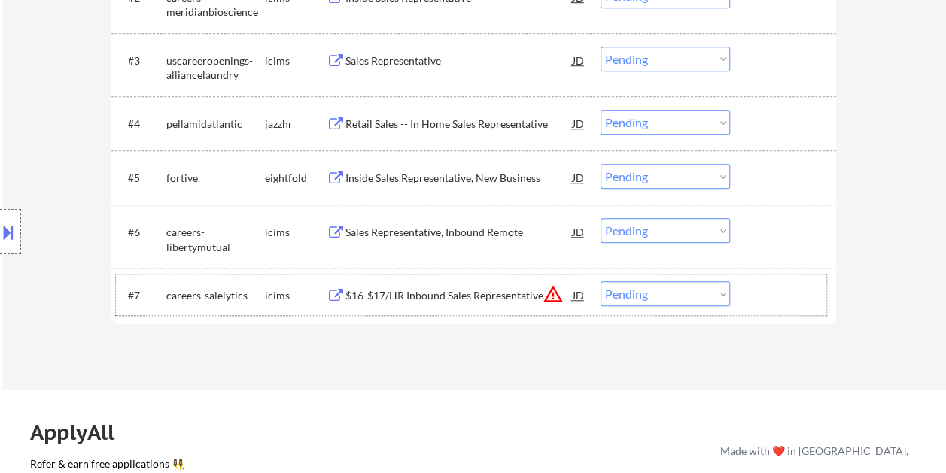
click at [770, 312] on div "#7 careers-salelytics icims $16-$17/HR Inbound Sales Representative JD warning_…" at bounding box center [471, 295] width 710 height 41
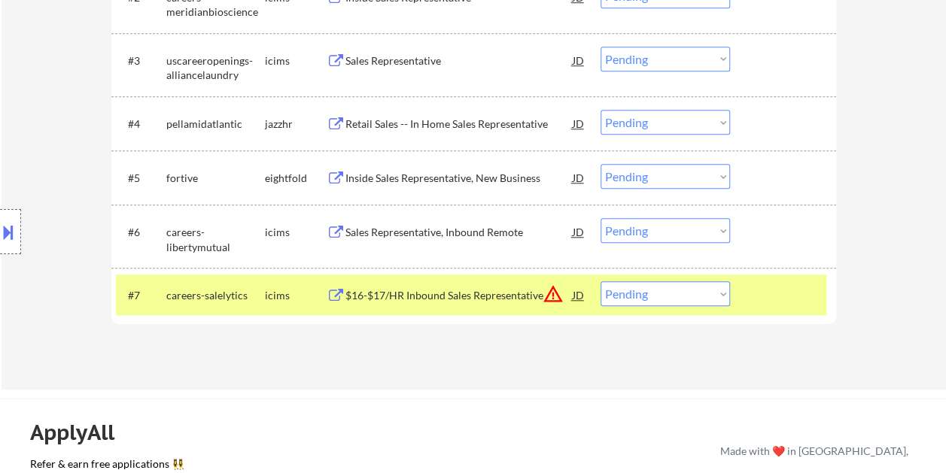
click at [704, 293] on select "Choose an option... Pending Applied Excluded (Questions) Excluded (Expired) Exc…" at bounding box center [664, 293] width 129 height 25
select select ""excluded__bad_match_""
click at [600, 281] on select "Choose an option... Pending Applied Excluded (Questions) Excluded (Expired) Exc…" at bounding box center [664, 293] width 129 height 25
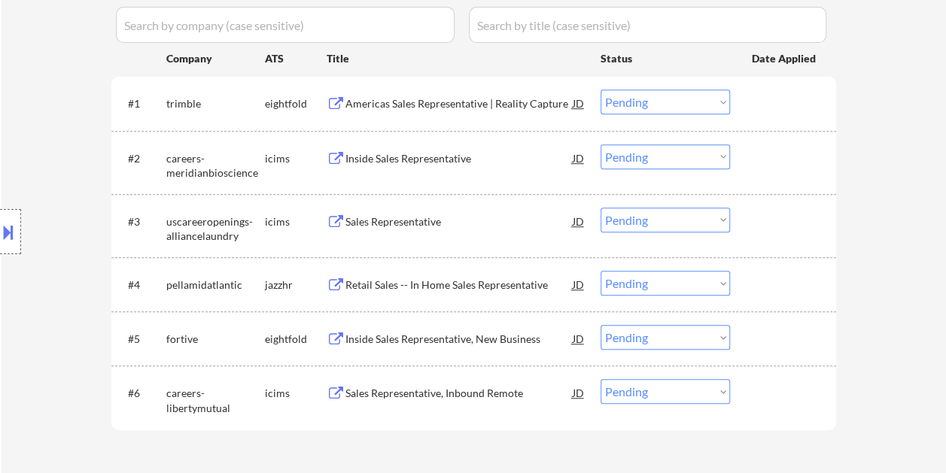
scroll to position [430, 0]
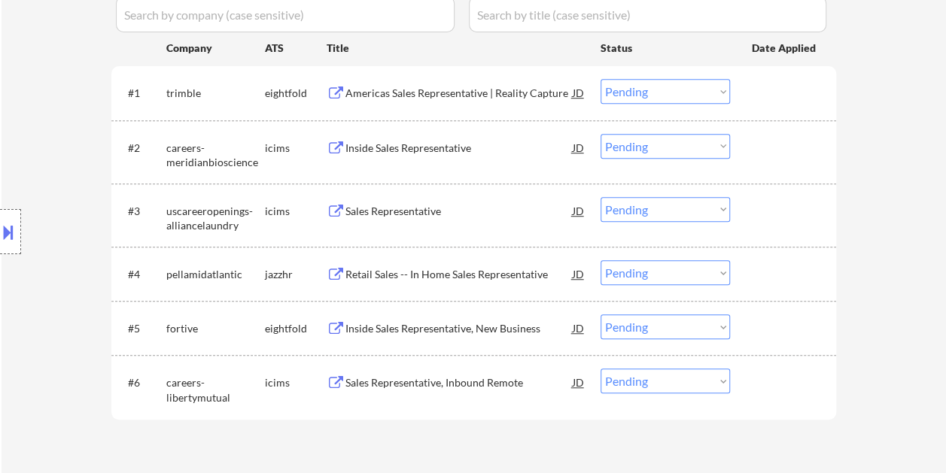
click at [752, 380] on div at bounding box center [785, 382] width 66 height 27
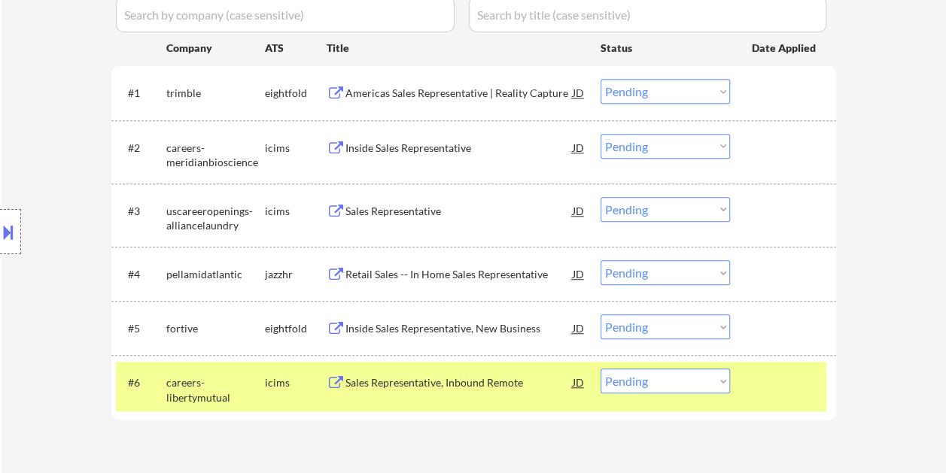
click at [459, 377] on div "Sales Representative, Inbound Remote" at bounding box center [458, 382] width 227 height 15
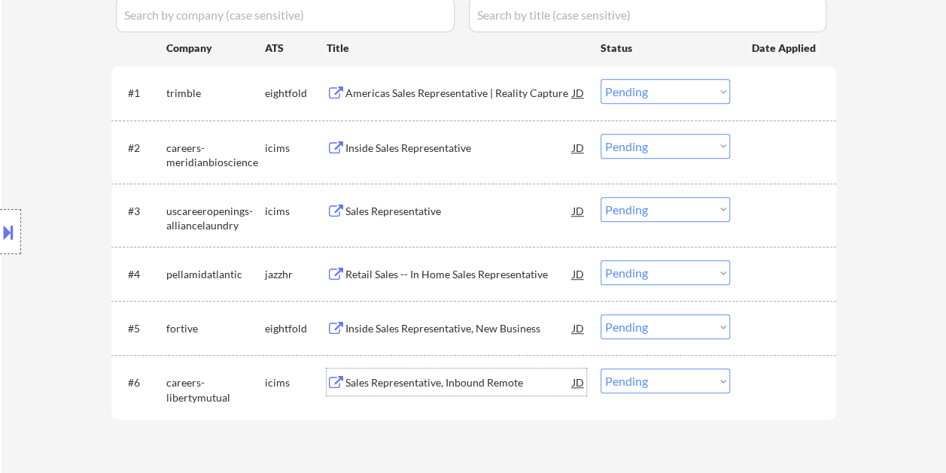
drag, startPoint x: 777, startPoint y: 376, endPoint x: 706, endPoint y: 380, distance: 71.6
click at [773, 380] on div at bounding box center [785, 382] width 66 height 27
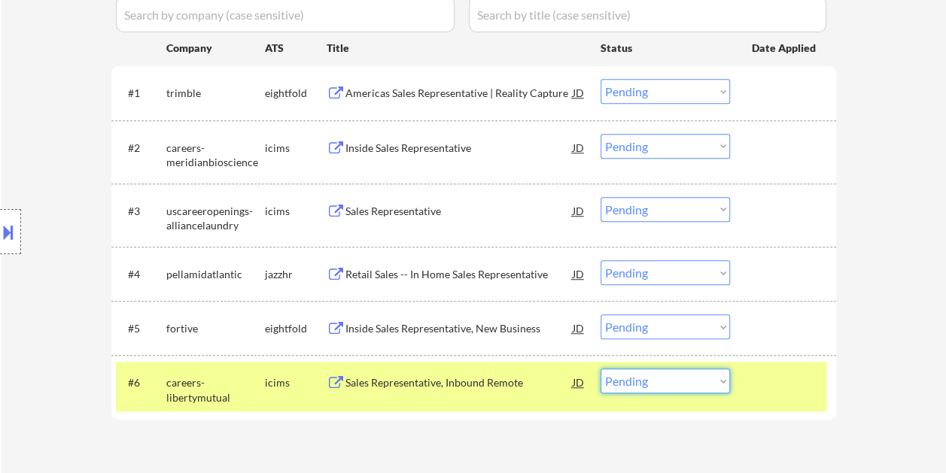
click at [699, 380] on select "Choose an option... Pending Applied Excluded (Questions) Excluded (Expired) Exc…" at bounding box center [664, 381] width 129 height 25
select select ""excluded__expired_""
click at [600, 369] on select "Choose an option... Pending Applied Excluded (Questions) Excluded (Expired) Exc…" at bounding box center [664, 381] width 129 height 25
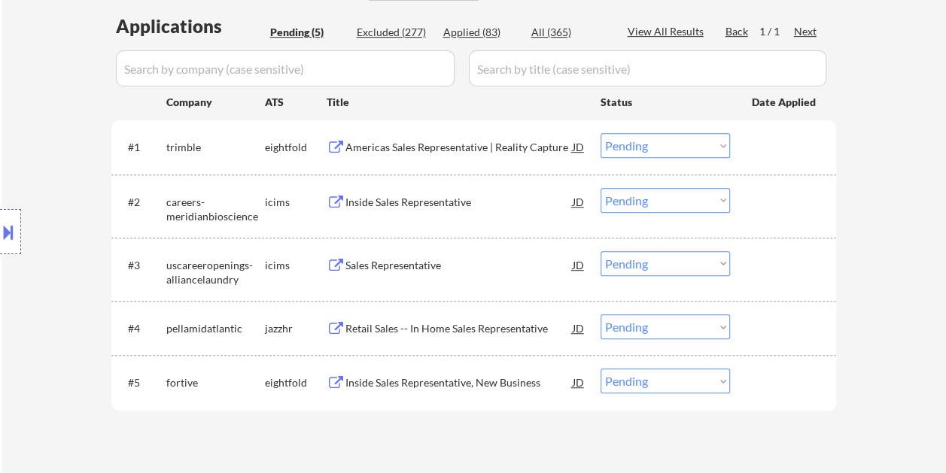
scroll to position [355, 0]
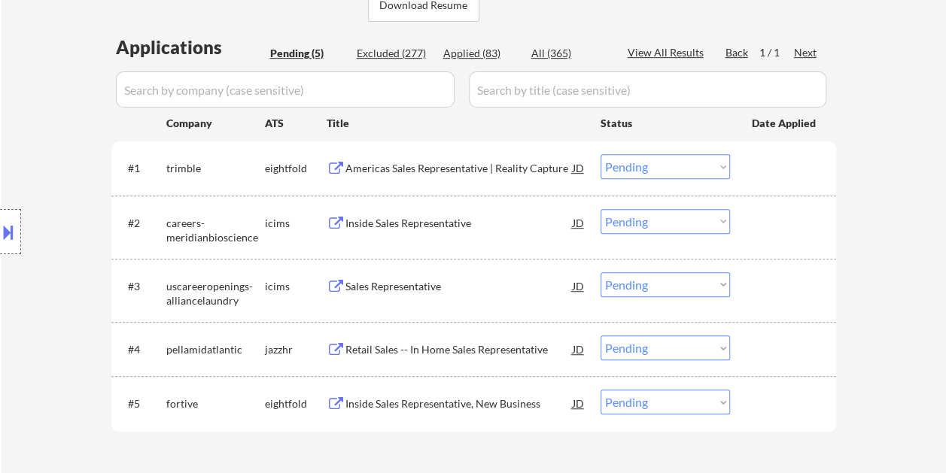
click at [747, 411] on div "#5 fortive eightfold Inside Sales Representative, New Business JD warning_amber…" at bounding box center [471, 403] width 710 height 41
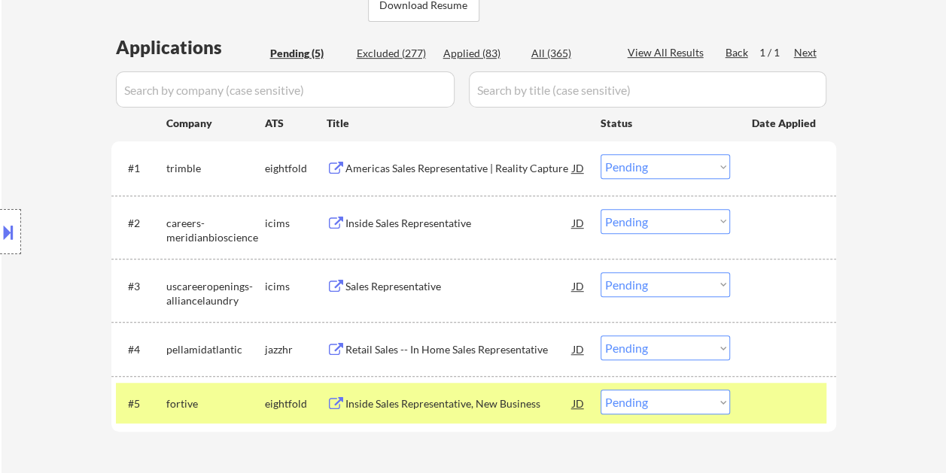
click at [528, 397] on div "Inside Sales Representative, New Business" at bounding box center [458, 403] width 227 height 15
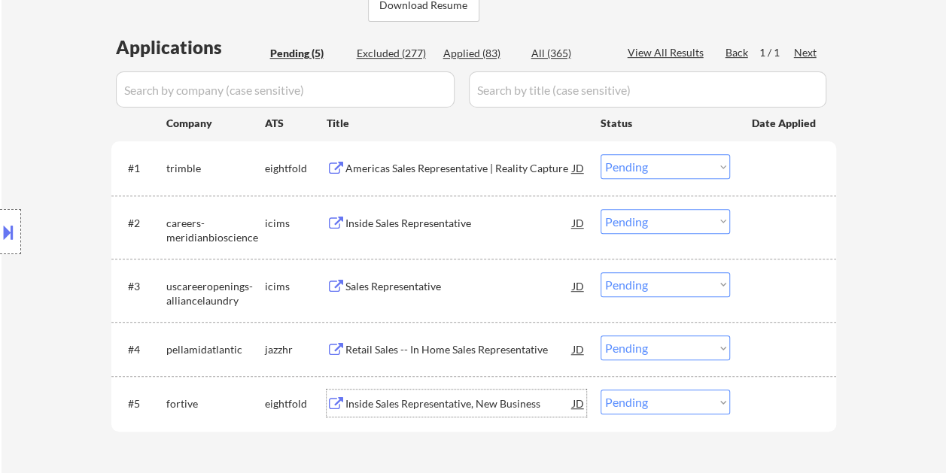
drag, startPoint x: 788, startPoint y: 398, endPoint x: 778, endPoint y: 402, distance: 11.2
click at [787, 399] on div at bounding box center [785, 403] width 66 height 27
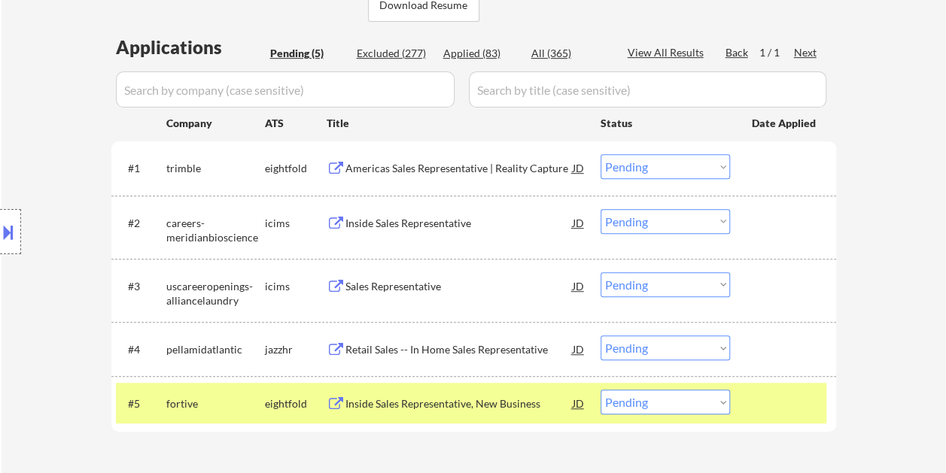
click at [711, 396] on select "Choose an option... Pending Applied Excluded (Questions) Excluded (Expired) Exc…" at bounding box center [664, 402] width 129 height 25
select select ""excluded__bad_match_""
click at [600, 390] on select "Choose an option... Pending Applied Excluded (Questions) Excluded (Expired) Exc…" at bounding box center [664, 402] width 129 height 25
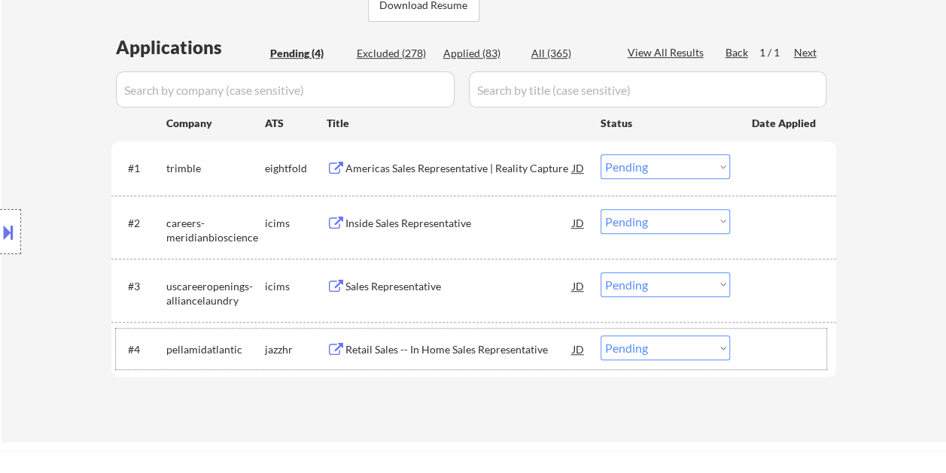
click at [755, 352] on div at bounding box center [785, 349] width 66 height 27
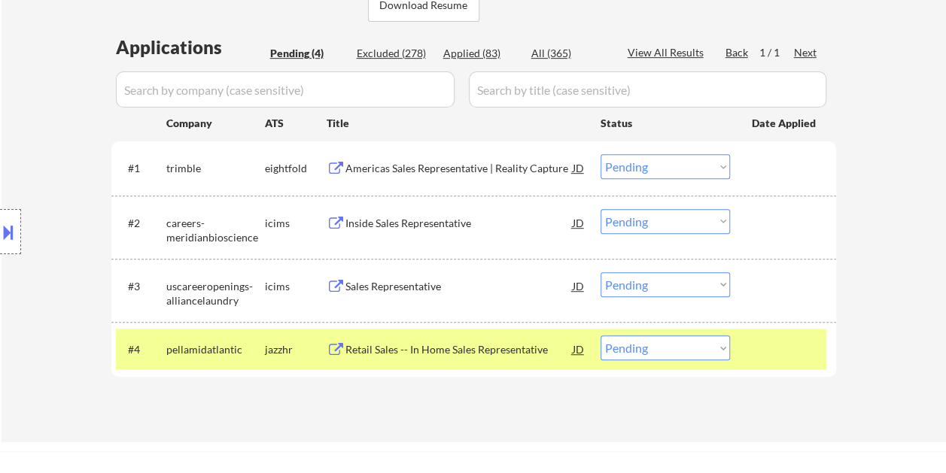
click at [506, 347] on div "Retail Sales -- In Home Sales Representative" at bounding box center [458, 349] width 227 height 15
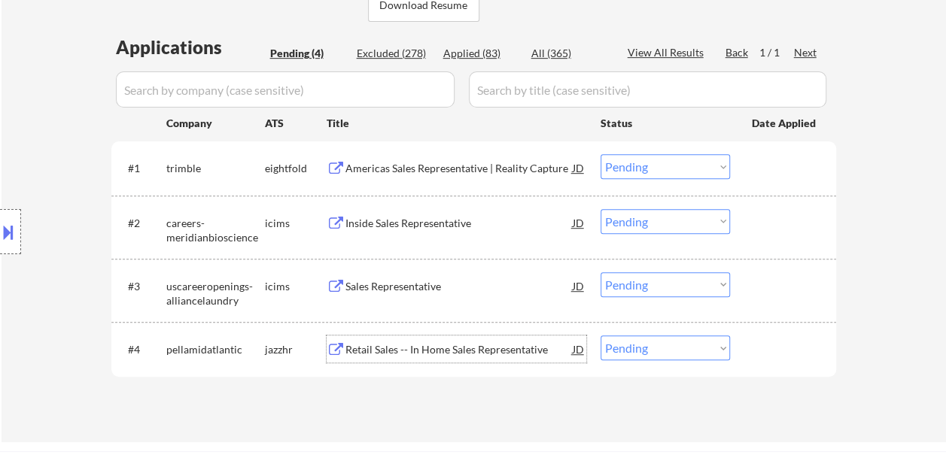
click at [770, 351] on div at bounding box center [785, 349] width 66 height 27
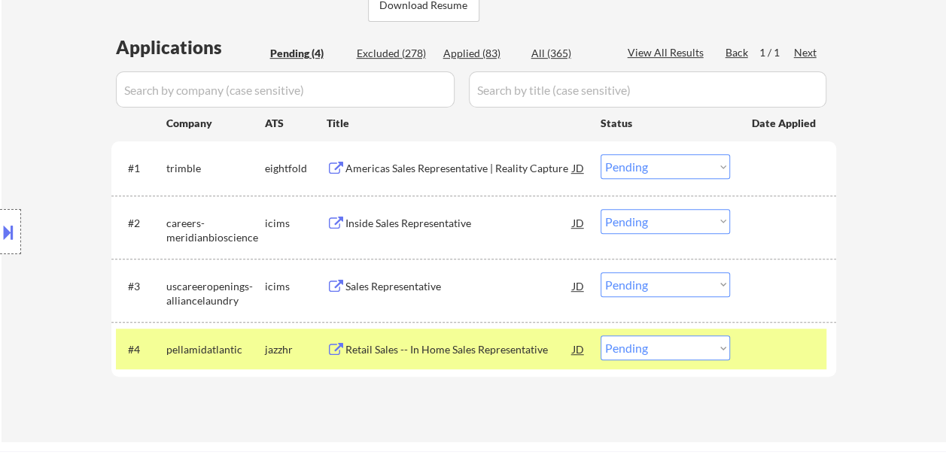
click at [710, 348] on select "Choose an option... Pending Applied Excluded (Questions) Excluded (Expired) Exc…" at bounding box center [664, 348] width 129 height 25
select select ""applied""
click at [600, 336] on select "Choose an option... Pending Applied Excluded (Questions) Excluded (Expired) Exc…" at bounding box center [664, 348] width 129 height 25
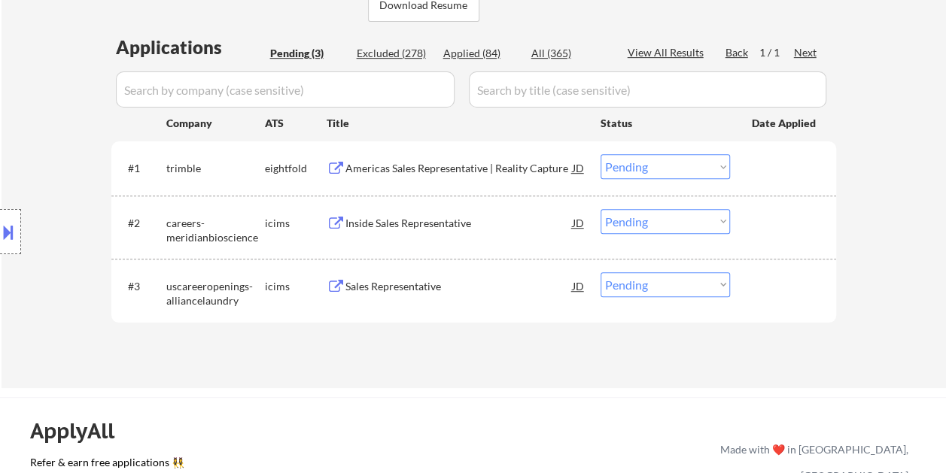
click at [773, 281] on div at bounding box center [785, 285] width 66 height 27
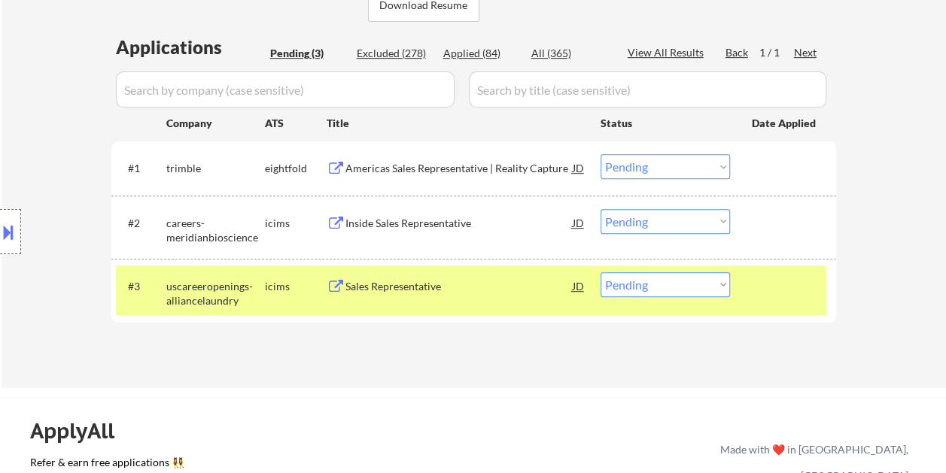
click at [489, 280] on div "Sales Representative" at bounding box center [458, 286] width 227 height 15
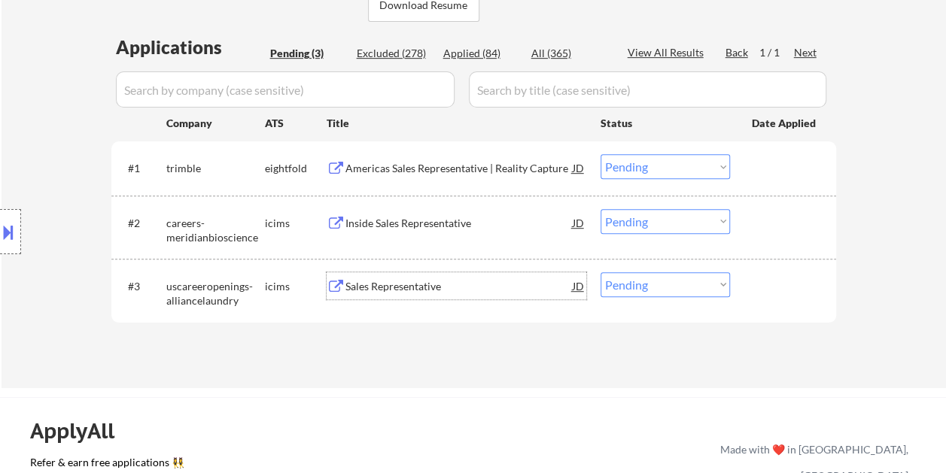
click at [784, 268] on div "#3 uscareeropenings-alliancelaundry icims Sales Representative JD warning_amber…" at bounding box center [471, 291] width 710 height 50
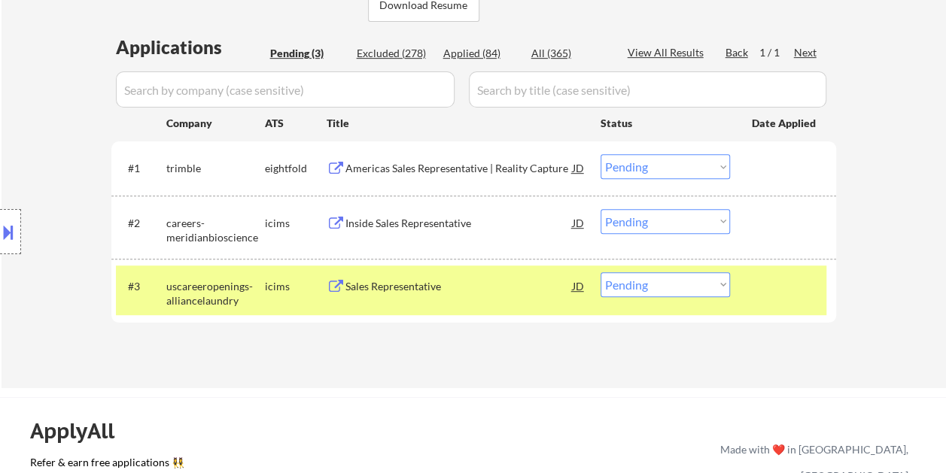
click at [716, 281] on select "Choose an option... Pending Applied Excluded (Questions) Excluded (Expired) Exc…" at bounding box center [664, 284] width 129 height 25
select select ""excluded__expired_""
click at [600, 272] on select "Choose an option... Pending Applied Excluded (Questions) Excluded (Expired) Exc…" at bounding box center [664, 284] width 129 height 25
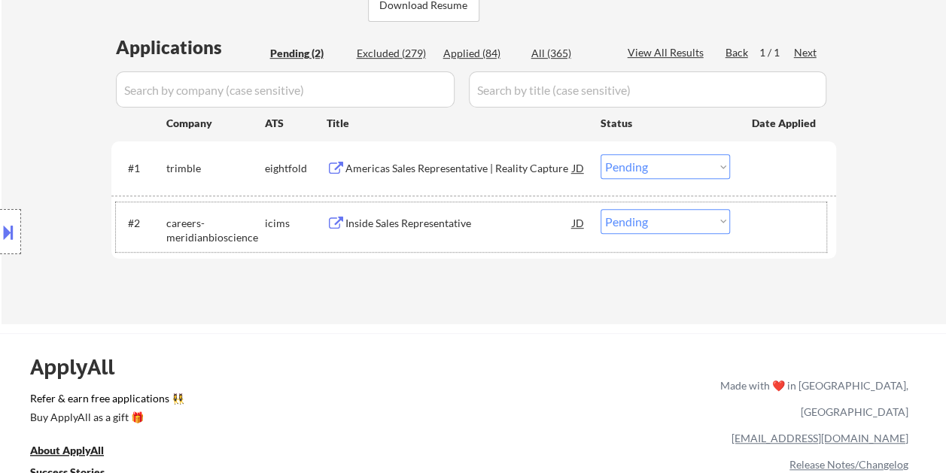
click at [788, 216] on div at bounding box center [785, 222] width 66 height 27
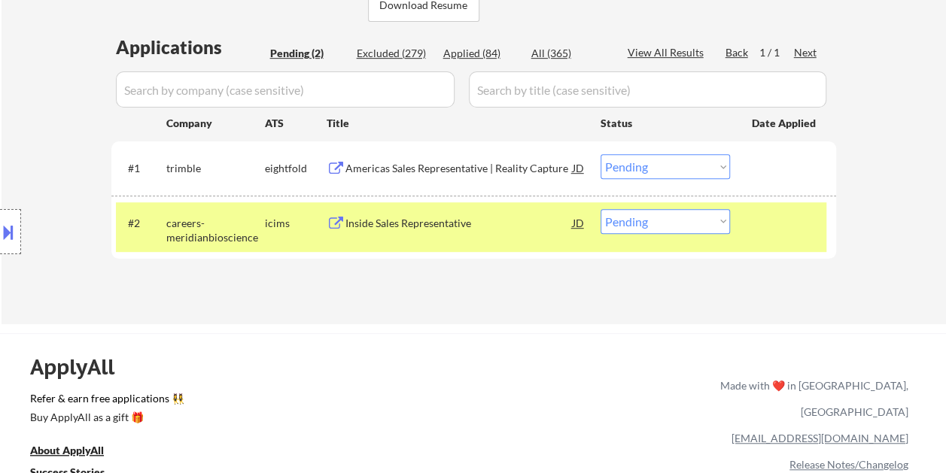
click at [509, 221] on div "Inside Sales Representative" at bounding box center [458, 223] width 227 height 15
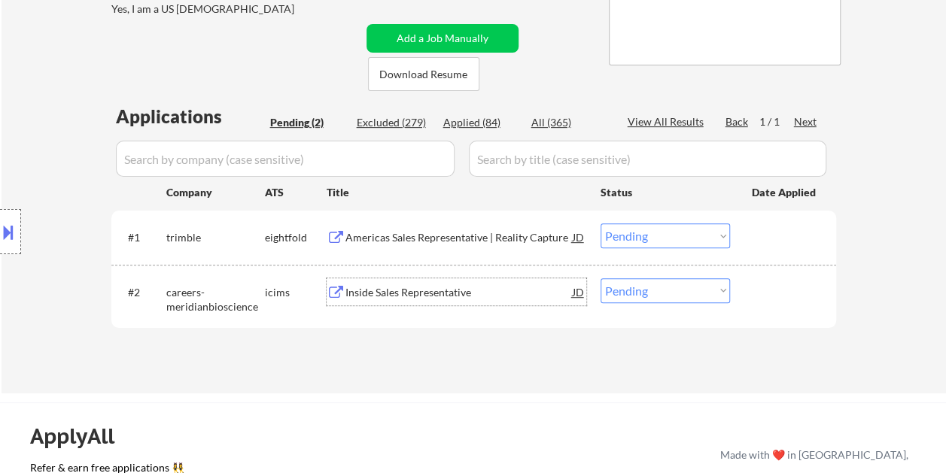
scroll to position [280, 0]
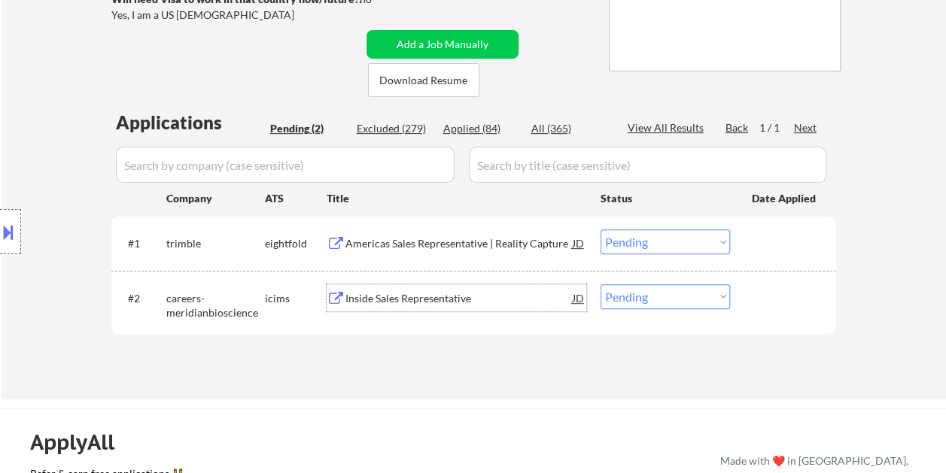
click at [470, 123] on div "Applied (84)" at bounding box center [480, 128] width 75 height 15
select select ""applied""
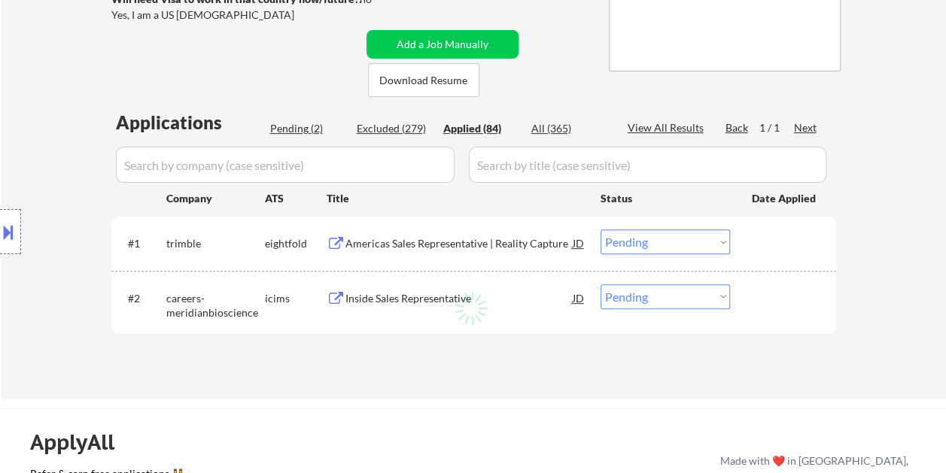
select select ""applied""
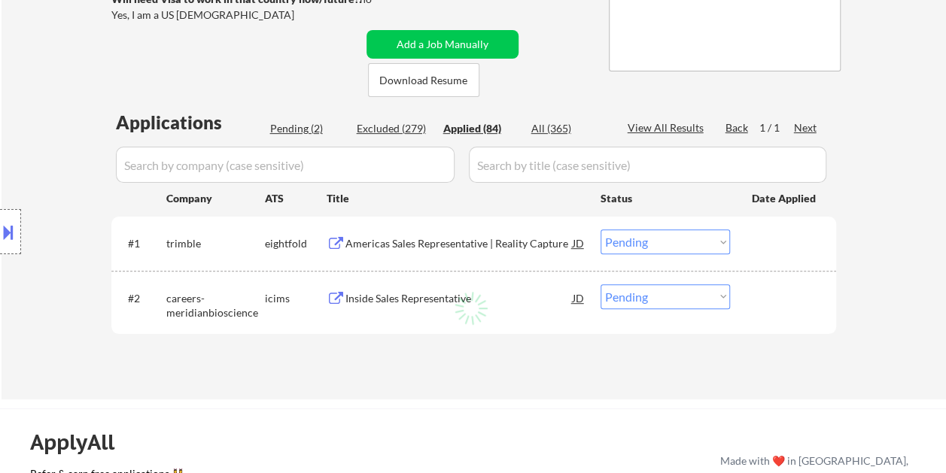
select select ""applied""
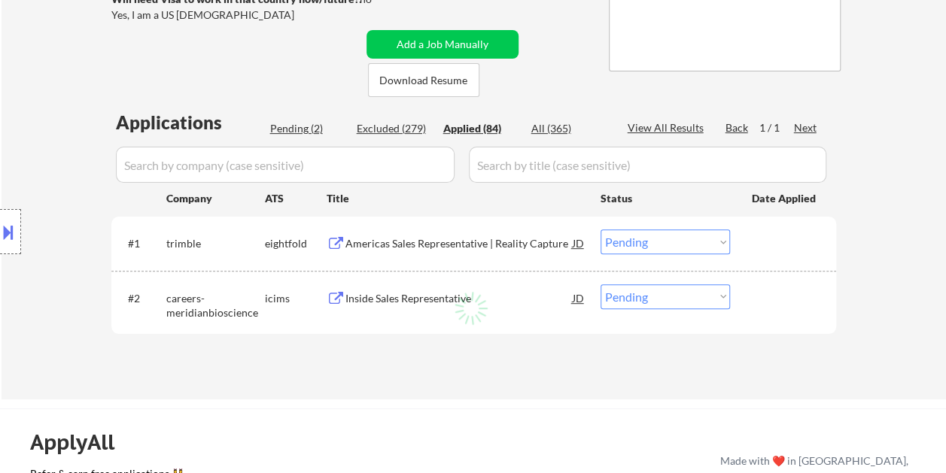
select select ""applied""
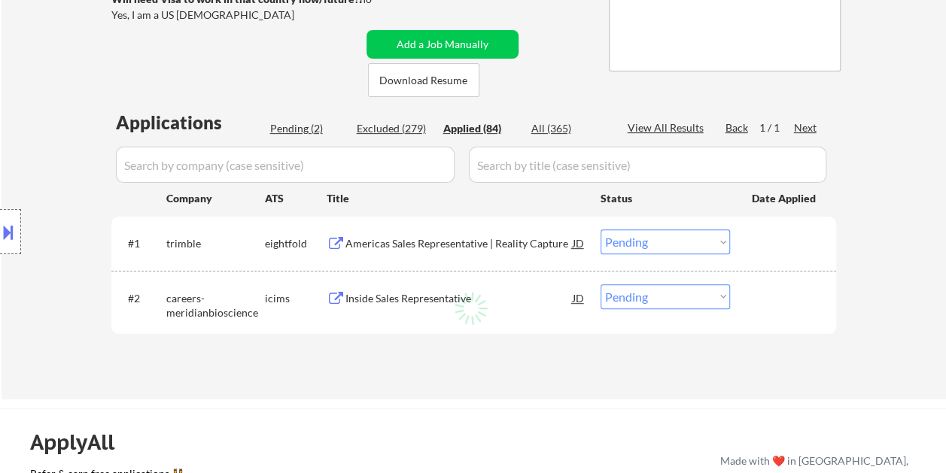
select select ""applied""
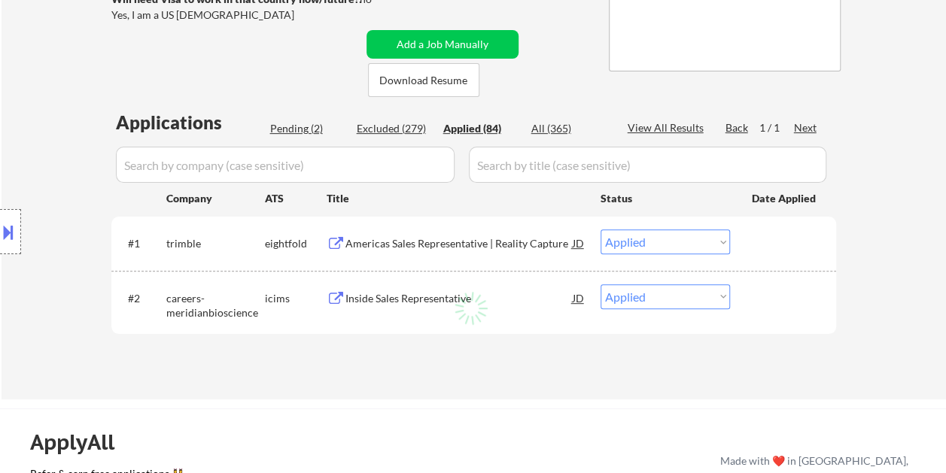
select select ""applied""
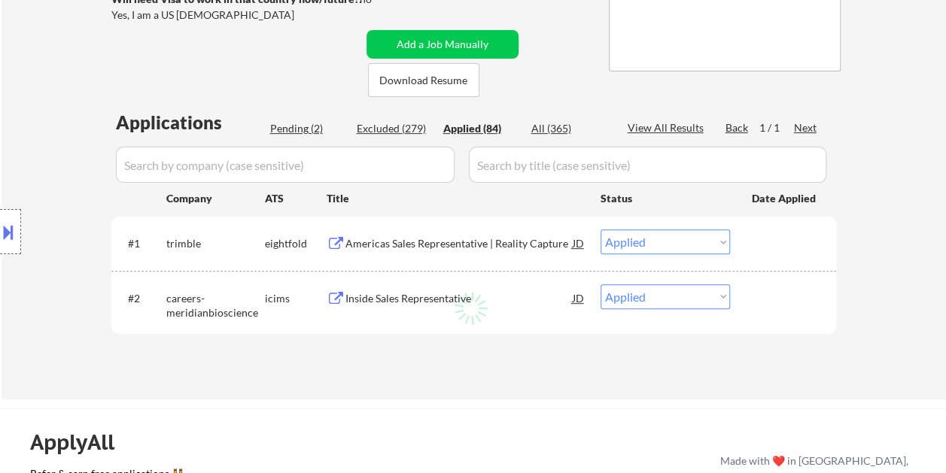
select select ""applied""
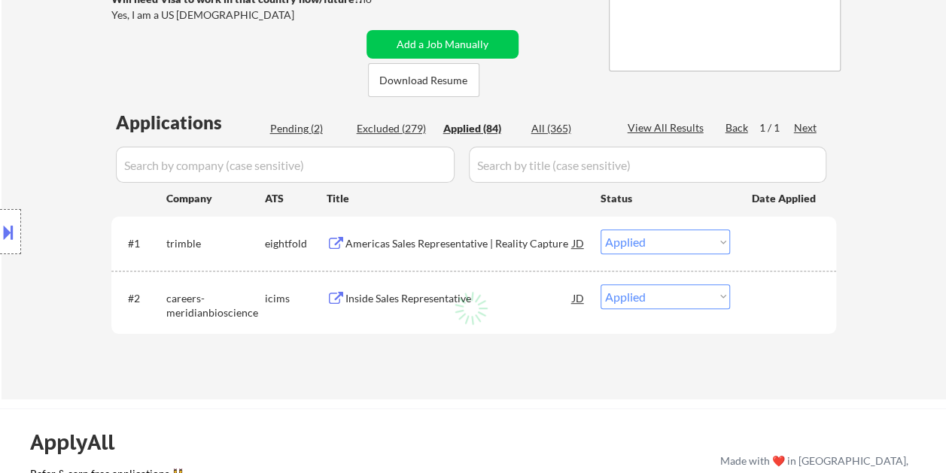
select select ""applied""
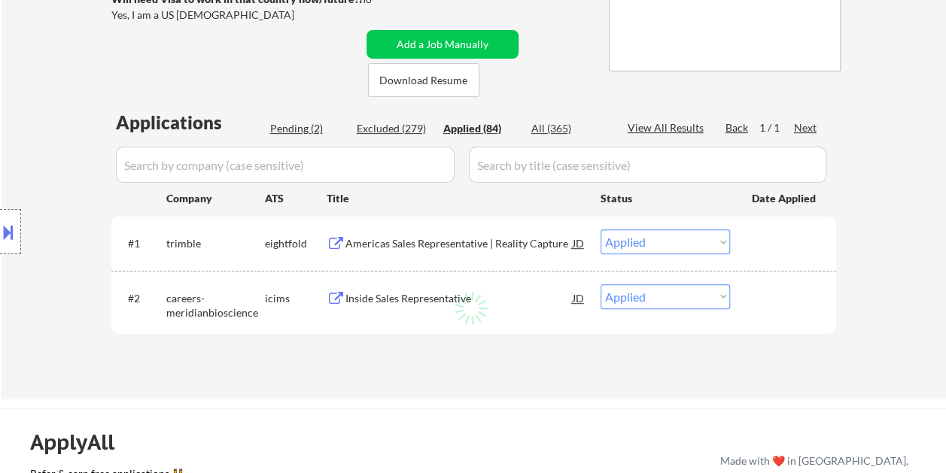
select select ""applied""
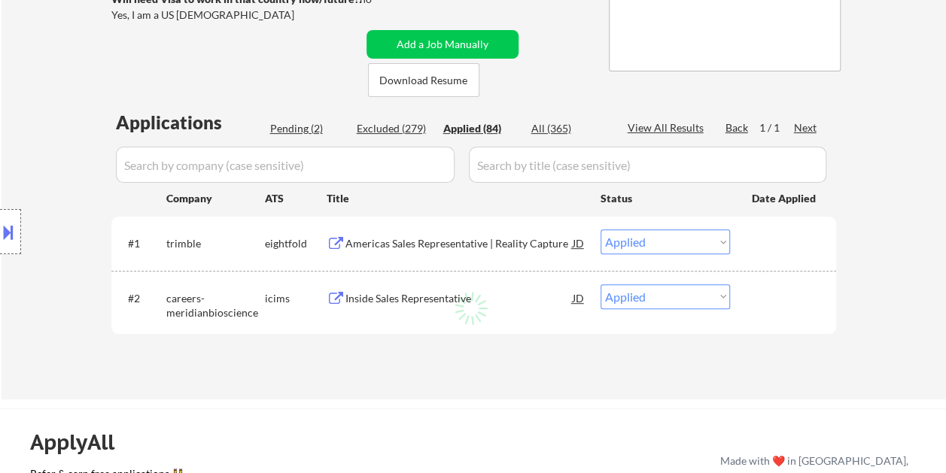
select select ""applied""
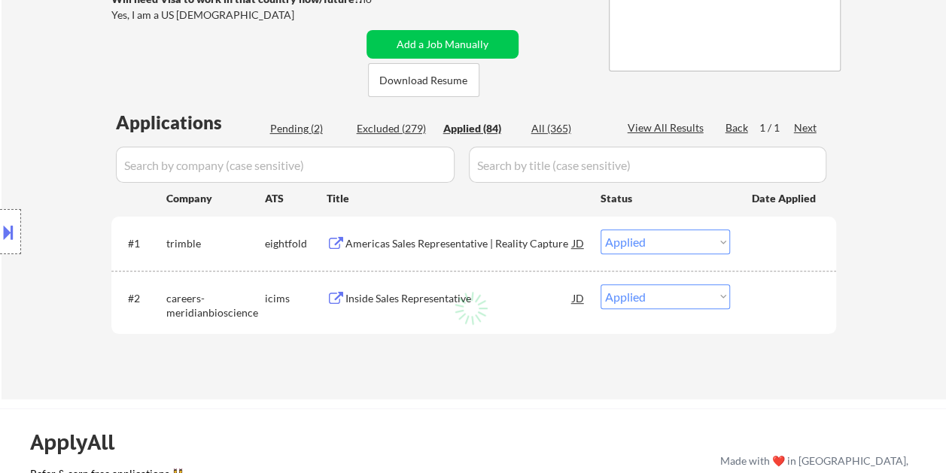
select select ""applied""
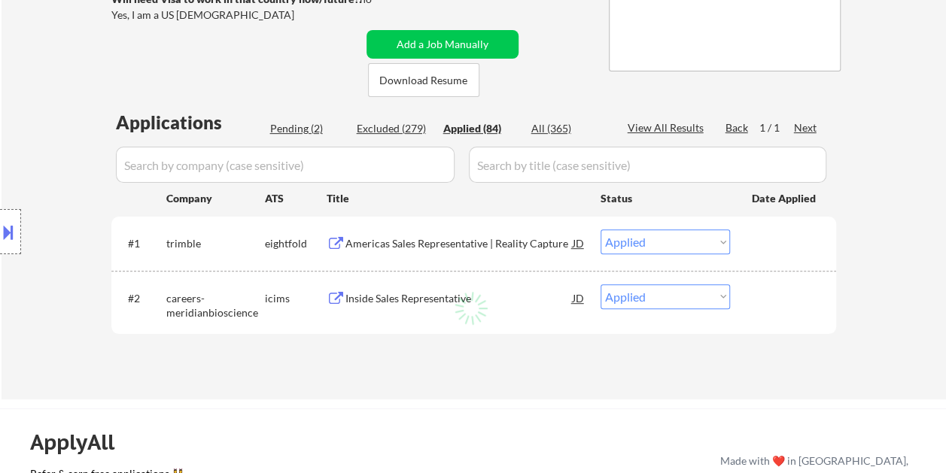
select select ""applied""
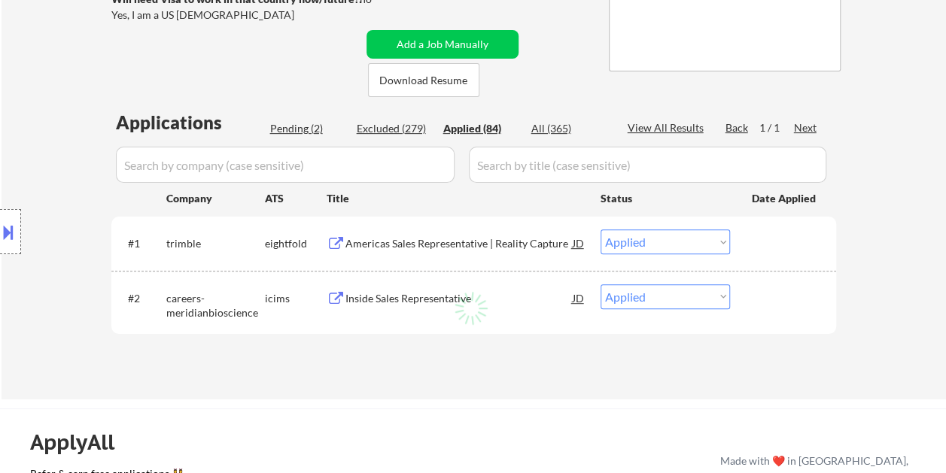
select select ""applied""
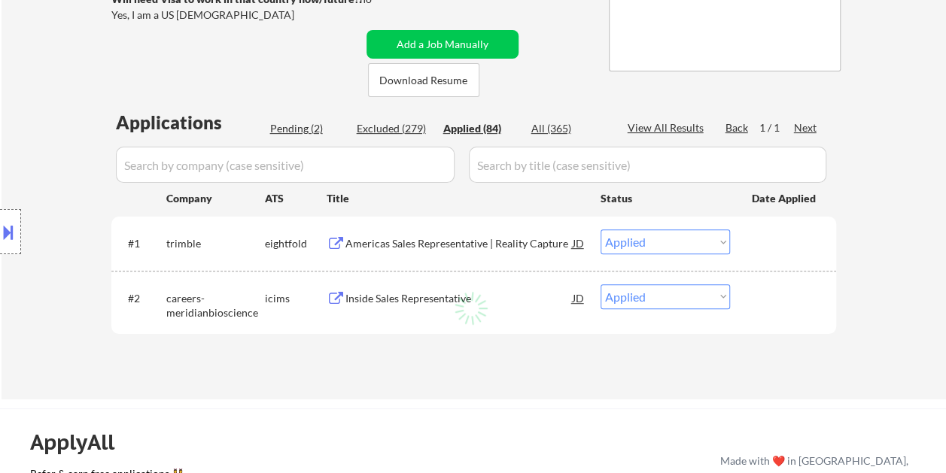
select select ""applied""
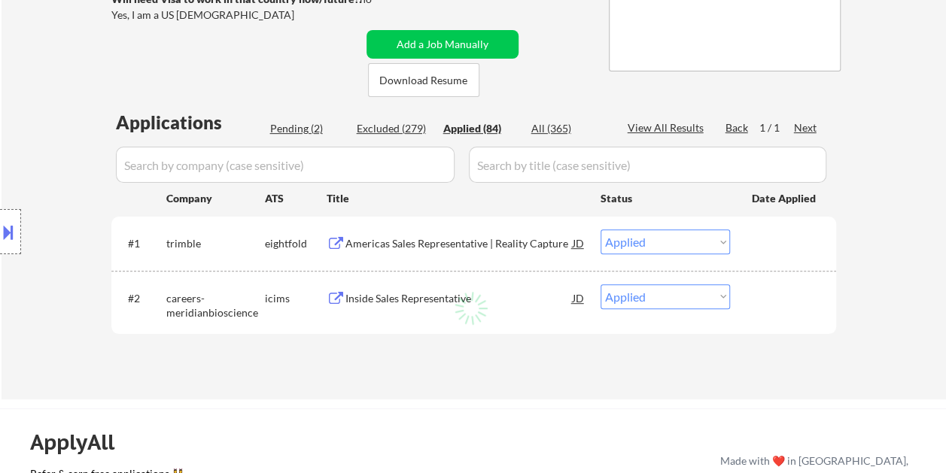
select select ""applied""
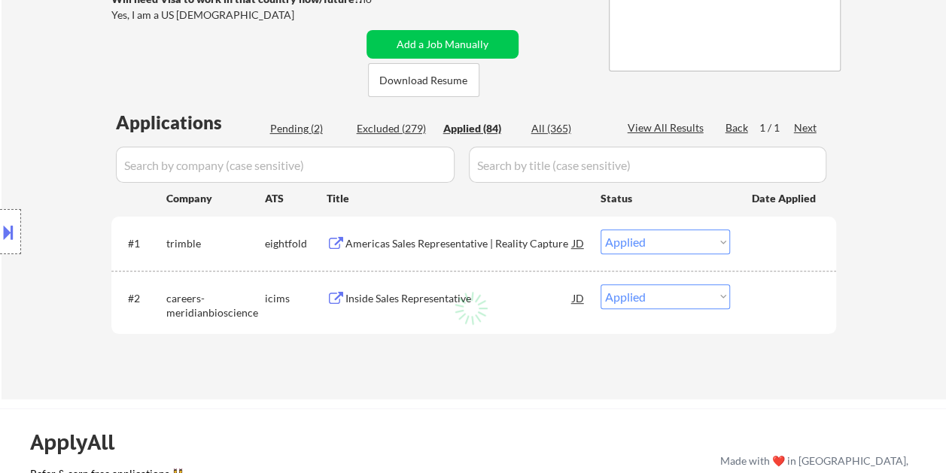
select select ""applied""
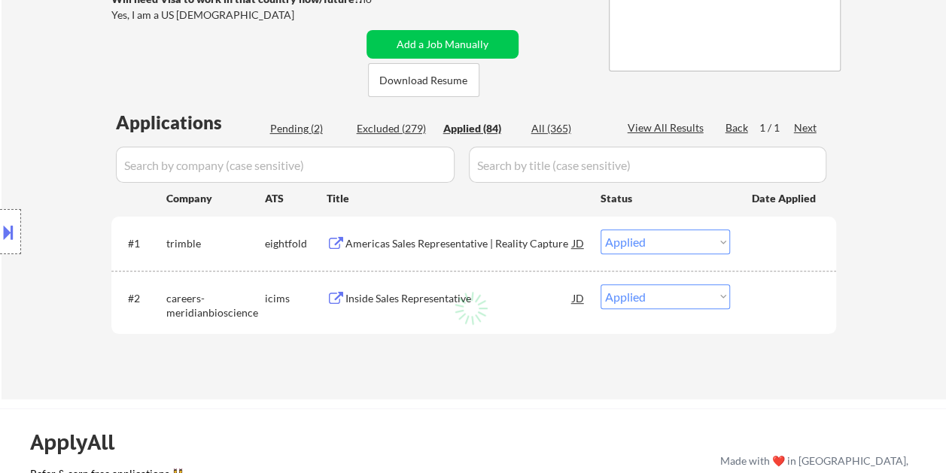
select select ""applied""
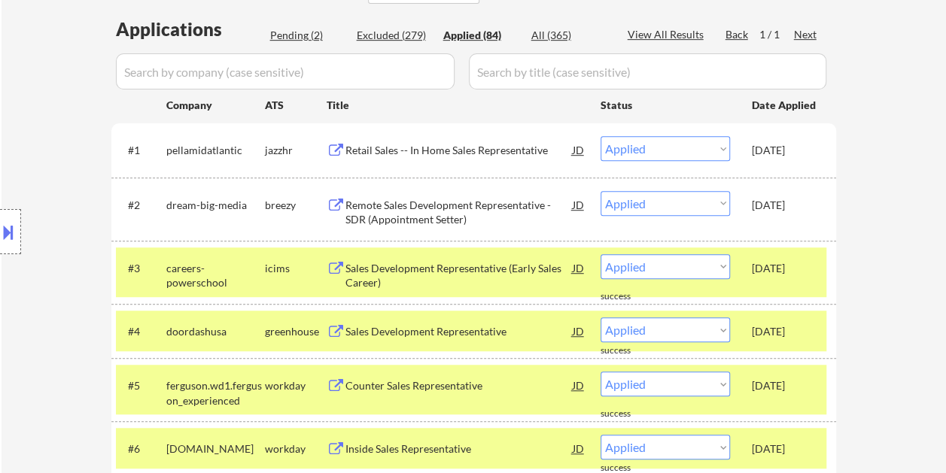
scroll to position [226, 0]
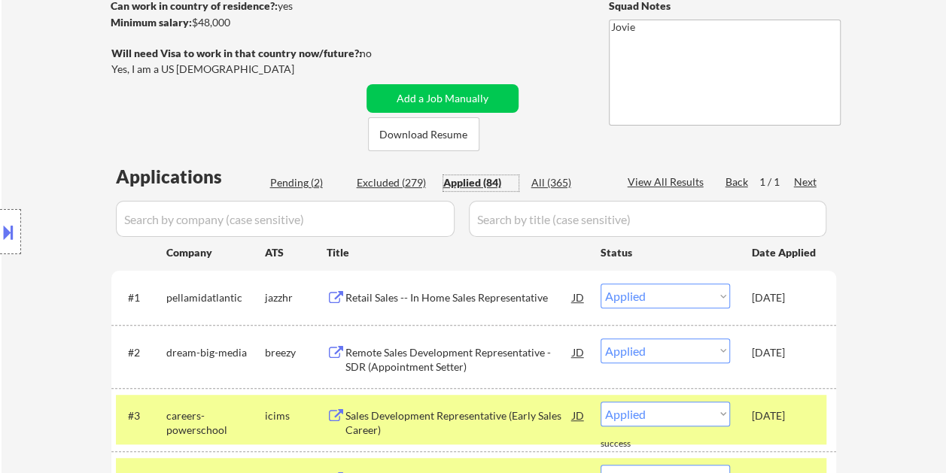
click at [300, 179] on div "Pending (2)" at bounding box center [307, 182] width 75 height 15
select select ""pending""
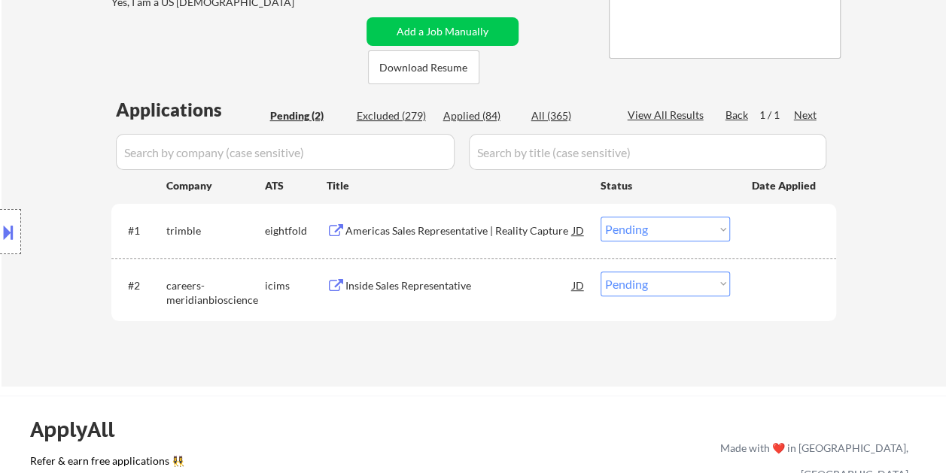
scroll to position [301, 0]
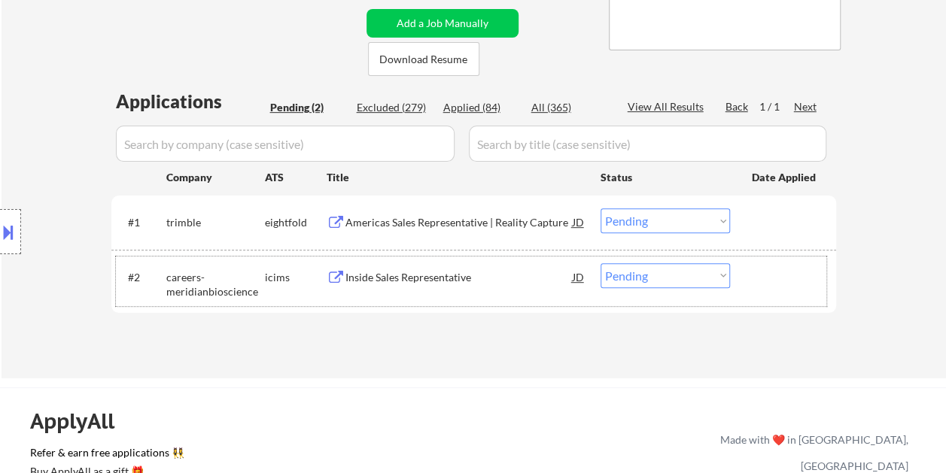
click at [757, 284] on div at bounding box center [785, 276] width 66 height 27
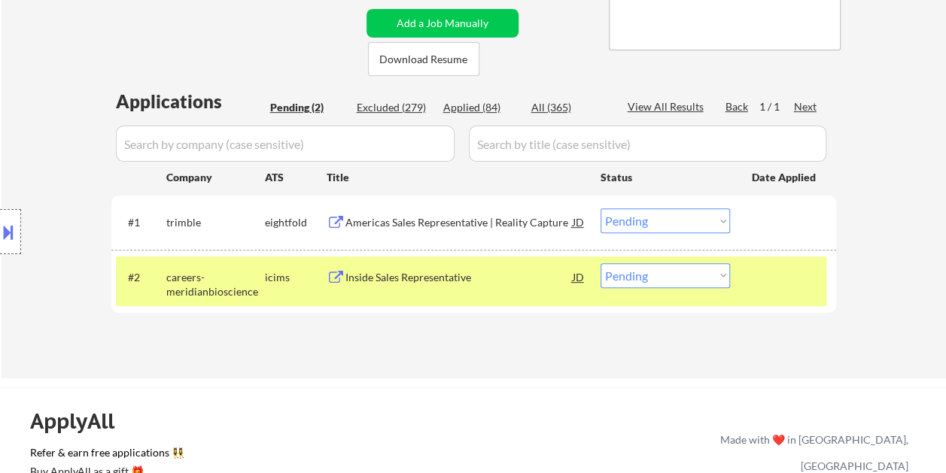
click at [722, 278] on select "Choose an option... Pending Applied Excluded (Questions) Excluded (Expired) Exc…" at bounding box center [664, 275] width 129 height 25
select select ""excluded__bad_match_""
click at [600, 263] on select "Choose an option... Pending Applied Excluded (Questions) Excluded (Expired) Exc…" at bounding box center [664, 275] width 129 height 25
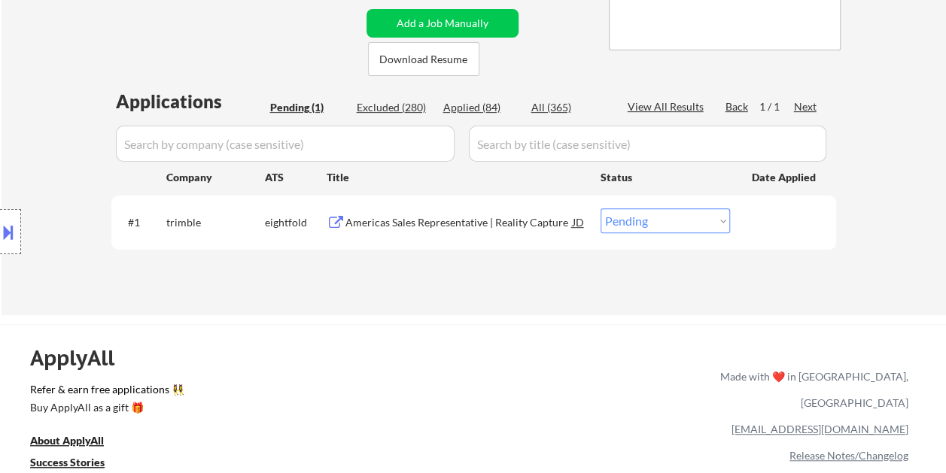
click at [784, 231] on div at bounding box center [785, 221] width 66 height 27
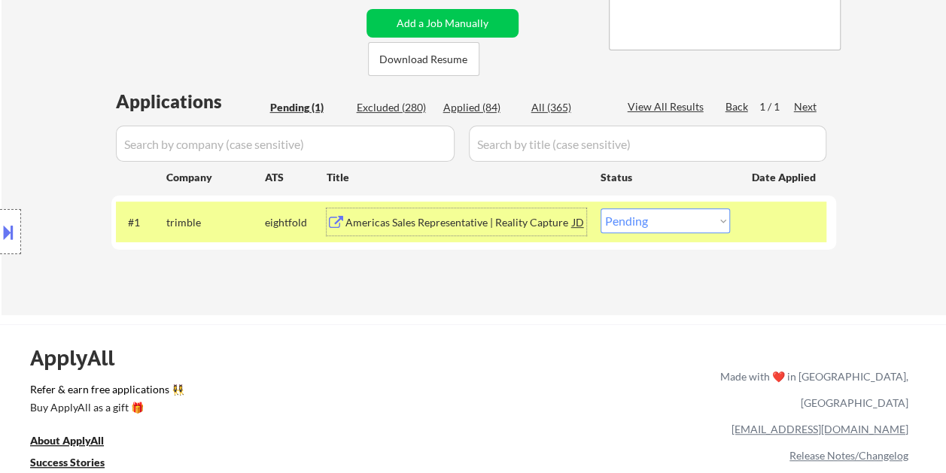
click at [501, 214] on div "Americas Sales Representative | Reality Capture" at bounding box center [458, 221] width 227 height 27
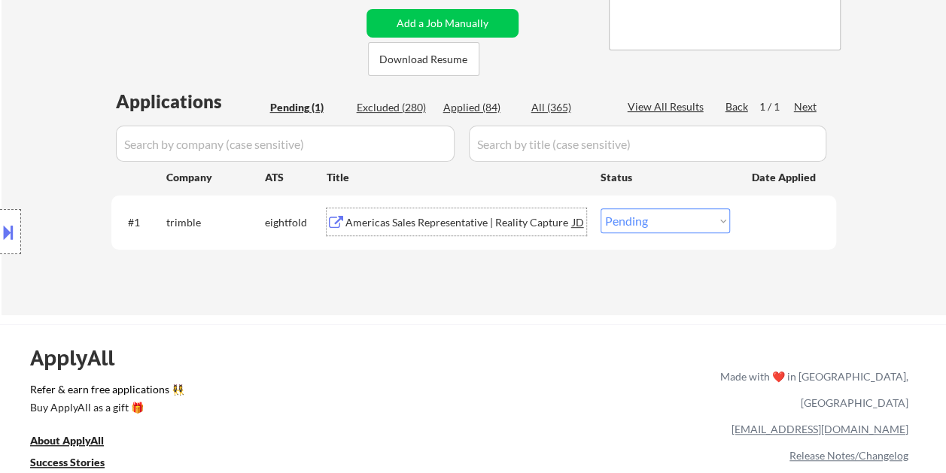
drag, startPoint x: 756, startPoint y: 223, endPoint x: 709, endPoint y: 224, distance: 46.7
click at [755, 223] on div at bounding box center [785, 221] width 66 height 27
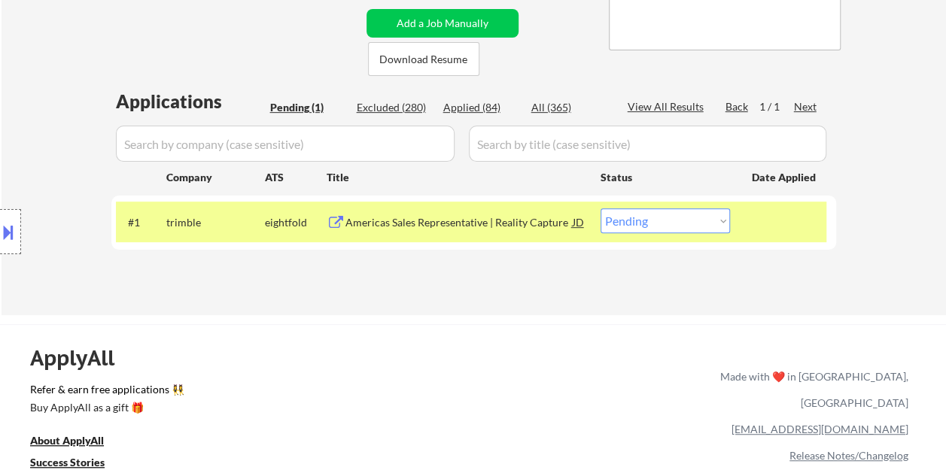
click at [709, 224] on select "Choose an option... Pending Applied Excluded (Questions) Excluded (Expired) Exc…" at bounding box center [664, 220] width 129 height 25
click at [600, 208] on select "Choose an option... Pending Applied Excluded (Questions) Excluded (Expired) Exc…" at bounding box center [664, 220] width 129 height 25
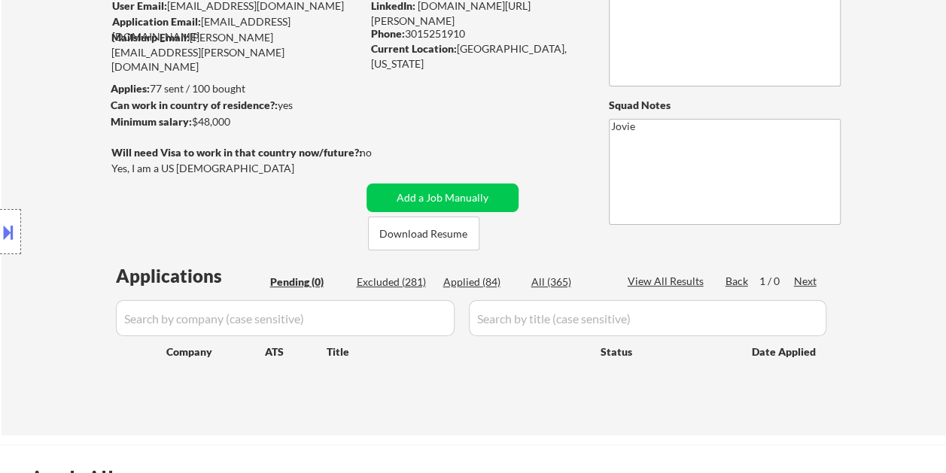
scroll to position [150, 0]
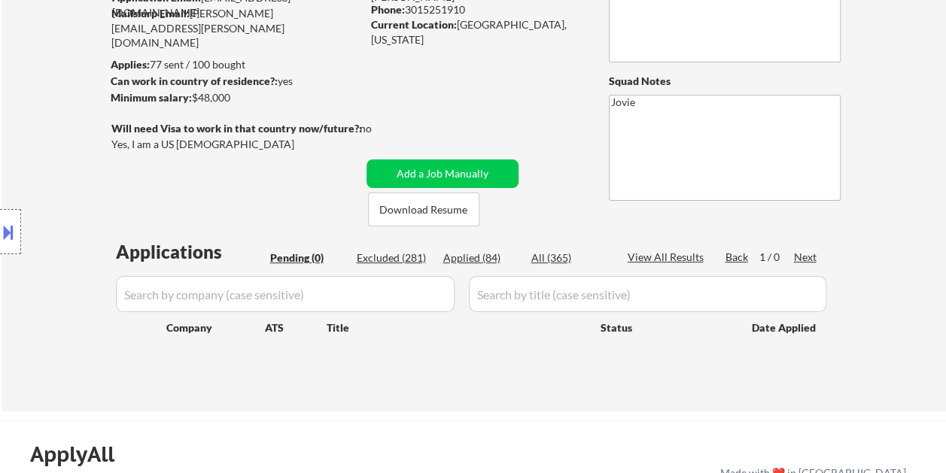
click at [469, 257] on div "Applied (84)" at bounding box center [480, 258] width 75 height 15
select select ""applied""
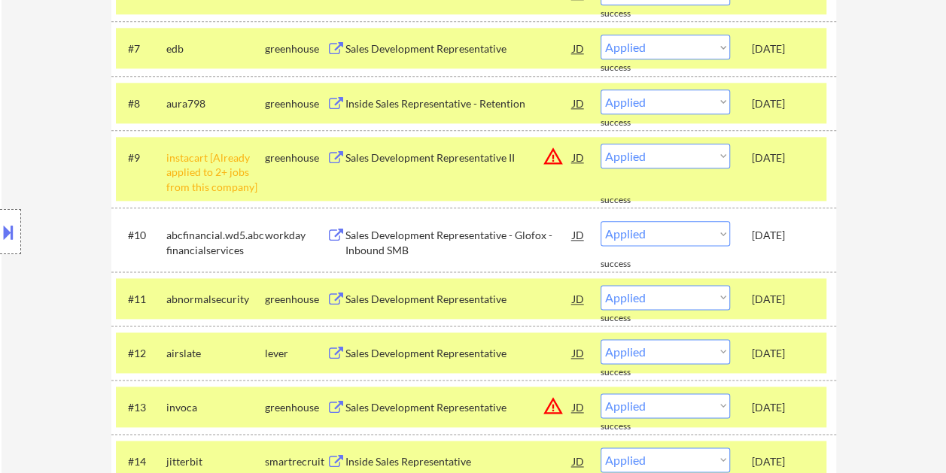
scroll to position [752, 0]
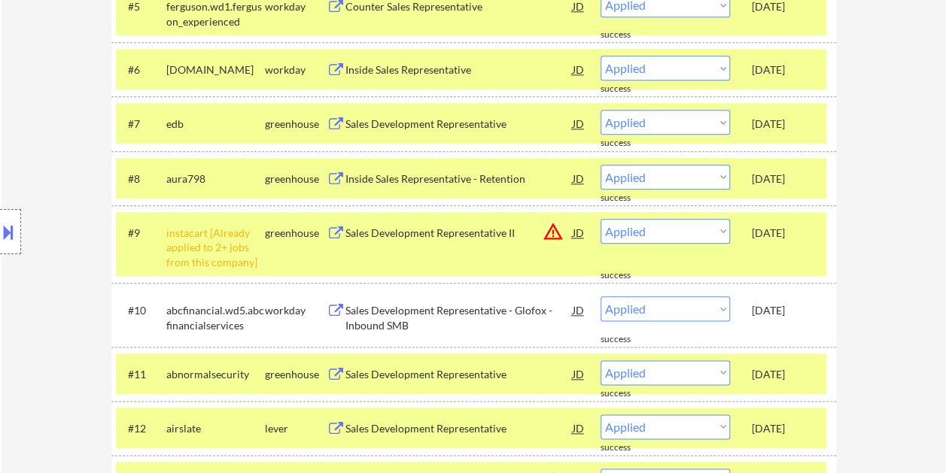
click at [779, 172] on div "Sep 25, 2025" at bounding box center [785, 179] width 66 height 15
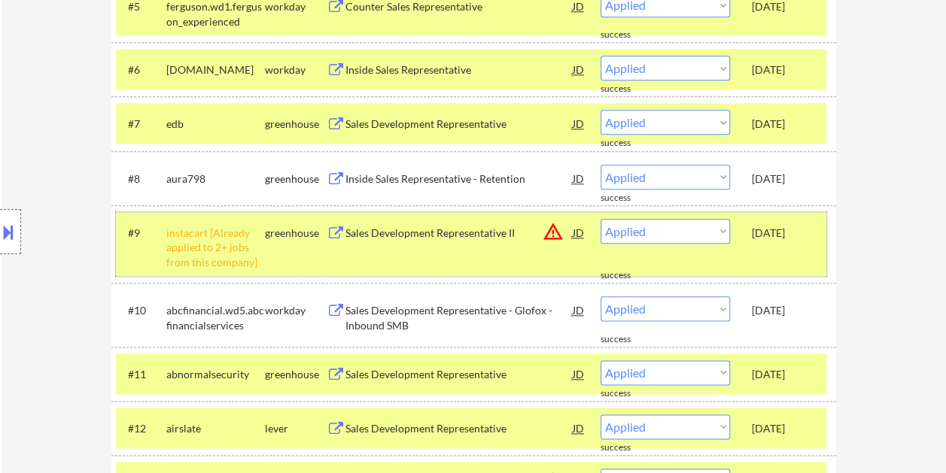
click at [775, 214] on div "#9 instacart [Already applied to 2+ jobs from this company] greenhouse Sales De…" at bounding box center [471, 244] width 710 height 65
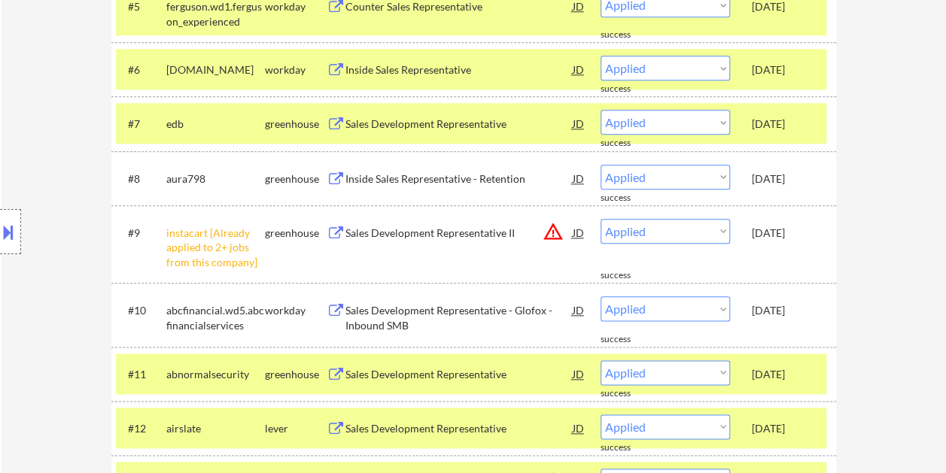
click at [779, 370] on div "Sep 25, 2025" at bounding box center [785, 374] width 66 height 15
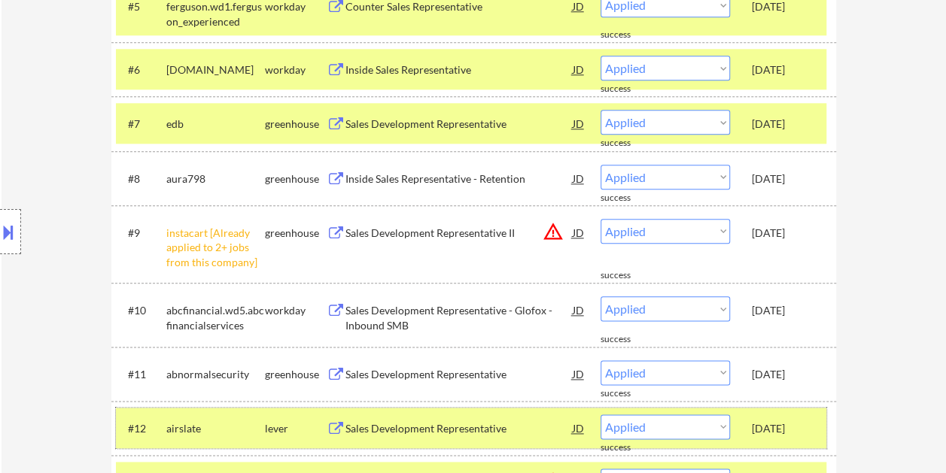
click at [787, 408] on div "#12 airslate lever Sales Development Representative JD warning_amber Choose an …" at bounding box center [471, 428] width 710 height 41
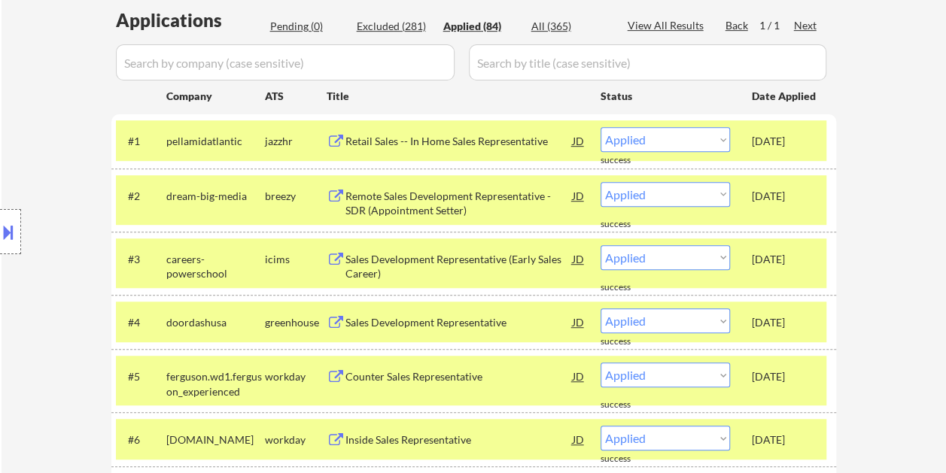
scroll to position [376, 0]
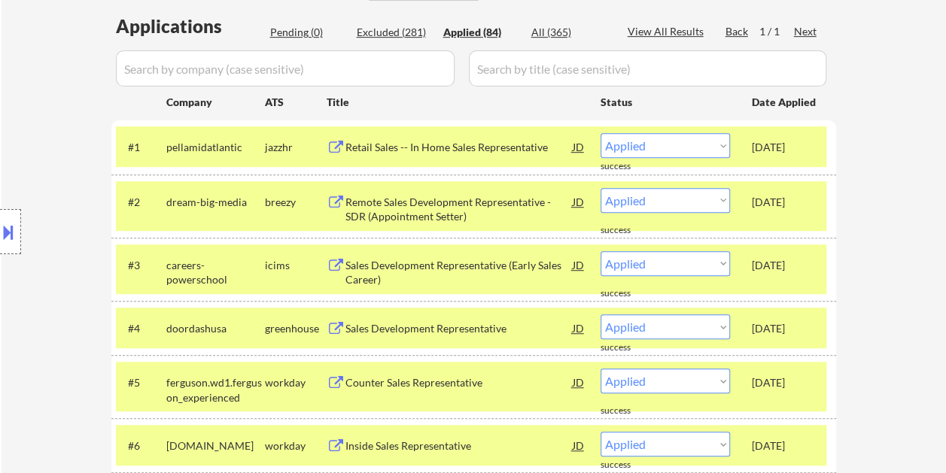
click at [785, 143] on div "Sep 26, 2025" at bounding box center [785, 147] width 66 height 15
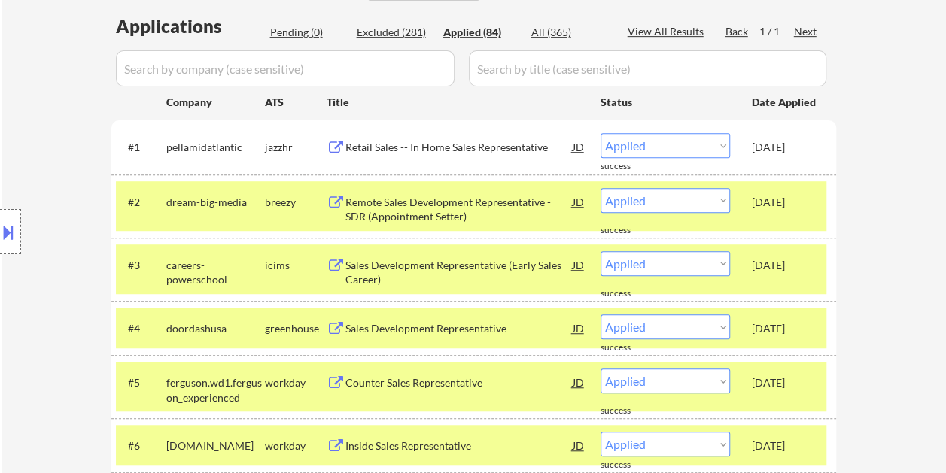
click at [791, 195] on div "Sep 26, 2025" at bounding box center [785, 202] width 66 height 15
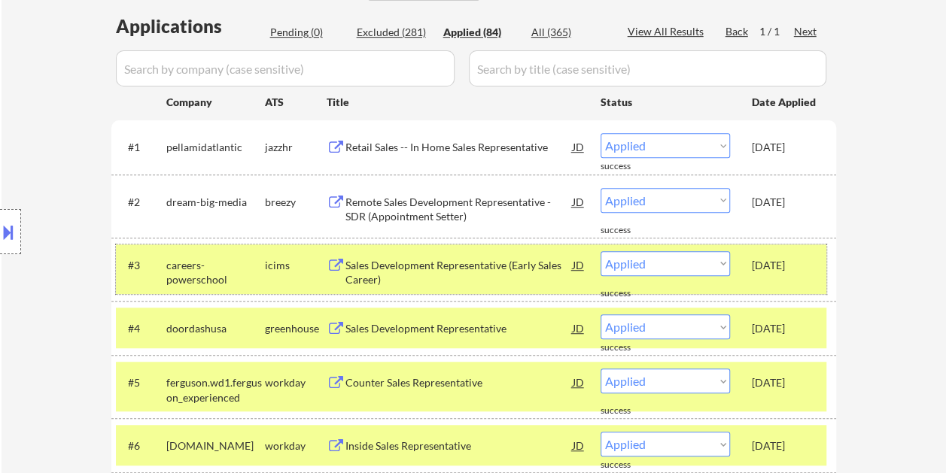
click at [788, 268] on div "Sep 26, 2025" at bounding box center [785, 265] width 66 height 15
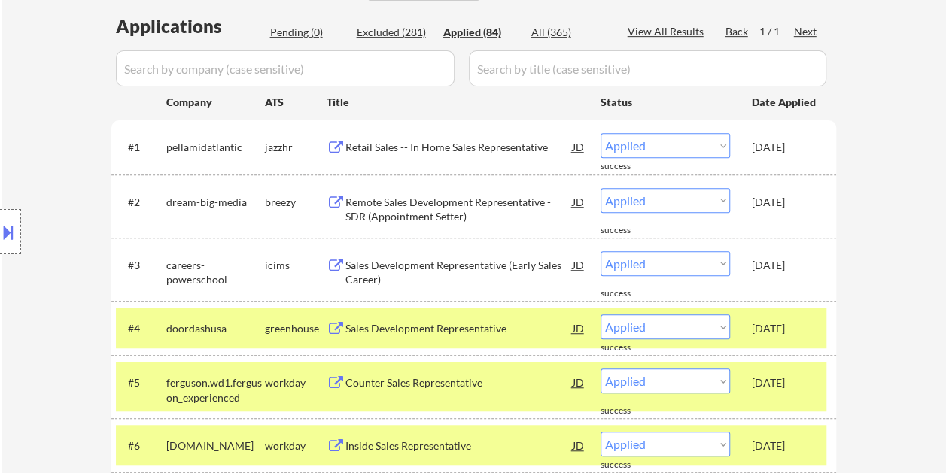
click at [791, 326] on div "Sep 26, 2025" at bounding box center [785, 328] width 66 height 15
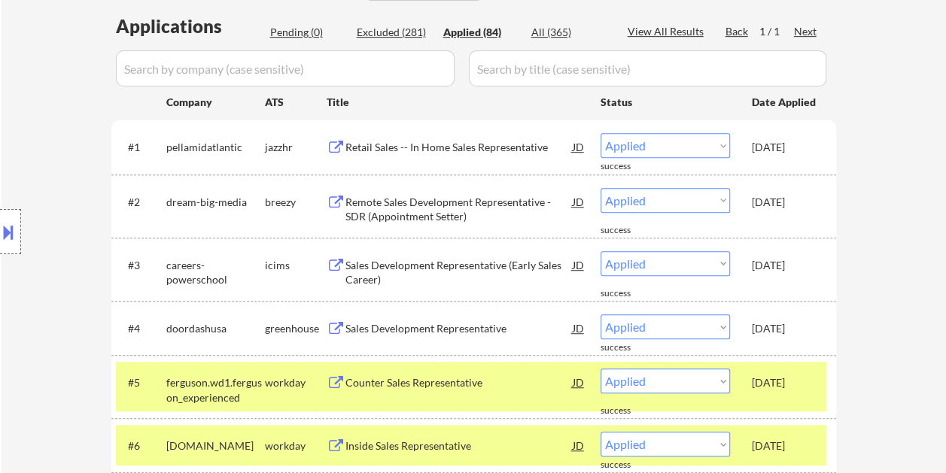
drag, startPoint x: 791, startPoint y: 381, endPoint x: 786, endPoint y: 387, distance: 8.0
click at [791, 382] on div "Sep 26, 2025" at bounding box center [785, 382] width 66 height 15
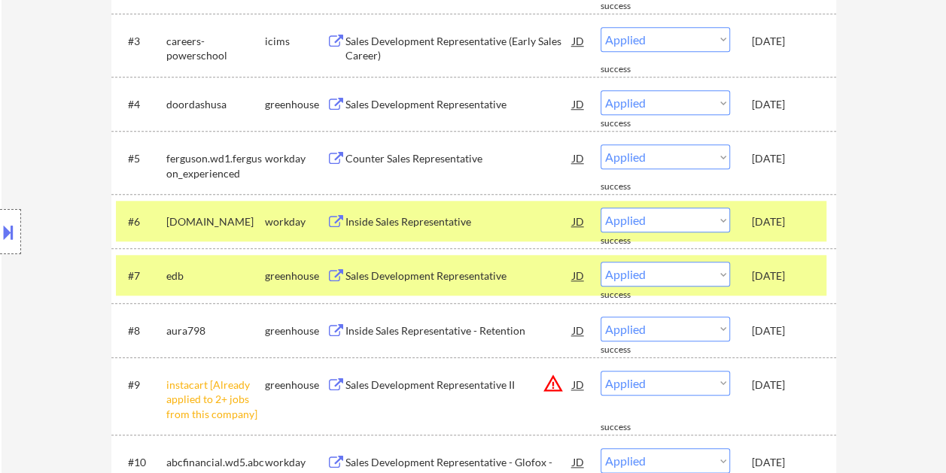
scroll to position [602, 0]
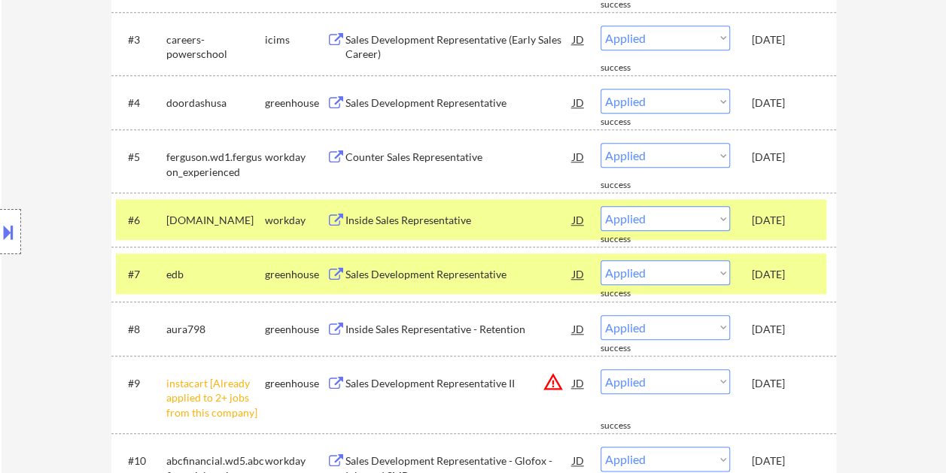
click at [790, 208] on div "Sep 26, 2025" at bounding box center [785, 219] width 66 height 27
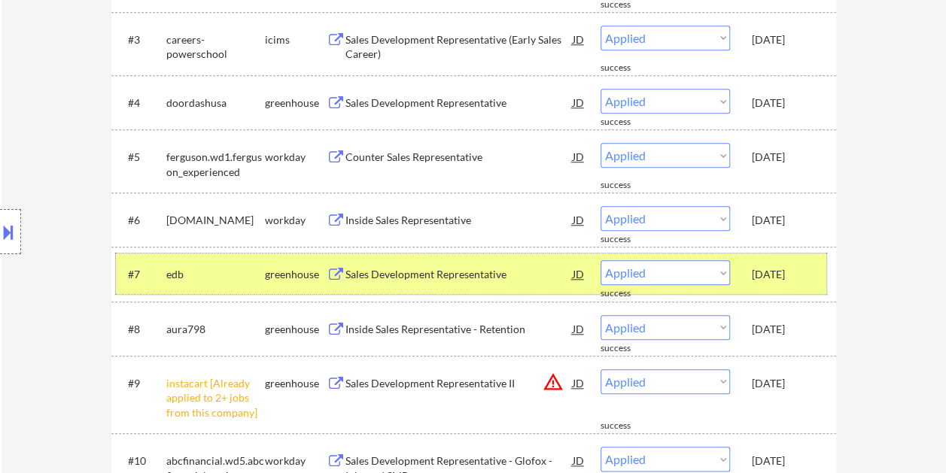
click at [782, 259] on div "#7 edb greenhouse Sales Development Representative JD warning_amber Choose an o…" at bounding box center [471, 274] width 710 height 41
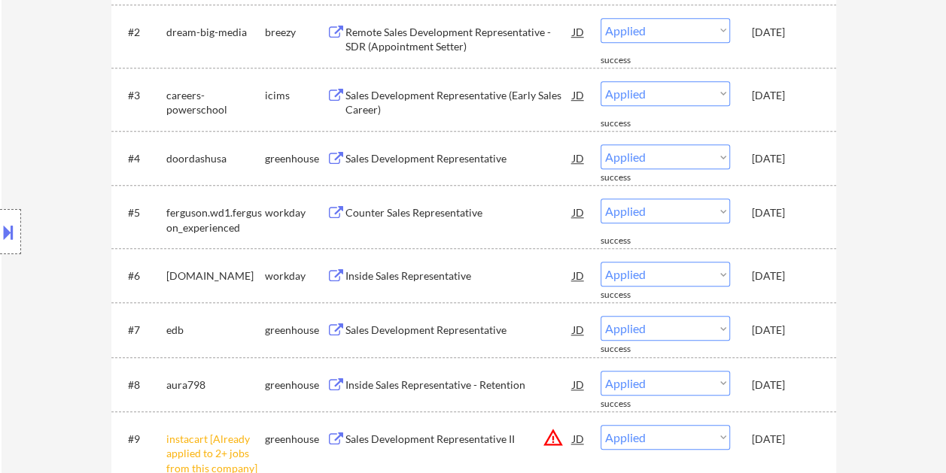
scroll to position [527, 0]
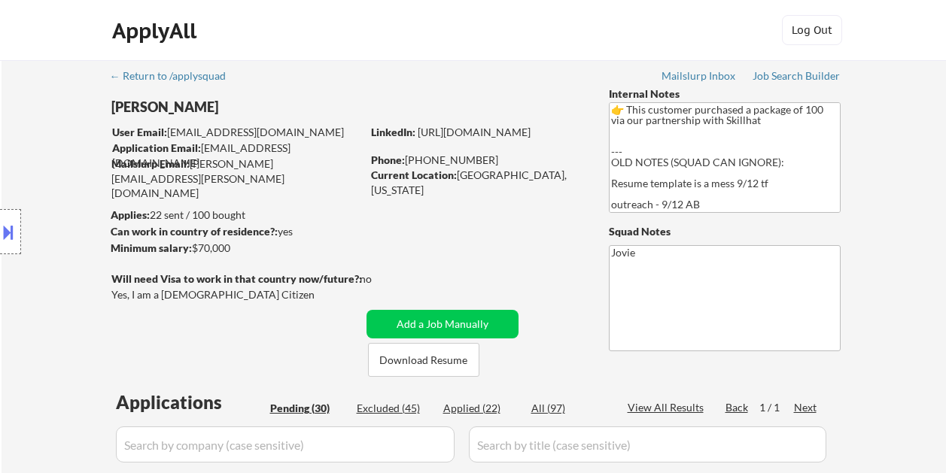
select select ""pending""
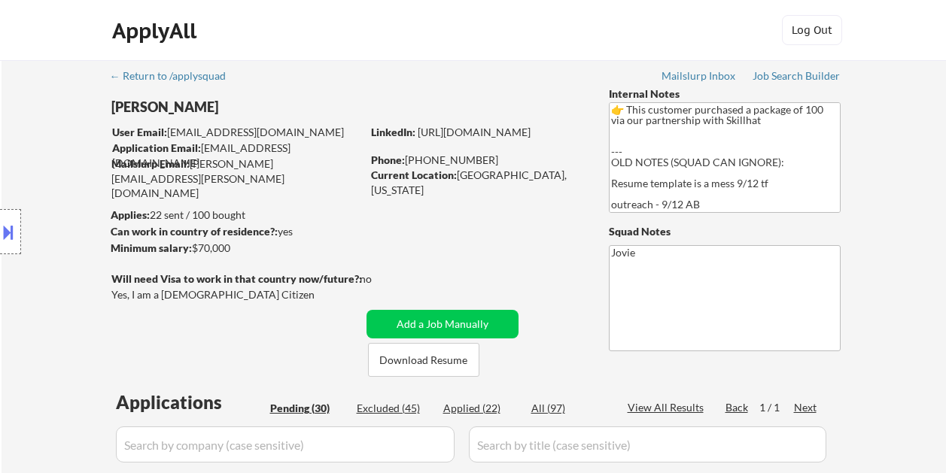
select select ""pending""
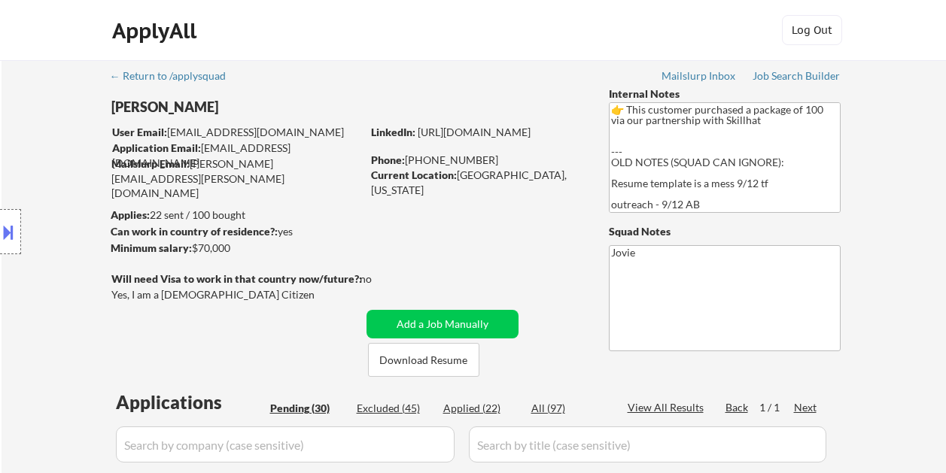
select select ""pending""
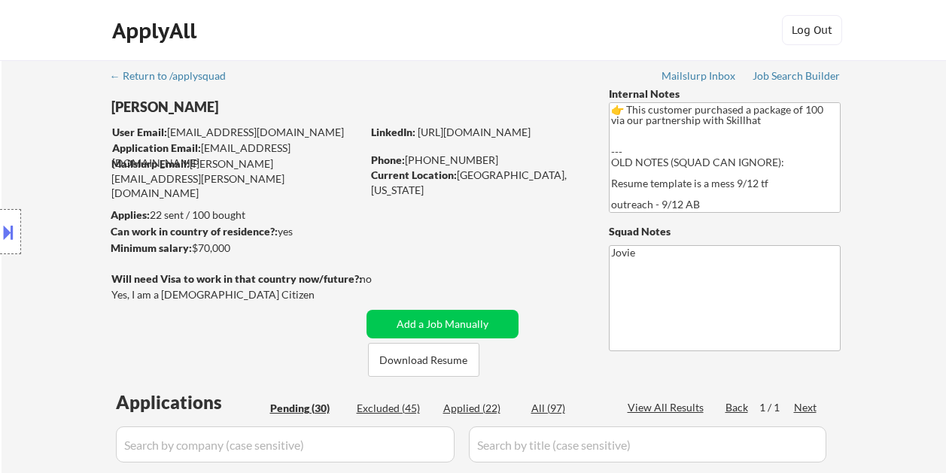
select select ""pending""
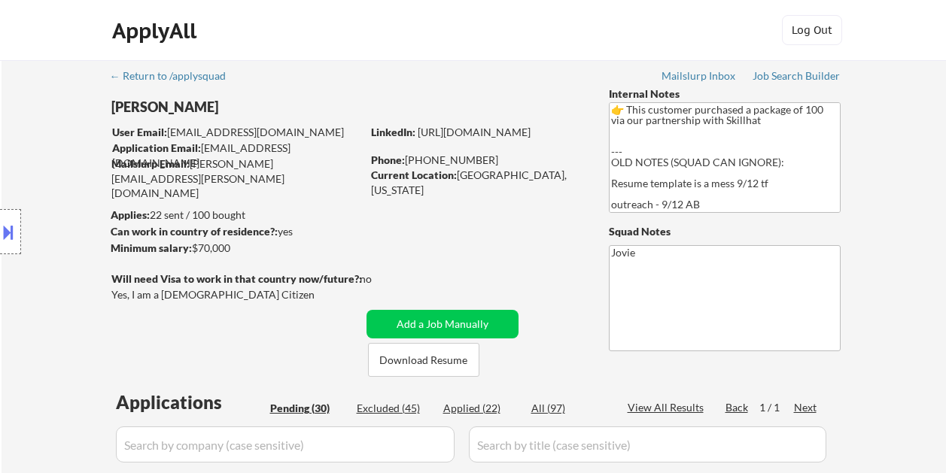
select select ""pending""
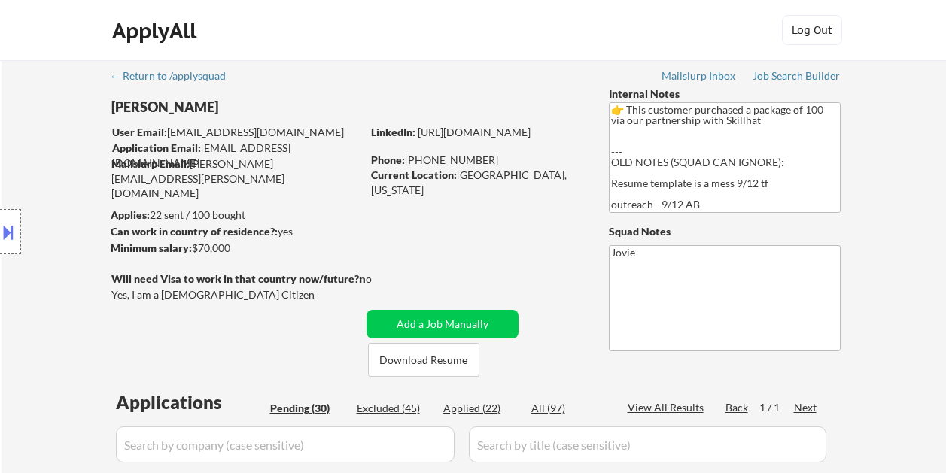
select select ""pending""
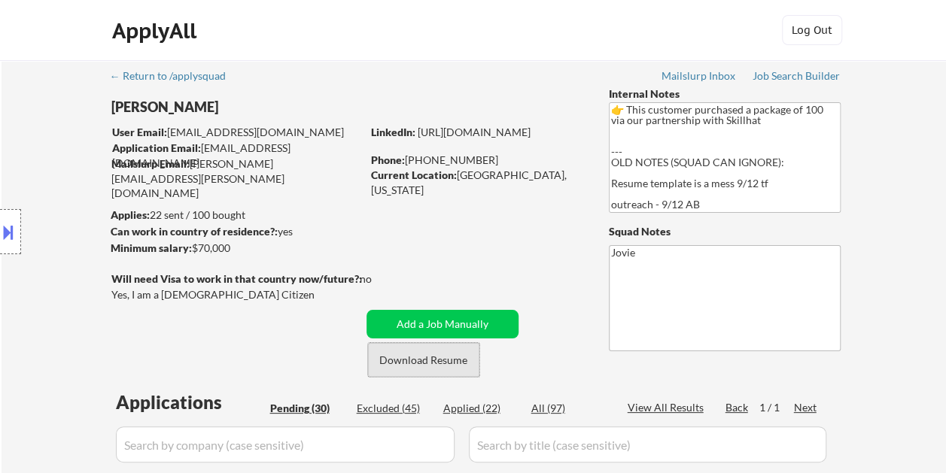
click at [430, 355] on button "Download Resume" at bounding box center [423, 360] width 111 height 34
click at [438, 20] on div "ApplyAll Log Out" at bounding box center [473, 34] width 752 height 38
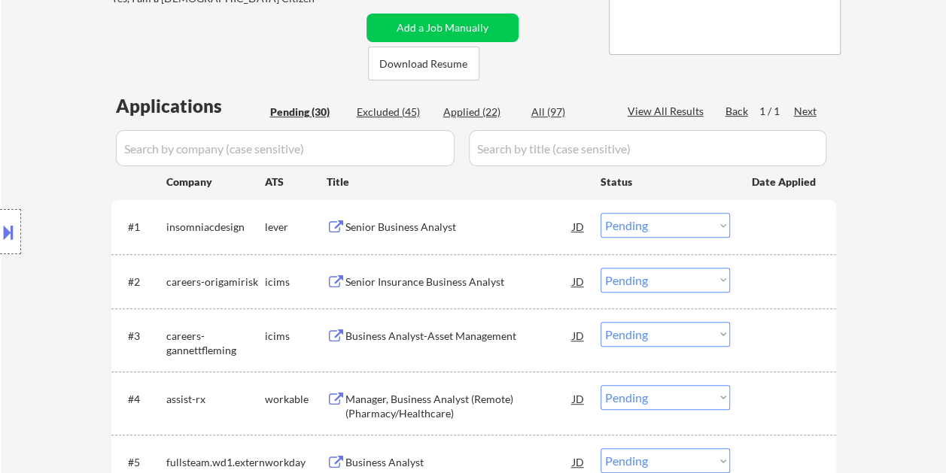
scroll to position [376, 0]
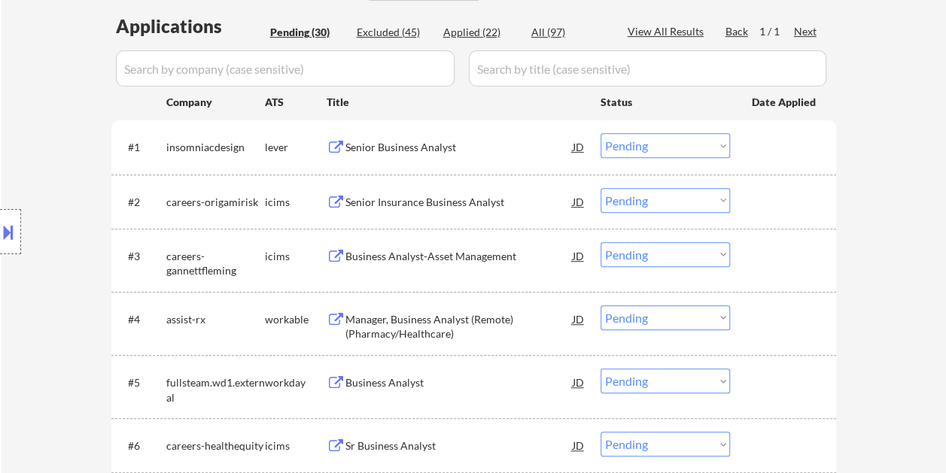
click at [773, 152] on div at bounding box center [785, 146] width 66 height 27
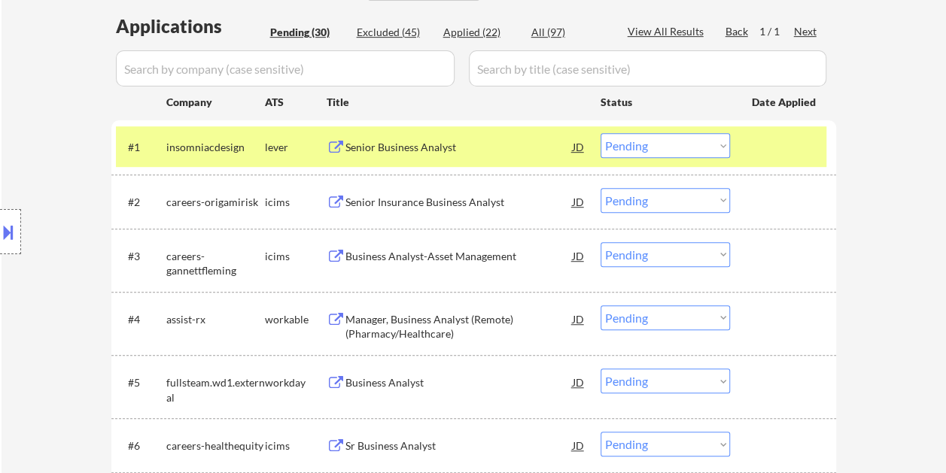
click at [488, 153] on div "Senior Business Analyst" at bounding box center [458, 147] width 227 height 15
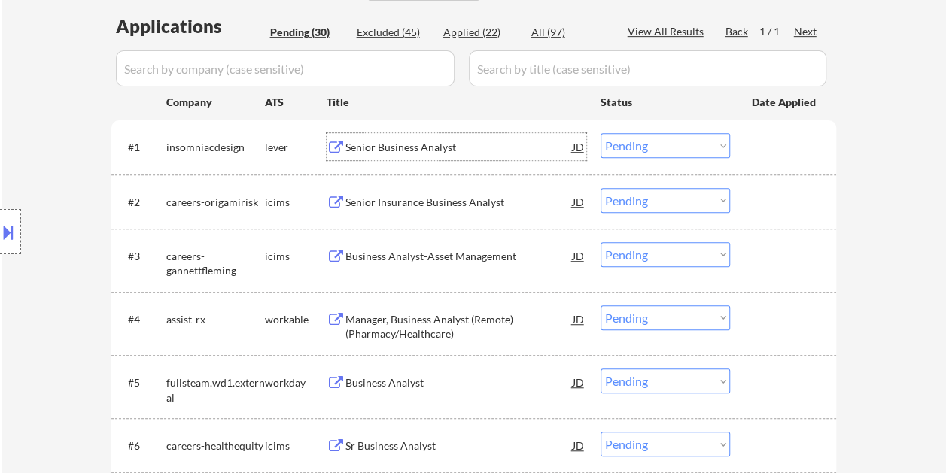
click at [777, 153] on div at bounding box center [785, 146] width 66 height 27
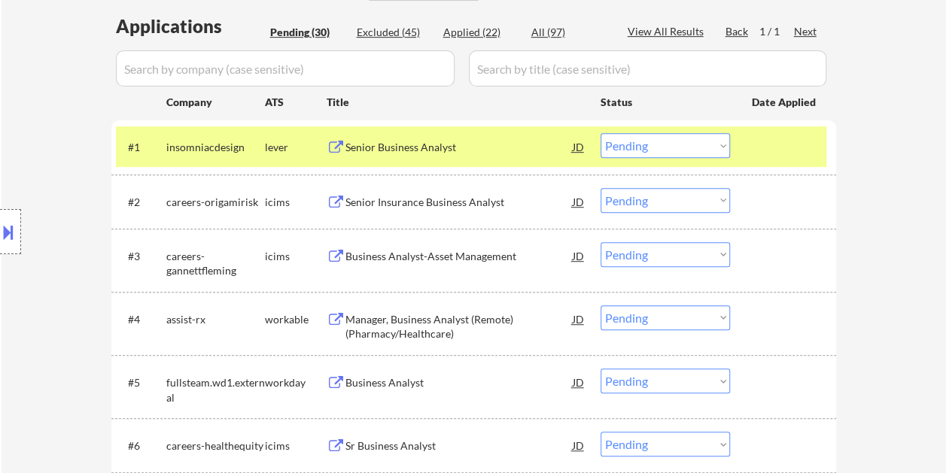
click at [707, 149] on select "Choose an option... Pending Applied Excluded (Questions) Excluded (Expired) Exc…" at bounding box center [664, 145] width 129 height 25
click at [600, 133] on select "Choose an option... Pending Applied Excluded (Questions) Excluded (Expired) Exc…" at bounding box center [664, 145] width 129 height 25
select select ""pending""
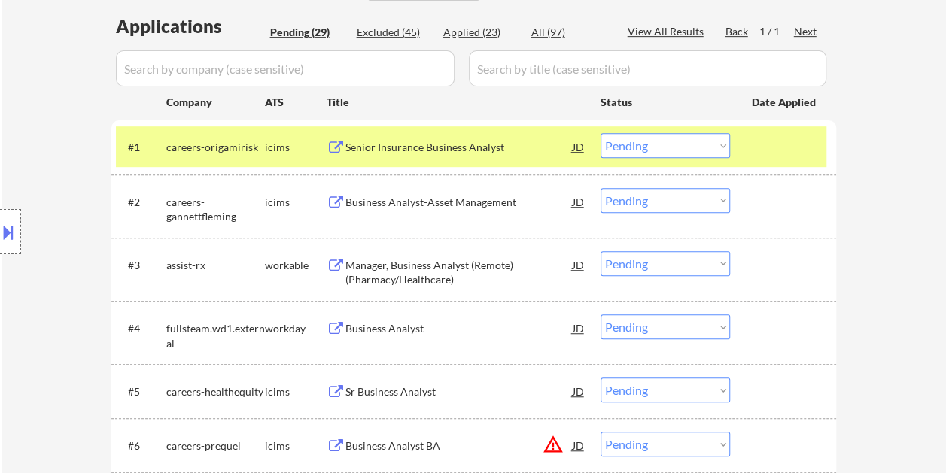
click at [757, 156] on div at bounding box center [785, 146] width 66 height 27
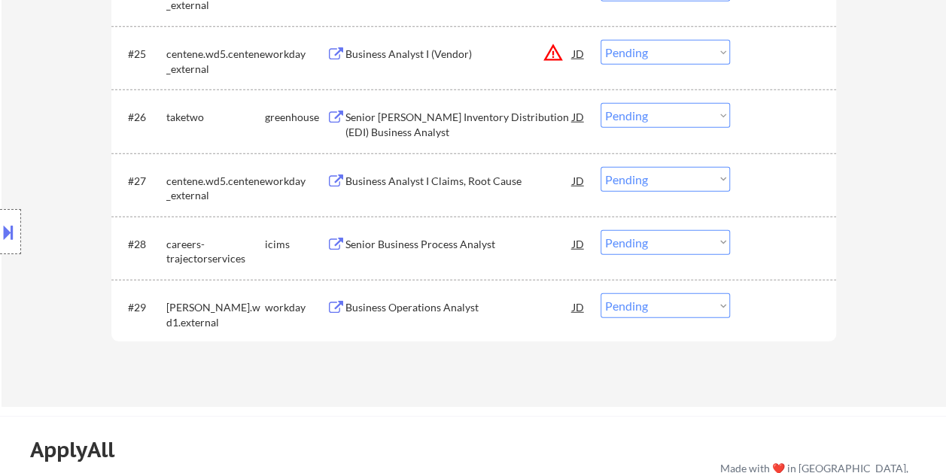
scroll to position [1805, 0]
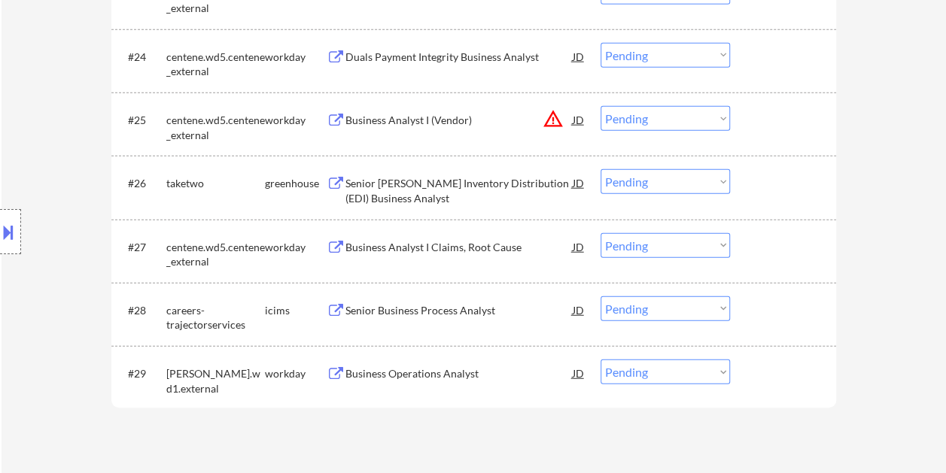
drag, startPoint x: 785, startPoint y: 193, endPoint x: 771, endPoint y: 197, distance: 14.3
click at [780, 194] on div at bounding box center [785, 182] width 66 height 27
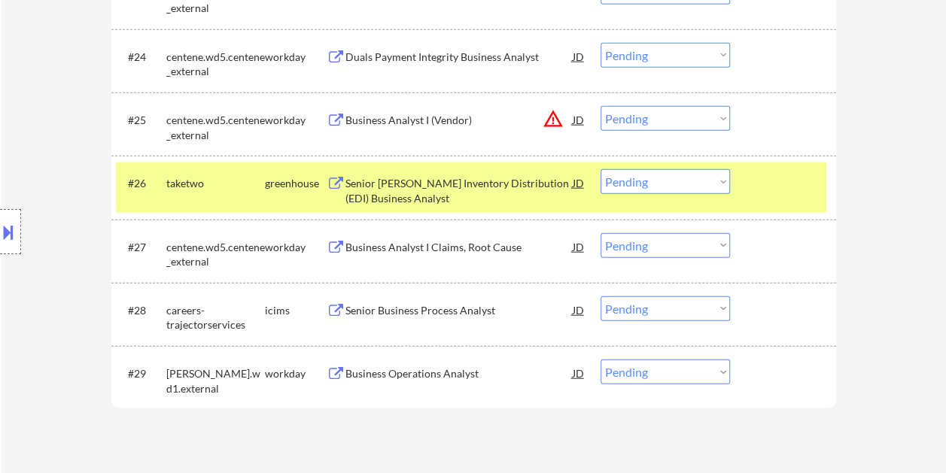
click at [506, 184] on div "Senior JD Edwards Inventory Distribution (EDI) Business Analyst" at bounding box center [458, 190] width 227 height 29
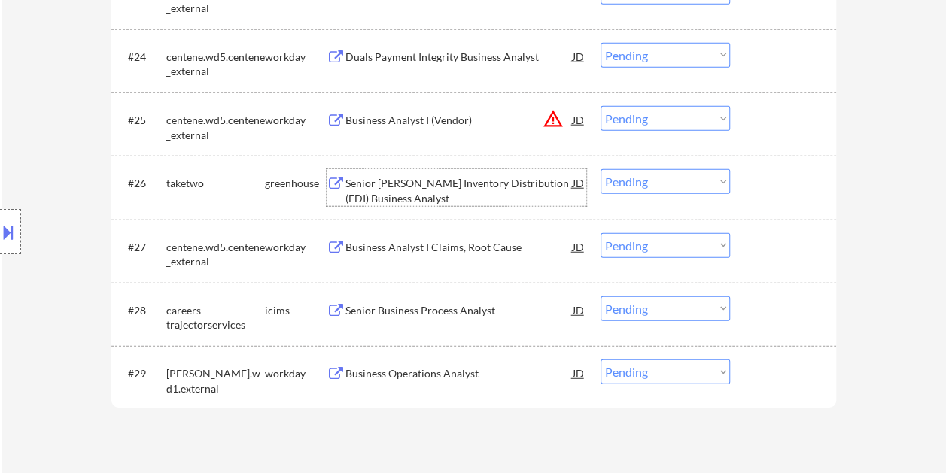
click at [742, 188] on div "#26 taketwo greenhouse Senior JD Edwards Inventory Distribution (EDI) Business …" at bounding box center [471, 187] width 710 height 50
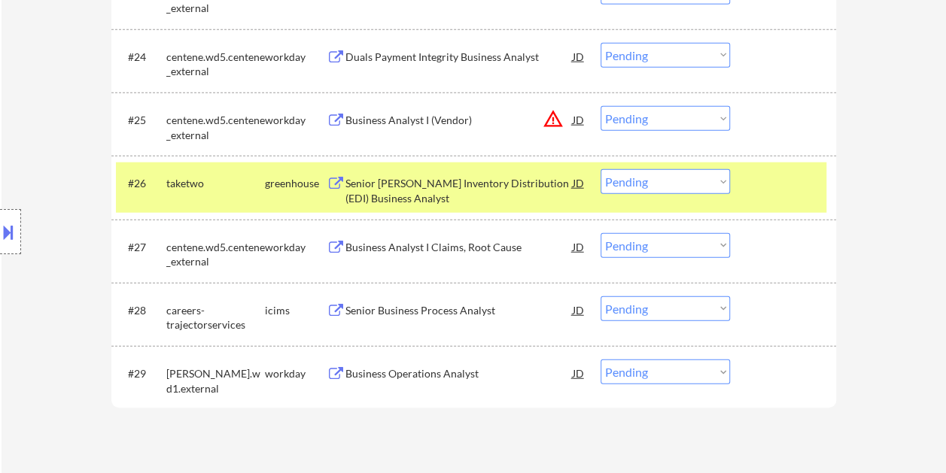
click at [695, 181] on select "Choose an option... Pending Applied Excluded (Questions) Excluded (Expired) Exc…" at bounding box center [664, 181] width 129 height 25
click at [600, 169] on select "Choose an option... Pending Applied Excluded (Questions) Excluded (Expired) Exc…" at bounding box center [664, 181] width 129 height 25
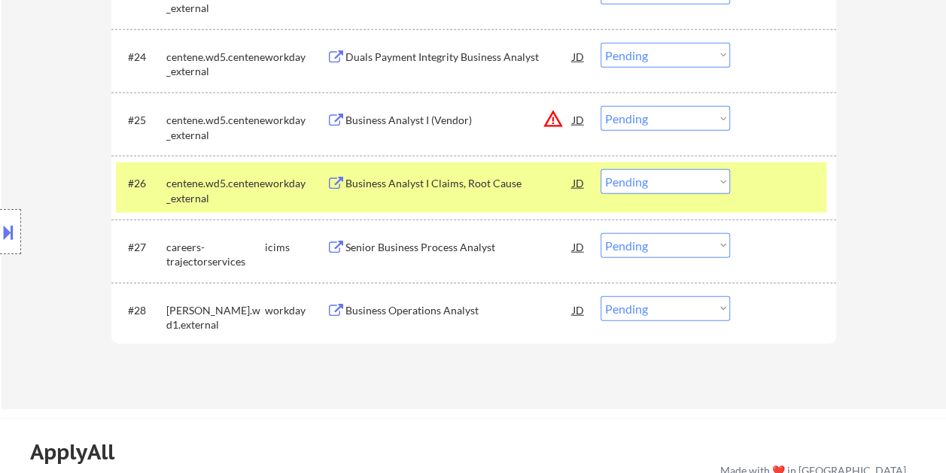
click at [667, 182] on select "Choose an option... Pending Applied Excluded (Questions) Excluded (Expired) Exc…" at bounding box center [664, 181] width 129 height 25
click at [600, 169] on select "Choose an option... Pending Applied Excluded (Questions) Excluded (Expired) Exc…" at bounding box center [664, 181] width 129 height 25
select select ""pending""
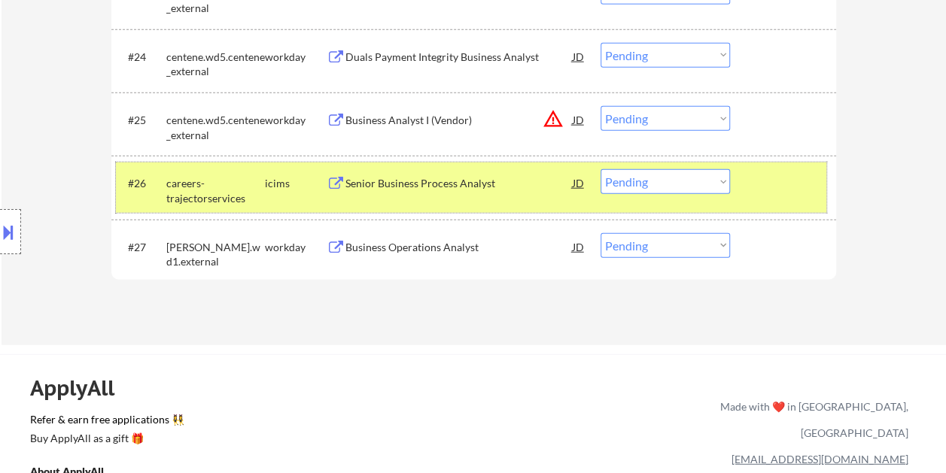
click at [782, 182] on div at bounding box center [785, 182] width 66 height 27
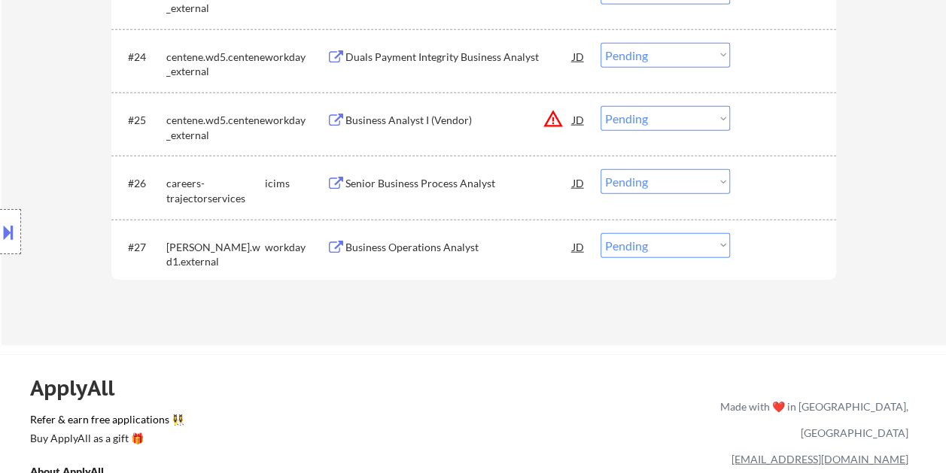
click at [763, 237] on div at bounding box center [785, 246] width 66 height 27
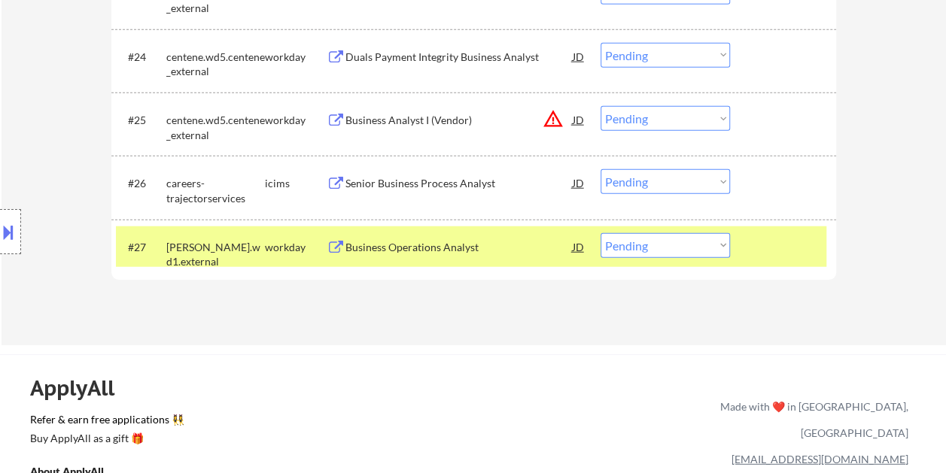
click at [534, 242] on div "Business Operations Analyst" at bounding box center [458, 247] width 227 height 15
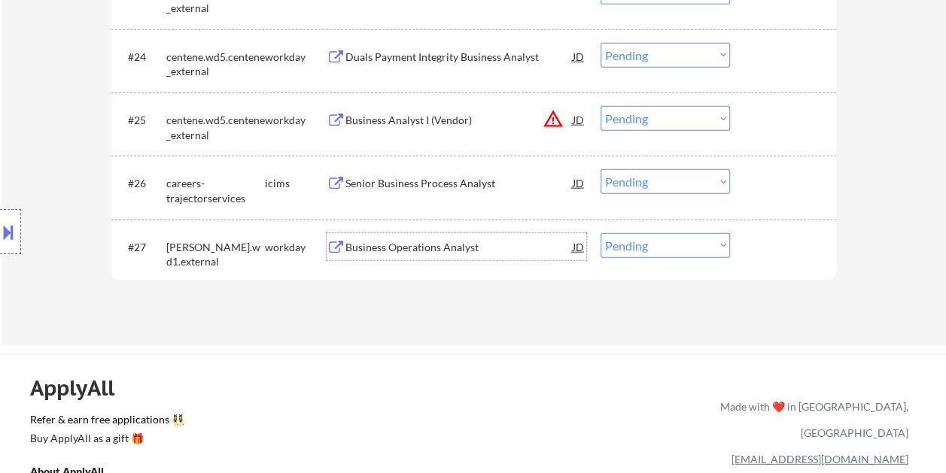
drag, startPoint x: 772, startPoint y: 260, endPoint x: 706, endPoint y: 260, distance: 65.5
click at [767, 260] on div "#27 stewart.wd1.external workday Business Operations Analyst JD Choose an optio…" at bounding box center [471, 246] width 710 height 41
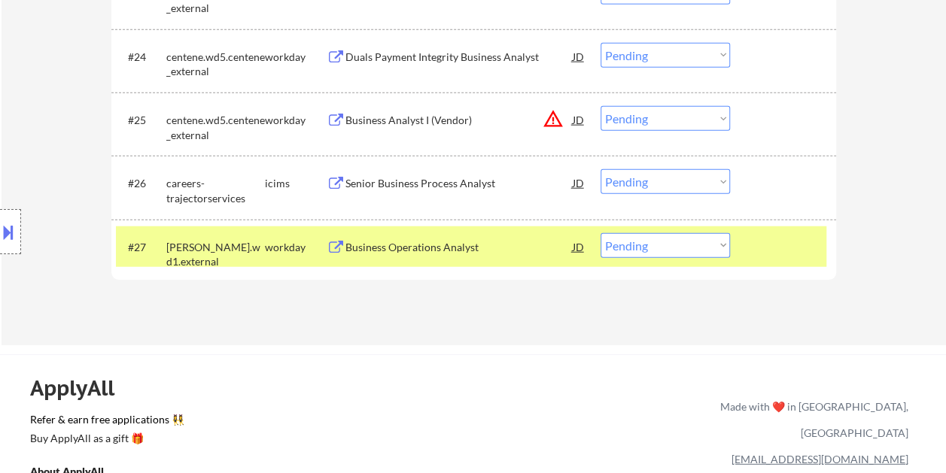
click at [522, 246] on div "Business Operations Analyst" at bounding box center [458, 247] width 227 height 15
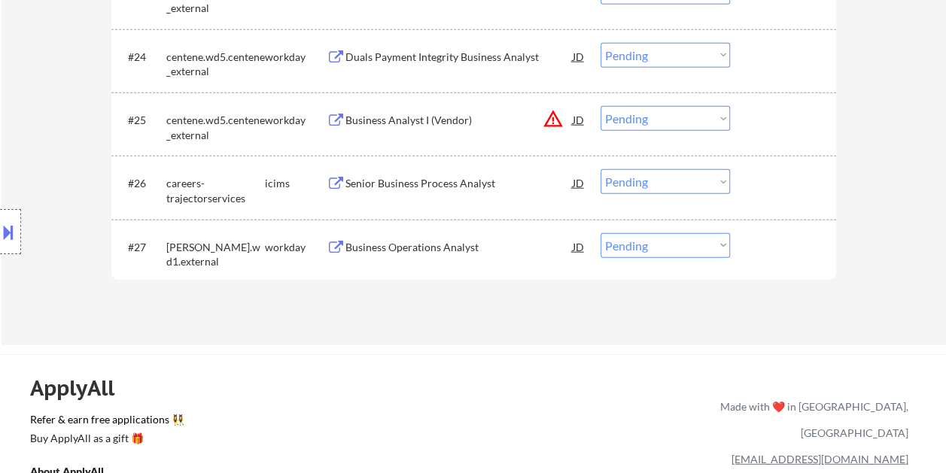
click at [539, 256] on div "Business Operations Analyst" at bounding box center [458, 246] width 227 height 27
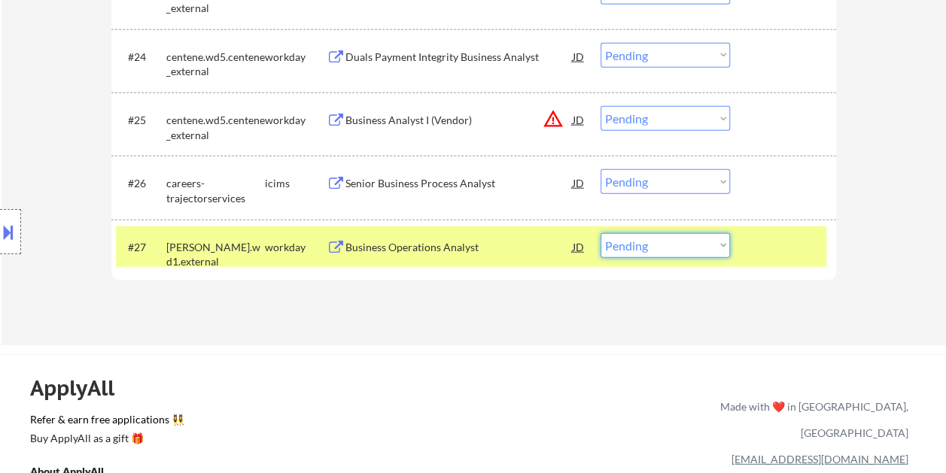
click at [719, 244] on select "Choose an option... Pending Applied Excluded (Questions) Excluded (Expired) Exc…" at bounding box center [664, 245] width 129 height 25
select select ""applied""
click at [600, 233] on select "Choose an option... Pending Applied Excluded (Questions) Excluded (Expired) Exc…" at bounding box center [664, 245] width 129 height 25
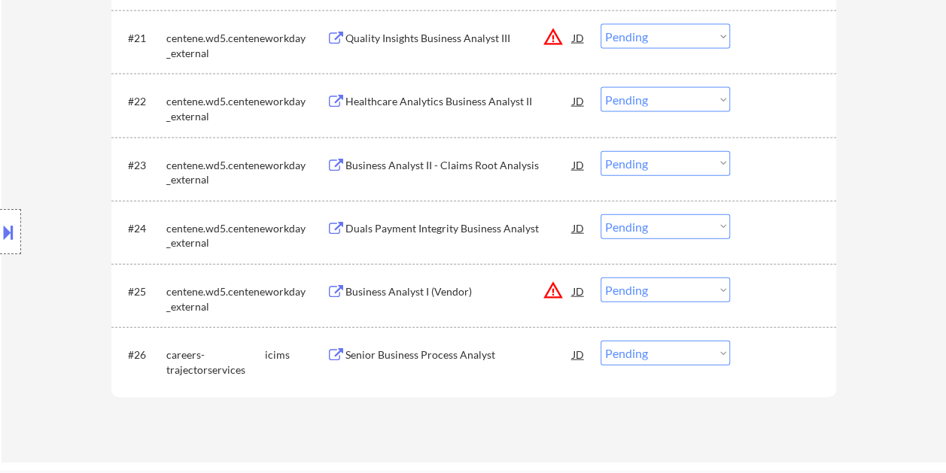
scroll to position [1655, 0]
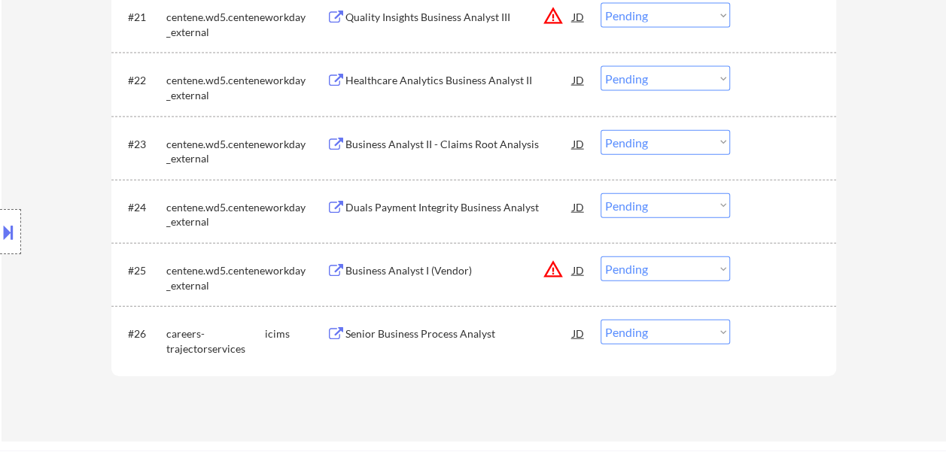
click at [752, 260] on div at bounding box center [785, 270] width 66 height 27
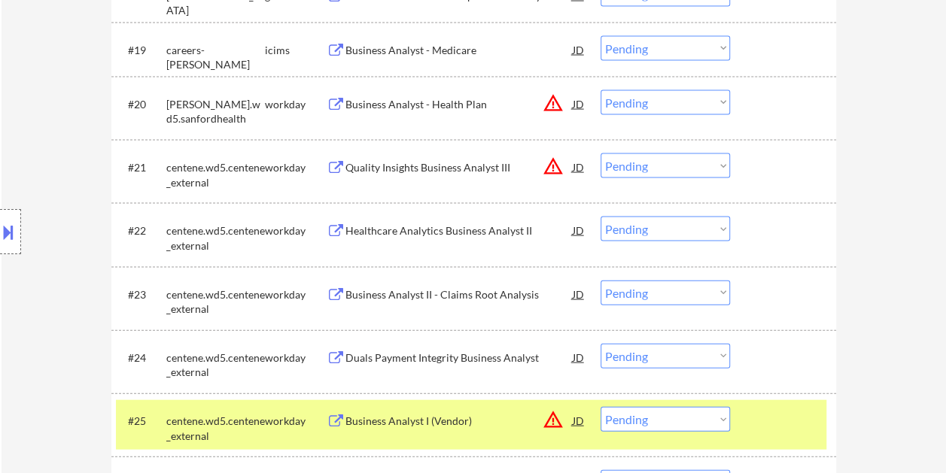
scroll to position [1580, 0]
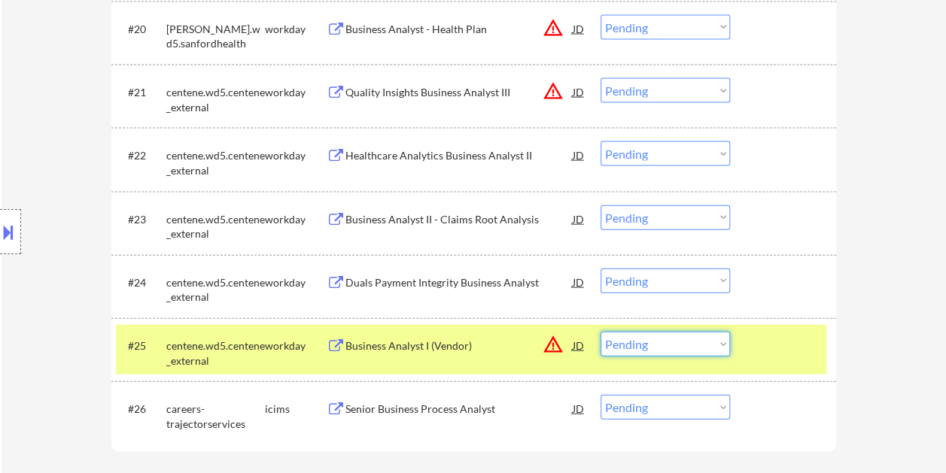
click at [702, 350] on select "Choose an option... Pending Applied Excluded (Questions) Excluded (Expired) Exc…" at bounding box center [664, 344] width 129 height 25
click at [600, 332] on select "Choose an option... Pending Applied Excluded (Questions) Excluded (Expired) Exc…" at bounding box center [664, 344] width 129 height 25
select select ""pending""
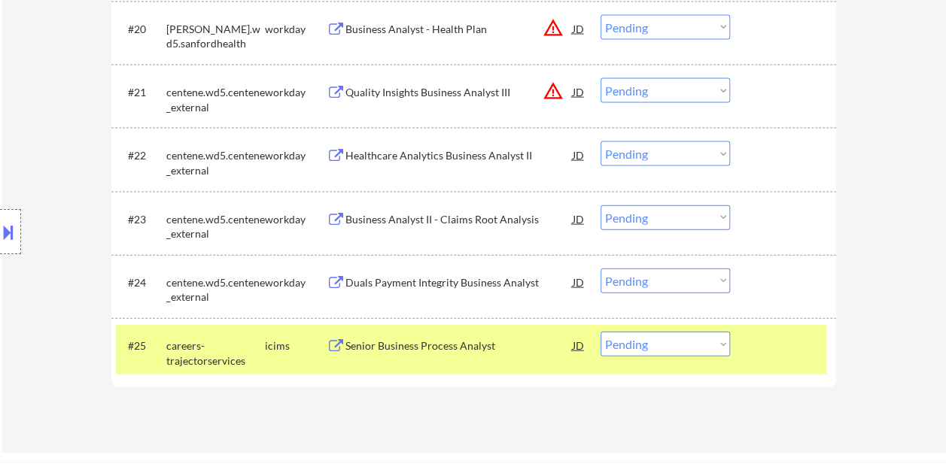
click at [424, 275] on div "Duals Payment Integrity Business Analyst" at bounding box center [458, 282] width 227 height 15
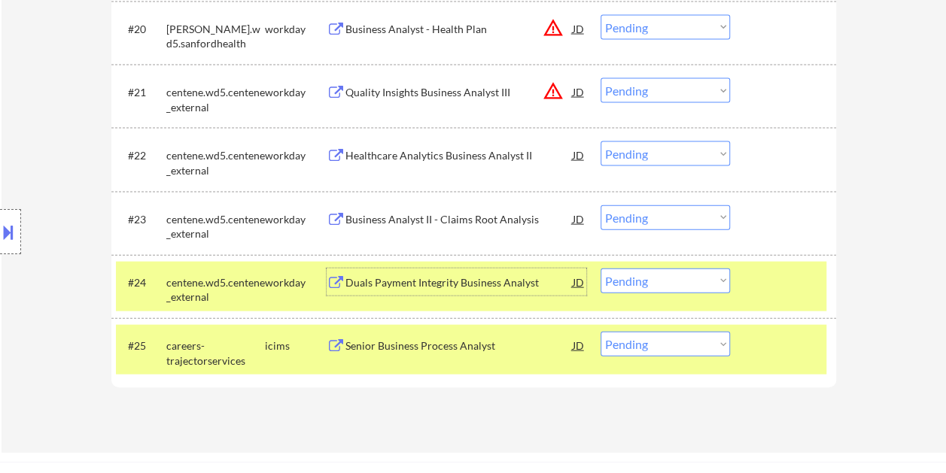
click at [796, 354] on div at bounding box center [785, 345] width 66 height 27
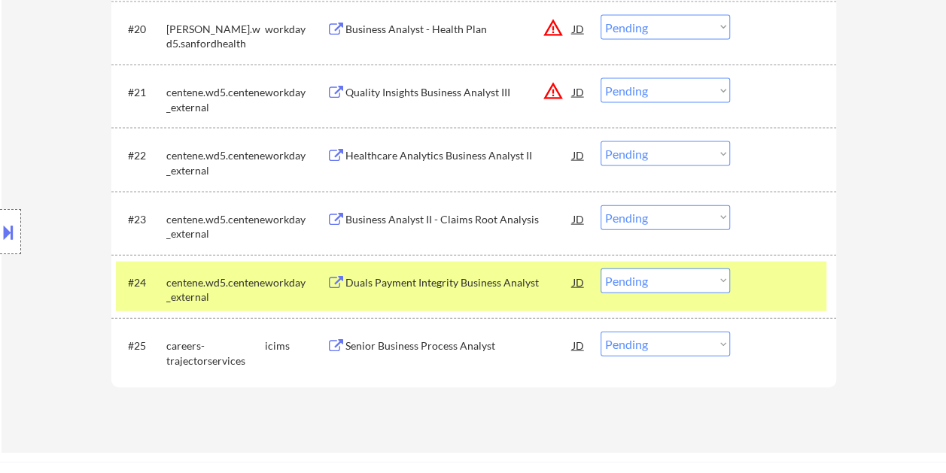
click at [724, 280] on select "Choose an option... Pending Applied Excluded (Questions) Excluded (Expired) Exc…" at bounding box center [664, 281] width 129 height 25
click at [600, 269] on select "Choose an option... Pending Applied Excluded (Questions) Excluded (Expired) Exc…" at bounding box center [664, 281] width 129 height 25
select select ""pending""
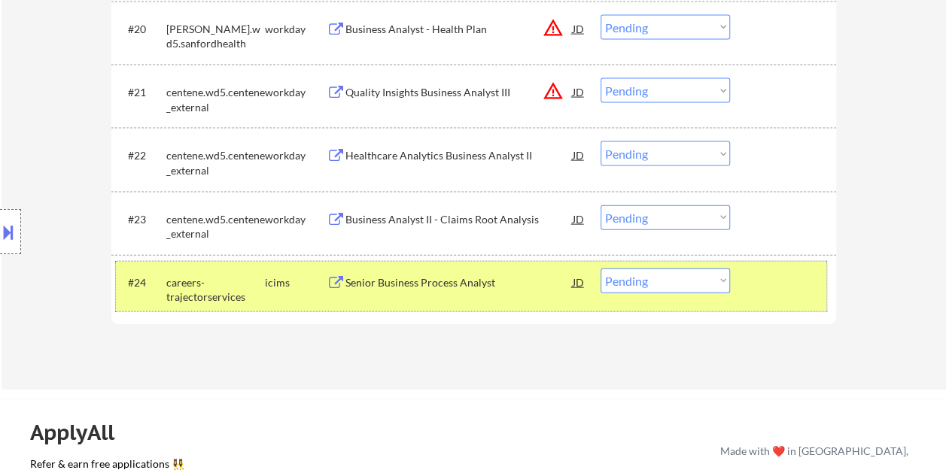
click at [763, 284] on div at bounding box center [785, 282] width 66 height 27
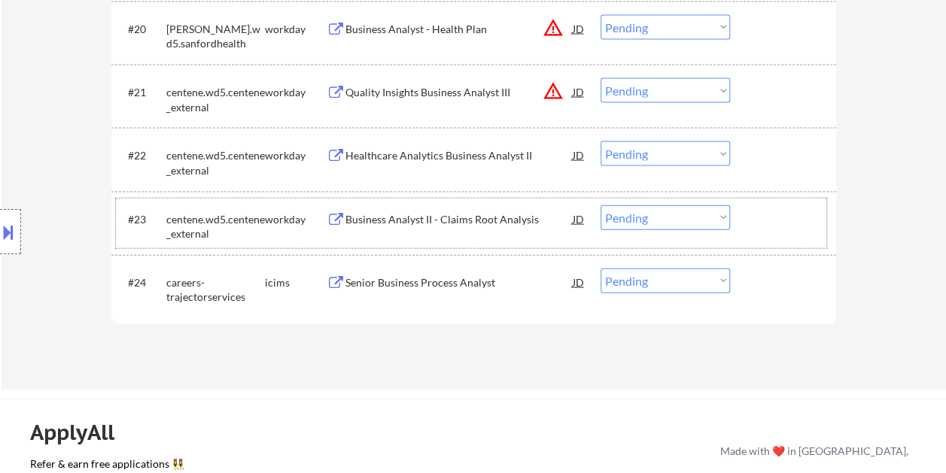
click at [761, 207] on div at bounding box center [785, 218] width 66 height 27
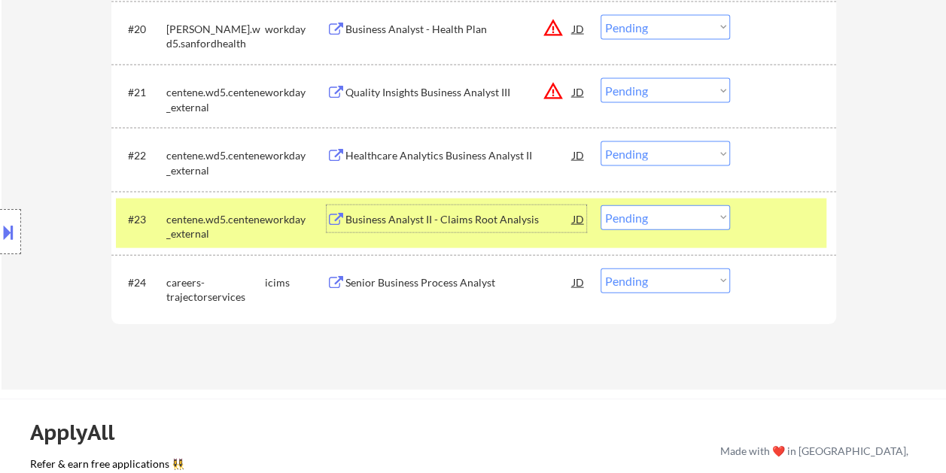
click at [522, 226] on div "Business Analyst II - Claims Root Analysis" at bounding box center [458, 219] width 227 height 15
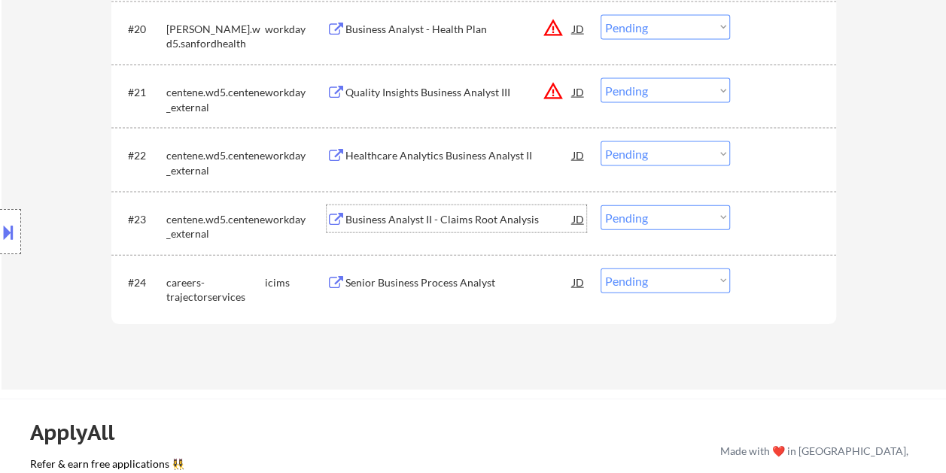
click at [767, 214] on div at bounding box center [785, 218] width 66 height 27
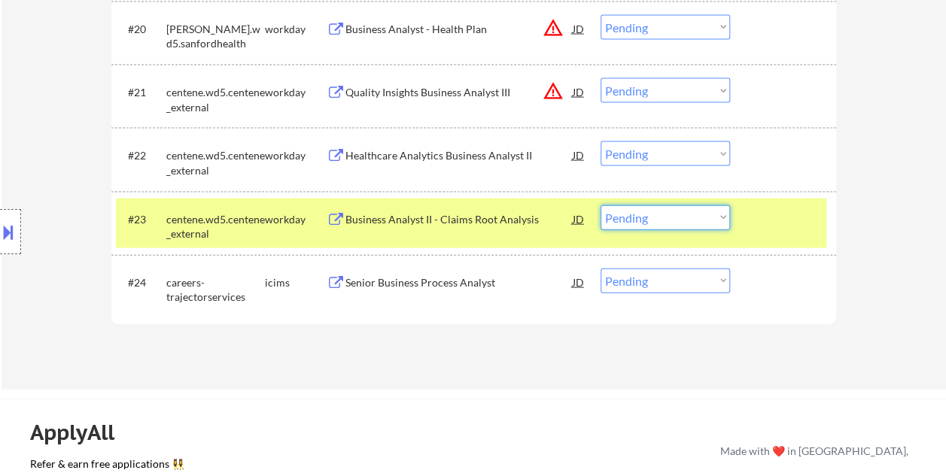
click at [725, 220] on select "Choose an option... Pending Applied Excluded (Questions) Excluded (Expired) Exc…" at bounding box center [664, 217] width 129 height 25
click at [600, 205] on select "Choose an option... Pending Applied Excluded (Questions) Excluded (Expired) Exc…" at bounding box center [664, 217] width 129 height 25
select select ""pending""
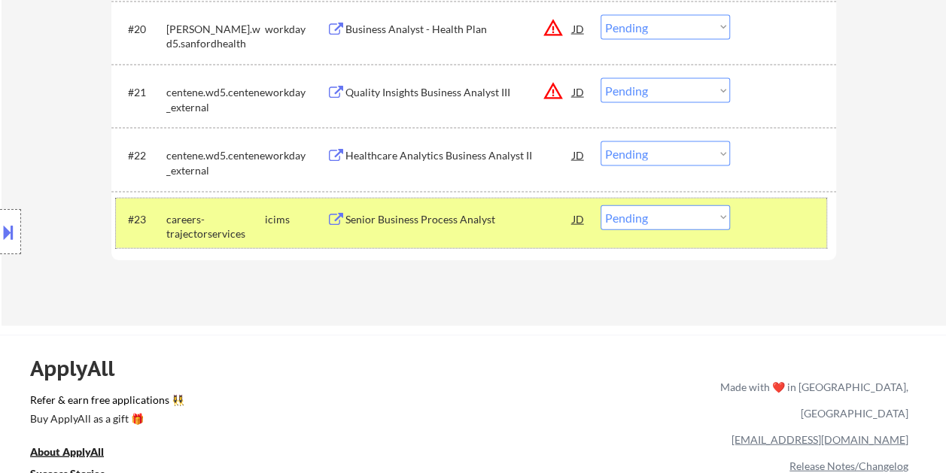
click at [801, 232] on div at bounding box center [785, 218] width 66 height 27
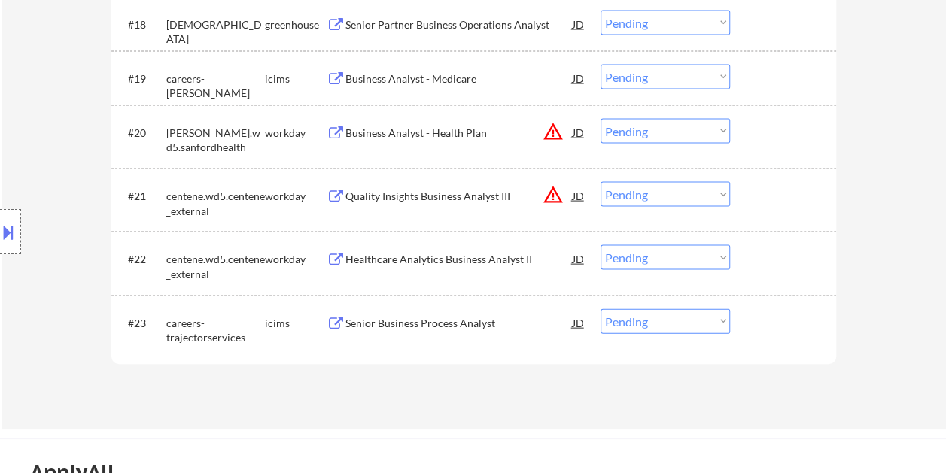
scroll to position [1505, 0]
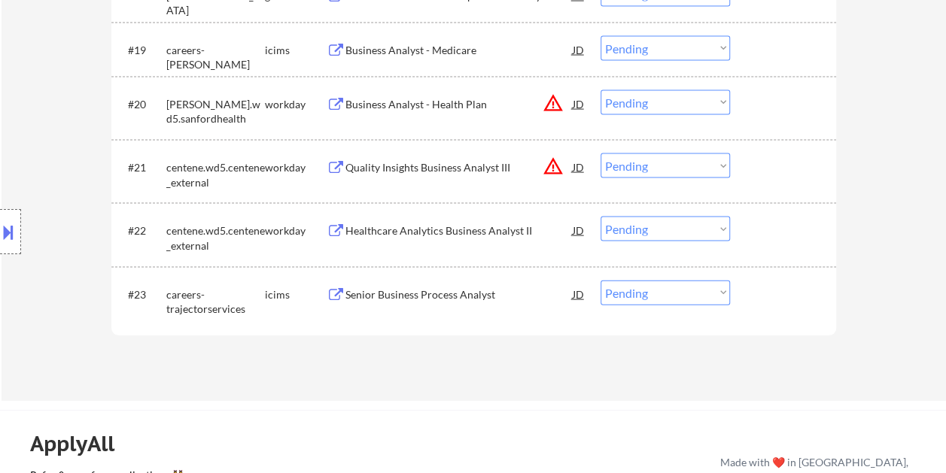
click at [769, 241] on div at bounding box center [785, 230] width 66 height 27
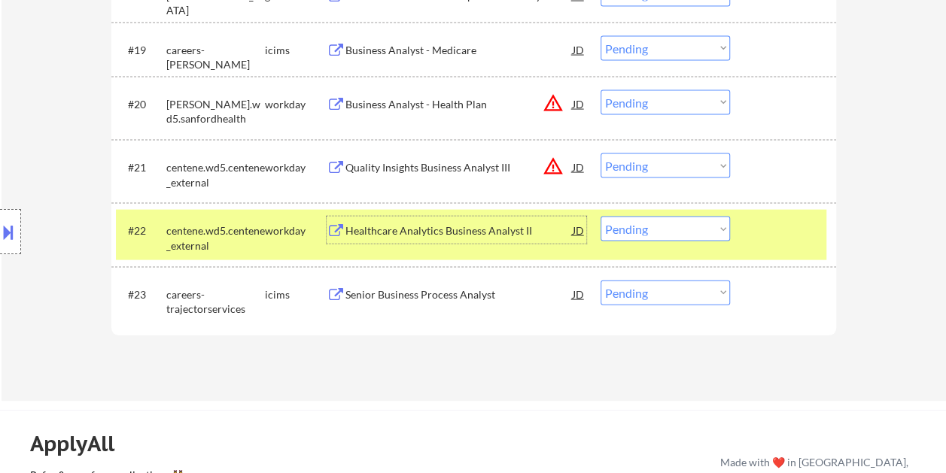
click at [455, 235] on div "Healthcare Analytics Business Analyst II" at bounding box center [458, 230] width 227 height 15
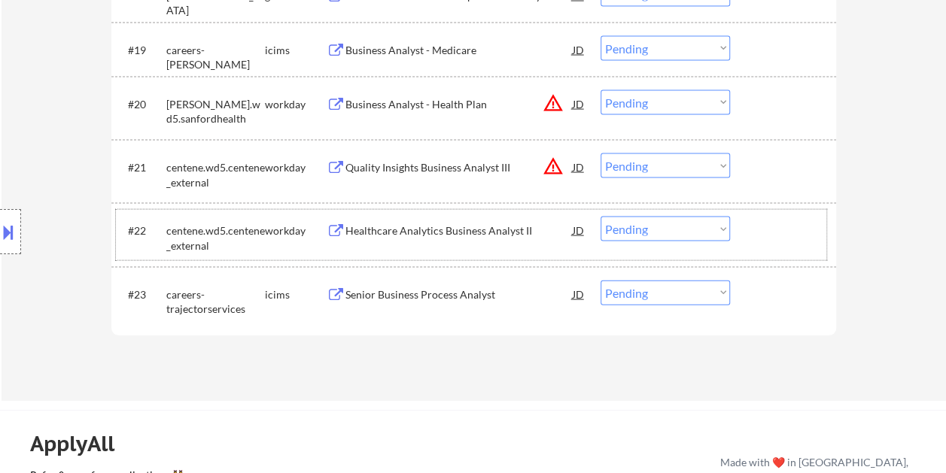
drag, startPoint x: 752, startPoint y: 238, endPoint x: 734, endPoint y: 235, distance: 18.4
click at [752, 238] on div at bounding box center [785, 230] width 66 height 27
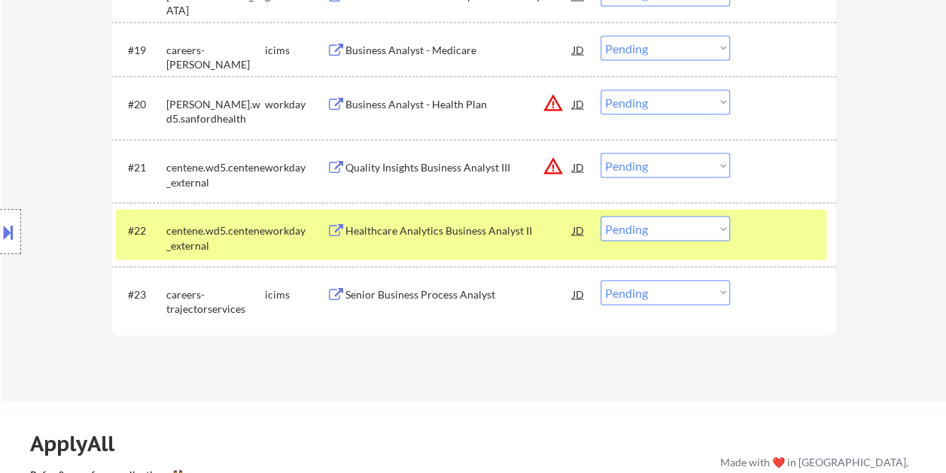
click at [719, 230] on select "Choose an option... Pending Applied Excluded (Questions) Excluded (Expired) Exc…" at bounding box center [664, 229] width 129 height 25
click at [600, 217] on select "Choose an option... Pending Applied Excluded (Questions) Excluded (Expired) Exc…" at bounding box center [664, 229] width 129 height 25
select select ""pending""
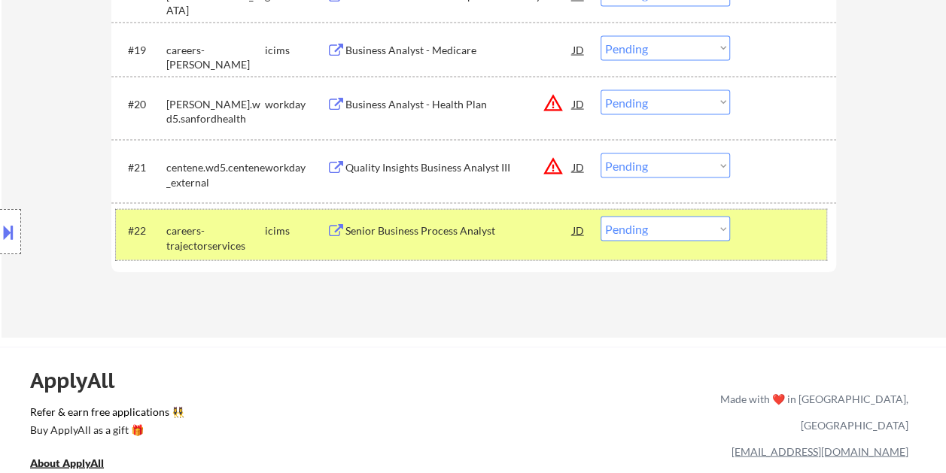
click at [751, 249] on div "#22 careers-trajectorservices icims Senior Business Process Analyst JD warning_…" at bounding box center [471, 235] width 710 height 50
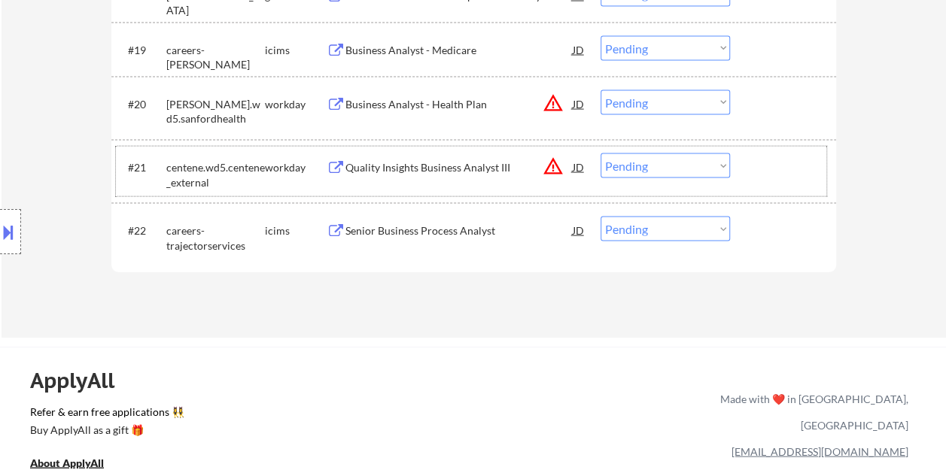
click at [757, 173] on div at bounding box center [785, 166] width 66 height 27
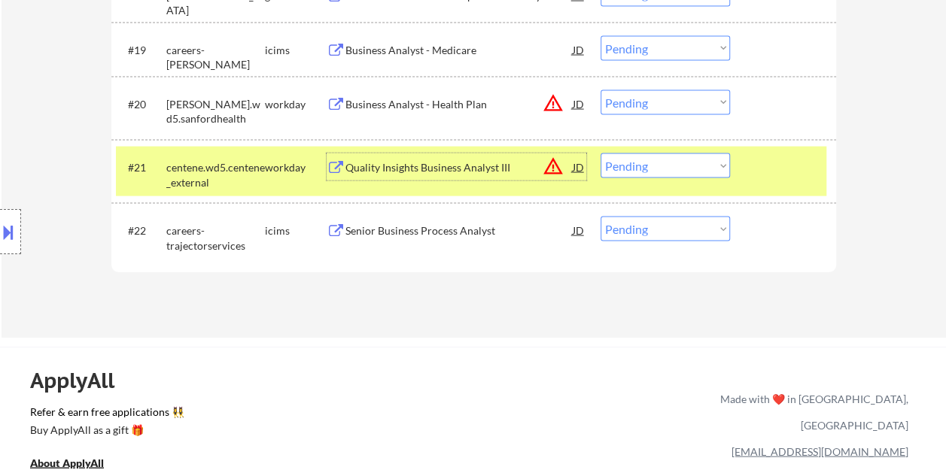
click at [457, 173] on div "Quality Insights Business Analyst III" at bounding box center [458, 167] width 227 height 15
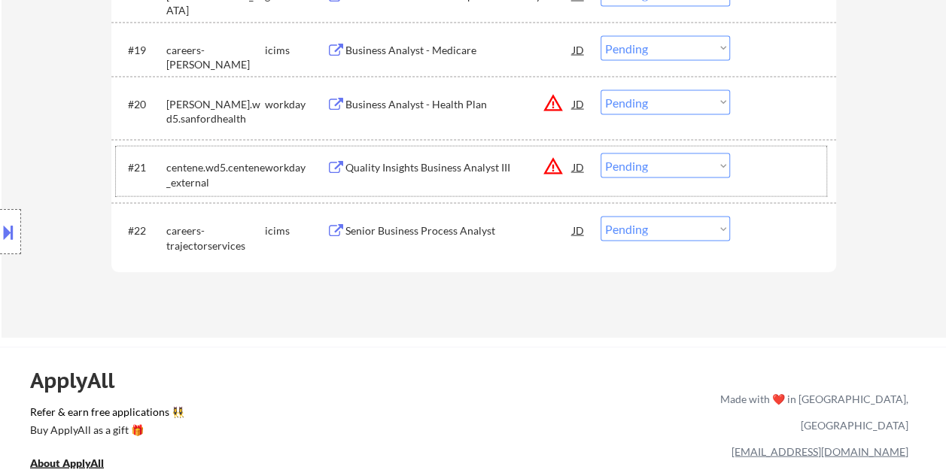
click at [752, 162] on div at bounding box center [785, 166] width 66 height 27
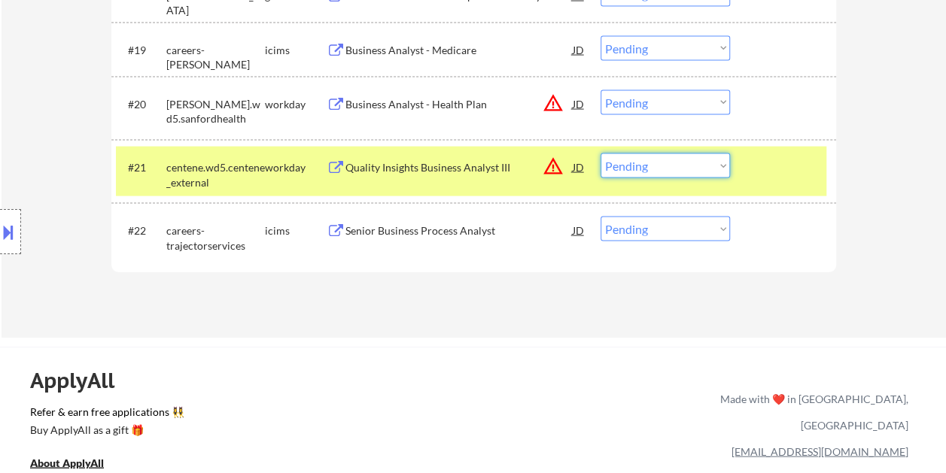
click at [727, 164] on select "Choose an option... Pending Applied Excluded (Questions) Excluded (Expired) Exc…" at bounding box center [664, 165] width 129 height 25
click at [600, 153] on select "Choose an option... Pending Applied Excluded (Questions) Excluded (Expired) Exc…" at bounding box center [664, 165] width 129 height 25
select select ""pending""
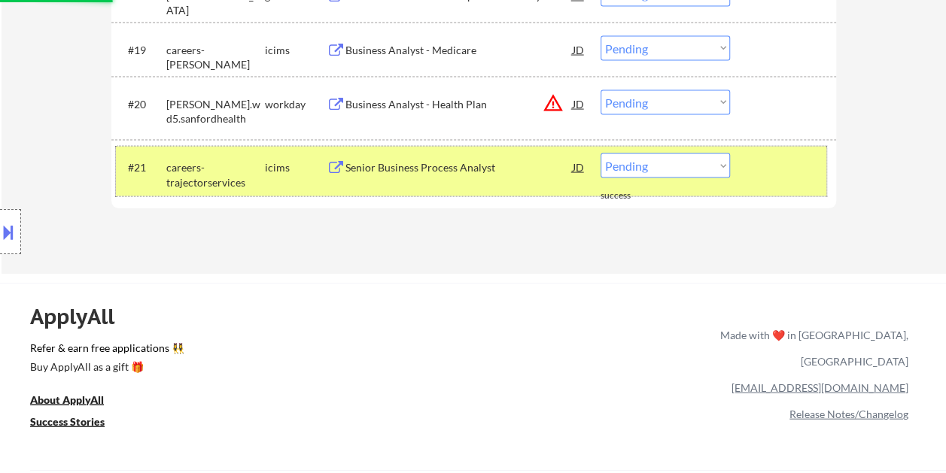
click at [770, 181] on div "#21 careers-trajectorservices icims Senior Business Process Analyst JD warning_…" at bounding box center [471, 172] width 710 height 50
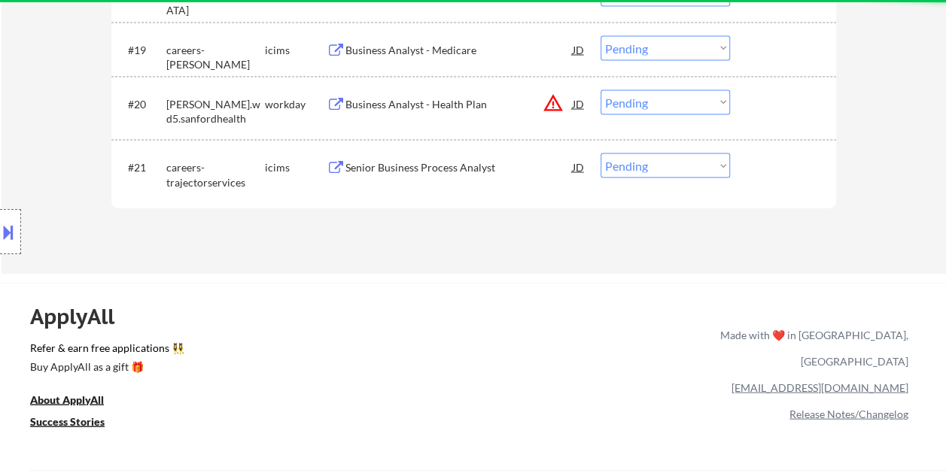
click at [776, 107] on div at bounding box center [785, 103] width 66 height 27
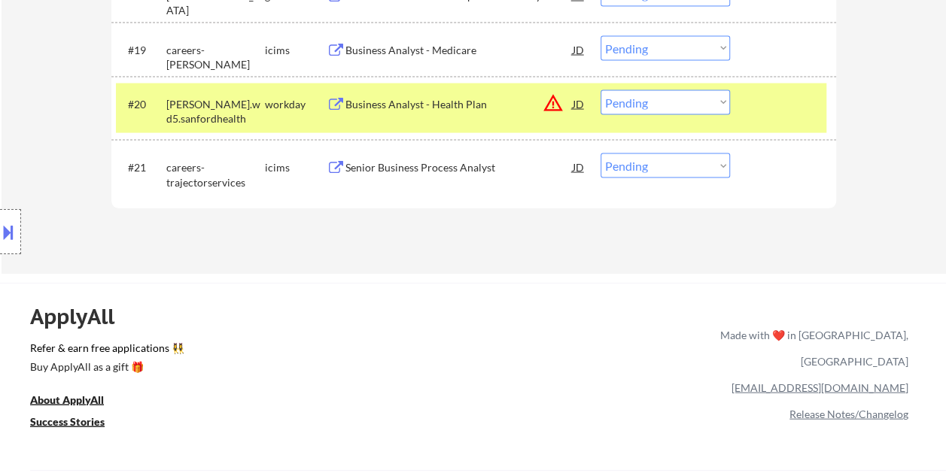
click at [397, 105] on div "Business Analyst - Health Plan" at bounding box center [458, 104] width 227 height 15
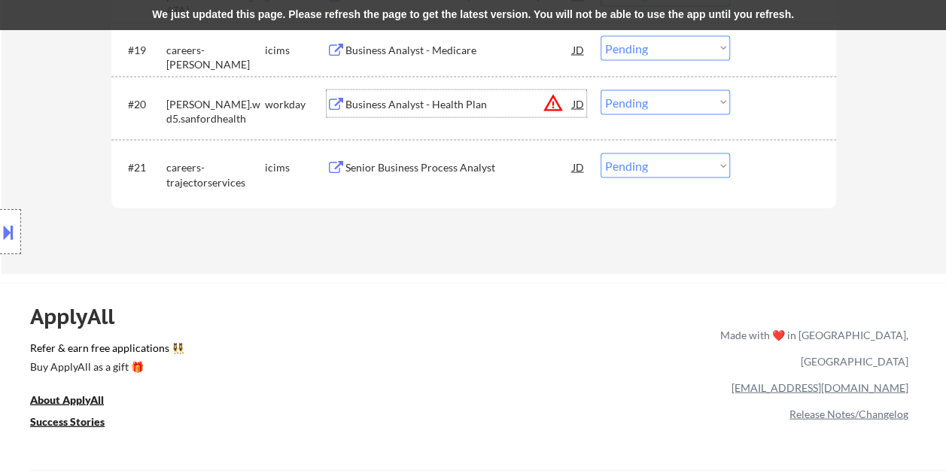
click at [770, 117] on div "#20 sanford.wd5.sanfordhealth workday Business Analyst - Health Plan JD warning…" at bounding box center [471, 109] width 710 height 50
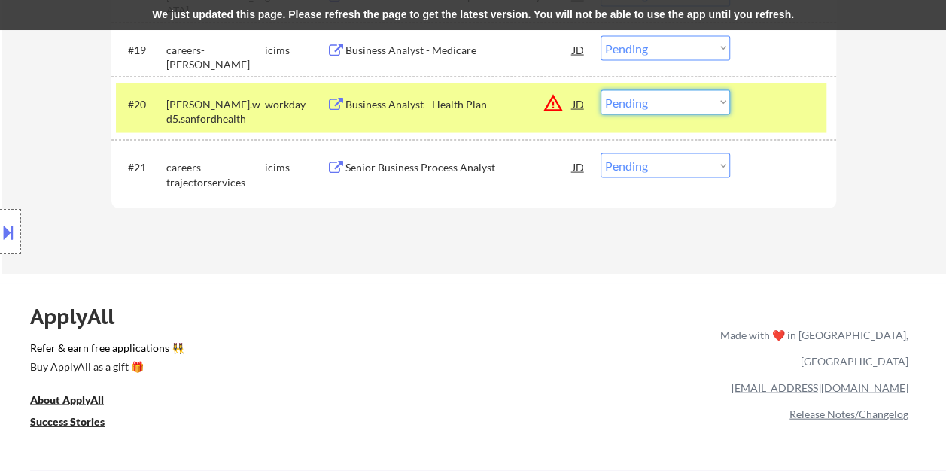
click at [679, 103] on select "Choose an option... Pending Applied Excluded (Questions) Excluded (Expired) Exc…" at bounding box center [664, 102] width 129 height 25
select select ""applied""
click at [600, 90] on select "Choose an option... Pending Applied Excluded (Questions) Excluded (Expired) Exc…" at bounding box center [664, 102] width 129 height 25
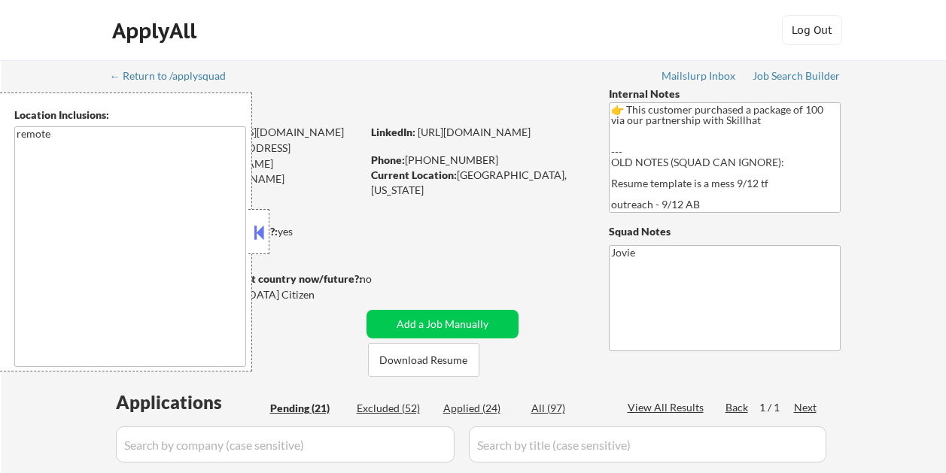
scroll to position [1565, 0]
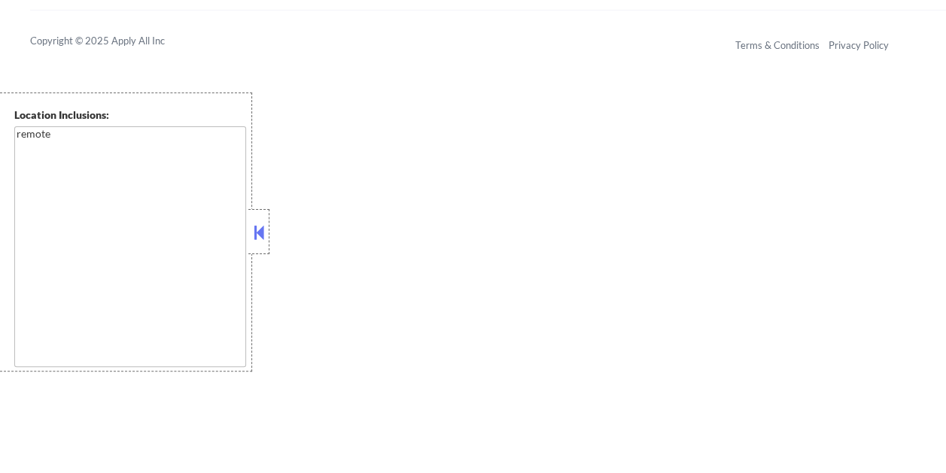
select select ""pending""
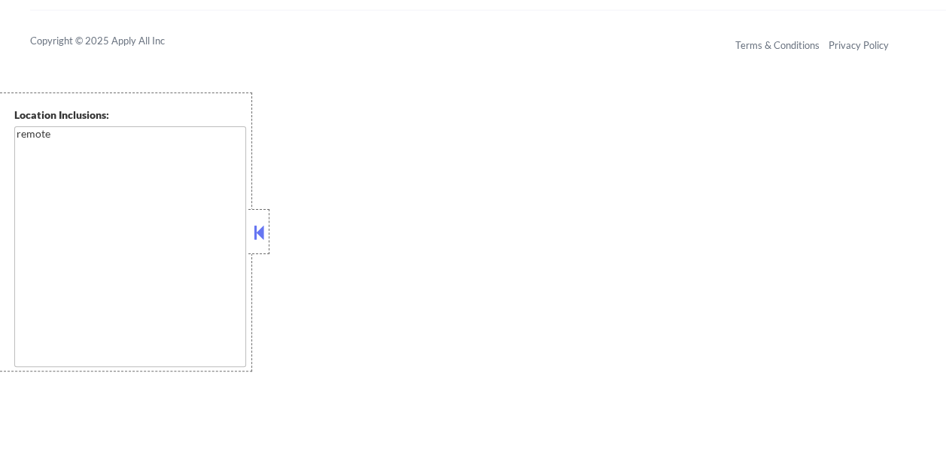
select select ""pending""
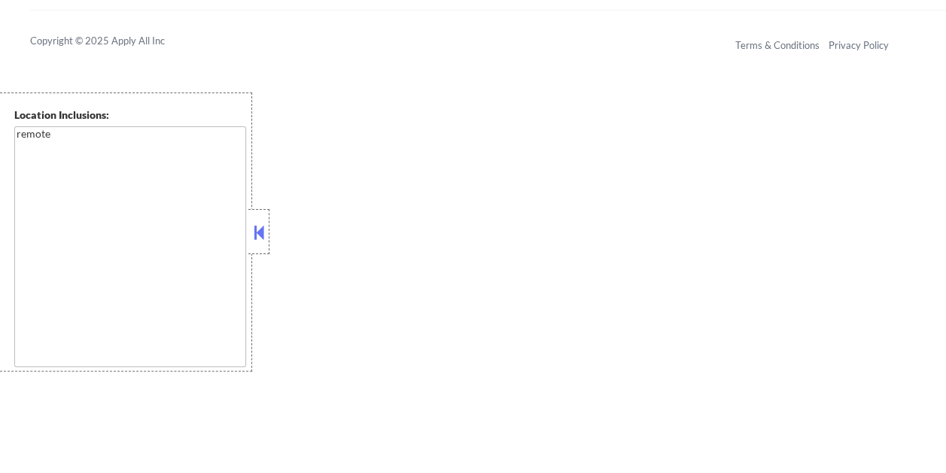
select select ""pending""
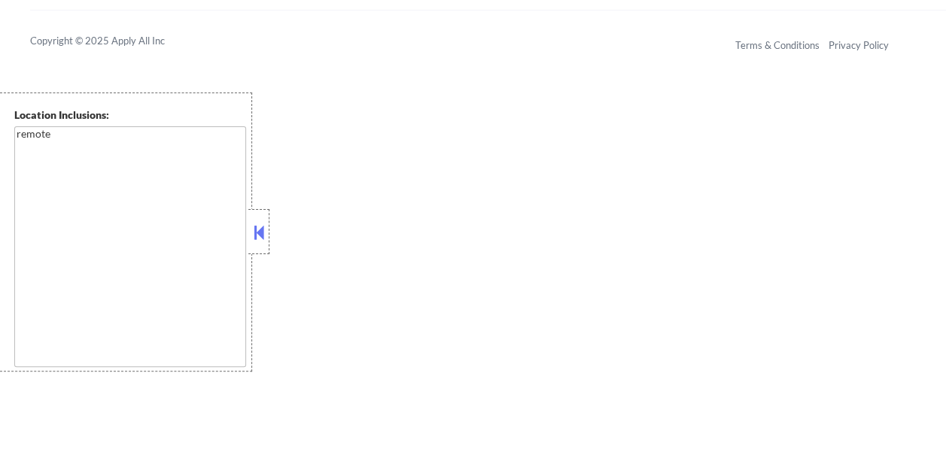
select select ""pending""
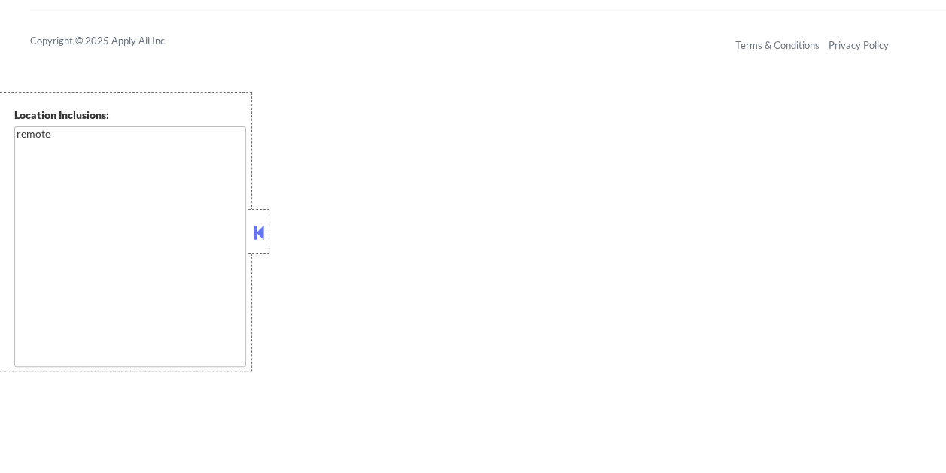
select select ""pending""
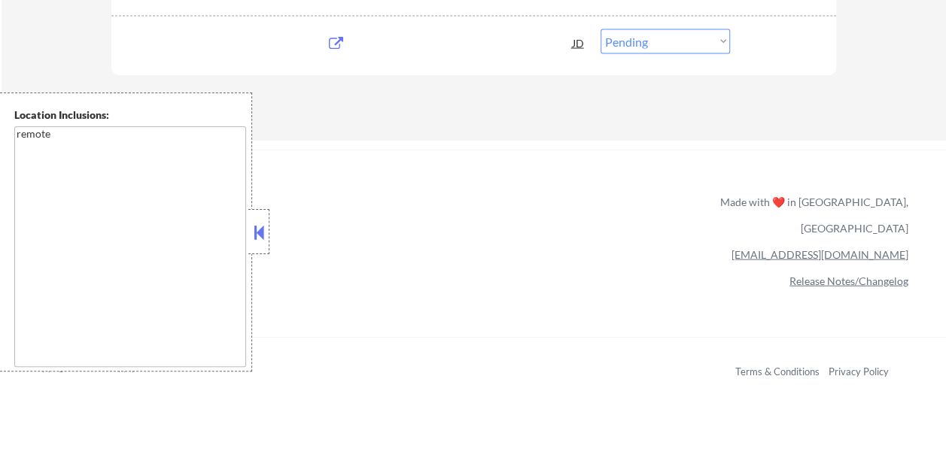
scroll to position [1505, 0]
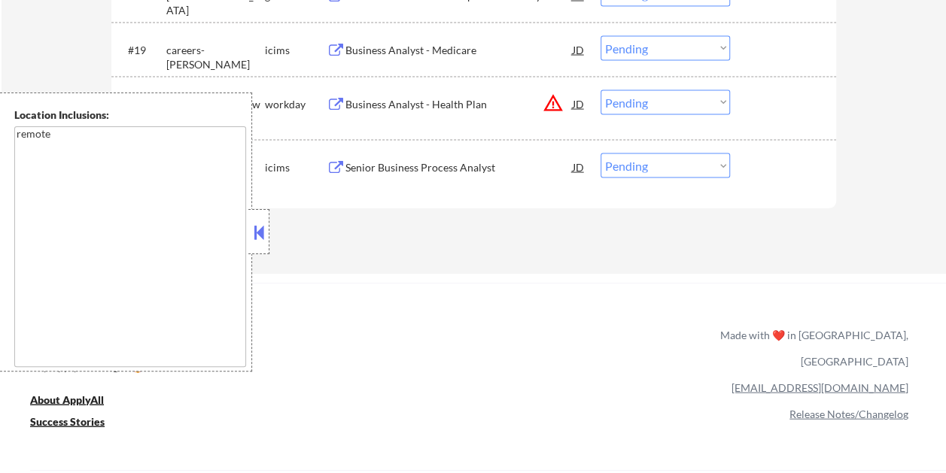
click at [247, 233] on div "Location Inclusions: remote" at bounding box center [126, 232] width 252 height 279
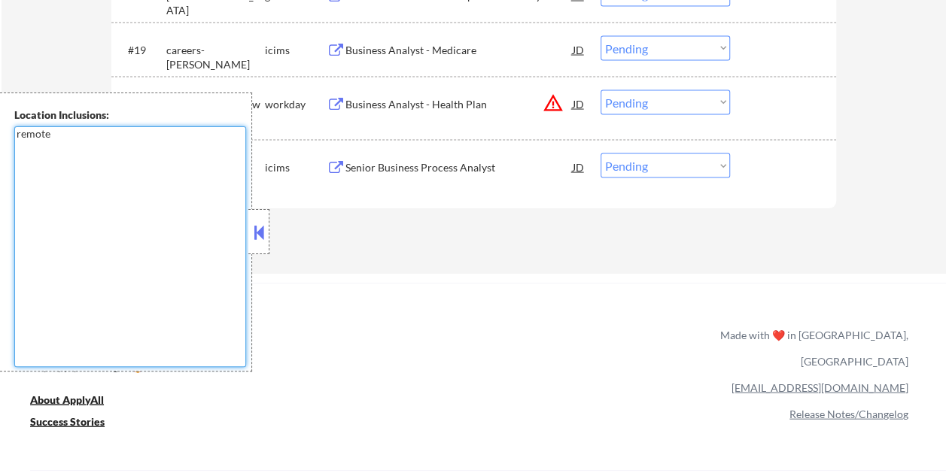
click at [242, 231] on textarea "remote" at bounding box center [130, 246] width 232 height 241
click at [258, 223] on button at bounding box center [259, 232] width 17 height 23
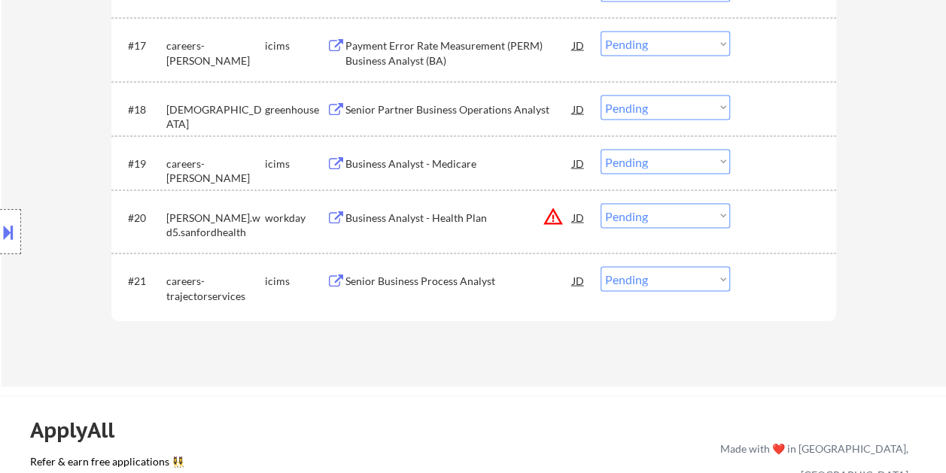
scroll to position [1429, 0]
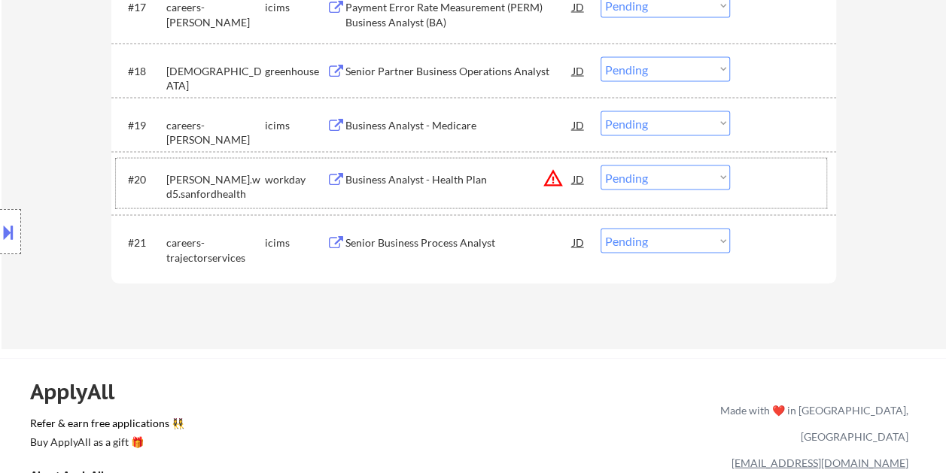
click at [759, 182] on div at bounding box center [785, 179] width 66 height 27
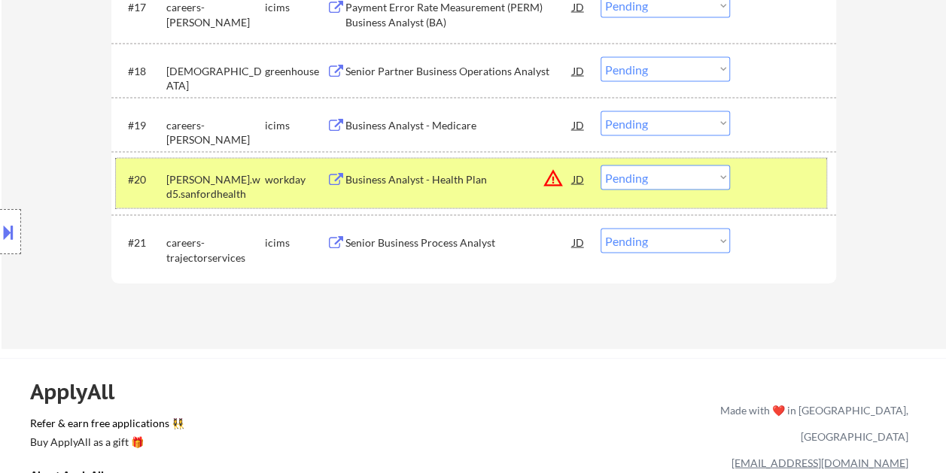
click at [389, 183] on div "Business Analyst - Health Plan" at bounding box center [458, 179] width 227 height 15
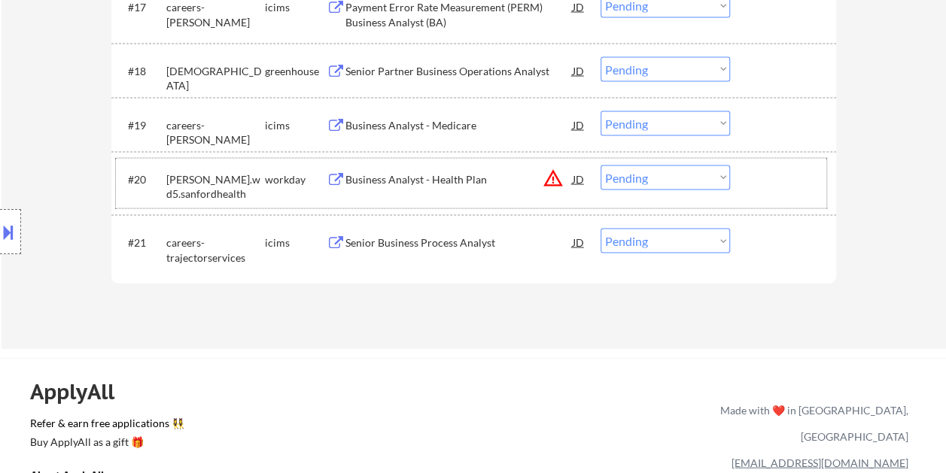
drag, startPoint x: 763, startPoint y: 186, endPoint x: 740, endPoint y: 187, distance: 22.6
click at [757, 186] on div at bounding box center [785, 179] width 66 height 27
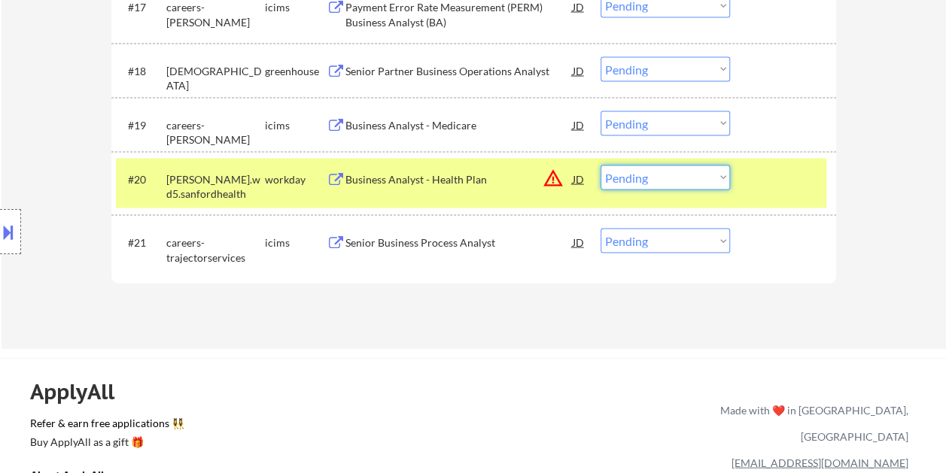
click at [721, 178] on select "Choose an option... Pending Applied Excluded (Questions) Excluded (Expired) Exc…" at bounding box center [664, 178] width 129 height 25
click at [600, 166] on select "Choose an option... Pending Applied Excluded (Questions) Excluded (Expired) Exc…" at bounding box center [664, 178] width 129 height 25
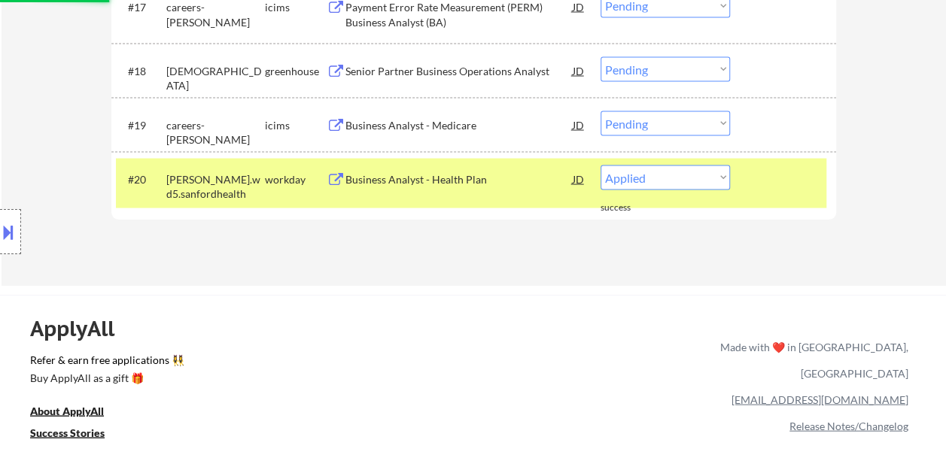
select select ""pending""
click at [759, 181] on div at bounding box center [785, 179] width 66 height 27
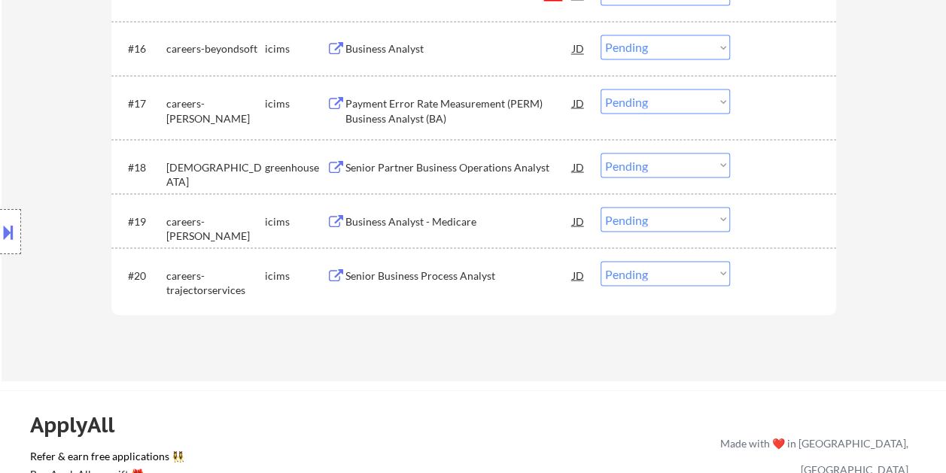
scroll to position [1279, 0]
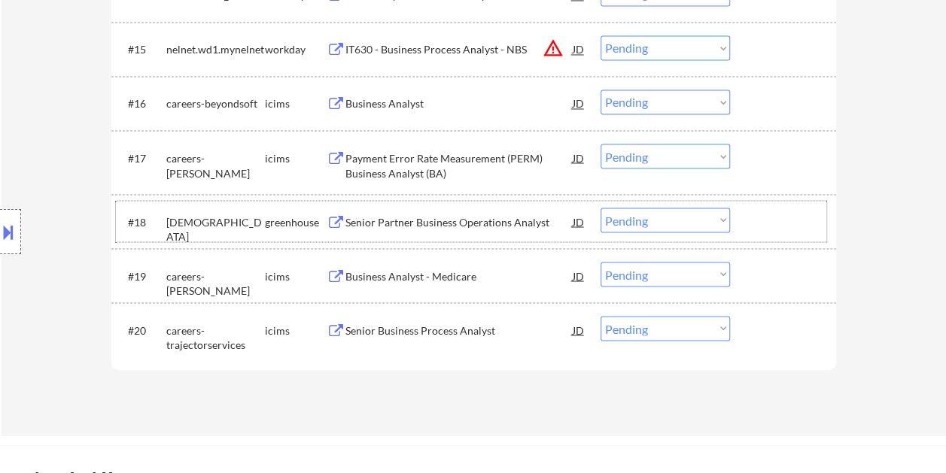
click at [771, 220] on div at bounding box center [785, 221] width 66 height 27
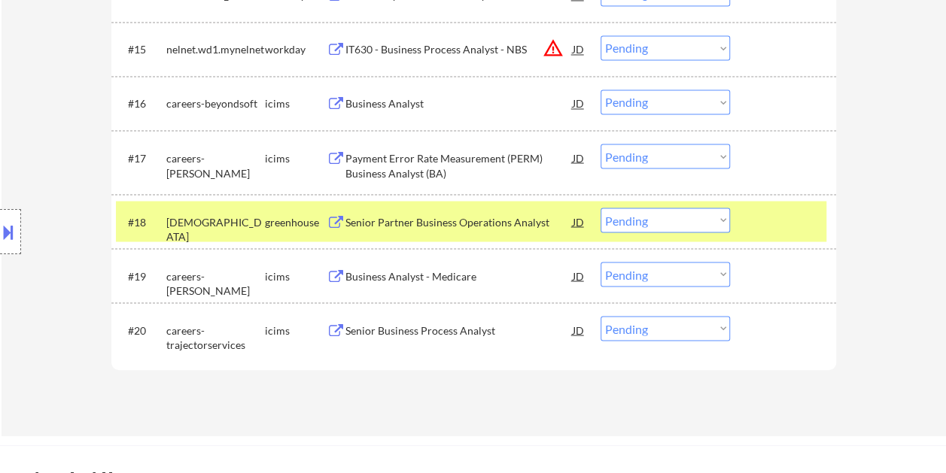
click at [764, 227] on div at bounding box center [785, 221] width 66 height 27
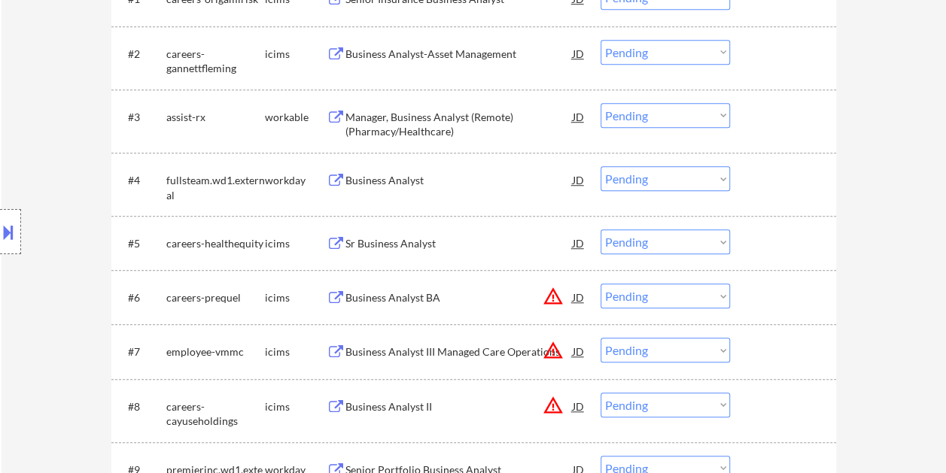
scroll to position [527, 0]
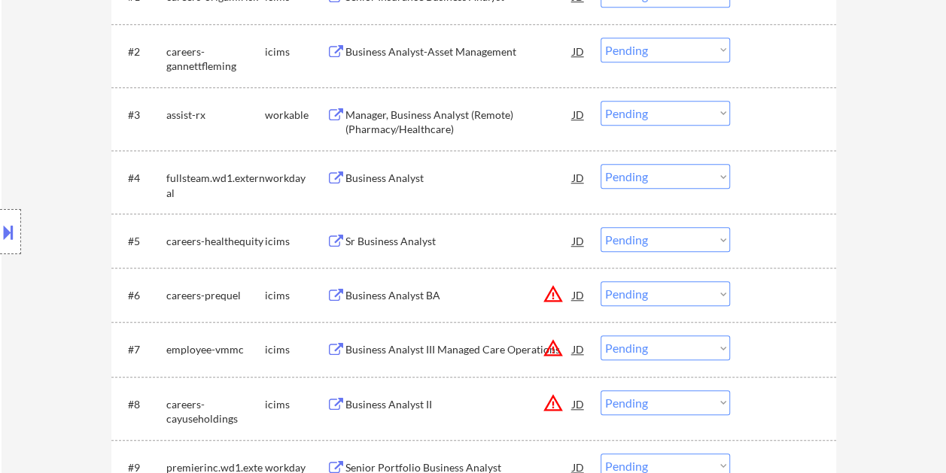
click at [761, 116] on div at bounding box center [785, 114] width 66 height 27
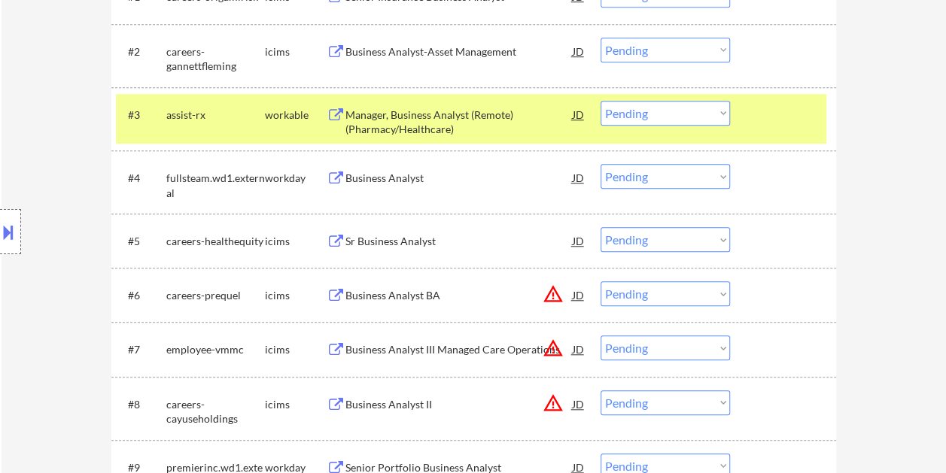
click at [454, 119] on div "Manager, Business Analyst (Remote) (Pharmacy/Healthcare)" at bounding box center [458, 122] width 227 height 29
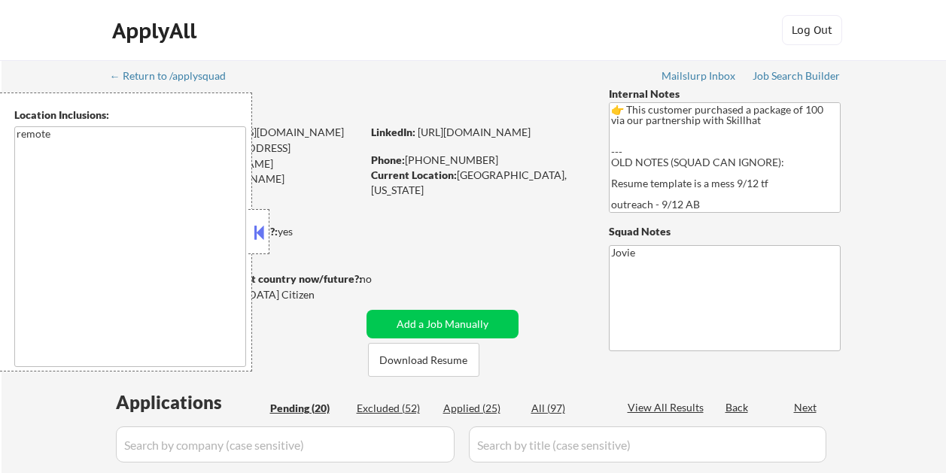
scroll to position [587, 0]
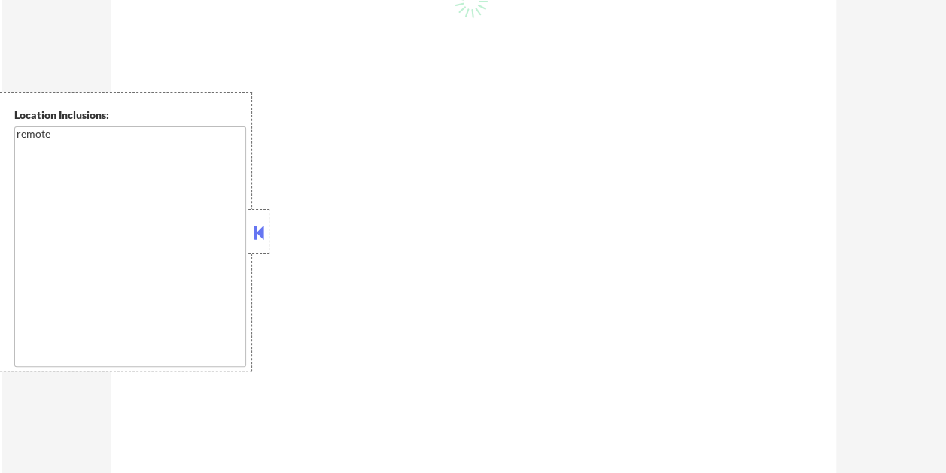
click at [263, 223] on button at bounding box center [259, 232] width 17 height 23
select select ""pending""
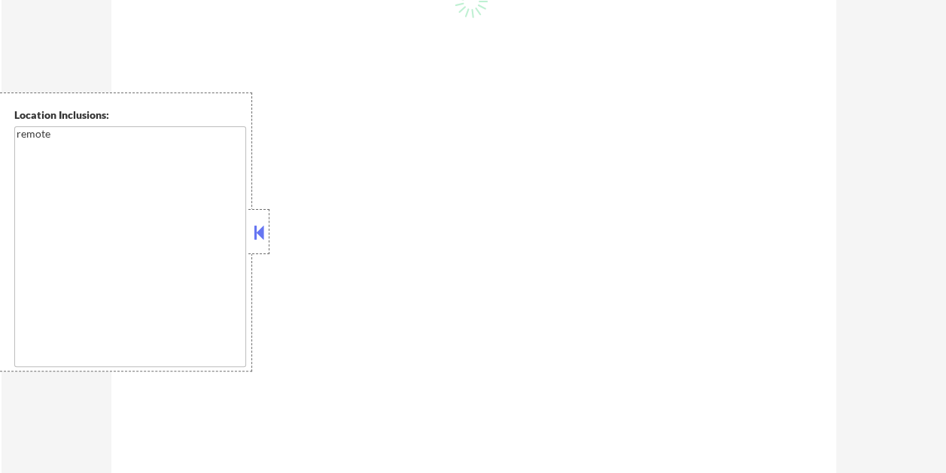
select select ""pending""
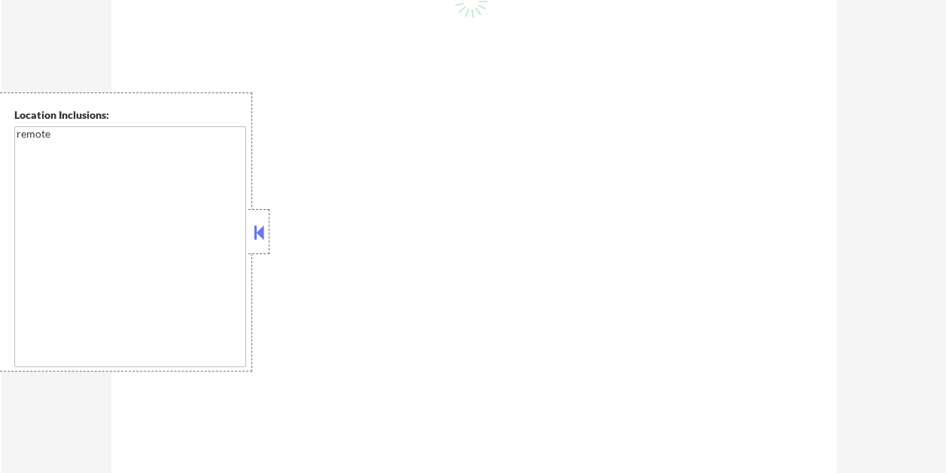
select select ""pending""
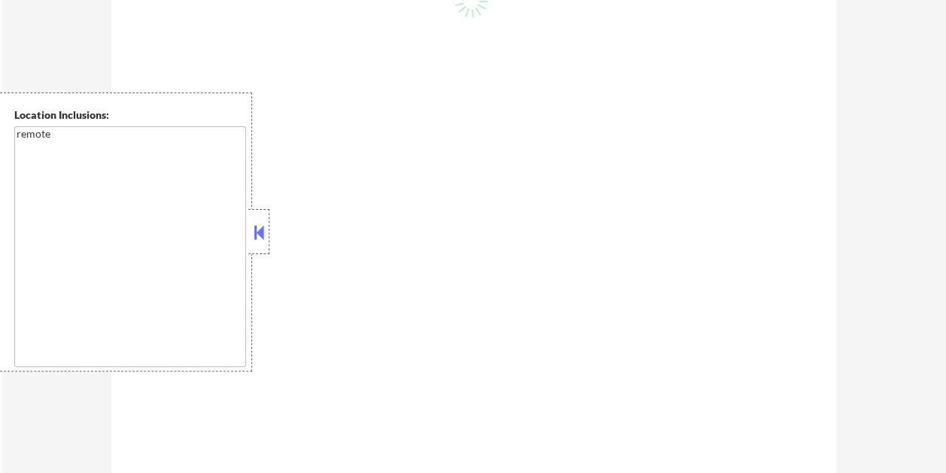
select select ""pending""
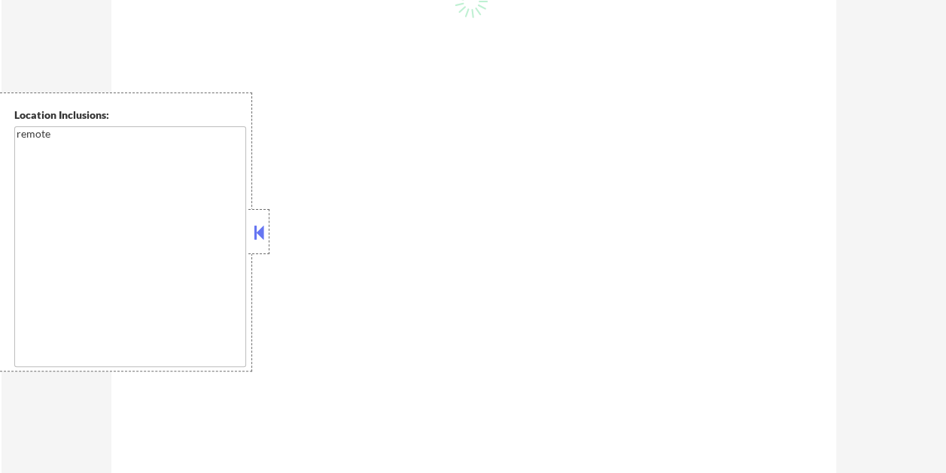
select select ""pending""
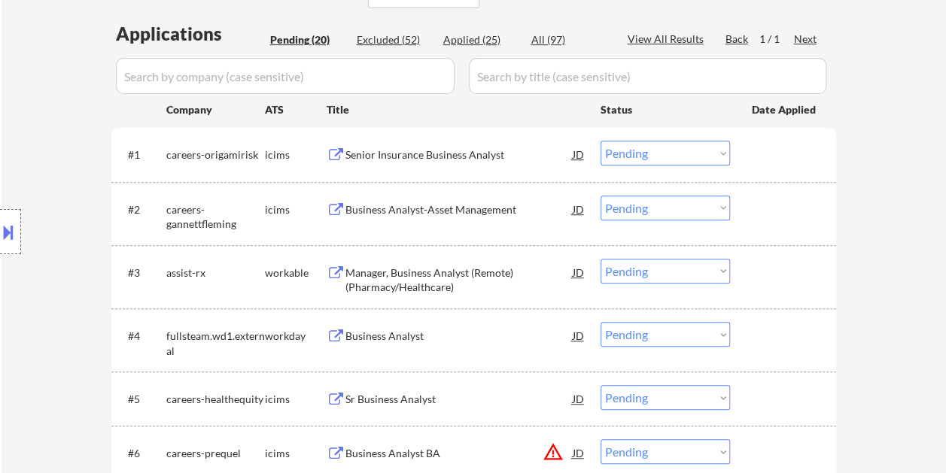
scroll to position [451, 0]
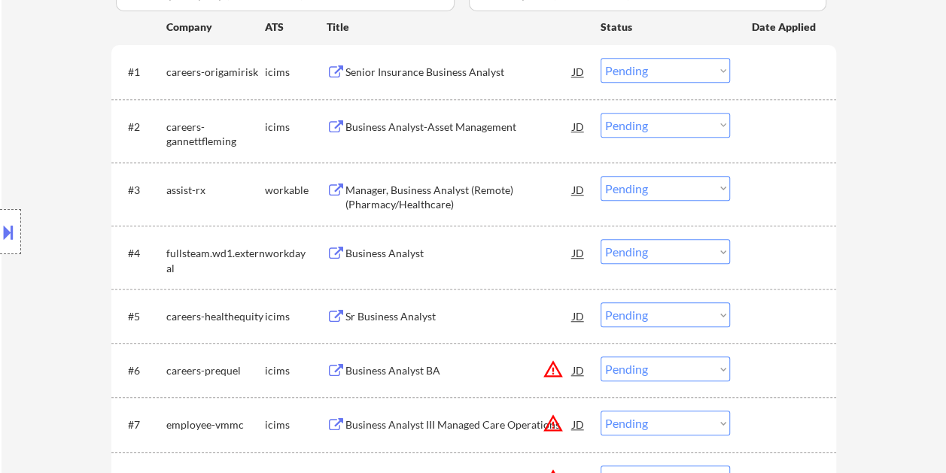
click at [759, 192] on div at bounding box center [785, 189] width 66 height 27
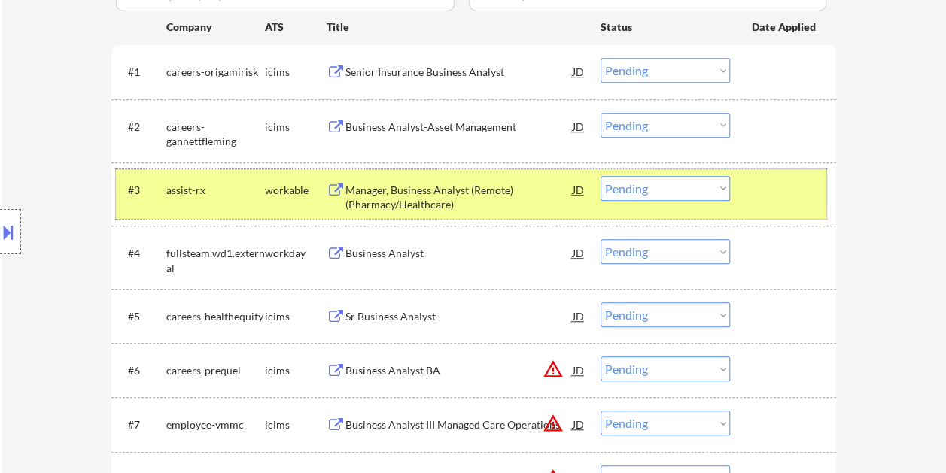
click at [719, 196] on select "Choose an option... Pending Applied Excluded (Questions) Excluded (Expired) Exc…" at bounding box center [664, 188] width 129 height 25
click at [600, 176] on select "Choose an option... Pending Applied Excluded (Questions) Excluded (Expired) Exc…" at bounding box center [664, 188] width 129 height 25
select select ""pending""
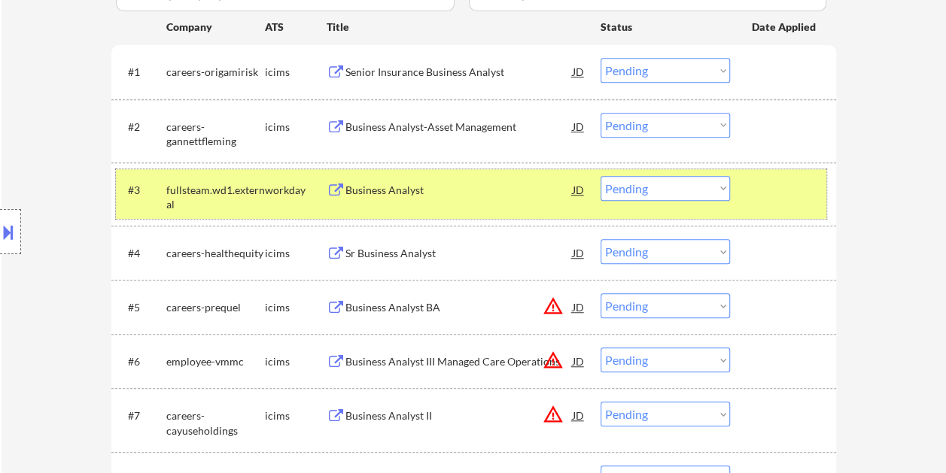
click at [757, 193] on div at bounding box center [785, 189] width 66 height 27
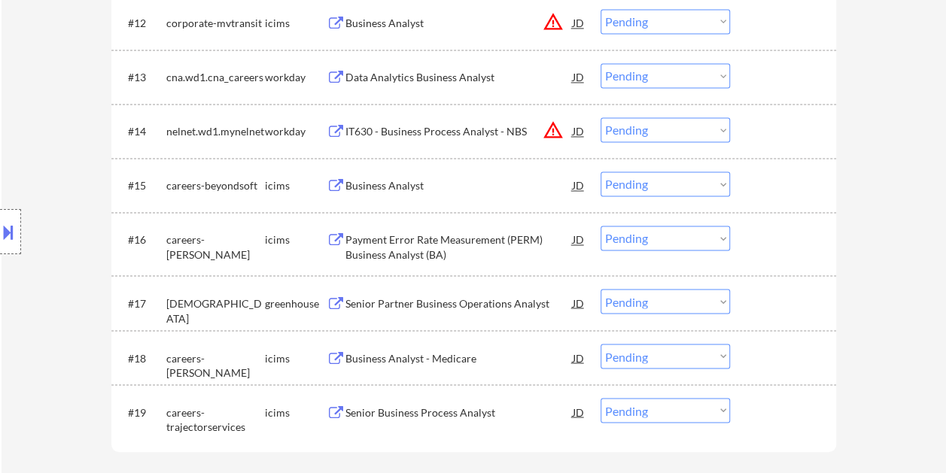
scroll to position [1053, 0]
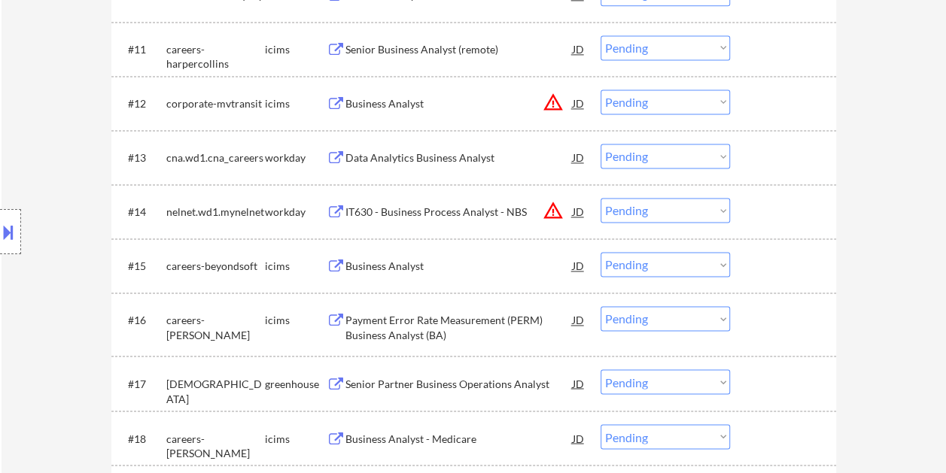
click at [770, 205] on div at bounding box center [785, 211] width 66 height 27
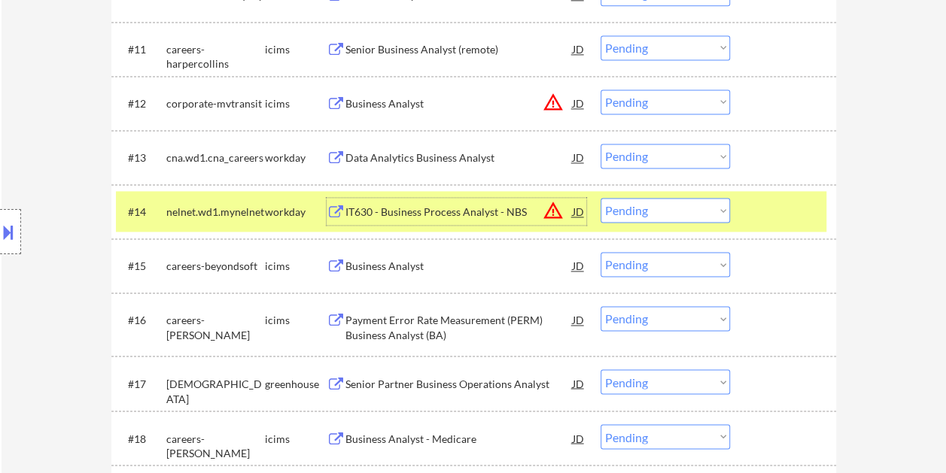
click at [425, 202] on div "IT630 - Business Process Analyst - NBS" at bounding box center [458, 211] width 227 height 27
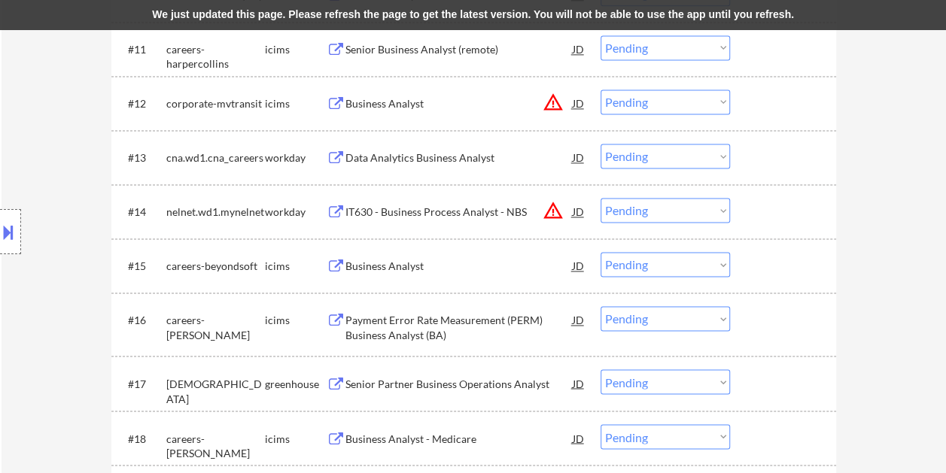
click at [14, 221] on button at bounding box center [8, 232] width 17 height 25
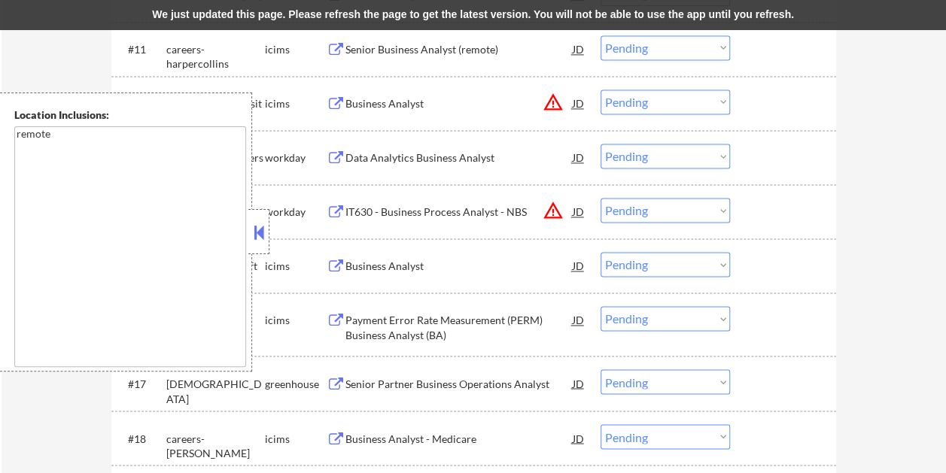
click at [259, 228] on button at bounding box center [259, 232] width 17 height 23
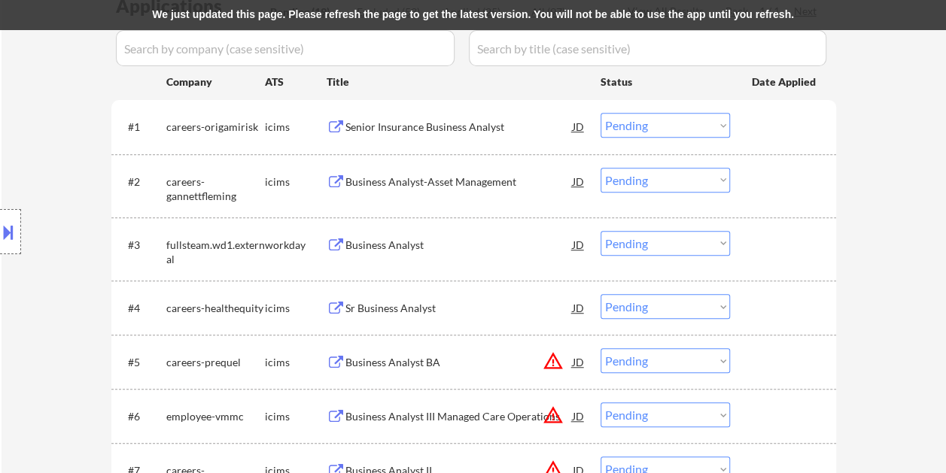
scroll to position [376, 0]
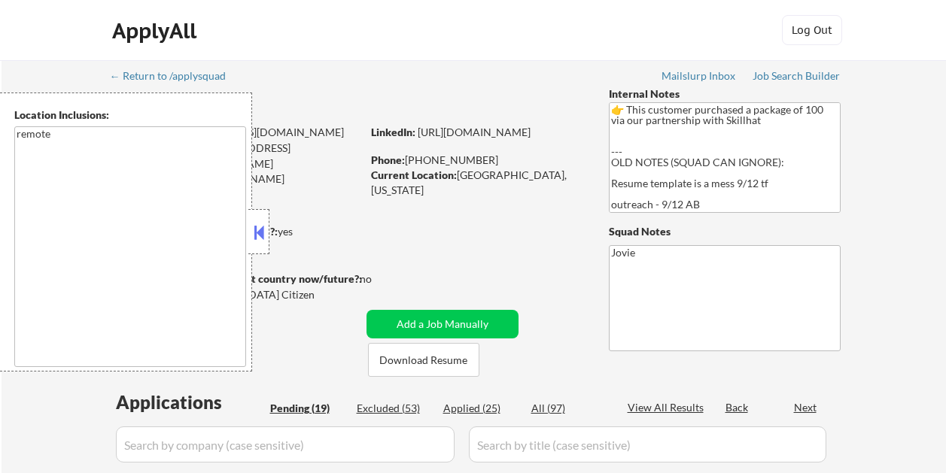
select select ""pending""
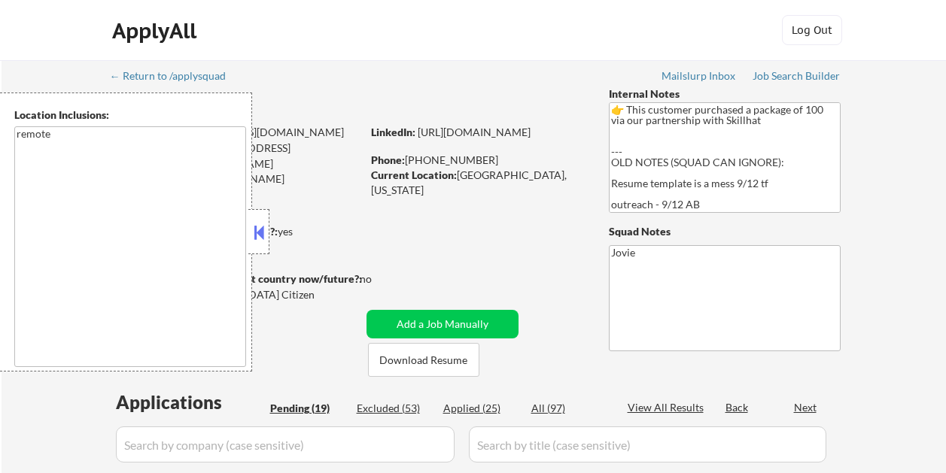
select select ""pending""
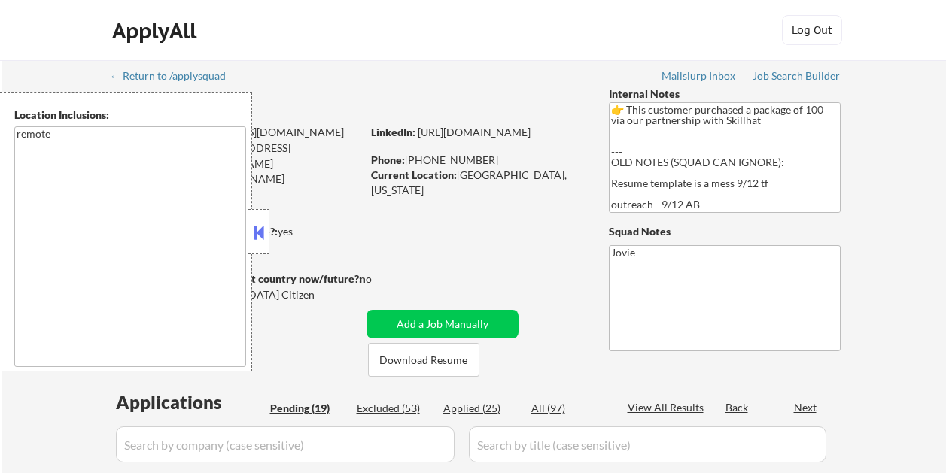
select select ""pending""
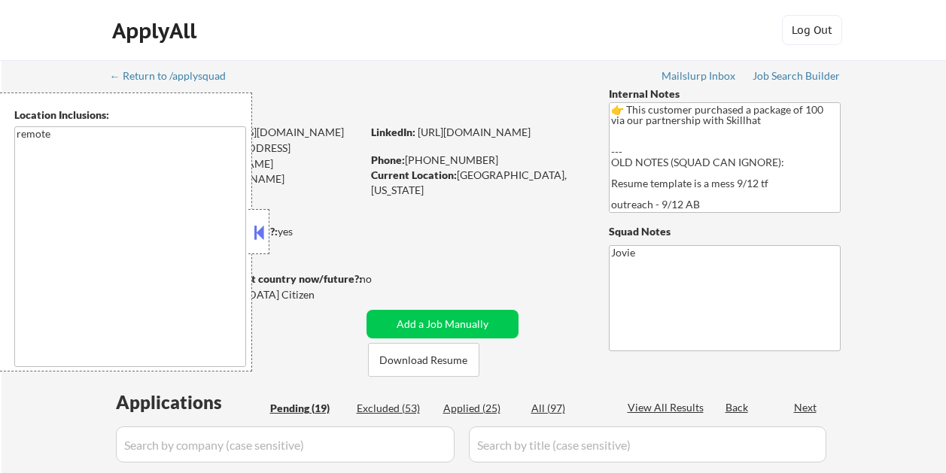
select select ""pending""
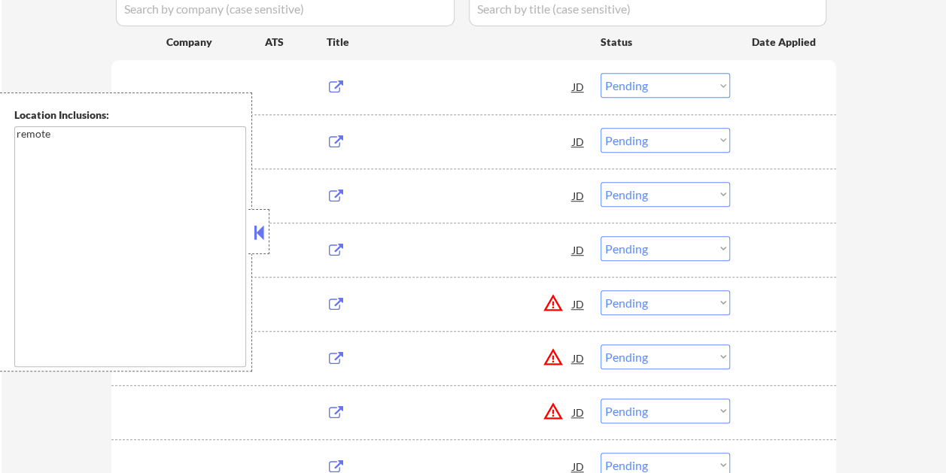
scroll to position [376, 0]
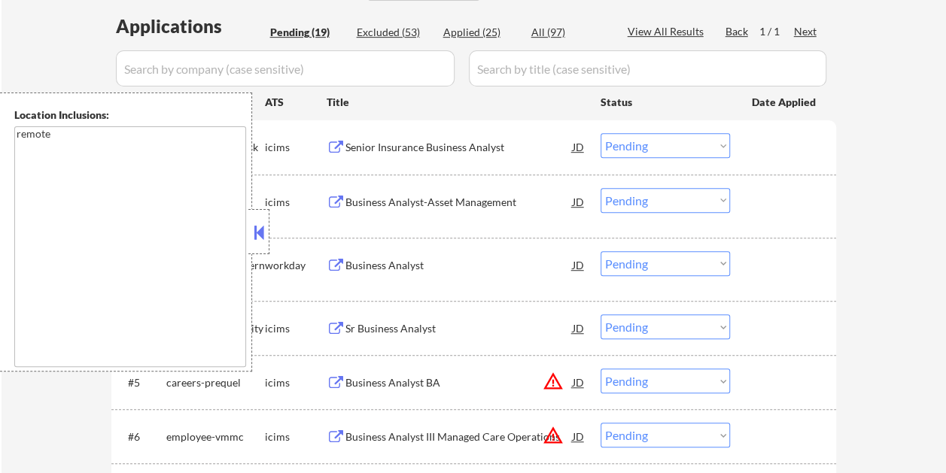
click at [263, 221] on button at bounding box center [259, 232] width 17 height 23
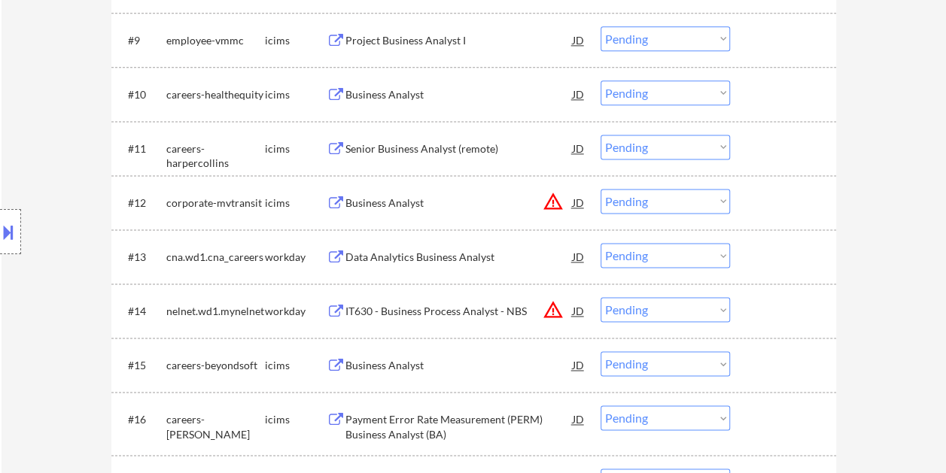
scroll to position [978, 0]
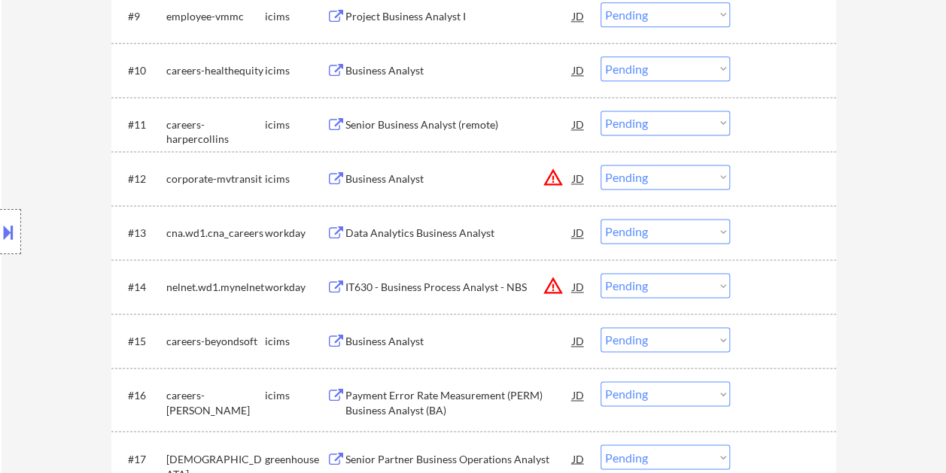
click at [749, 286] on div "#14 nelnet.wd1.mynelnet workday IT630 - Business Process Analyst - NBS JD warni…" at bounding box center [471, 286] width 710 height 41
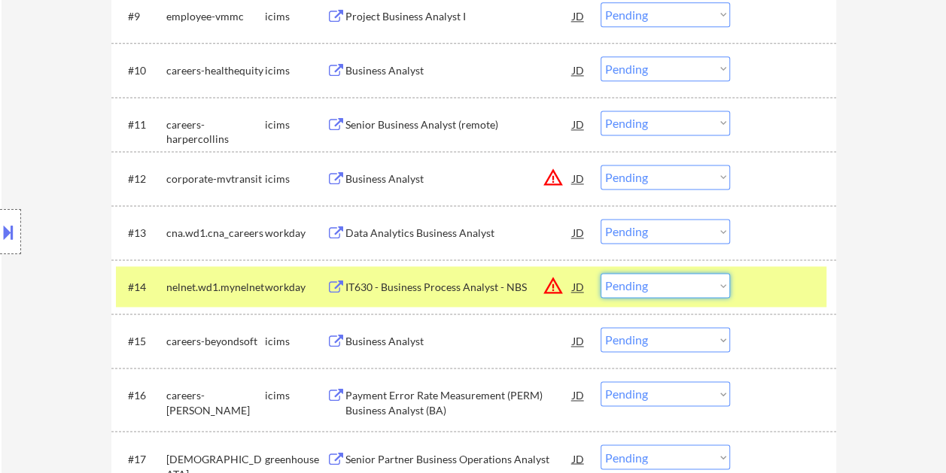
click at [721, 287] on select "Choose an option... Pending Applied Excluded (Questions) Excluded (Expired) Exc…" at bounding box center [664, 285] width 129 height 25
click at [600, 273] on select "Choose an option... Pending Applied Excluded (Questions) Excluded (Expired) Exc…" at bounding box center [664, 285] width 129 height 25
select select ""pending""
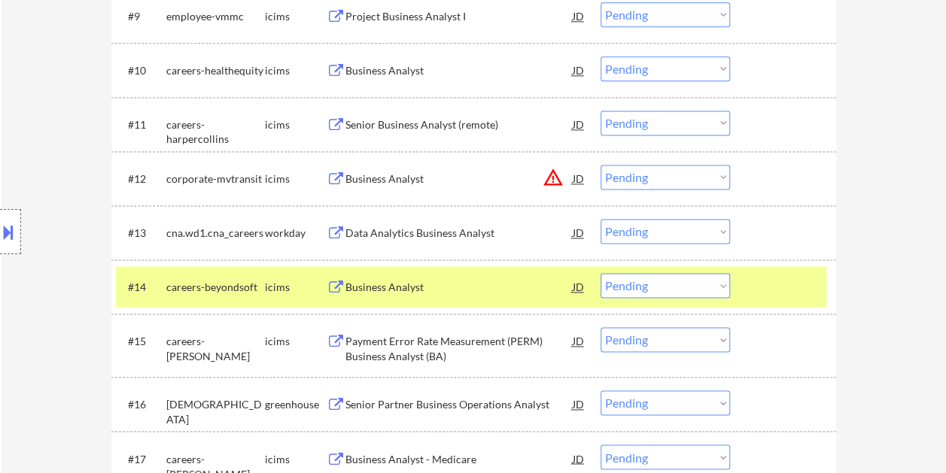
click at [754, 287] on div at bounding box center [785, 286] width 66 height 27
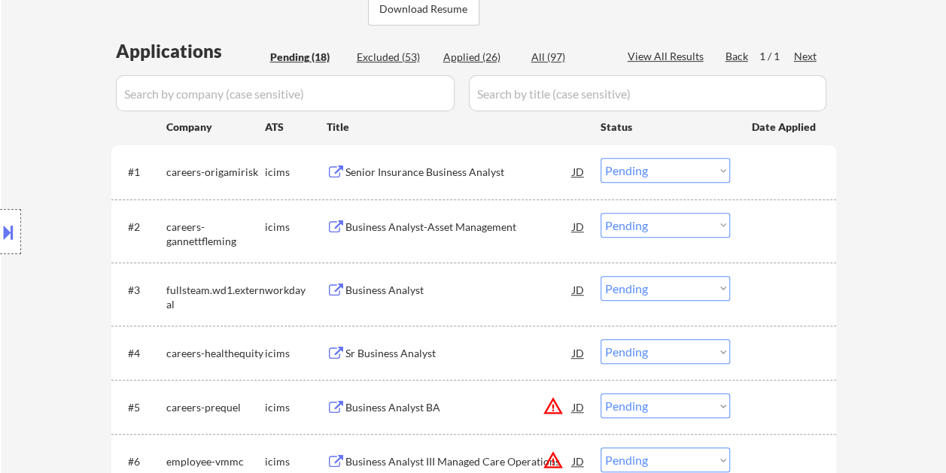
scroll to position [376, 0]
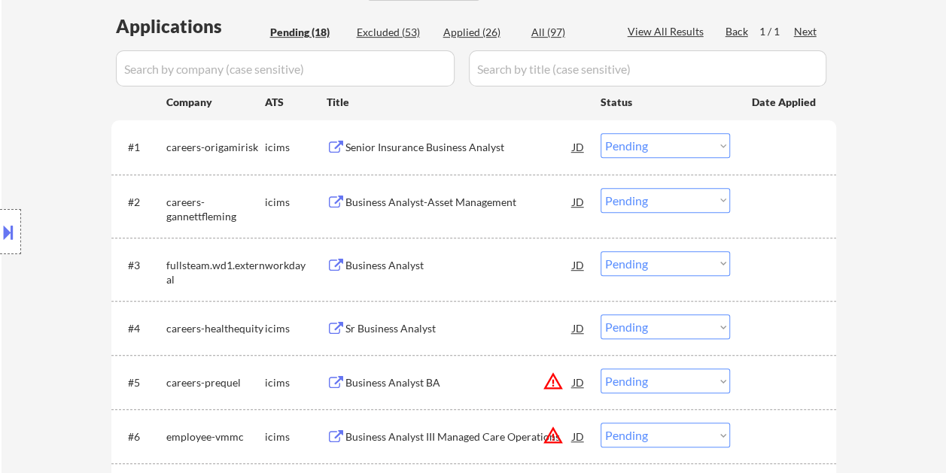
click at [763, 262] on div at bounding box center [785, 264] width 66 height 27
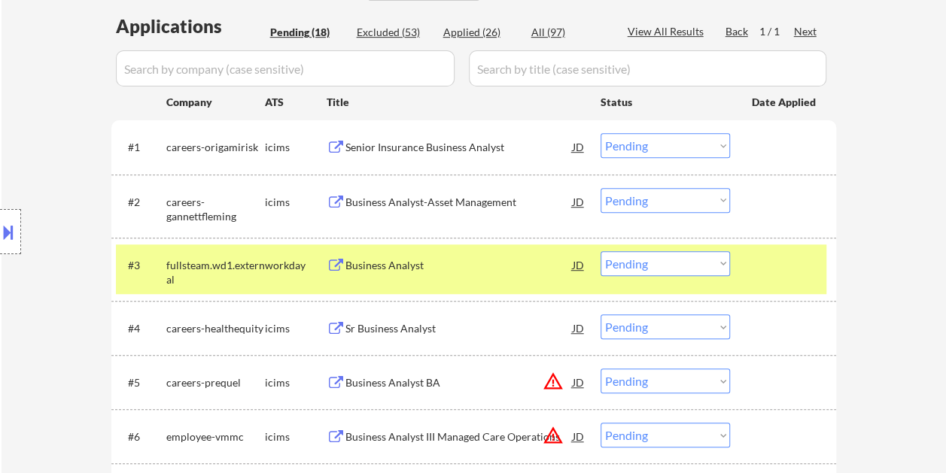
click at [472, 268] on div "Business Analyst" at bounding box center [458, 265] width 227 height 15
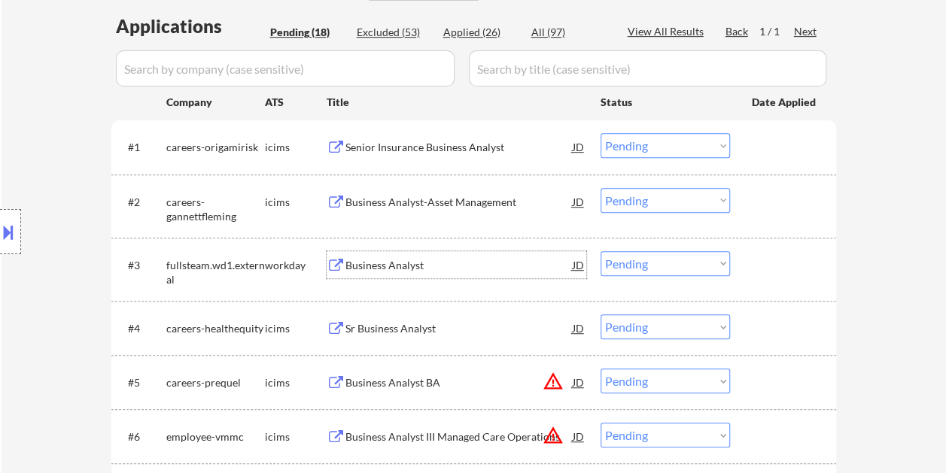
drag, startPoint x: 767, startPoint y: 266, endPoint x: 708, endPoint y: 257, distance: 60.1
click at [766, 268] on div at bounding box center [785, 264] width 66 height 27
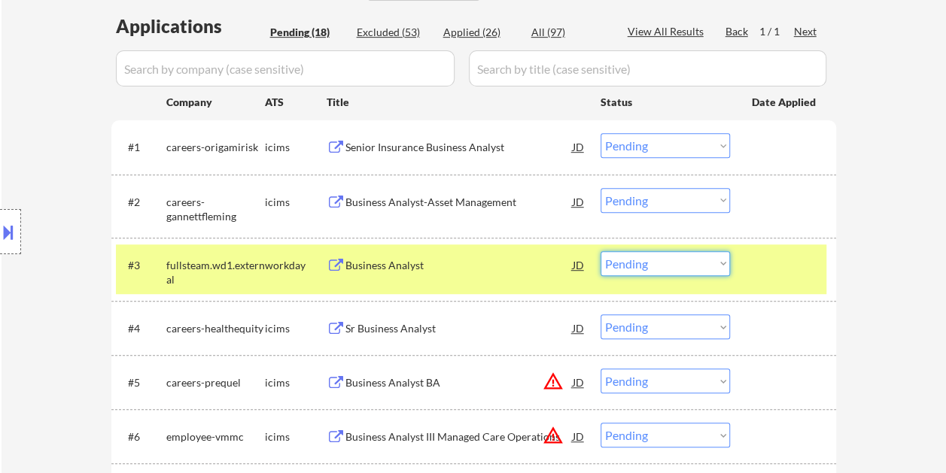
click at [708, 257] on select "Choose an option... Pending Applied Excluded (Questions) Excluded (Expired) Exc…" at bounding box center [664, 263] width 129 height 25
click at [600, 251] on select "Choose an option... Pending Applied Excluded (Questions) Excluded (Expired) Exc…" at bounding box center [664, 263] width 129 height 25
select select ""pending""
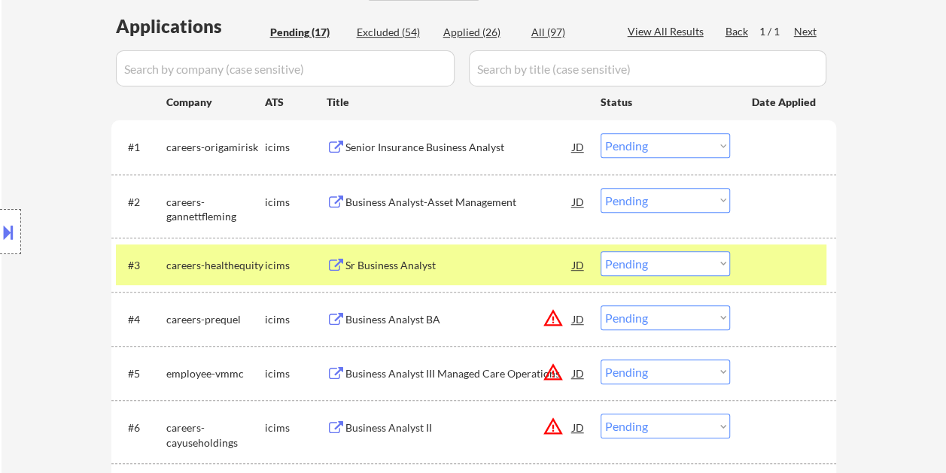
click at [753, 267] on div at bounding box center [785, 264] width 66 height 27
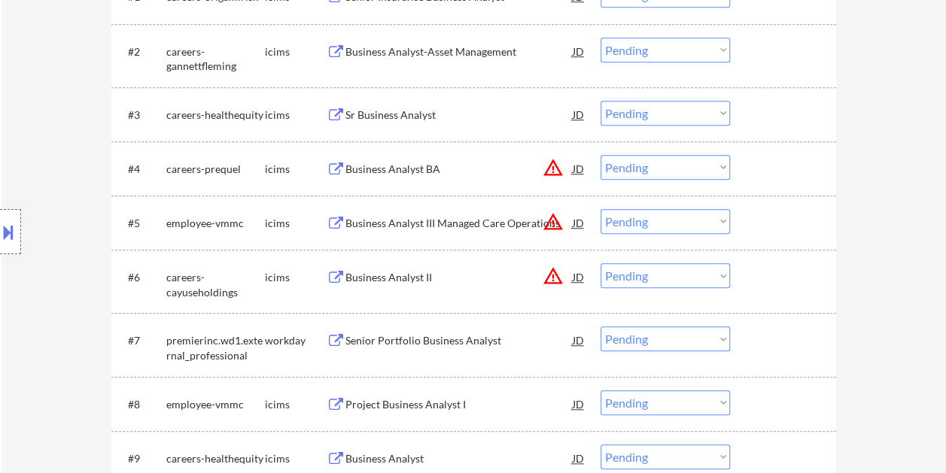
scroll to position [602, 0]
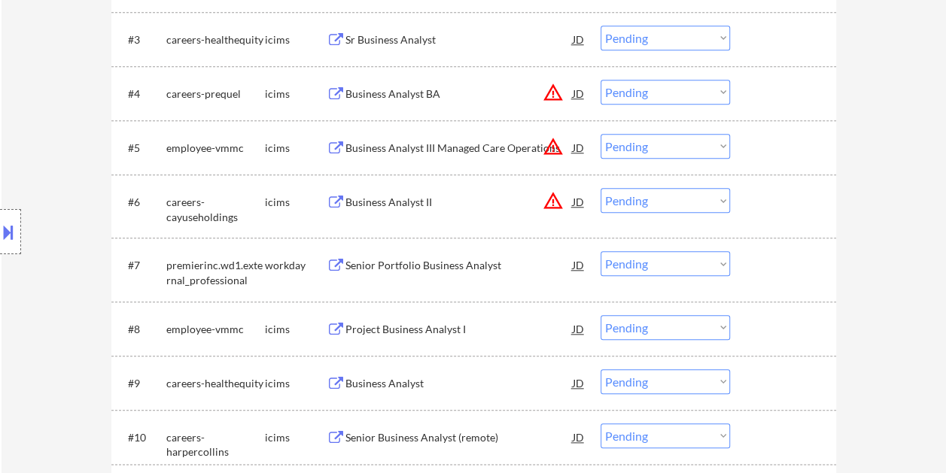
click at [792, 272] on div at bounding box center [785, 264] width 66 height 27
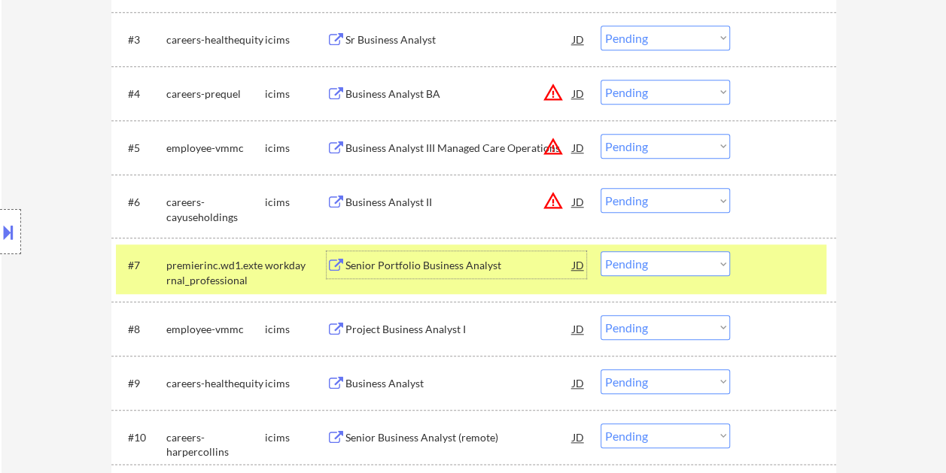
click at [518, 260] on div "Senior Portfolio Business Analyst" at bounding box center [458, 265] width 227 height 15
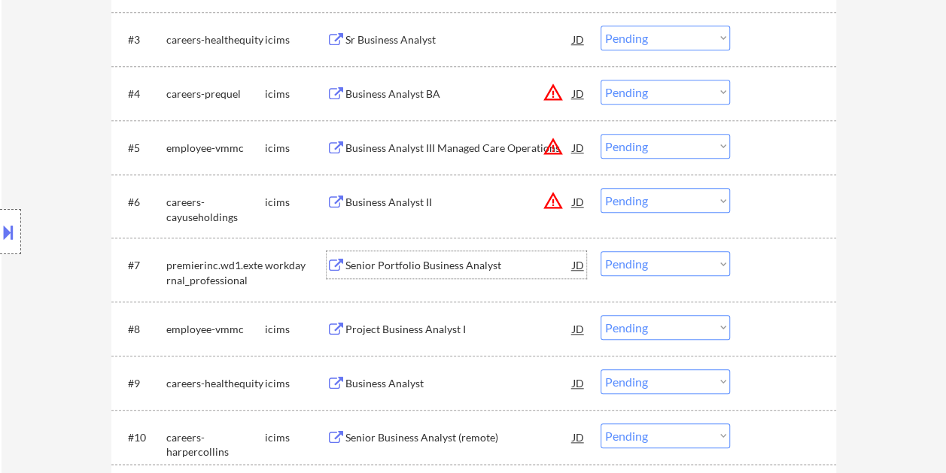
click at [12, 230] on button at bounding box center [8, 232] width 17 height 25
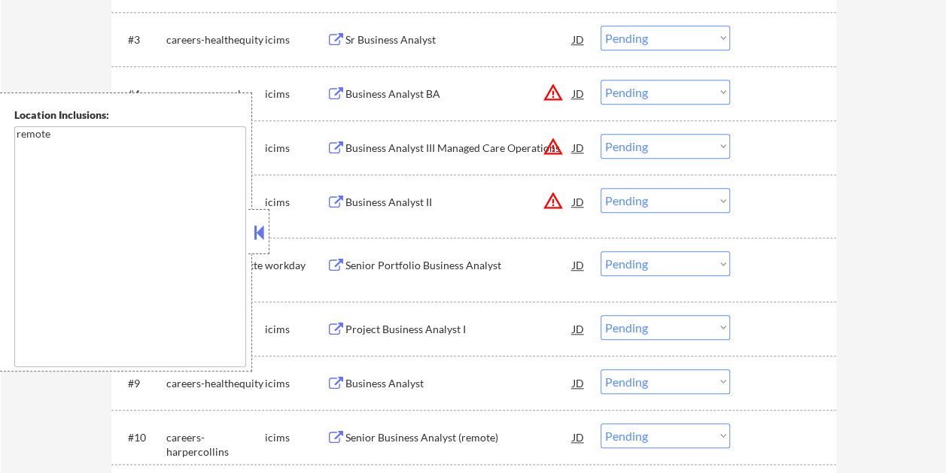
click at [262, 236] on button at bounding box center [259, 232] width 17 height 23
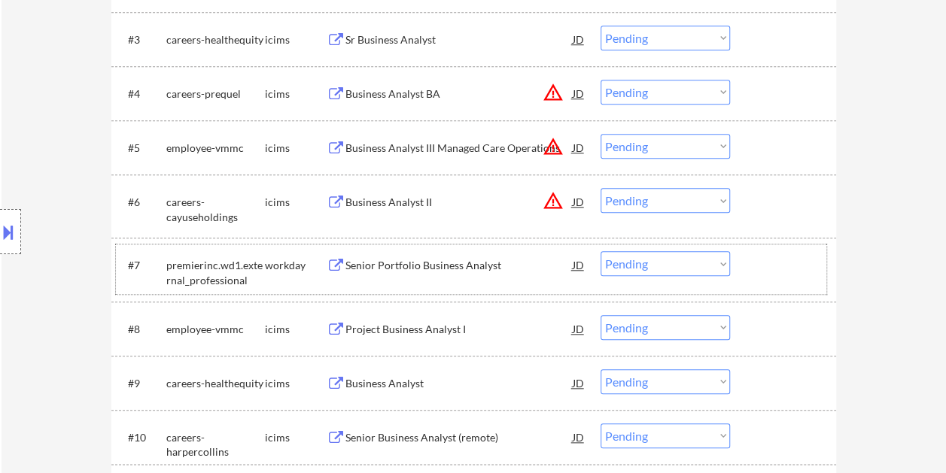
drag, startPoint x: 773, startPoint y: 271, endPoint x: 749, endPoint y: 271, distance: 23.3
click at [773, 270] on div at bounding box center [785, 264] width 66 height 27
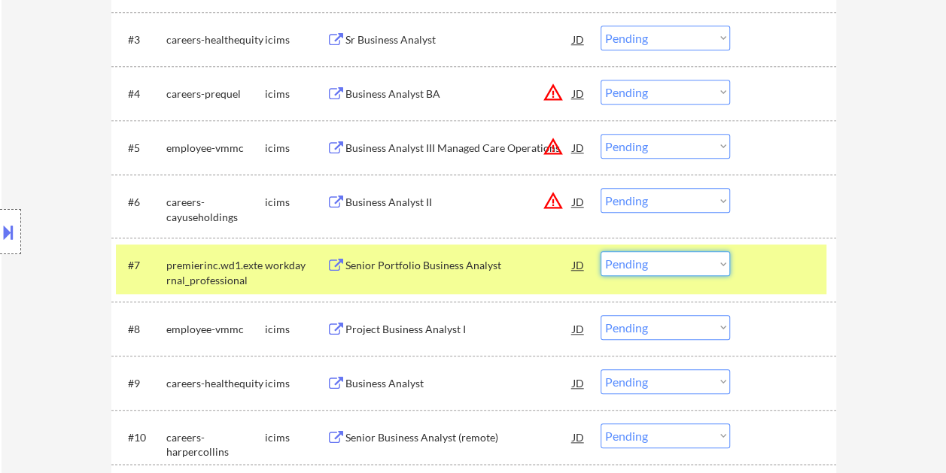
click at [723, 263] on select "Choose an option... Pending Applied Excluded (Questions) Excluded (Expired) Exc…" at bounding box center [664, 263] width 129 height 25
click at [600, 251] on select "Choose an option... Pending Applied Excluded (Questions) Excluded (Expired) Exc…" at bounding box center [664, 263] width 129 height 25
select select ""pending""
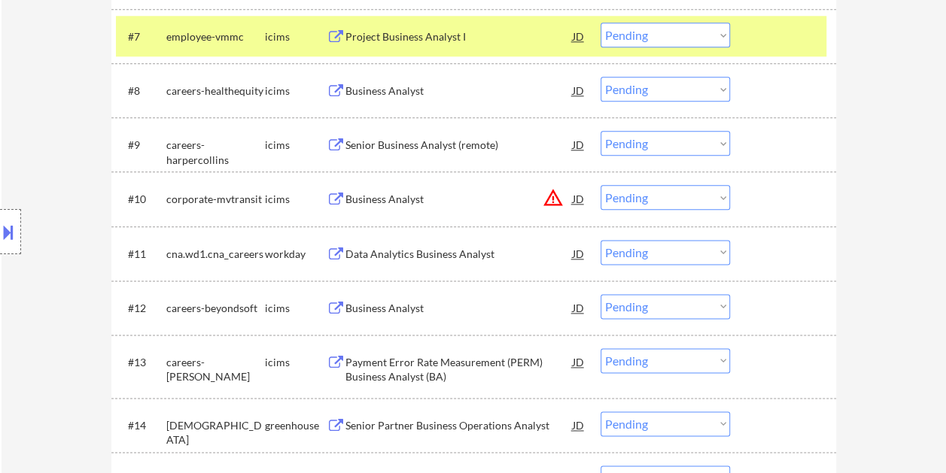
scroll to position [828, 0]
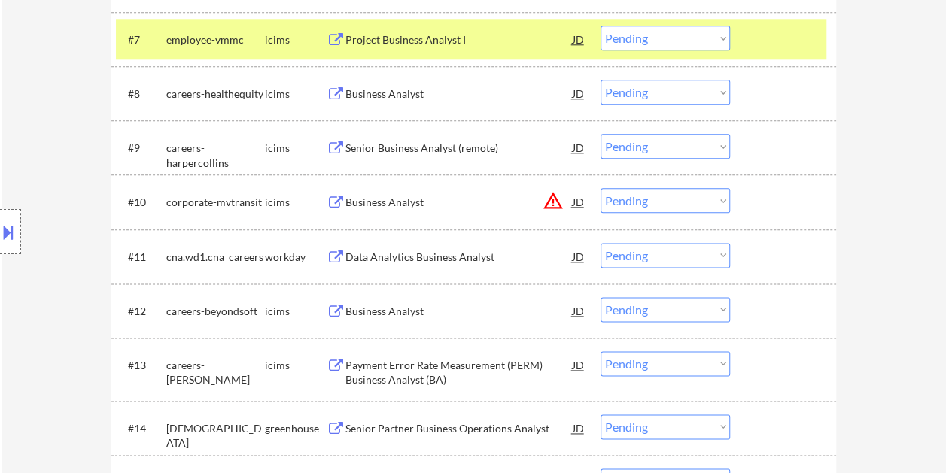
click at [785, 47] on div at bounding box center [785, 39] width 66 height 27
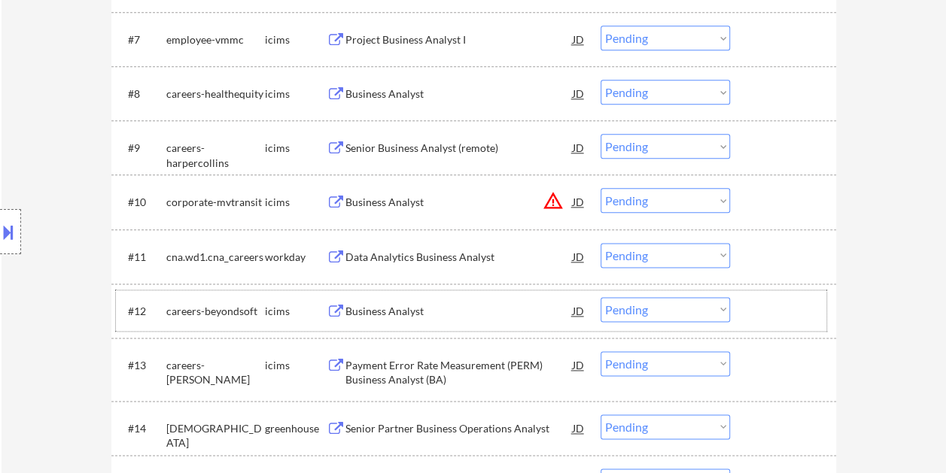
click at [787, 314] on div at bounding box center [785, 310] width 66 height 27
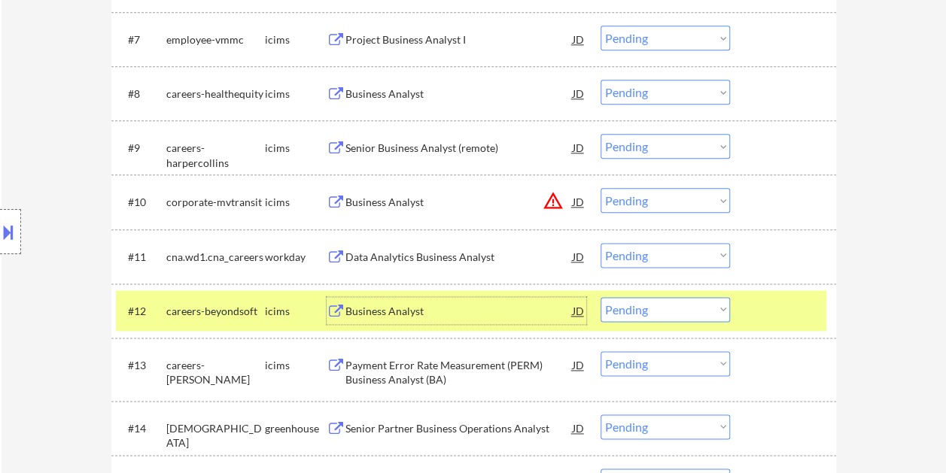
click at [475, 310] on div "Business Analyst" at bounding box center [458, 311] width 227 height 15
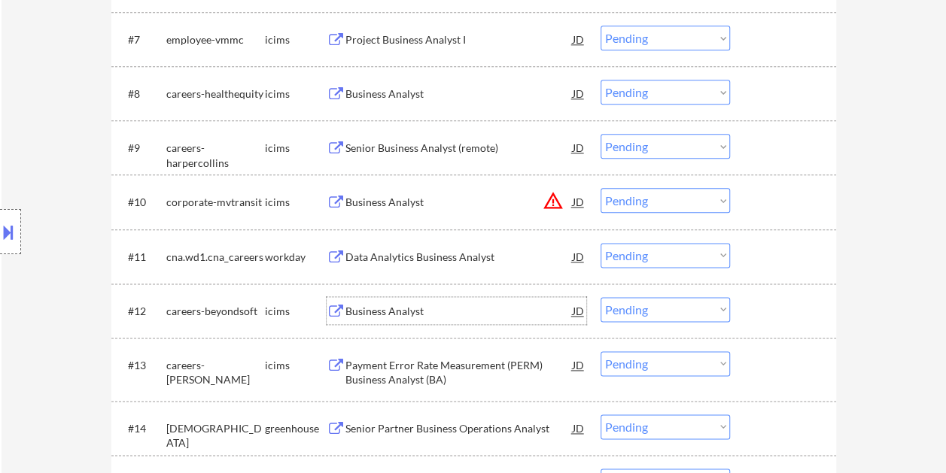
click at [788, 317] on div at bounding box center [785, 310] width 66 height 27
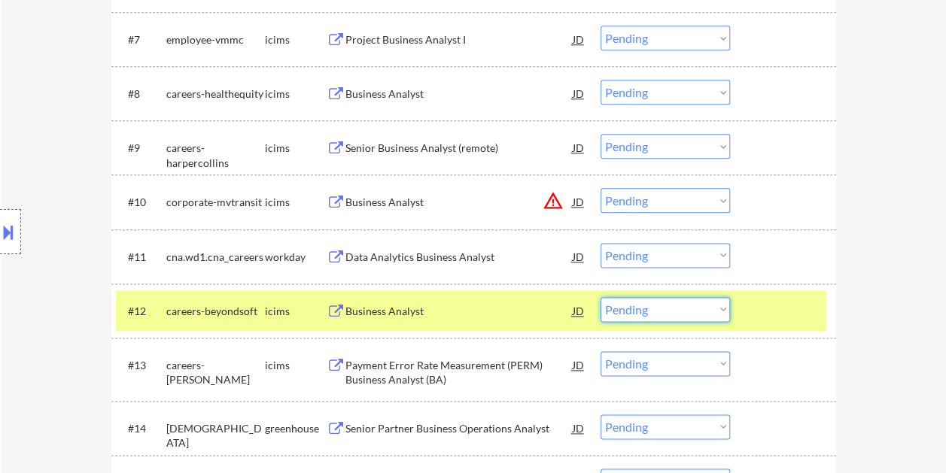
click at [713, 310] on select "Choose an option... Pending Applied Excluded (Questions) Excluded (Expired) Exc…" at bounding box center [664, 309] width 129 height 25
click at [600, 297] on select "Choose an option... Pending Applied Excluded (Questions) Excluded (Expired) Exc…" at bounding box center [664, 309] width 129 height 25
select select ""pending""
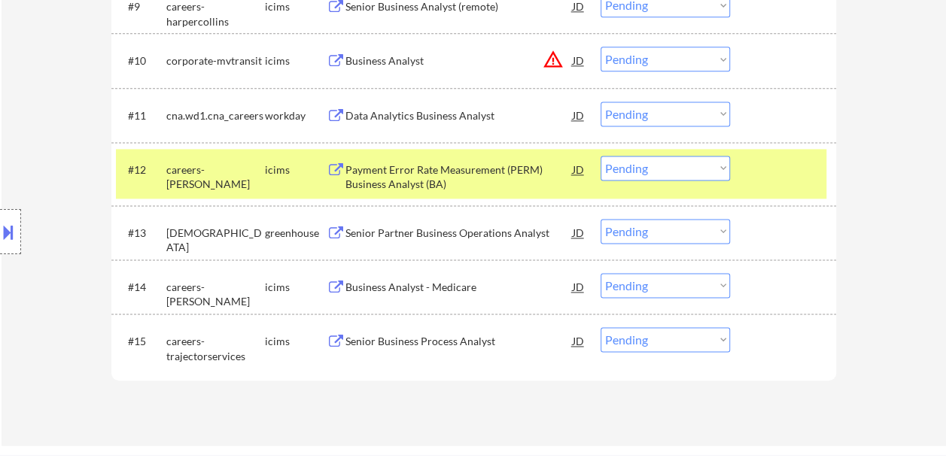
scroll to position [978, 0]
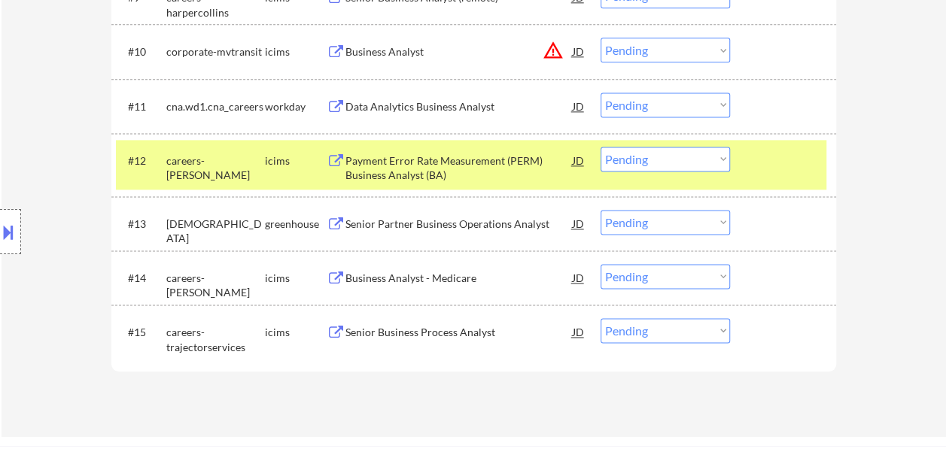
click at [766, 147] on div at bounding box center [785, 160] width 66 height 27
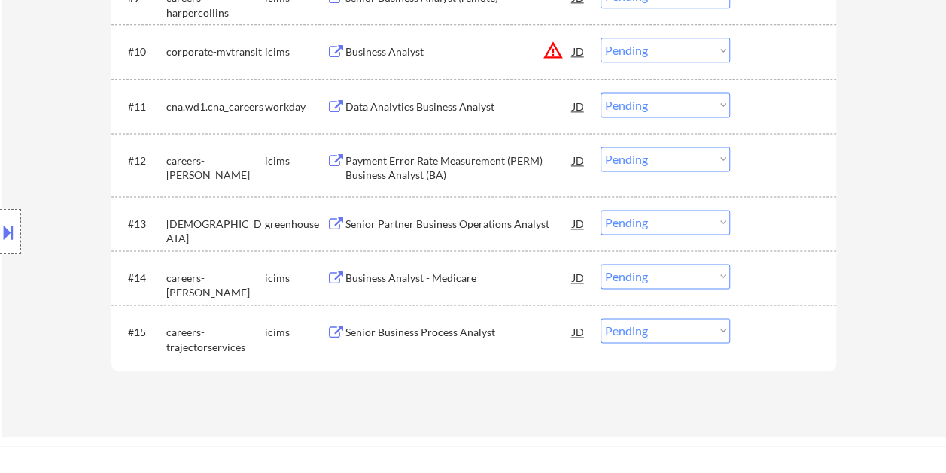
click at [761, 232] on div at bounding box center [785, 223] width 66 height 27
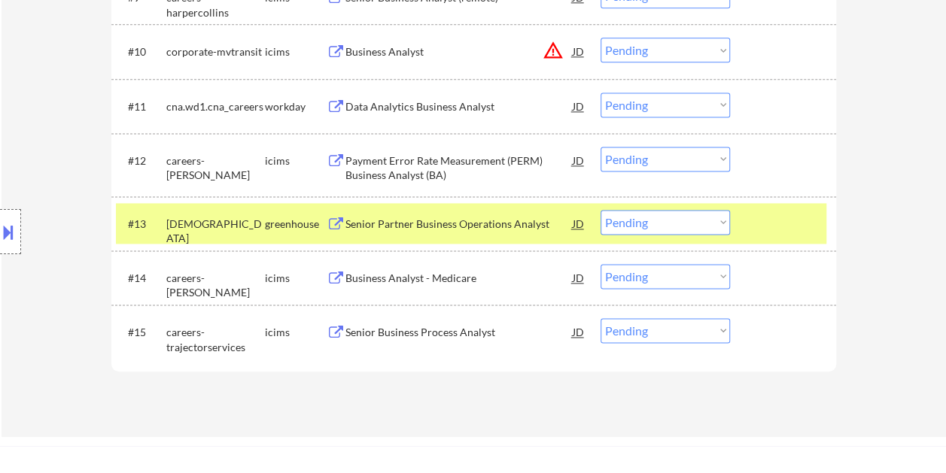
click at [429, 221] on div "Senior Partner Business Operations Analyst" at bounding box center [458, 224] width 227 height 15
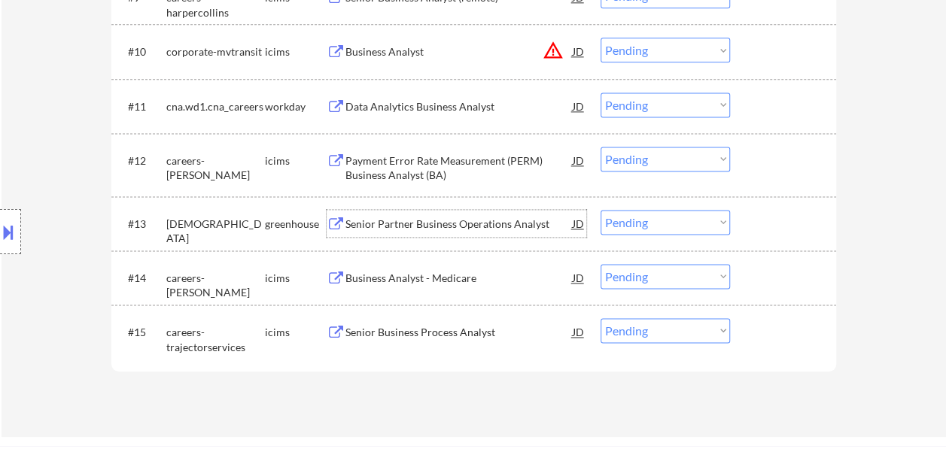
drag, startPoint x: 755, startPoint y: 220, endPoint x: 735, endPoint y: 223, distance: 20.5
click at [755, 220] on div at bounding box center [785, 223] width 66 height 27
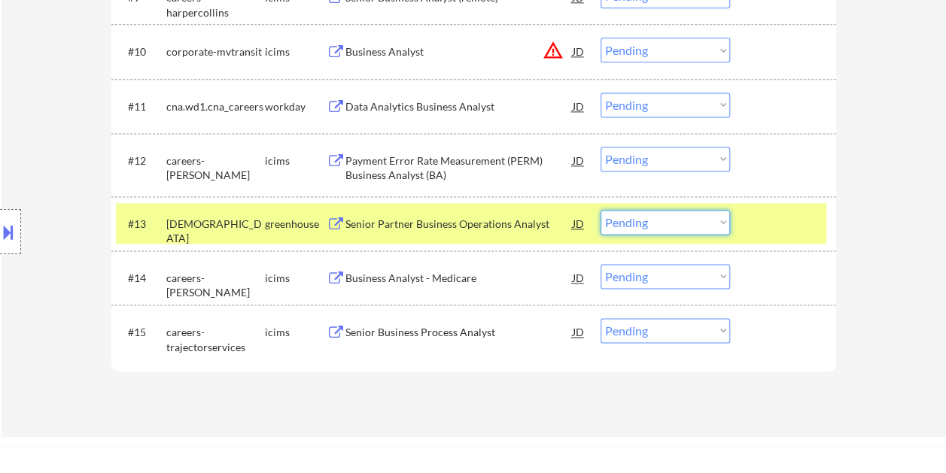
click at [728, 223] on select "Choose an option... Pending Applied Excluded (Questions) Excluded (Expired) Exc…" at bounding box center [664, 222] width 129 height 25
click at [600, 210] on select "Choose an option... Pending Applied Excluded (Questions) Excluded (Expired) Exc…" at bounding box center [664, 222] width 129 height 25
select select ""pending""
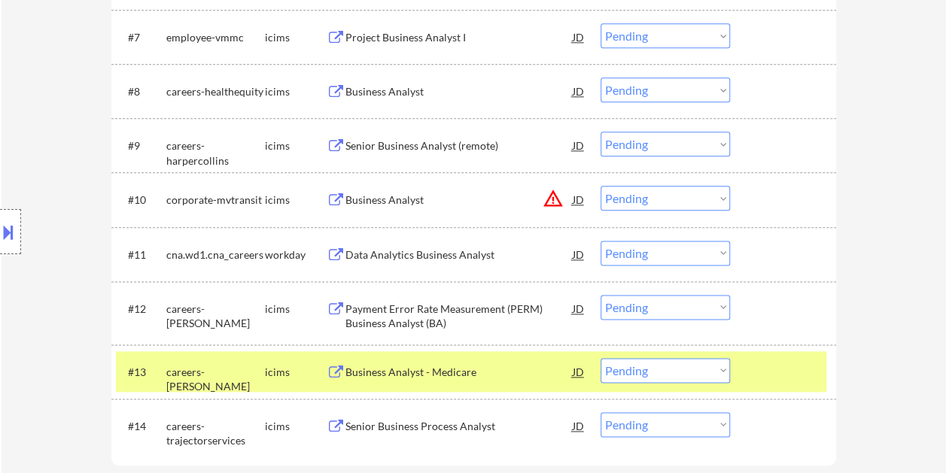
scroll to position [828, 0]
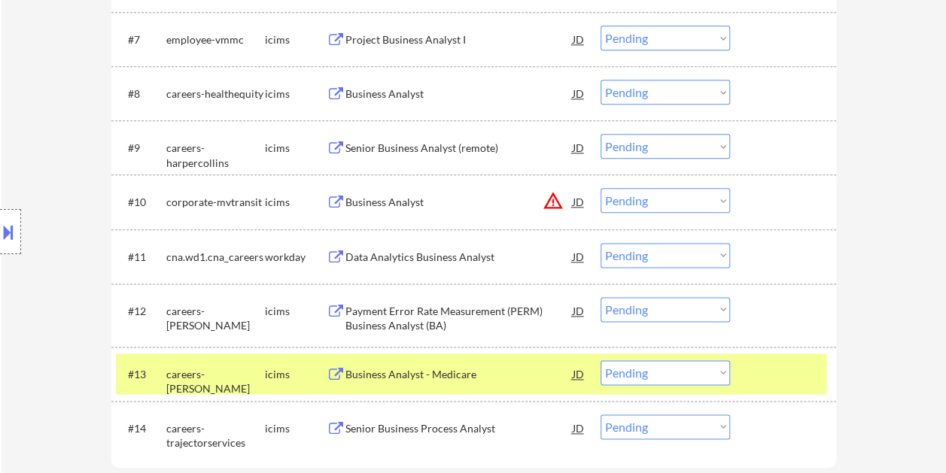
click at [770, 264] on div at bounding box center [785, 256] width 66 height 27
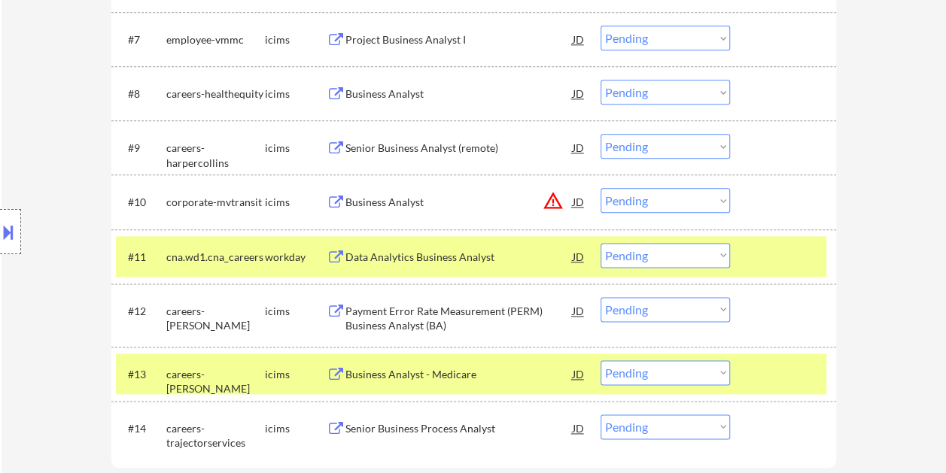
click at [752, 385] on div at bounding box center [785, 373] width 66 height 27
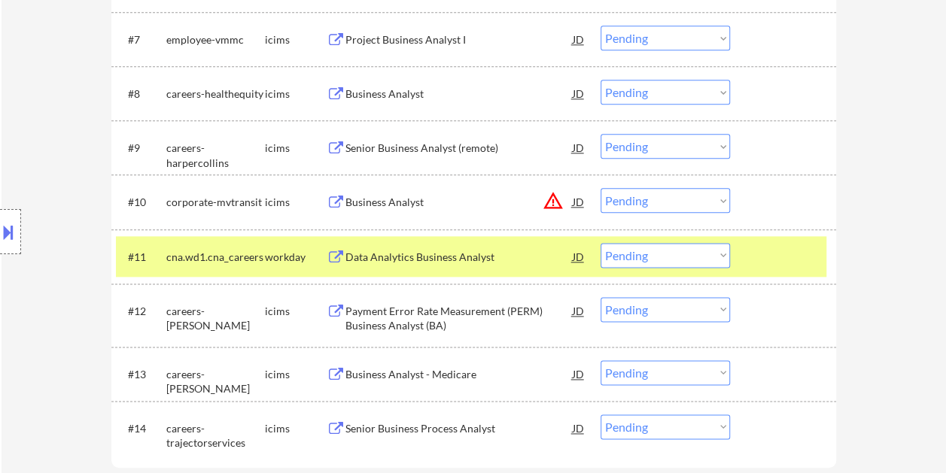
click at [414, 266] on div "Data Analytics Business Analyst" at bounding box center [458, 256] width 227 height 27
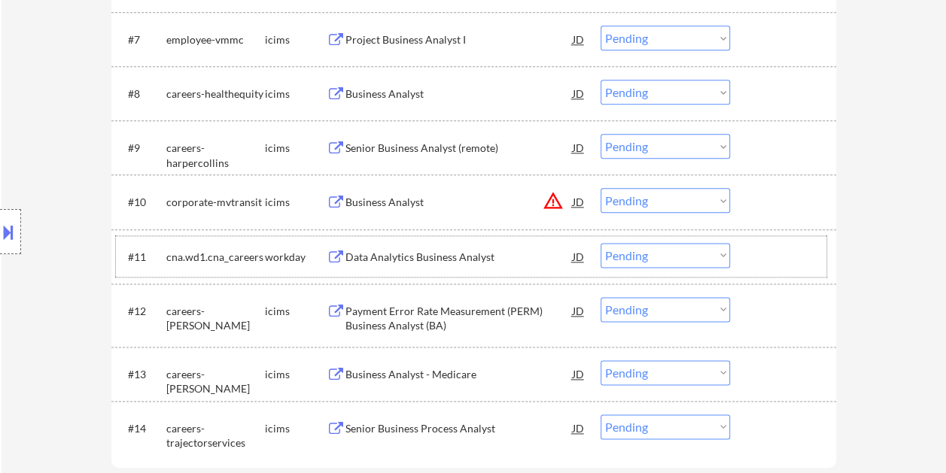
click at [782, 262] on div at bounding box center [785, 256] width 66 height 27
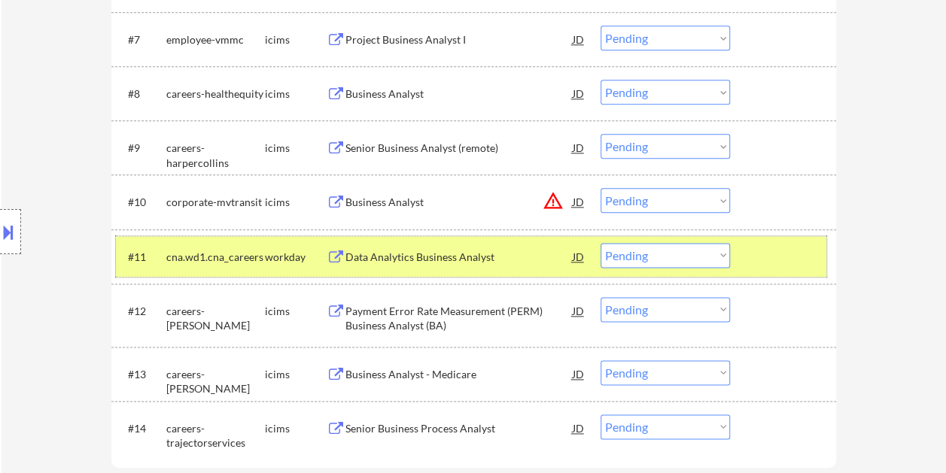
click at [698, 263] on select "Choose an option... Pending Applied Excluded (Questions) Excluded (Expired) Exc…" at bounding box center [664, 255] width 129 height 25
click at [600, 243] on select "Choose an option... Pending Applied Excluded (Questions) Excluded (Expired) Exc…" at bounding box center [664, 255] width 129 height 25
select select ""pending""
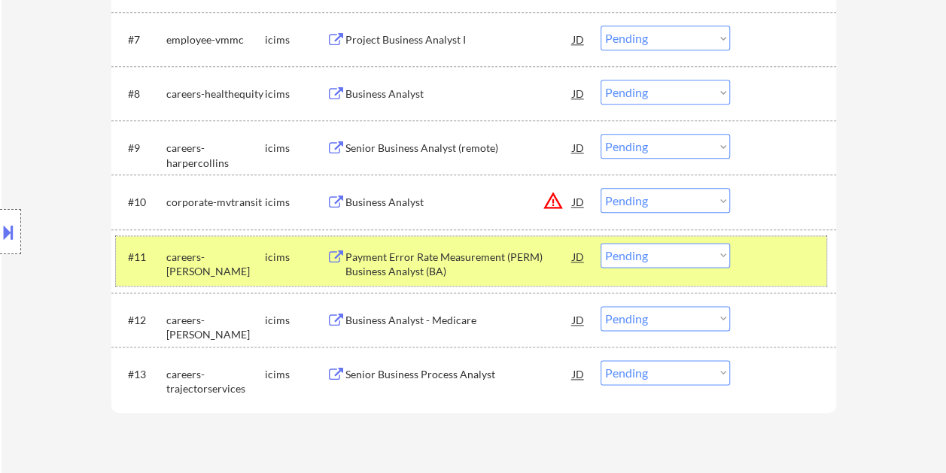
click at [772, 244] on div at bounding box center [785, 256] width 66 height 27
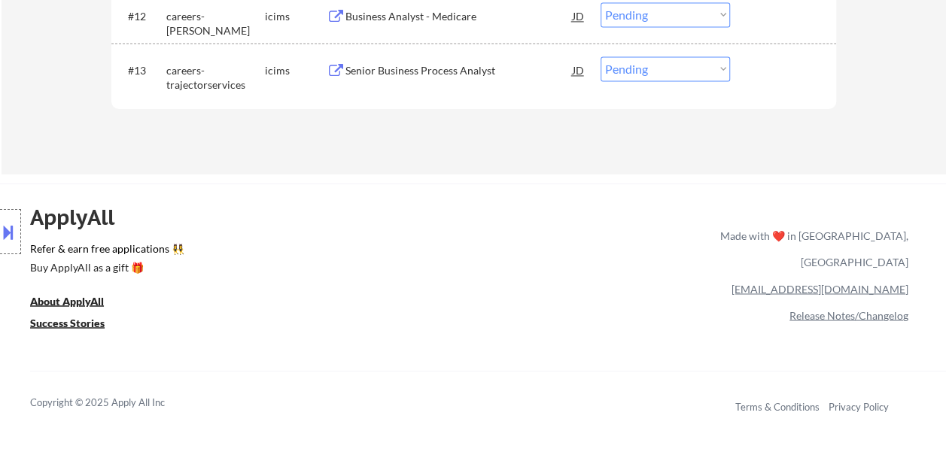
scroll to position [978, 0]
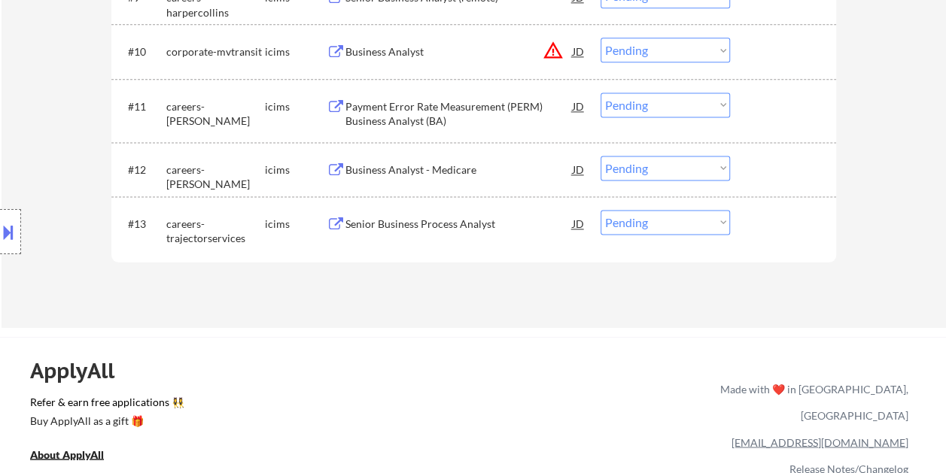
click at [784, 227] on div at bounding box center [785, 223] width 66 height 27
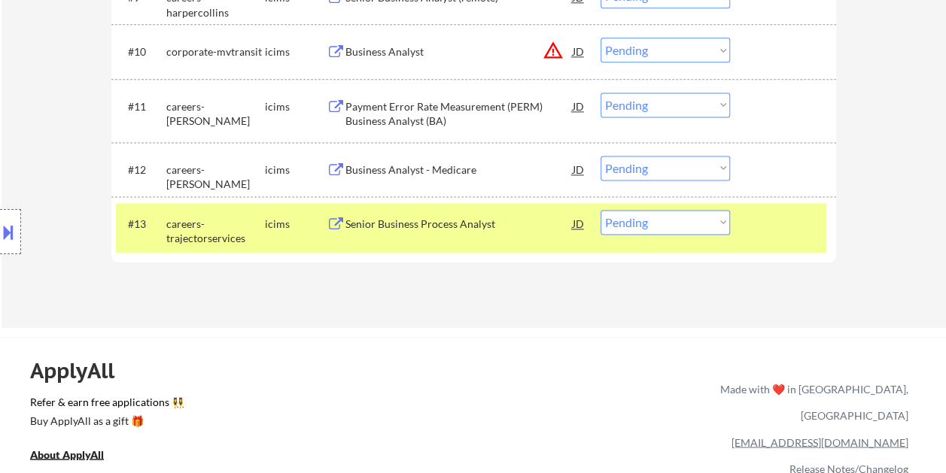
click at [572, 218] on div "JD" at bounding box center [578, 223] width 15 height 27
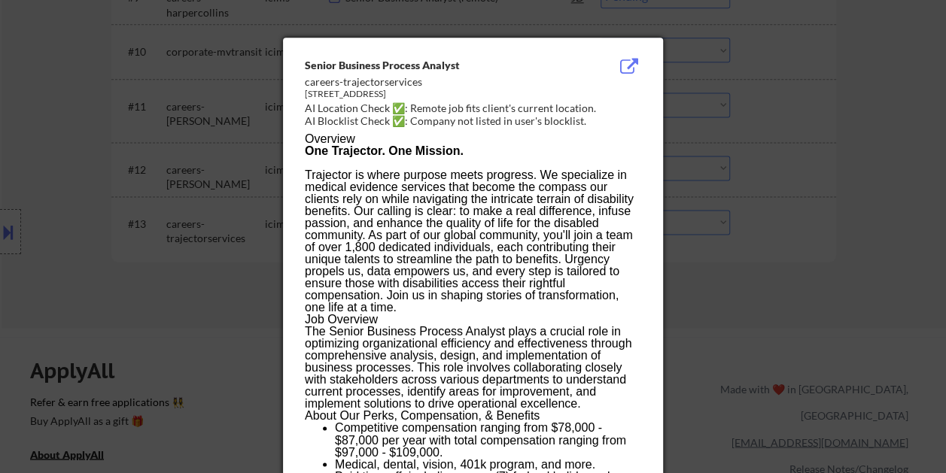
click at [764, 150] on div at bounding box center [473, 236] width 946 height 473
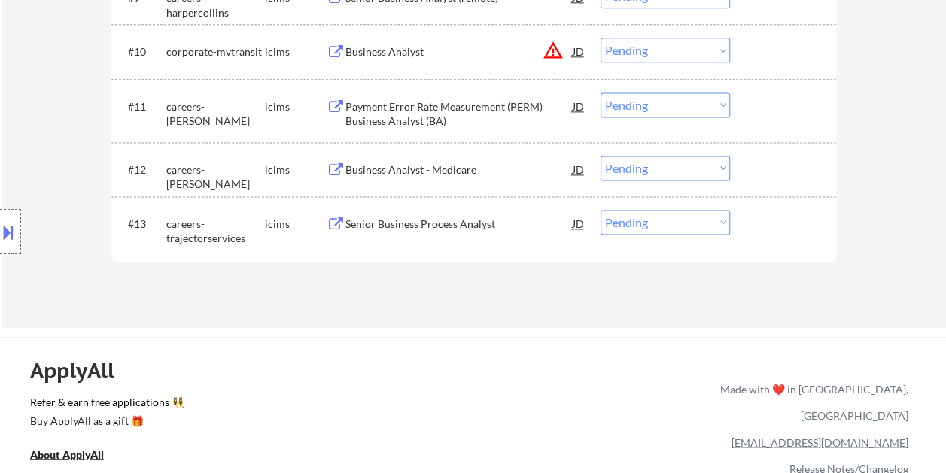
click at [770, 226] on div at bounding box center [785, 223] width 66 height 27
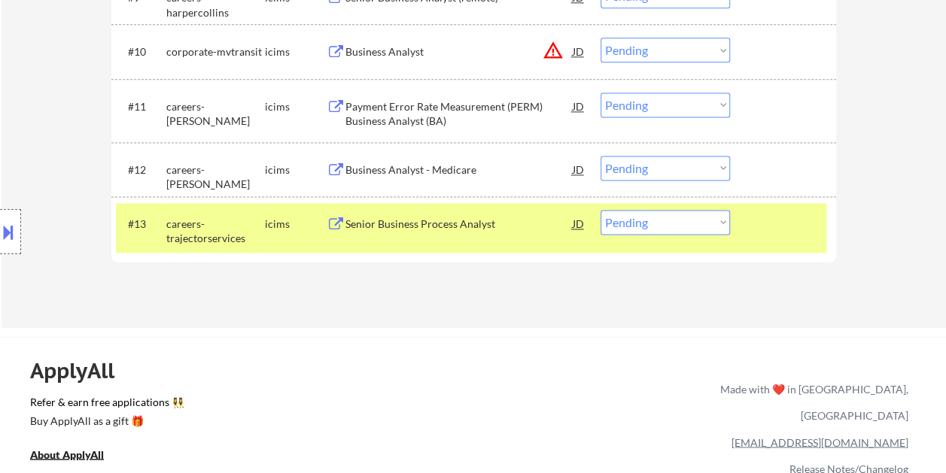
click at [442, 229] on div "Senior Business Process Analyst" at bounding box center [458, 224] width 227 height 15
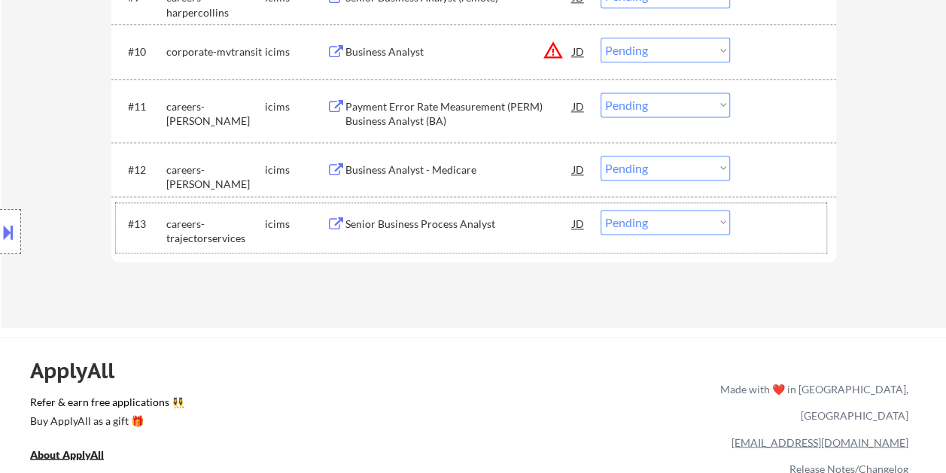
drag, startPoint x: 740, startPoint y: 217, endPoint x: 719, endPoint y: 223, distance: 21.9
click at [740, 217] on div "#13 careers-trajectorservices icims Senior Business Process Analyst JD Choose a…" at bounding box center [471, 228] width 710 height 50
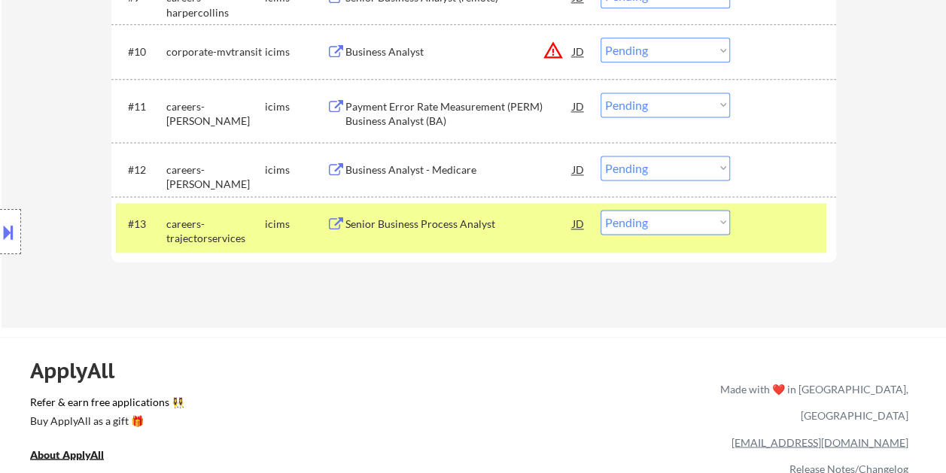
click at [717, 223] on select "Choose an option... Pending Applied Excluded (Questions) Excluded (Expired) Exc…" at bounding box center [664, 222] width 129 height 25
select select ""excluded__expired_""
click at [600, 210] on select "Choose an option... Pending Applied Excluded (Questions) Excluded (Expired) Exc…" at bounding box center [664, 222] width 129 height 25
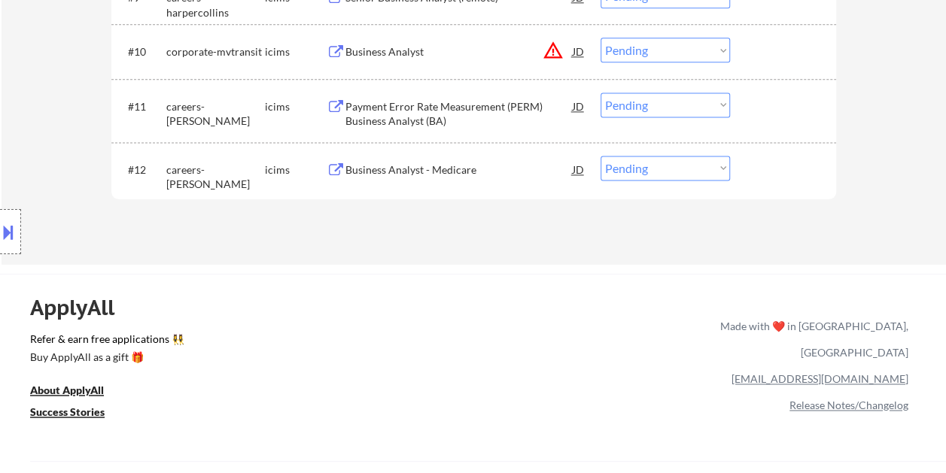
click at [764, 168] on div at bounding box center [785, 169] width 66 height 27
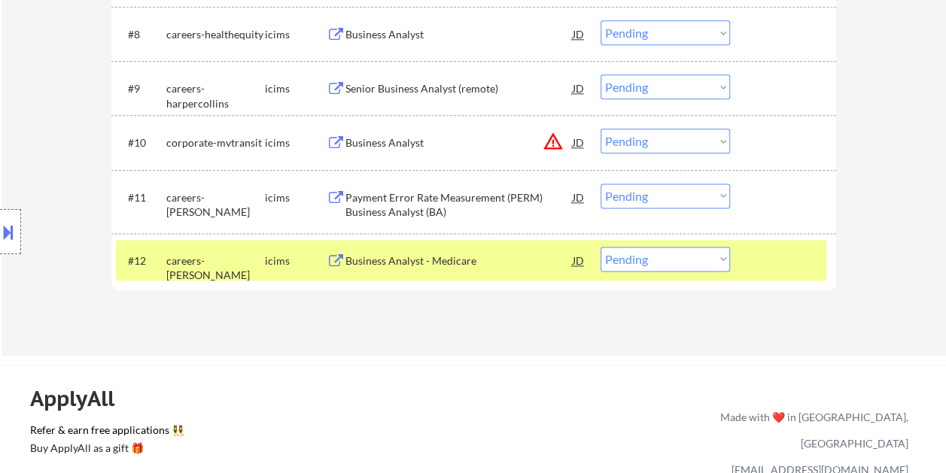
scroll to position [903, 0]
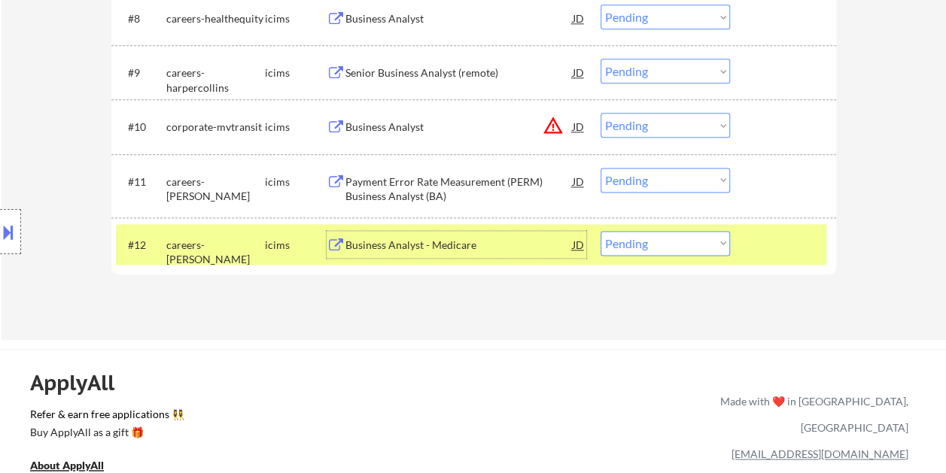
click at [540, 244] on div "Business Analyst - Medicare" at bounding box center [458, 245] width 227 height 15
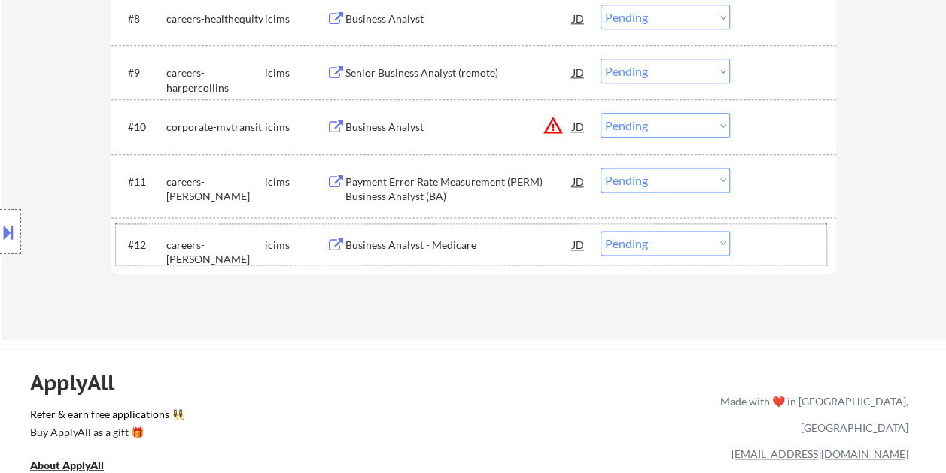
drag, startPoint x: 766, startPoint y: 241, endPoint x: 718, endPoint y: 236, distance: 48.4
click at [763, 243] on div at bounding box center [785, 244] width 66 height 27
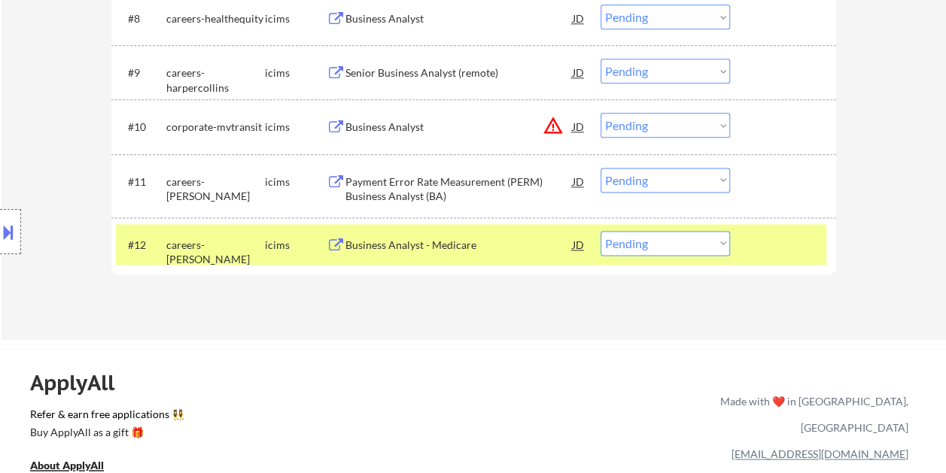
click at [703, 236] on select "Choose an option... Pending Applied Excluded (Questions) Excluded (Expired) Exc…" at bounding box center [664, 243] width 129 height 25
select select ""excluded__expired_""
click at [600, 231] on select "Choose an option... Pending Applied Excluded (Questions) Excluded (Expired) Exc…" at bounding box center [664, 243] width 129 height 25
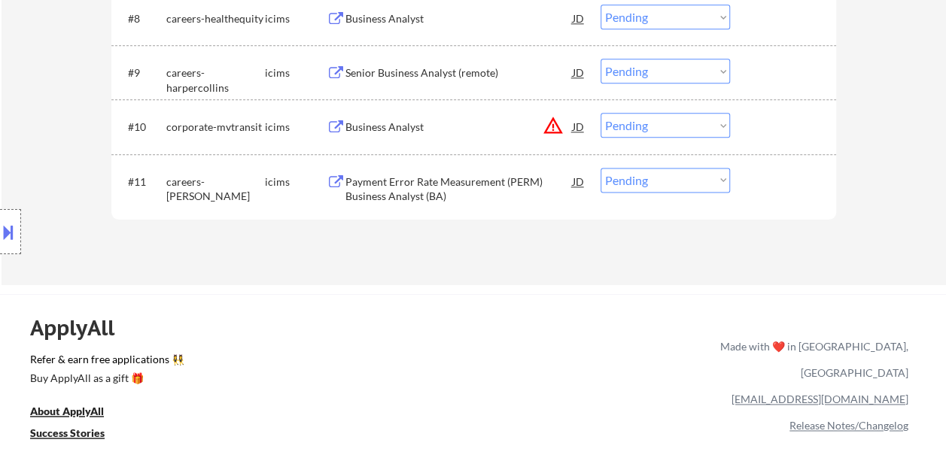
click at [784, 194] on div "#11 careers-berrydunn icims Payment Error Rate Measurement (PERM) Business Anal…" at bounding box center [471, 186] width 710 height 50
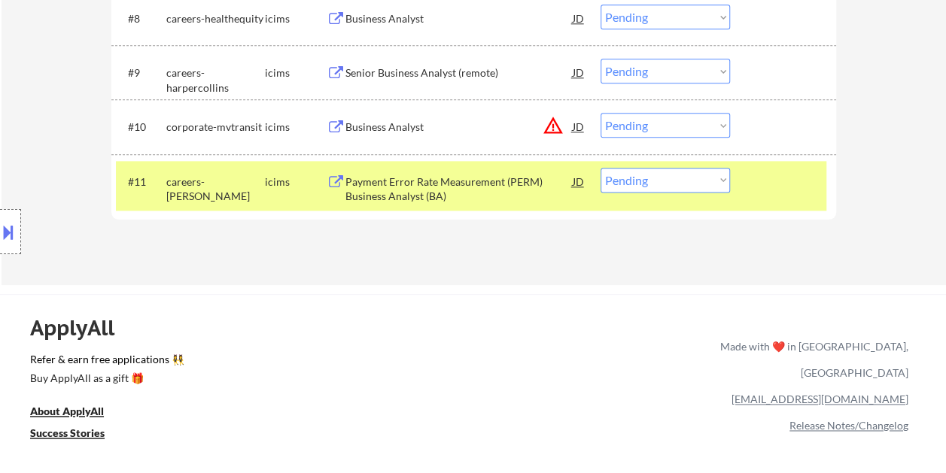
click at [480, 181] on div "Payment Error Rate Measurement (PERM) Business Analyst (BA)" at bounding box center [458, 189] width 227 height 29
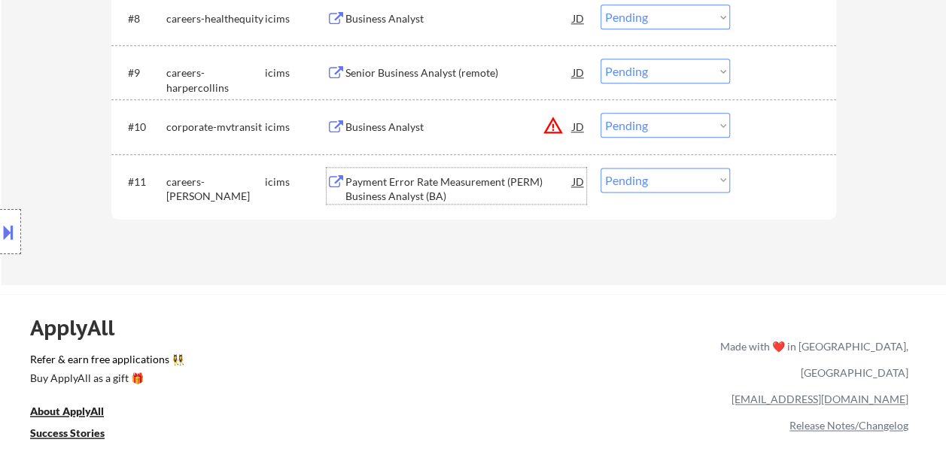
click at [749, 184] on div "#11 careers-berrydunn icims Payment Error Rate Measurement (PERM) Business Anal…" at bounding box center [471, 186] width 710 height 50
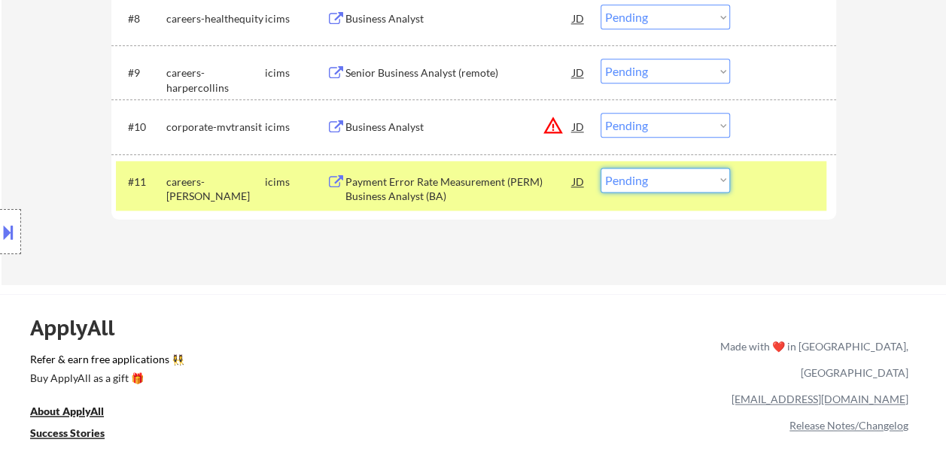
click at [724, 189] on select "Choose an option... Pending Applied Excluded (Questions) Excluded (Expired) Exc…" at bounding box center [664, 180] width 129 height 25
select select ""excluded__bad_match_""
click at [600, 168] on select "Choose an option... Pending Applied Excluded (Questions) Excluded (Expired) Exc…" at bounding box center [664, 180] width 129 height 25
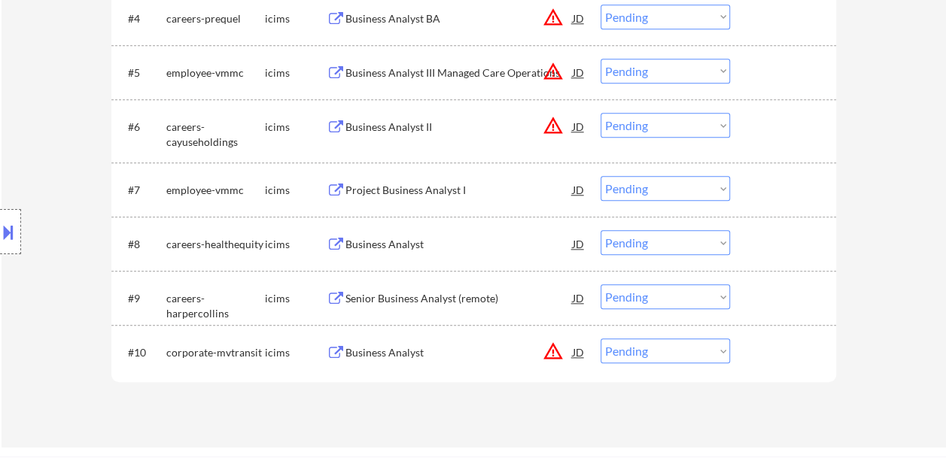
scroll to position [752, 0]
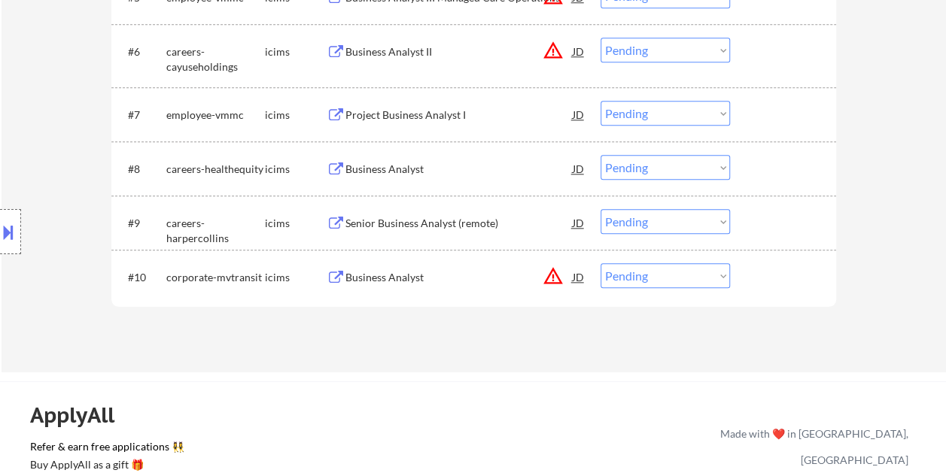
click at [770, 276] on div at bounding box center [785, 276] width 66 height 27
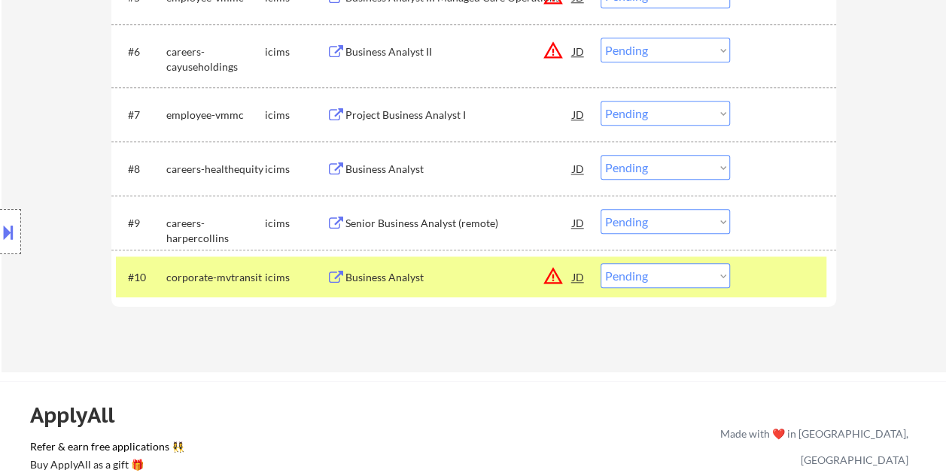
click at [492, 272] on div "Business Analyst" at bounding box center [458, 277] width 227 height 15
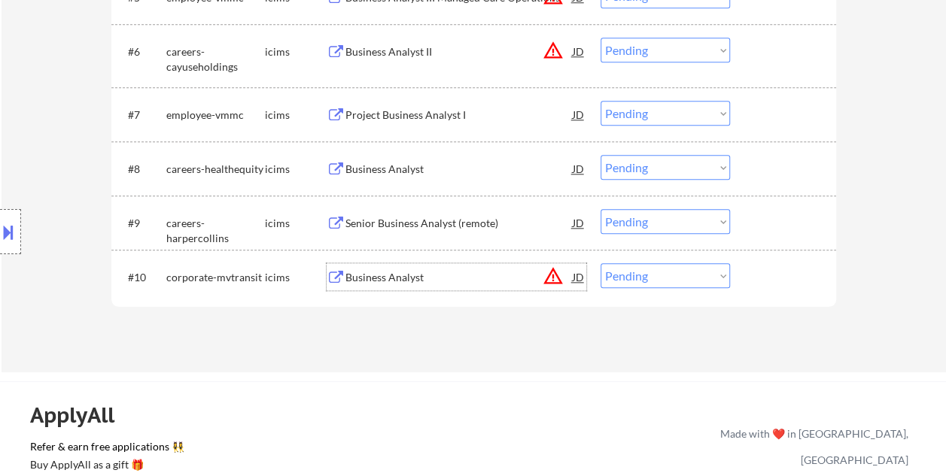
drag, startPoint x: 773, startPoint y: 260, endPoint x: 767, endPoint y: 266, distance: 8.5
click at [773, 261] on div "#10 corporate-mvtransit icims Business Analyst JD warning_amber Choose an optio…" at bounding box center [471, 277] width 710 height 41
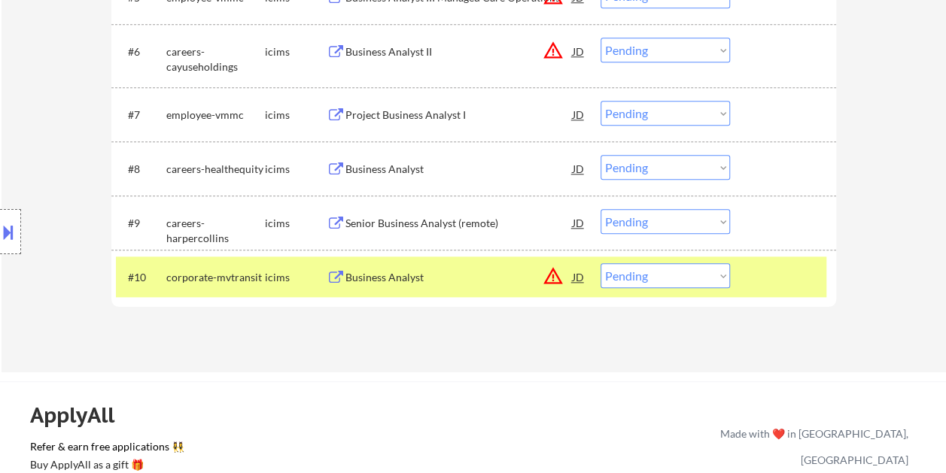
click at [719, 279] on select "Choose an option... Pending Applied Excluded (Questions) Excluded (Expired) Exc…" at bounding box center [664, 275] width 129 height 25
select select ""excluded__expired_""
click at [600, 263] on select "Choose an option... Pending Applied Excluded (Questions) Excluded (Expired) Exc…" at bounding box center [664, 275] width 129 height 25
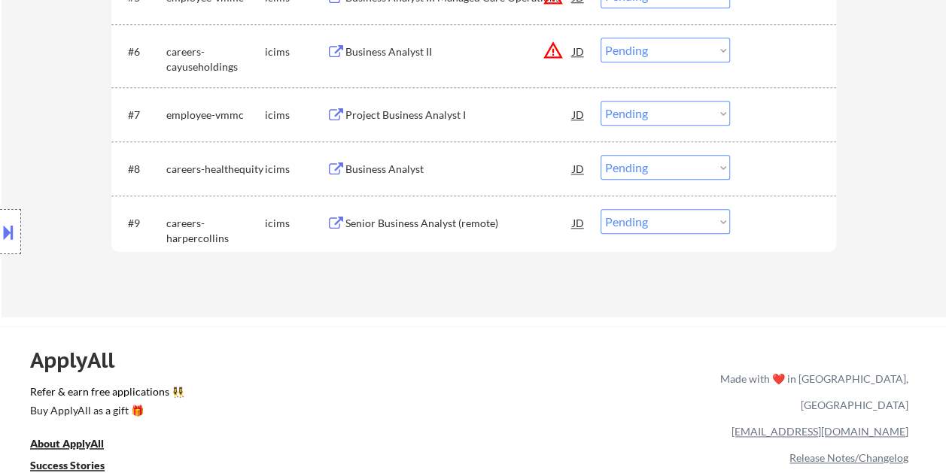
click at [770, 229] on div at bounding box center [785, 222] width 66 height 27
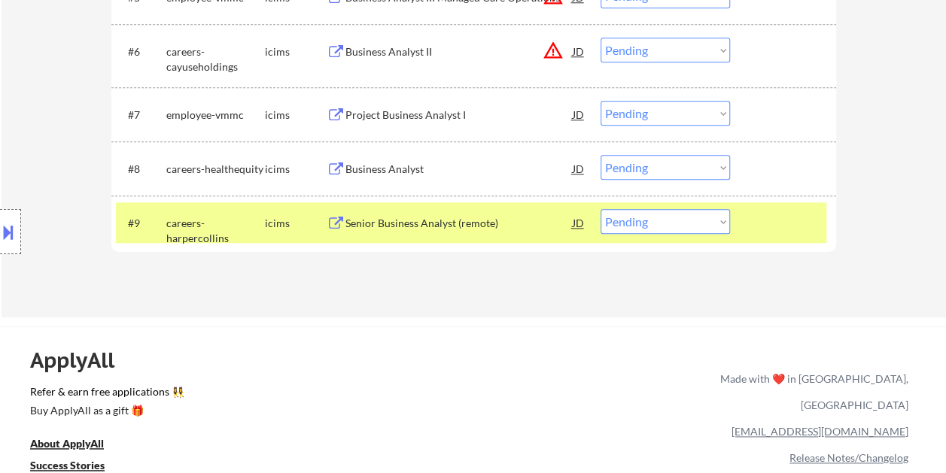
click at [518, 223] on div "Senior Business Analyst (remote)" at bounding box center [458, 223] width 227 height 15
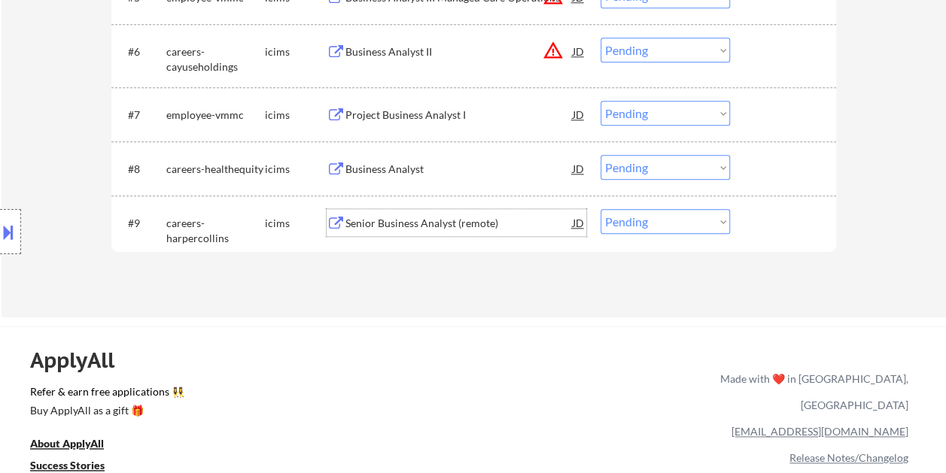
click at [747, 226] on div "#9 careers-harpercollins icims Senior Business Analyst (remote) JD Choose an op…" at bounding box center [471, 222] width 710 height 41
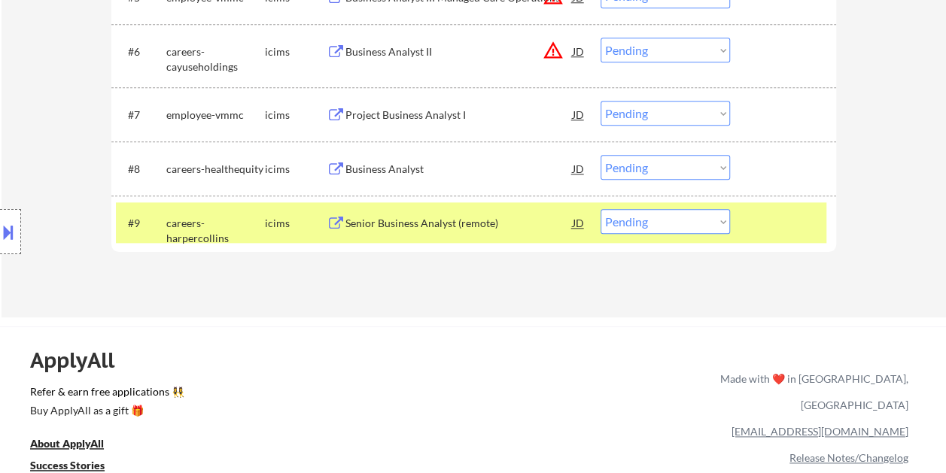
click at [718, 223] on select "Choose an option... Pending Applied Excluded (Questions) Excluded (Expired) Exc…" at bounding box center [664, 221] width 129 height 25
select select ""excluded__bad_match_""
click at [600, 209] on select "Choose an option... Pending Applied Excluded (Questions) Excluded (Expired) Exc…" at bounding box center [664, 221] width 129 height 25
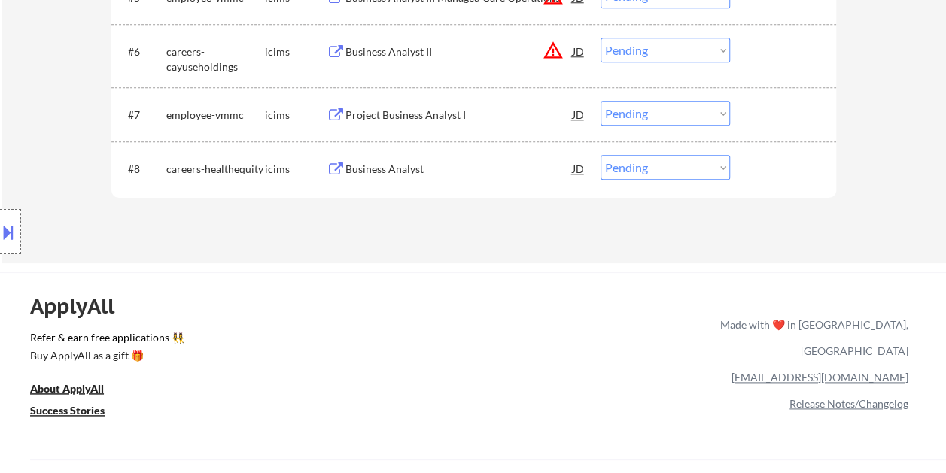
click at [743, 164] on div "#8 careers-healthequity icims Business Analyst JD Choose an option... Pending A…" at bounding box center [471, 168] width 710 height 41
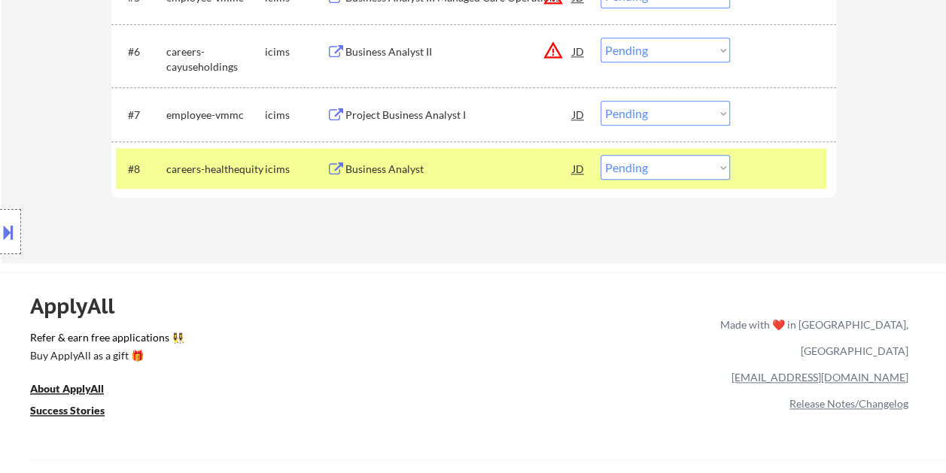
click at [537, 162] on div "Business Analyst" at bounding box center [458, 169] width 227 height 15
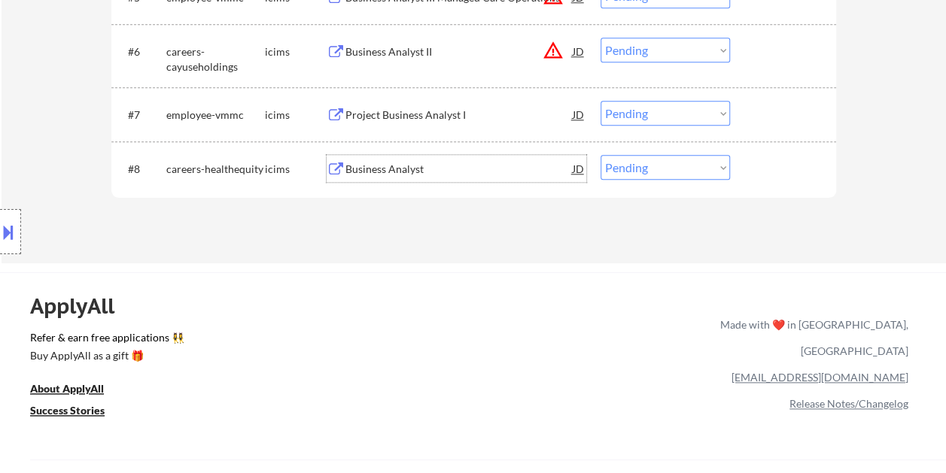
click at [375, 167] on div "Business Analyst" at bounding box center [458, 169] width 227 height 15
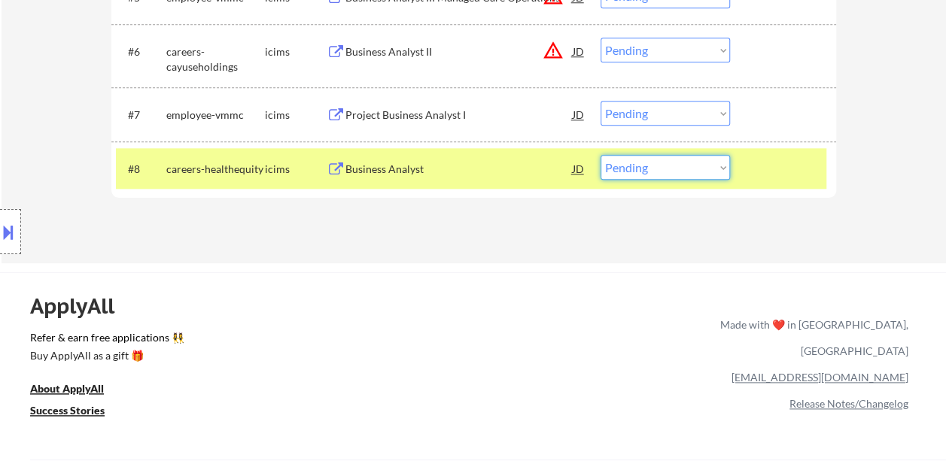
click at [721, 169] on select "Choose an option... Pending Applied Excluded (Questions) Excluded (Expired) Exc…" at bounding box center [664, 167] width 129 height 25
select select ""applied""
click at [600, 155] on select "Choose an option... Pending Applied Excluded (Questions) Excluded (Expired) Exc…" at bounding box center [664, 167] width 129 height 25
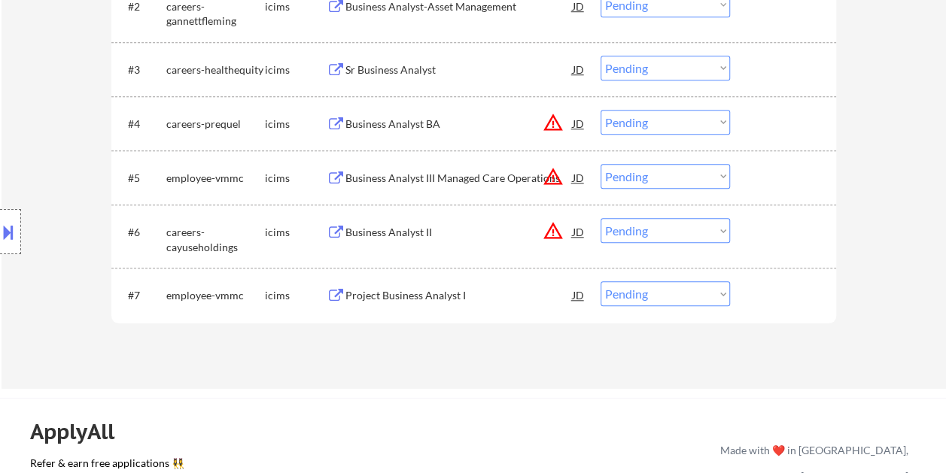
scroll to position [602, 0]
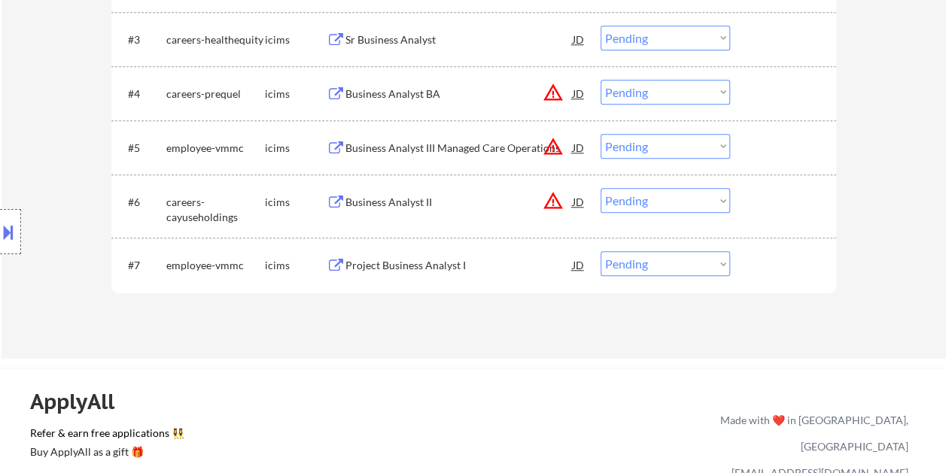
click at [765, 267] on div at bounding box center [785, 264] width 66 height 27
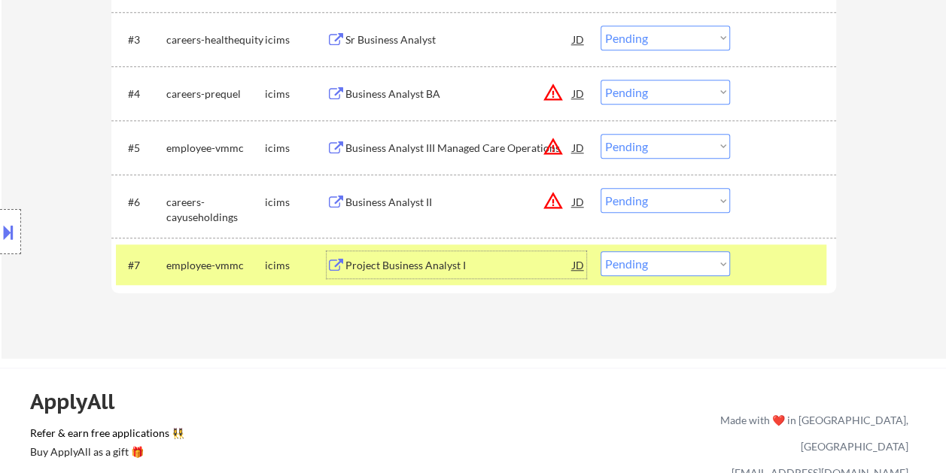
click at [466, 253] on div "Project Business Analyst I" at bounding box center [458, 264] width 227 height 27
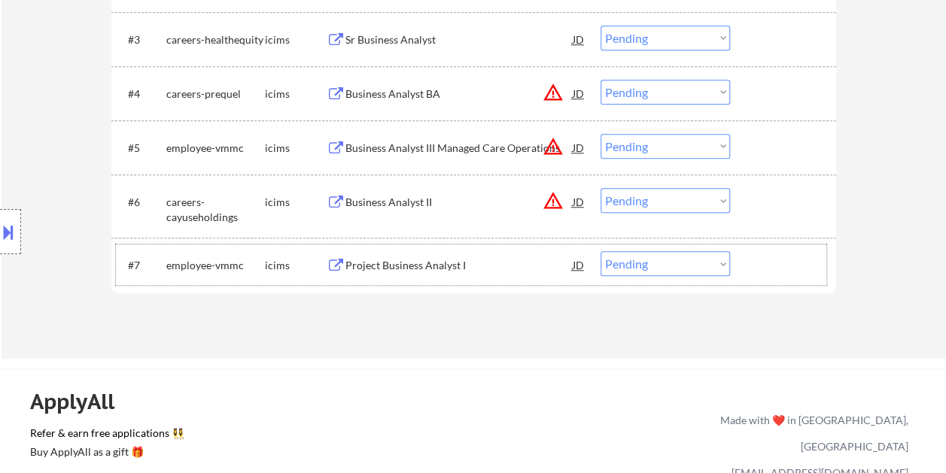
click at [748, 268] on div "#7 employee-vmmc icims Project Business Analyst I JD warning_amber Choose an op…" at bounding box center [471, 264] width 710 height 41
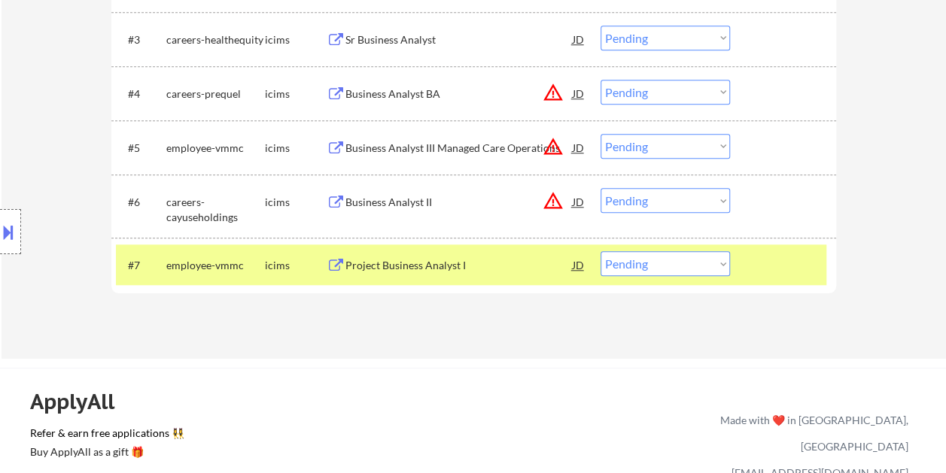
click at [705, 264] on select "Choose an option... Pending Applied Excluded (Questions) Excluded (Expired) Exc…" at bounding box center [664, 263] width 129 height 25
select select ""excluded__expired_""
click at [600, 251] on select "Choose an option... Pending Applied Excluded (Questions) Excluded (Expired) Exc…" at bounding box center [664, 263] width 129 height 25
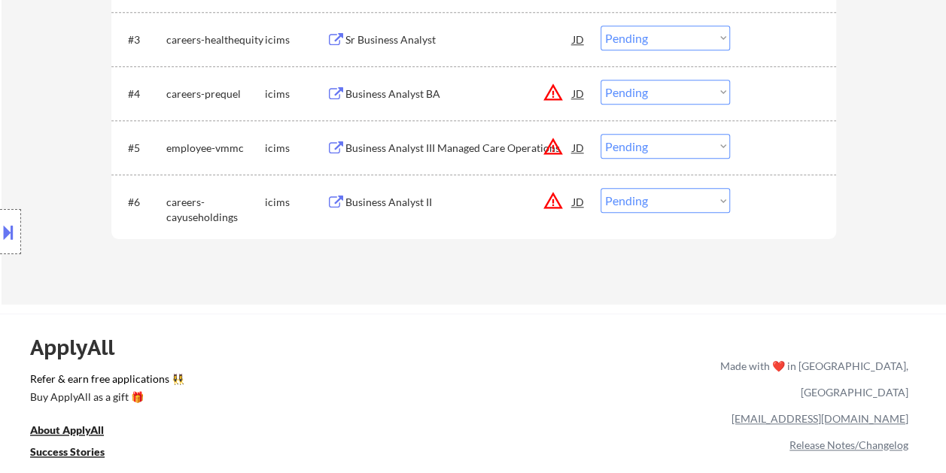
click at [749, 209] on div "#6 careers-cayuseholdings icims Business Analyst II JD warning_amber Choose an …" at bounding box center [471, 206] width 710 height 50
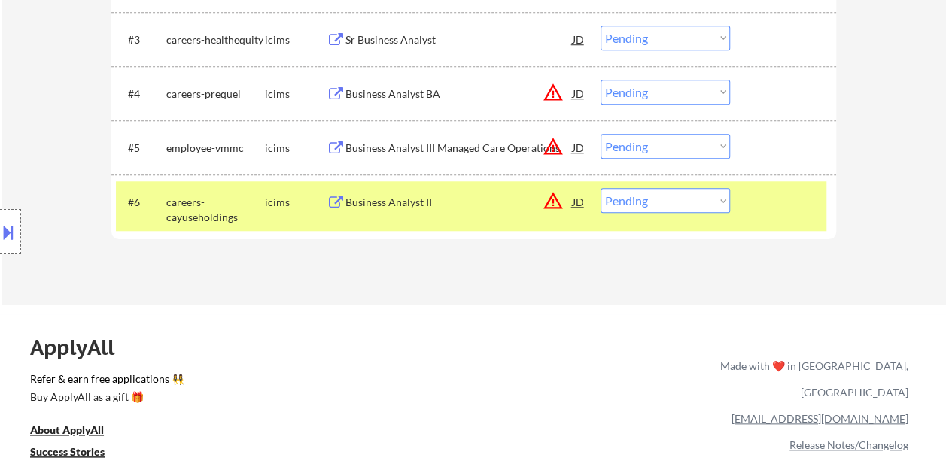
click at [445, 203] on div "Business Analyst II" at bounding box center [458, 202] width 227 height 15
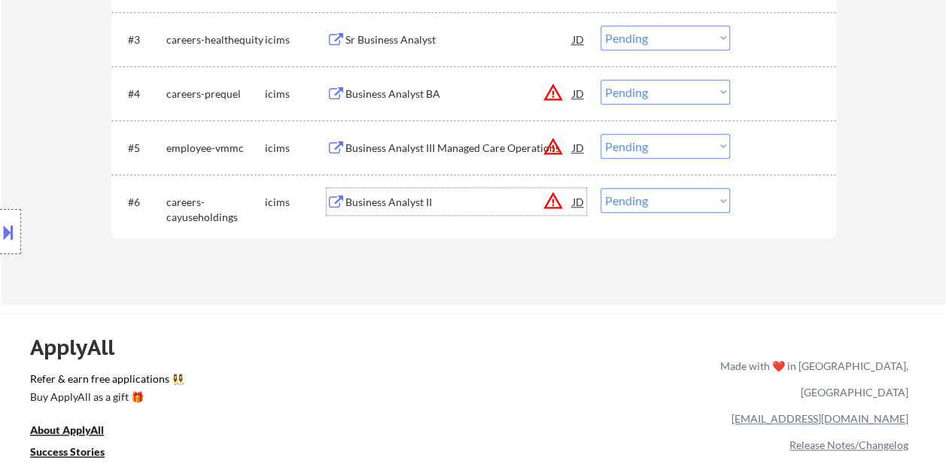
click at [758, 205] on div at bounding box center [785, 201] width 66 height 27
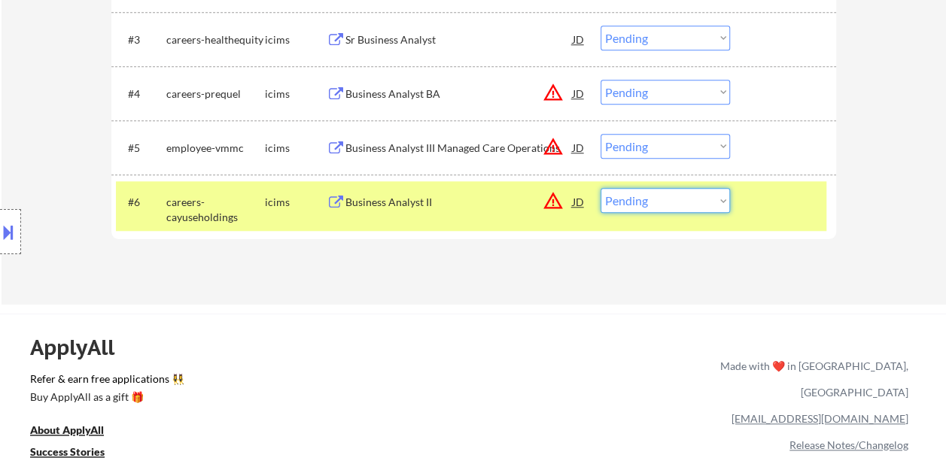
click at [722, 200] on select "Choose an option... Pending Applied Excluded (Questions) Excluded (Expired) Exc…" at bounding box center [664, 200] width 129 height 25
select select ""excluded__expired_""
click at [600, 188] on select "Choose an option... Pending Applied Excluded (Questions) Excluded (Expired) Exc…" at bounding box center [664, 200] width 129 height 25
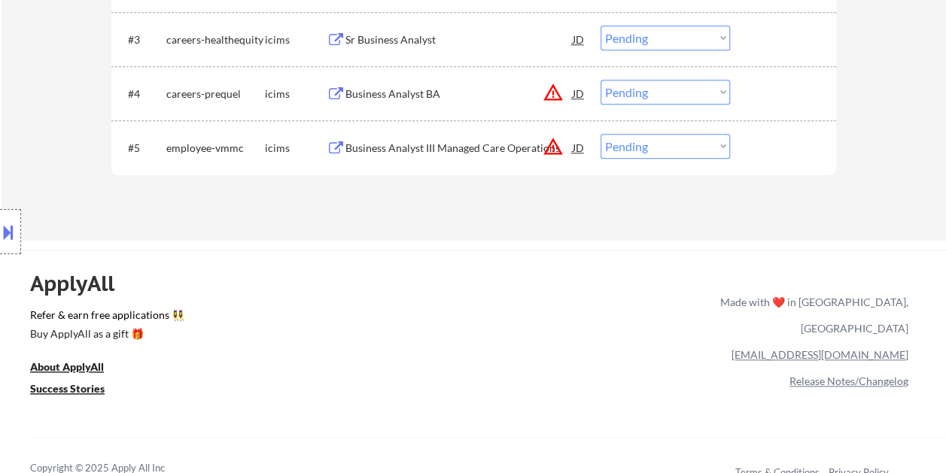
click at [760, 144] on div at bounding box center [785, 147] width 66 height 27
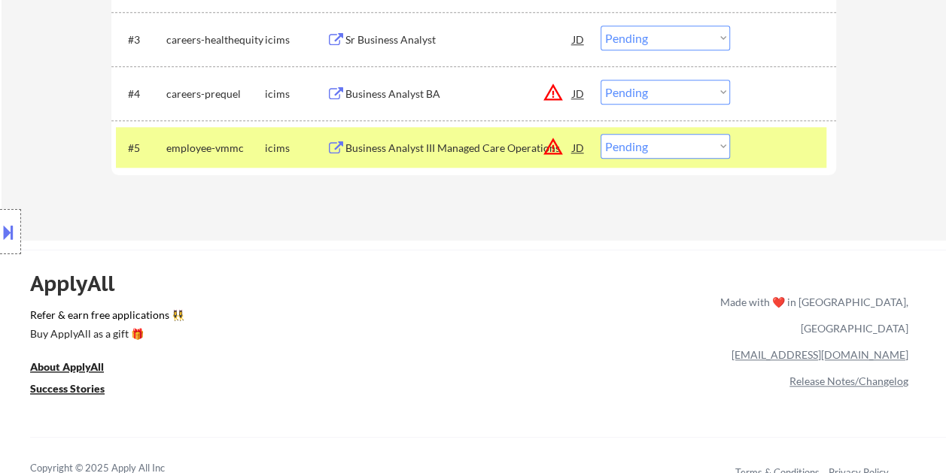
click at [409, 147] on div "Business Analyst III Managed Care Operations" at bounding box center [458, 148] width 227 height 15
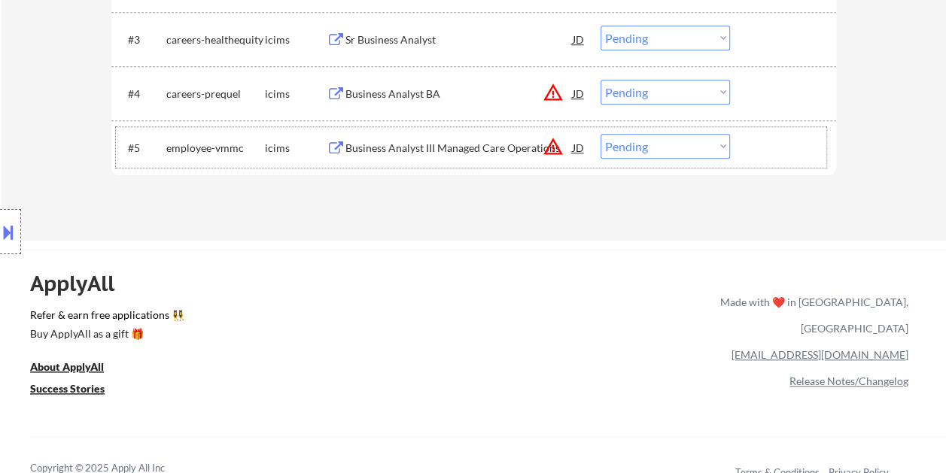
drag, startPoint x: 753, startPoint y: 142, endPoint x: 725, endPoint y: 143, distance: 27.8
click at [752, 142] on div at bounding box center [785, 147] width 66 height 27
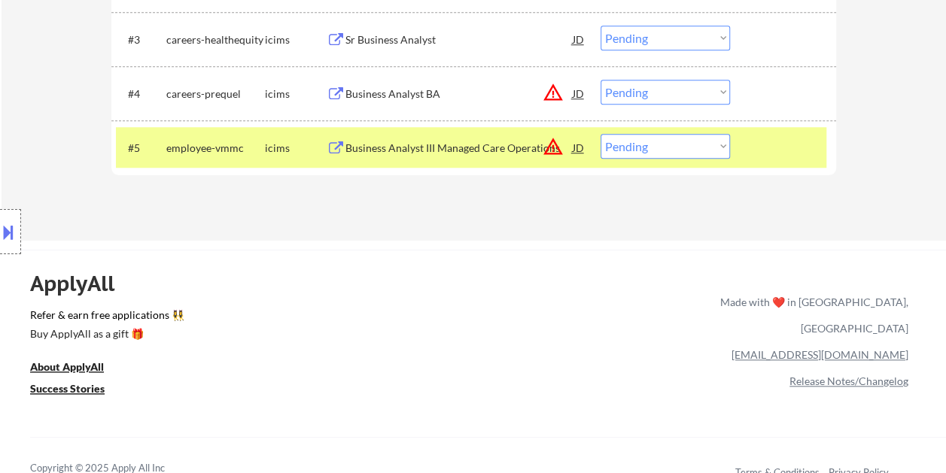
click at [722, 143] on select "Choose an option... Pending Applied Excluded (Questions) Excluded (Expired) Exc…" at bounding box center [664, 146] width 129 height 25
select select ""excluded""
click at [600, 134] on select "Choose an option... Pending Applied Excluded (Questions) Excluded (Expired) Exc…" at bounding box center [664, 146] width 129 height 25
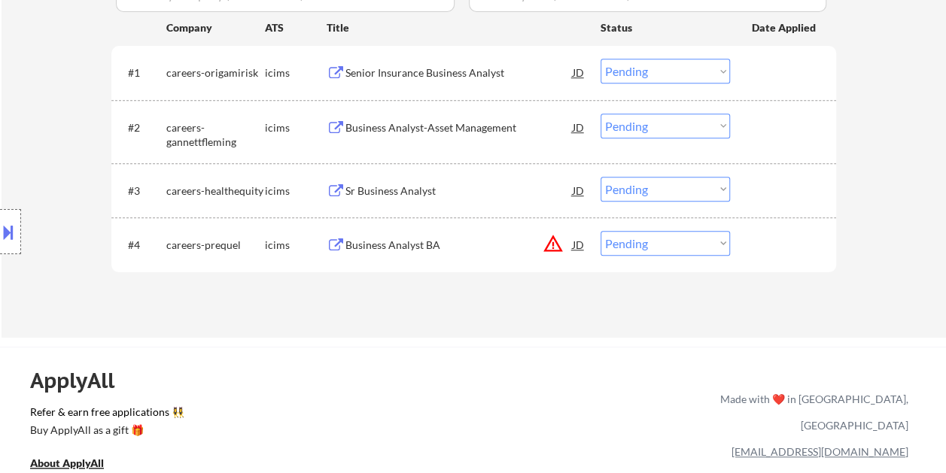
scroll to position [451, 0]
click at [784, 251] on div at bounding box center [785, 243] width 66 height 27
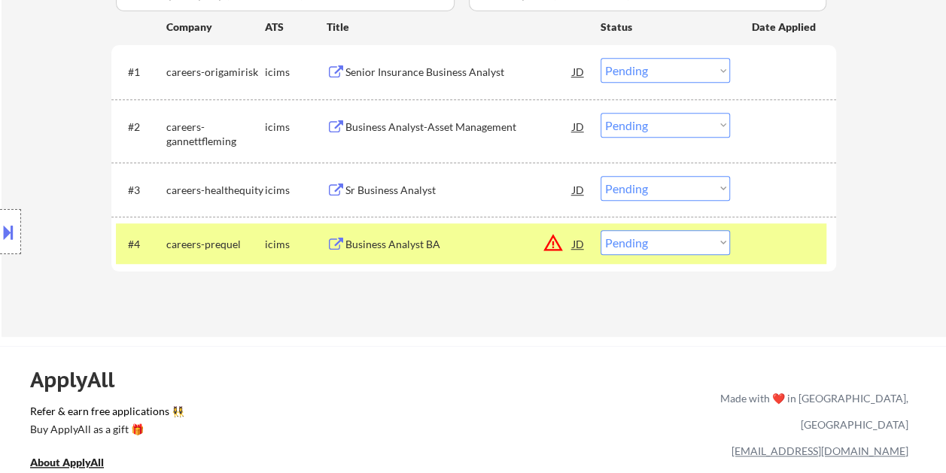
click at [453, 238] on div "Business Analyst BA" at bounding box center [458, 244] width 227 height 15
